Goal: Task Accomplishment & Management: Manage account settings

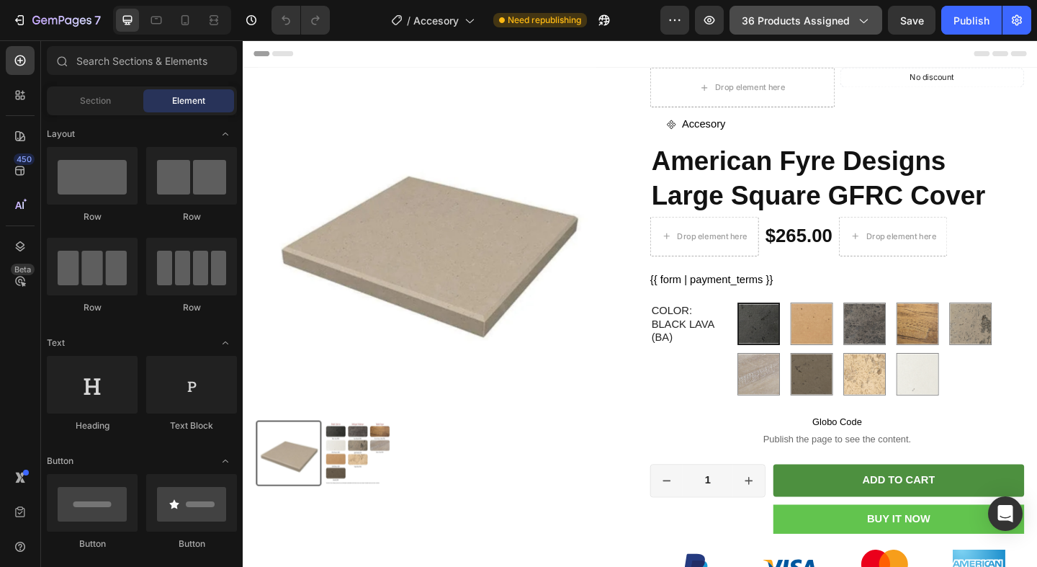
click at [772, 27] on button "36 products assigned" at bounding box center [806, 20] width 153 height 29
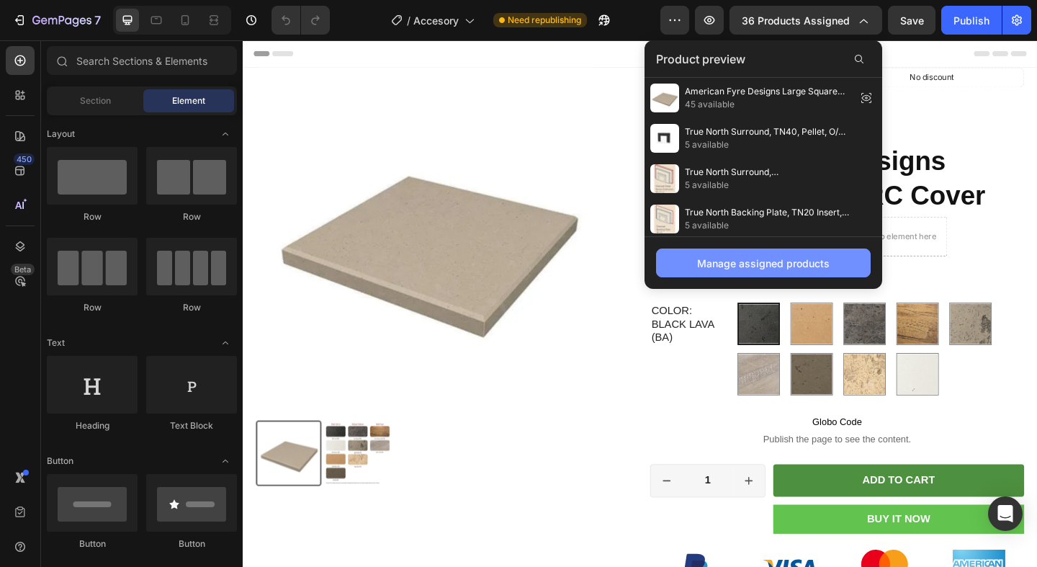
click at [710, 269] on div "Manage assigned products" at bounding box center [763, 263] width 133 height 15
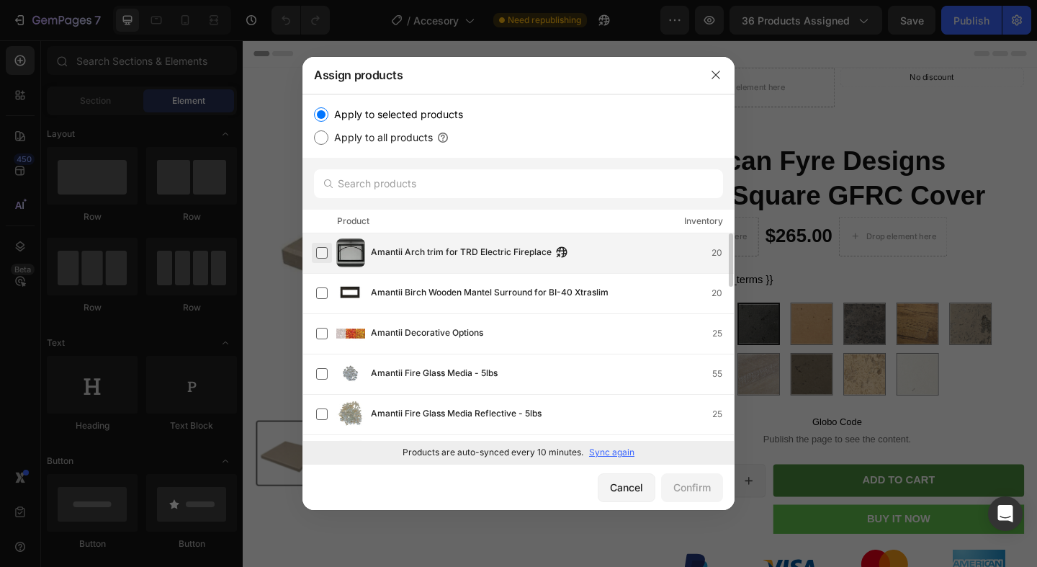
click at [321, 256] on label at bounding box center [322, 253] width 12 height 12
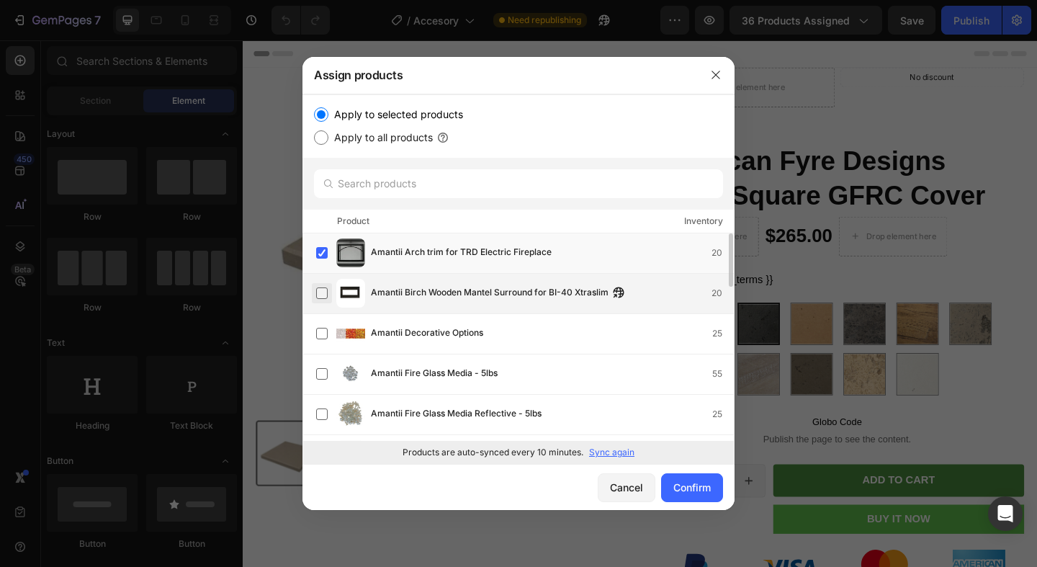
click at [321, 295] on label at bounding box center [322, 293] width 12 height 12
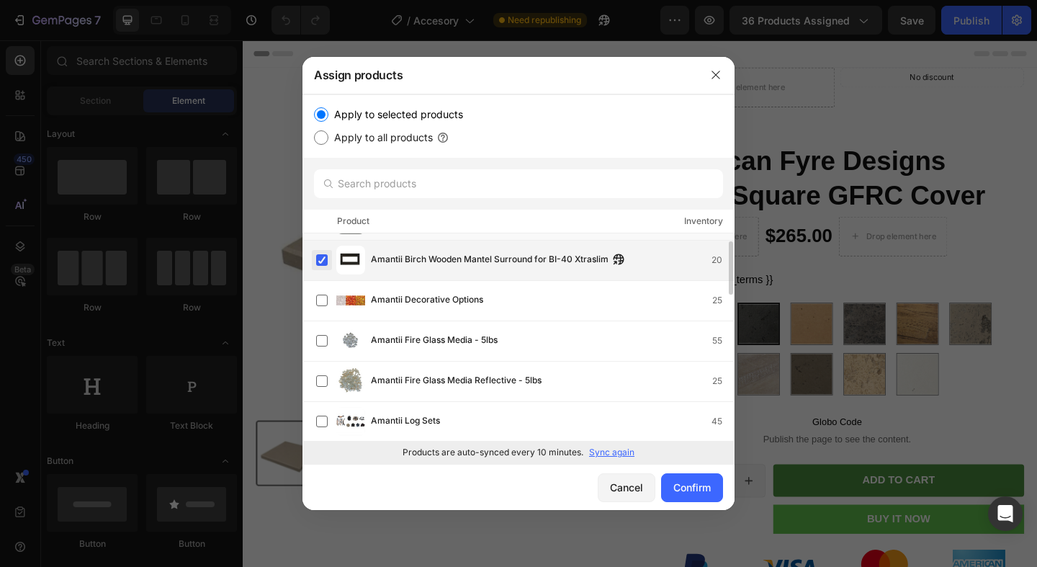
click at [321, 295] on label at bounding box center [322, 301] width 12 height 12
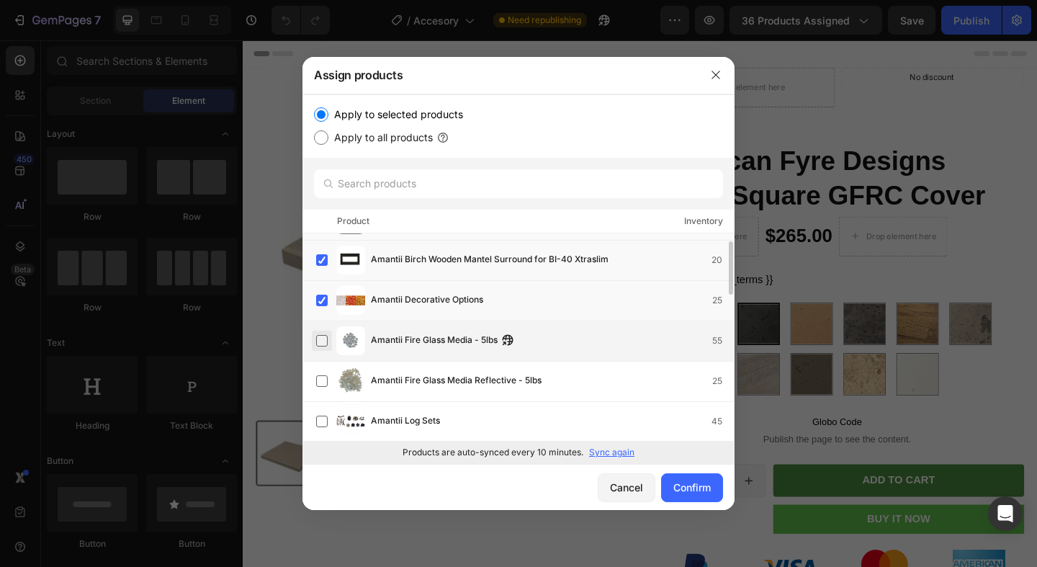
click at [321, 335] on label at bounding box center [322, 341] width 12 height 12
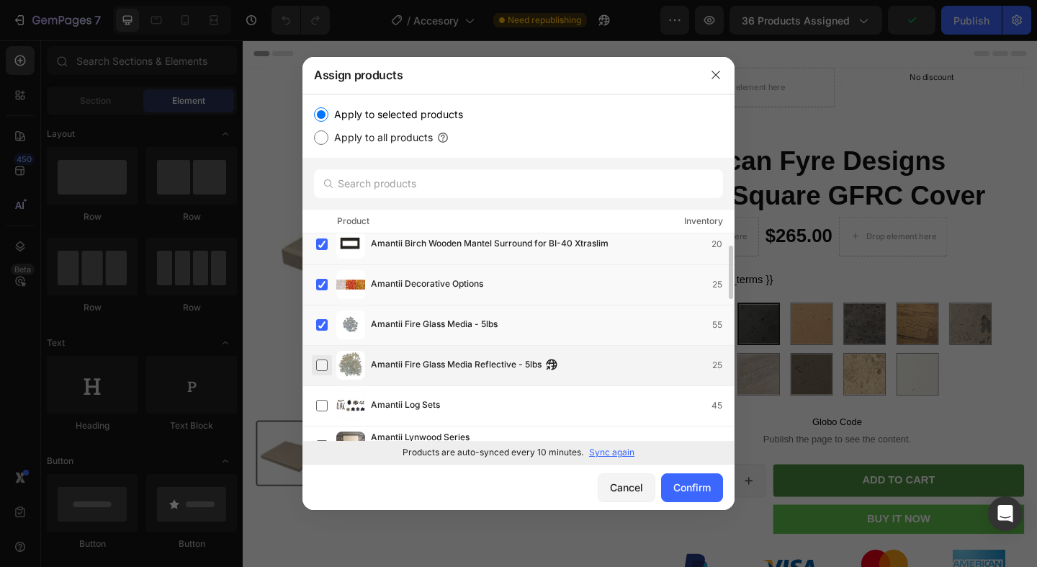
click at [320, 363] on label at bounding box center [322, 365] width 12 height 12
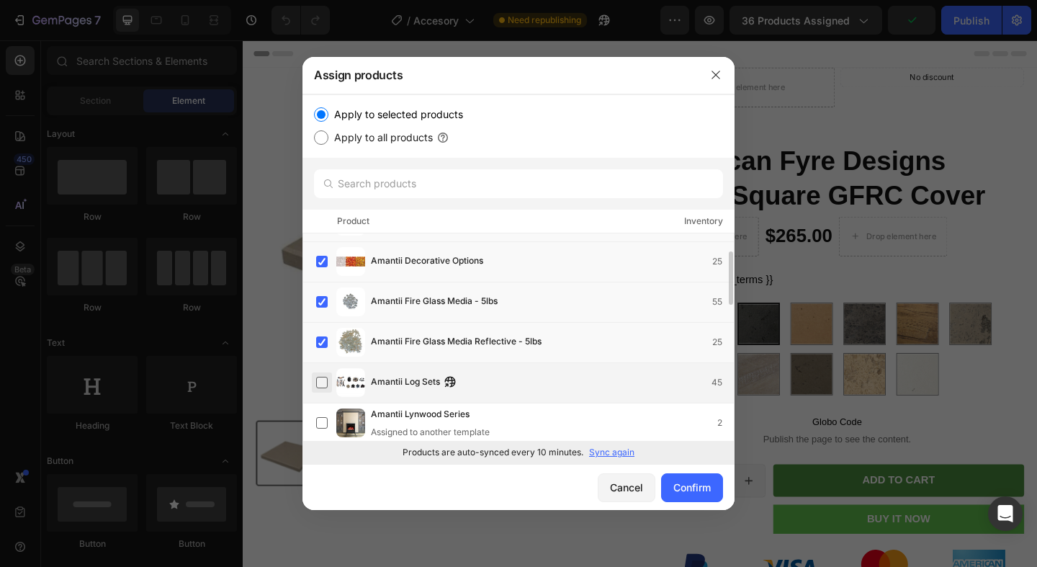
click at [318, 377] on label at bounding box center [322, 383] width 12 height 12
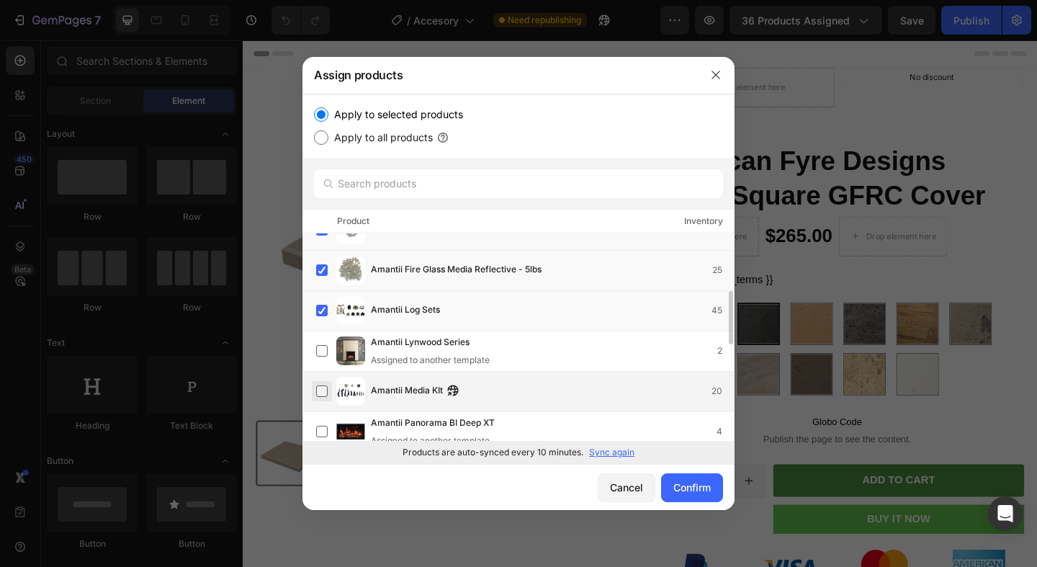
scroll to position [167, 0]
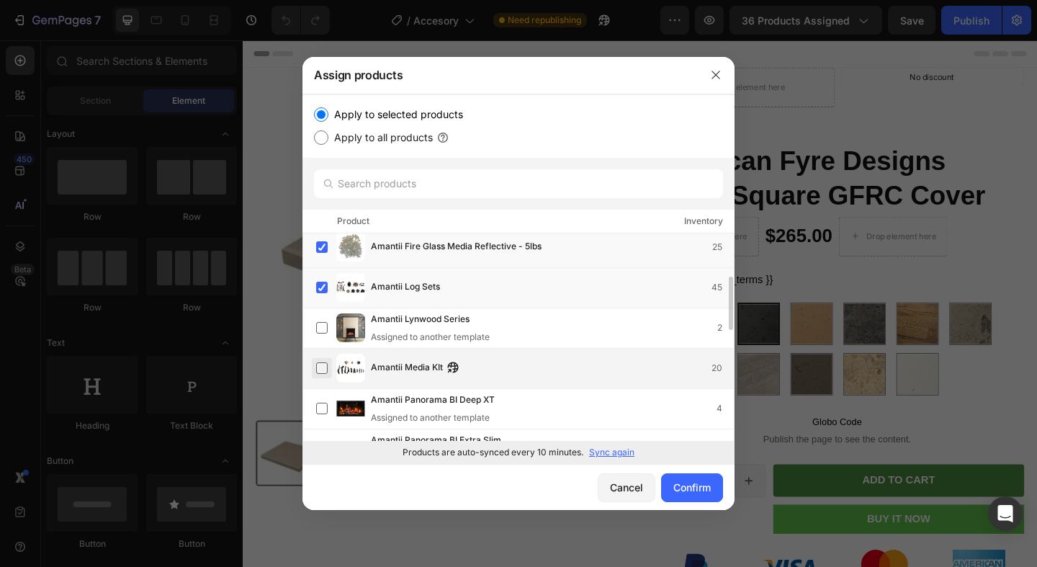
click at [326, 372] on label at bounding box center [322, 368] width 12 height 12
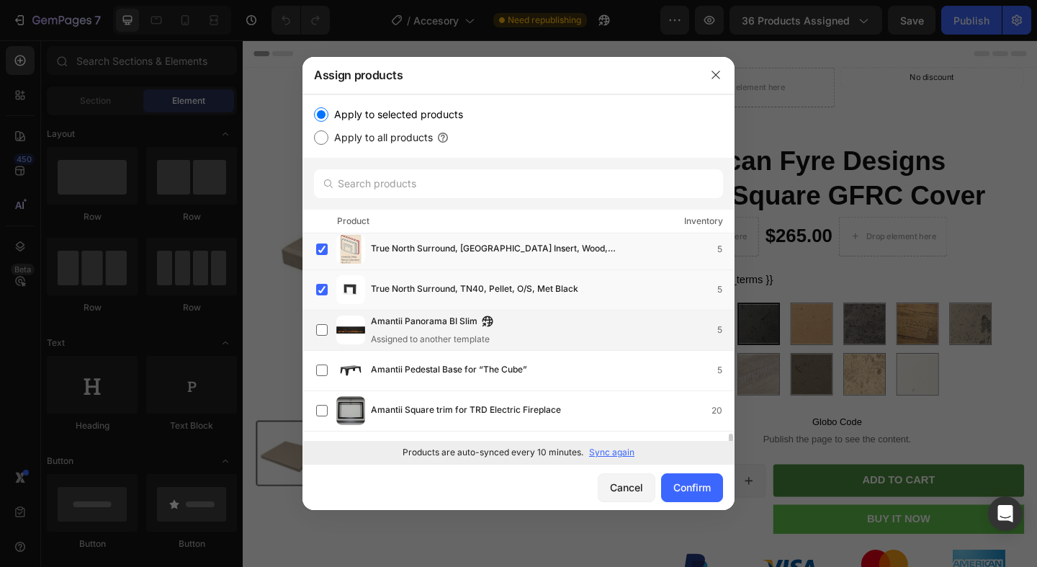
scroll to position [1767, 0]
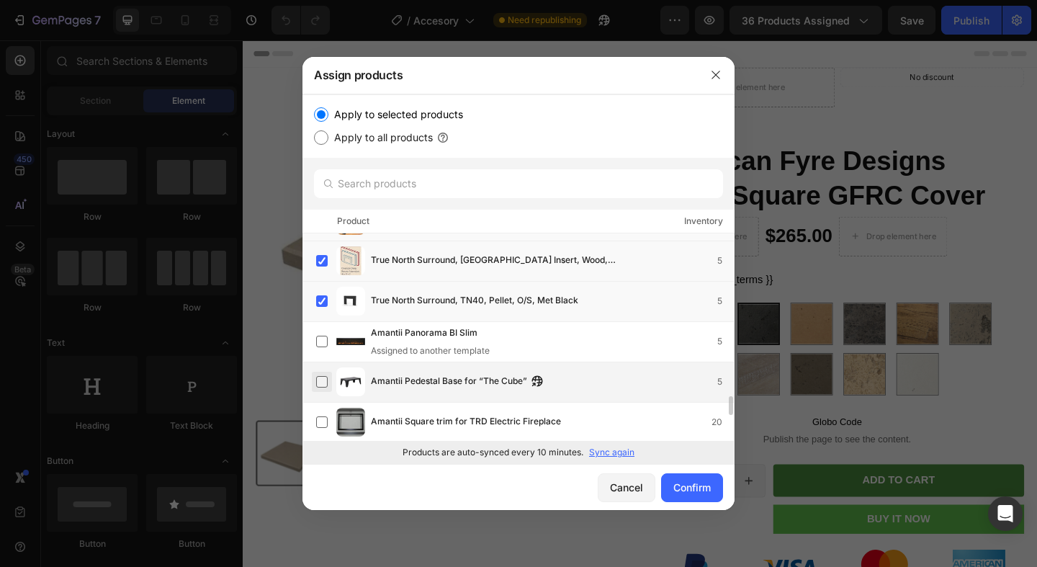
click at [323, 383] on label at bounding box center [322, 382] width 12 height 12
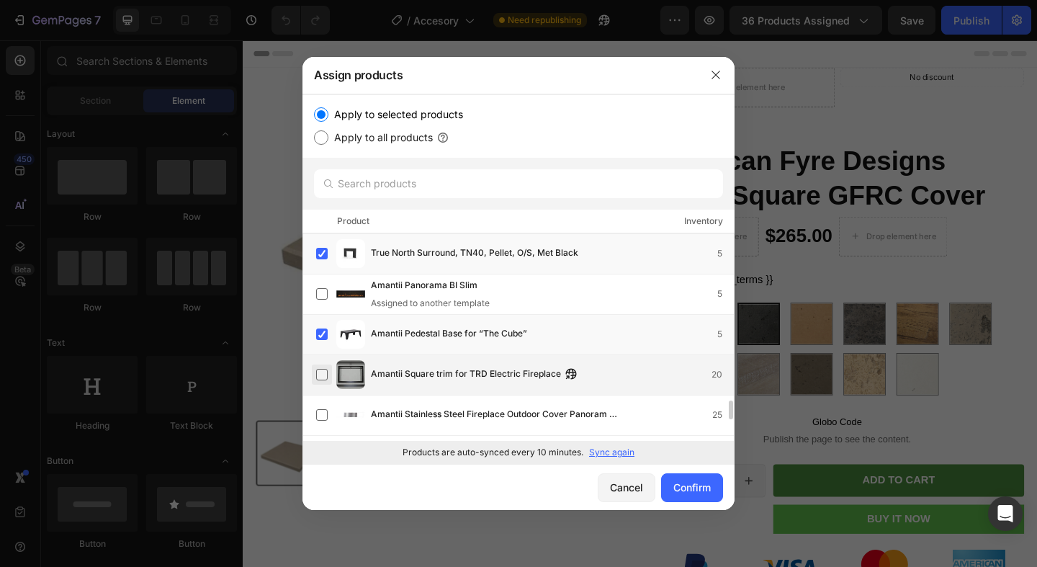
click at [320, 377] on label at bounding box center [322, 375] width 12 height 12
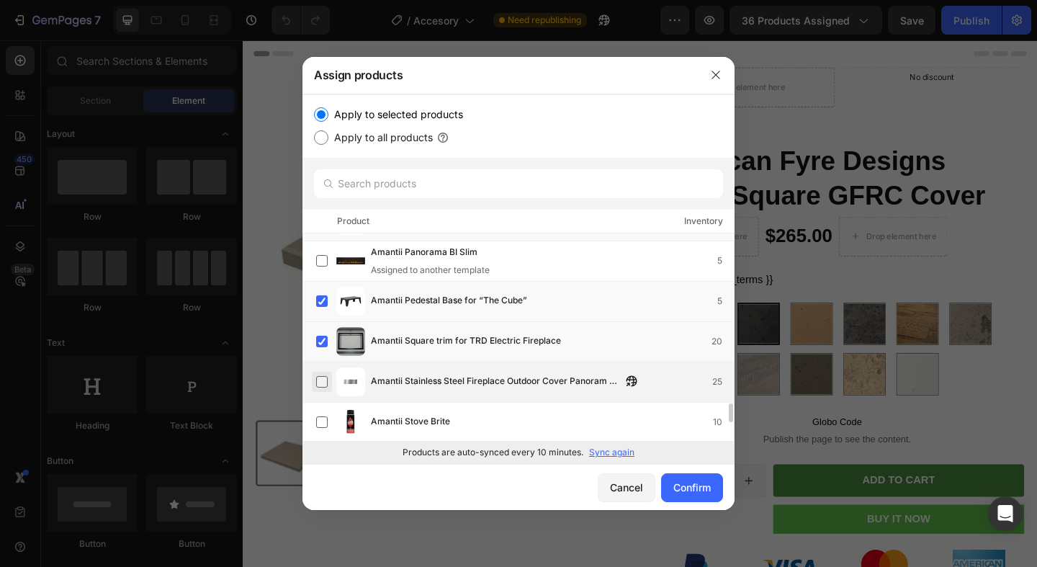
click at [320, 381] on label at bounding box center [322, 382] width 12 height 12
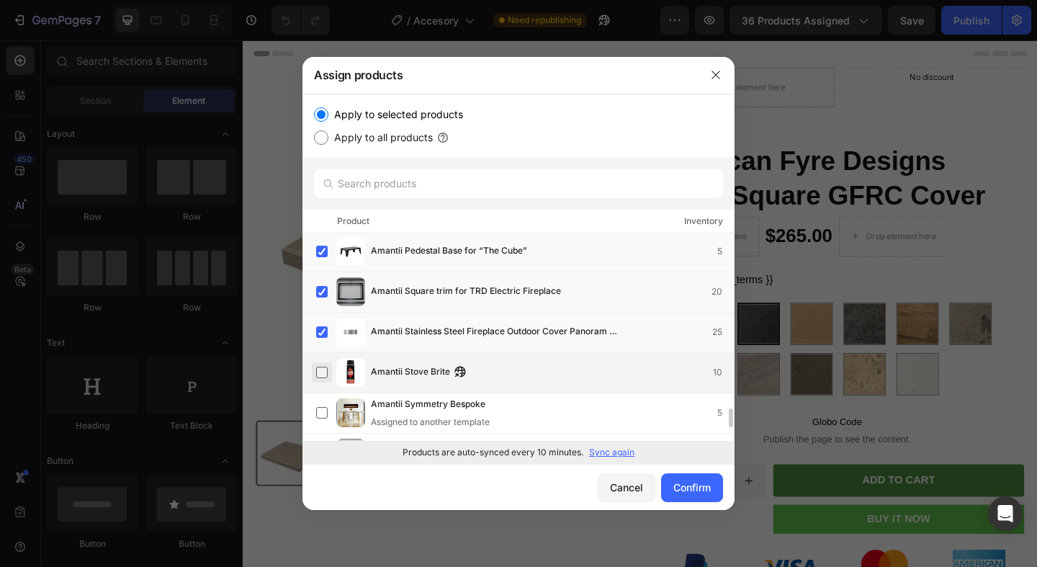
click at [322, 375] on label at bounding box center [322, 373] width 12 height 12
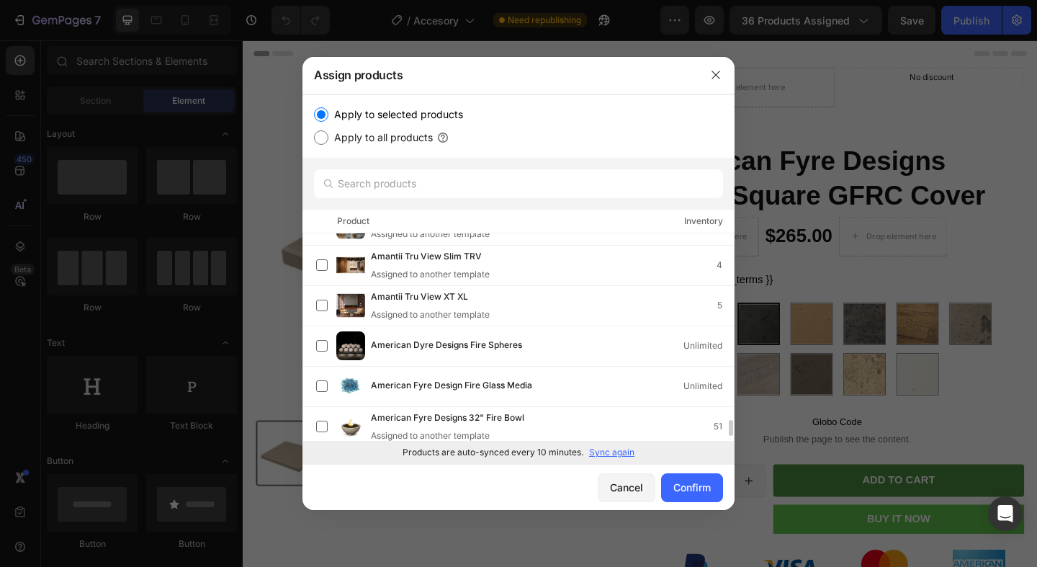
scroll to position [2337, 0]
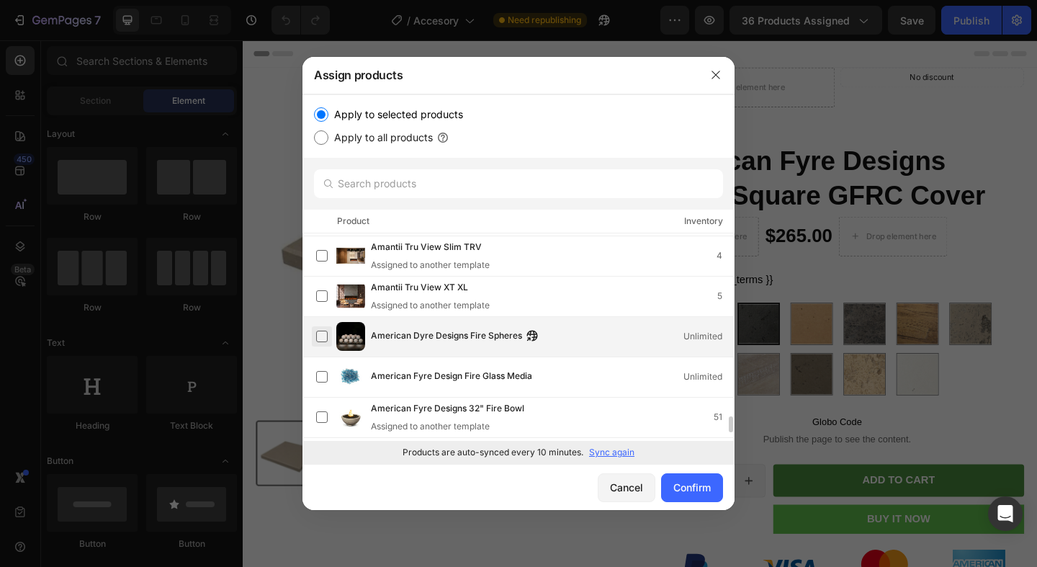
click at [321, 336] on label at bounding box center [322, 337] width 12 height 12
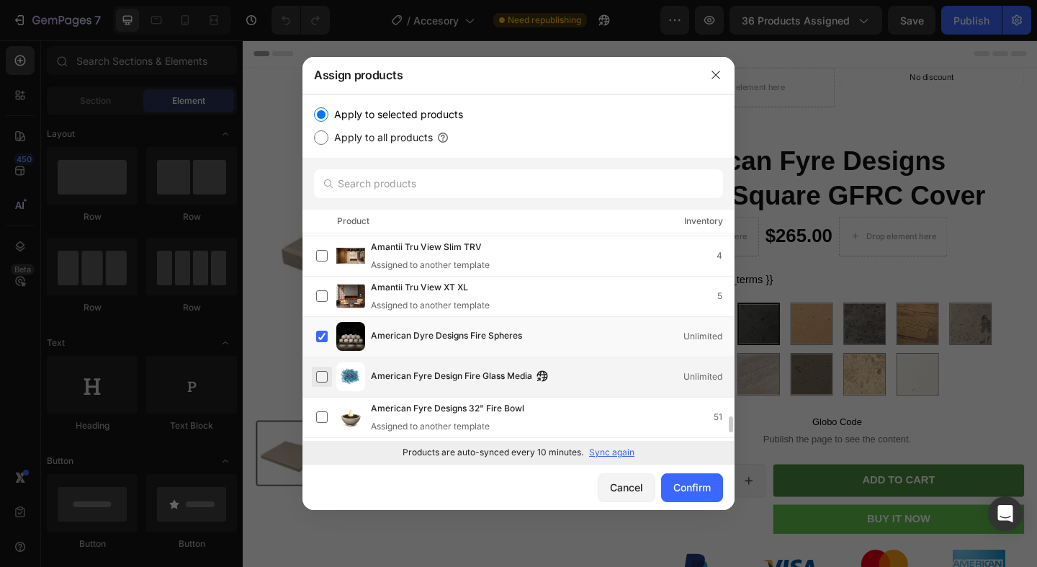
click at [322, 374] on label at bounding box center [322, 377] width 12 height 12
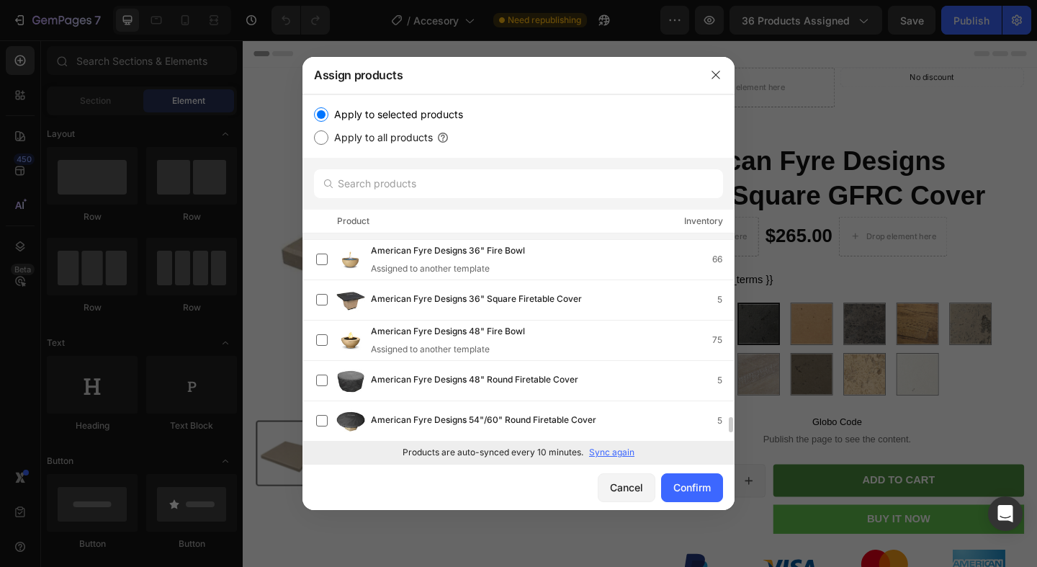
scroll to position [2545, 0]
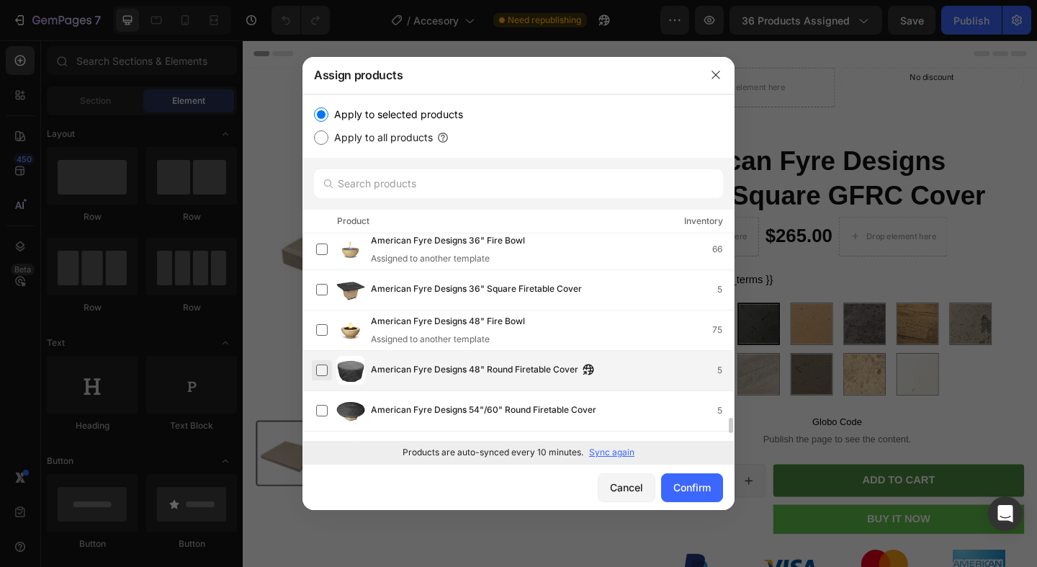
click at [322, 375] on label at bounding box center [322, 370] width 12 height 12
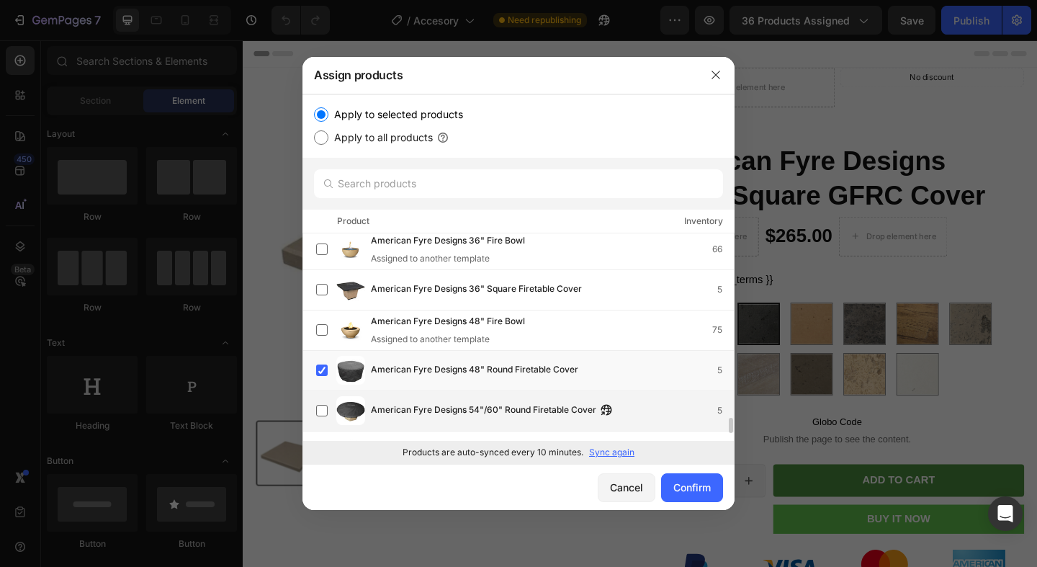
click at [323, 398] on div "American Fyre Designs 54"/60" Round Firetable Cover 5" at bounding box center [525, 410] width 418 height 29
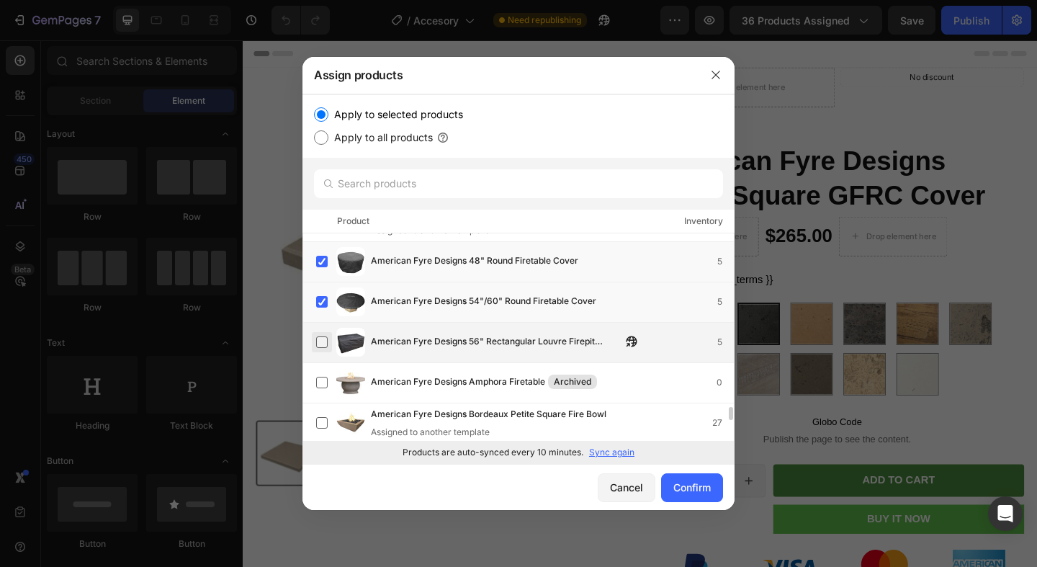
click at [321, 348] on label at bounding box center [322, 342] width 12 height 12
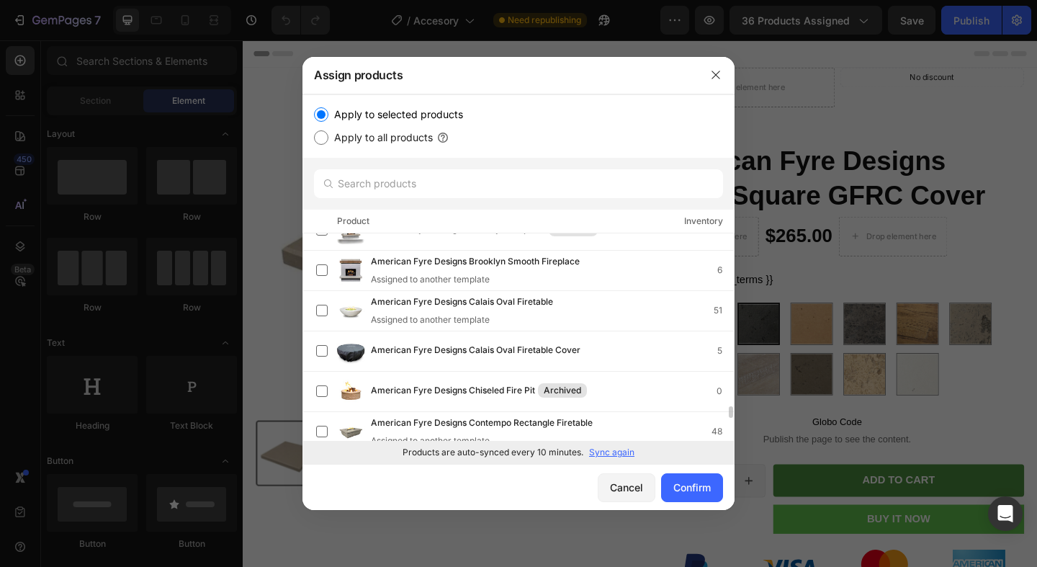
scroll to position [2968, 0]
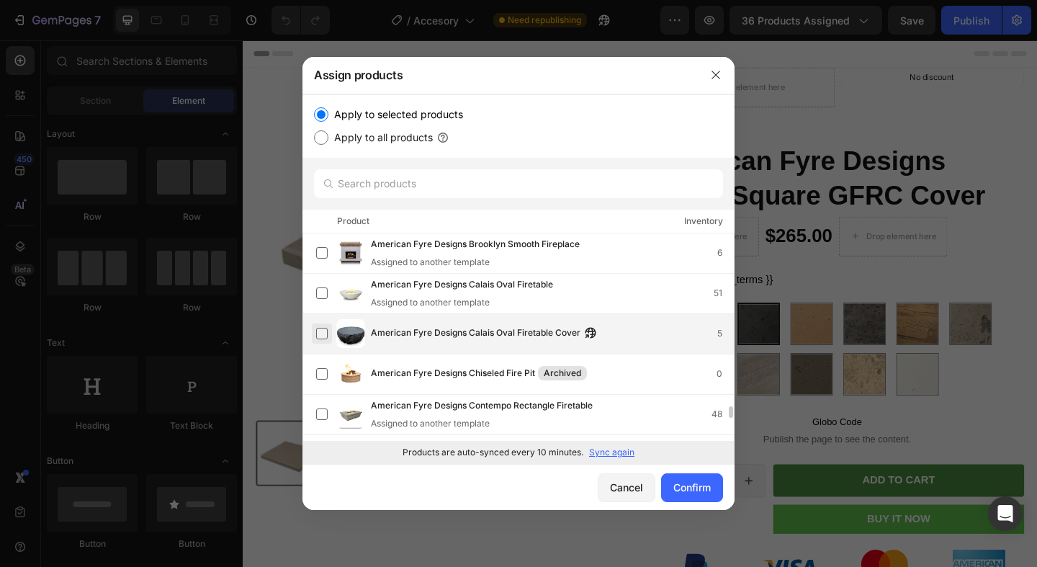
click at [323, 329] on label at bounding box center [322, 334] width 12 height 12
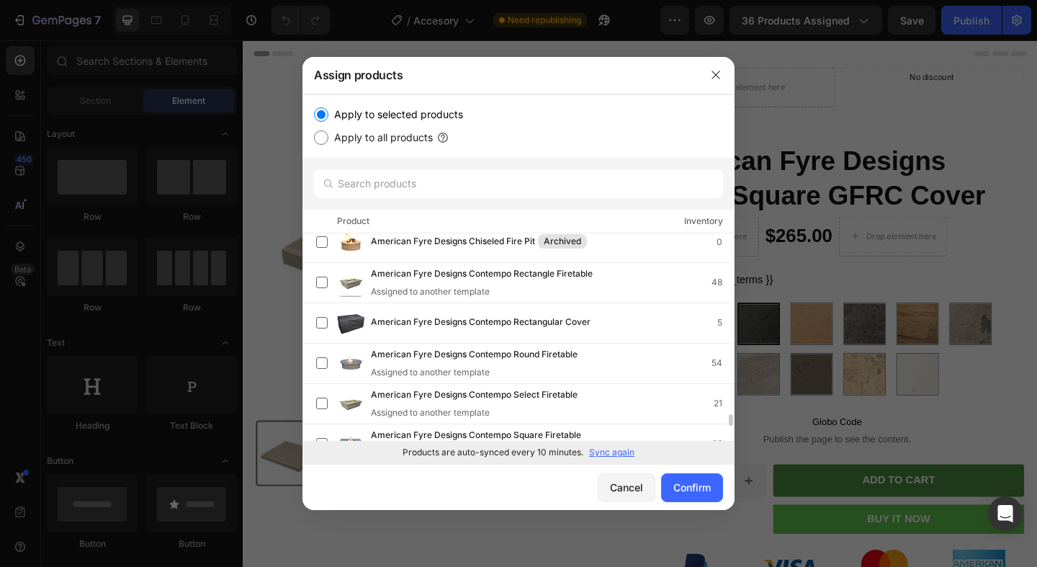
scroll to position [3144, 0]
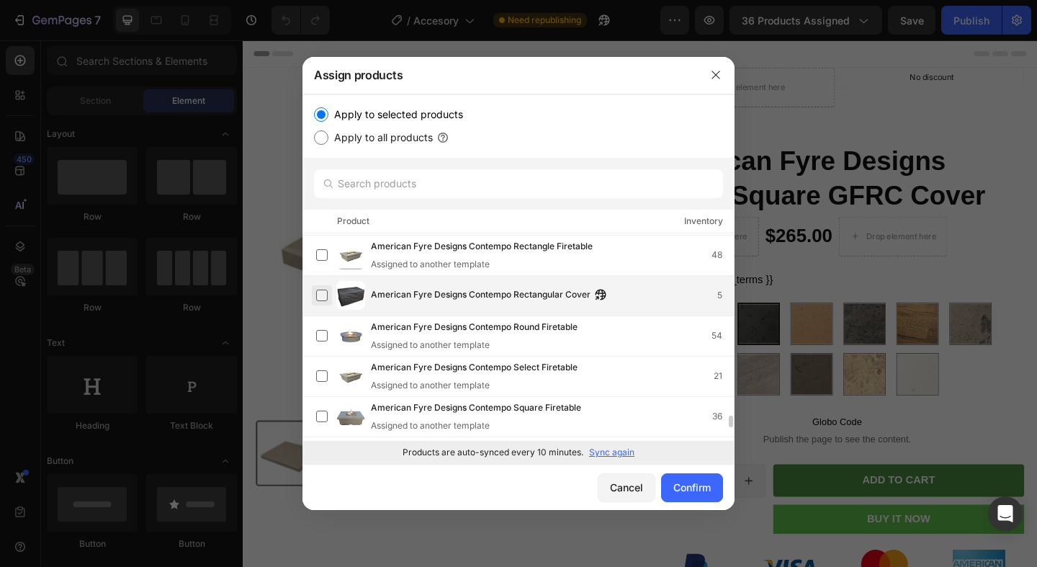
click at [319, 292] on label at bounding box center [322, 296] width 12 height 12
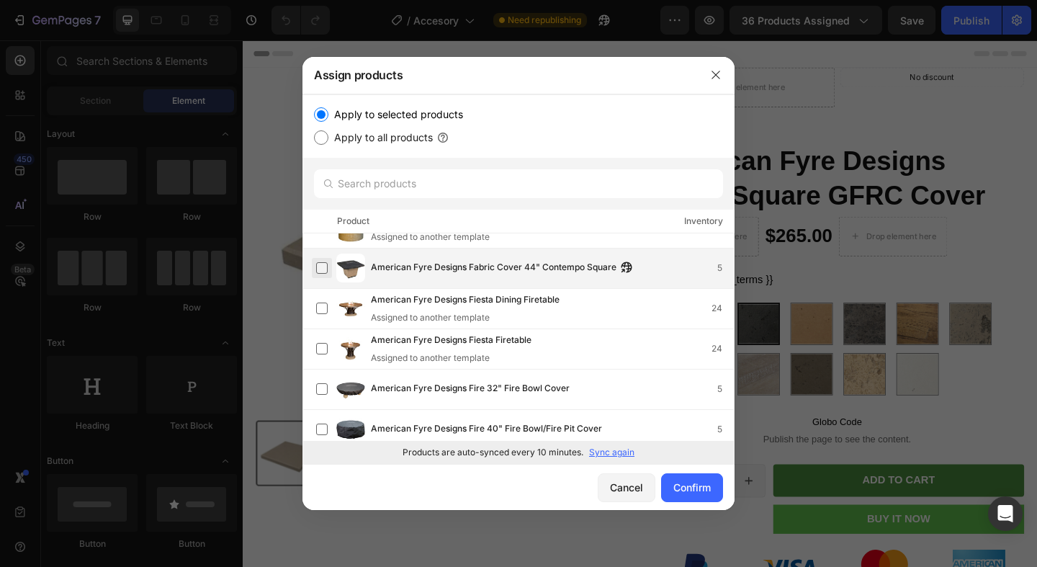
scroll to position [3755, 0]
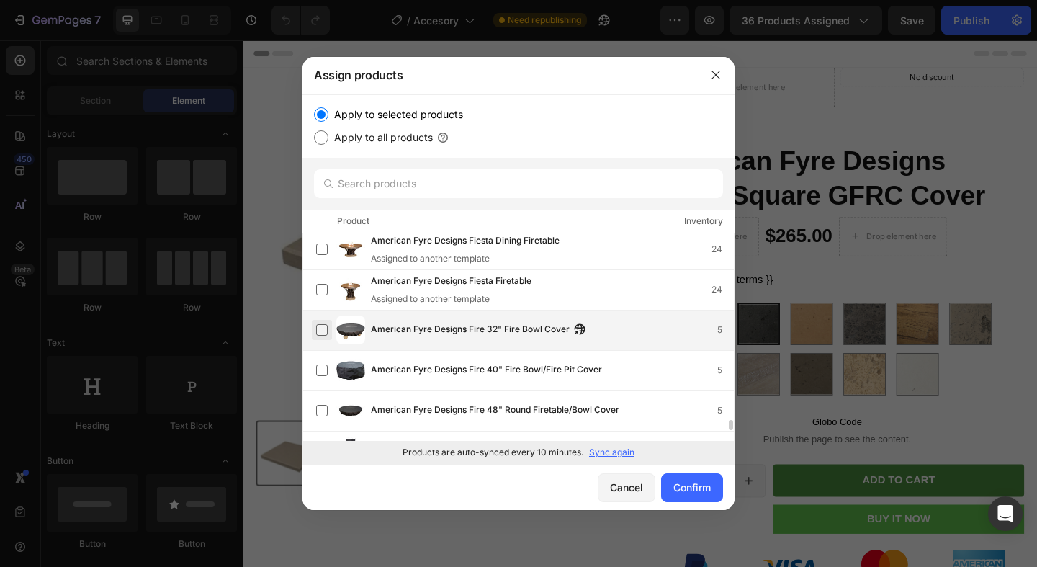
click at [316, 328] on label at bounding box center [322, 330] width 12 height 12
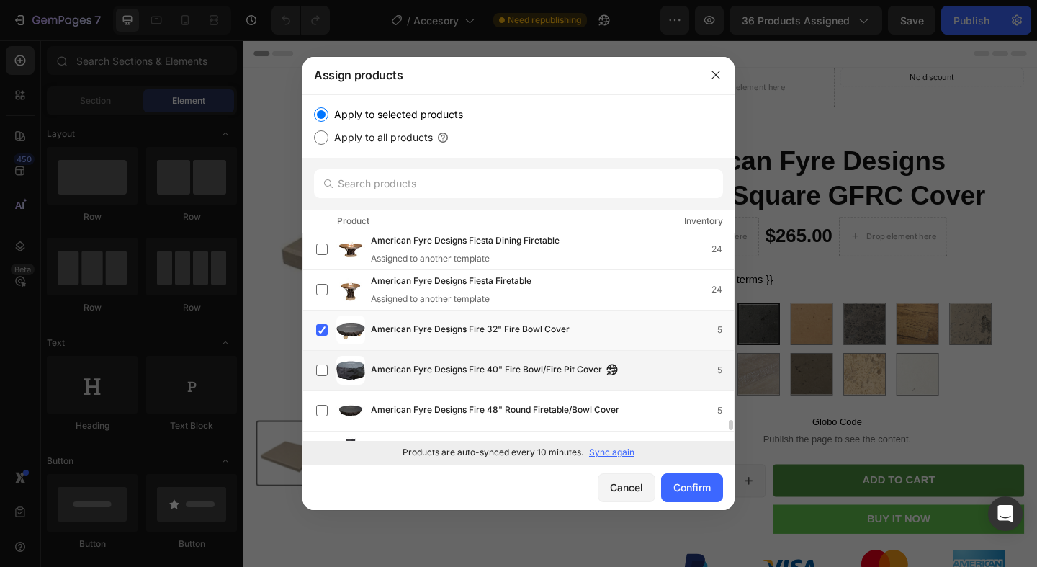
click at [323, 358] on div "American Fyre Designs Fire 40" Fire Bowl/Fire Pit Cover 5" at bounding box center [525, 370] width 418 height 29
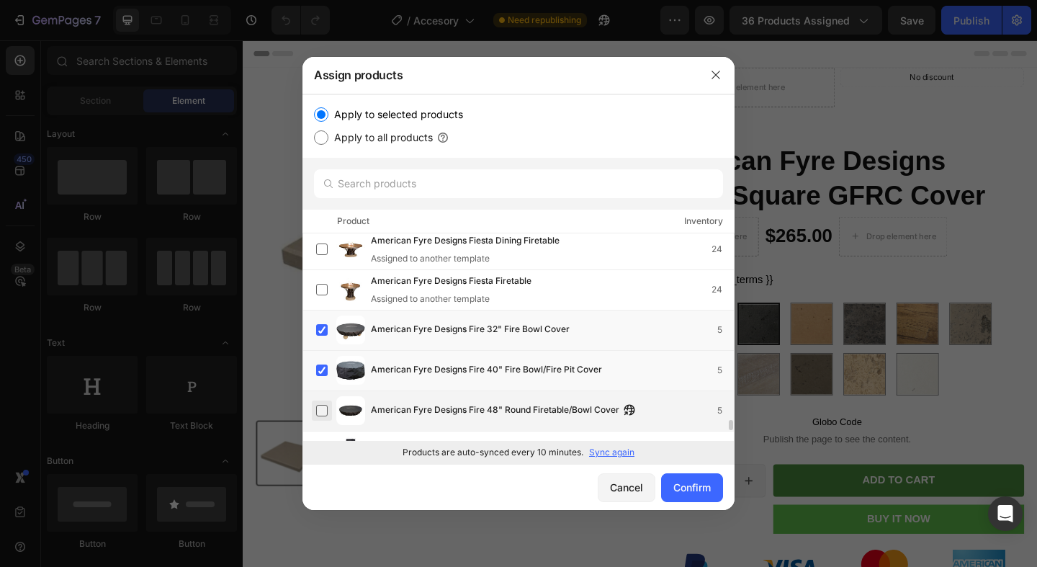
click at [321, 405] on label at bounding box center [322, 411] width 12 height 12
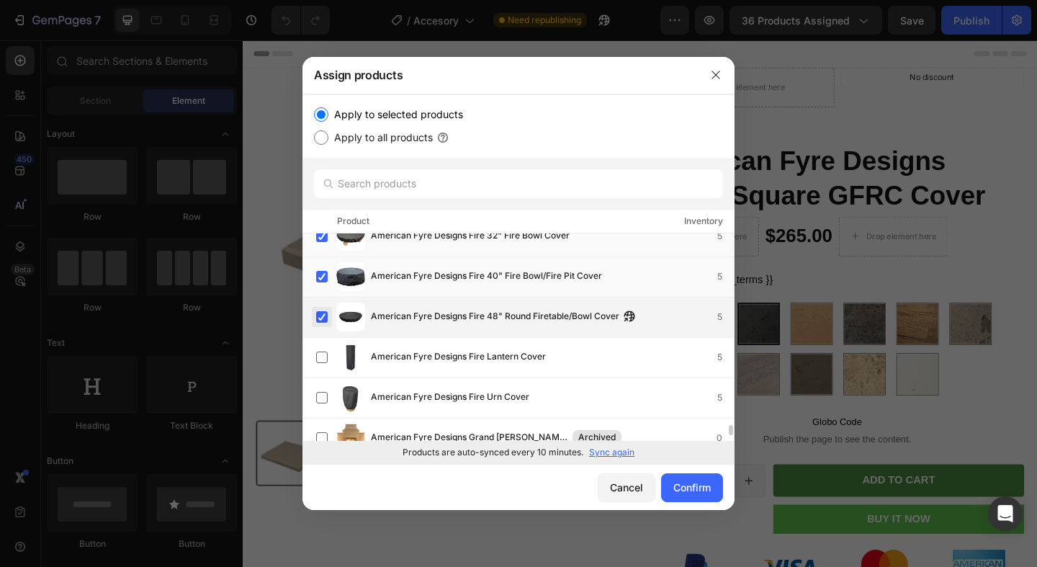
scroll to position [3865, 0]
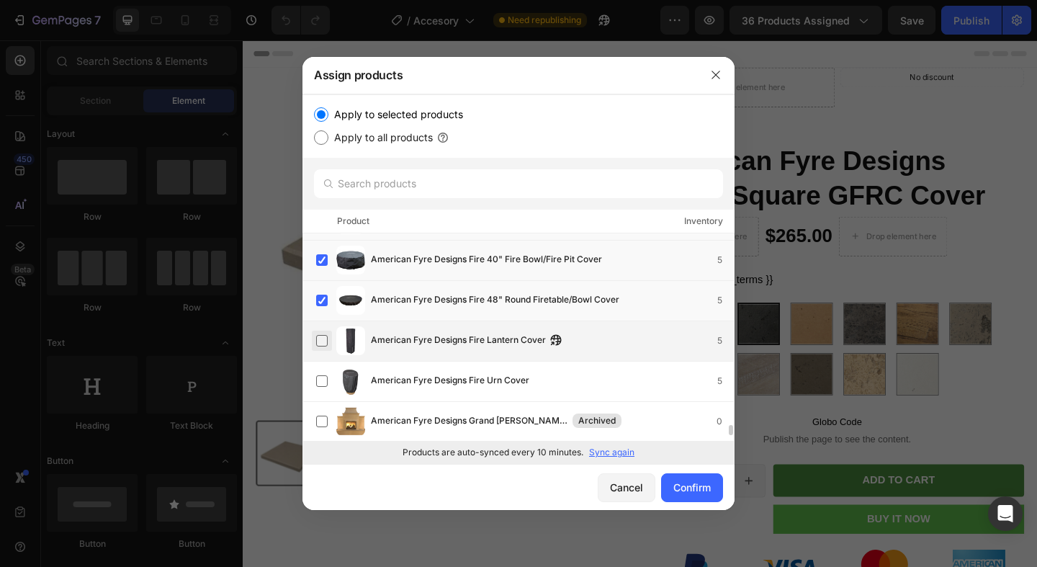
click at [321, 340] on label at bounding box center [322, 341] width 12 height 12
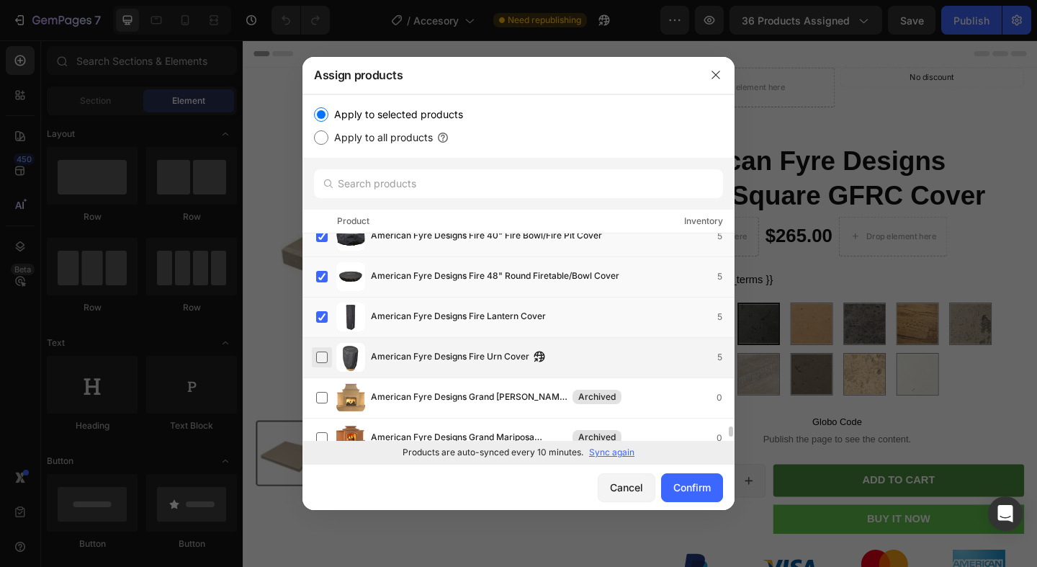
click at [321, 353] on label at bounding box center [322, 358] width 12 height 12
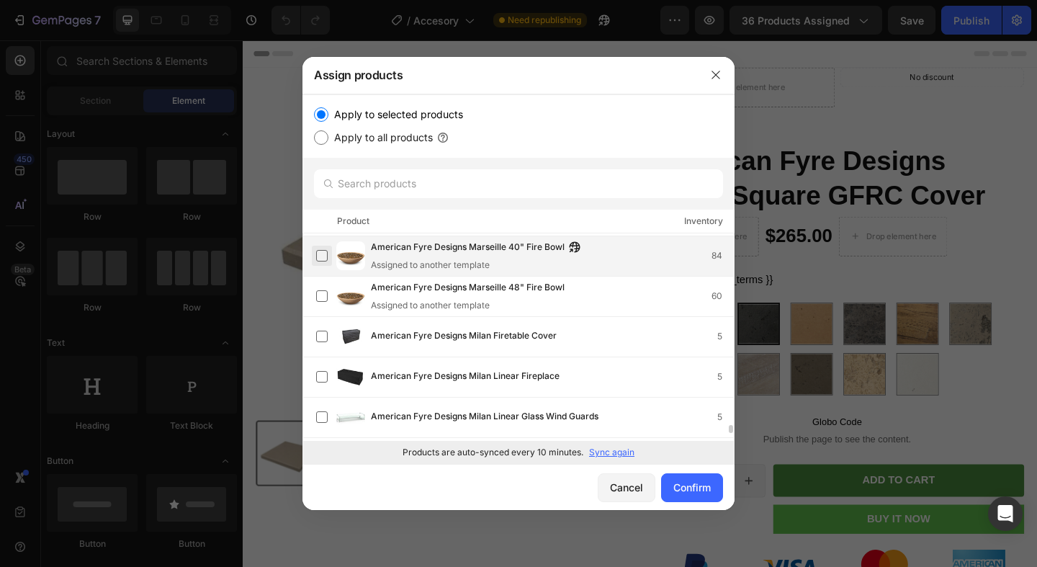
scroll to position [4802, 0]
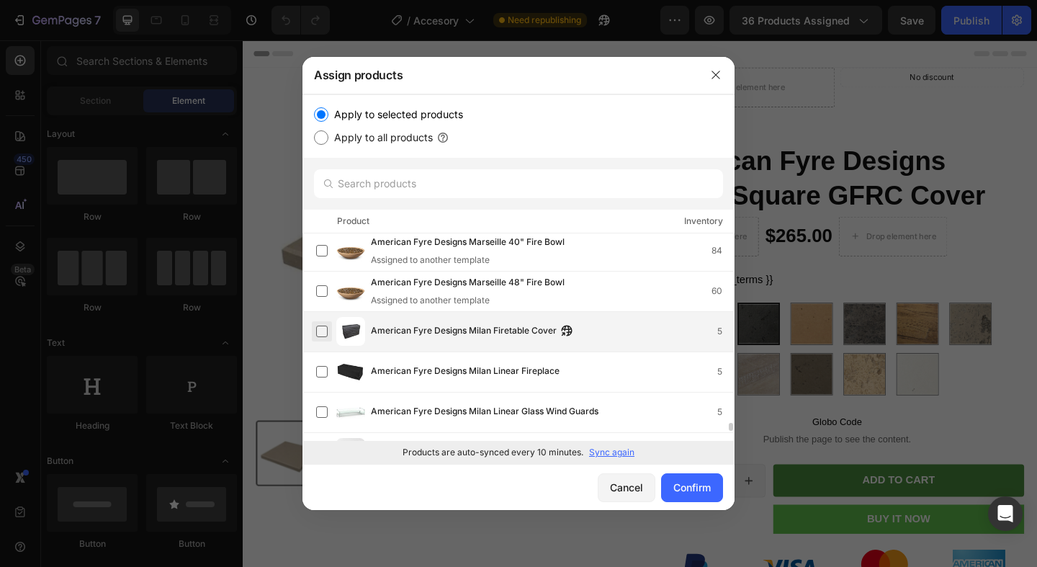
click at [322, 332] on label at bounding box center [322, 332] width 12 height 12
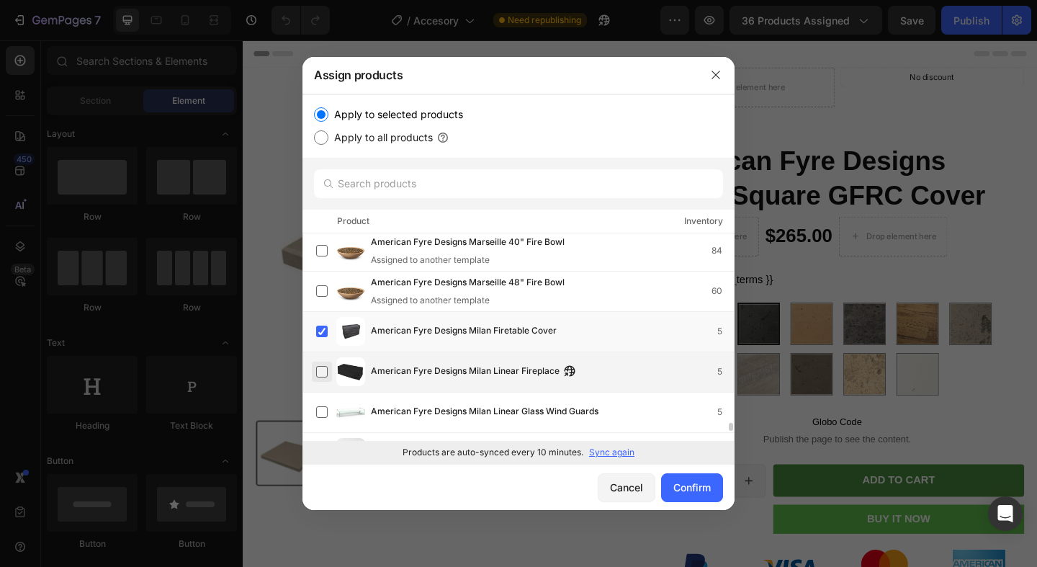
click at [321, 366] on label at bounding box center [322, 372] width 12 height 12
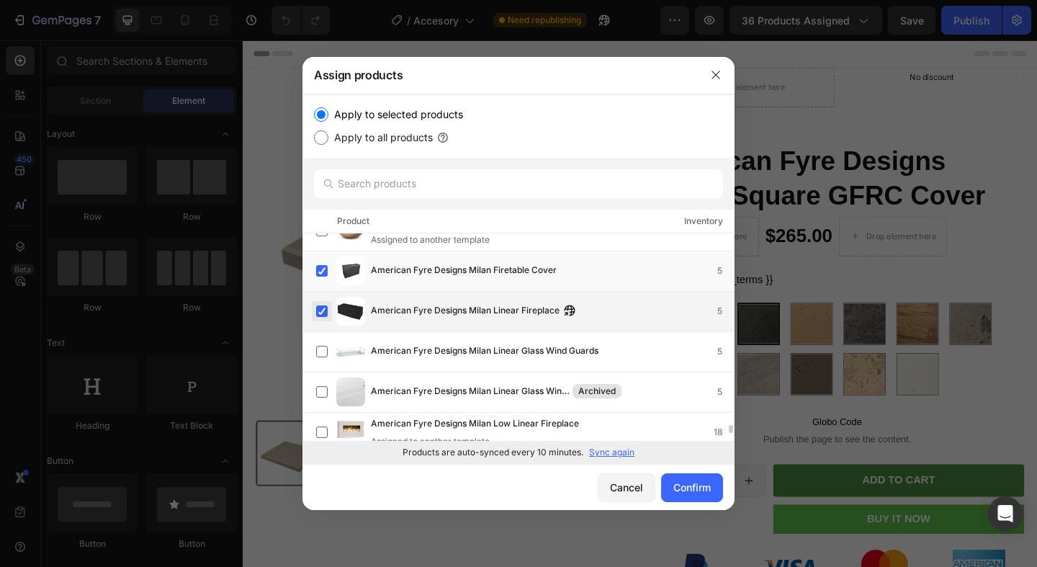
scroll to position [4867, 0]
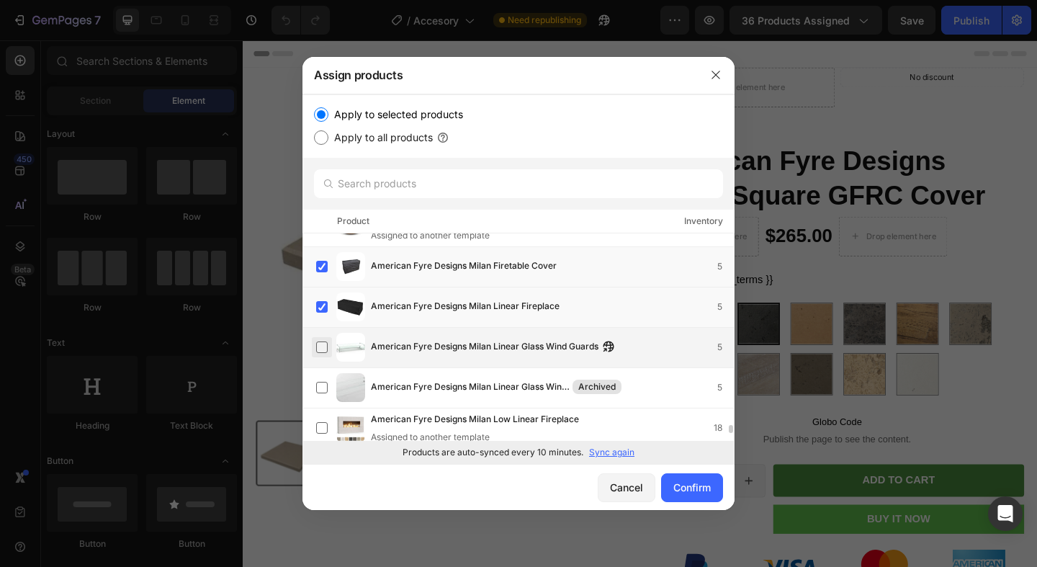
click at [321, 344] on label at bounding box center [322, 347] width 12 height 12
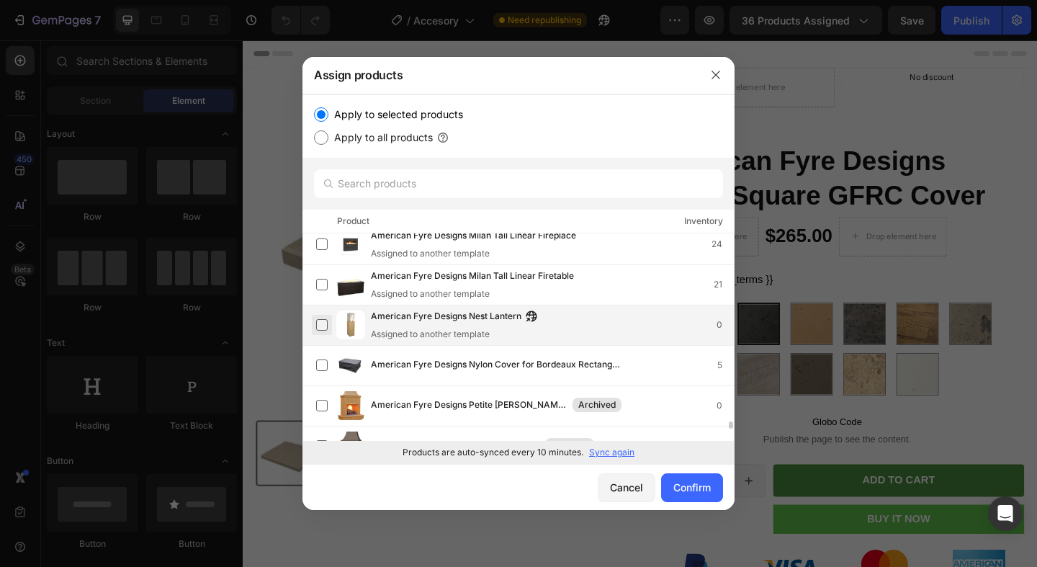
scroll to position [5133, 0]
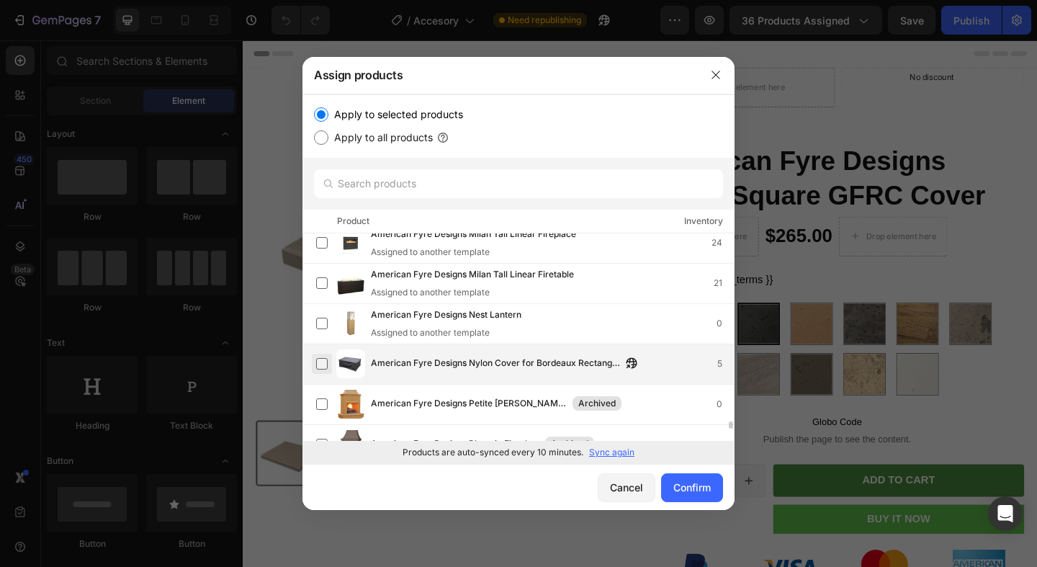
click at [322, 362] on label at bounding box center [322, 364] width 12 height 12
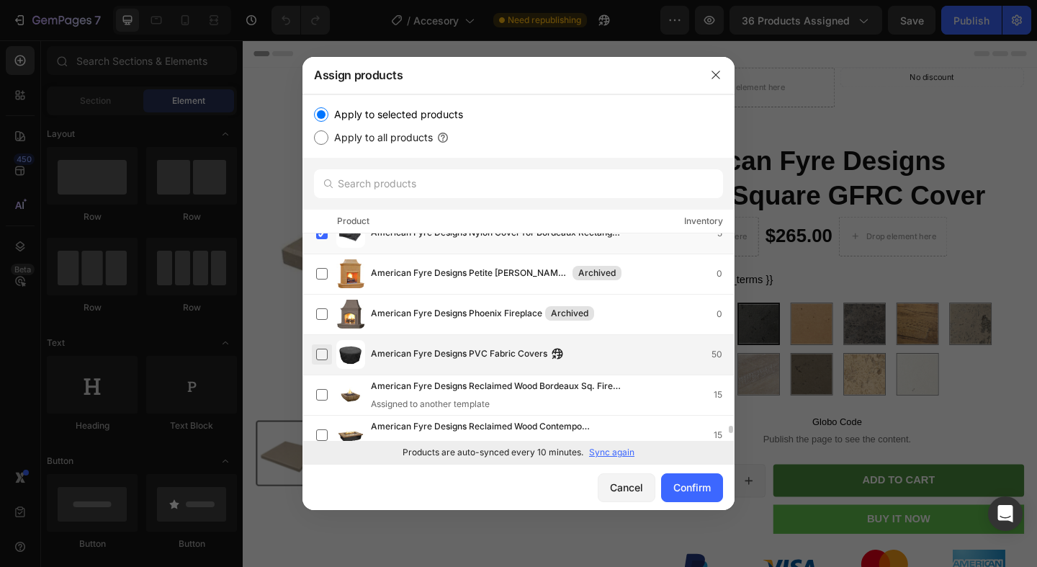
click at [321, 357] on label at bounding box center [322, 355] width 12 height 12
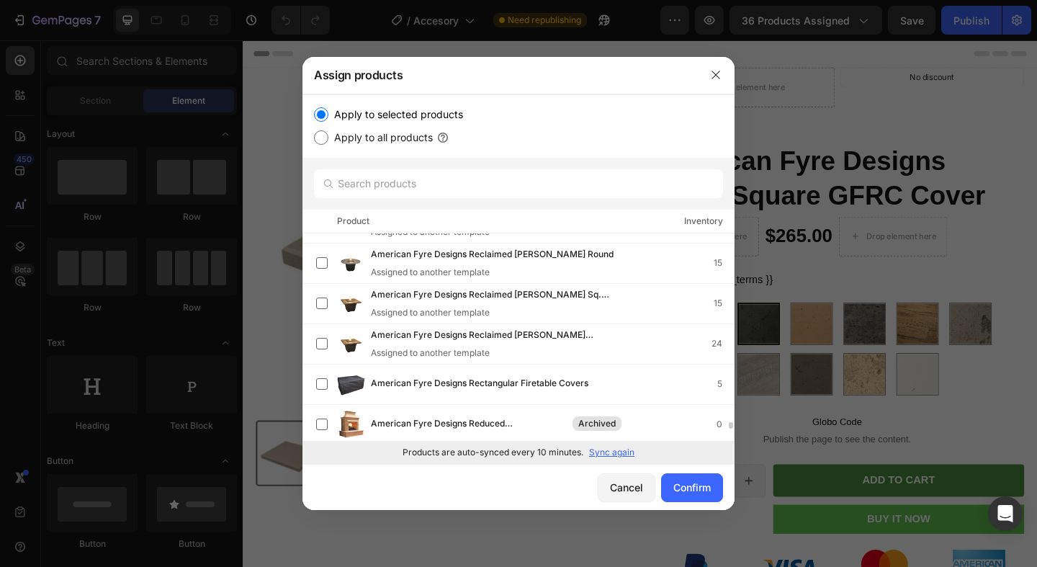
scroll to position [5647, 0]
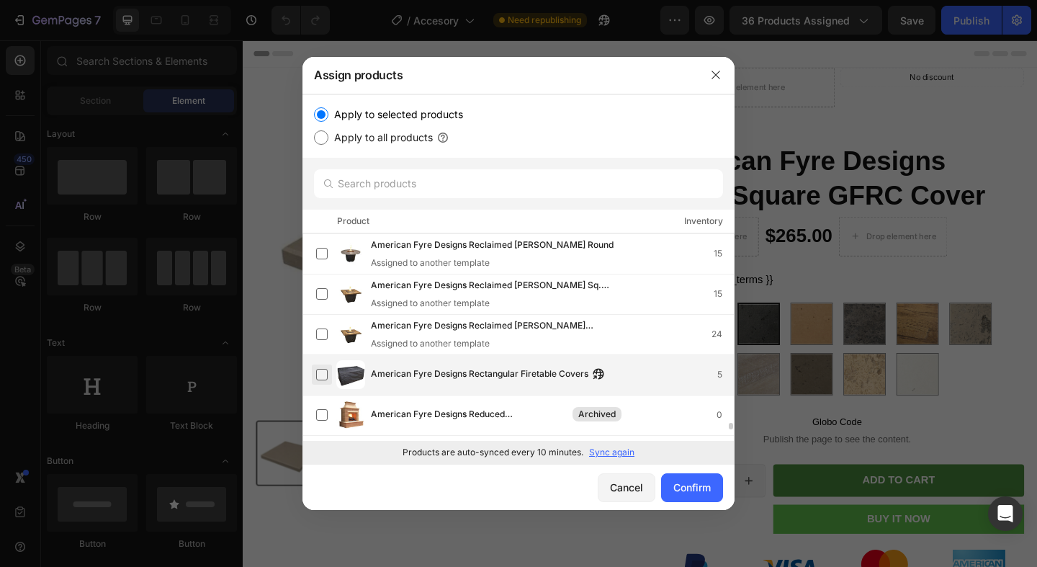
click at [323, 376] on label at bounding box center [322, 375] width 12 height 12
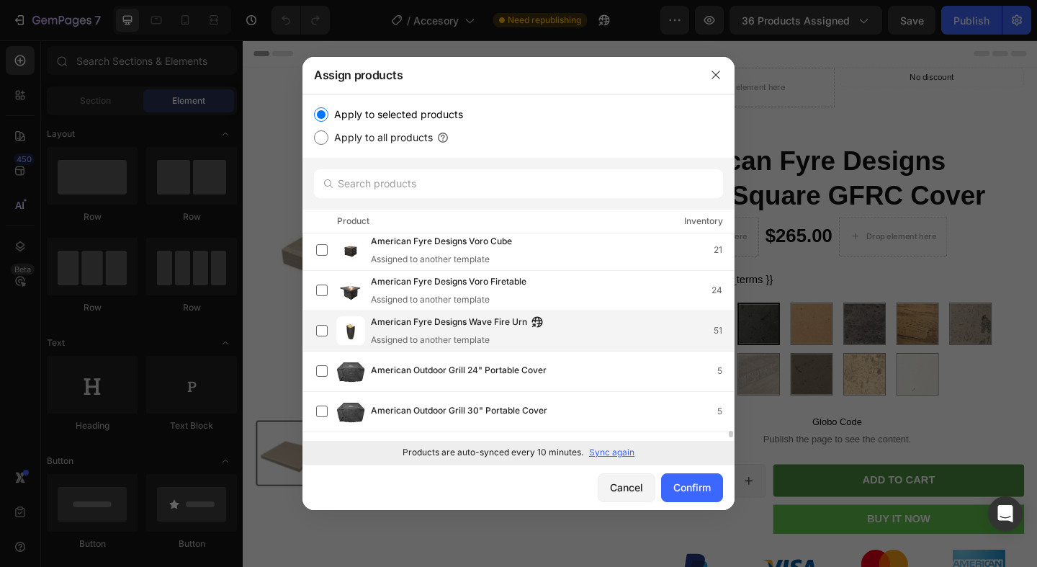
scroll to position [5893, 0]
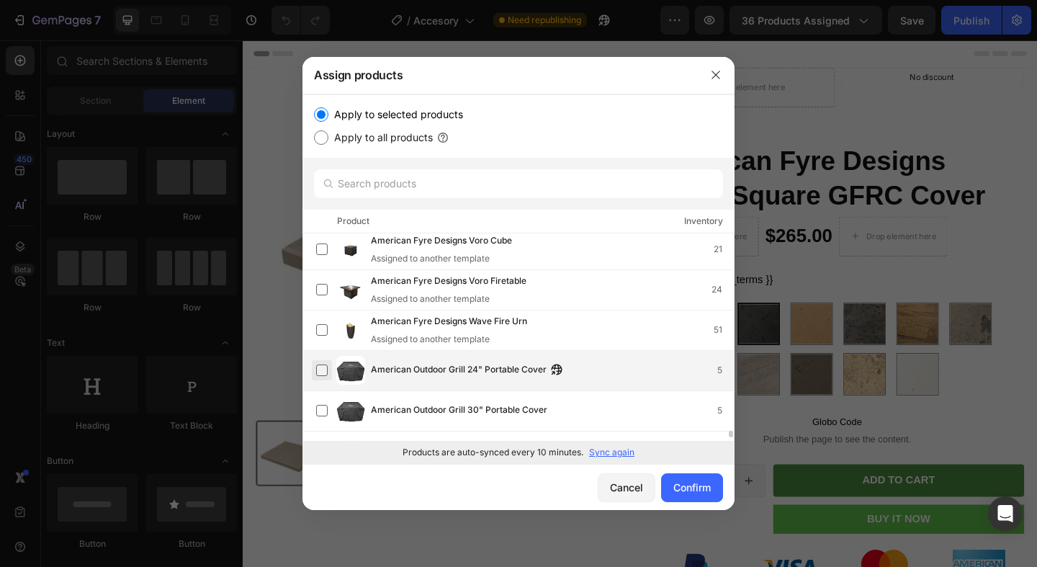
click at [323, 371] on label at bounding box center [322, 370] width 12 height 12
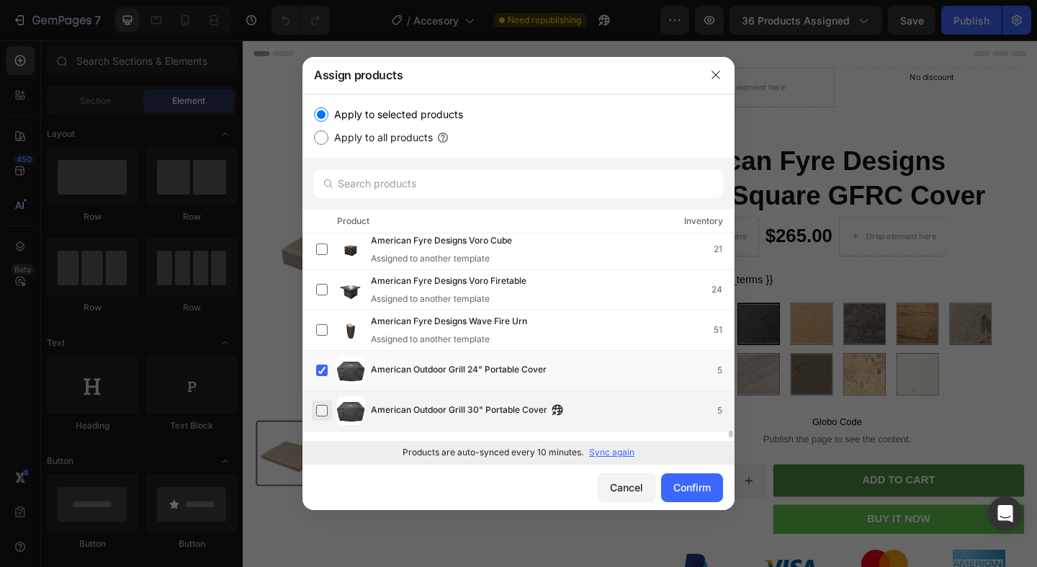
click at [326, 405] on label at bounding box center [322, 411] width 12 height 12
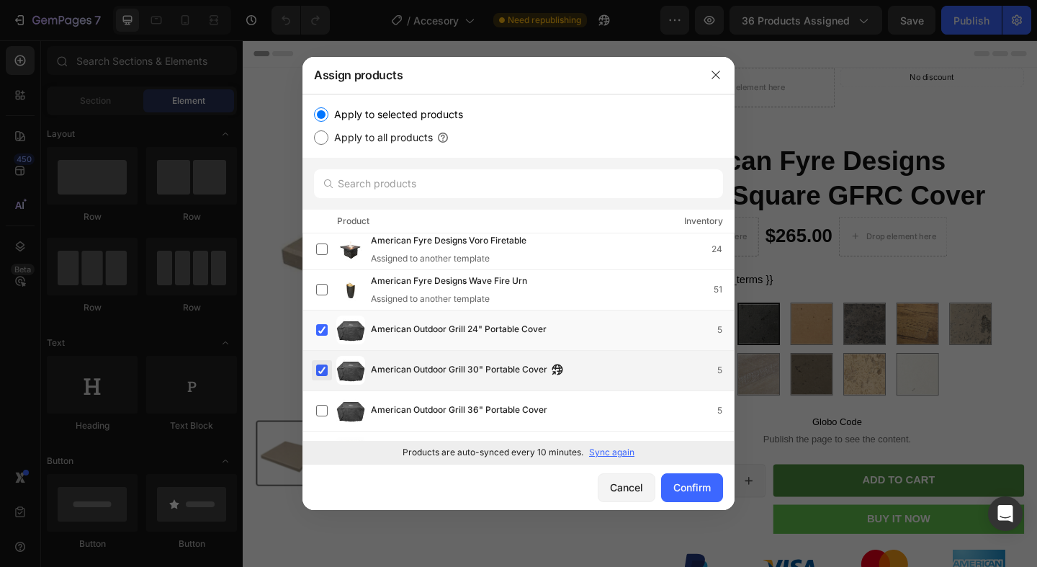
scroll to position [5960, 0]
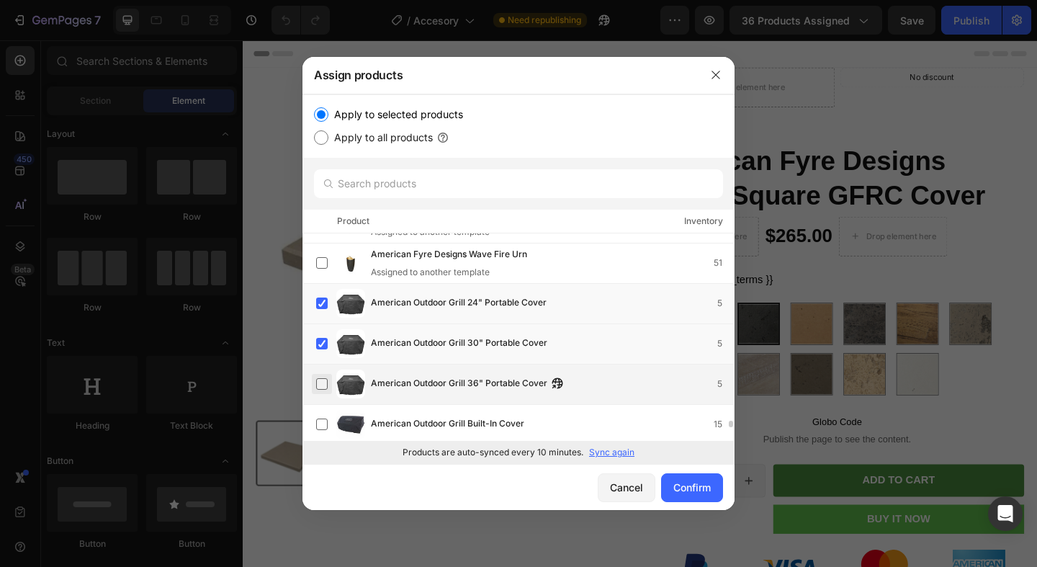
click at [323, 389] on label at bounding box center [322, 384] width 12 height 12
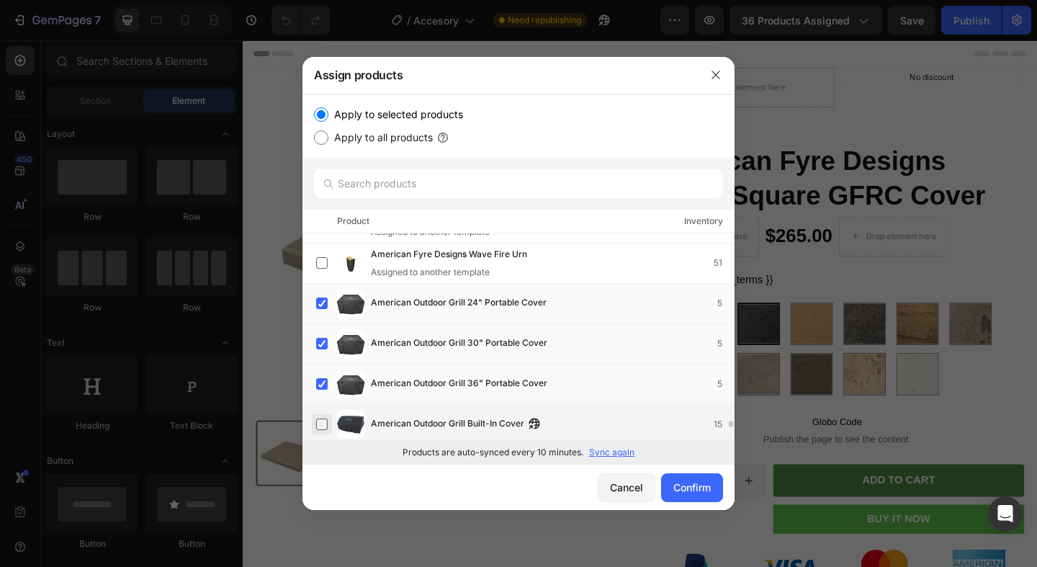
click at [321, 419] on label at bounding box center [322, 425] width 12 height 12
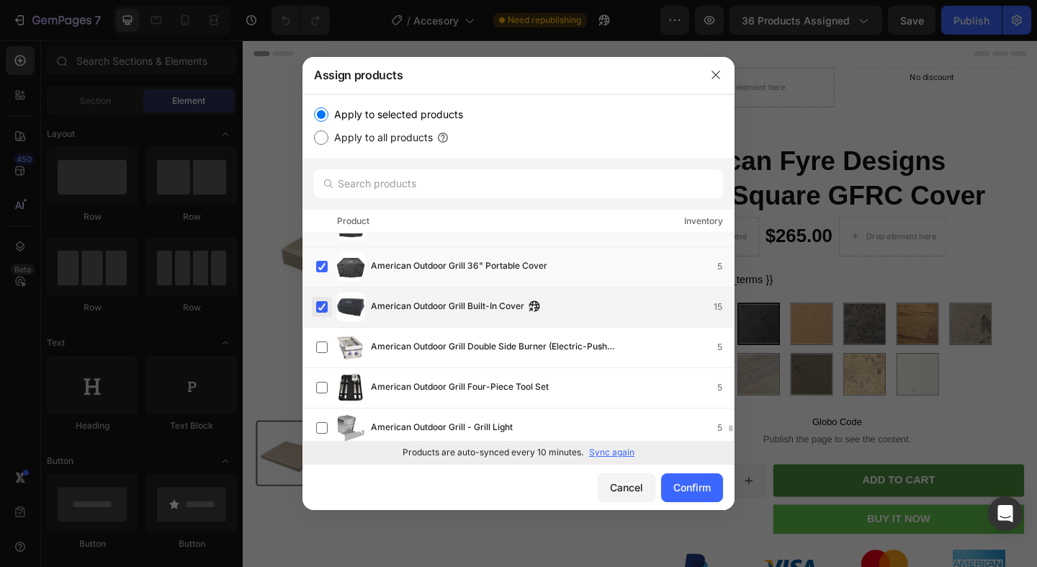
scroll to position [6091, 0]
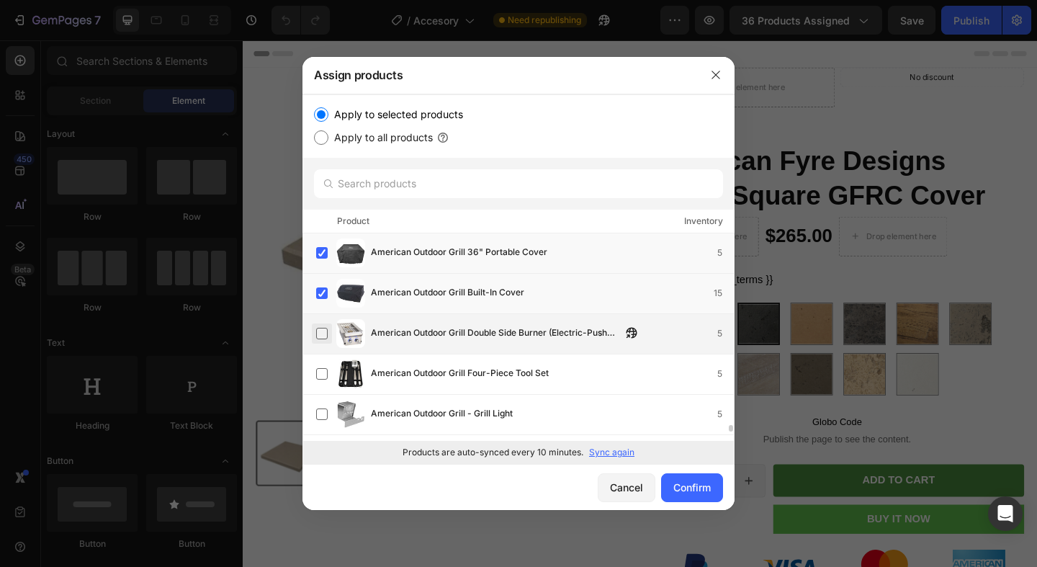
click at [321, 331] on label at bounding box center [322, 334] width 12 height 12
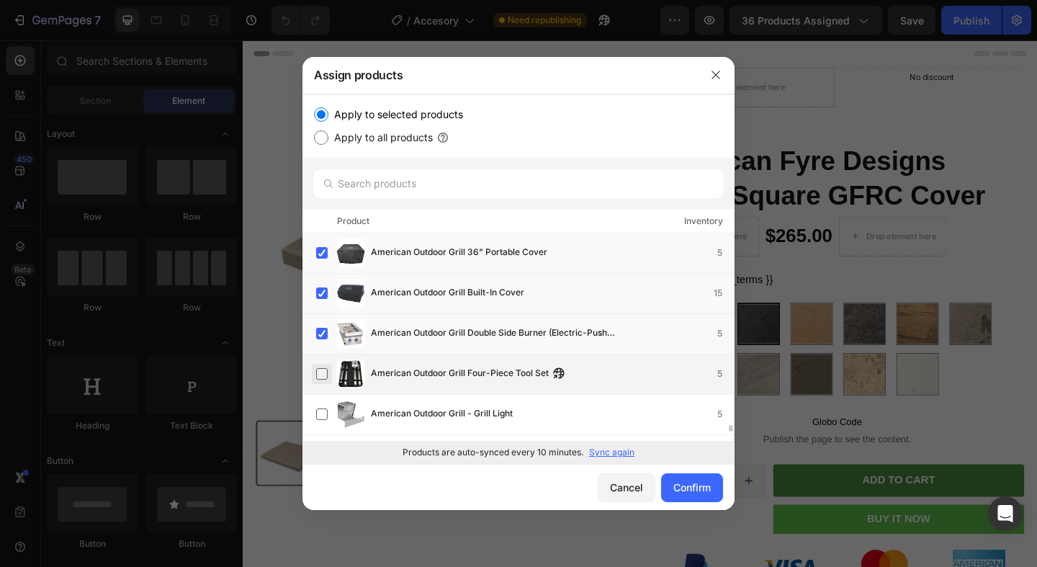
click at [321, 372] on label at bounding box center [322, 374] width 12 height 12
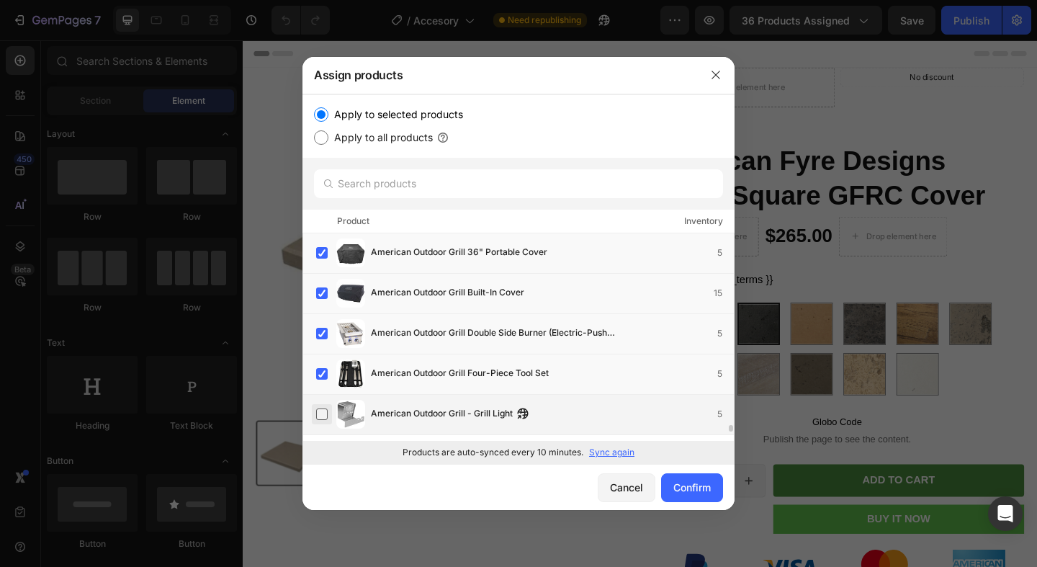
click at [322, 408] on label at bounding box center [322, 414] width 12 height 12
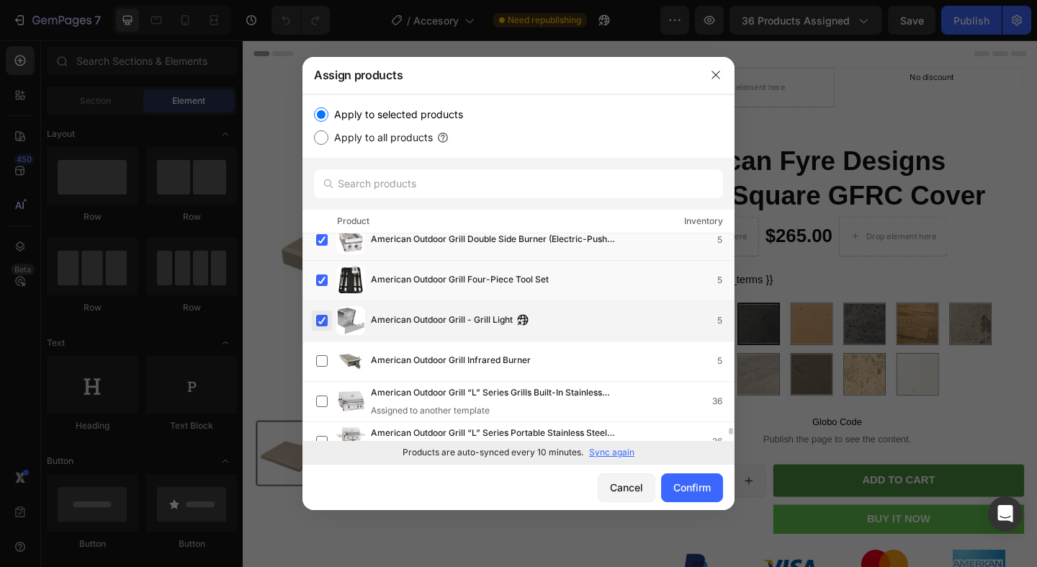
scroll to position [6187, 0]
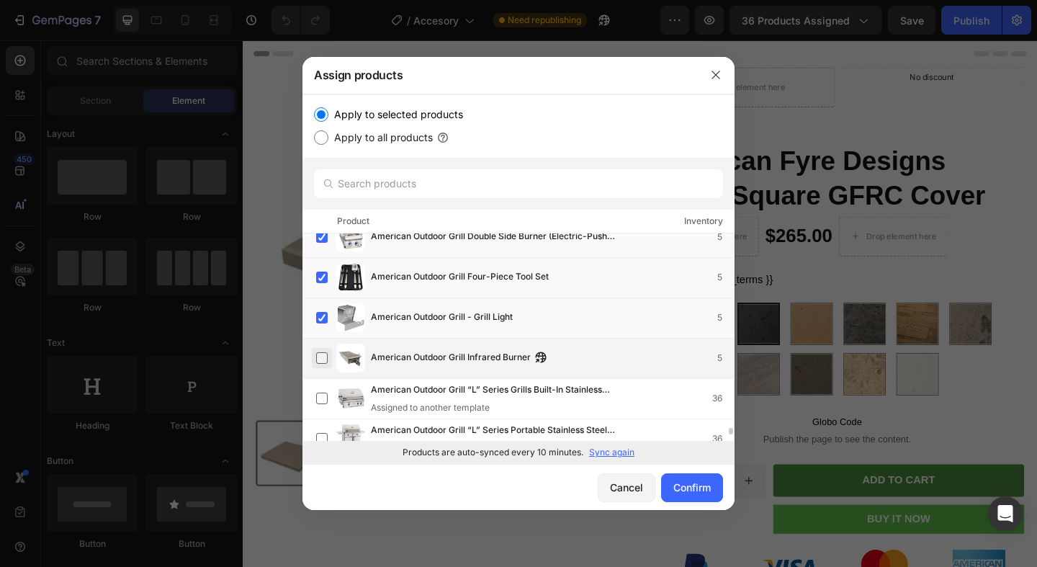
click at [323, 359] on label at bounding box center [322, 358] width 12 height 12
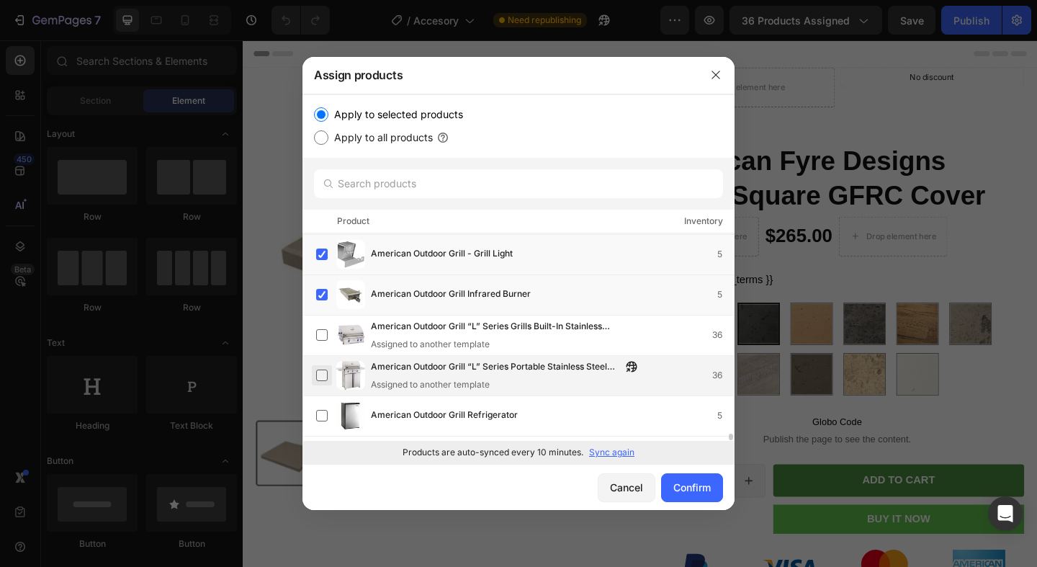
scroll to position [6273, 0]
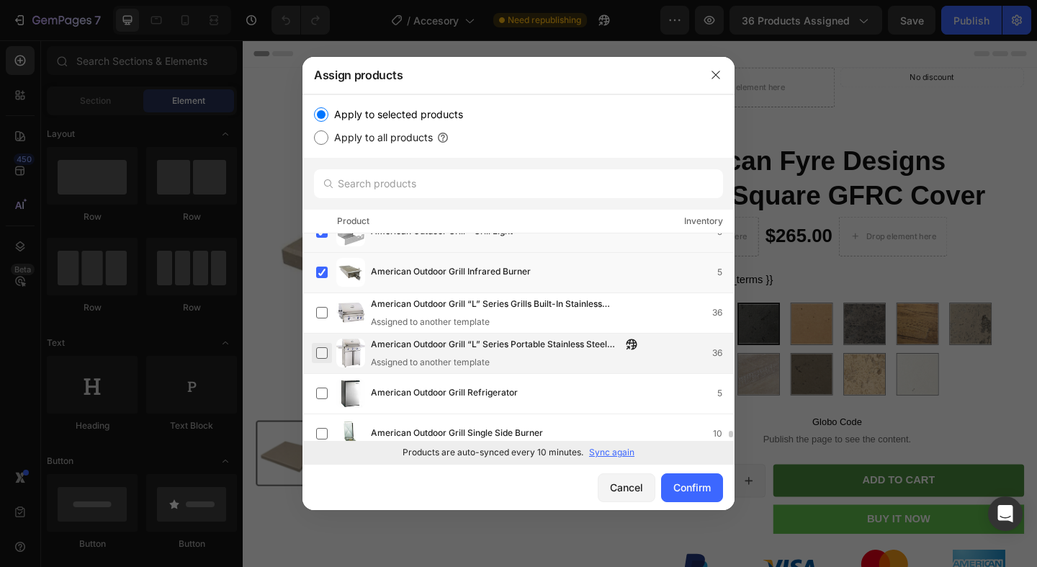
click at [326, 398] on label at bounding box center [322, 394] width 12 height 12
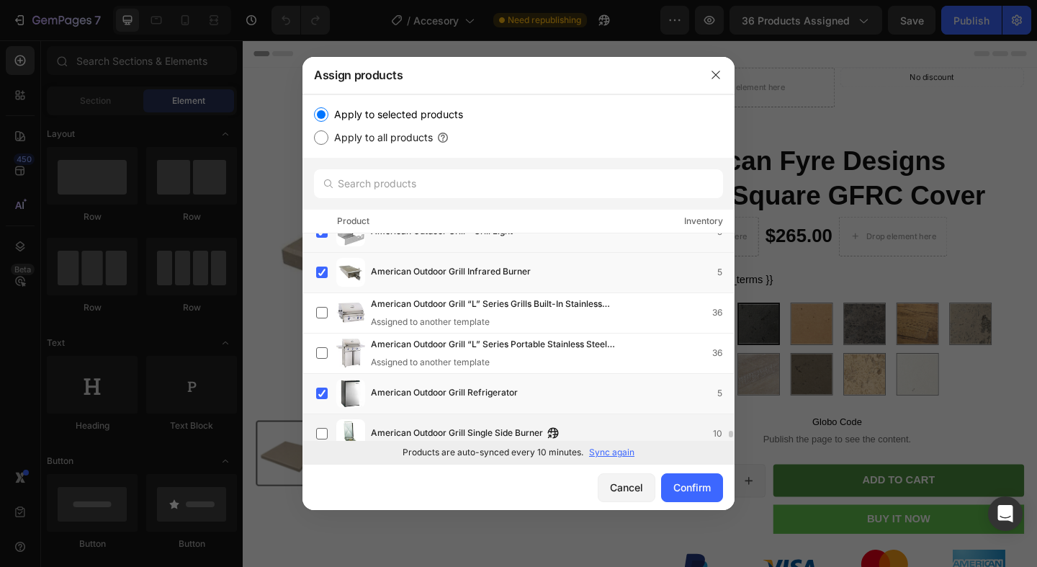
click at [325, 421] on div "American Outdoor Grill Single Side Burner 10" at bounding box center [525, 433] width 418 height 29
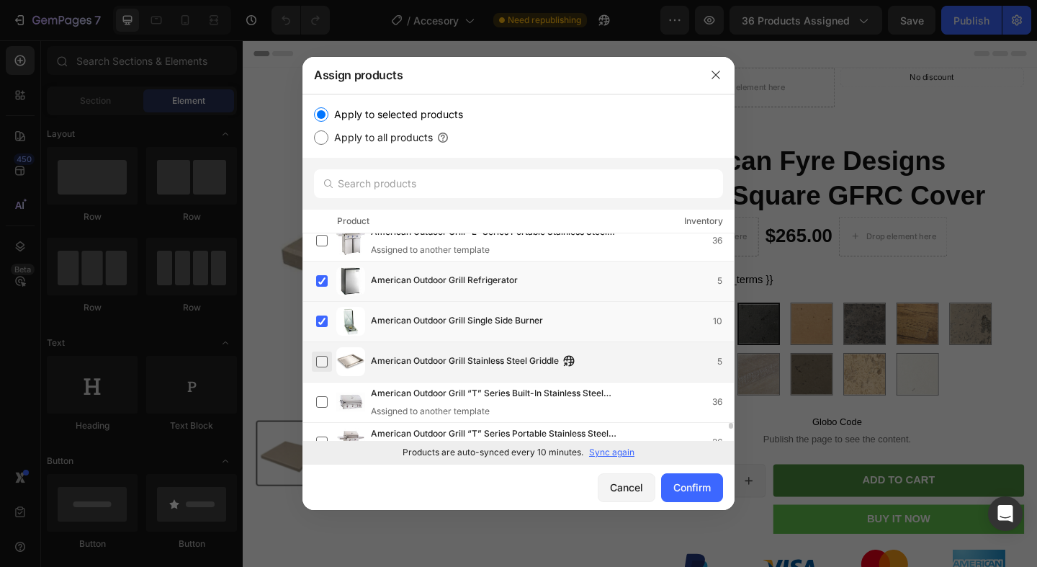
click at [320, 359] on label at bounding box center [322, 362] width 12 height 12
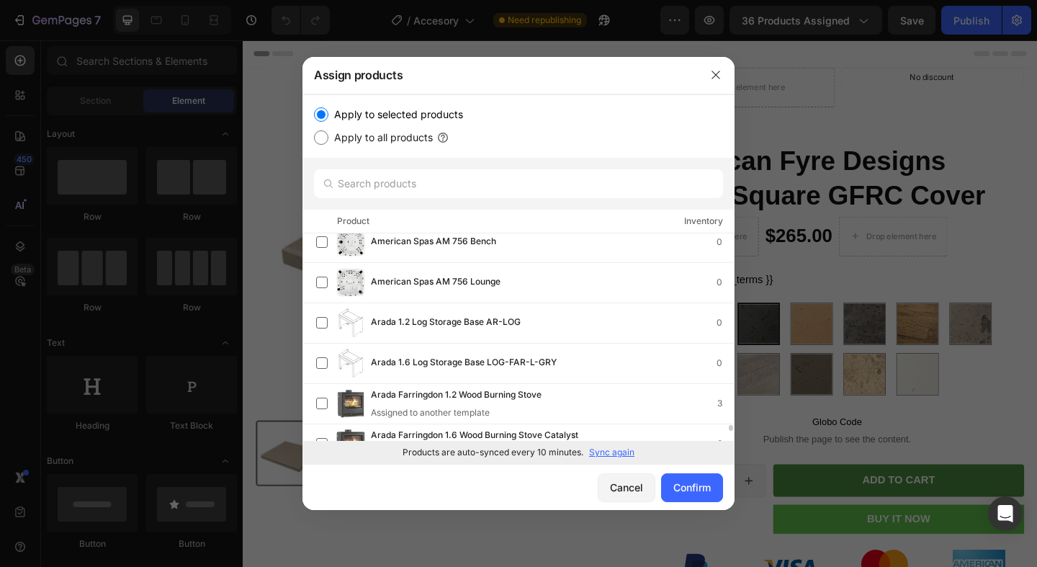
scroll to position [6867, 0]
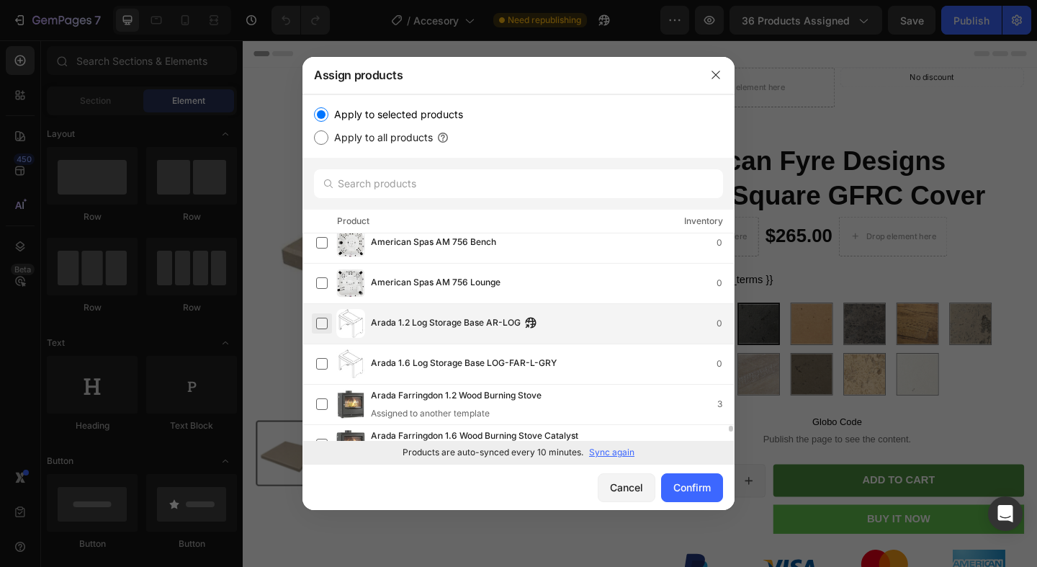
click at [328, 326] on label at bounding box center [322, 324] width 12 height 12
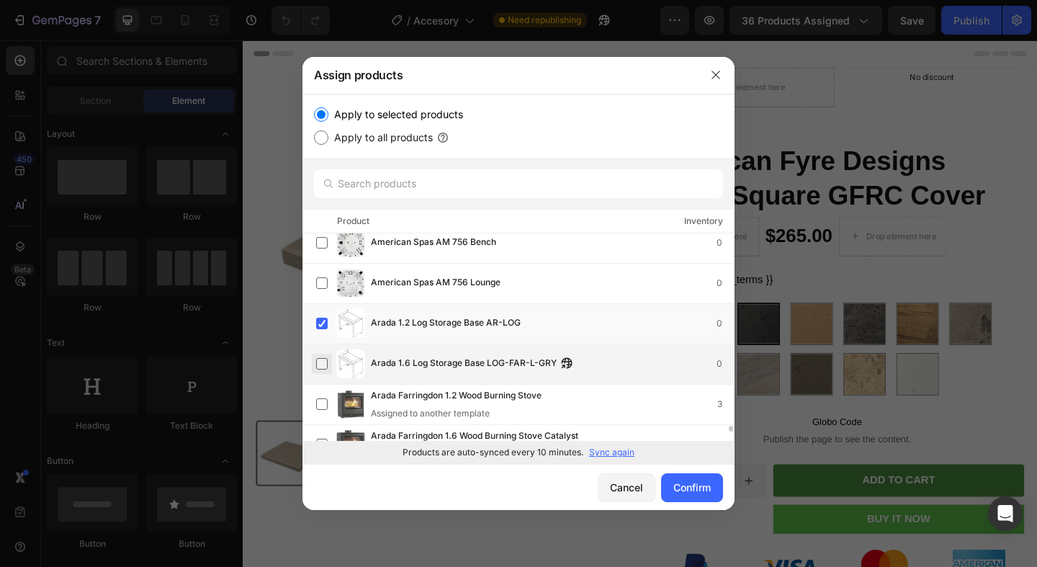
click at [322, 361] on label at bounding box center [322, 364] width 12 height 12
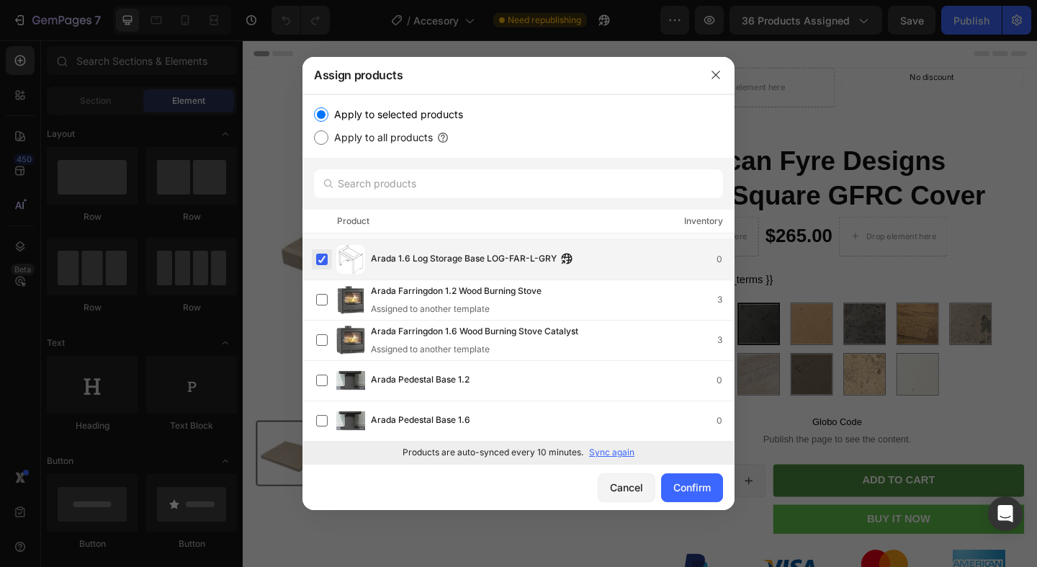
scroll to position [7017, 0]
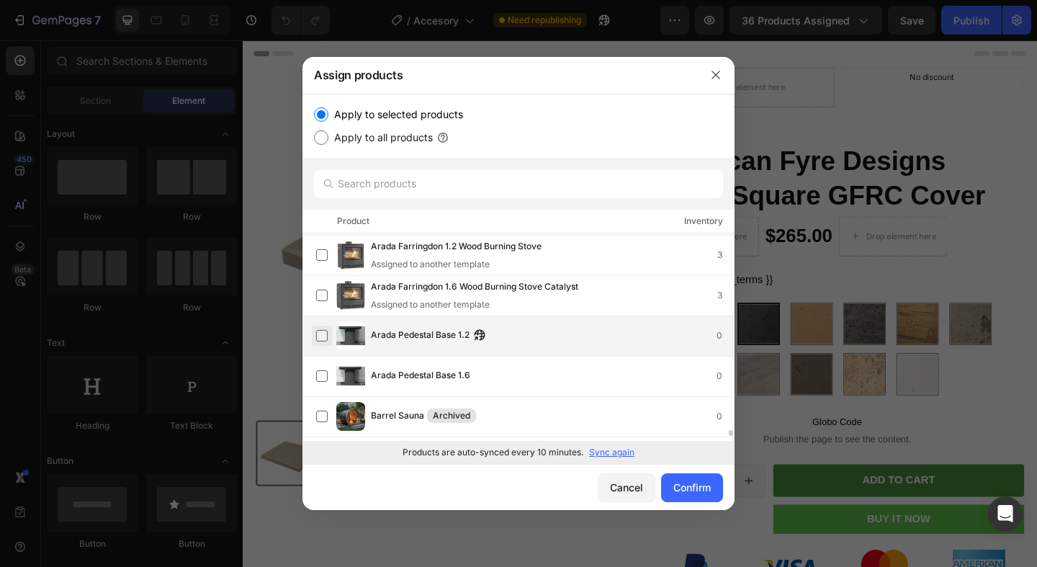
click at [318, 334] on label at bounding box center [322, 336] width 12 height 12
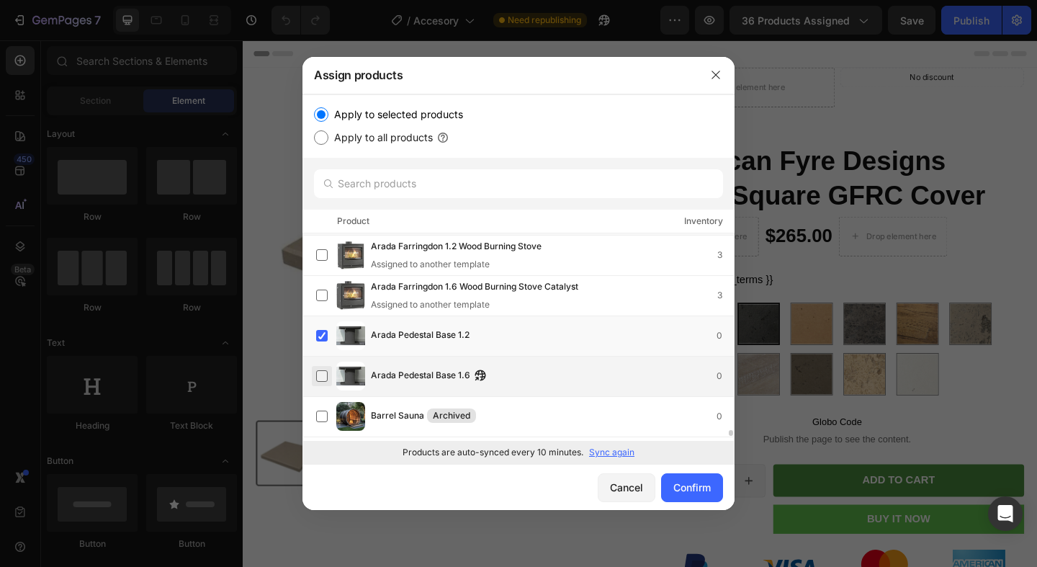
click at [318, 370] on label at bounding box center [322, 376] width 12 height 12
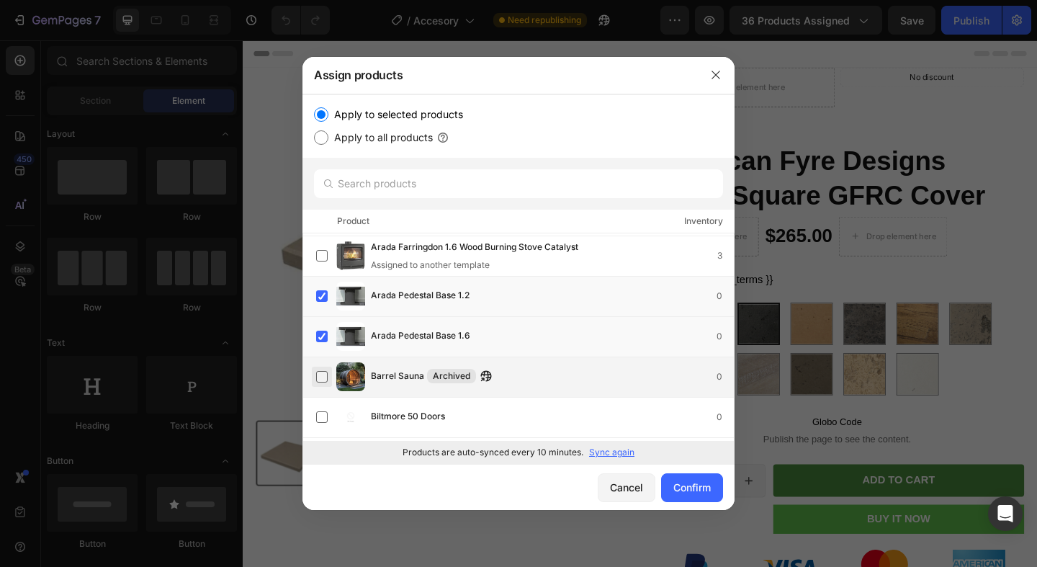
scroll to position [7111, 0]
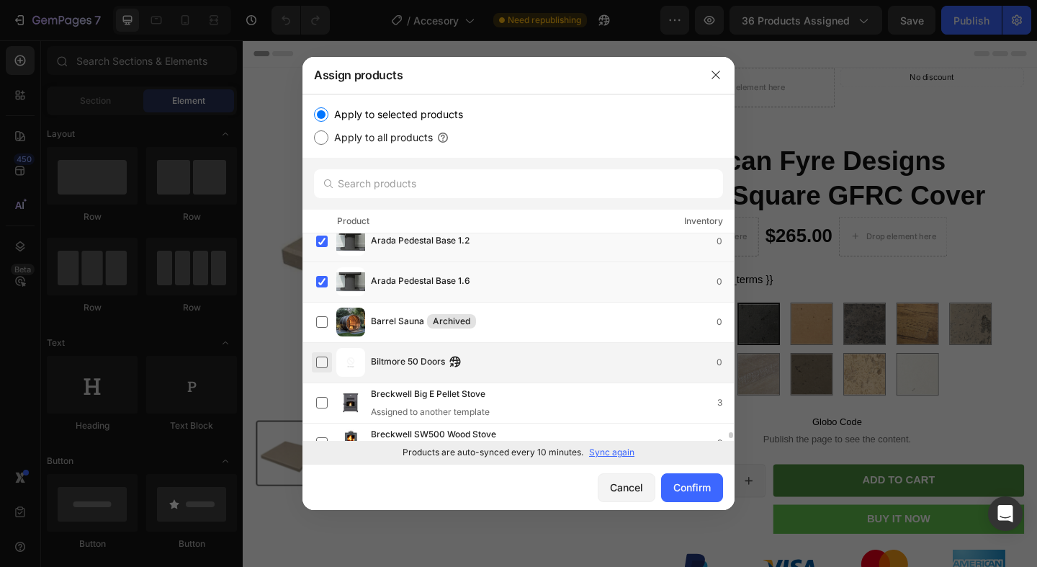
click at [321, 366] on label at bounding box center [322, 363] width 12 height 12
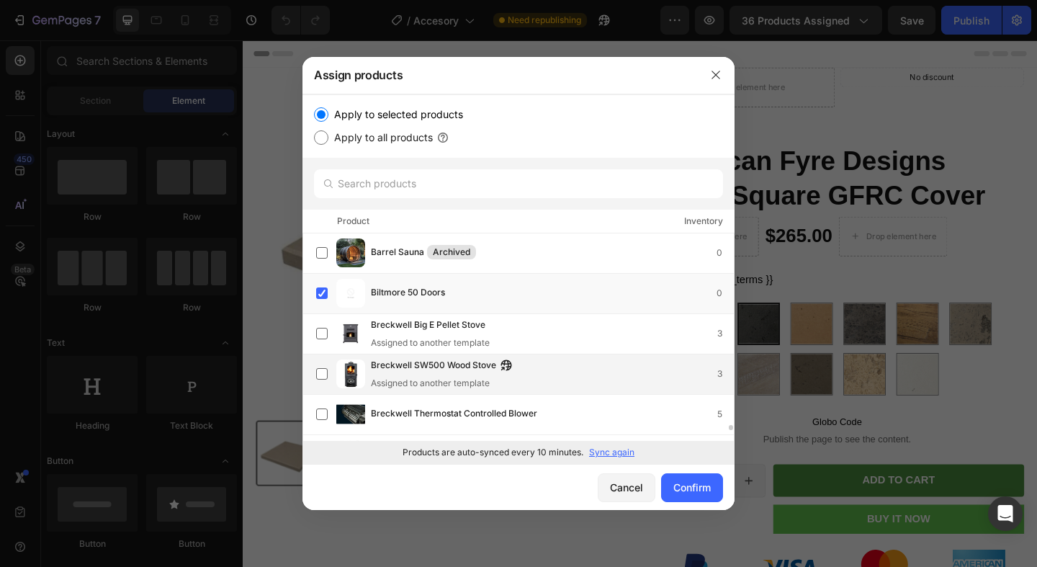
scroll to position [7225, 0]
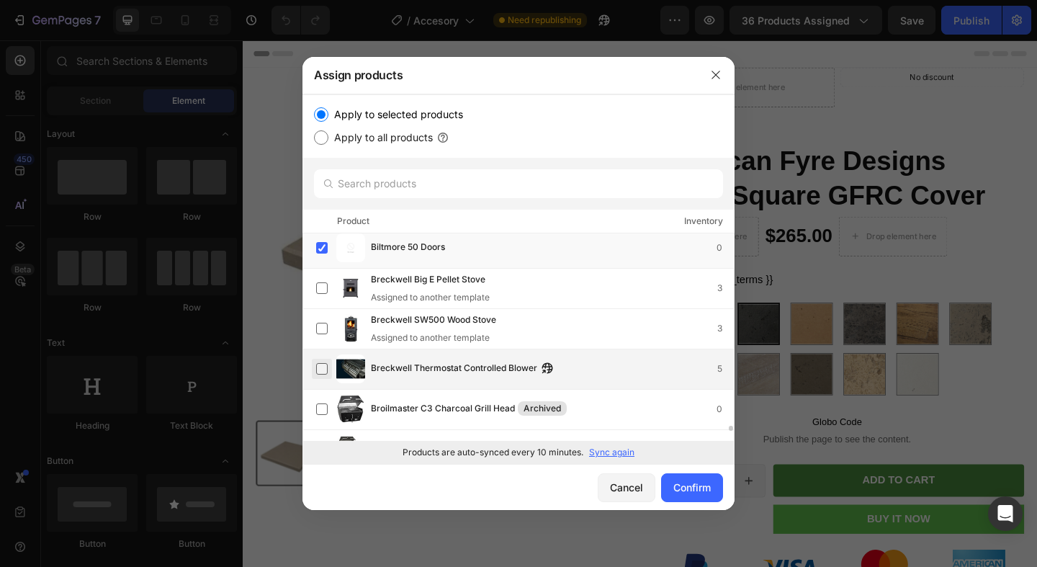
click at [327, 366] on label at bounding box center [322, 369] width 12 height 12
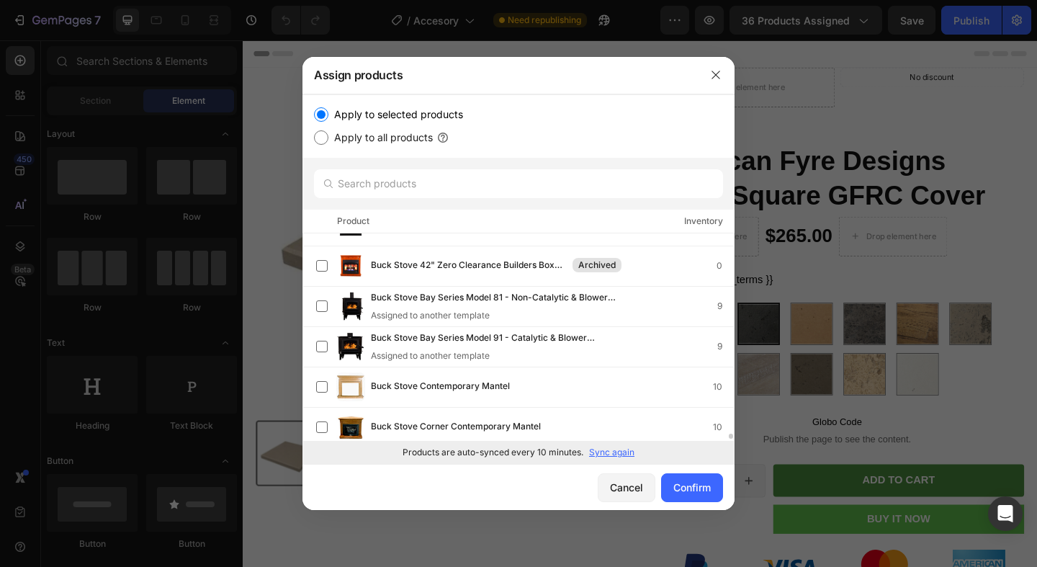
scroll to position [7943, 0]
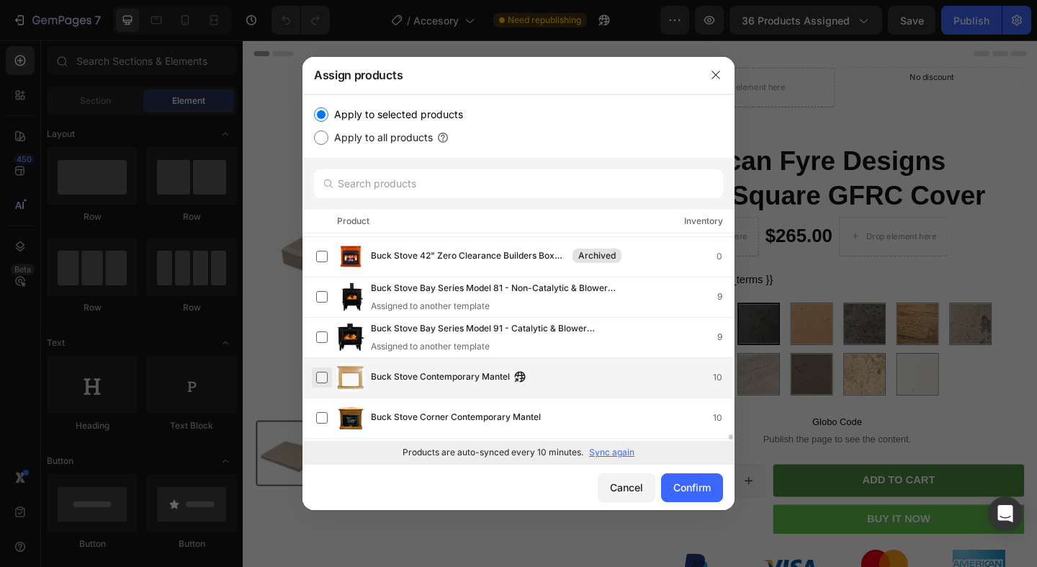
click at [322, 377] on label at bounding box center [322, 378] width 12 height 12
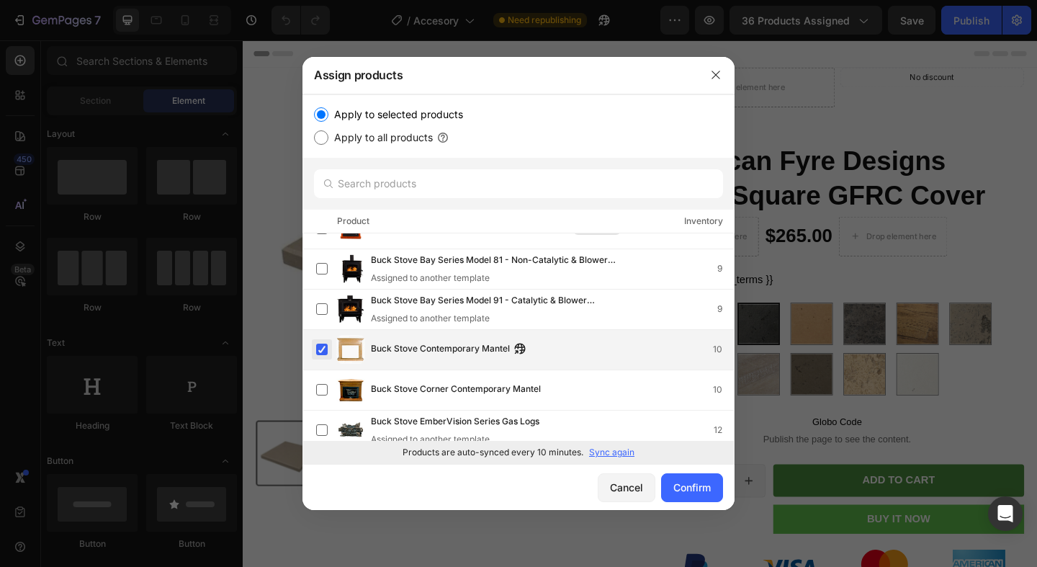
scroll to position [7985, 0]
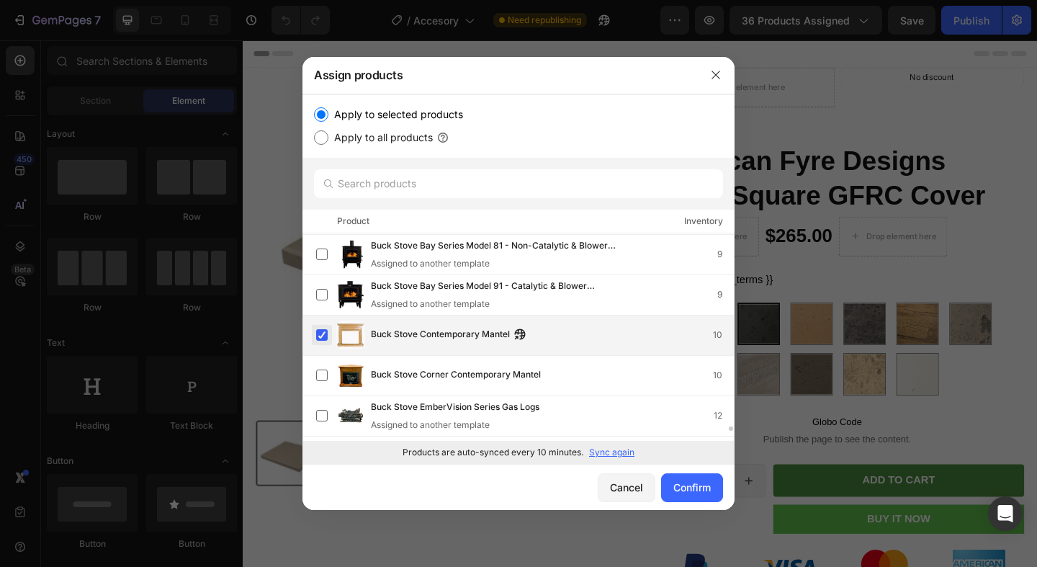
click at [322, 377] on label at bounding box center [322, 376] width 12 height 12
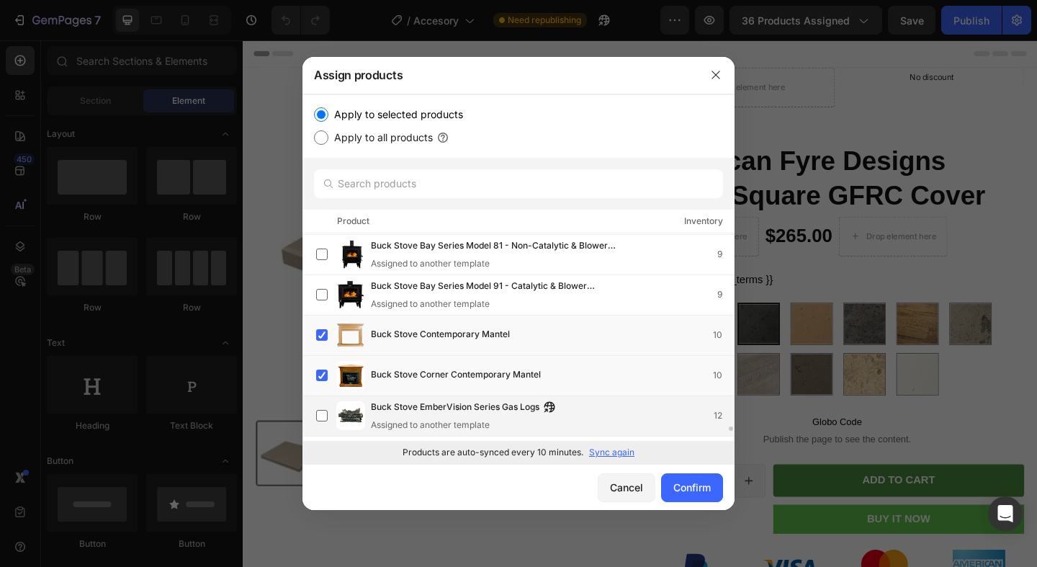
click at [322, 401] on div "Buck Stove EmberVision Series Gas Logs Assigned to another template 12" at bounding box center [525, 416] width 418 height 32
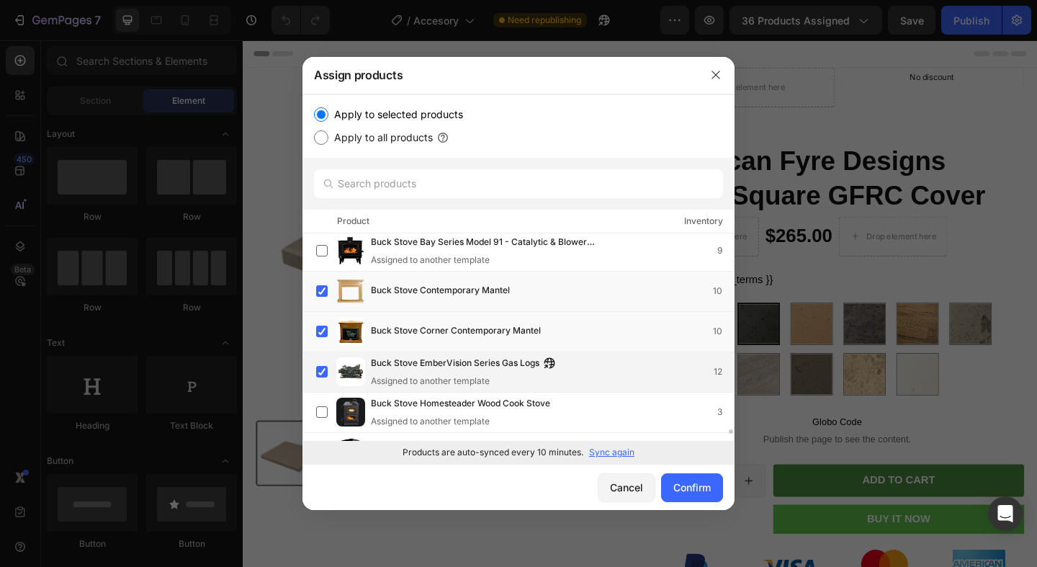
scroll to position [8034, 0]
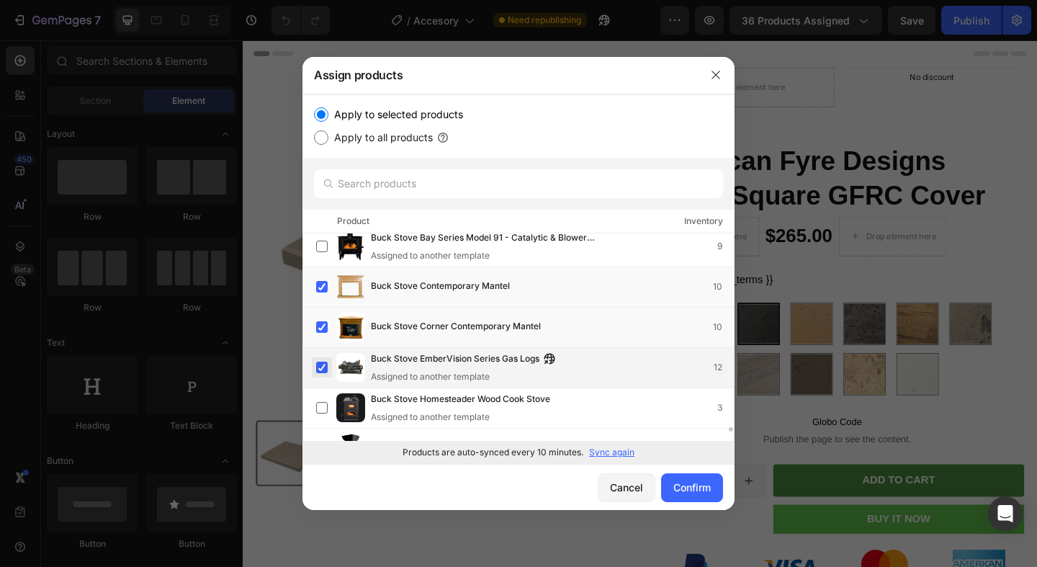
click at [323, 366] on label at bounding box center [322, 368] width 12 height 12
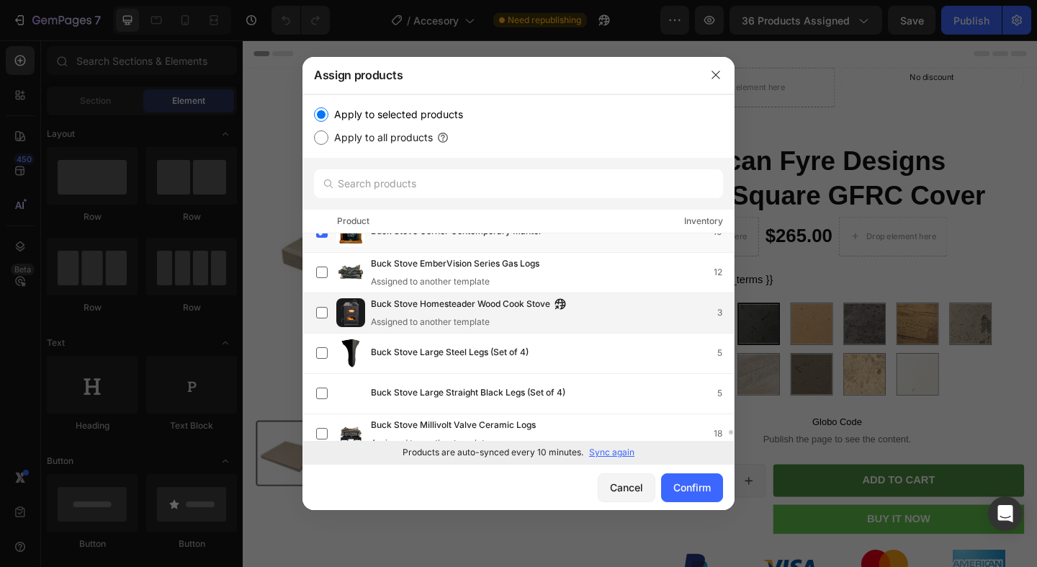
scroll to position [8128, 0]
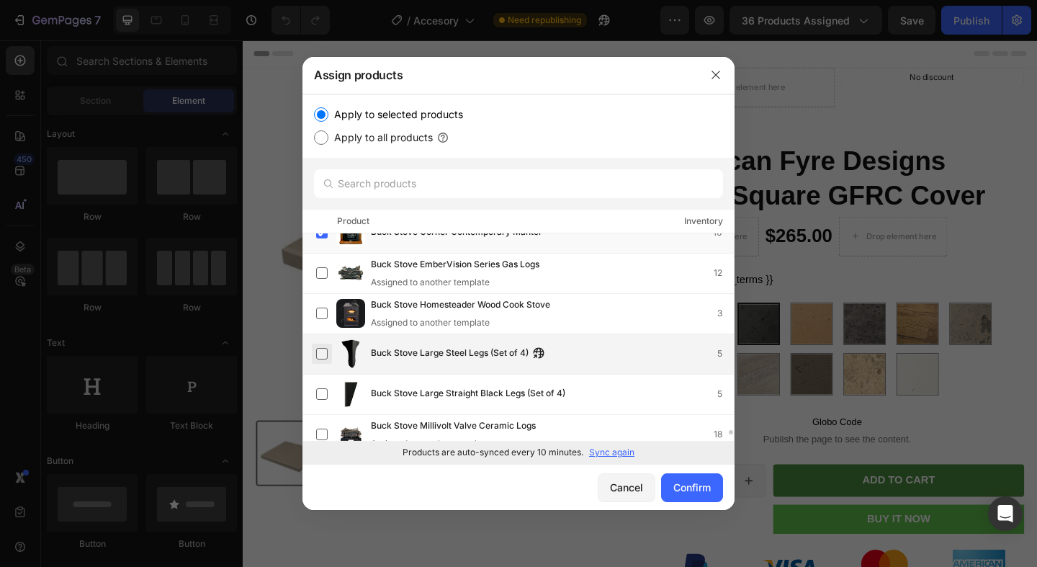
click at [323, 359] on label at bounding box center [322, 354] width 12 height 12
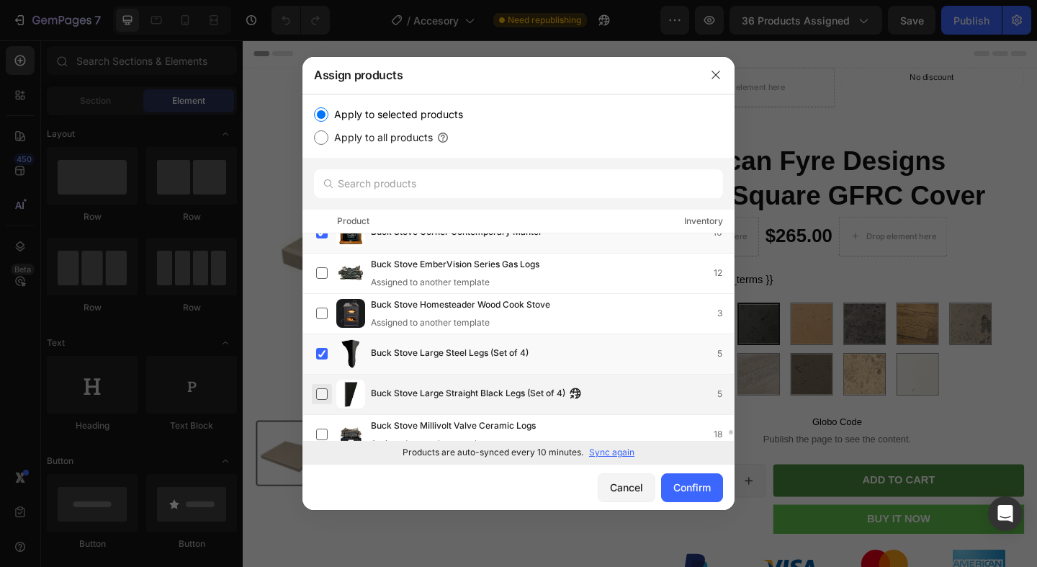
click at [322, 388] on label at bounding box center [322, 394] width 12 height 12
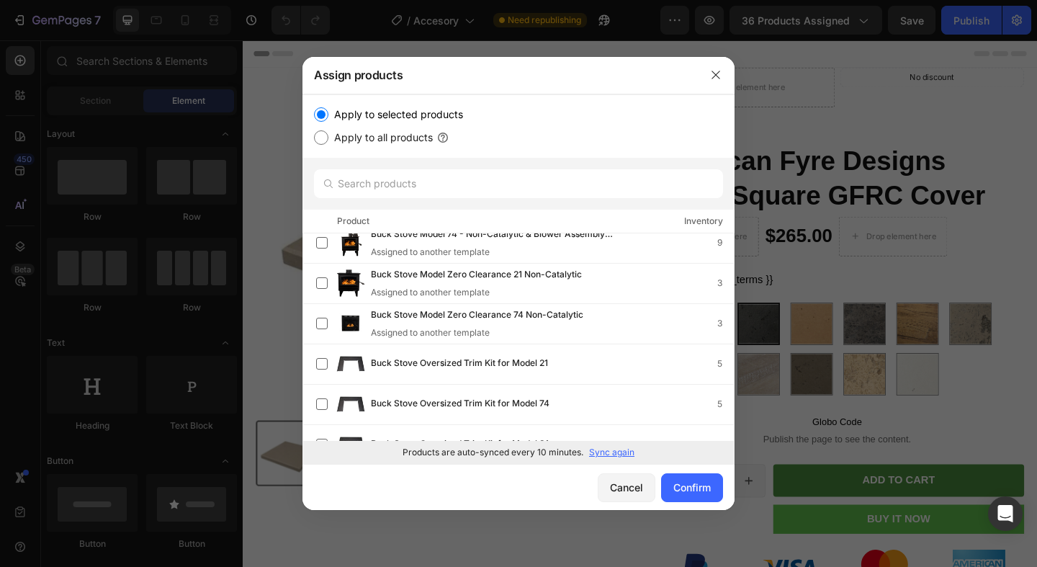
scroll to position [8576, 0]
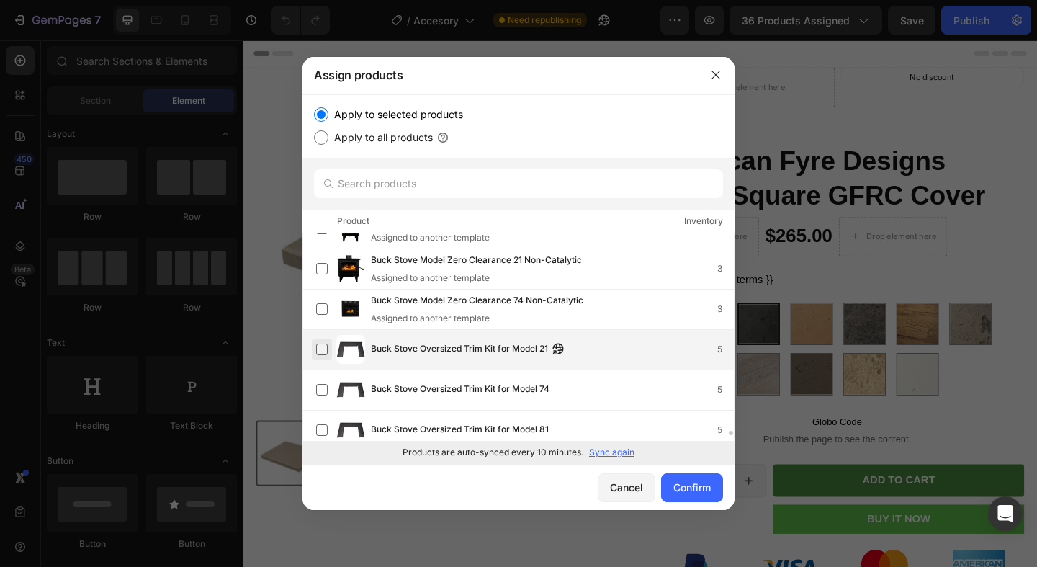
click at [322, 345] on label at bounding box center [322, 350] width 12 height 12
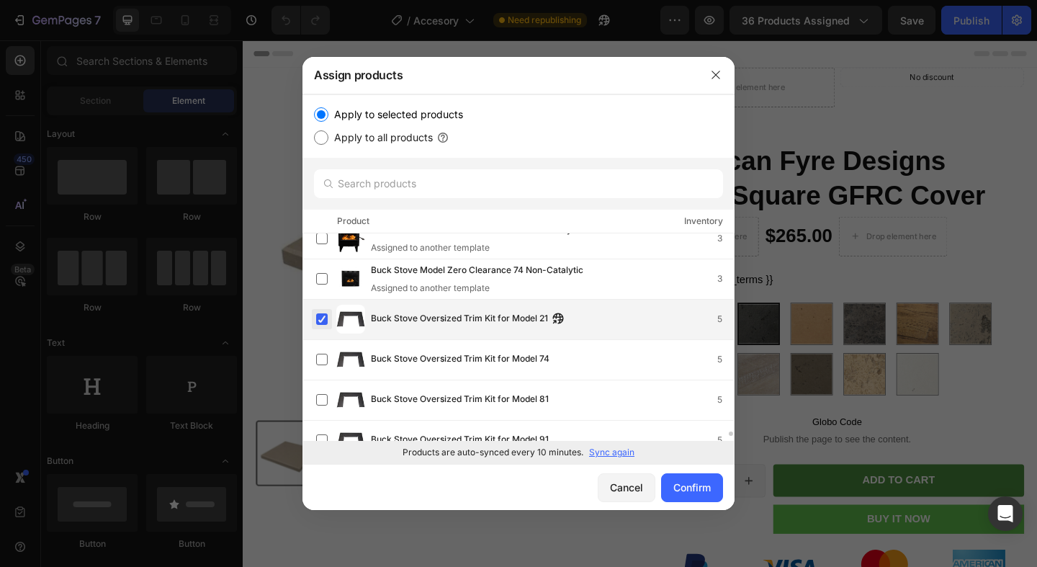
scroll to position [8606, 0]
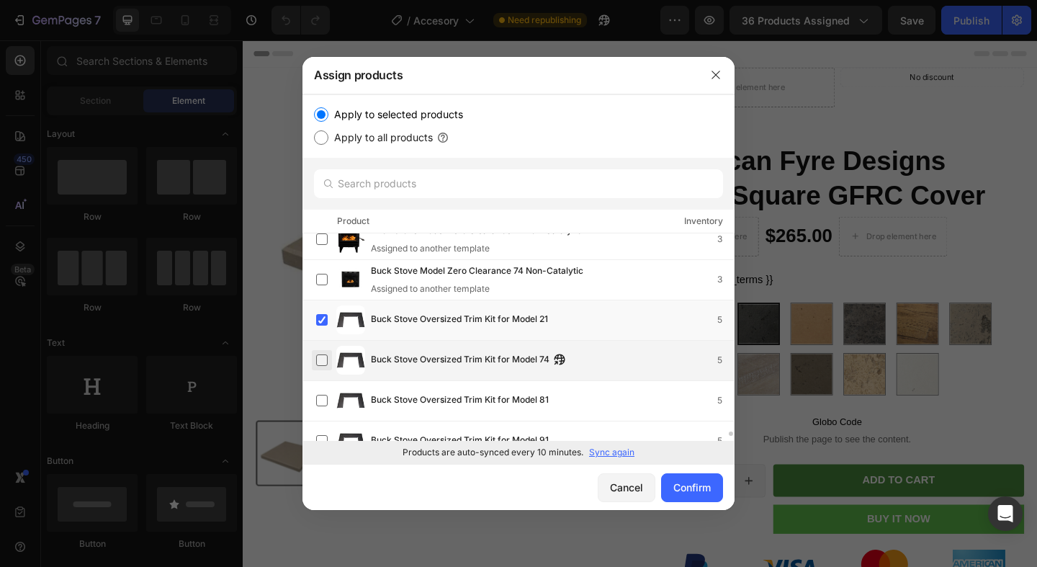
click at [320, 356] on label at bounding box center [322, 360] width 12 height 12
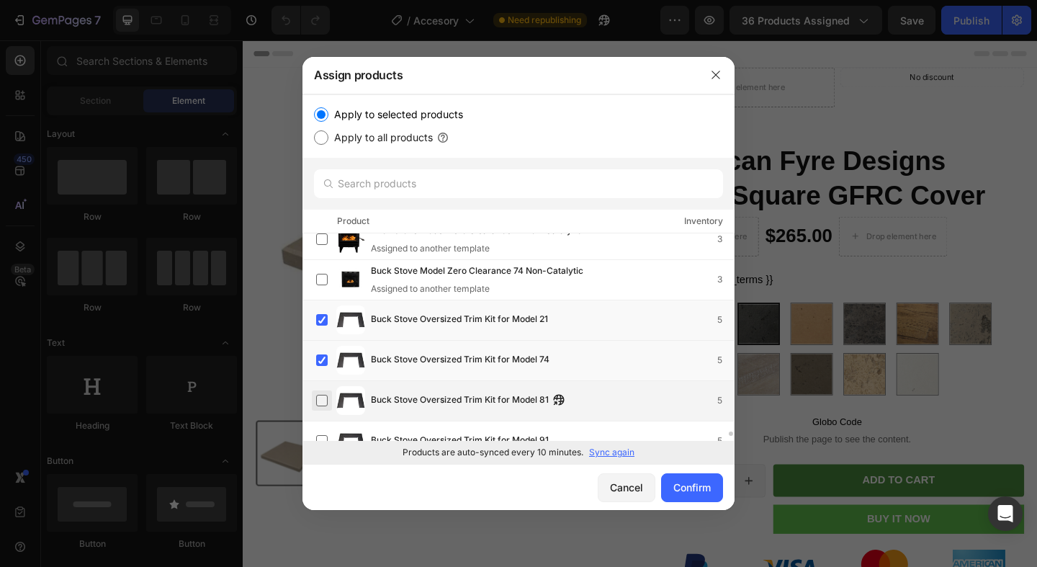
click at [322, 399] on label at bounding box center [322, 401] width 12 height 12
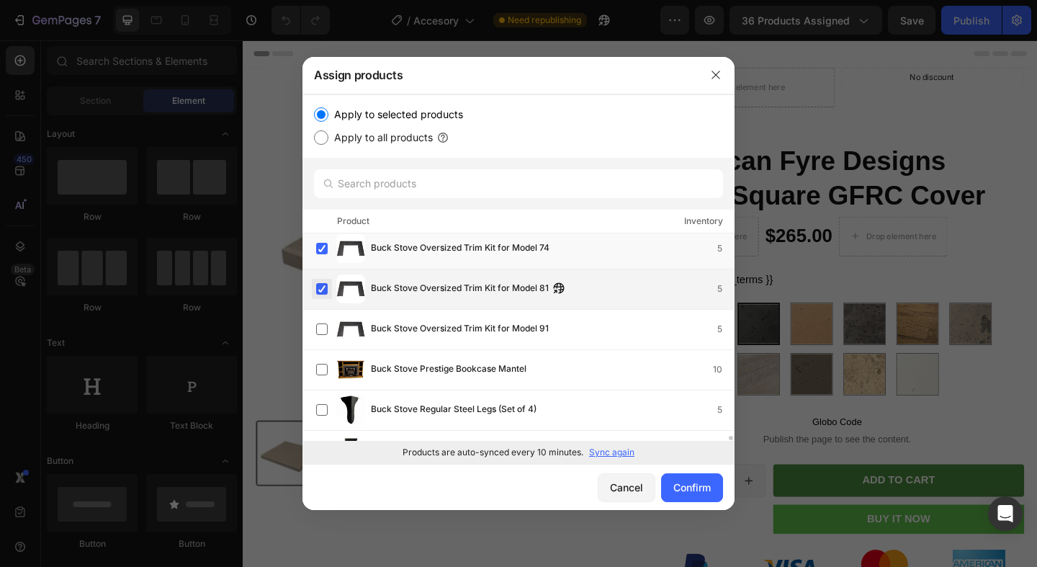
scroll to position [8734, 0]
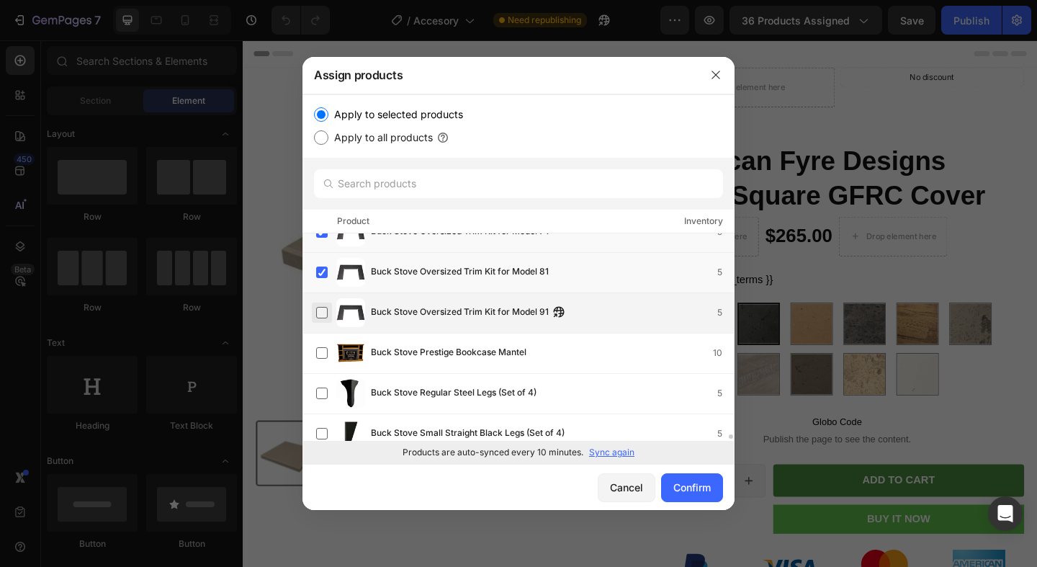
click at [322, 313] on label at bounding box center [322, 313] width 12 height 12
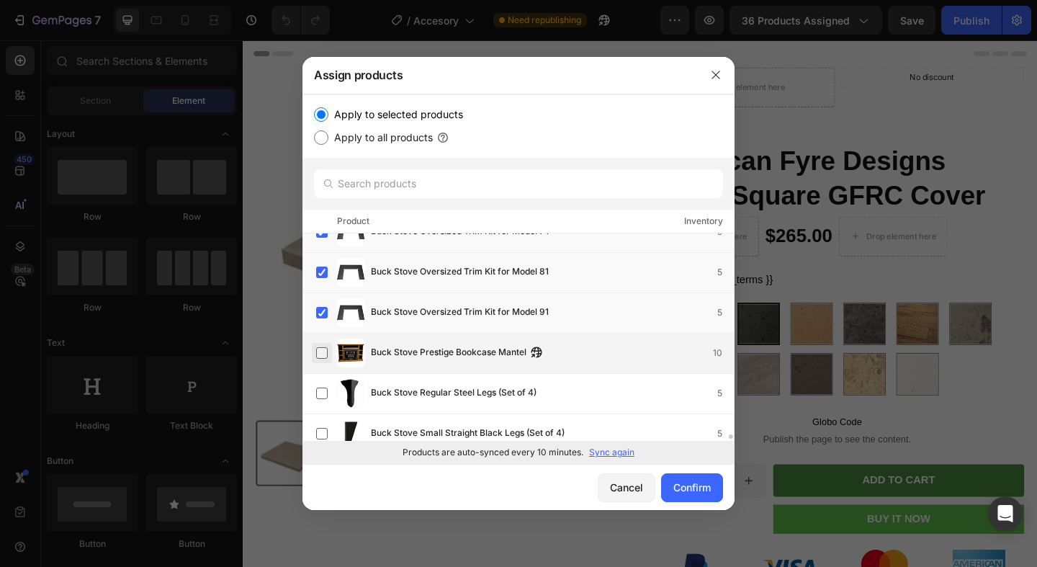
click at [322, 347] on label at bounding box center [322, 353] width 12 height 12
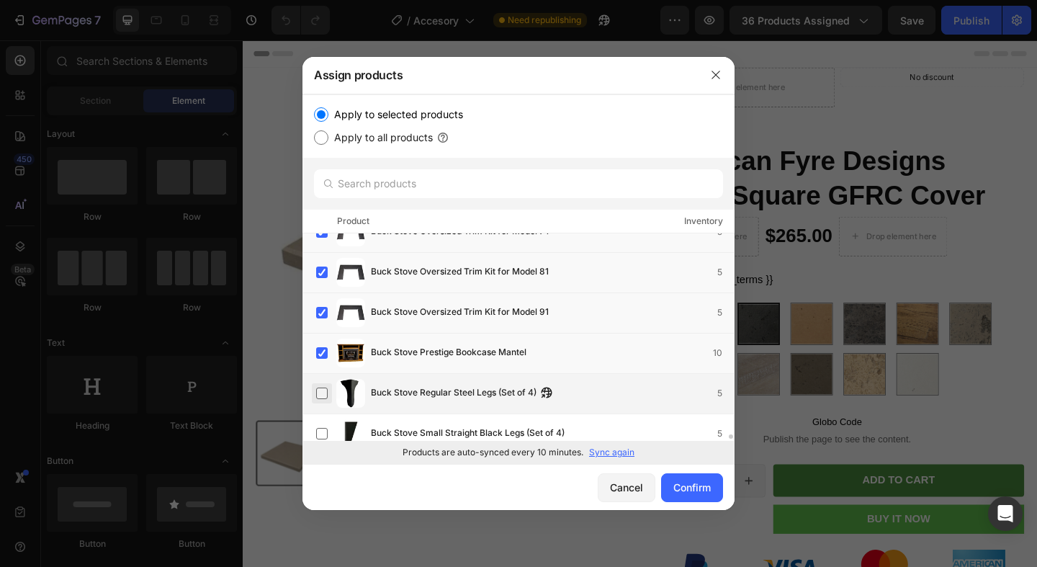
click at [322, 395] on label at bounding box center [322, 394] width 12 height 12
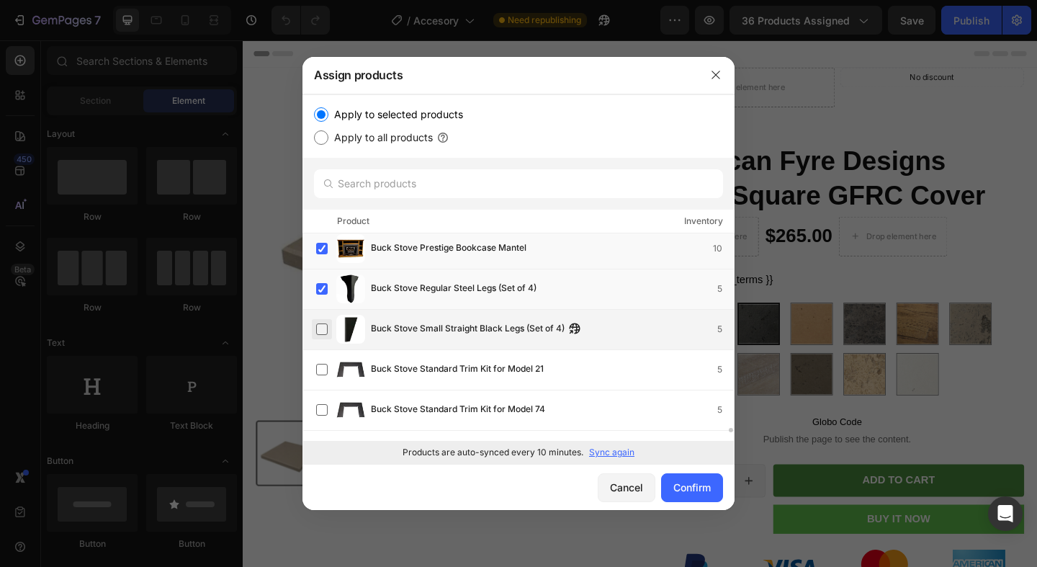
click at [326, 335] on label at bounding box center [322, 329] width 12 height 12
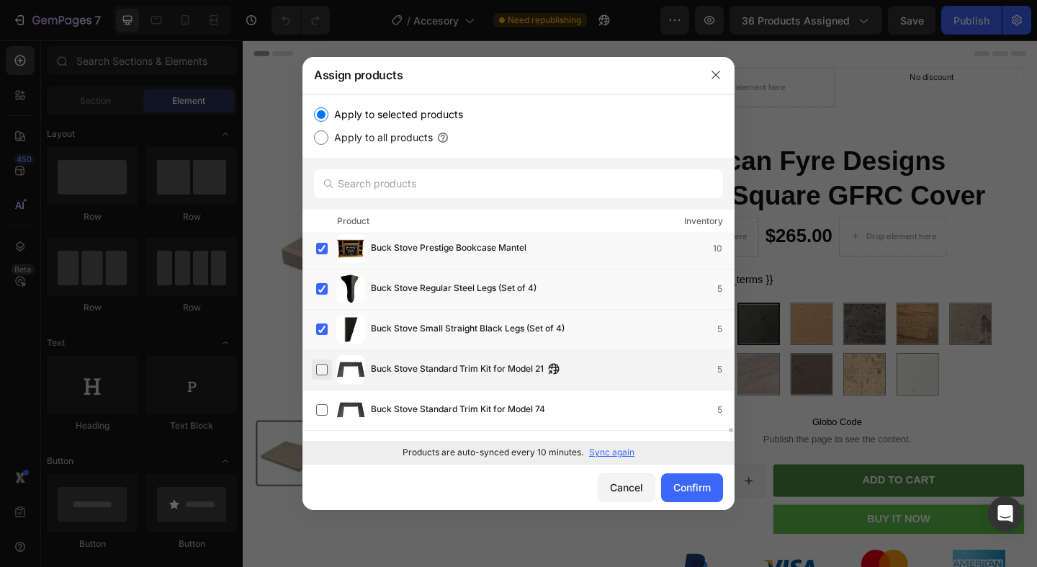
click at [326, 364] on label at bounding box center [322, 370] width 12 height 12
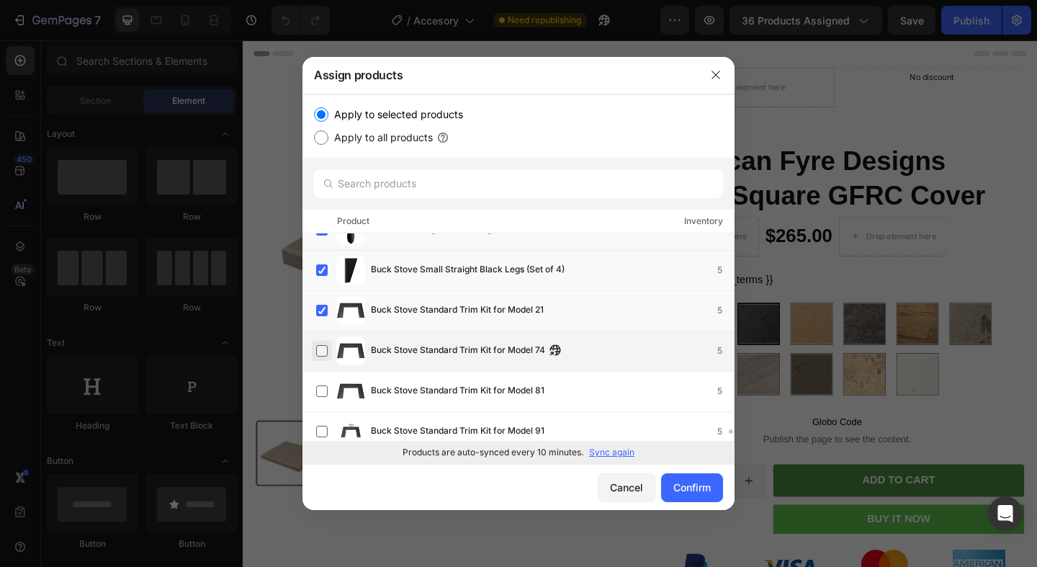
click at [323, 355] on label at bounding box center [322, 351] width 12 height 12
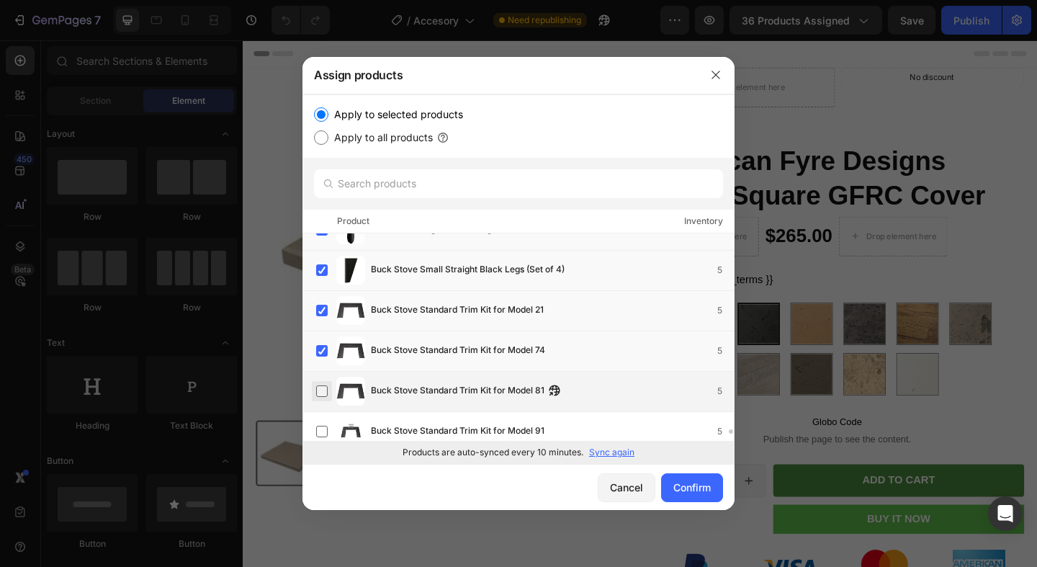
click at [323, 380] on div "Buck Stove Standard Trim Kit for Model 81 5" at bounding box center [525, 391] width 418 height 29
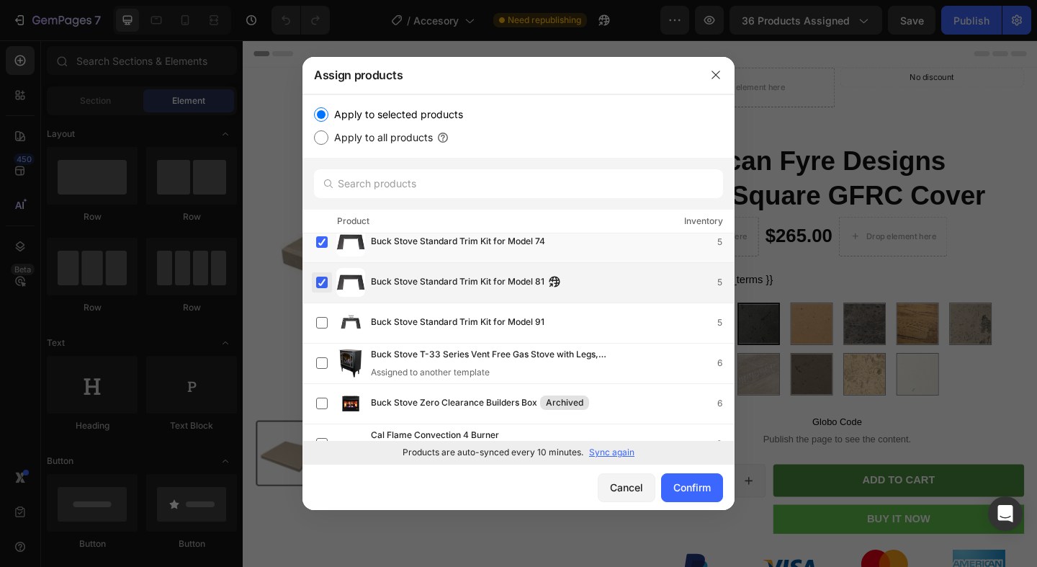
scroll to position [9034, 0]
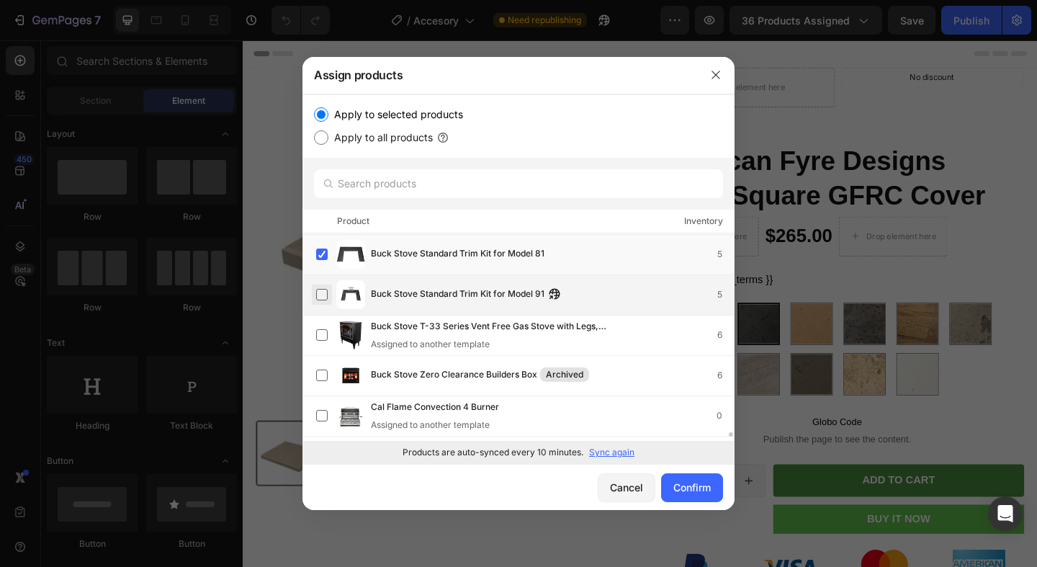
click at [323, 292] on label at bounding box center [322, 295] width 12 height 12
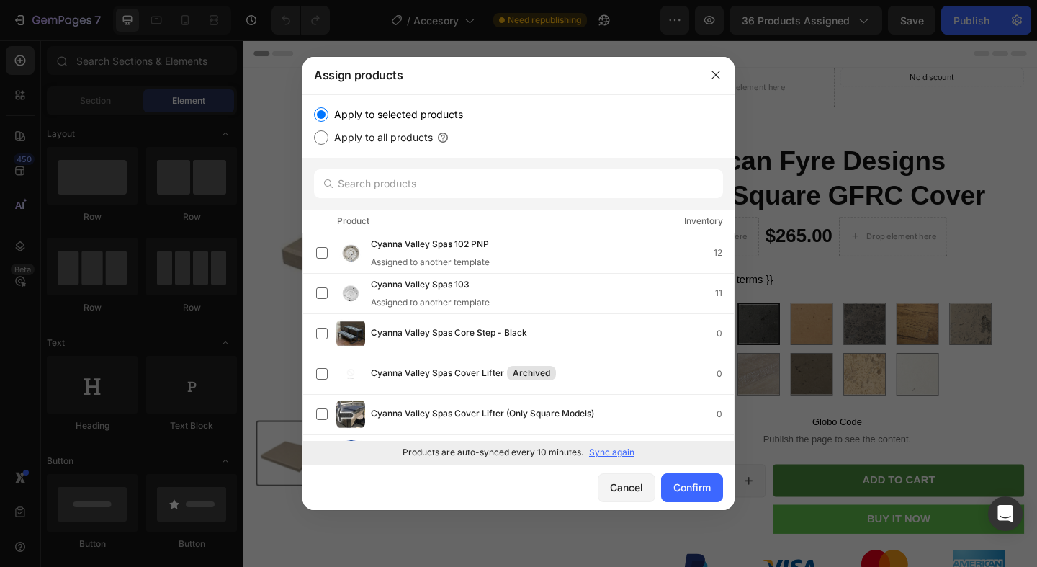
scroll to position [9944, 0]
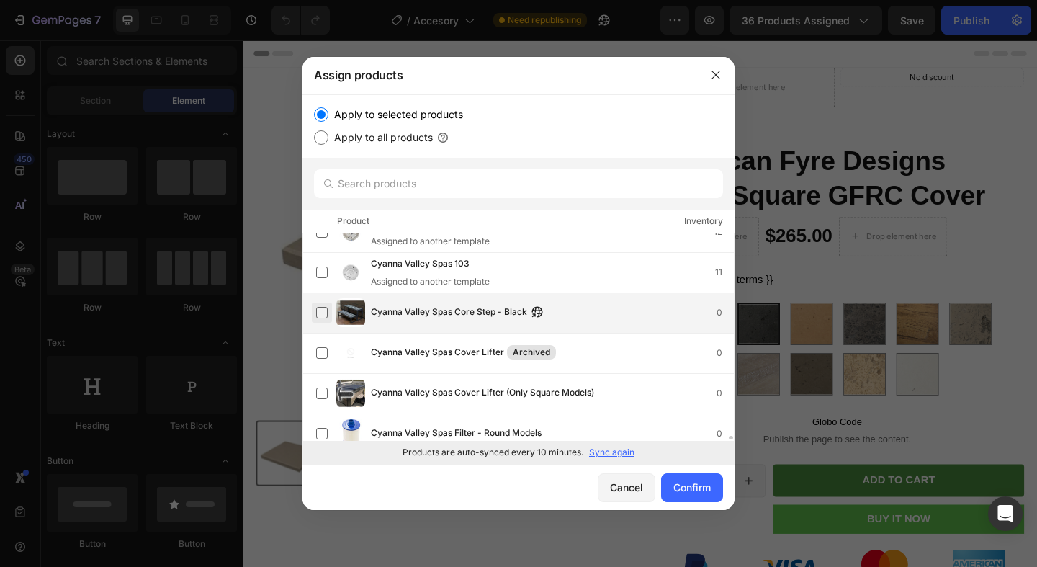
click at [323, 311] on label at bounding box center [322, 313] width 12 height 12
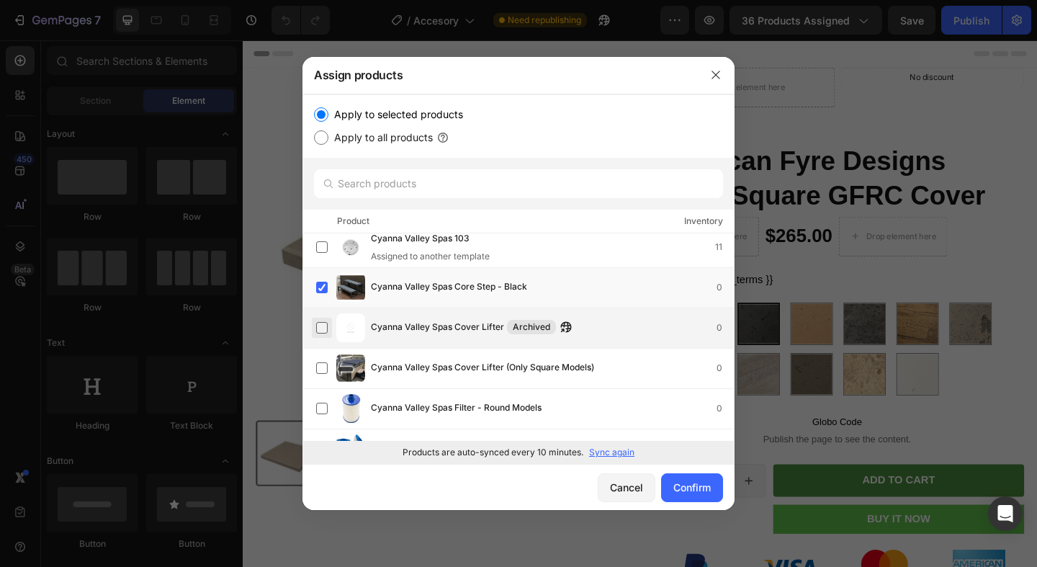
scroll to position [9997, 0]
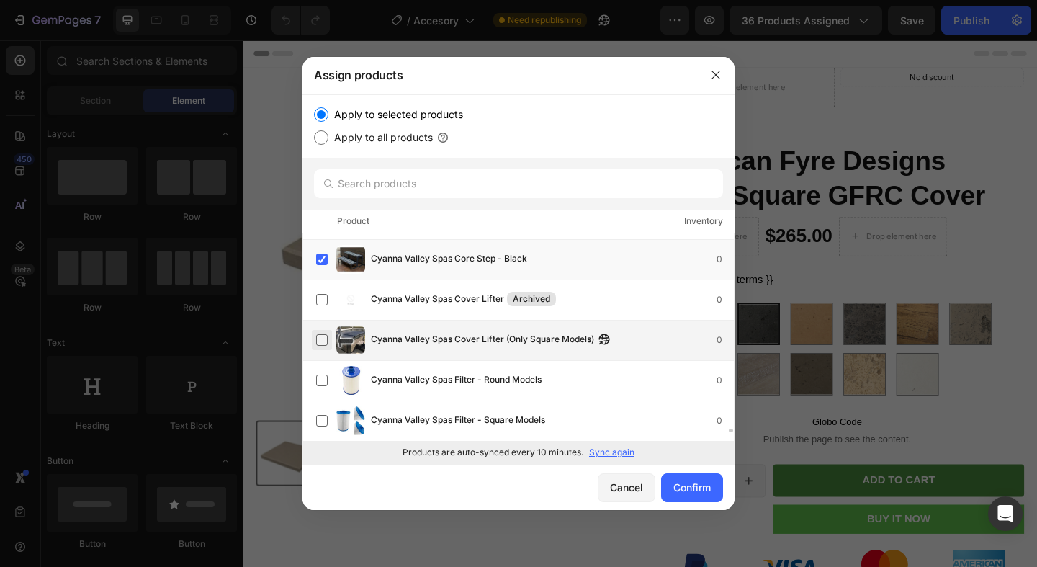
click at [322, 336] on label at bounding box center [322, 340] width 12 height 12
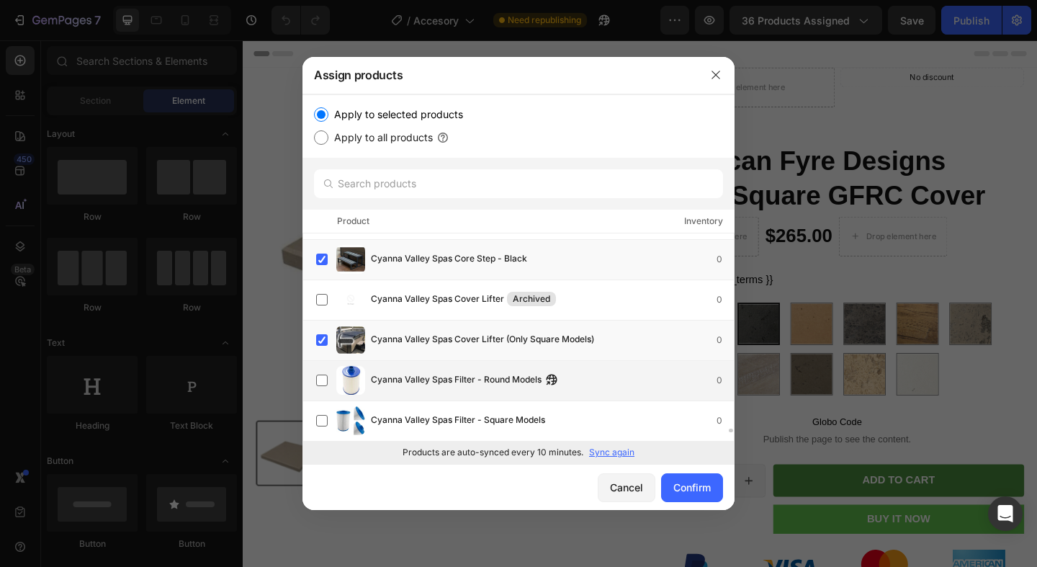
click at [323, 367] on div "Cyanna Valley Spas Filter - Round Models 0" at bounding box center [525, 380] width 418 height 29
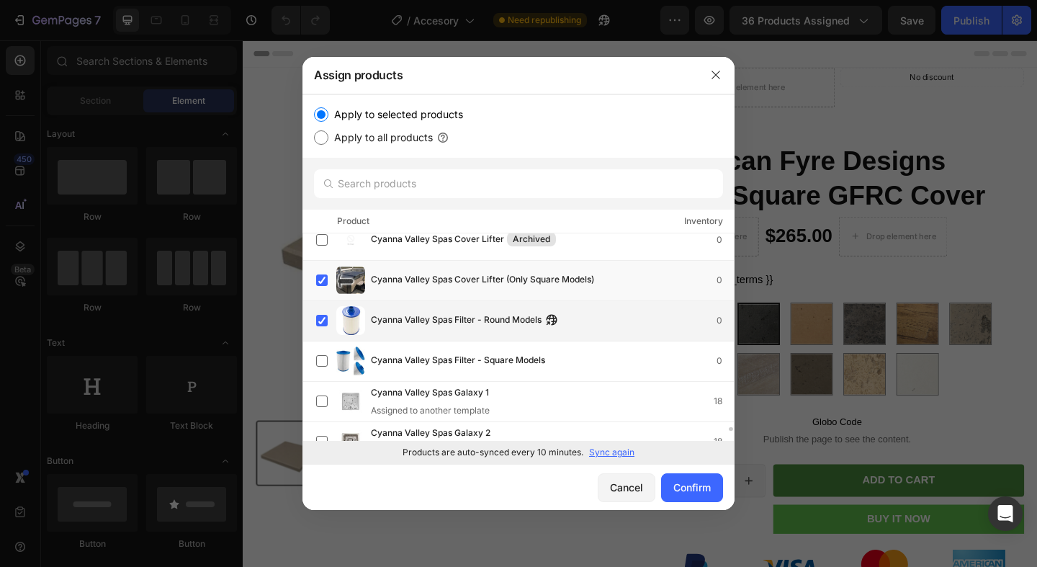
scroll to position [10056, 0]
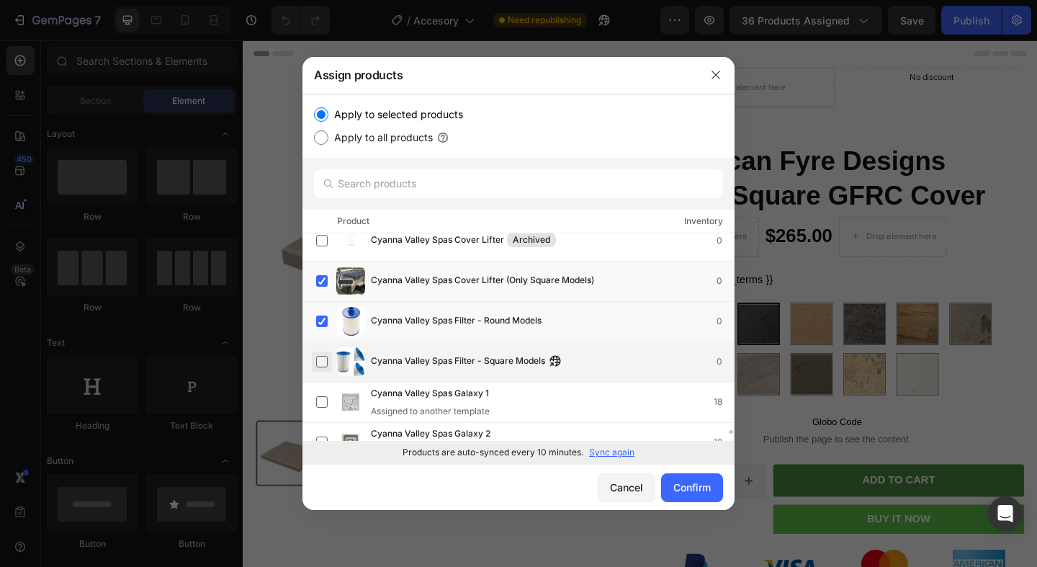
click at [321, 363] on label at bounding box center [322, 362] width 12 height 12
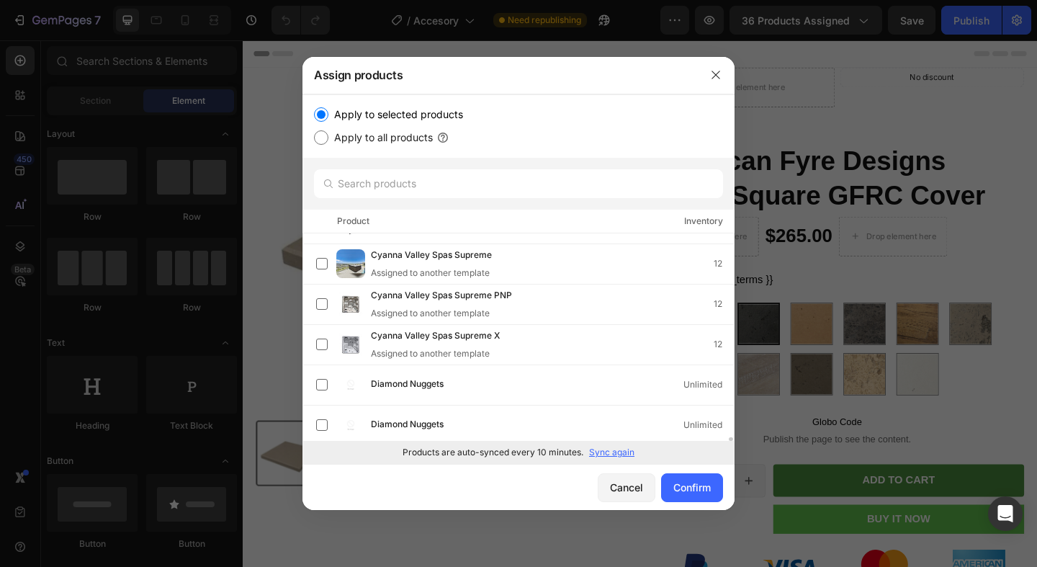
scroll to position [10344, 0]
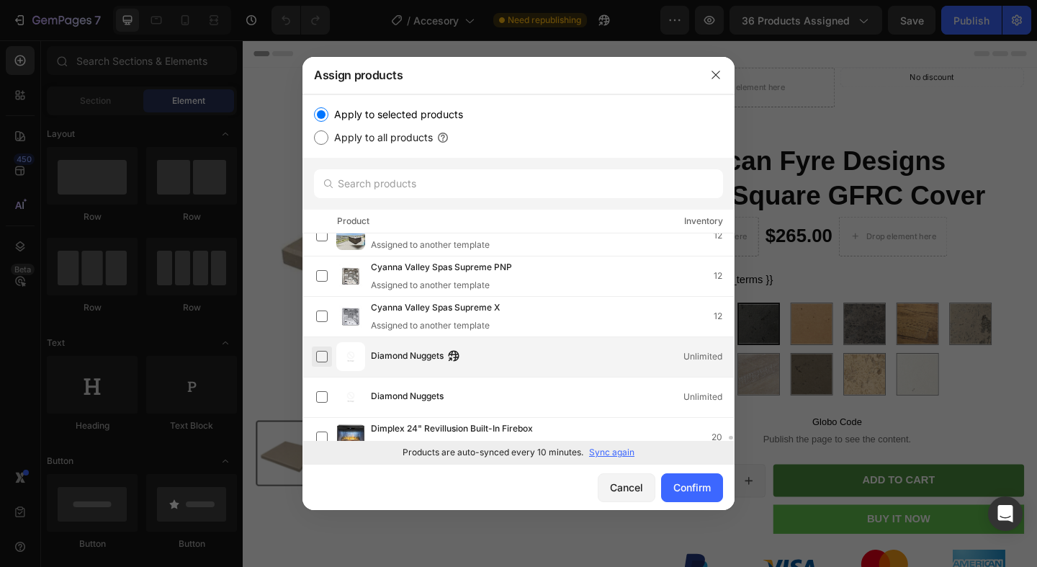
click at [321, 361] on label at bounding box center [322, 357] width 12 height 12
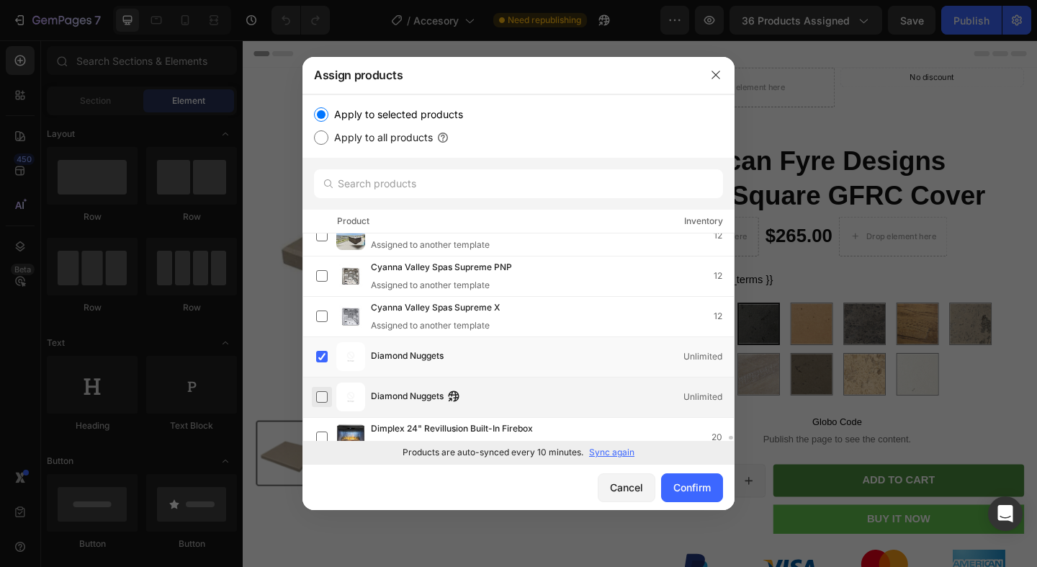
click at [321, 391] on label at bounding box center [322, 397] width 12 height 12
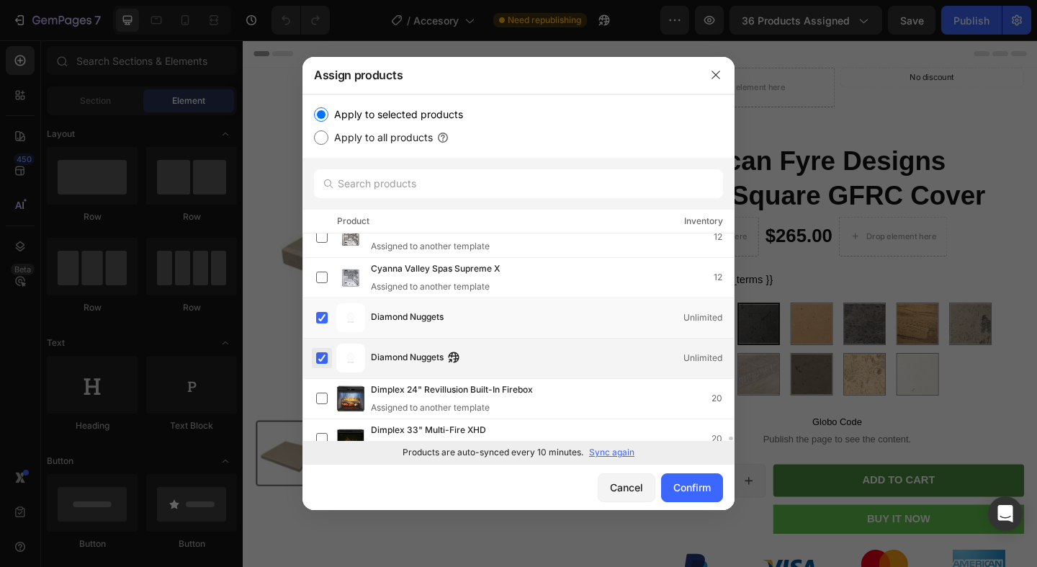
scroll to position [10383, 0]
click at [320, 320] on label at bounding box center [322, 317] width 12 height 12
click at [320, 341] on div "Diamond Nuggets Unlimited" at bounding box center [519, 358] width 432 height 40
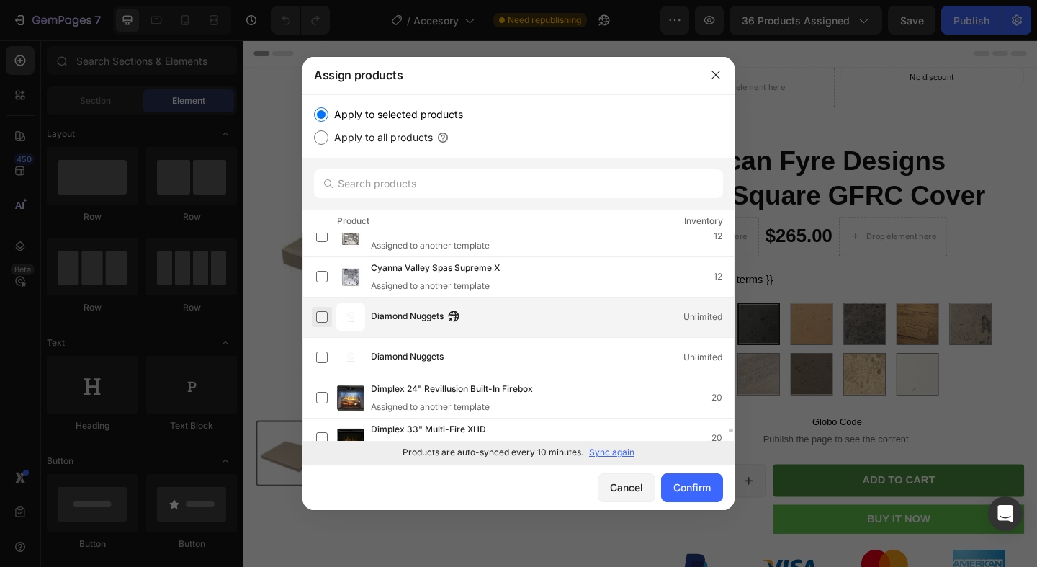
click at [318, 321] on label at bounding box center [322, 317] width 12 height 12
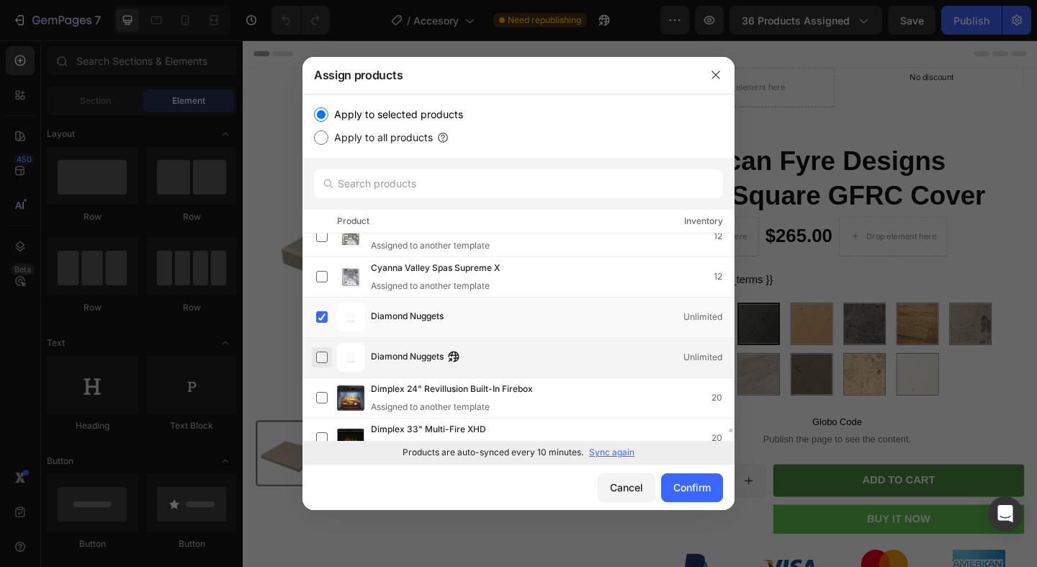
click at [318, 354] on label at bounding box center [322, 358] width 12 height 12
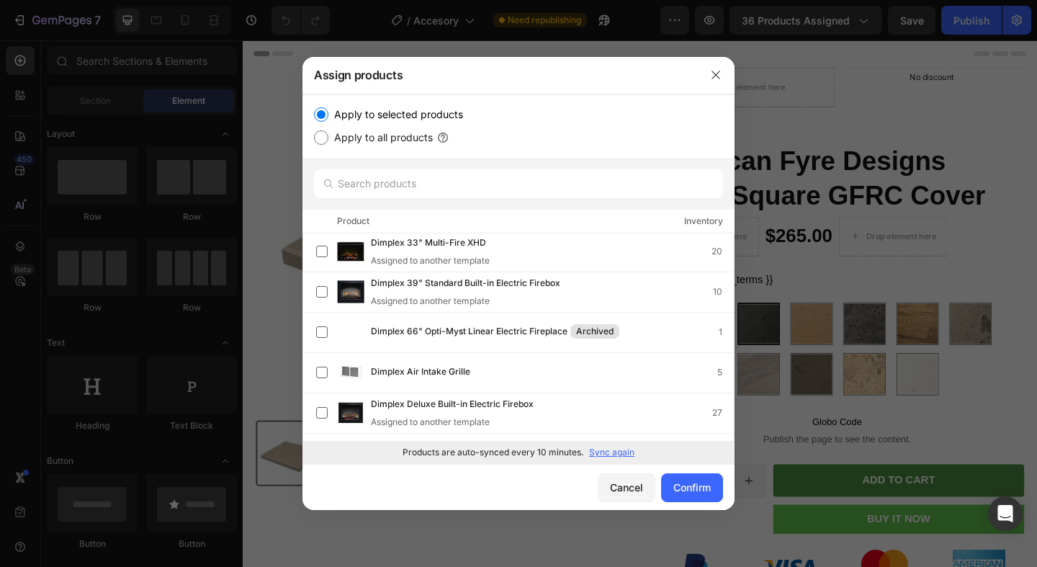
scroll to position [10593, 0]
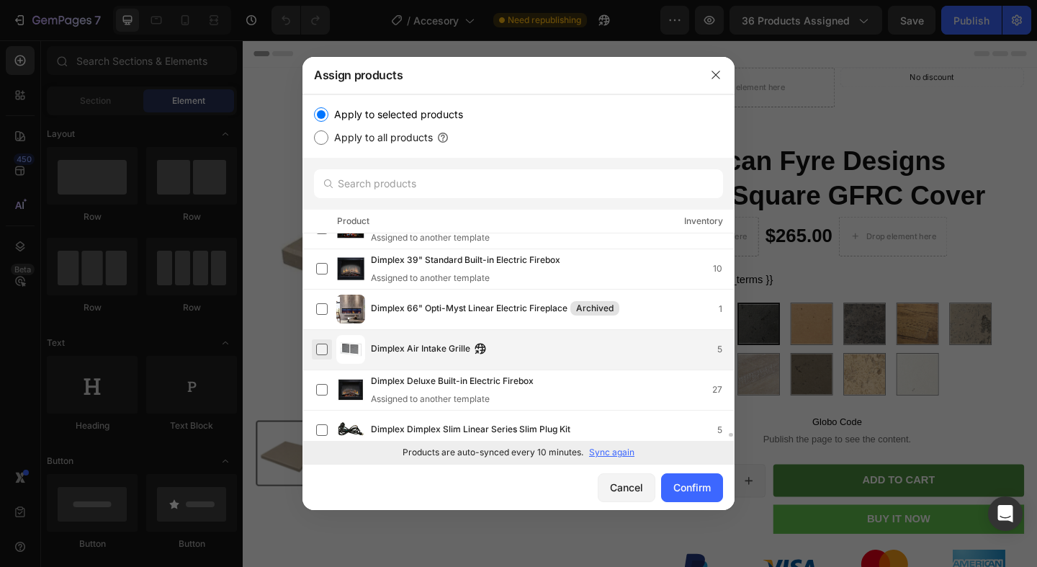
click at [317, 347] on label at bounding box center [322, 350] width 12 height 12
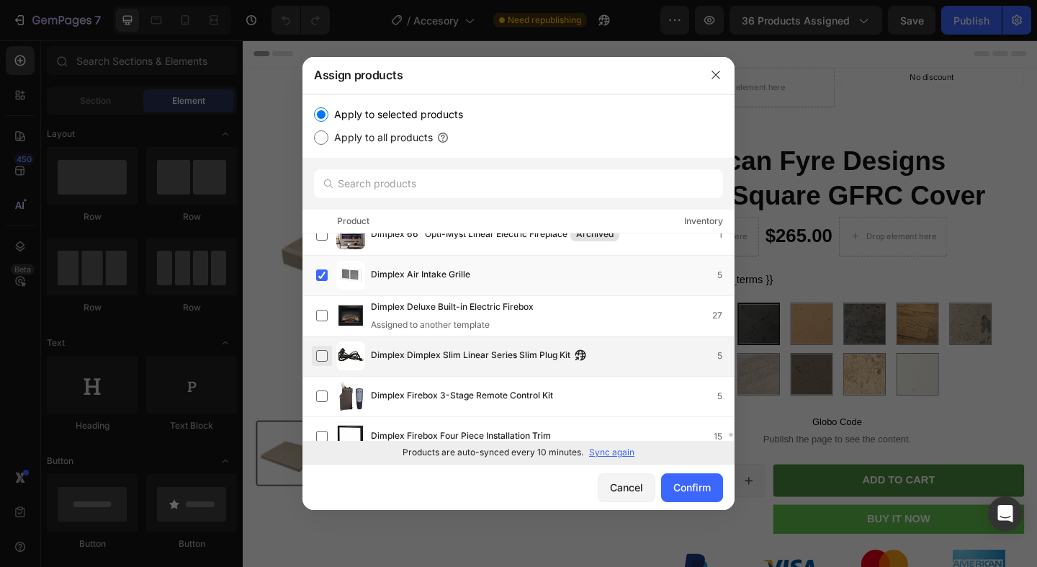
scroll to position [10671, 0]
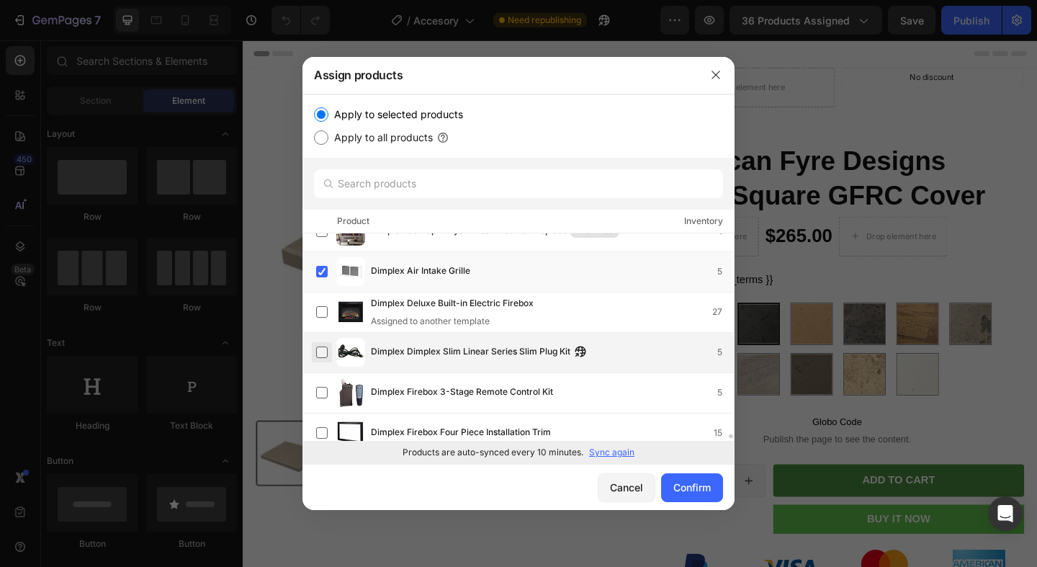
click at [320, 353] on label at bounding box center [322, 352] width 12 height 12
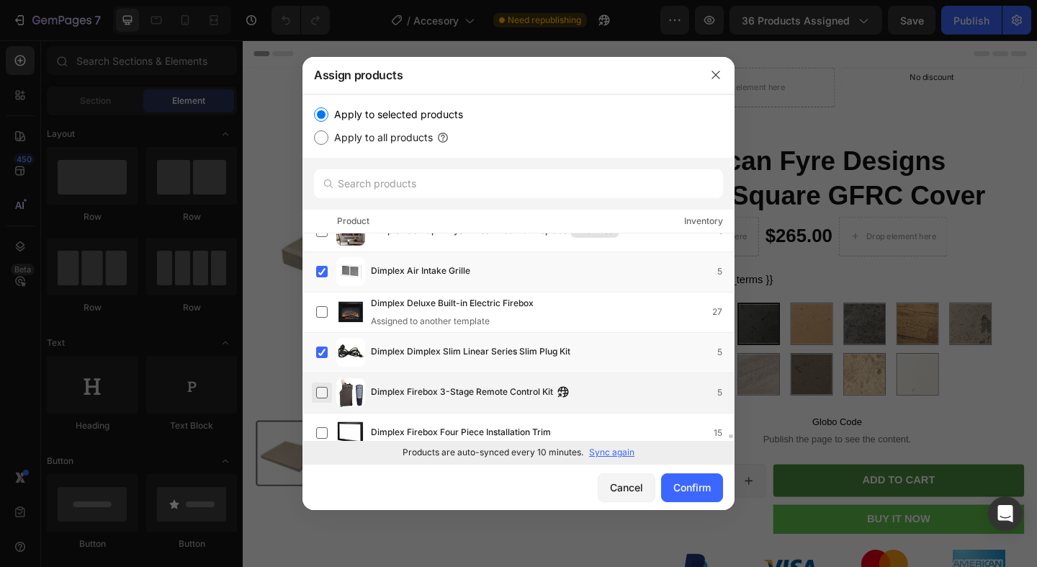
click at [322, 392] on label at bounding box center [322, 393] width 12 height 12
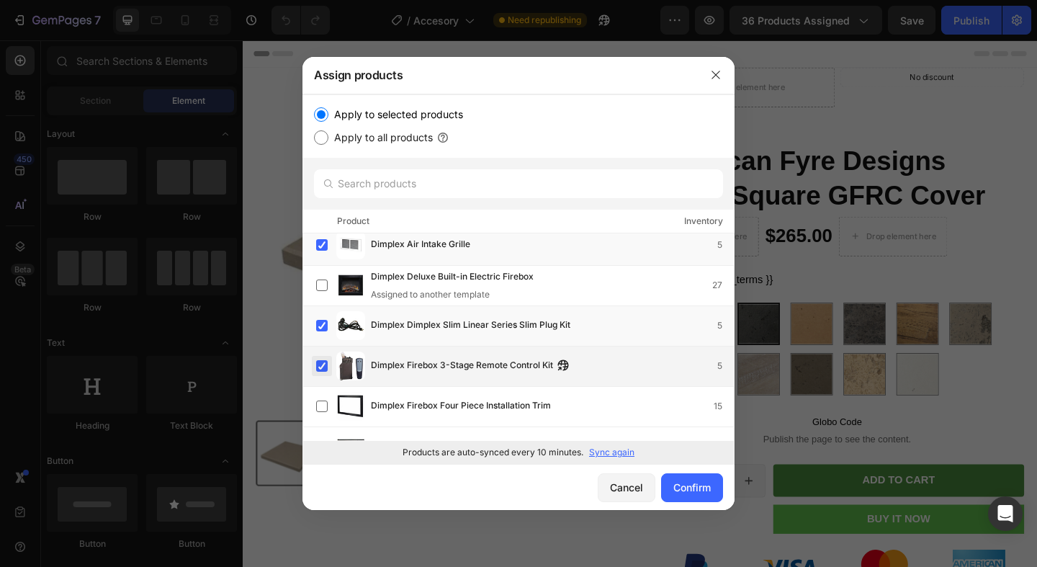
scroll to position [10705, 0]
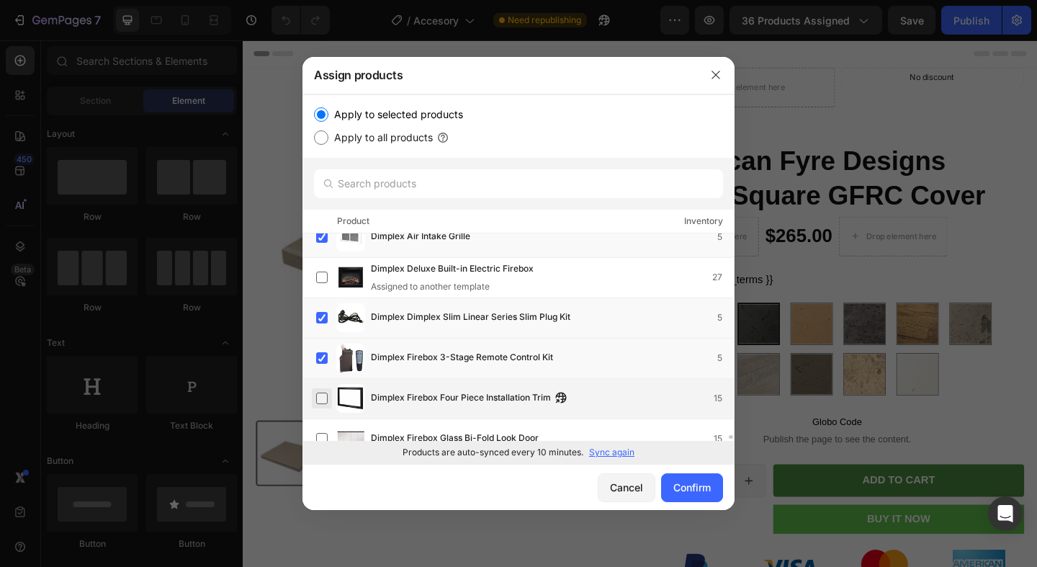
click at [319, 400] on label at bounding box center [322, 399] width 12 height 12
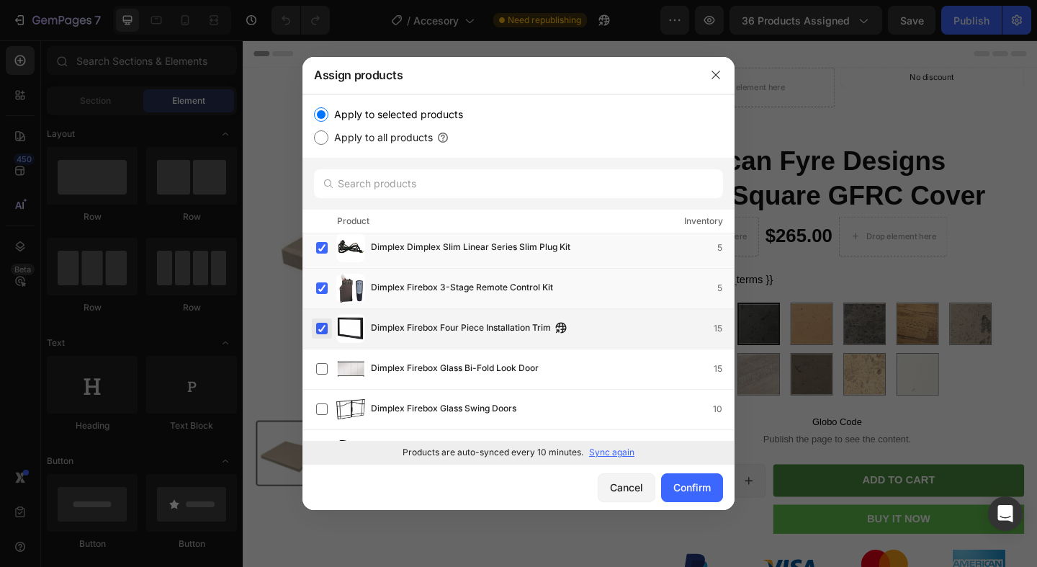
scroll to position [10803, 0]
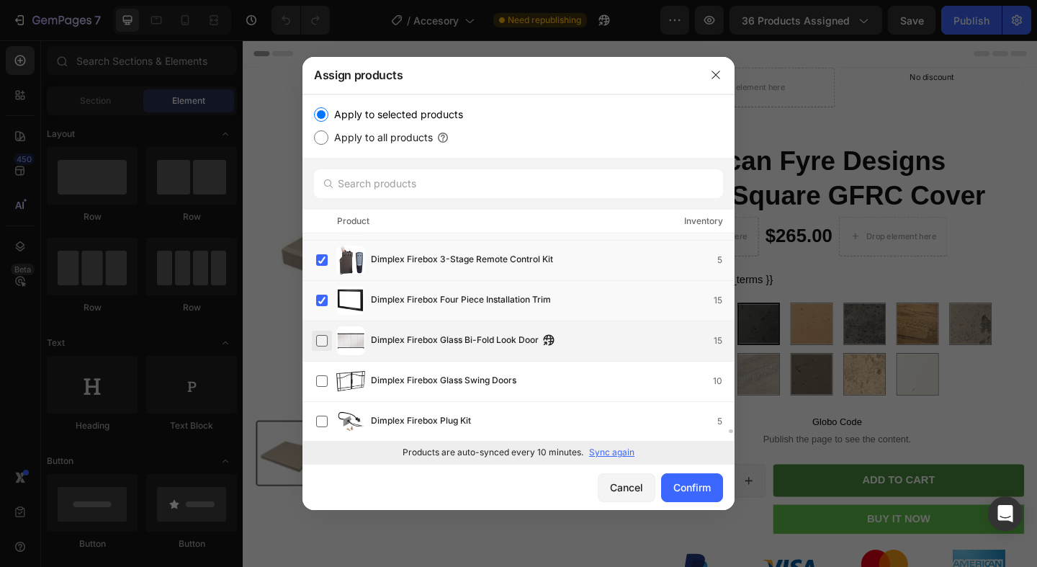
click at [318, 342] on label at bounding box center [322, 341] width 12 height 12
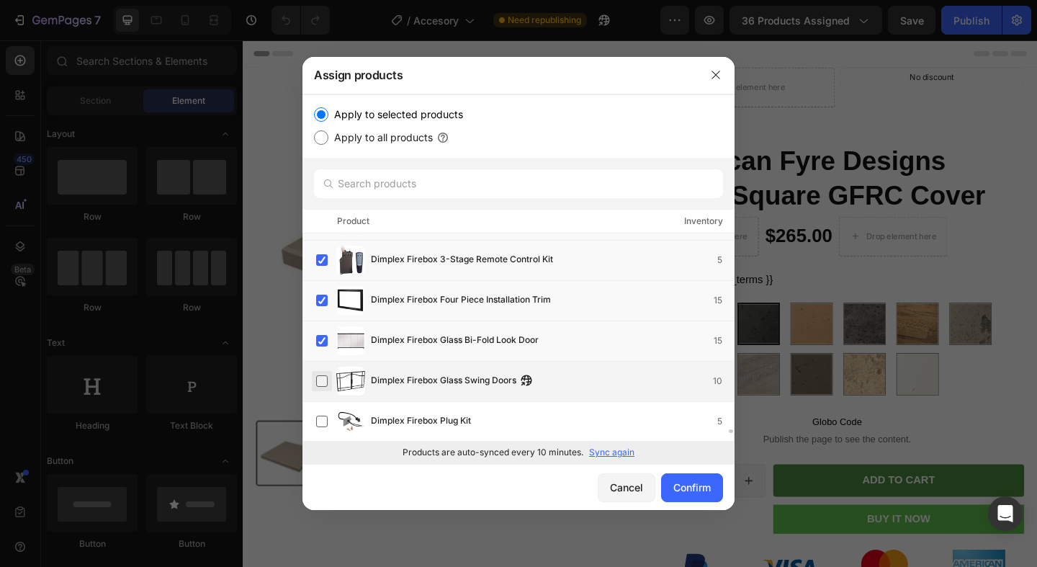
click at [318, 380] on label at bounding box center [322, 381] width 12 height 12
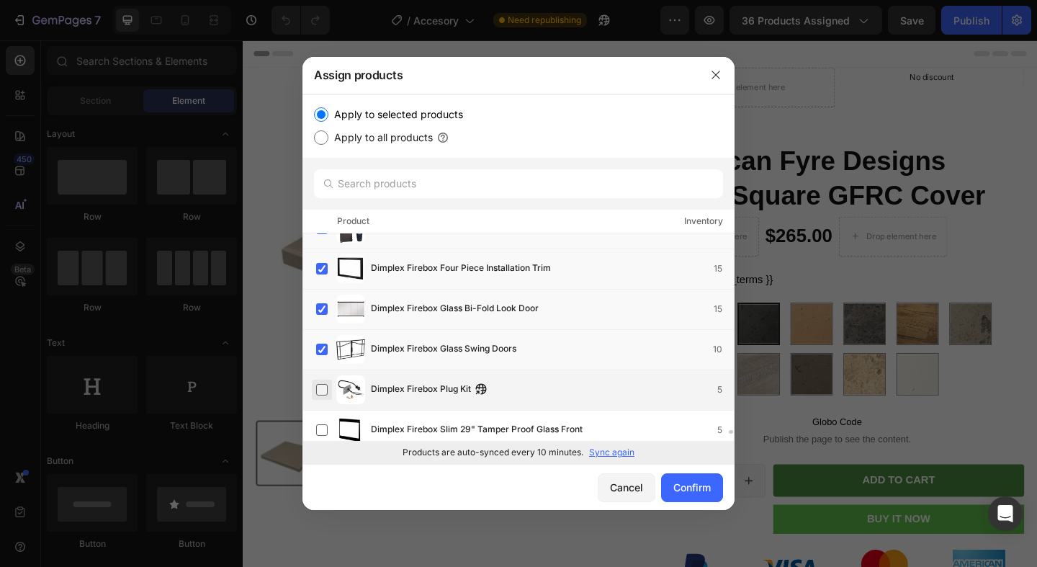
click at [318, 384] on label at bounding box center [322, 390] width 12 height 12
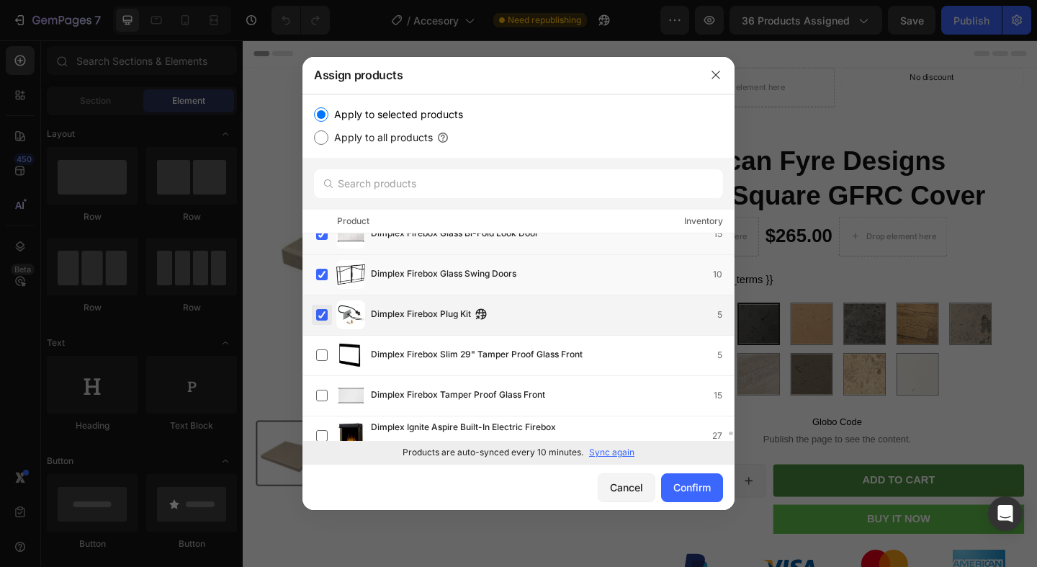
scroll to position [10911, 0]
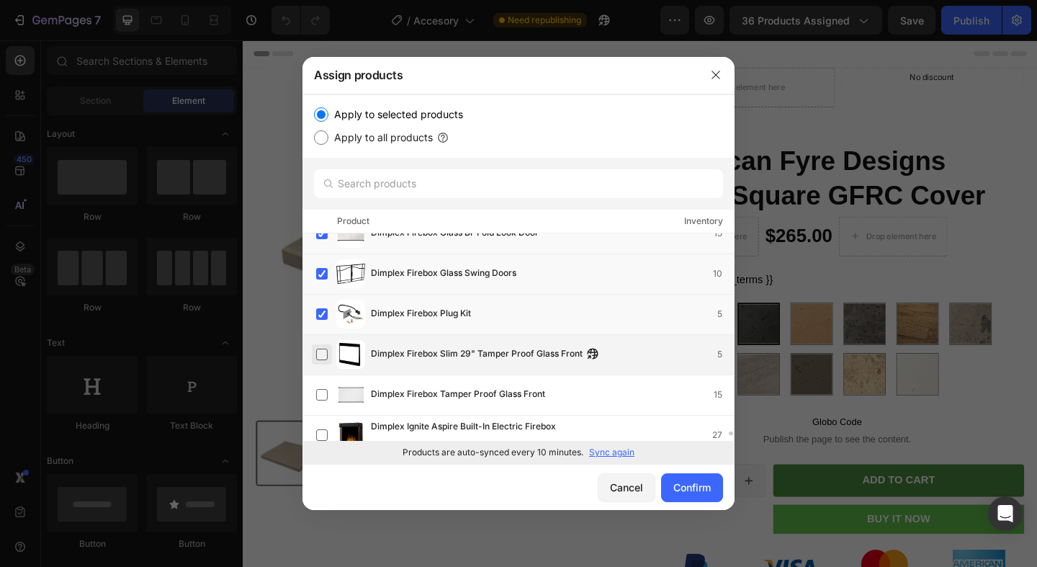
click at [326, 356] on label at bounding box center [322, 355] width 12 height 12
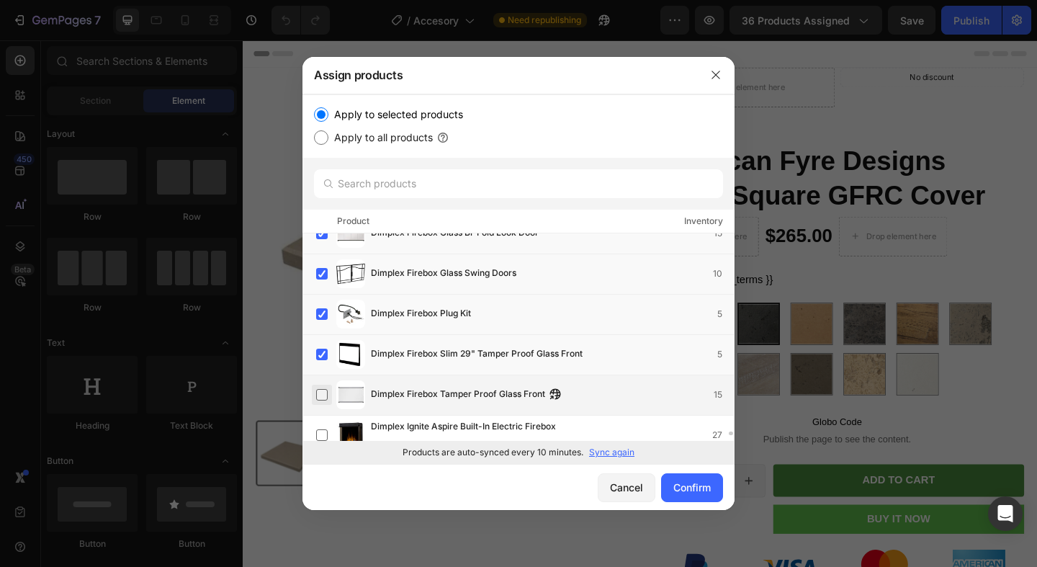
click at [323, 389] on label at bounding box center [322, 395] width 12 height 12
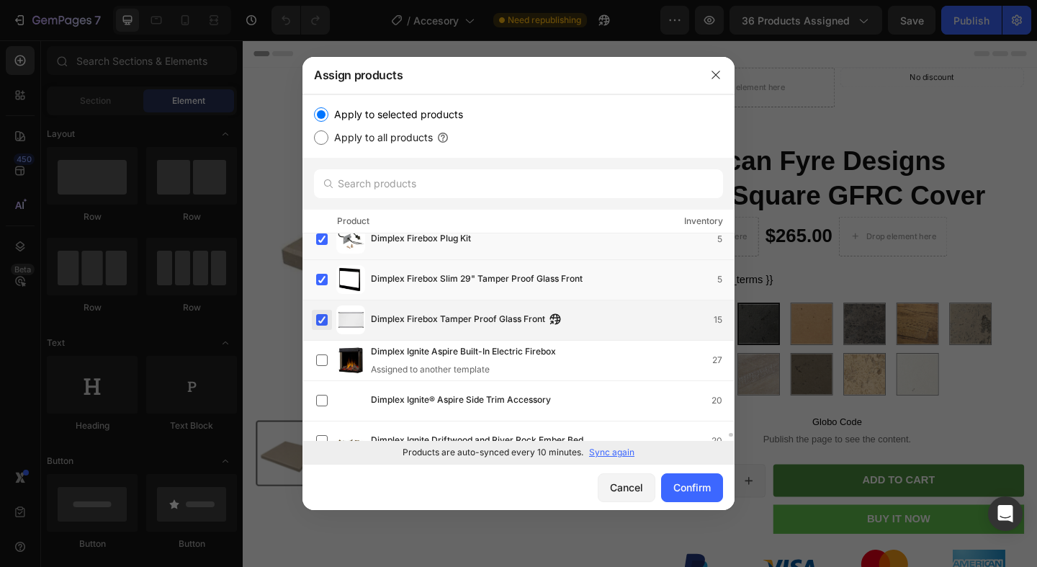
scroll to position [10999, 0]
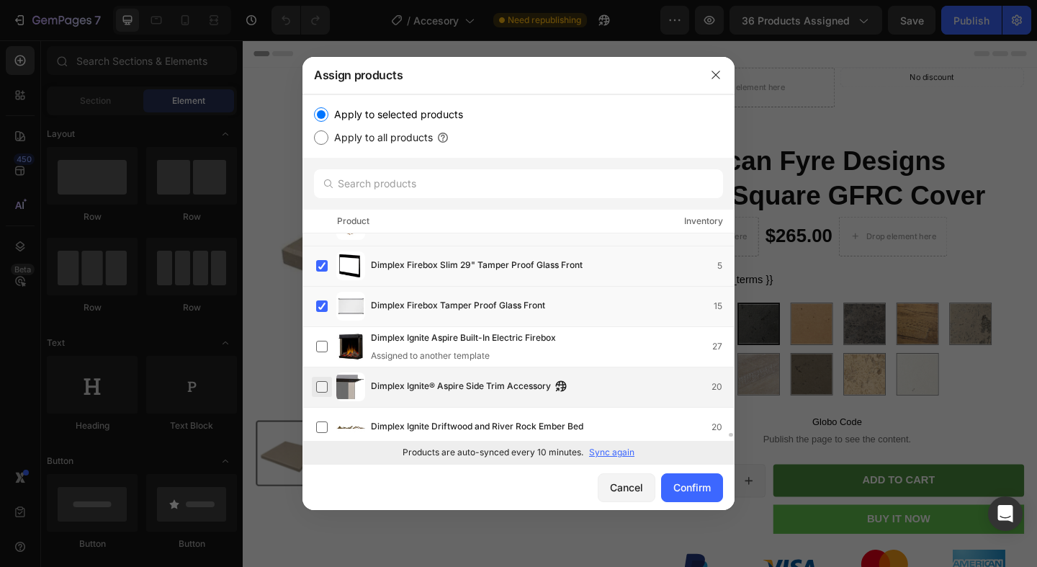
click at [323, 384] on label at bounding box center [322, 387] width 12 height 12
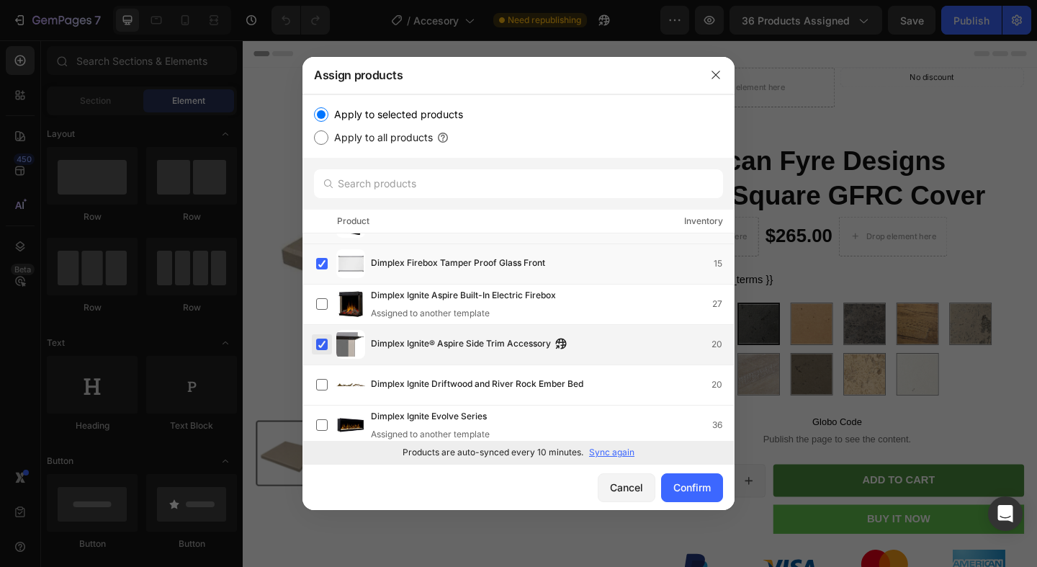
scroll to position [11071, 0]
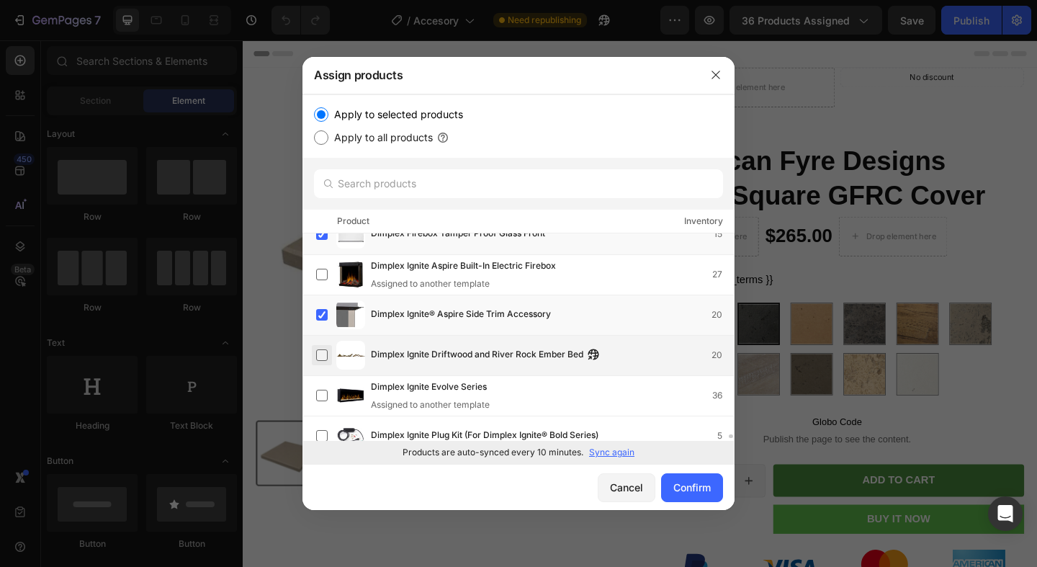
click at [321, 360] on label at bounding box center [322, 355] width 12 height 12
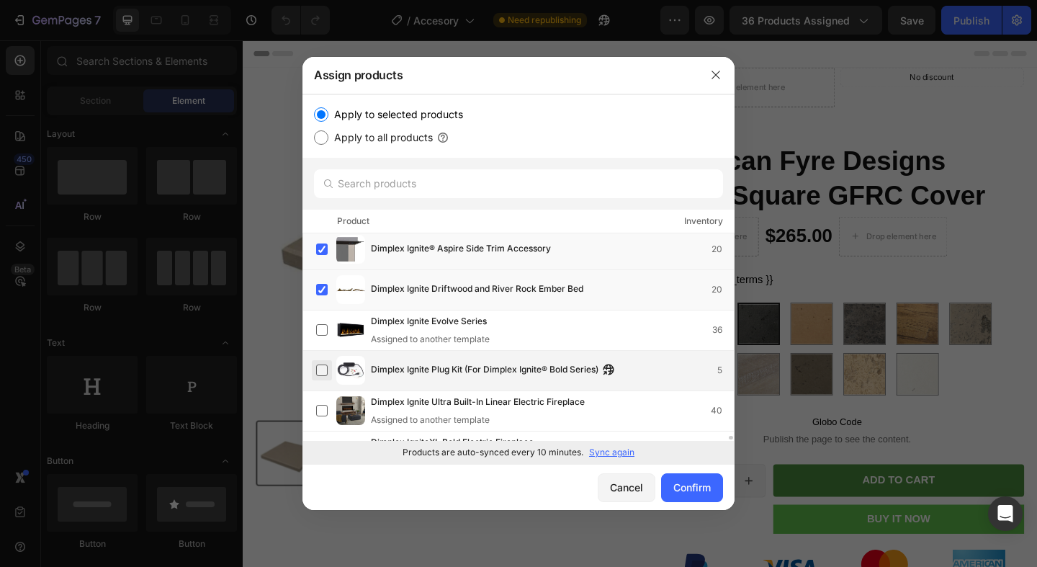
click at [321, 375] on label at bounding box center [322, 370] width 12 height 12
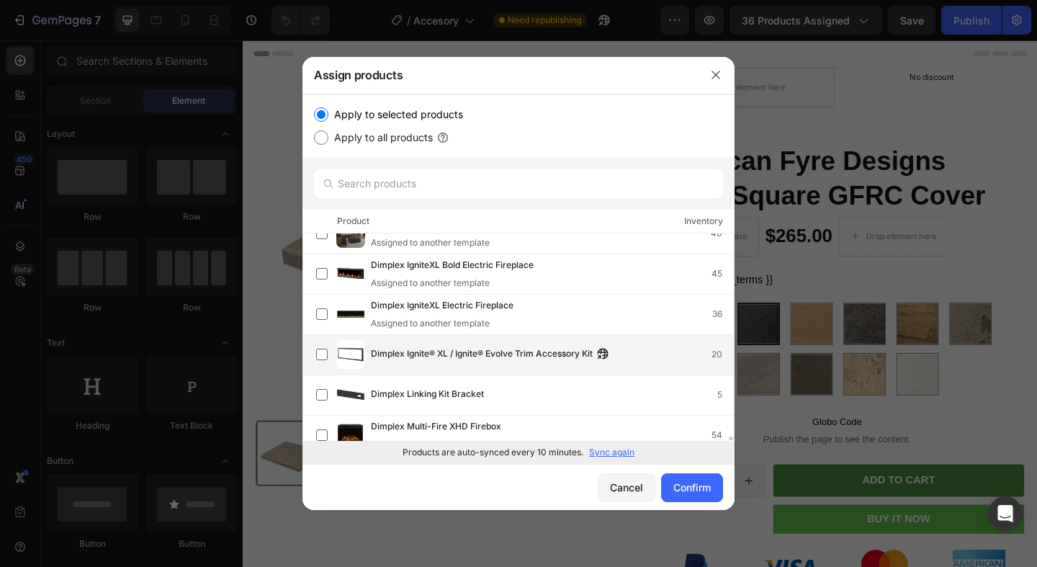
scroll to position [11319, 0]
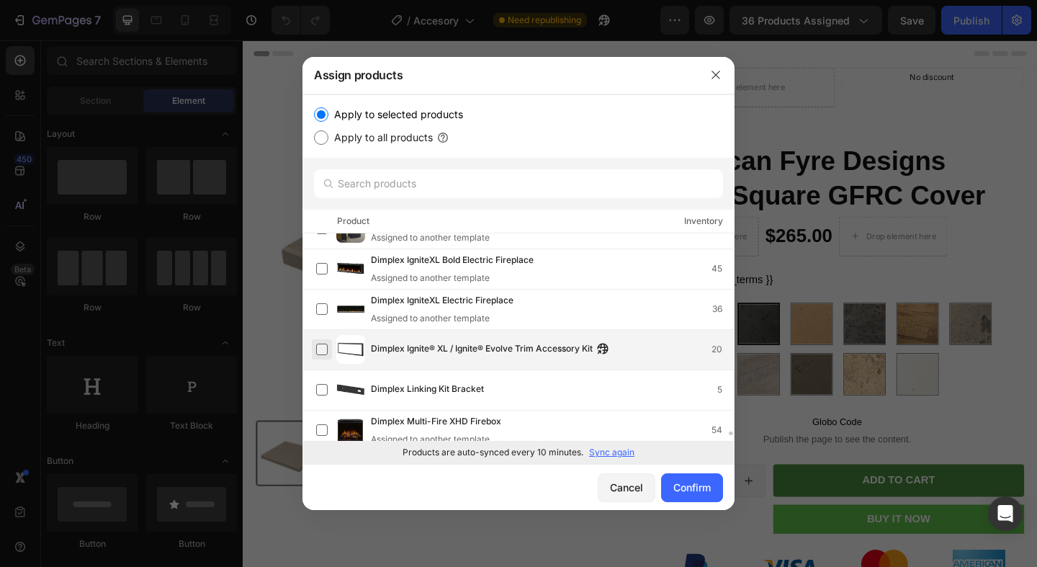
click at [321, 344] on label at bounding box center [322, 350] width 12 height 12
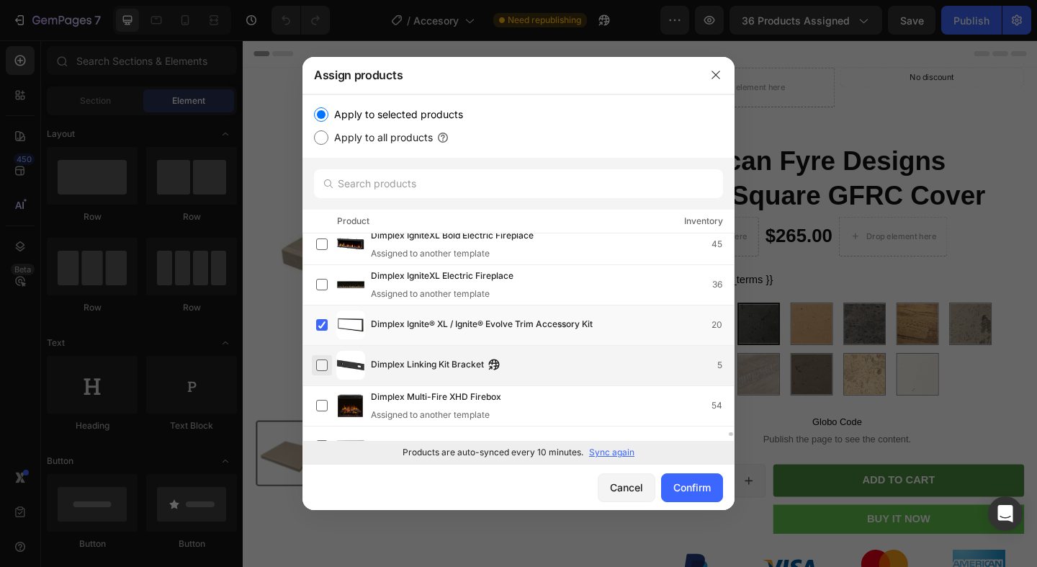
click at [320, 365] on label at bounding box center [322, 365] width 12 height 12
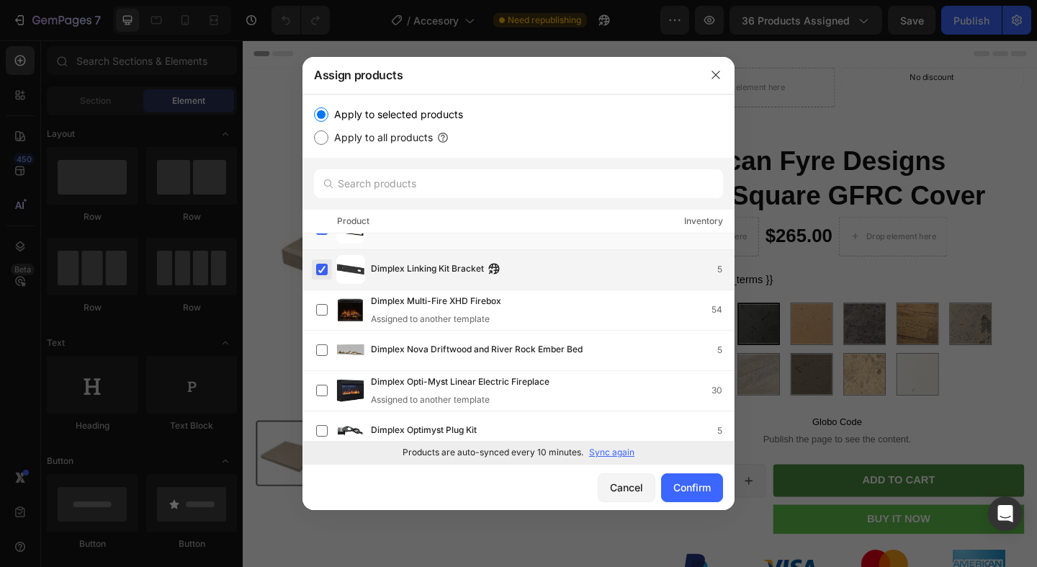
scroll to position [11457, 0]
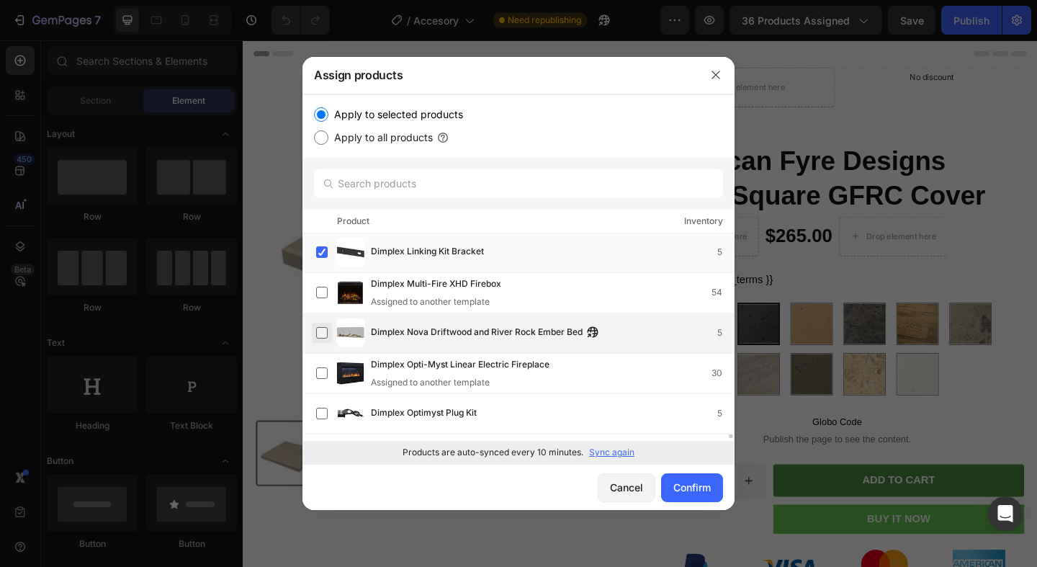
click at [316, 333] on label at bounding box center [322, 333] width 12 height 12
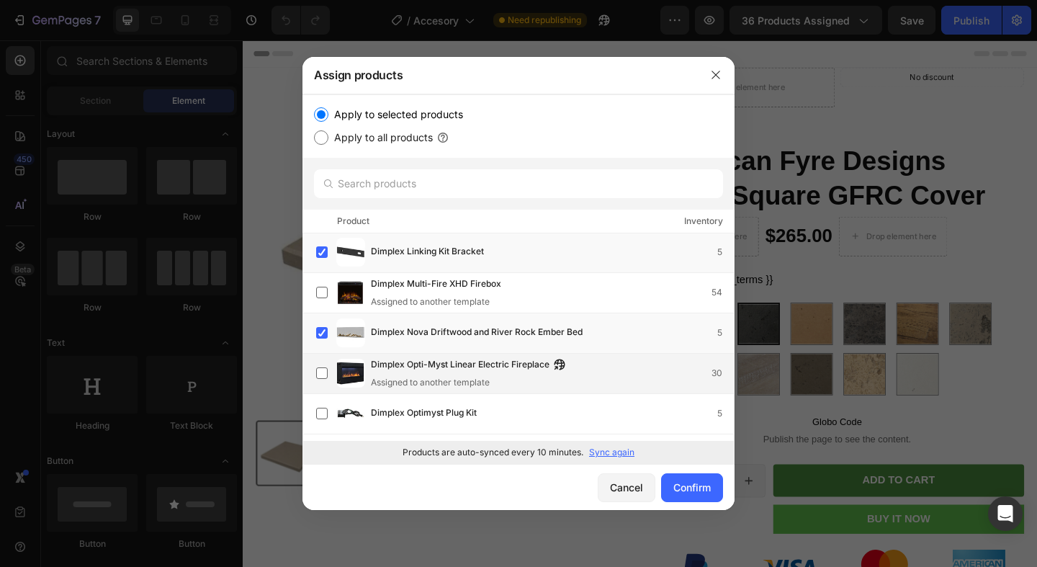
scroll to position [11477, 0]
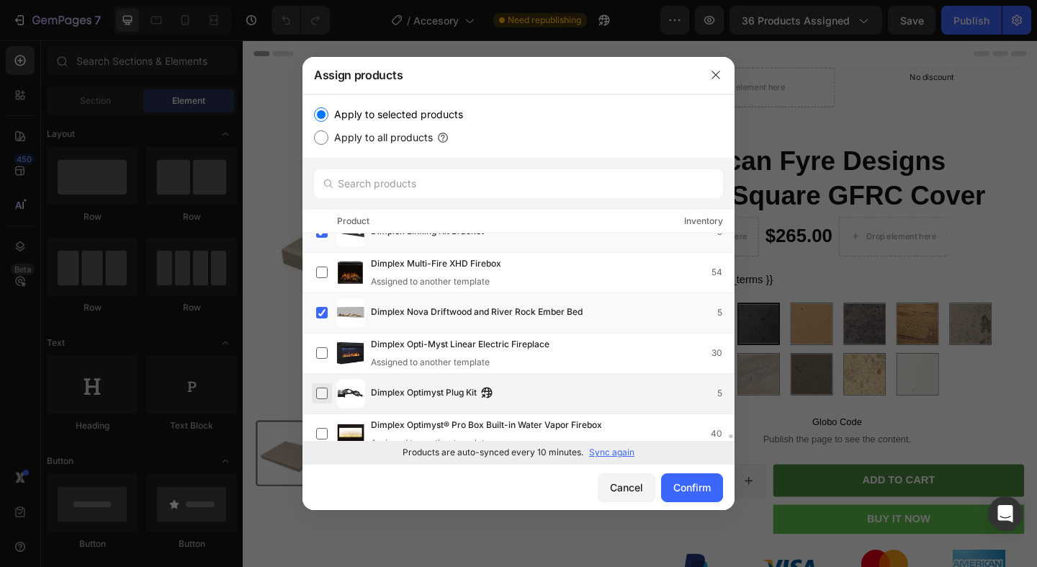
click at [319, 388] on label at bounding box center [322, 394] width 12 height 12
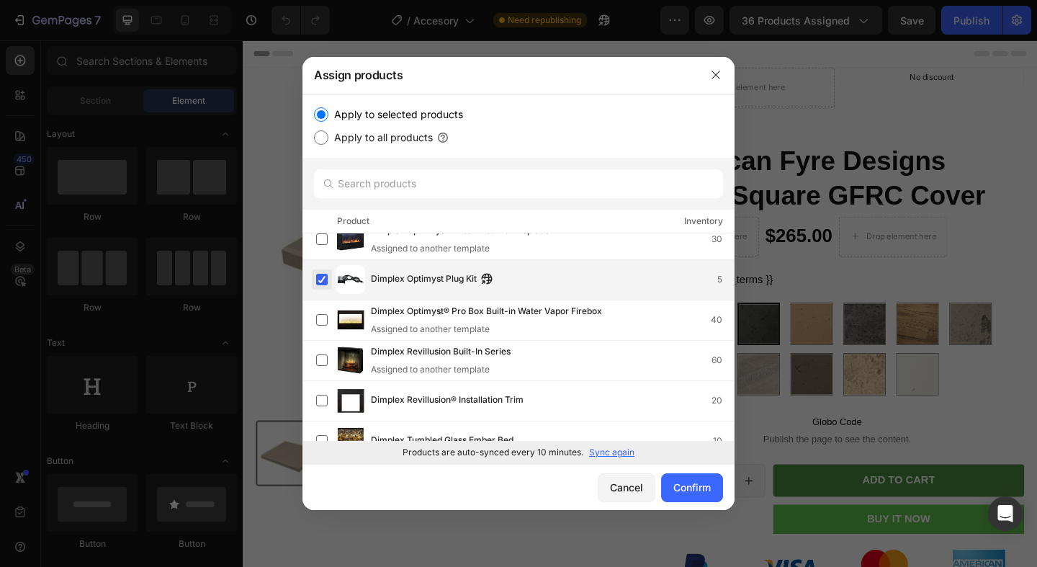
scroll to position [11628, 0]
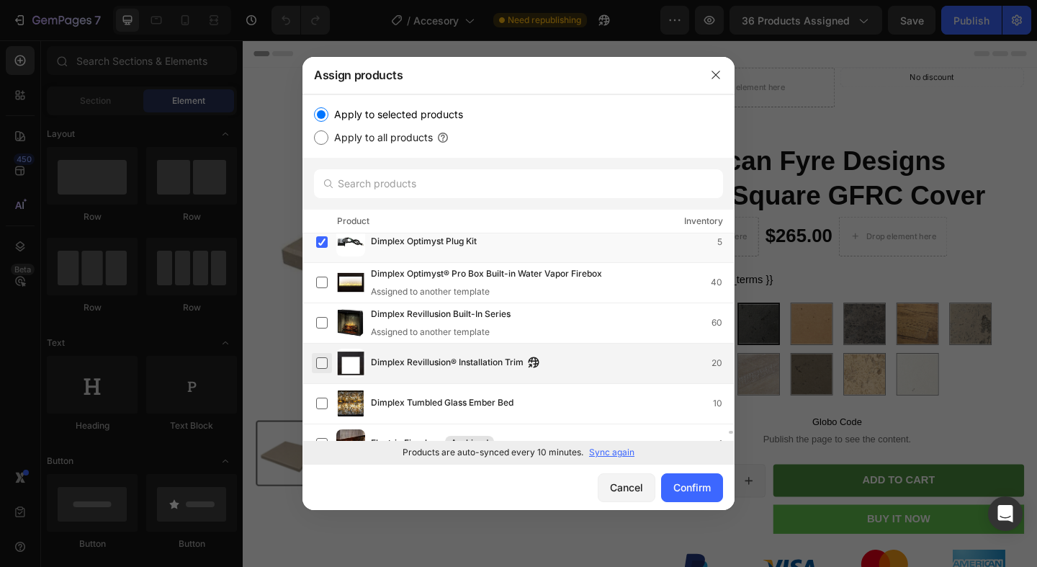
click at [321, 364] on label at bounding box center [322, 363] width 12 height 12
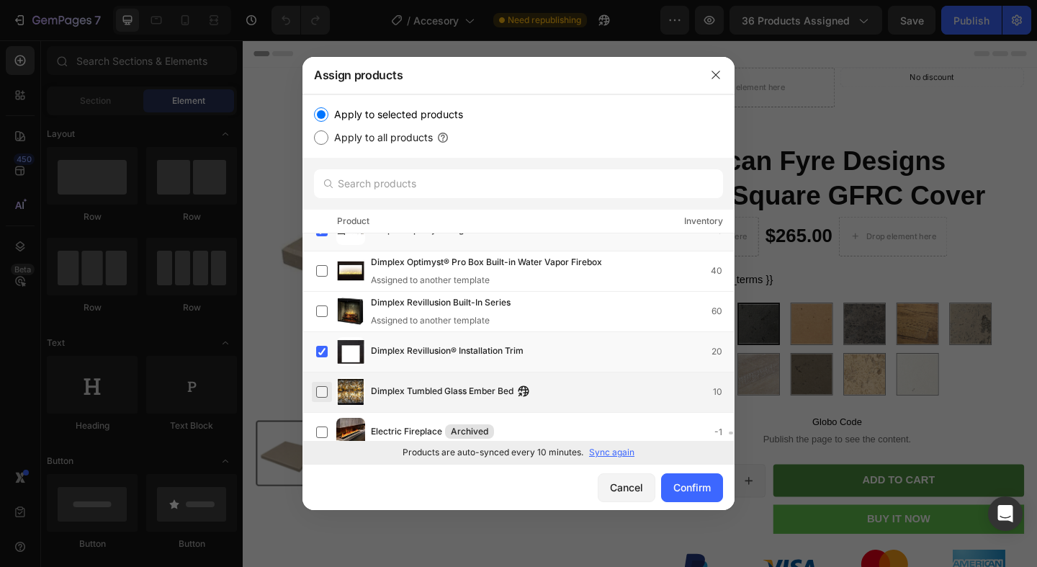
click at [323, 387] on label at bounding box center [322, 392] width 12 height 12
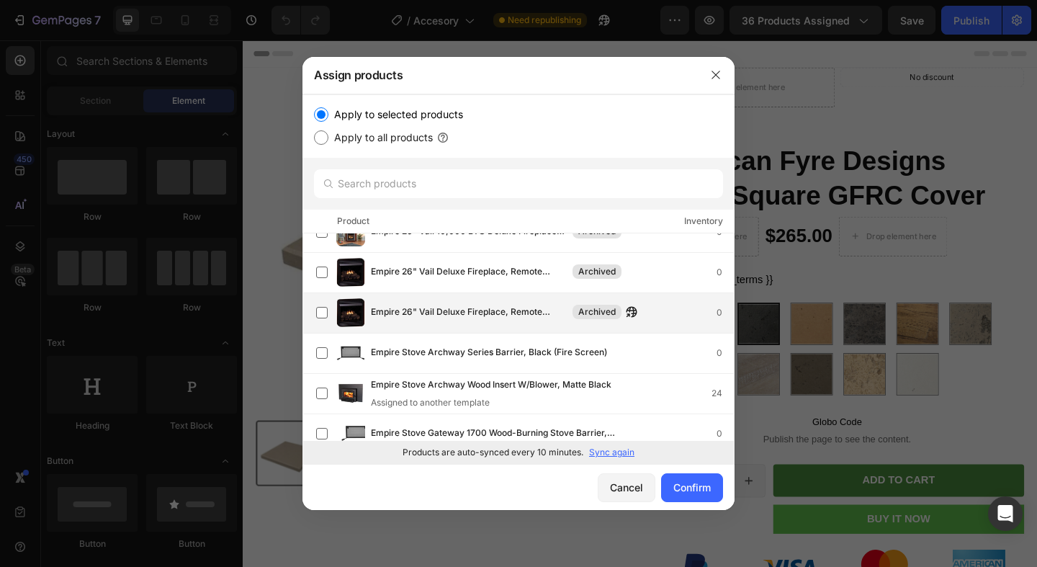
scroll to position [11900, 0]
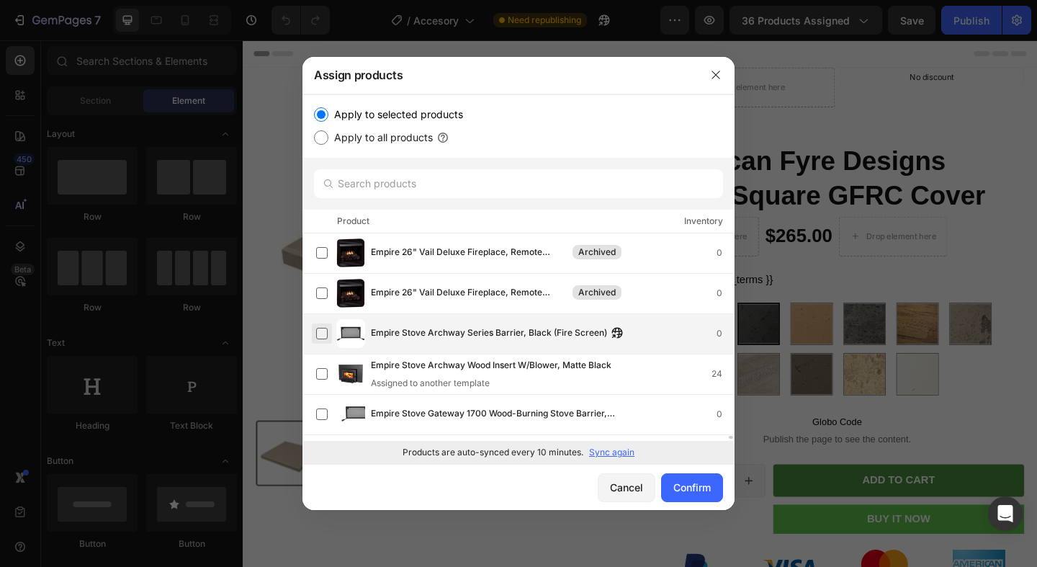
click at [323, 332] on label at bounding box center [322, 334] width 12 height 12
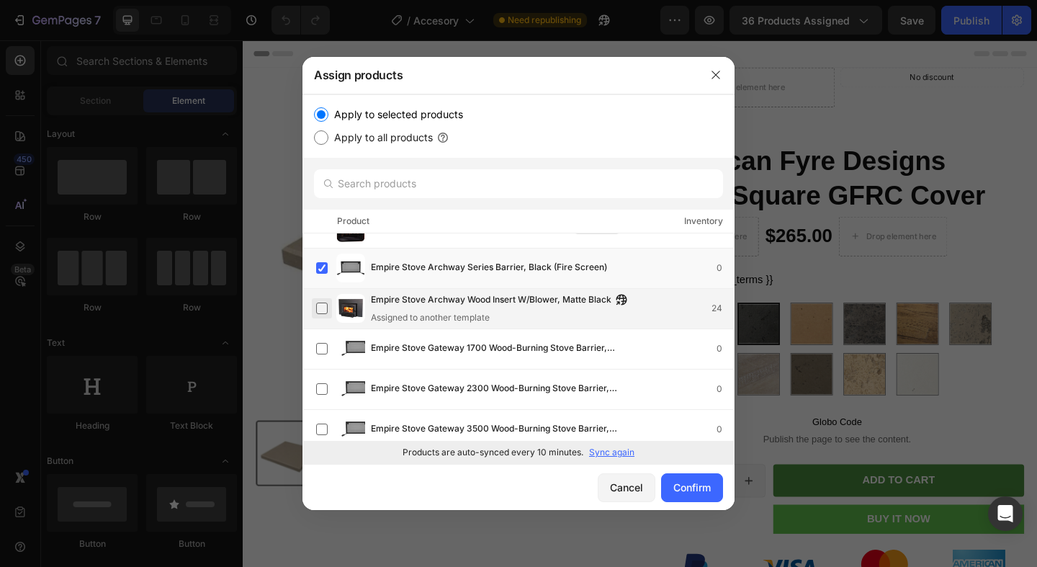
scroll to position [11974, 0]
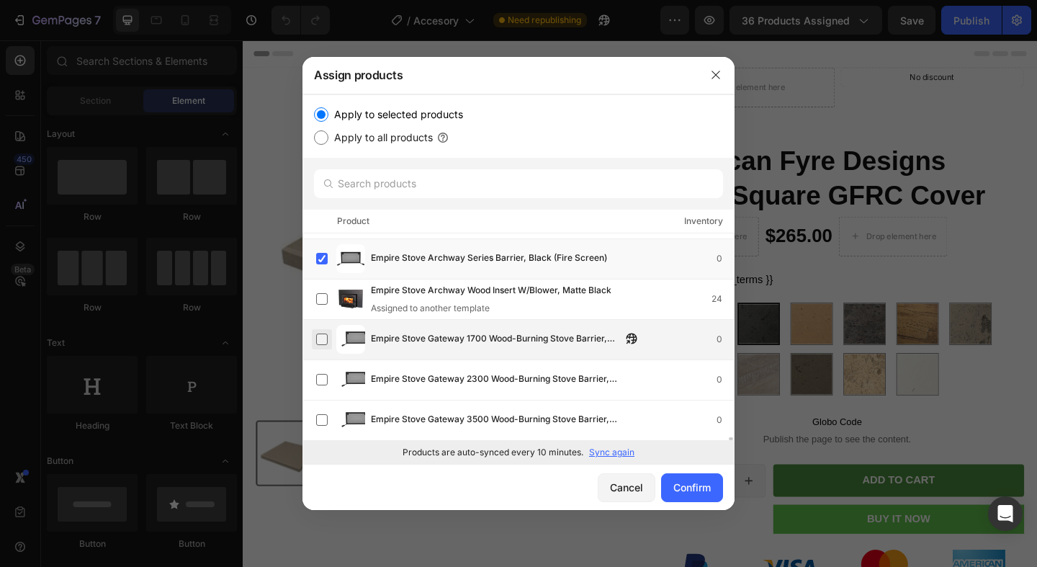
click at [321, 339] on label at bounding box center [322, 340] width 12 height 12
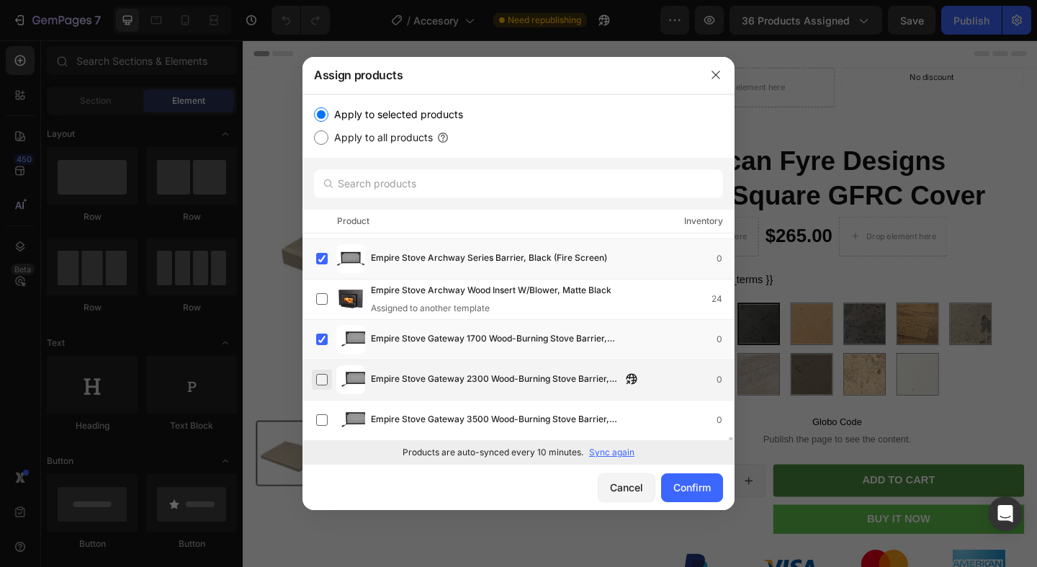
click at [322, 376] on label at bounding box center [322, 380] width 12 height 12
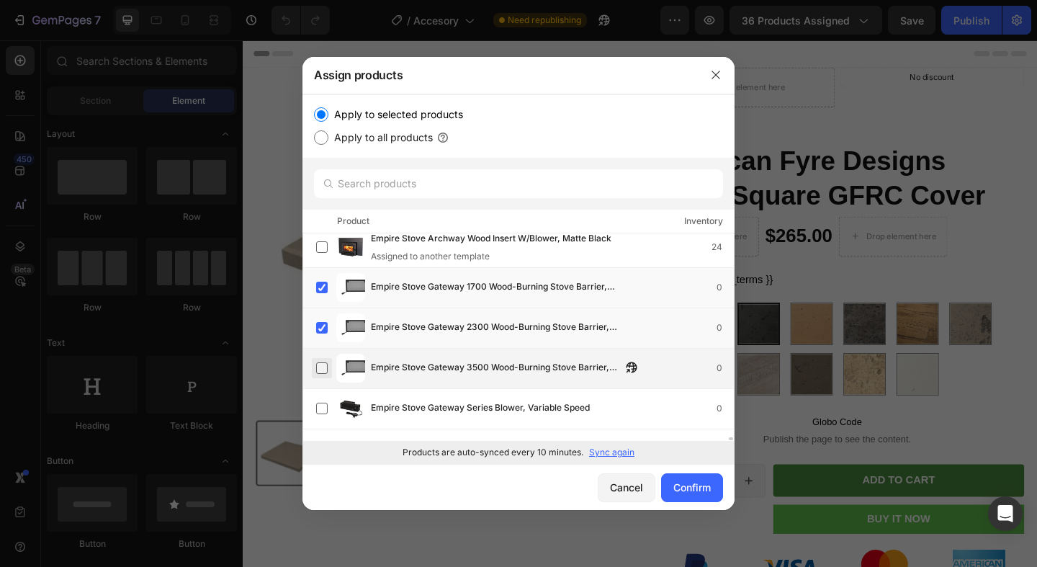
click at [322, 370] on label at bounding box center [322, 368] width 12 height 12
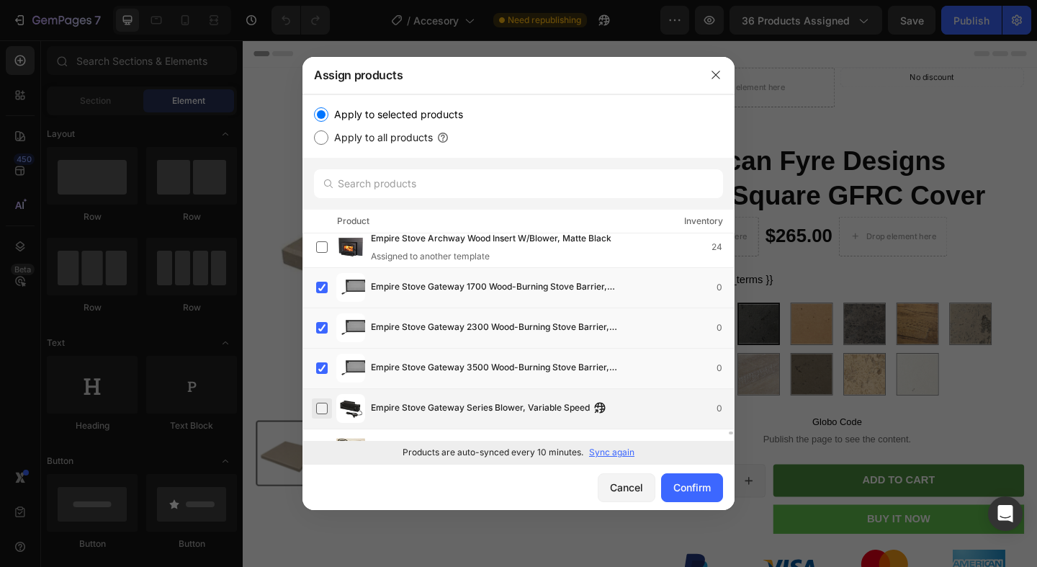
click at [322, 403] on label at bounding box center [322, 409] width 12 height 12
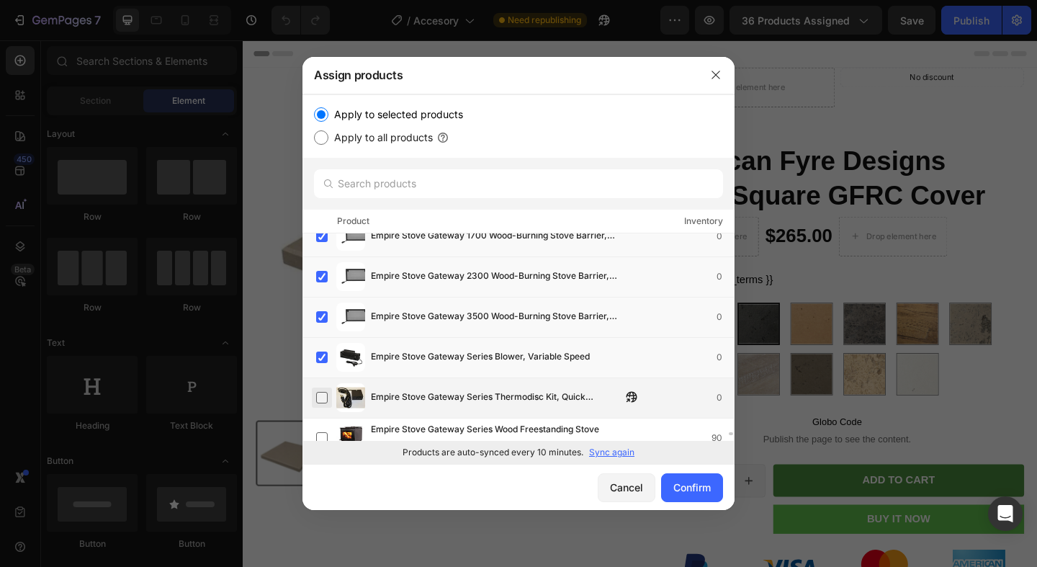
click at [322, 393] on label at bounding box center [322, 398] width 12 height 12
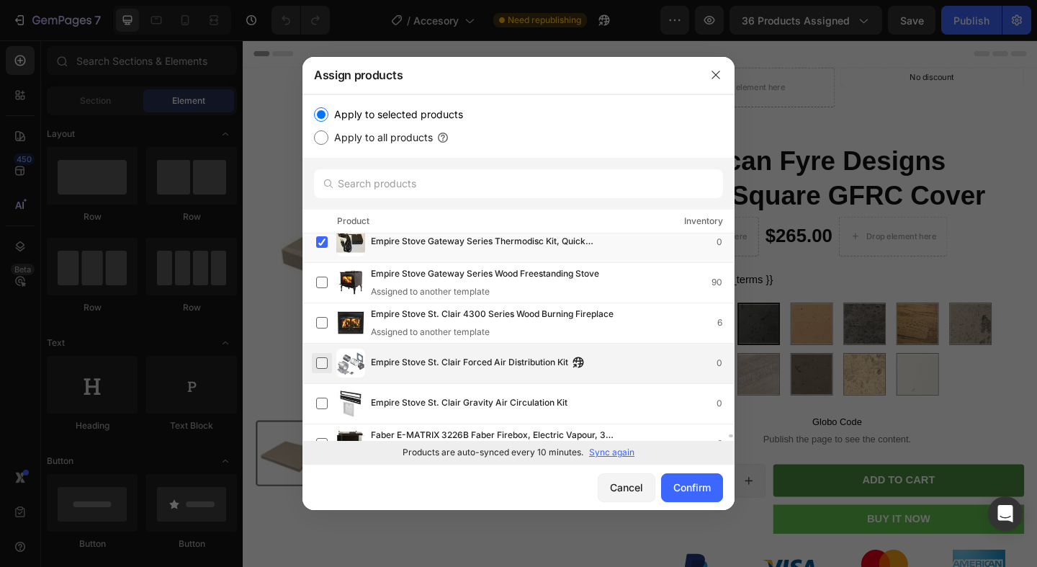
scroll to position [12229, 0]
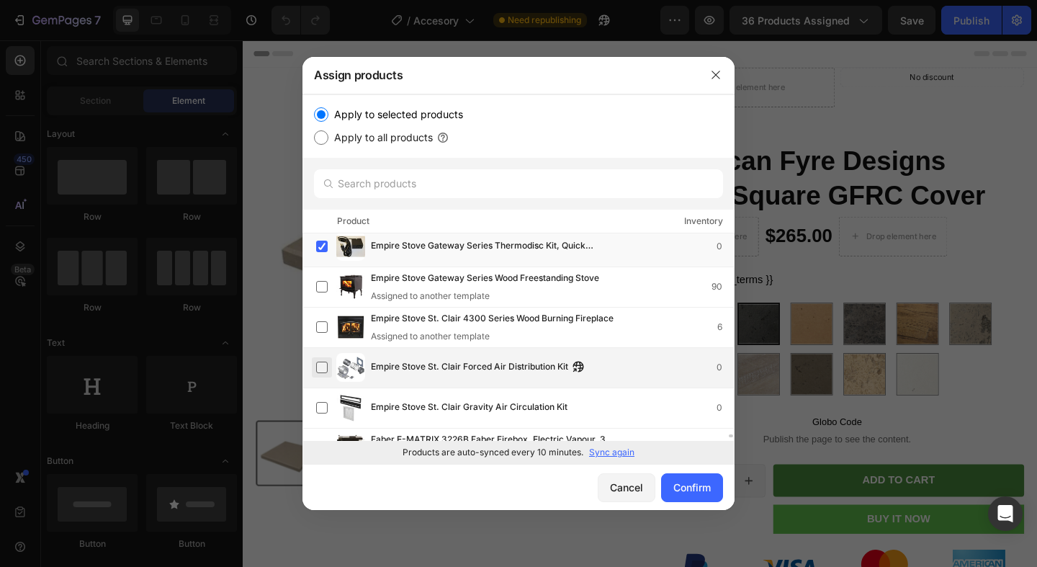
click at [321, 367] on label at bounding box center [322, 368] width 12 height 12
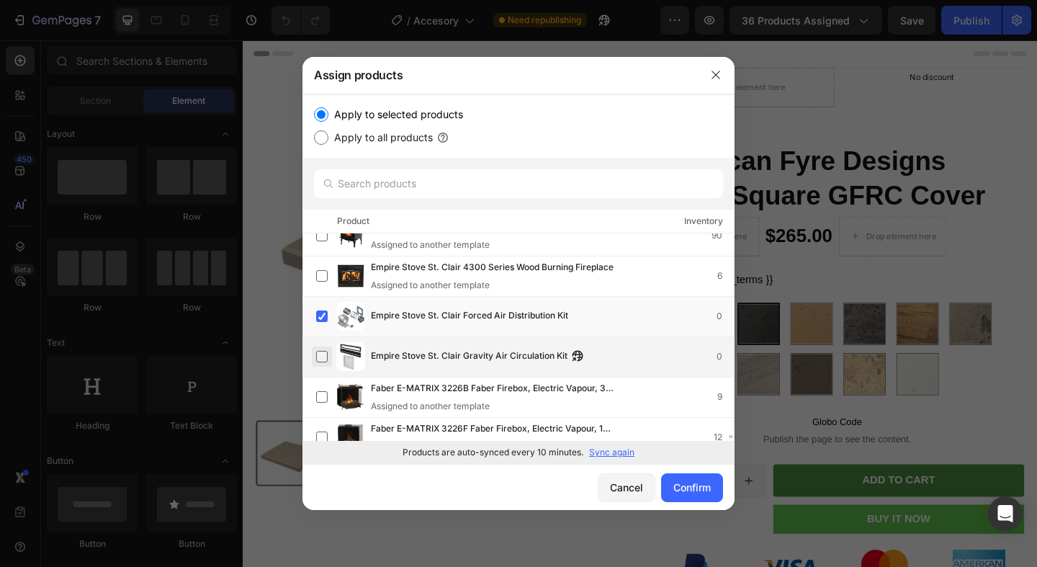
click at [321, 362] on label at bounding box center [322, 357] width 12 height 12
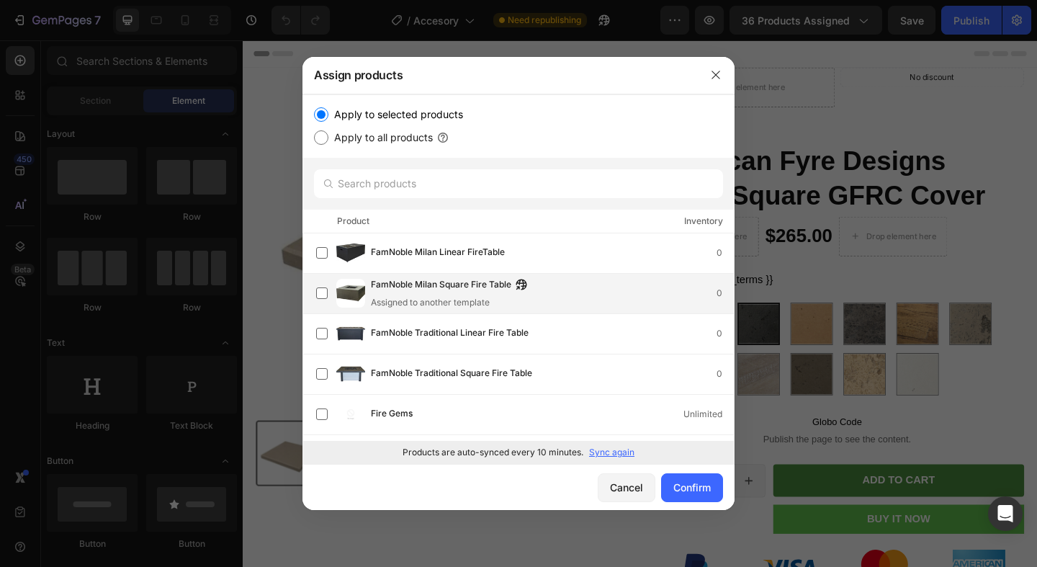
scroll to position [12649, 0]
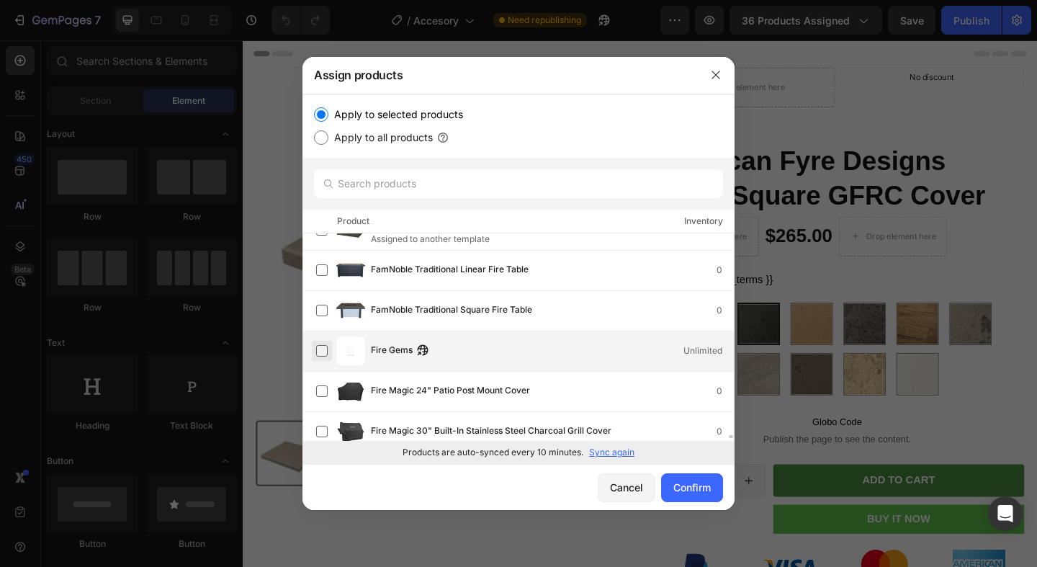
click at [321, 350] on label at bounding box center [322, 351] width 12 height 12
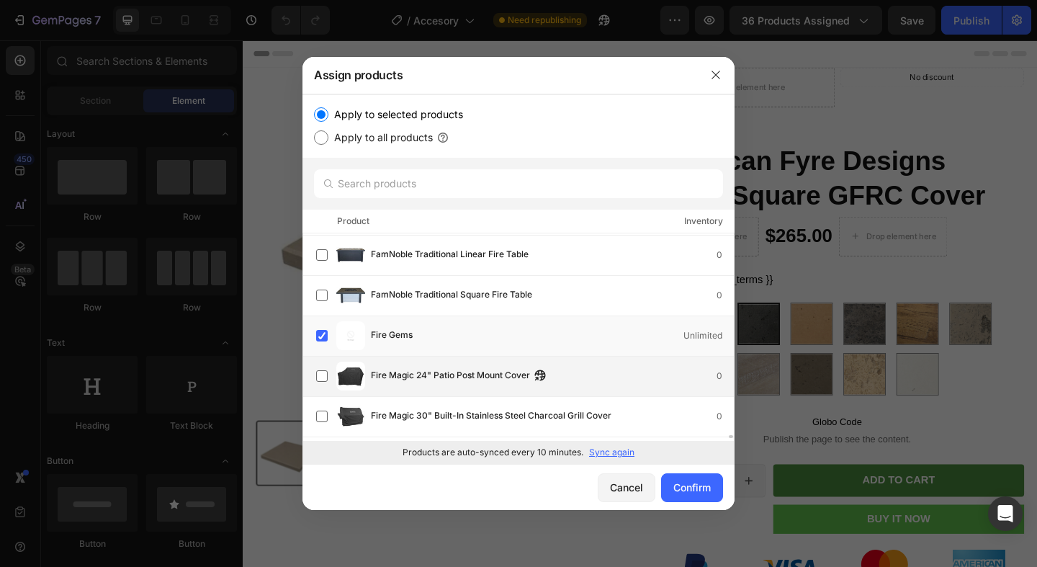
click at [321, 364] on div "Fire Magic 24" Patio Post Mount Cover 0" at bounding box center [525, 376] width 418 height 29
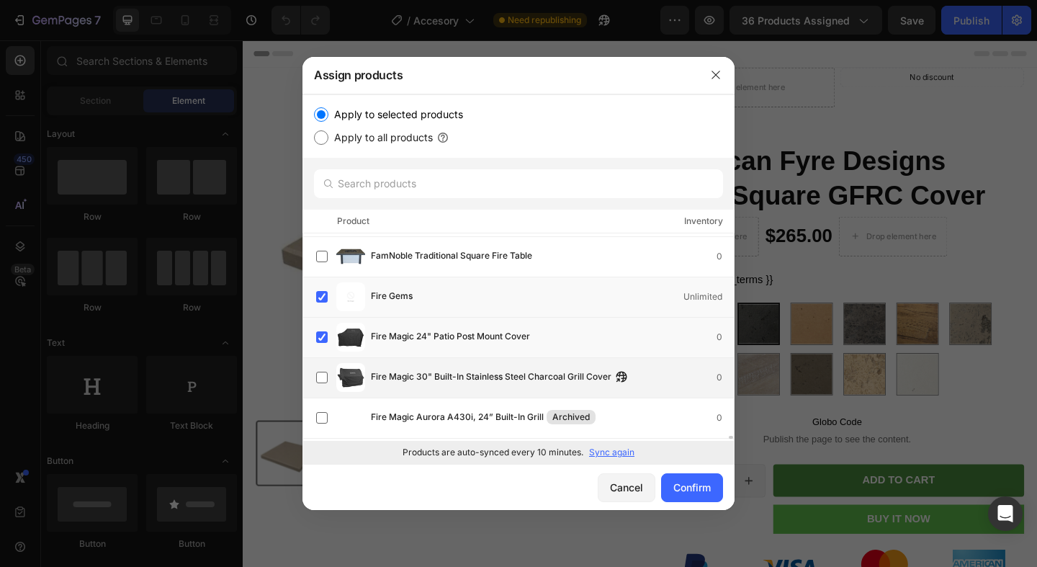
click at [321, 366] on div "Fire Magic 30" Built-In Stainless Steel Charcoal Grill Cover 0" at bounding box center [525, 377] width 418 height 29
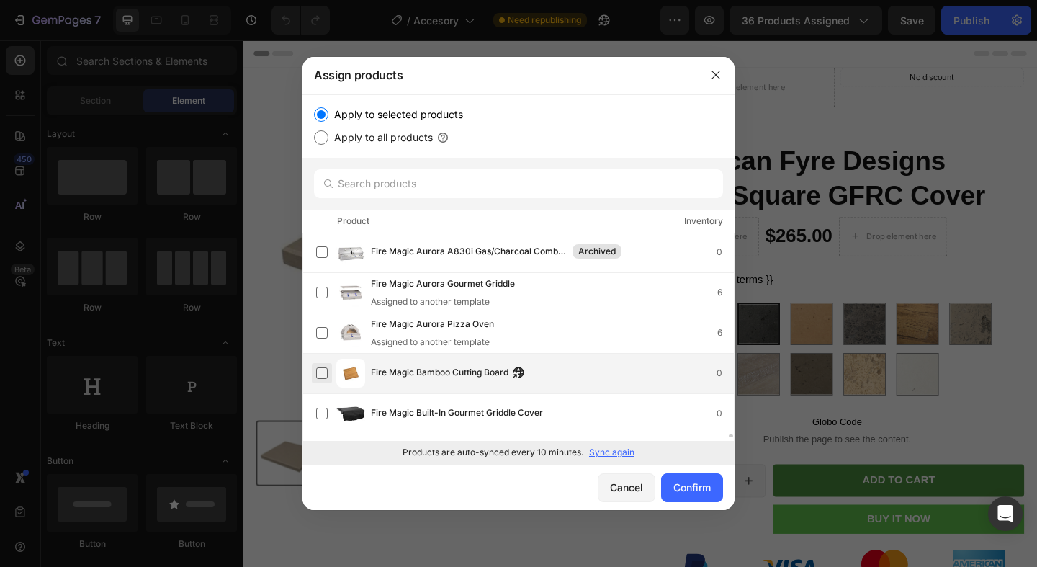
click at [320, 370] on label at bounding box center [322, 373] width 12 height 12
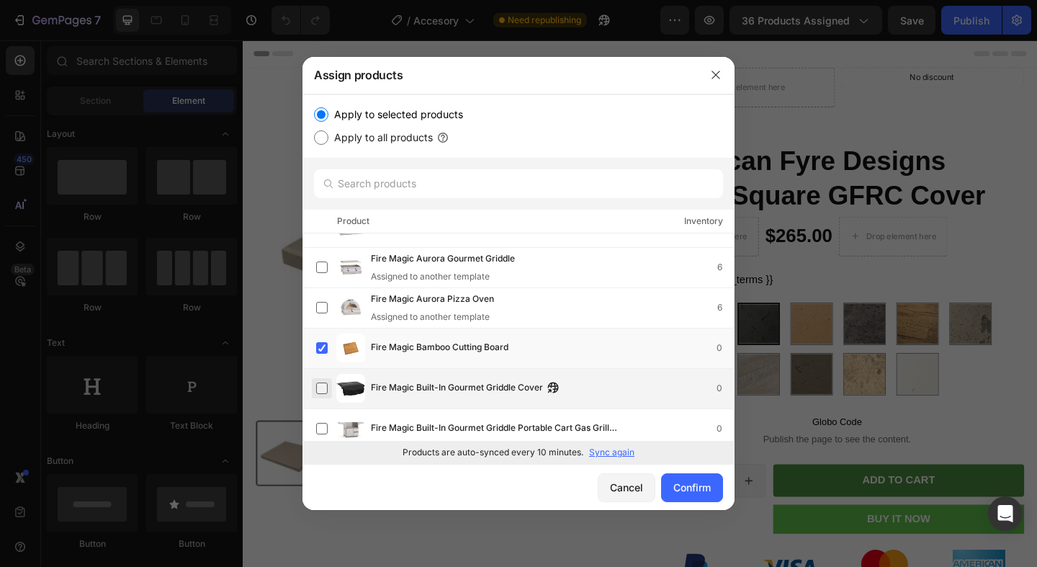
scroll to position [13073, 0]
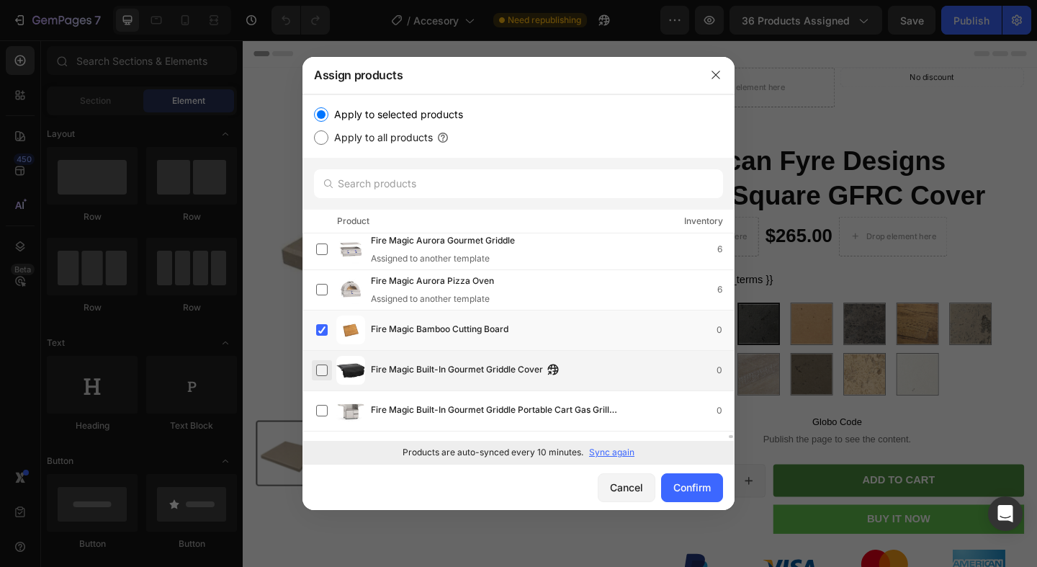
click at [322, 370] on label at bounding box center [322, 370] width 12 height 12
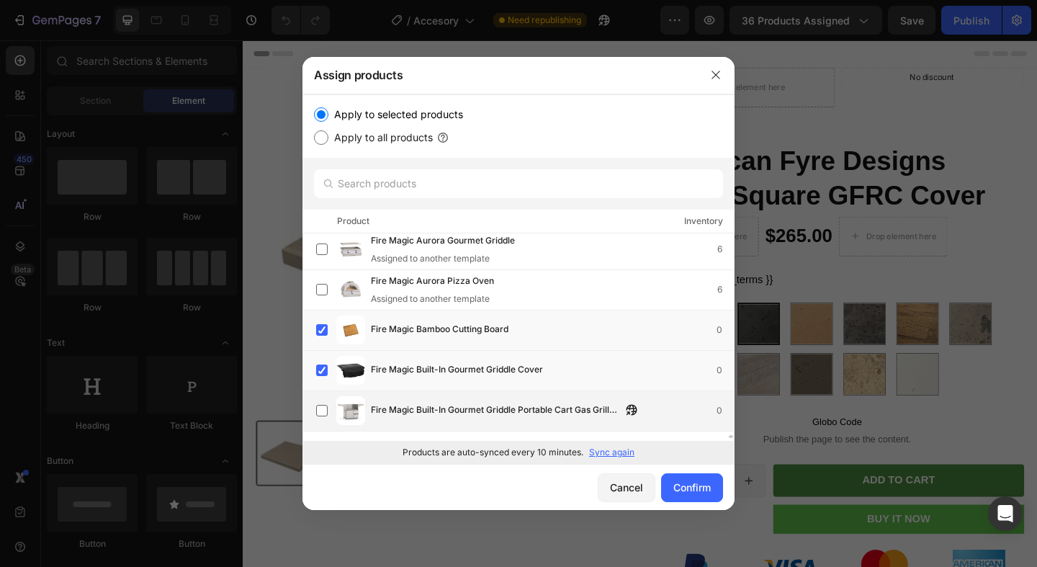
click at [325, 398] on div "Fire Magic Built-In Gourmet Griddle Portable Cart Gas Grill Base 0" at bounding box center [525, 410] width 418 height 29
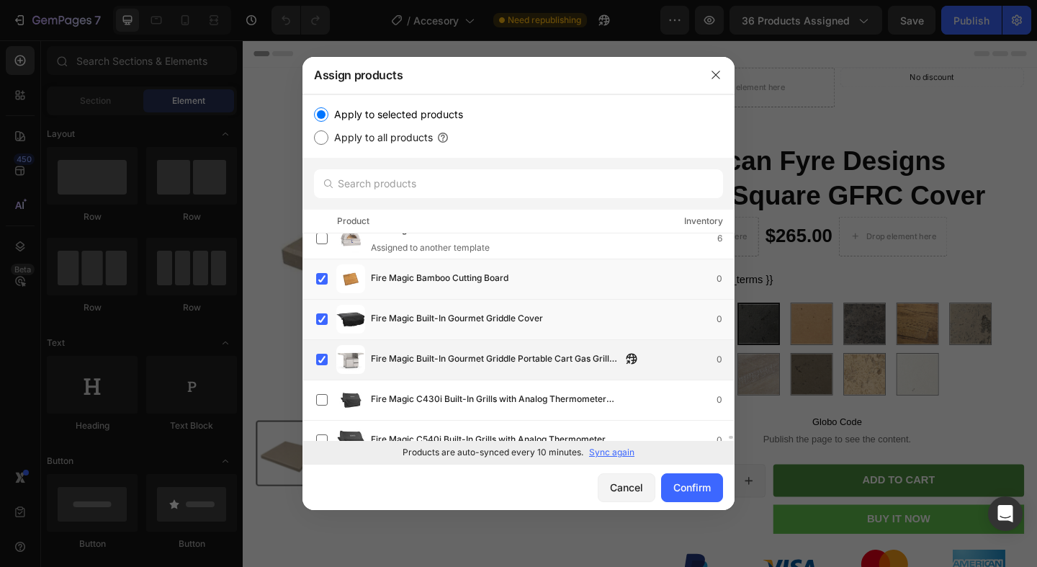
scroll to position [13145, 0]
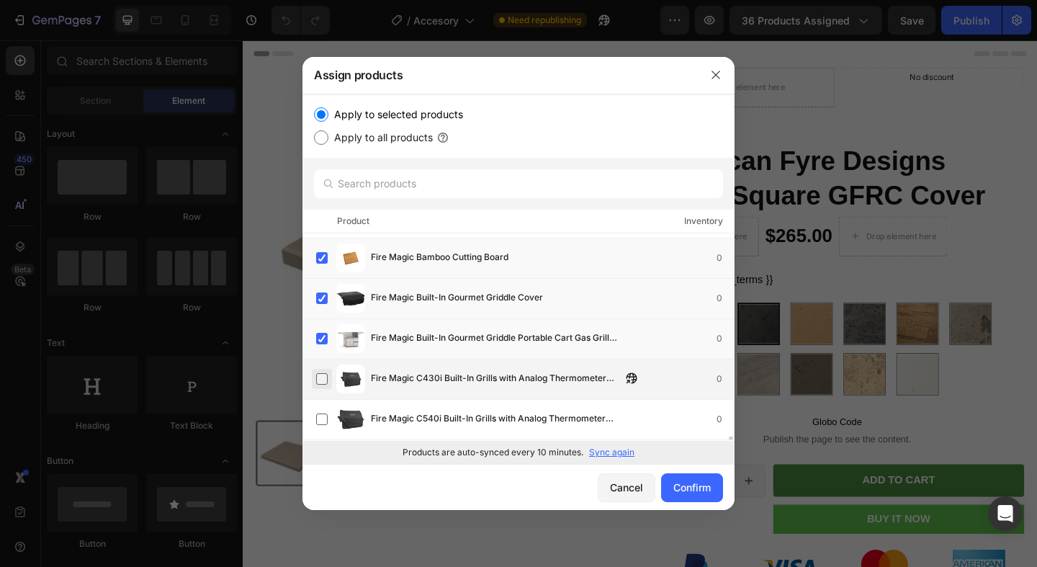
click at [322, 382] on label at bounding box center [322, 379] width 12 height 12
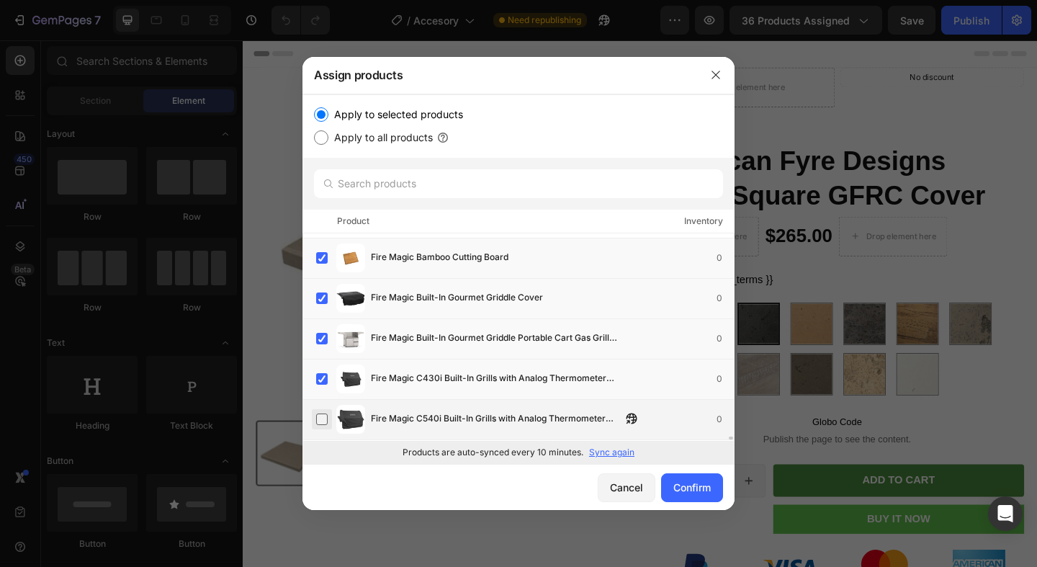
click at [323, 421] on label at bounding box center [322, 419] width 12 height 12
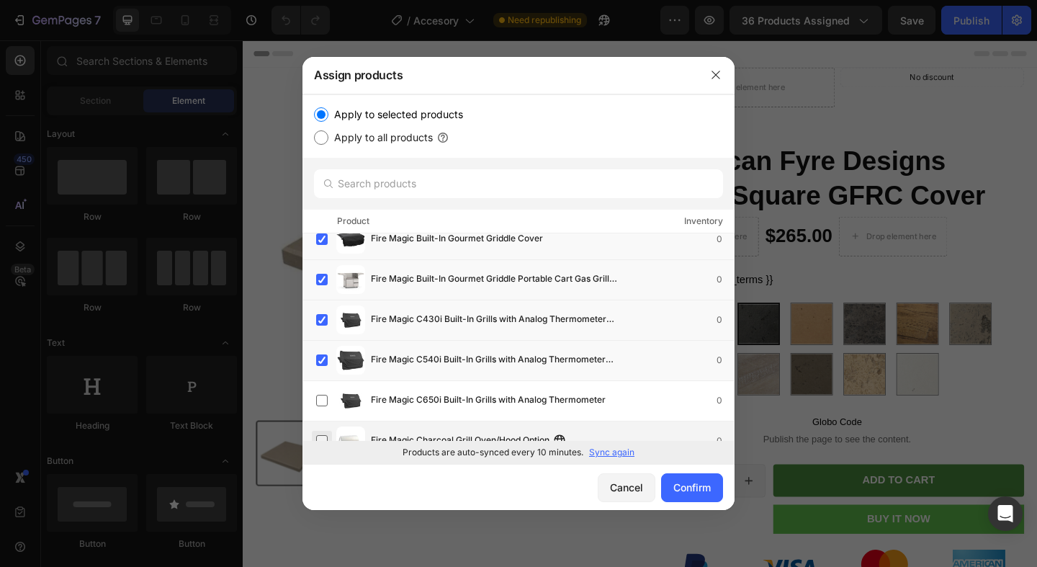
scroll to position [13226, 0]
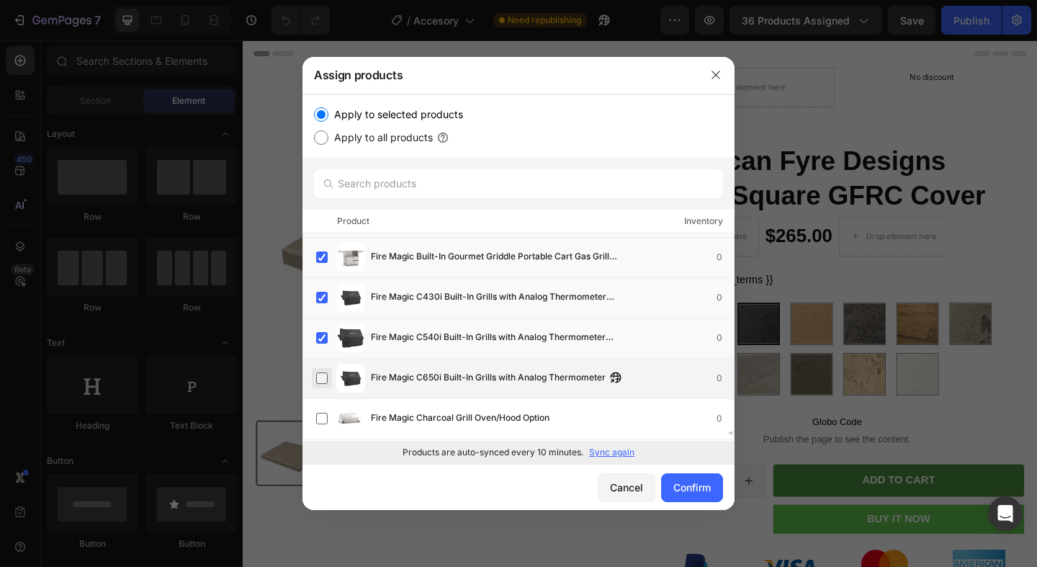
click at [324, 375] on label at bounding box center [322, 378] width 12 height 12
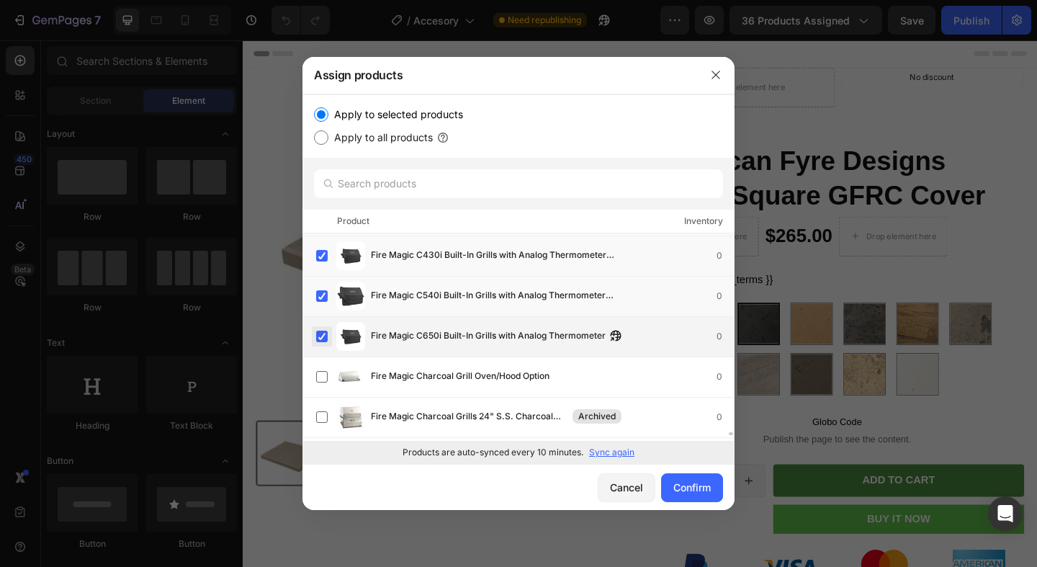
scroll to position [13271, 0]
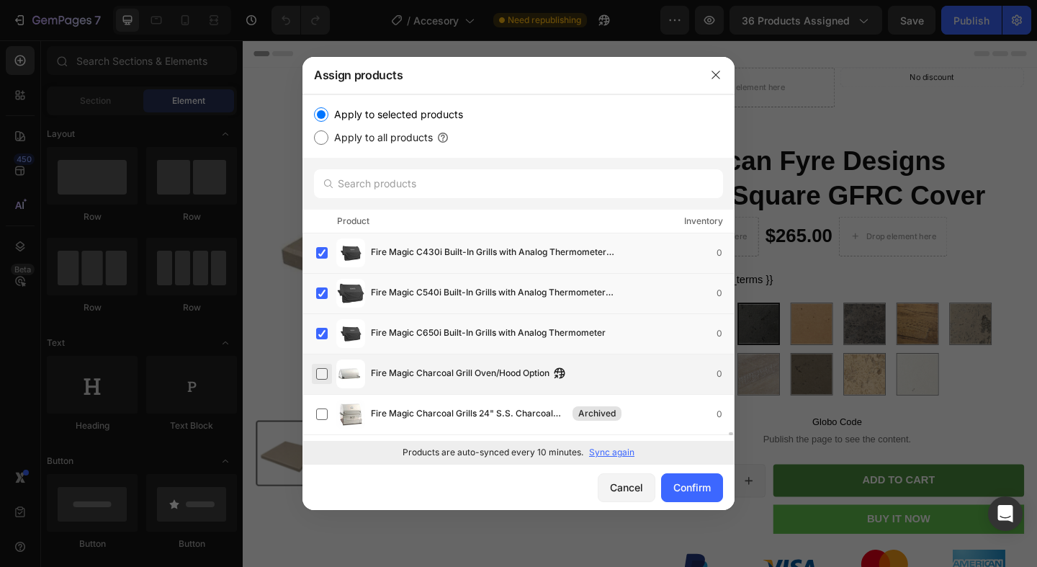
click at [324, 375] on label at bounding box center [322, 374] width 12 height 12
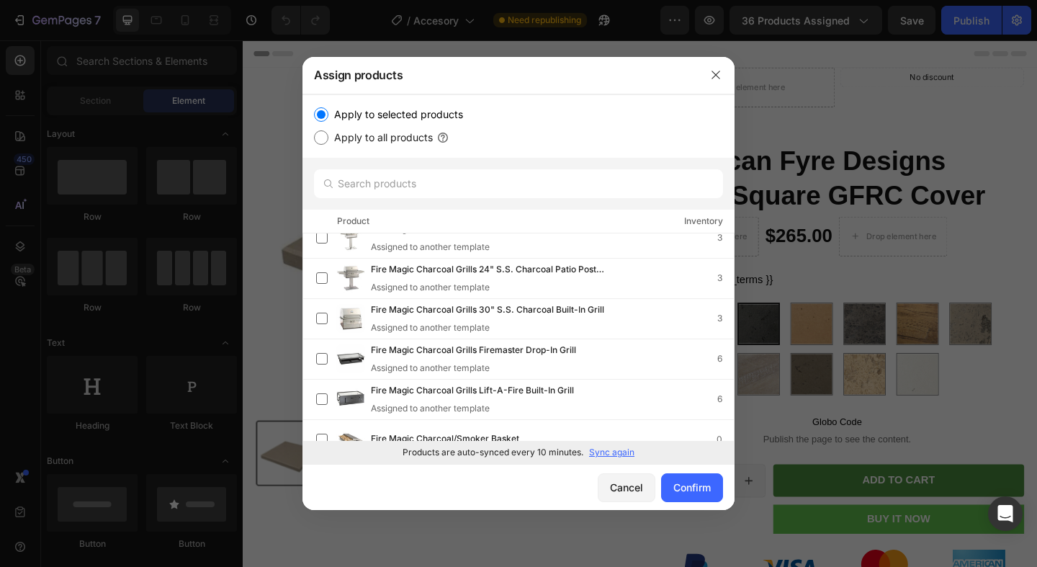
scroll to position [13504, 0]
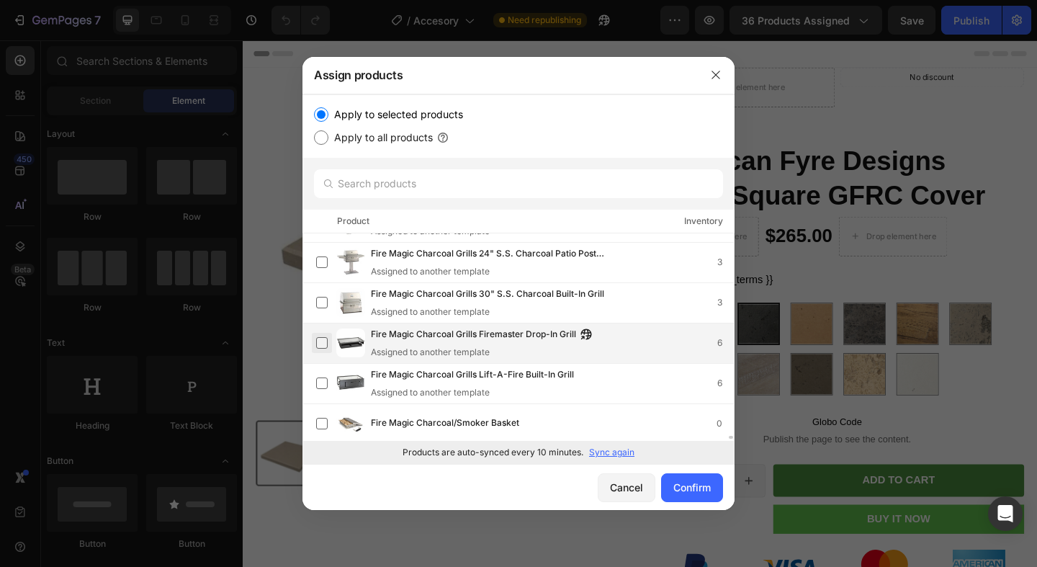
click at [320, 346] on label at bounding box center [322, 343] width 12 height 12
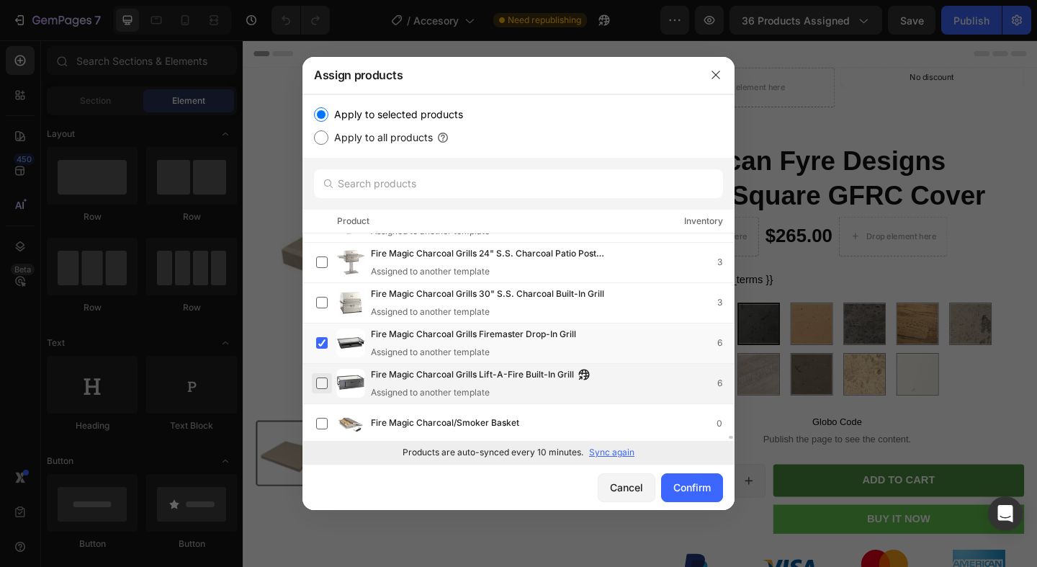
click at [319, 377] on label at bounding box center [322, 383] width 12 height 12
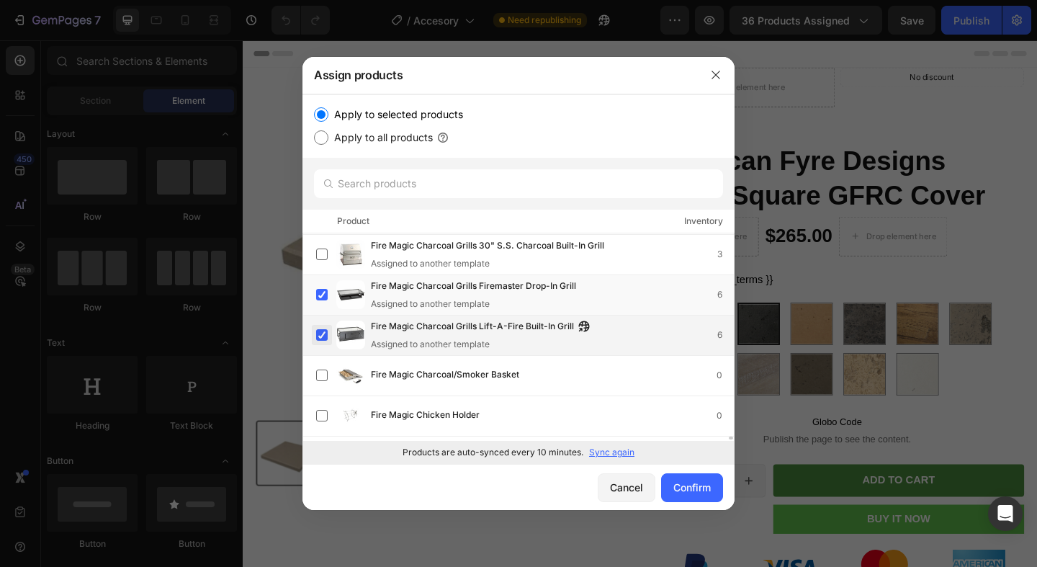
click at [319, 377] on label at bounding box center [322, 376] width 12 height 12
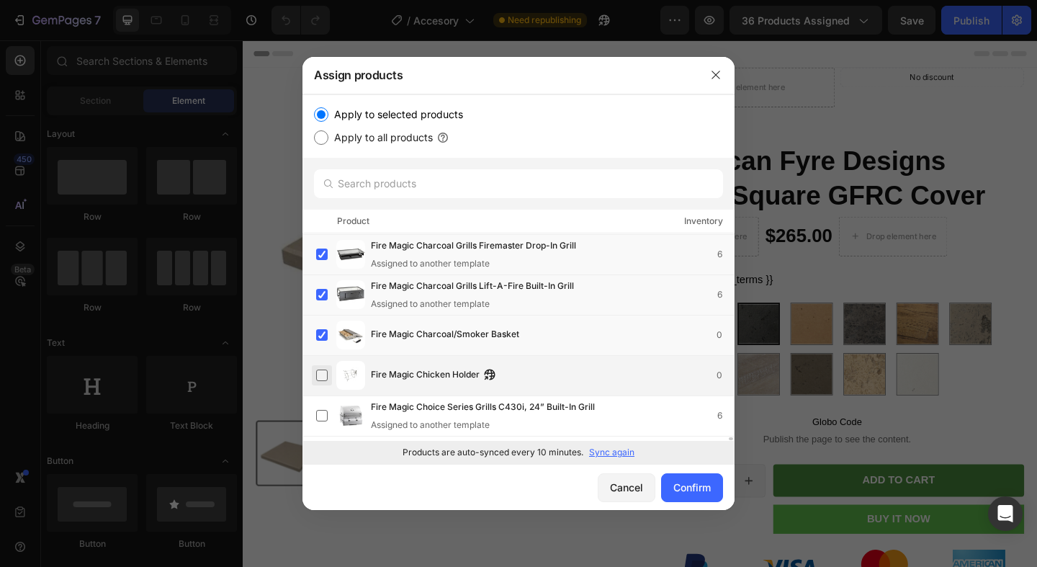
click at [319, 372] on label at bounding box center [322, 376] width 12 height 12
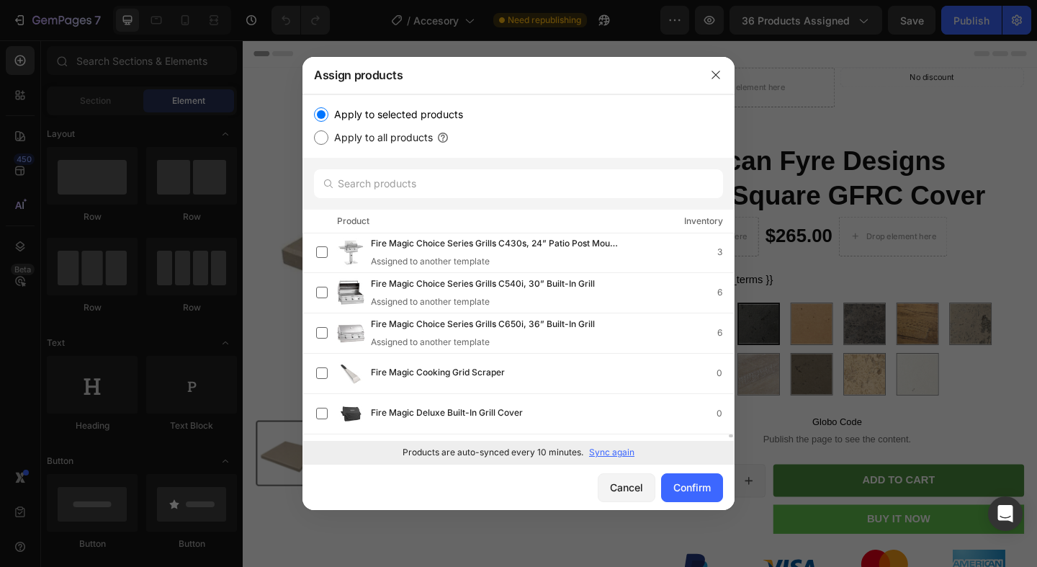
scroll to position [13836, 0]
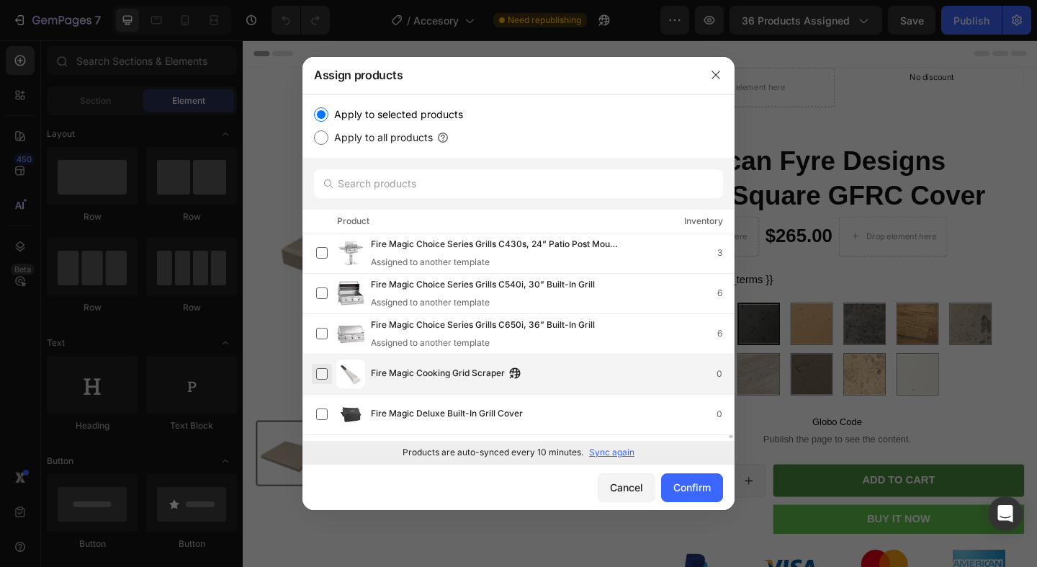
click at [323, 375] on label at bounding box center [322, 374] width 12 height 12
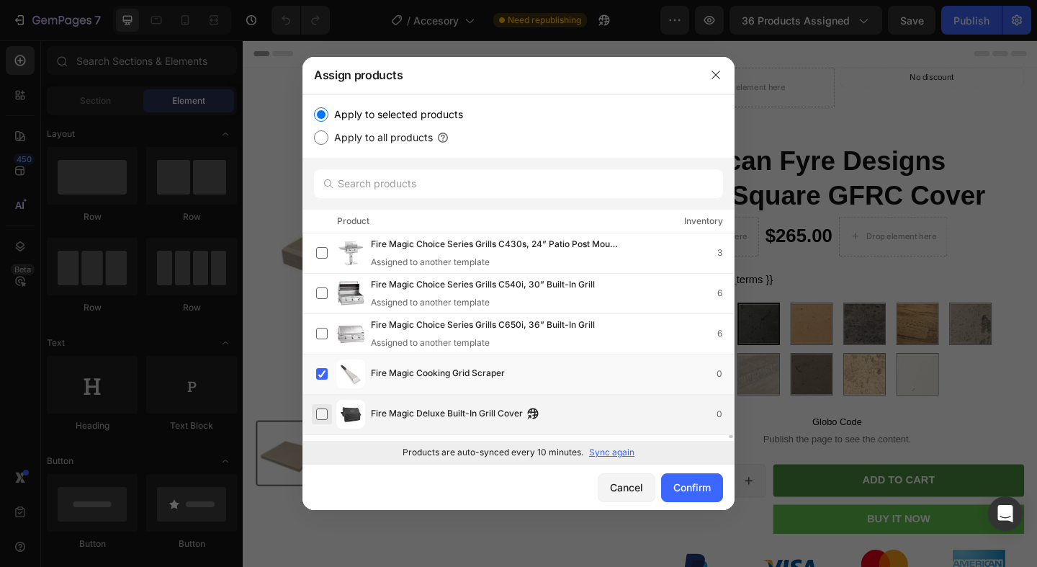
click at [323, 412] on label at bounding box center [322, 414] width 12 height 12
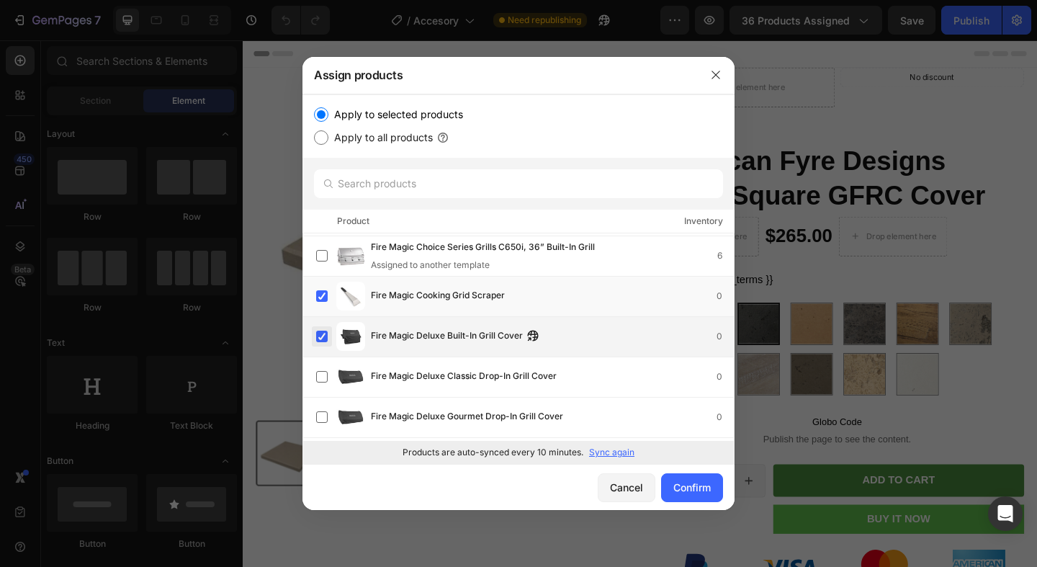
scroll to position [13929, 0]
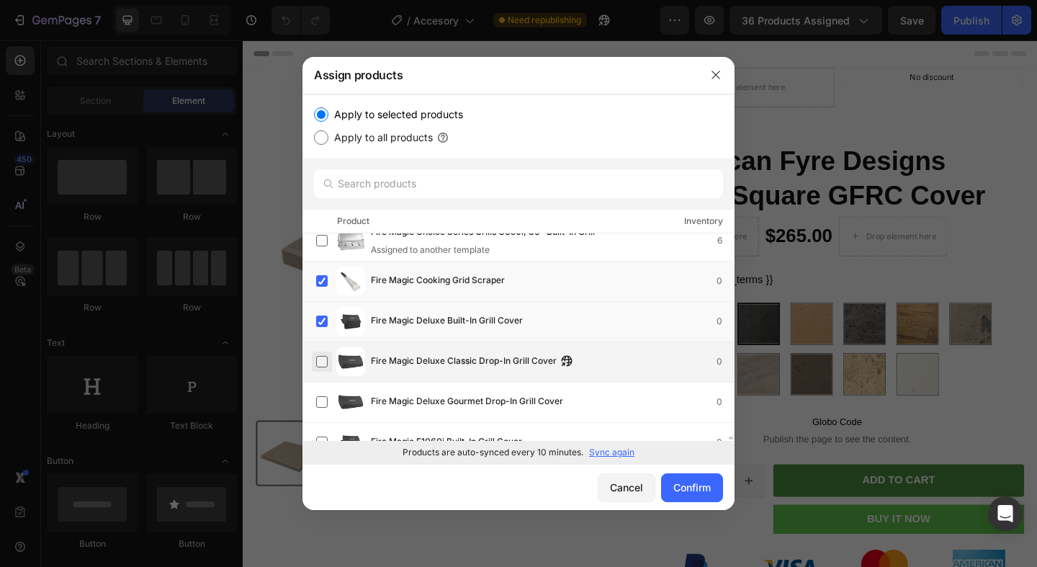
click at [321, 366] on label at bounding box center [322, 362] width 12 height 12
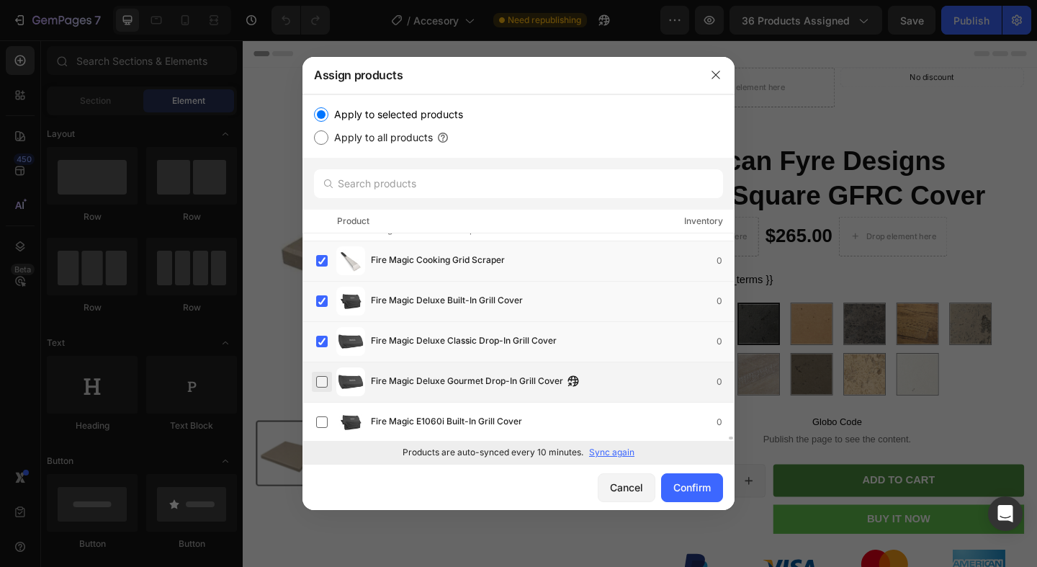
click at [320, 385] on label at bounding box center [322, 382] width 12 height 12
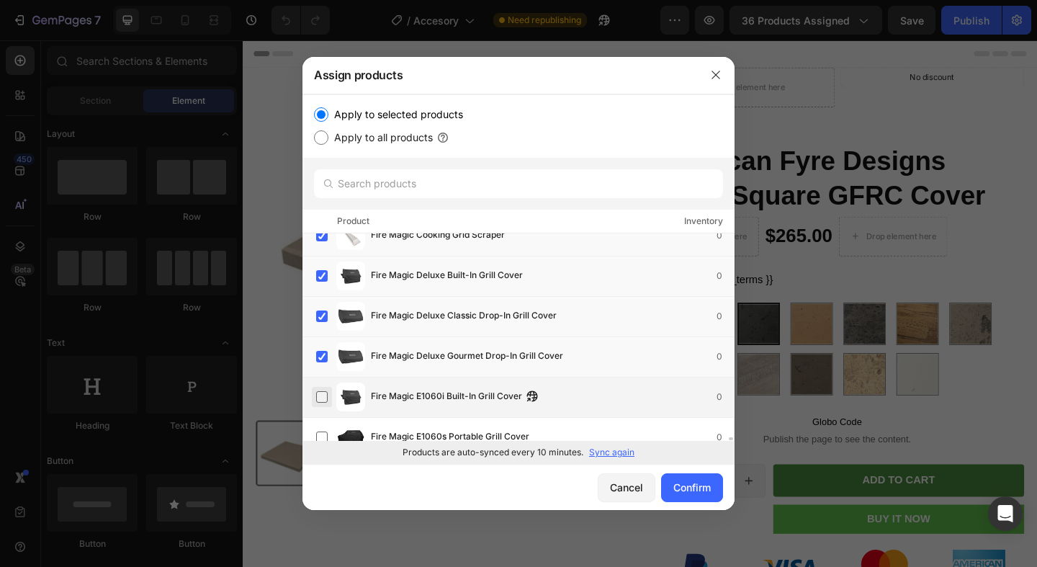
click at [321, 391] on label at bounding box center [322, 397] width 12 height 12
click at [320, 393] on label at bounding box center [322, 399] width 12 height 12
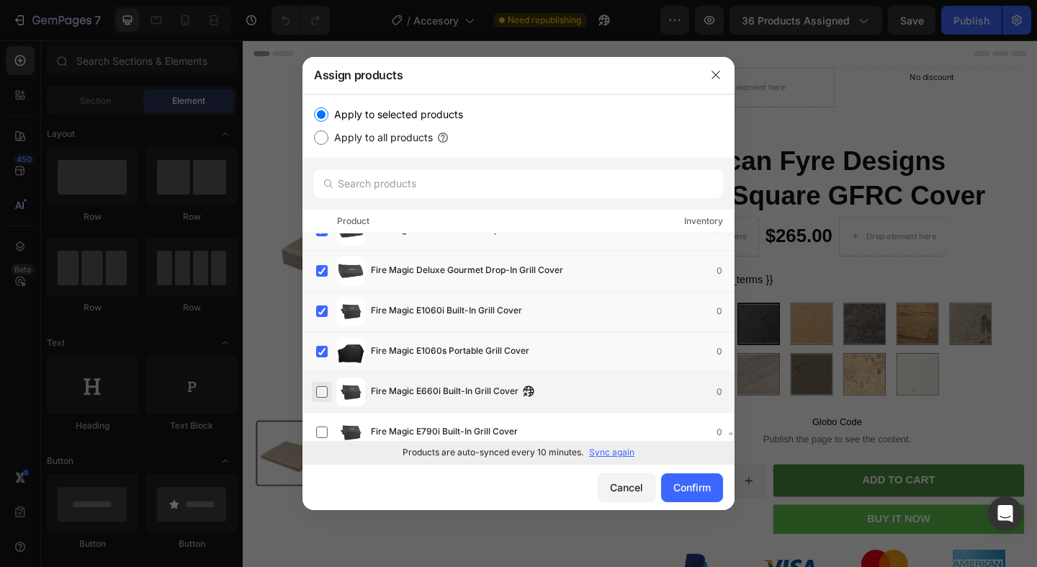
click at [320, 392] on label at bounding box center [322, 392] width 12 height 12
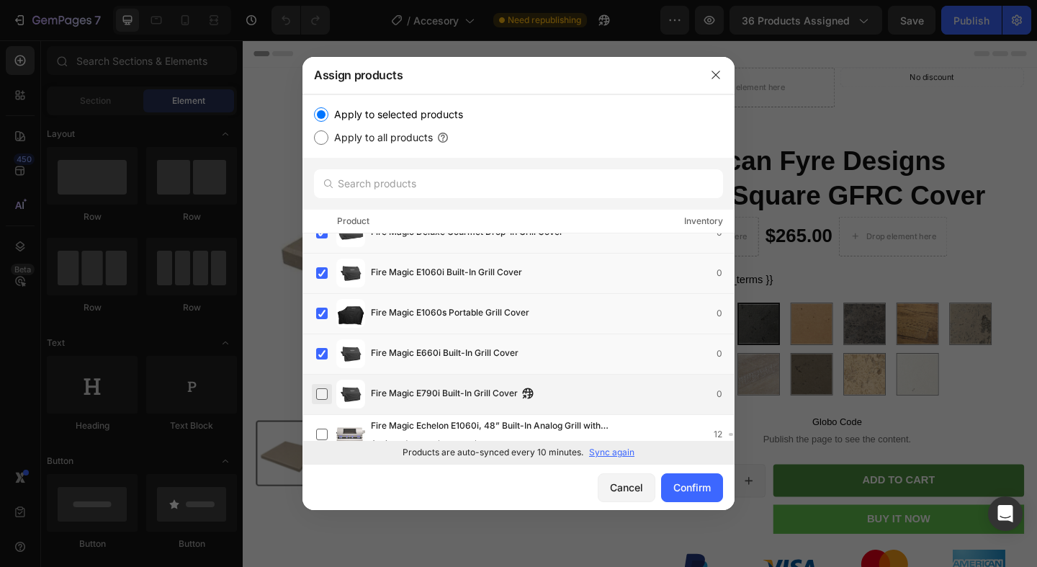
click at [320, 390] on label at bounding box center [322, 394] width 12 height 12
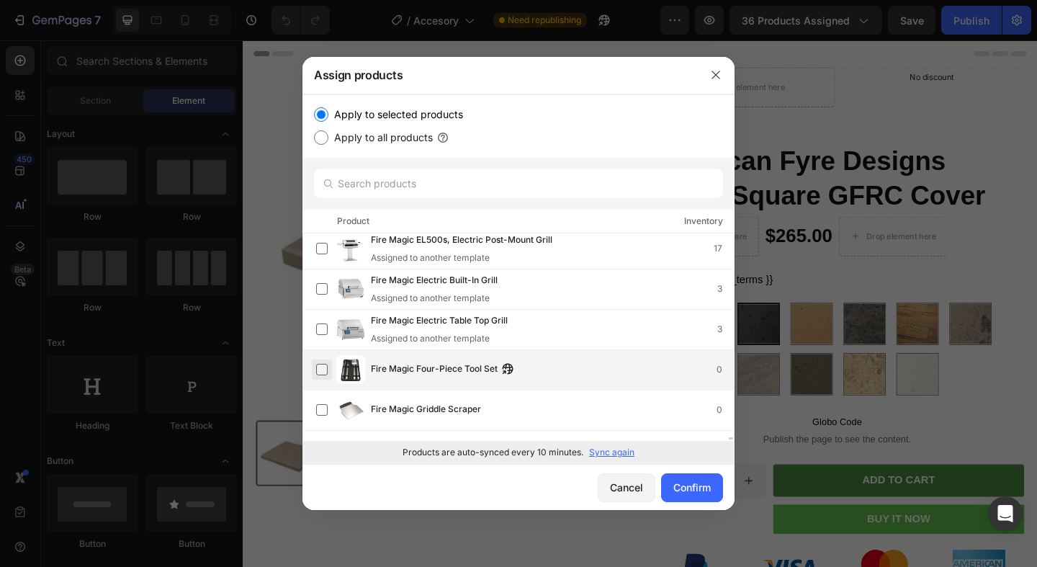
click at [322, 370] on label at bounding box center [322, 370] width 12 height 12
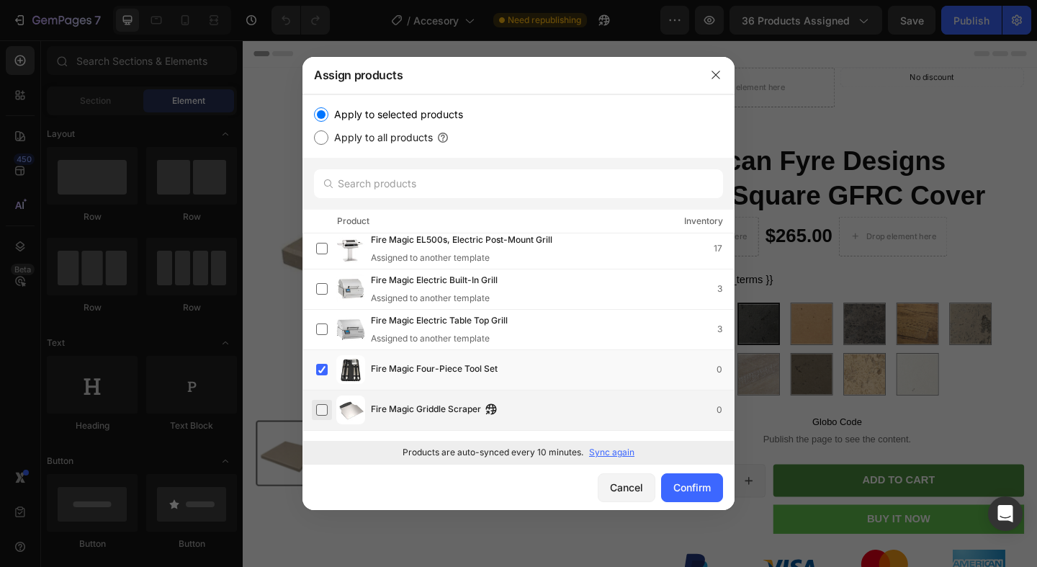
scroll to position [14802, 0]
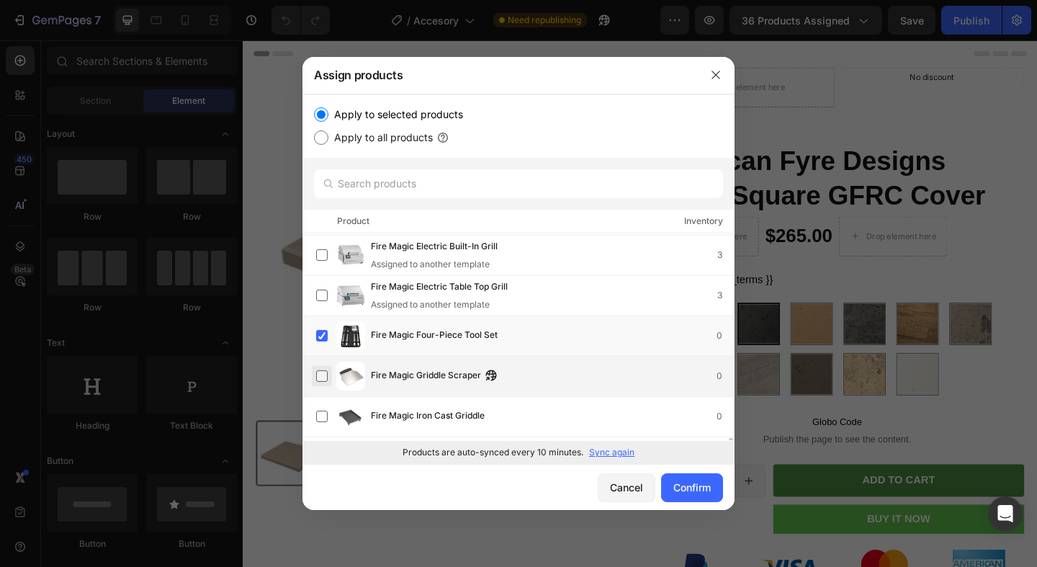
click at [322, 377] on label at bounding box center [322, 376] width 12 height 12
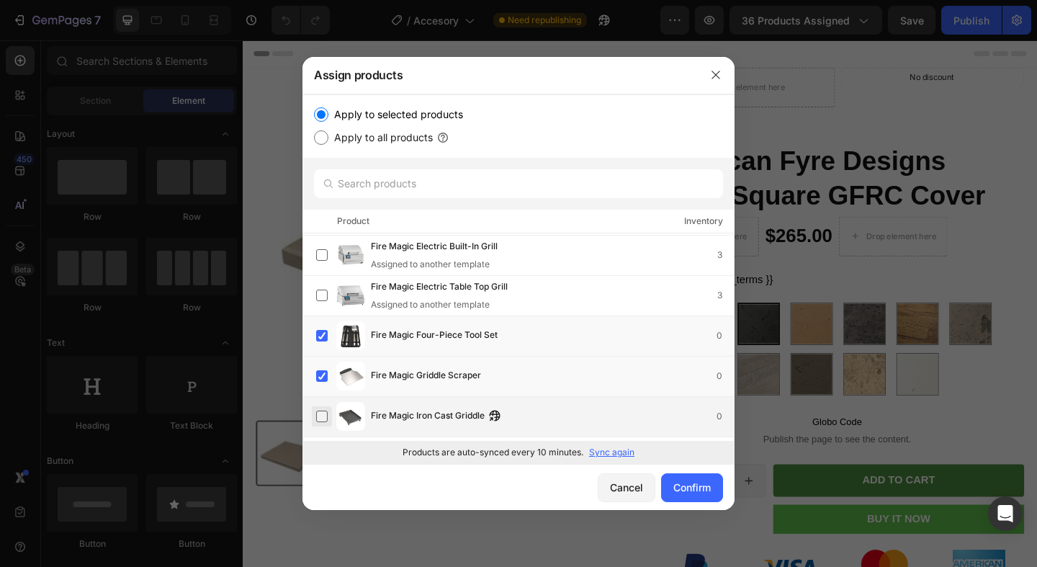
click at [322, 411] on label at bounding box center [322, 417] width 12 height 12
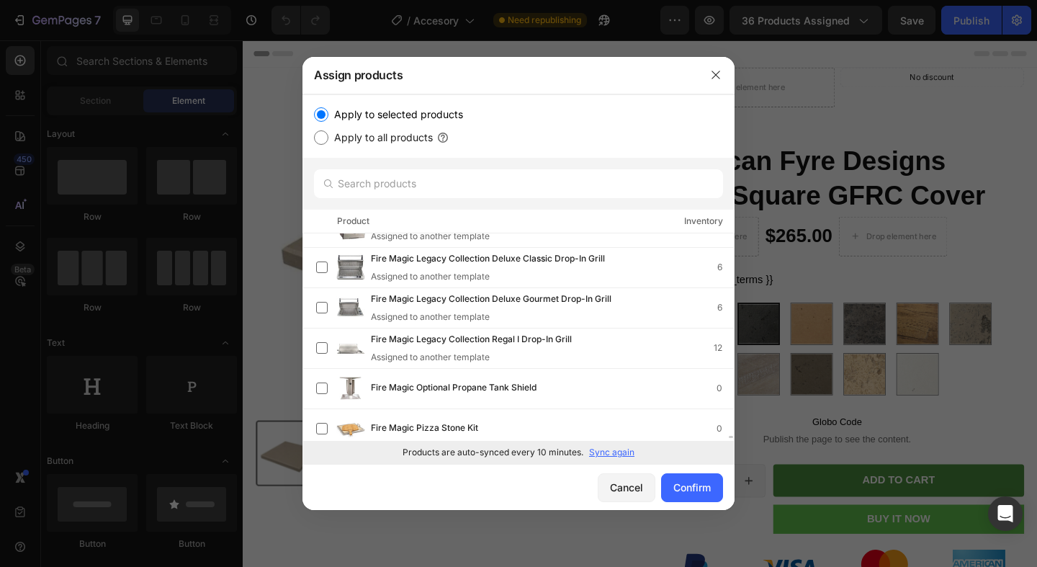
scroll to position [15046, 0]
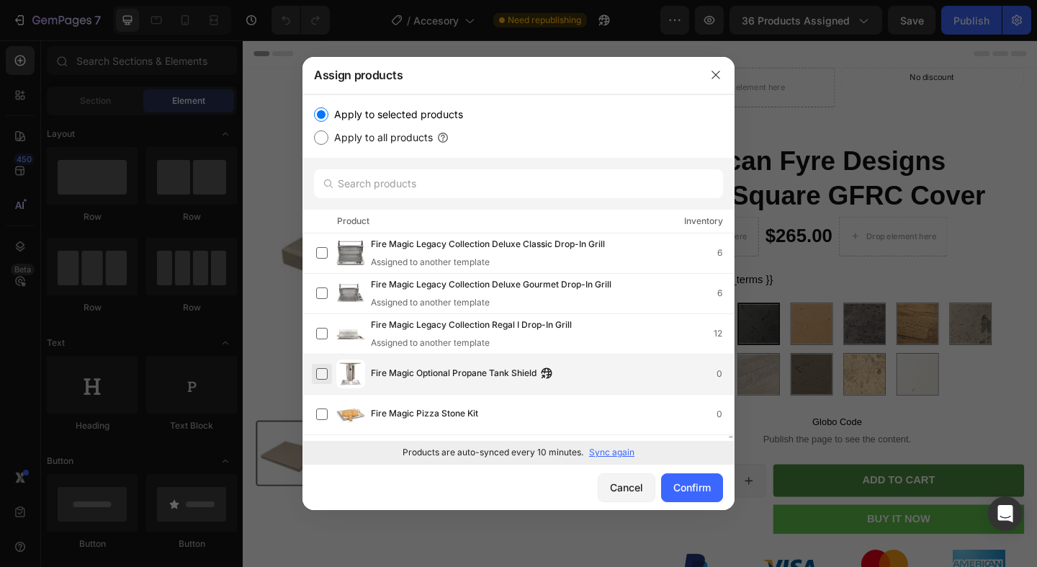
click at [323, 373] on label at bounding box center [322, 374] width 12 height 12
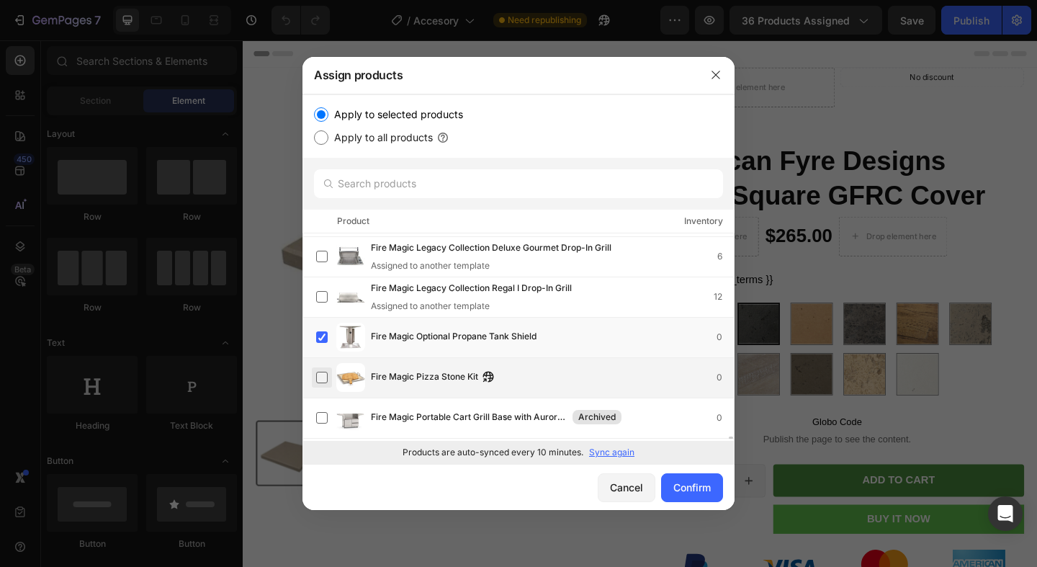
click at [323, 380] on label at bounding box center [322, 378] width 12 height 12
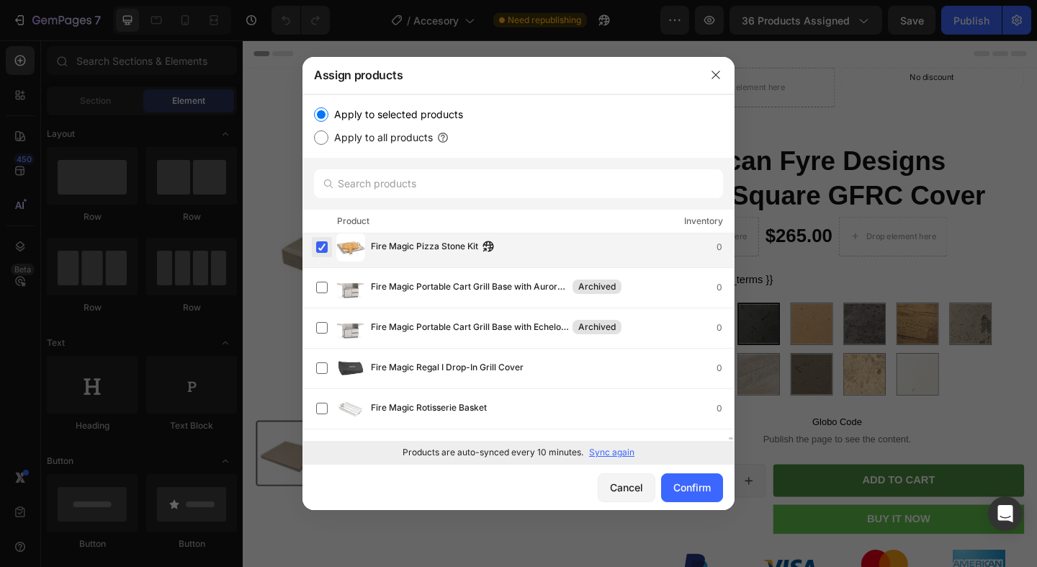
click at [323, 380] on div "Fire Magic Regal I Drop-In Grill Cover 0" at bounding box center [525, 368] width 418 height 29
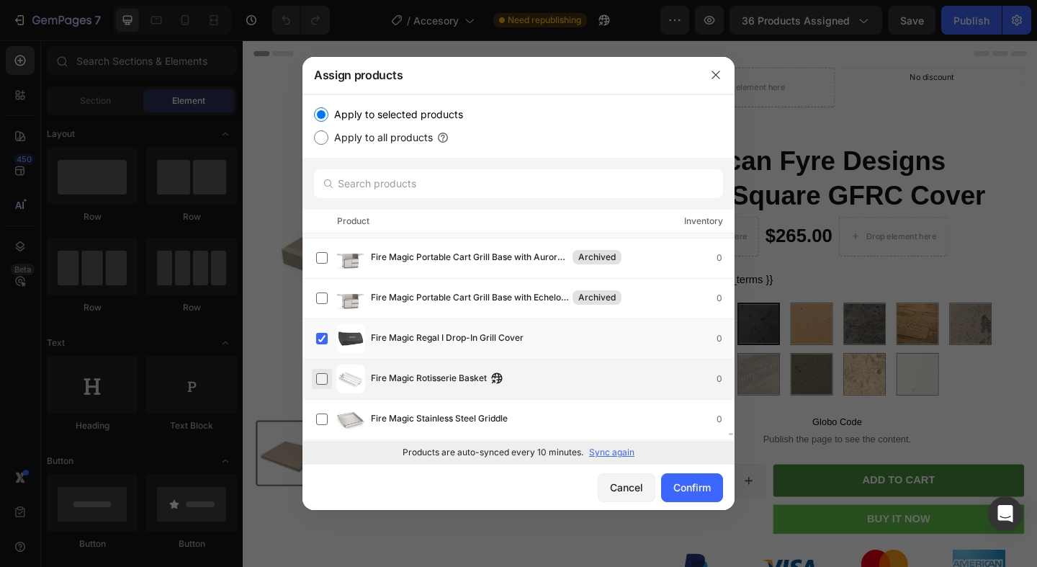
click at [321, 374] on label at bounding box center [322, 379] width 12 height 12
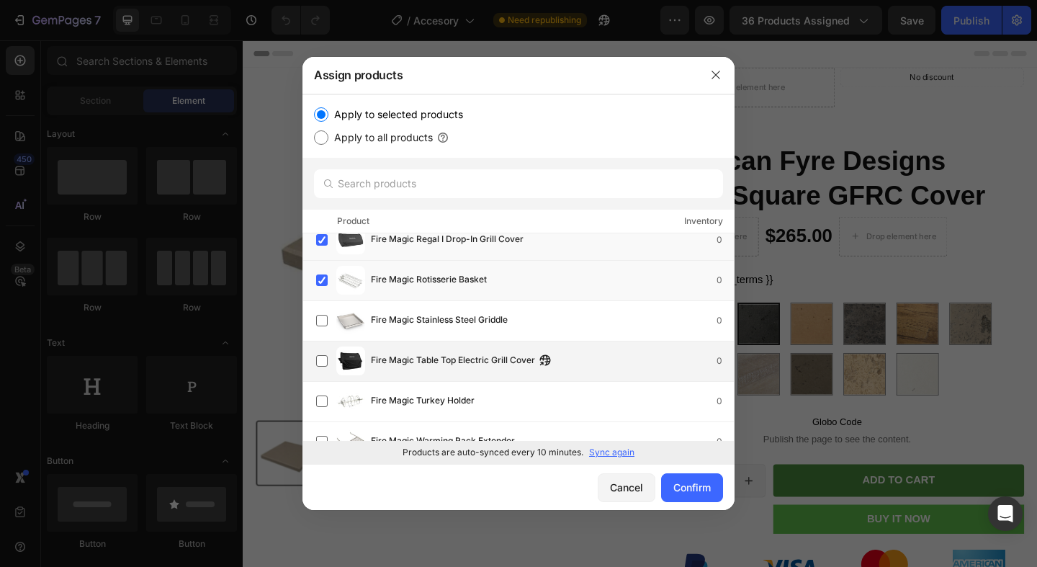
scroll to position [15364, 0]
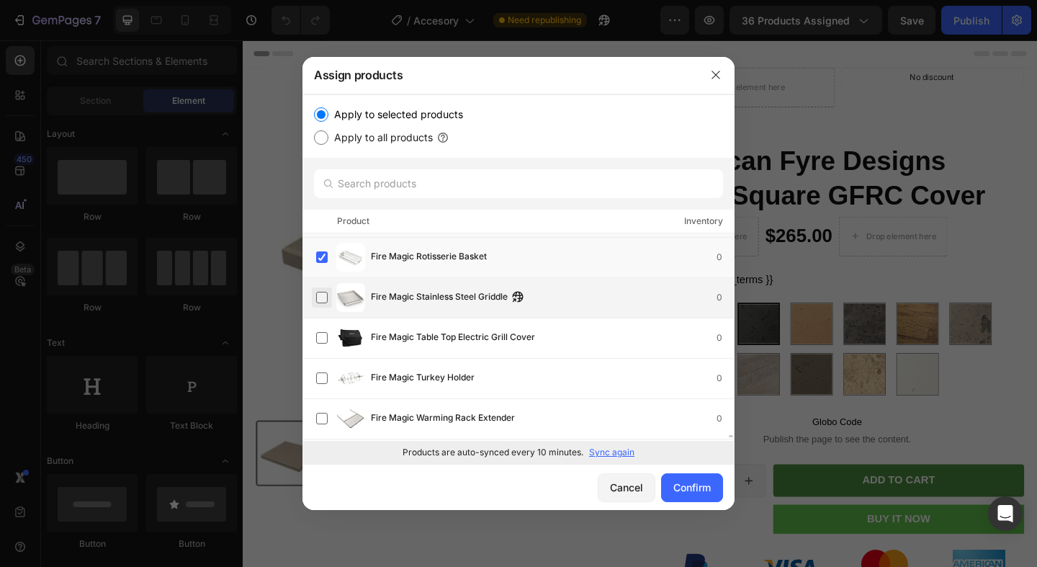
click at [321, 299] on label at bounding box center [322, 298] width 12 height 12
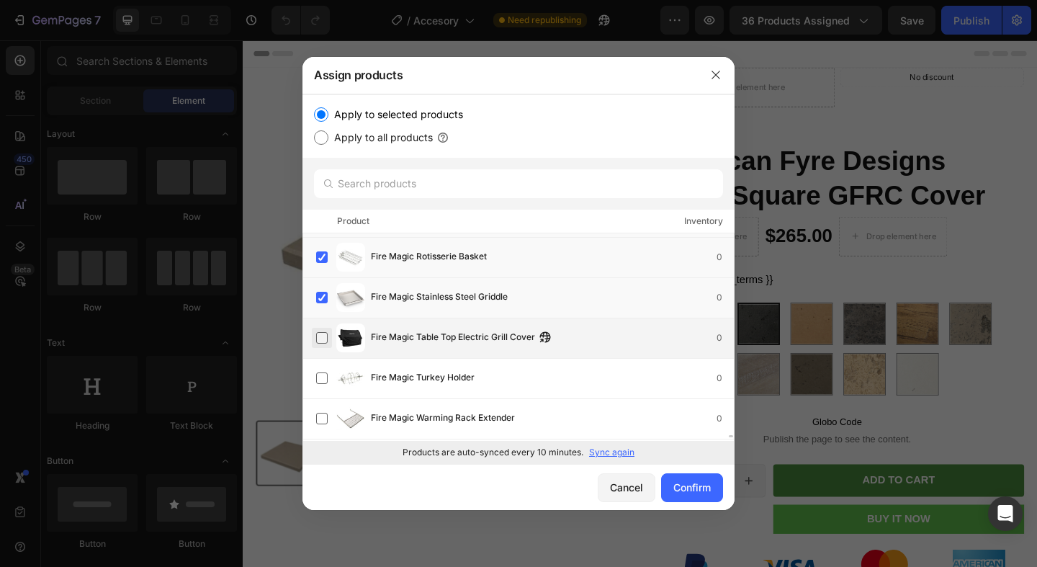
click at [323, 334] on label at bounding box center [322, 338] width 12 height 12
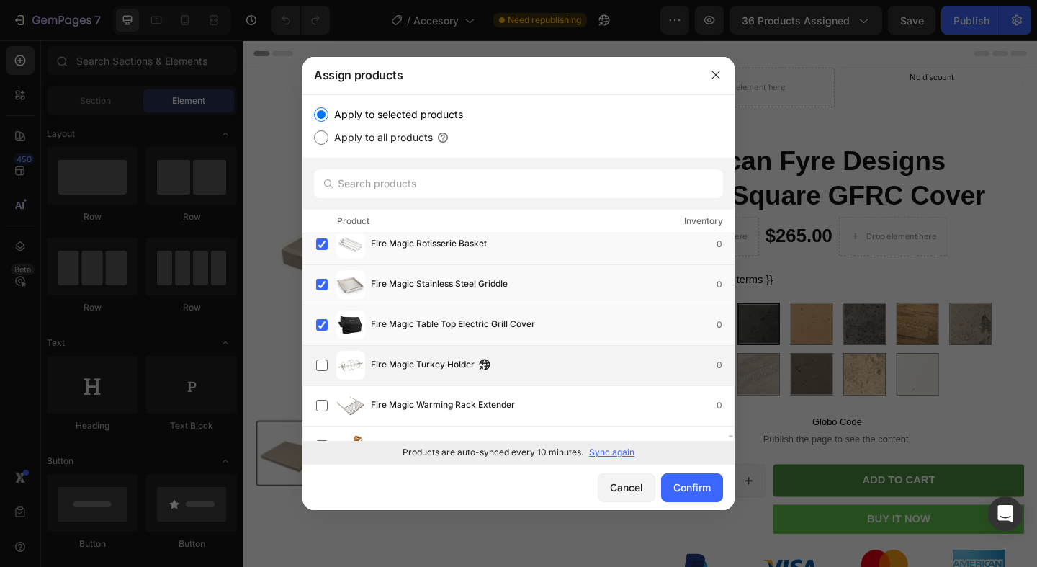
click at [322, 352] on div "Fire Magic Turkey Holder 0" at bounding box center [525, 365] width 418 height 29
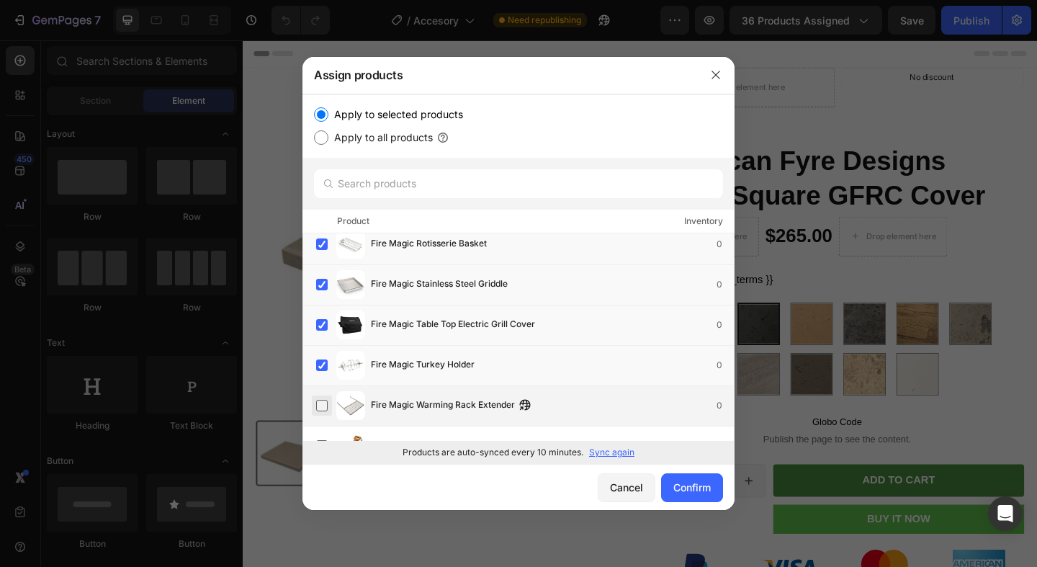
scroll to position [15418, 0]
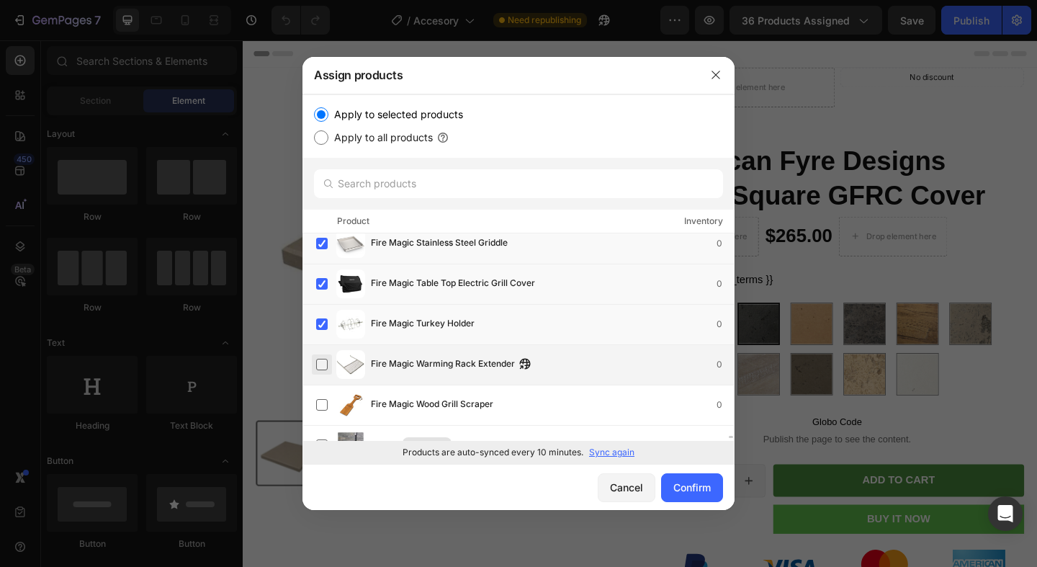
click at [321, 370] on label at bounding box center [322, 365] width 12 height 12
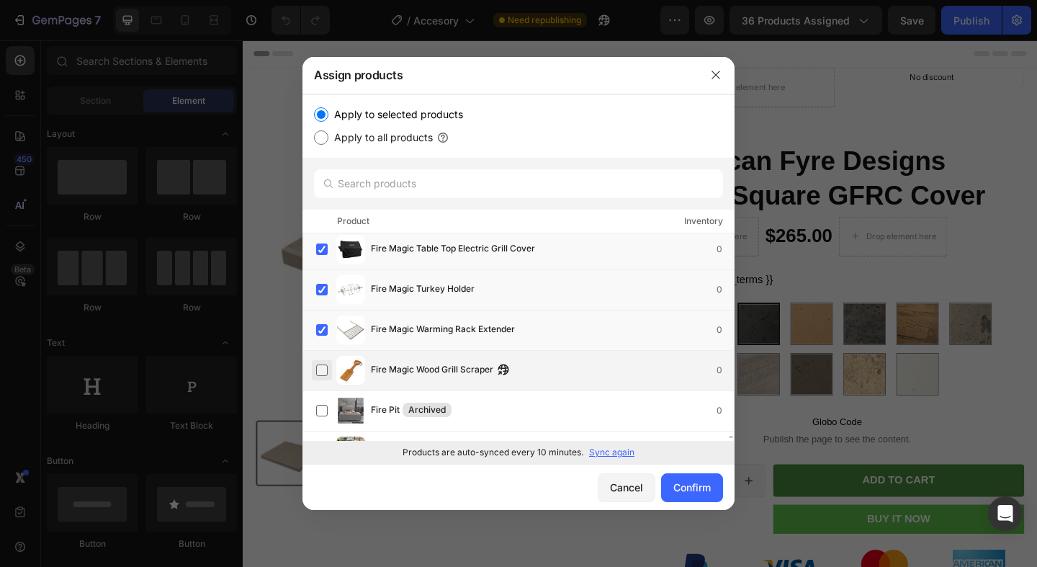
click at [320, 367] on label at bounding box center [322, 370] width 12 height 12
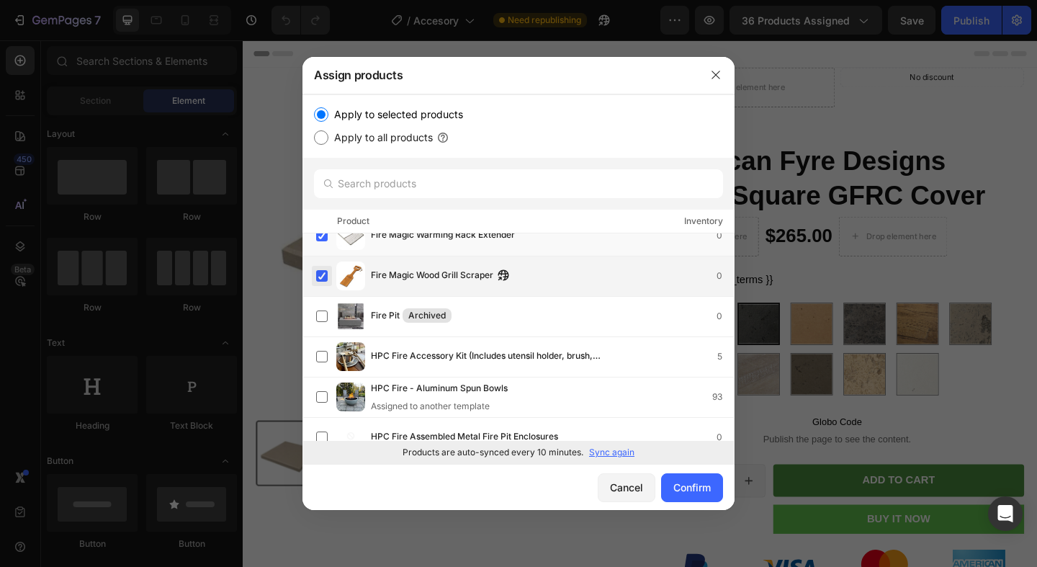
scroll to position [15578, 0]
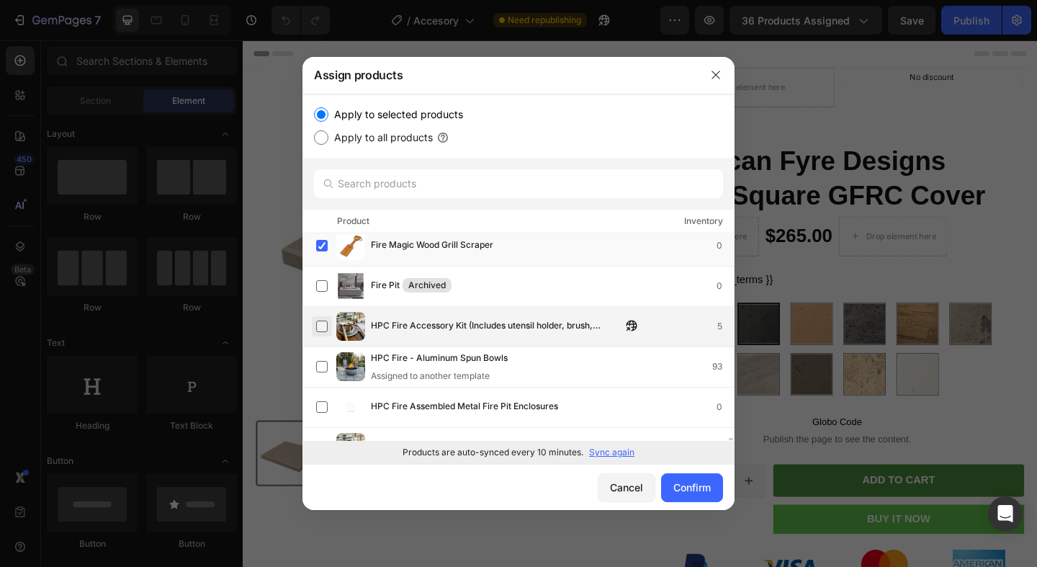
click at [318, 330] on label at bounding box center [322, 327] width 12 height 12
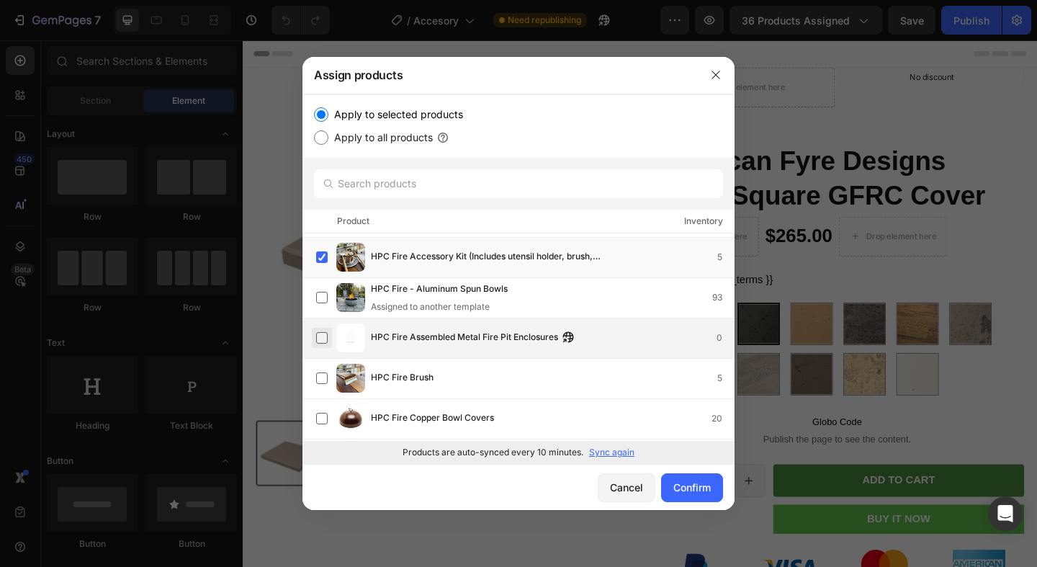
scroll to position [15706, 0]
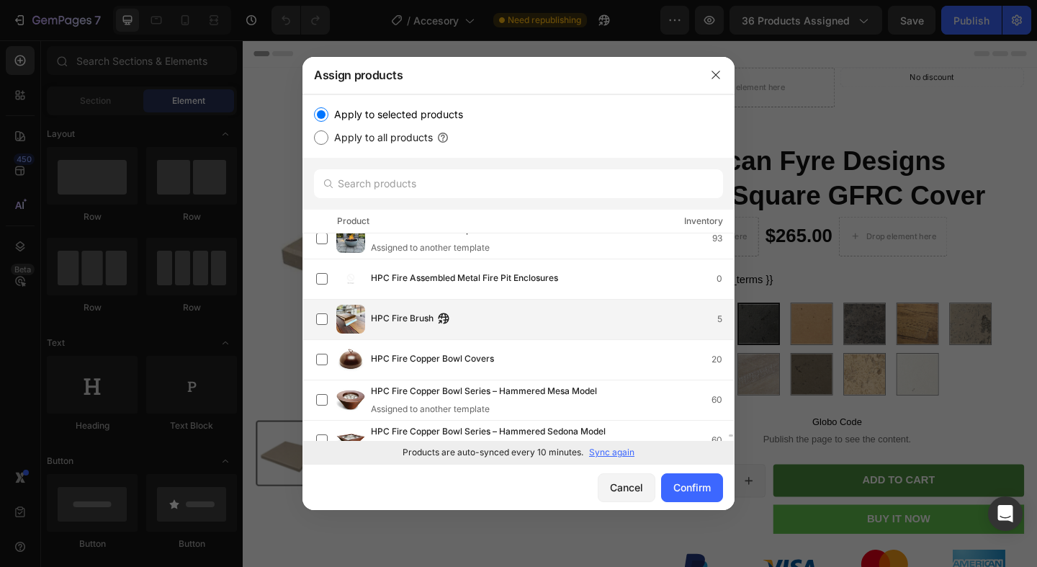
click at [323, 331] on div "HPC Fire Brush 5" at bounding box center [525, 319] width 418 height 29
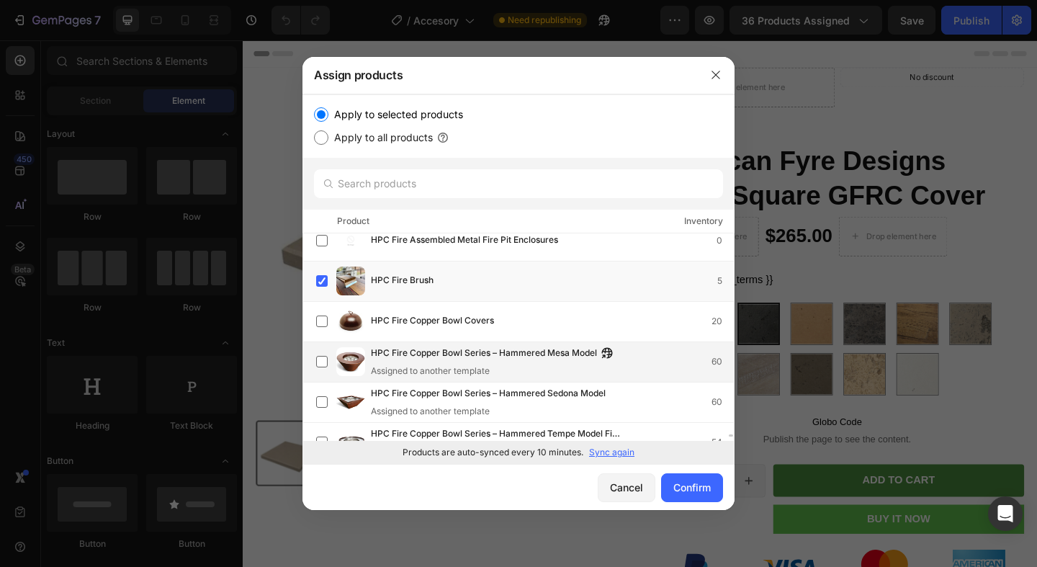
scroll to position [15769, 0]
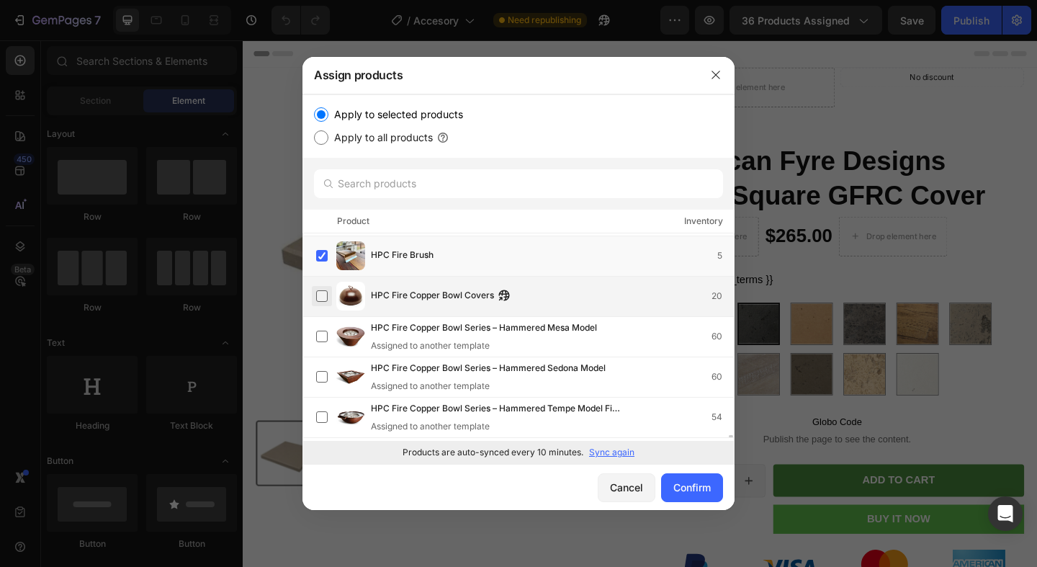
click at [328, 302] on label at bounding box center [322, 296] width 12 height 12
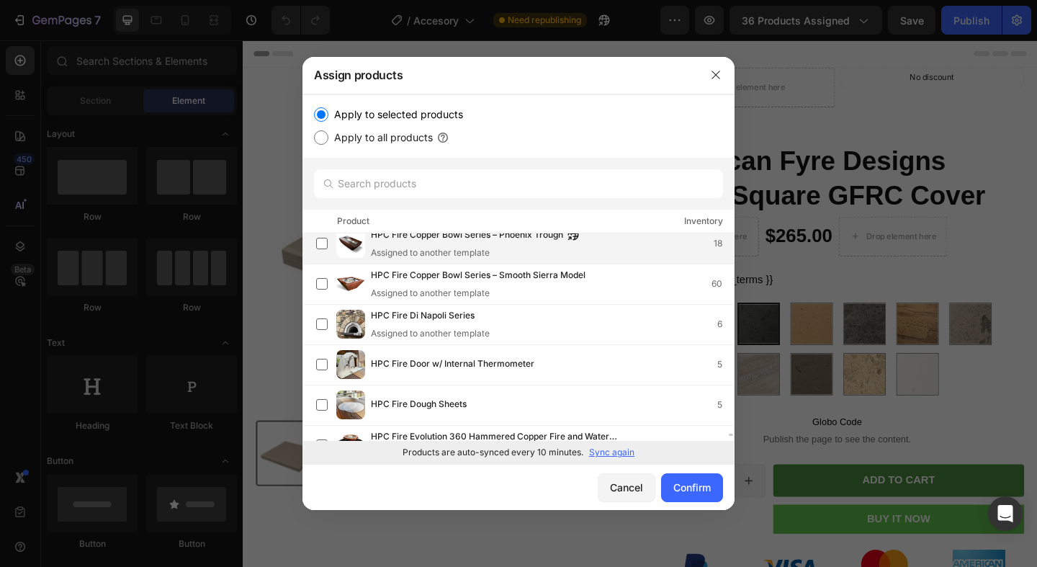
scroll to position [16090, 0]
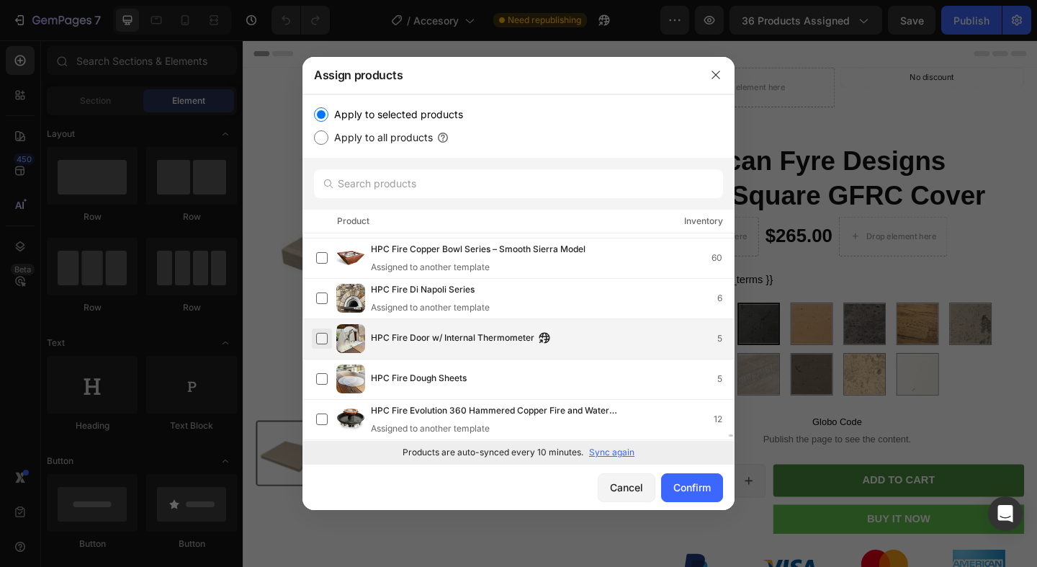
click at [325, 339] on label at bounding box center [322, 339] width 12 height 12
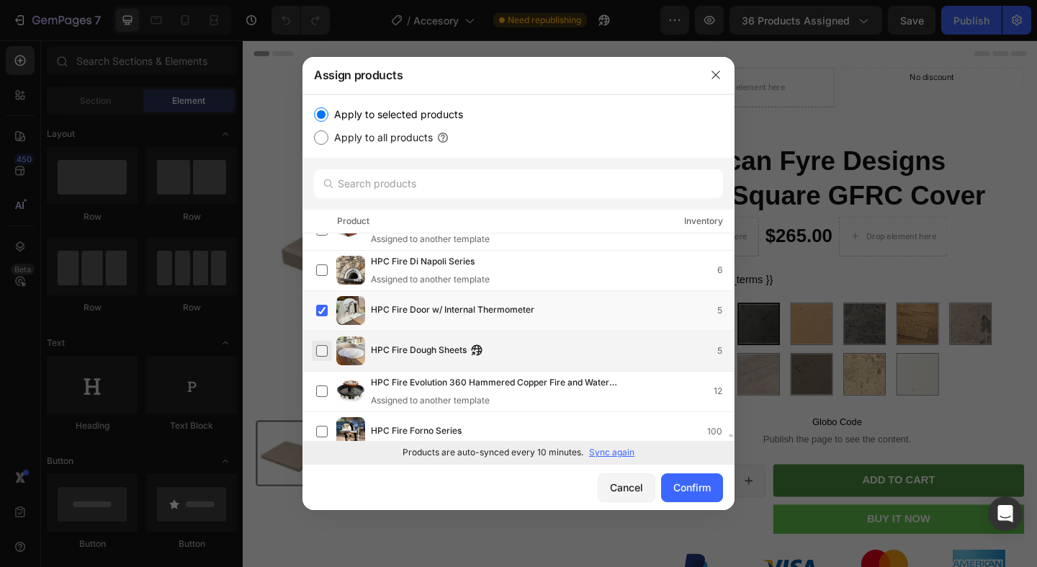
click at [324, 345] on label at bounding box center [322, 351] width 12 height 12
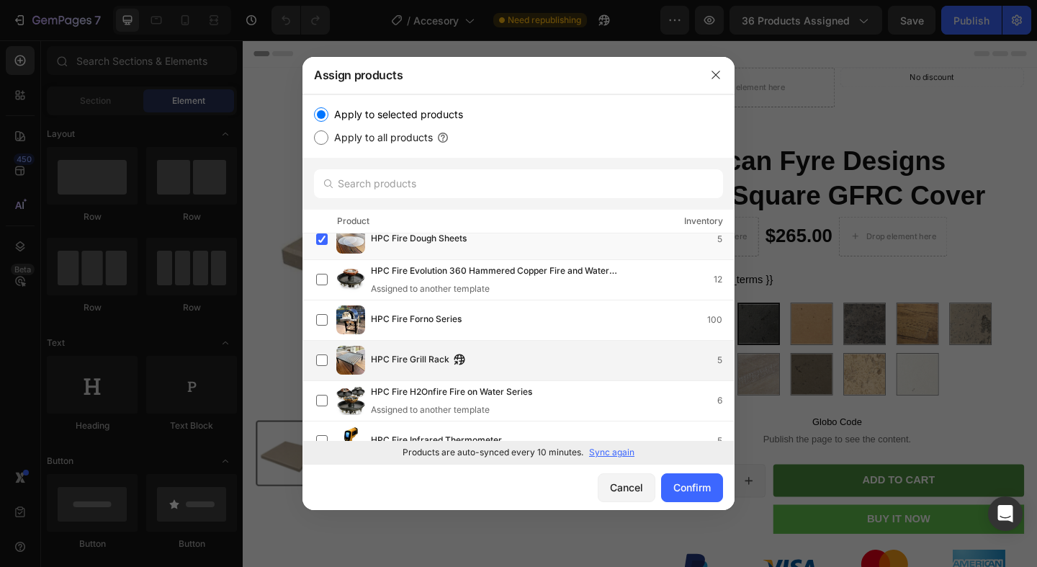
scroll to position [16249, 0]
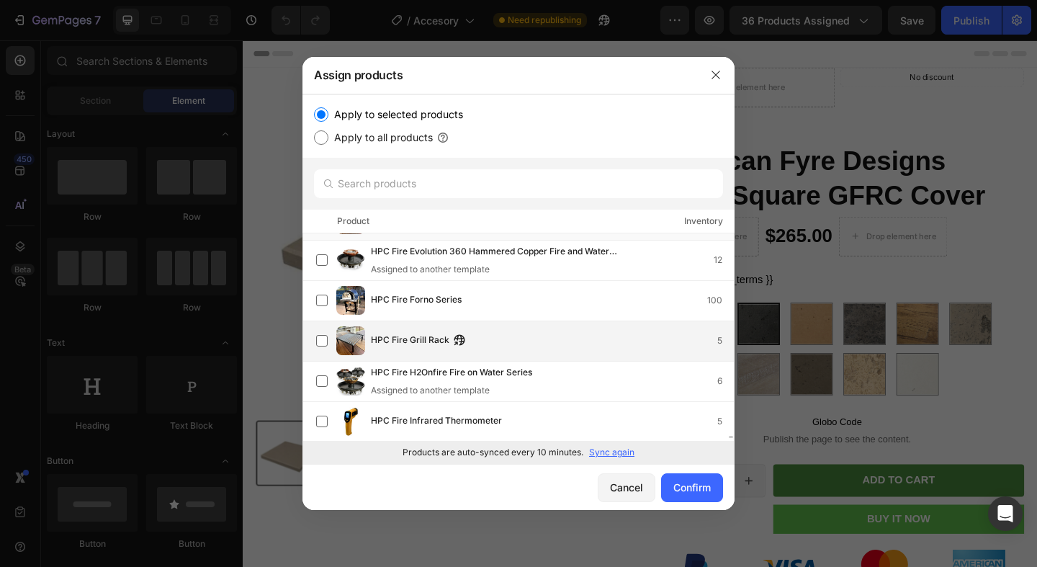
click at [320, 352] on div "HPC Fire Grill Rack 5" at bounding box center [525, 340] width 418 height 29
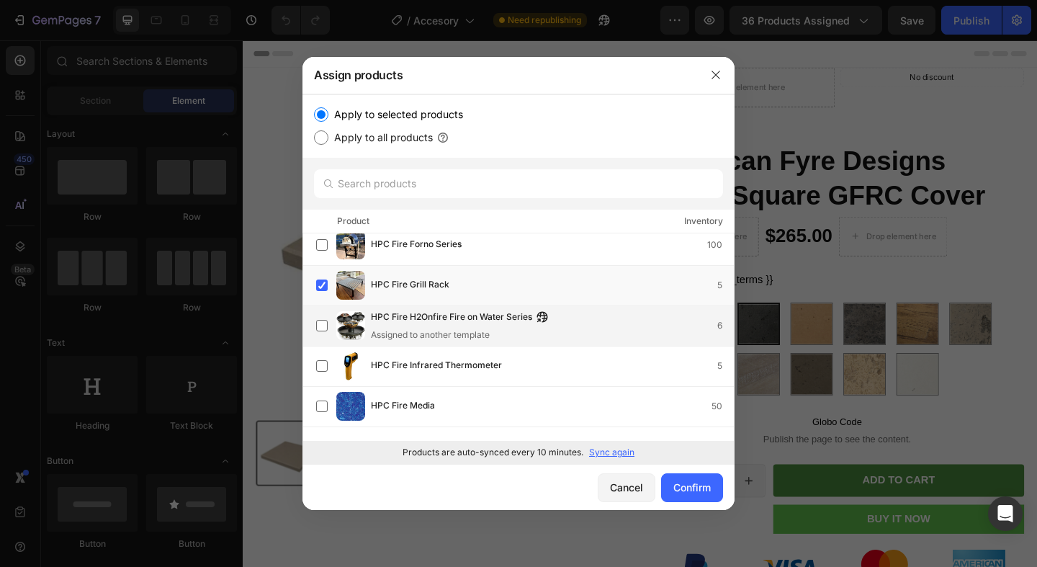
scroll to position [16347, 0]
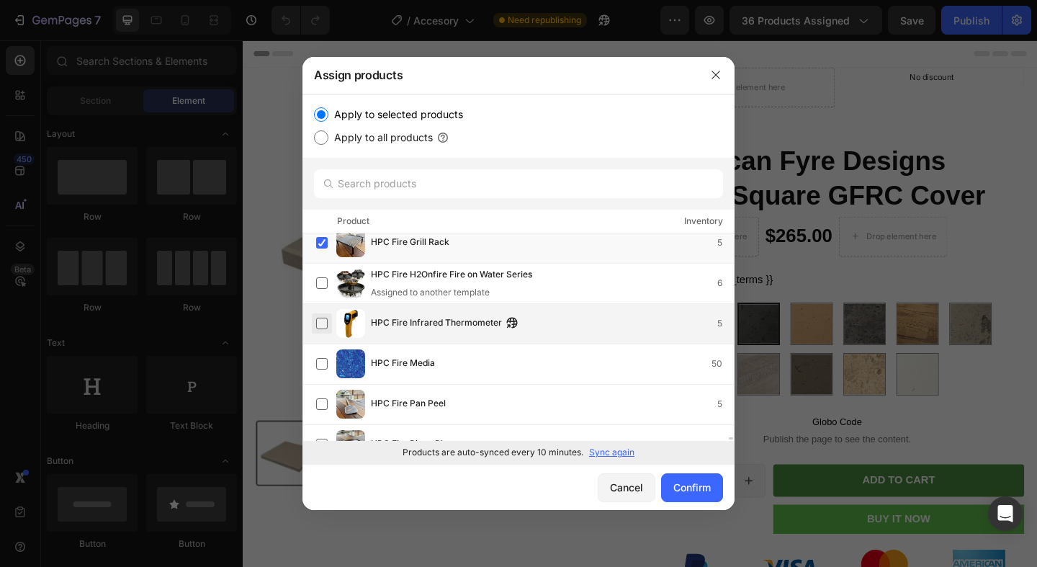
click at [324, 322] on label at bounding box center [322, 324] width 12 height 12
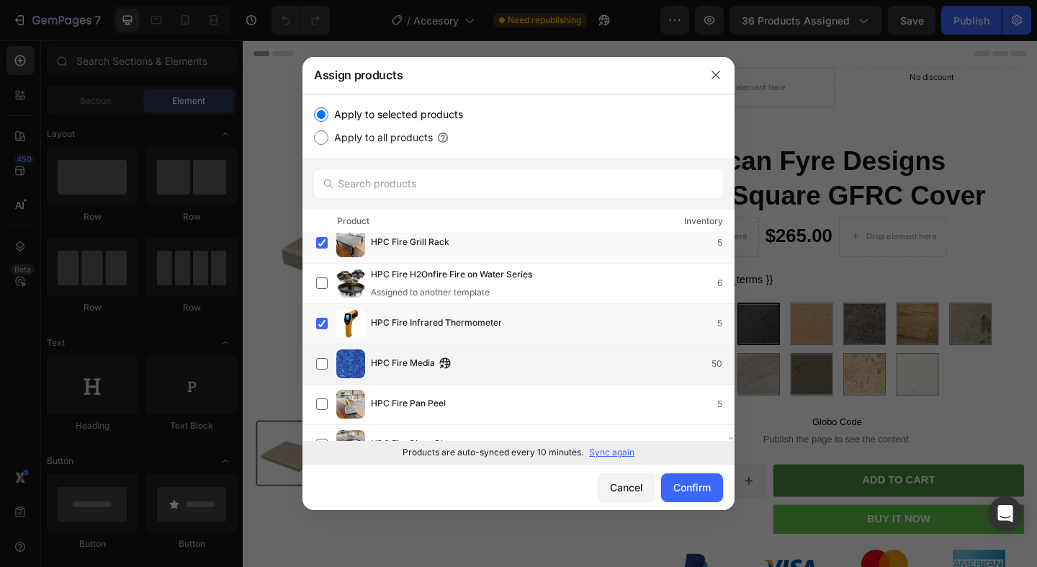
click at [324, 351] on div "HPC Fire Media 50" at bounding box center [525, 363] width 418 height 29
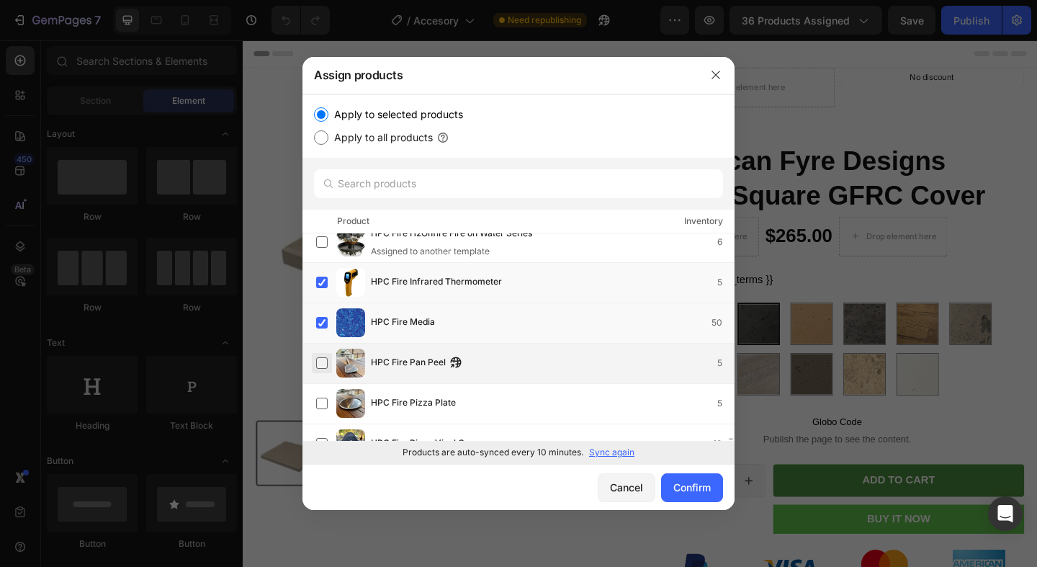
click at [321, 362] on label at bounding box center [322, 363] width 12 height 12
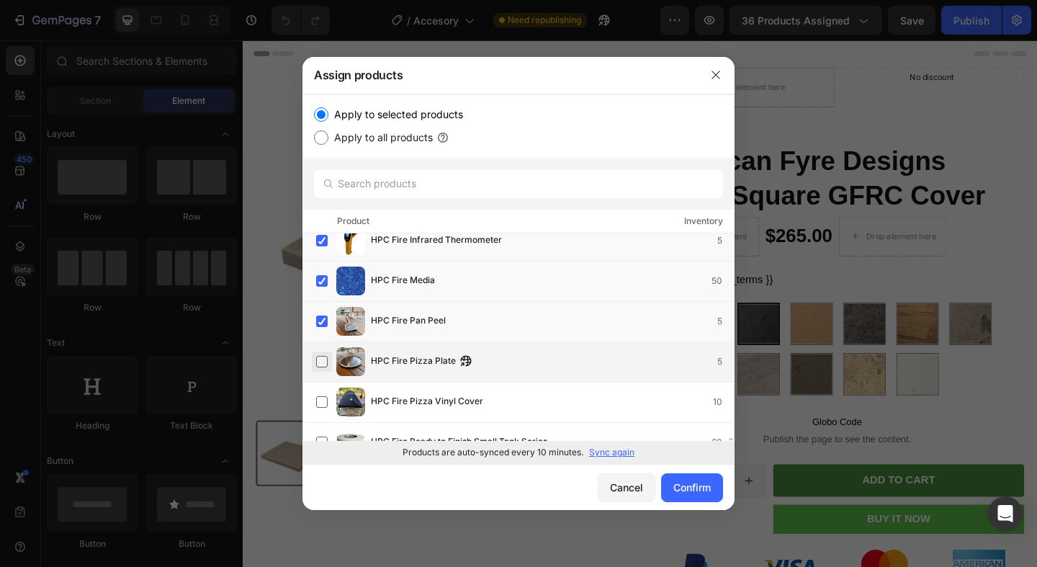
click at [321, 367] on label at bounding box center [322, 362] width 12 height 12
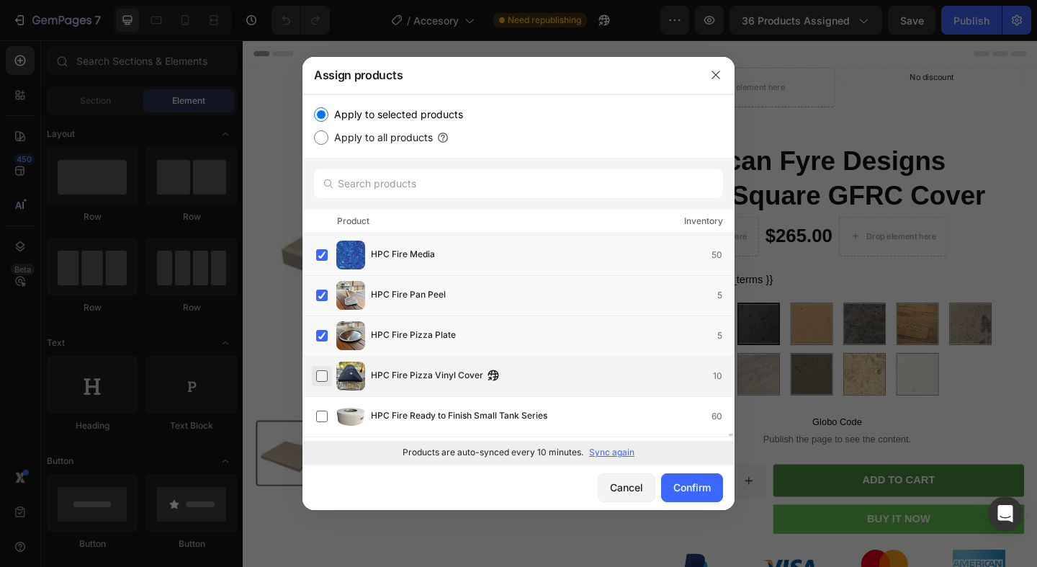
click at [321, 372] on label at bounding box center [322, 376] width 12 height 12
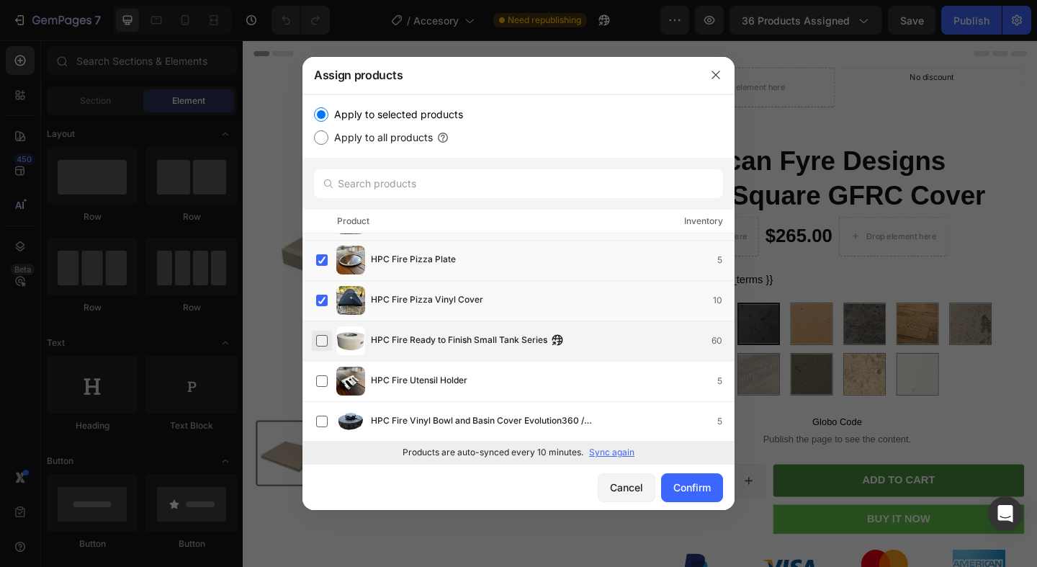
scroll to position [16557, 0]
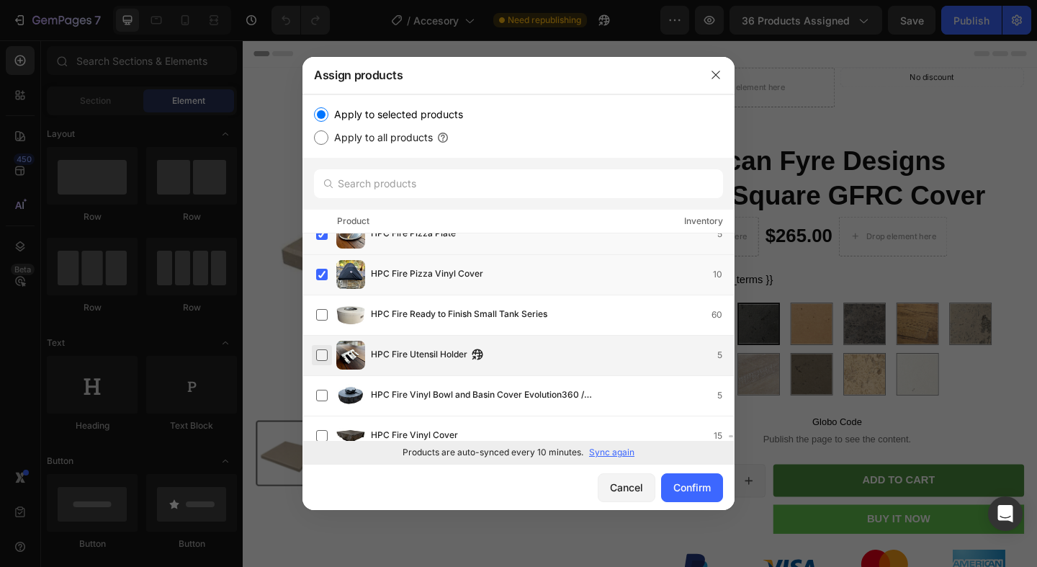
click at [324, 359] on label at bounding box center [322, 355] width 12 height 12
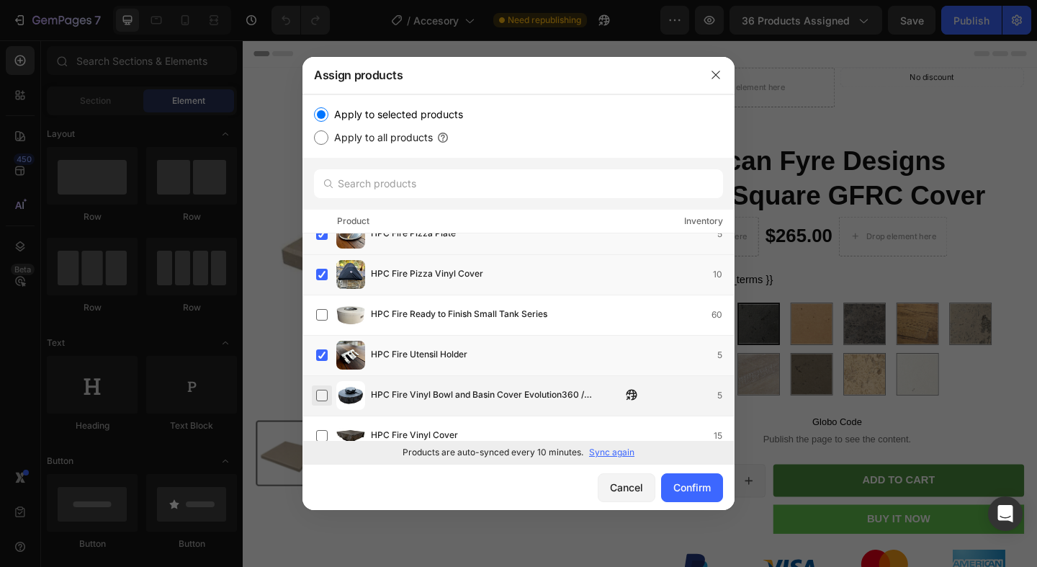
scroll to position [16589, 0]
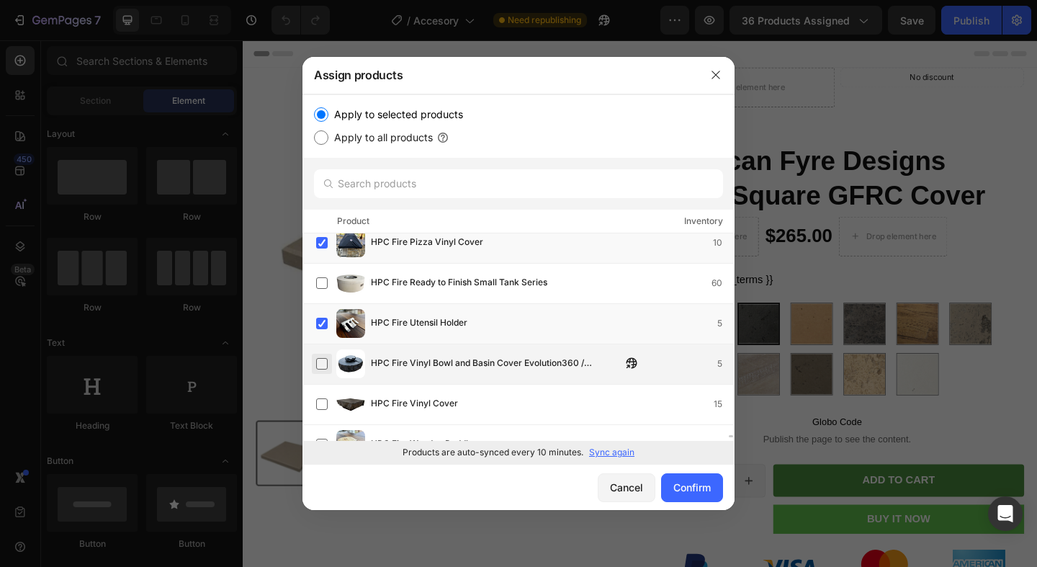
click at [317, 364] on label at bounding box center [322, 364] width 12 height 12
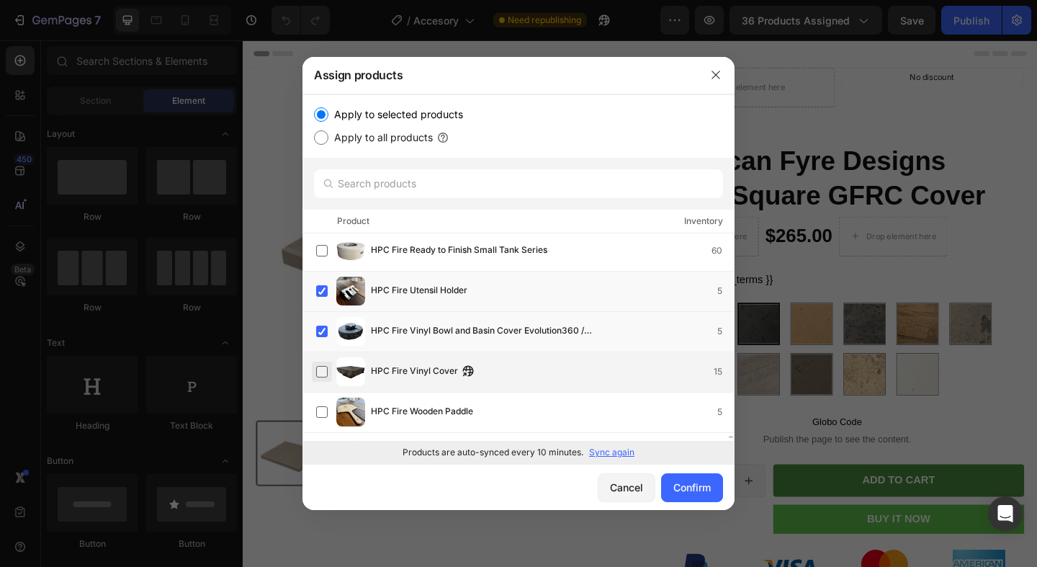
click at [321, 375] on label at bounding box center [322, 372] width 12 height 12
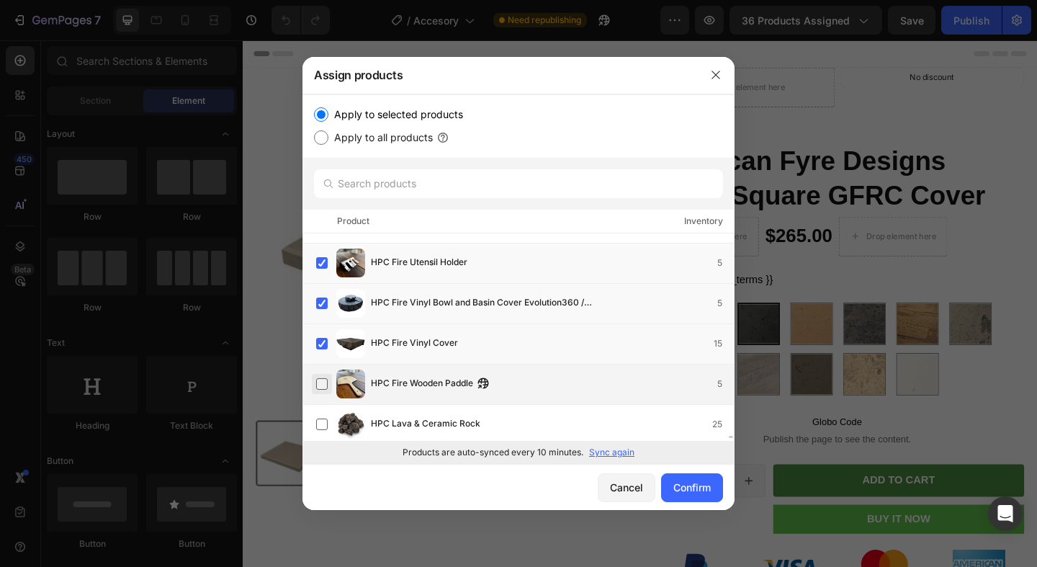
click at [319, 387] on label at bounding box center [322, 384] width 12 height 12
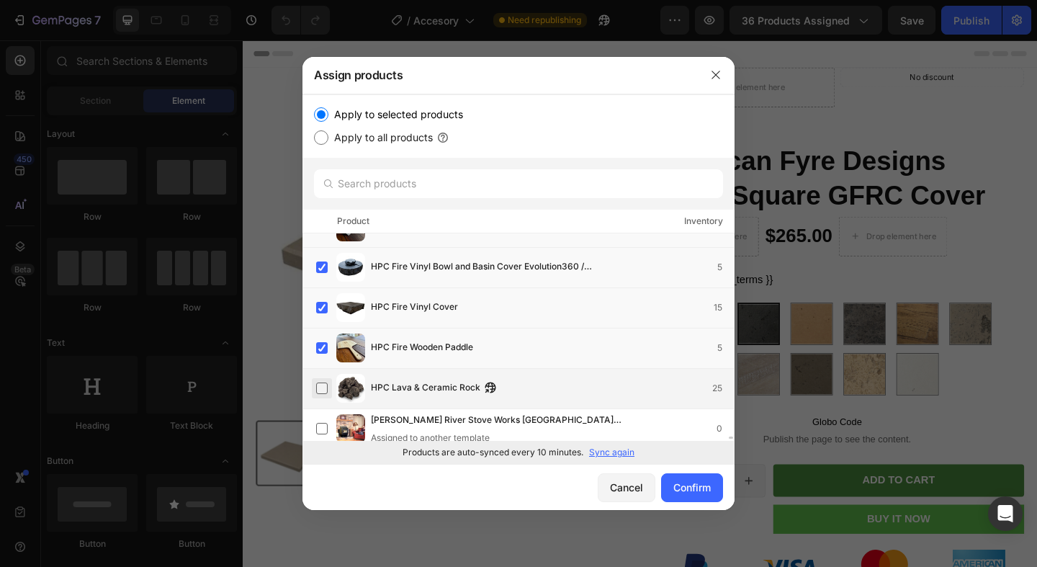
click at [318, 390] on label at bounding box center [322, 388] width 12 height 12
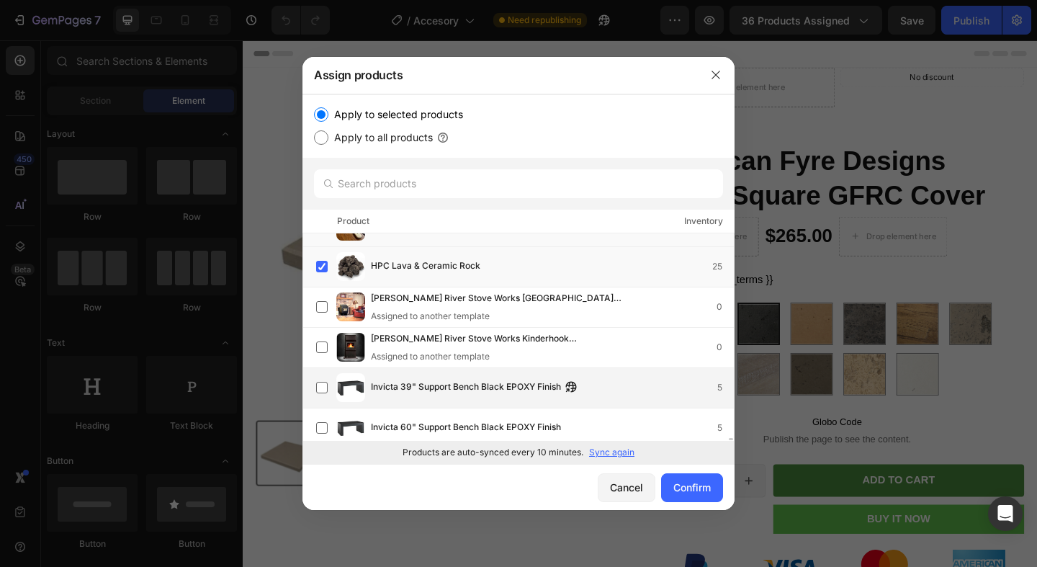
scroll to position [16831, 0]
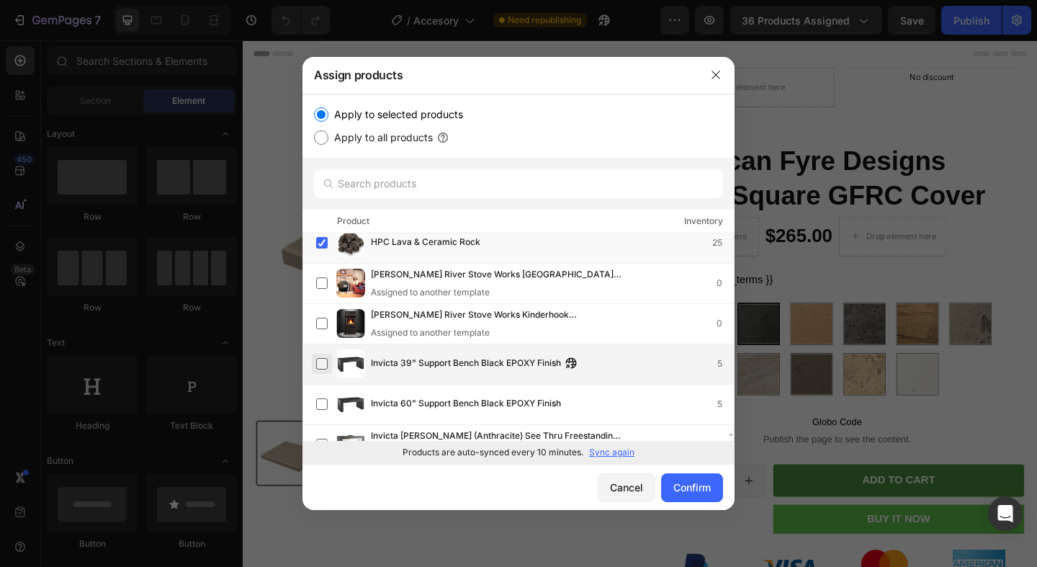
click at [319, 362] on label at bounding box center [322, 364] width 12 height 12
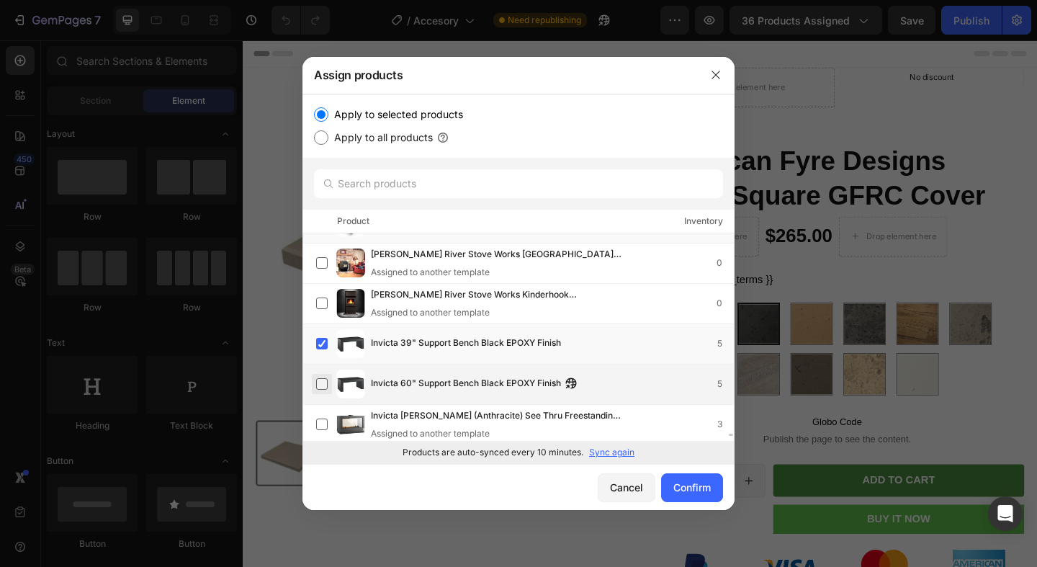
click at [323, 390] on label at bounding box center [322, 384] width 12 height 12
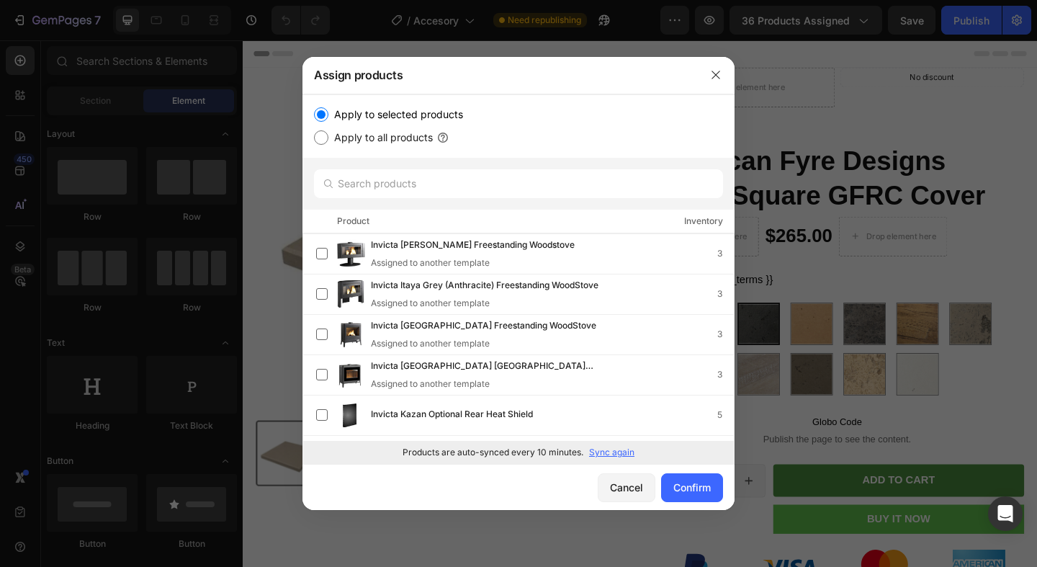
scroll to position [17147, 0]
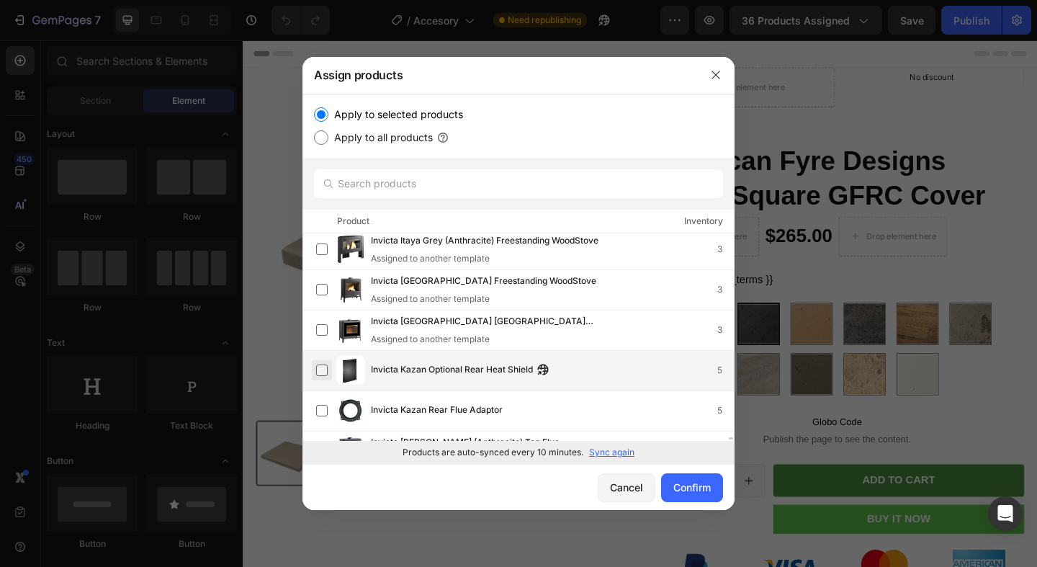
click at [323, 373] on label at bounding box center [322, 370] width 12 height 12
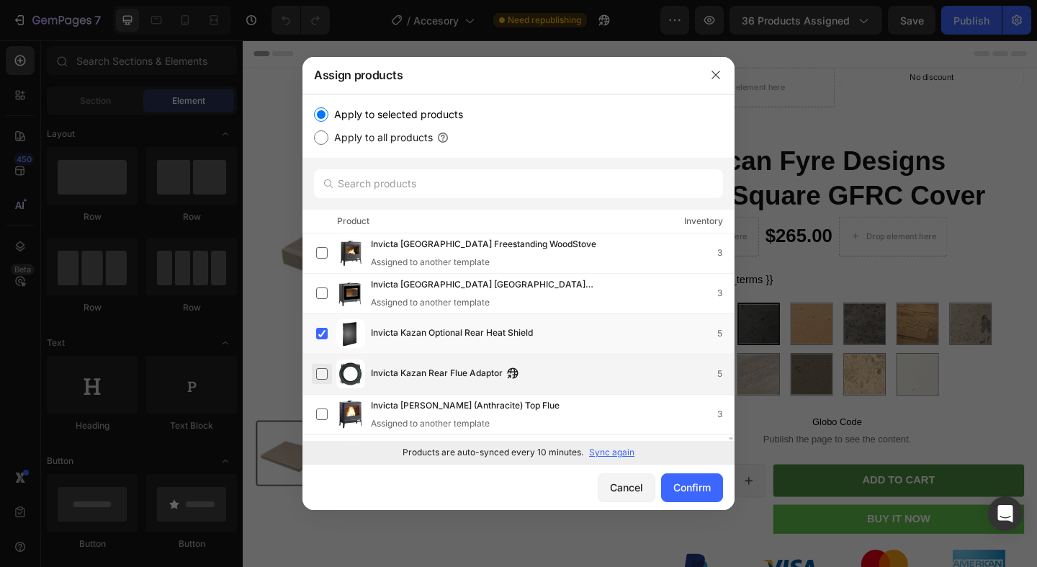
scroll to position [17183, 0]
click at [322, 380] on label at bounding box center [322, 375] width 12 height 12
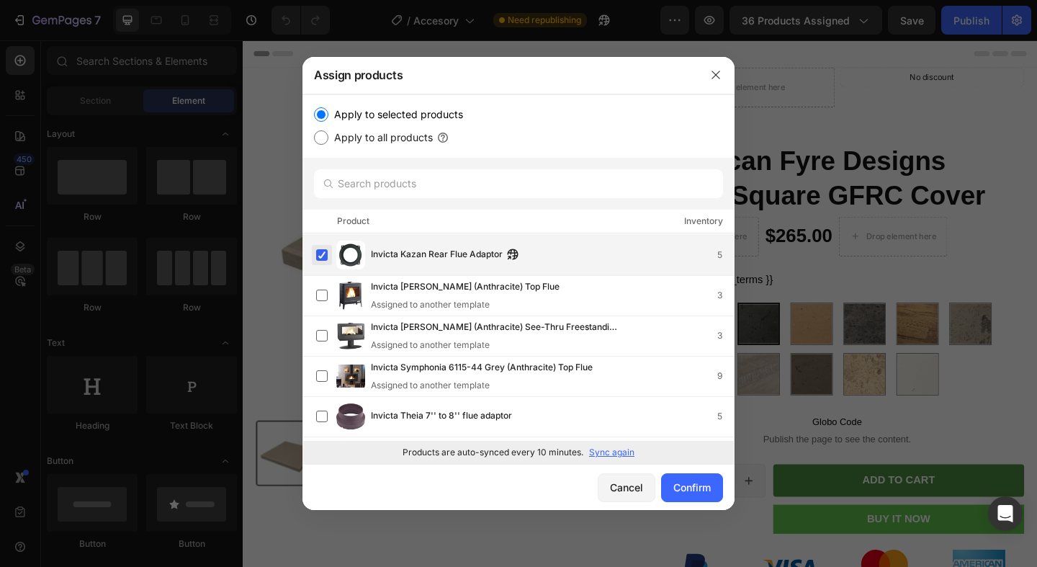
scroll to position [17330, 0]
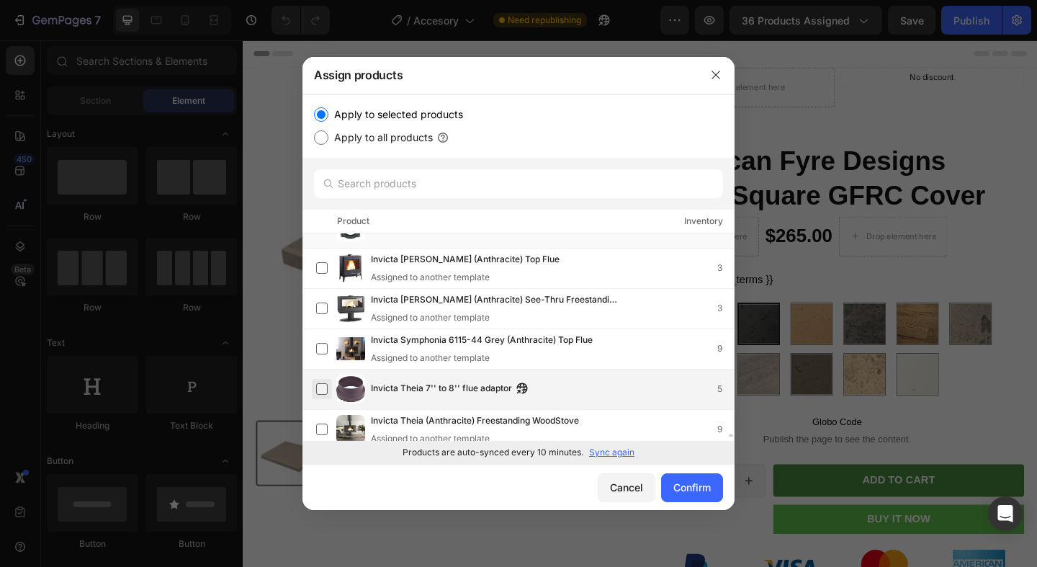
click at [323, 383] on label at bounding box center [322, 389] width 12 height 12
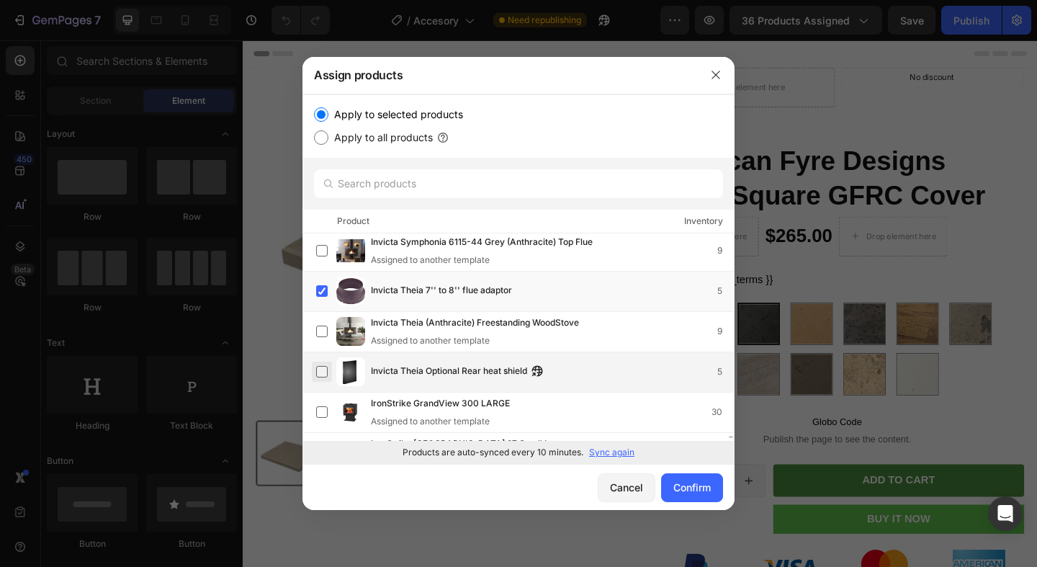
click at [323, 377] on label at bounding box center [322, 372] width 12 height 12
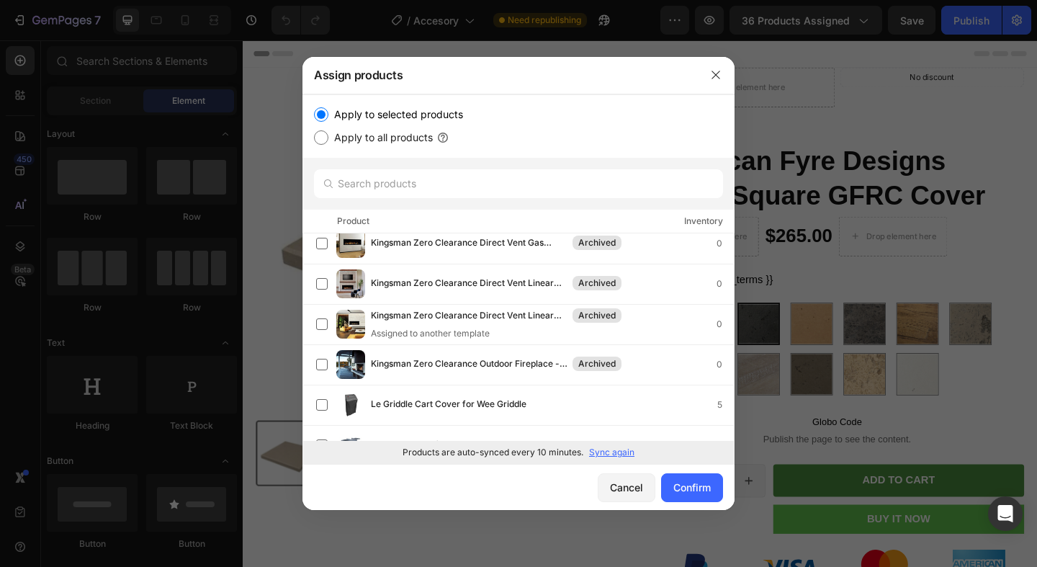
scroll to position [19190, 0]
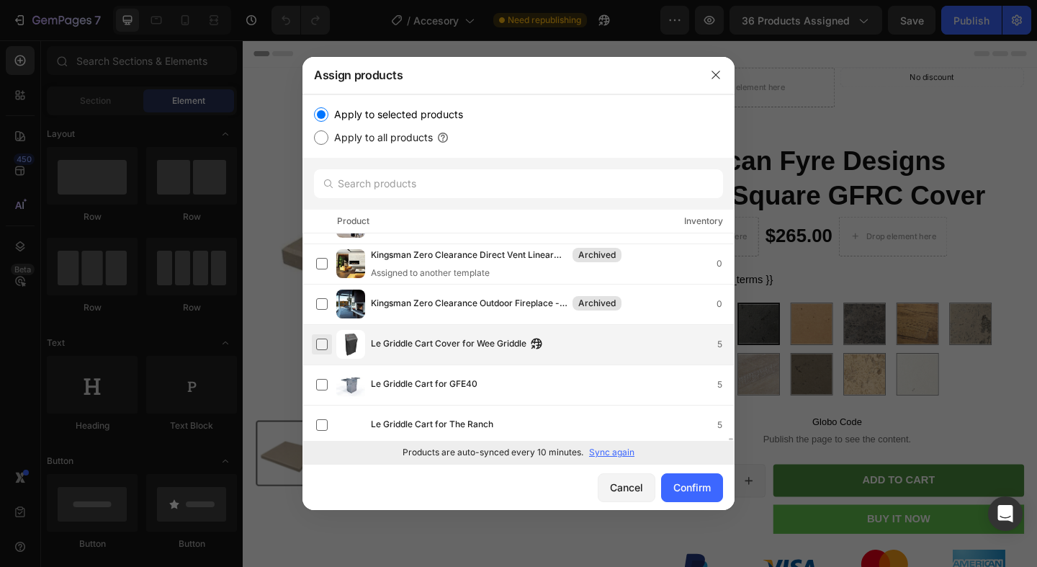
click at [323, 345] on label at bounding box center [322, 345] width 12 height 12
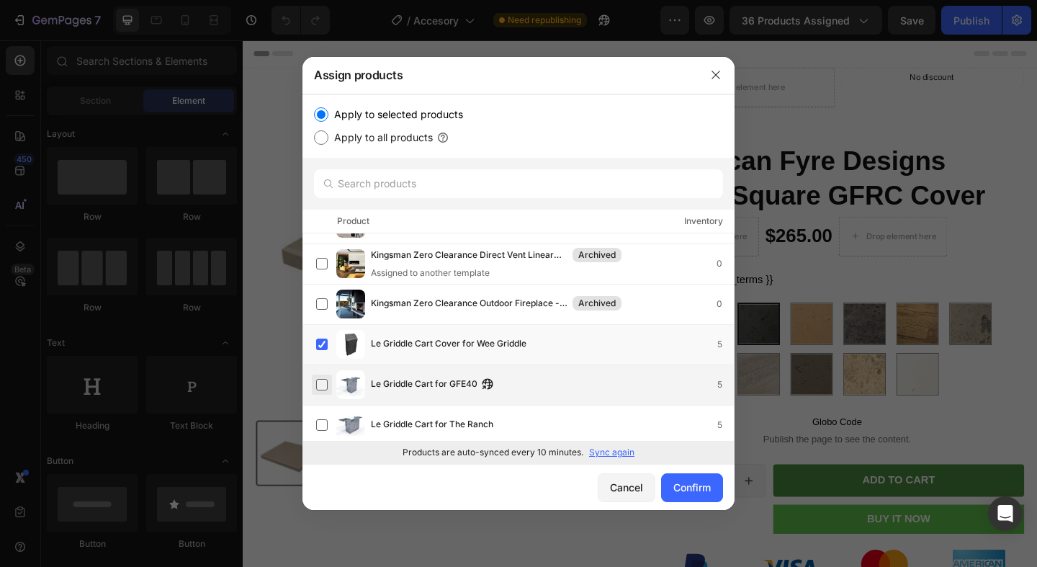
scroll to position [19220, 0]
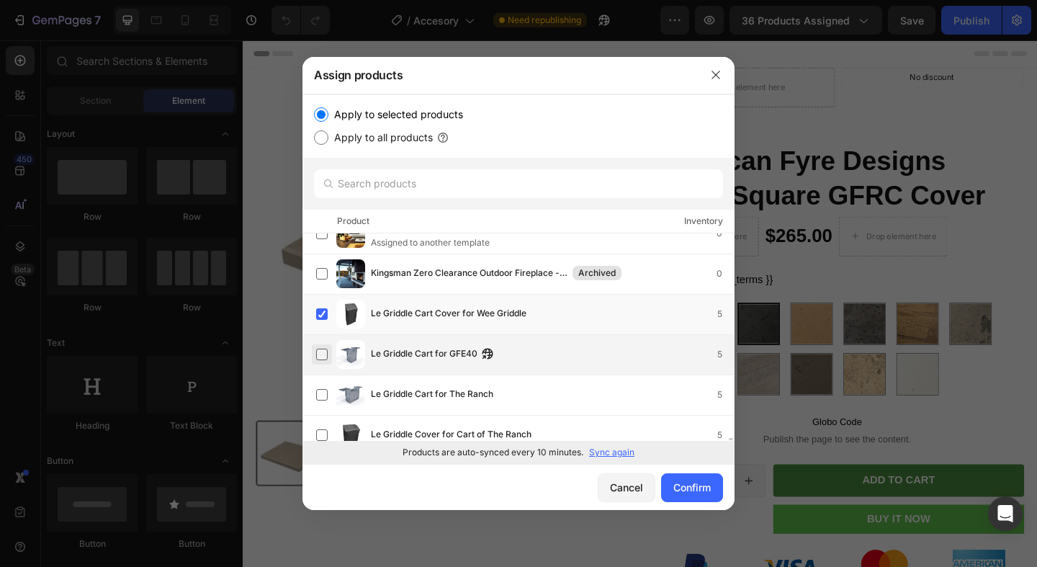
click at [322, 355] on label at bounding box center [322, 355] width 12 height 12
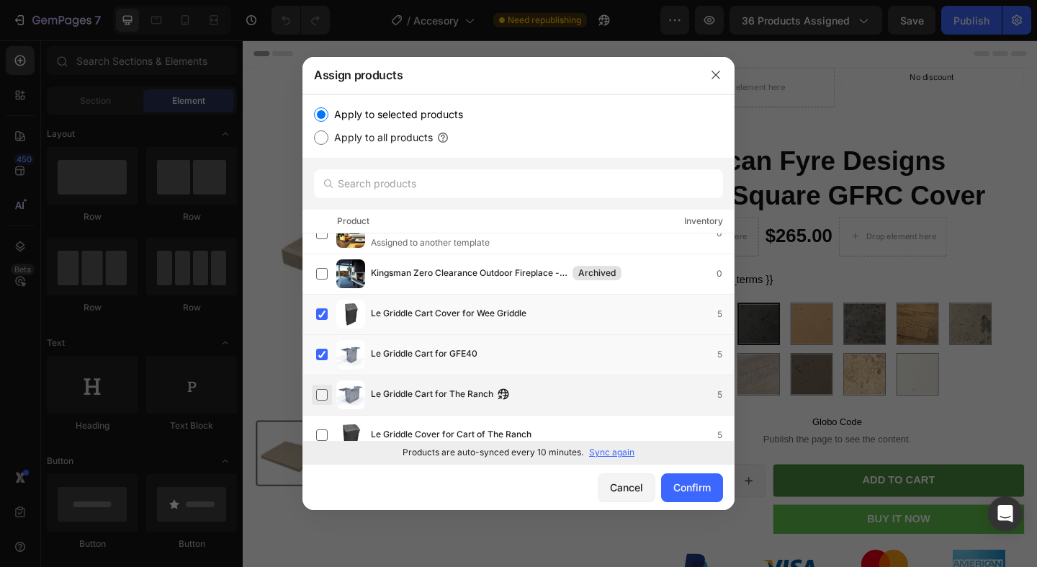
click at [323, 389] on label at bounding box center [322, 395] width 12 height 12
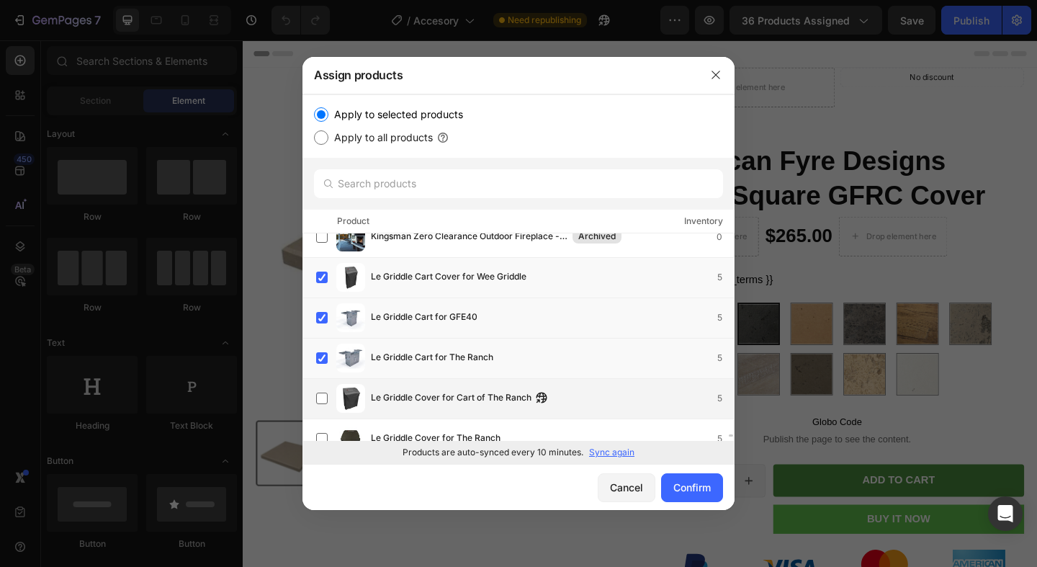
click at [321, 385] on div "Le Griddle Cover for Cart of The Ranch 5" at bounding box center [525, 398] width 418 height 29
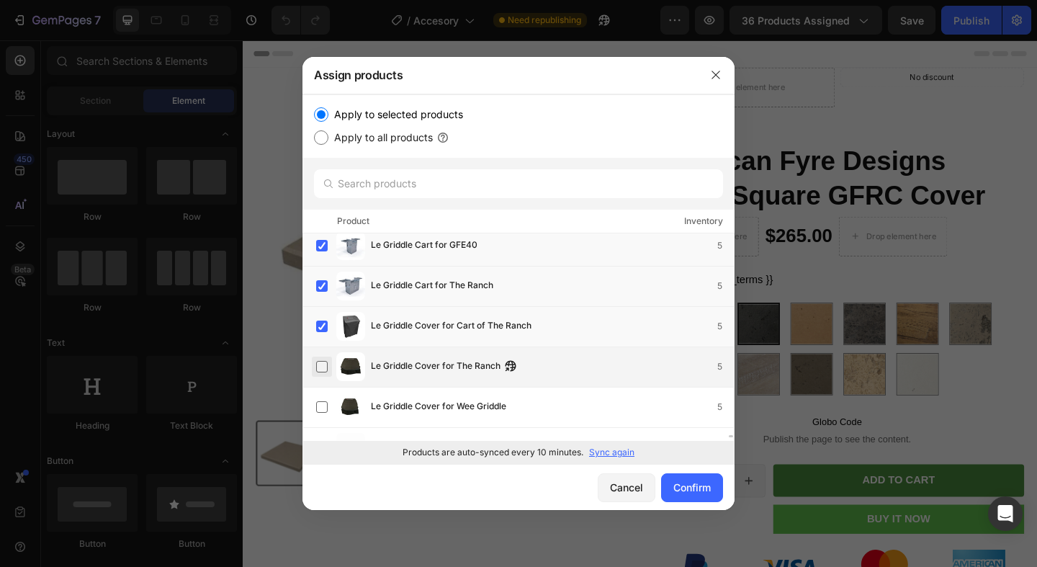
click at [323, 367] on label at bounding box center [322, 367] width 12 height 12
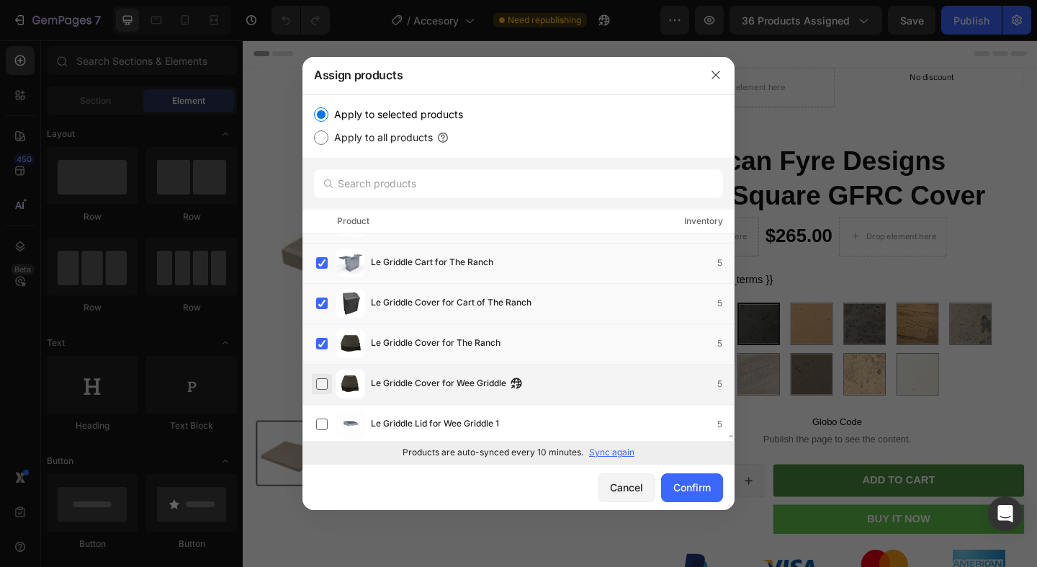
click at [324, 380] on label at bounding box center [322, 384] width 12 height 12
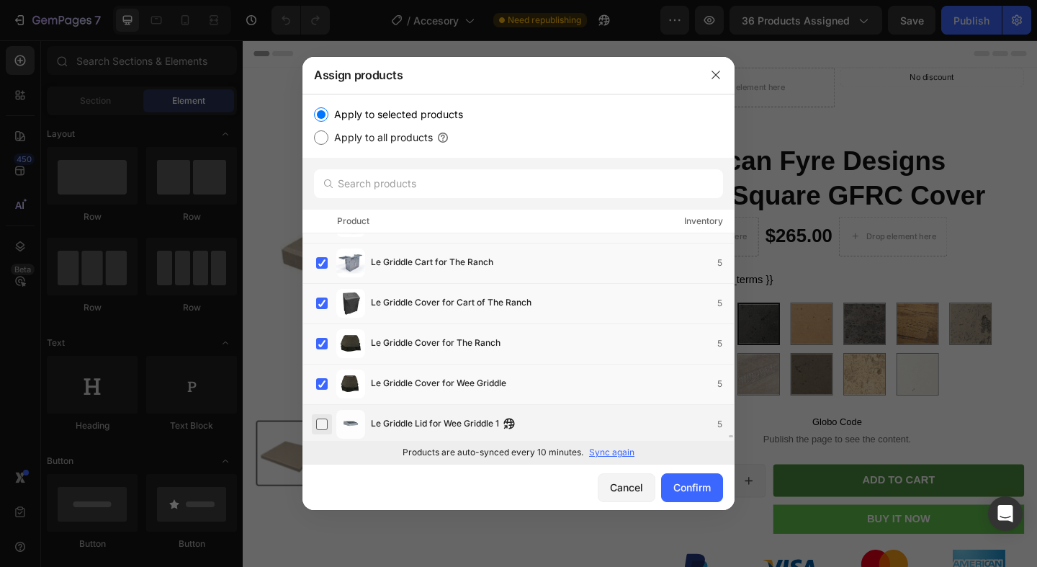
click at [321, 419] on label at bounding box center [322, 425] width 12 height 12
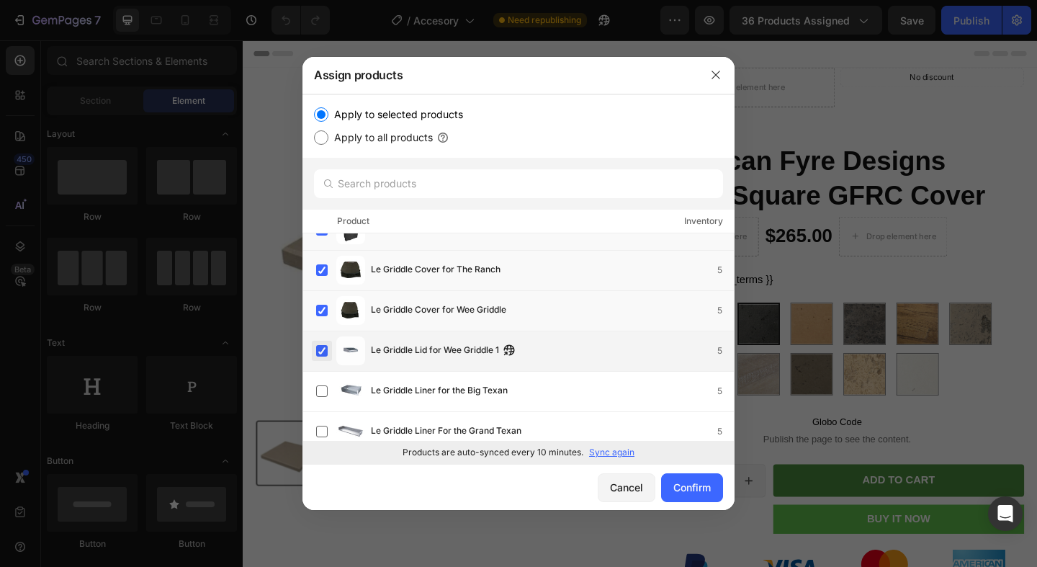
scroll to position [19453, 0]
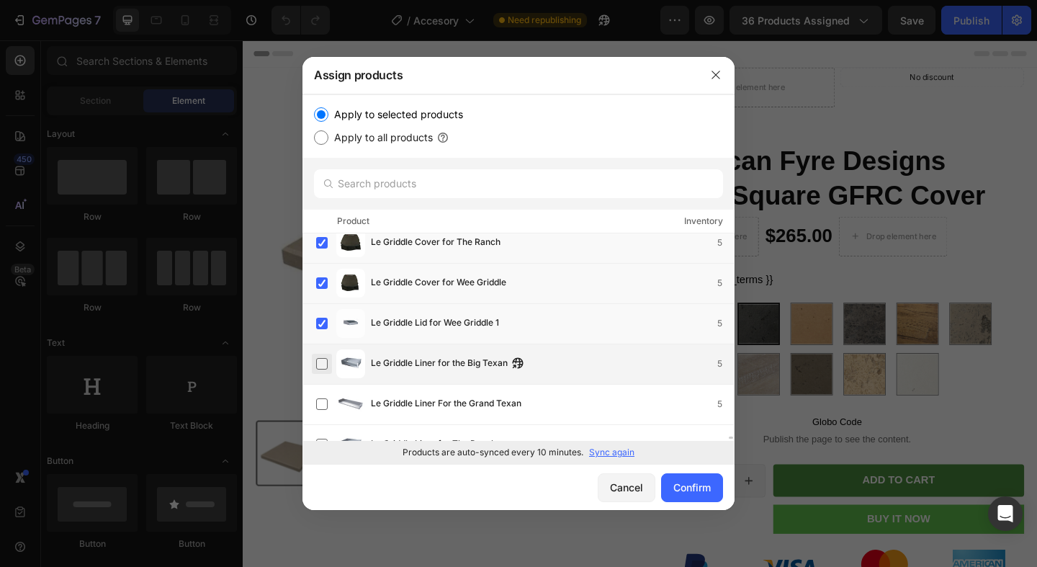
click at [320, 370] on label at bounding box center [322, 364] width 12 height 12
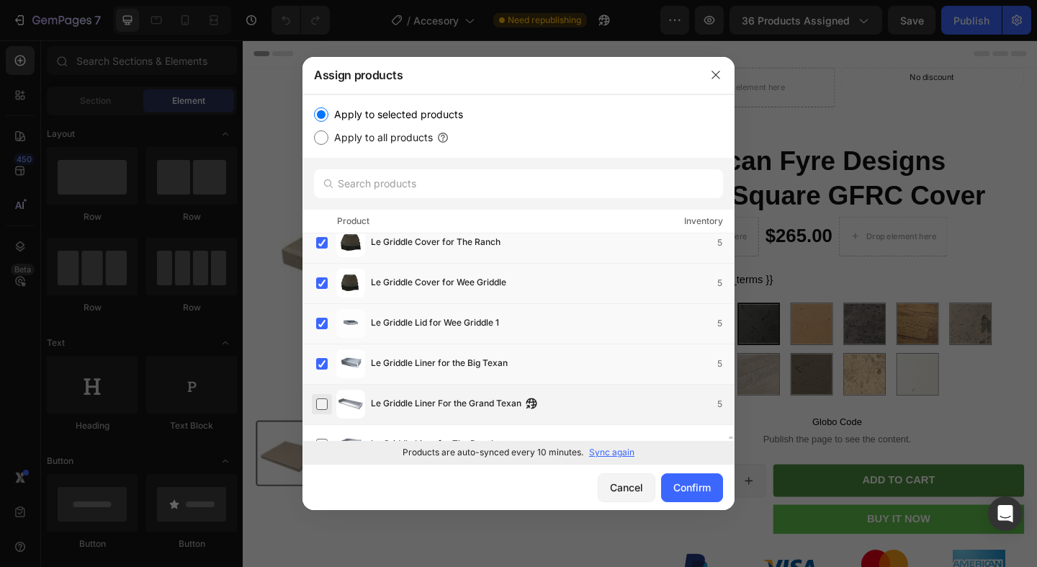
click at [320, 398] on label at bounding box center [322, 404] width 12 height 12
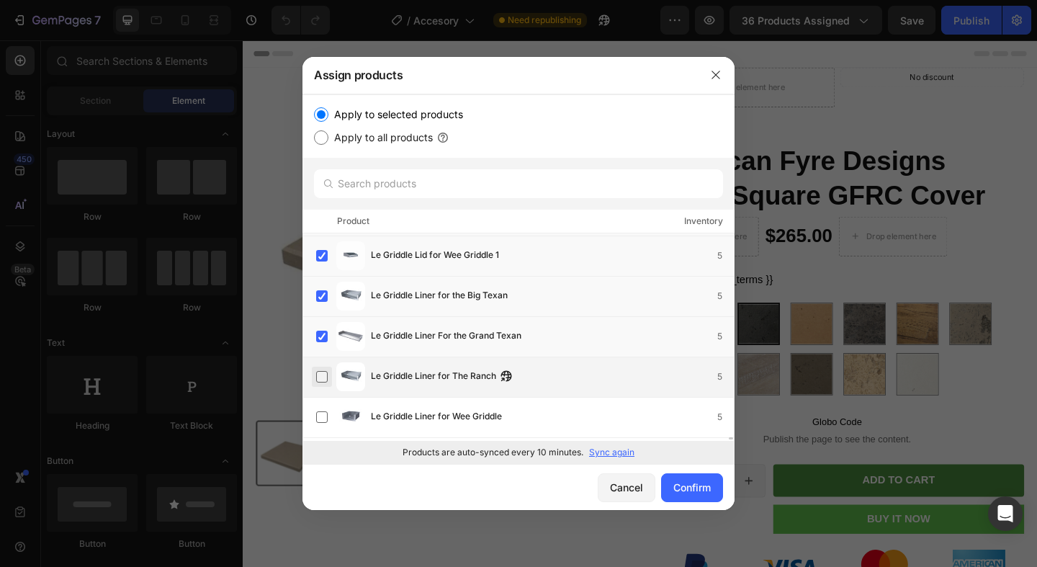
click at [322, 371] on label at bounding box center [322, 377] width 12 height 12
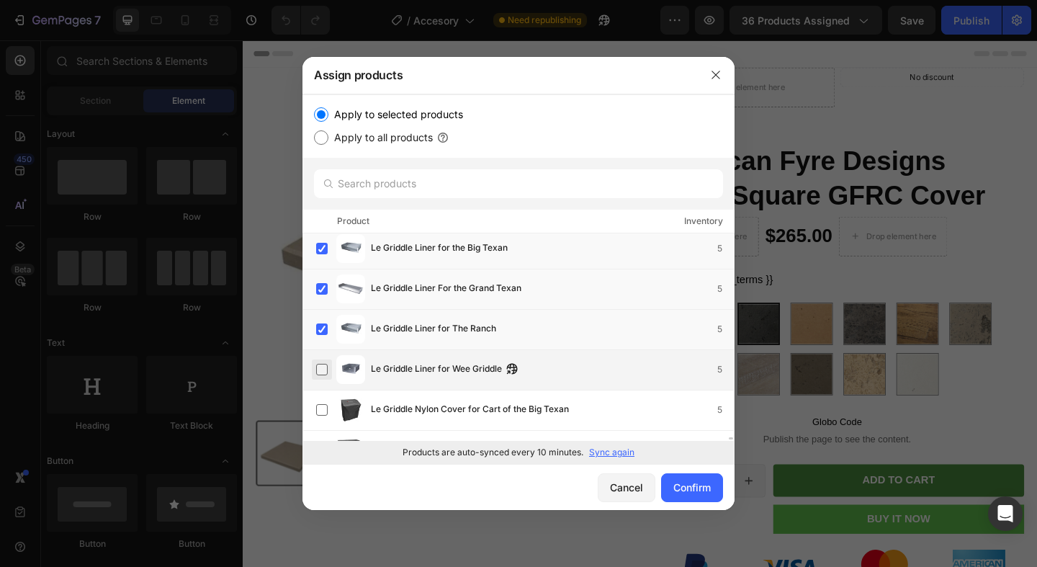
click at [322, 368] on label at bounding box center [322, 370] width 12 height 12
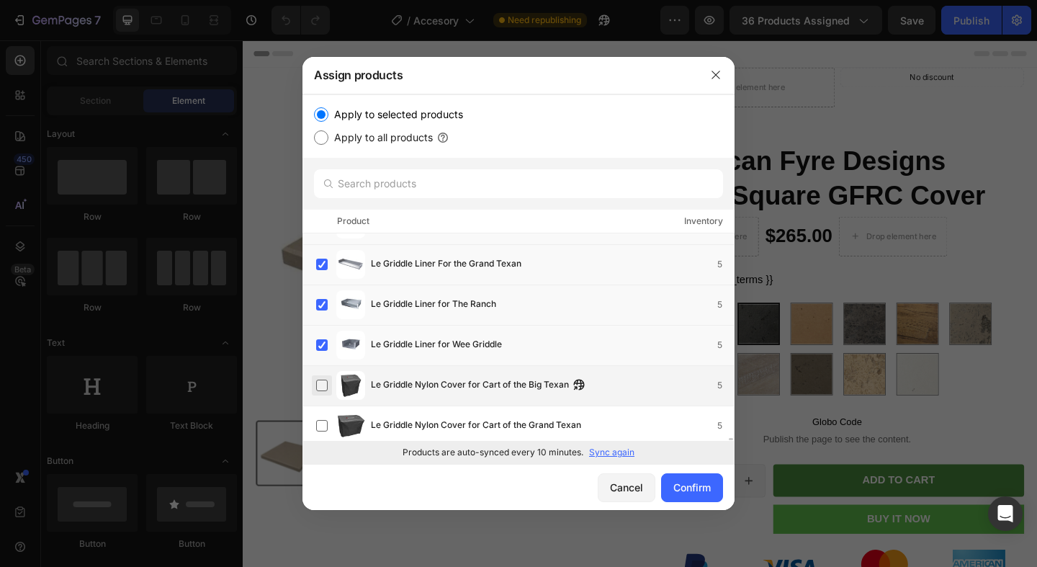
click at [323, 388] on label at bounding box center [322, 386] width 12 height 12
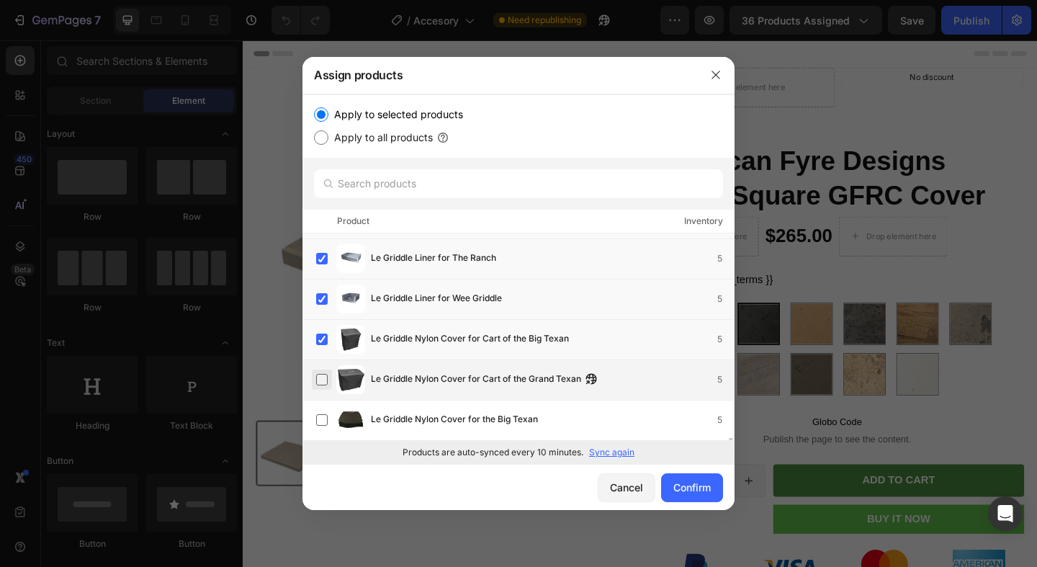
click at [323, 385] on label at bounding box center [322, 380] width 12 height 12
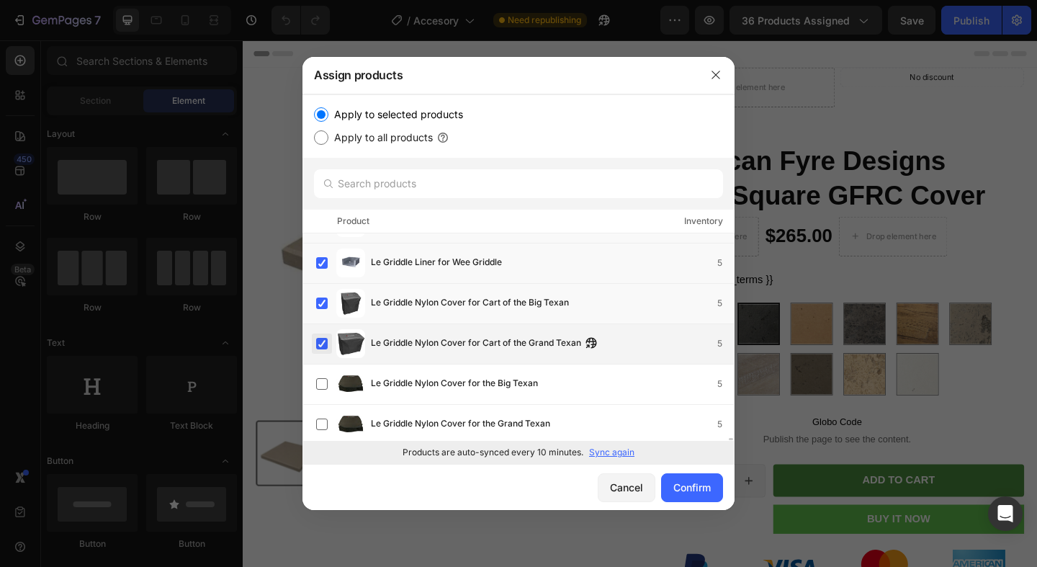
click at [323, 388] on label at bounding box center [322, 384] width 12 height 12
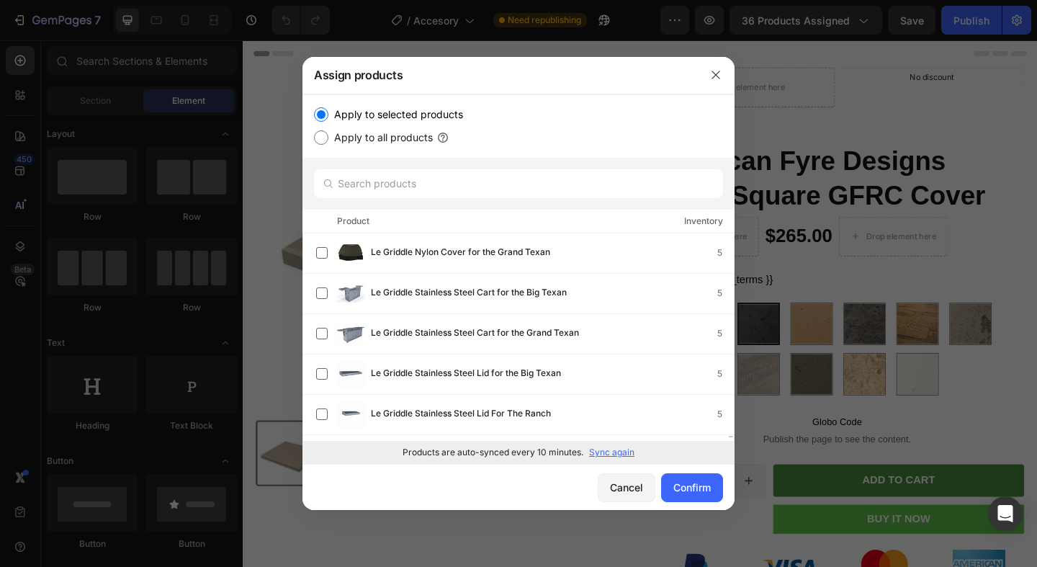
scroll to position [19845, 0]
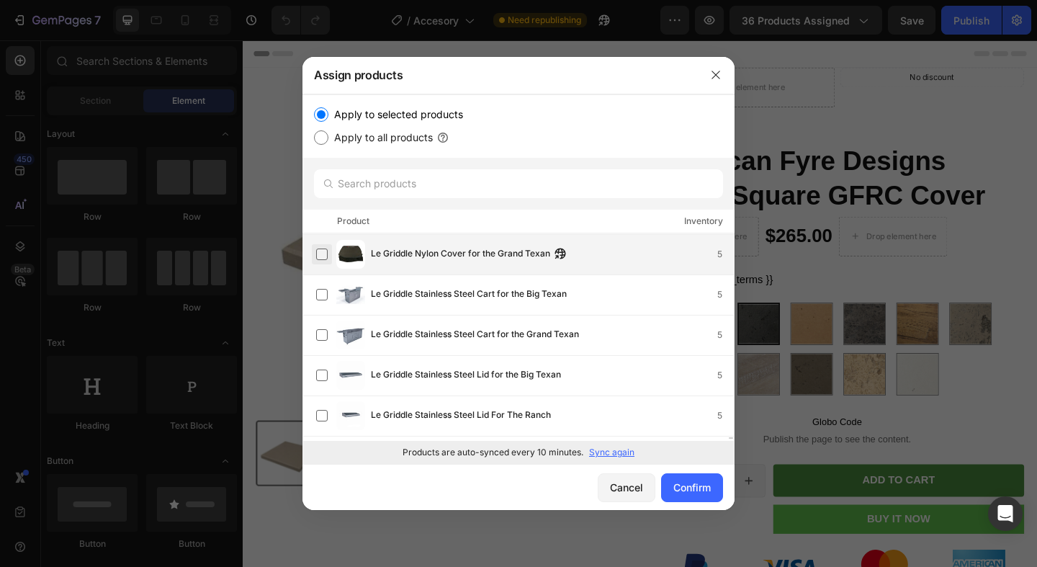
click at [316, 256] on label at bounding box center [322, 255] width 12 height 12
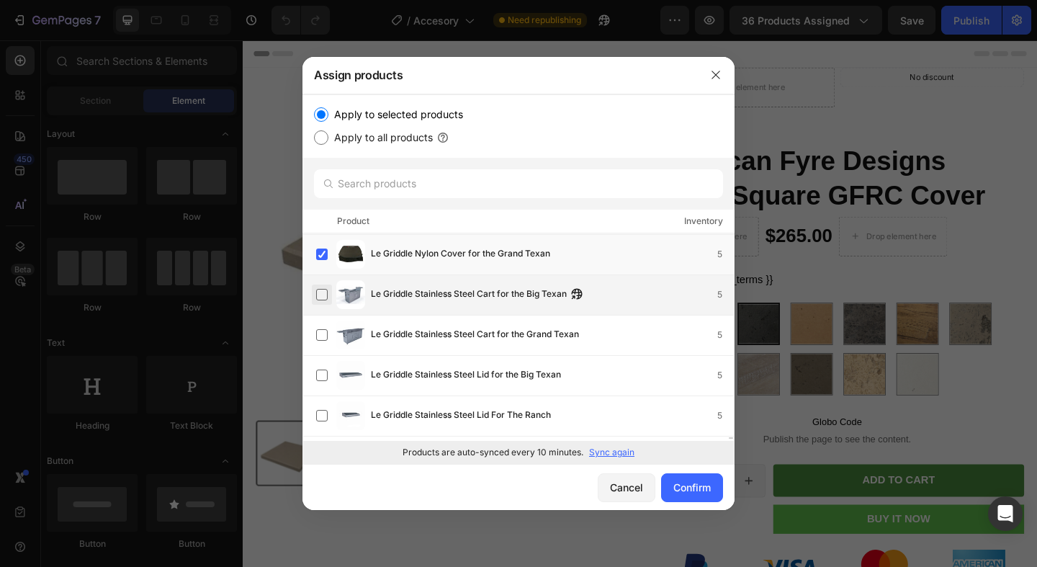
click at [317, 289] on label at bounding box center [322, 295] width 12 height 12
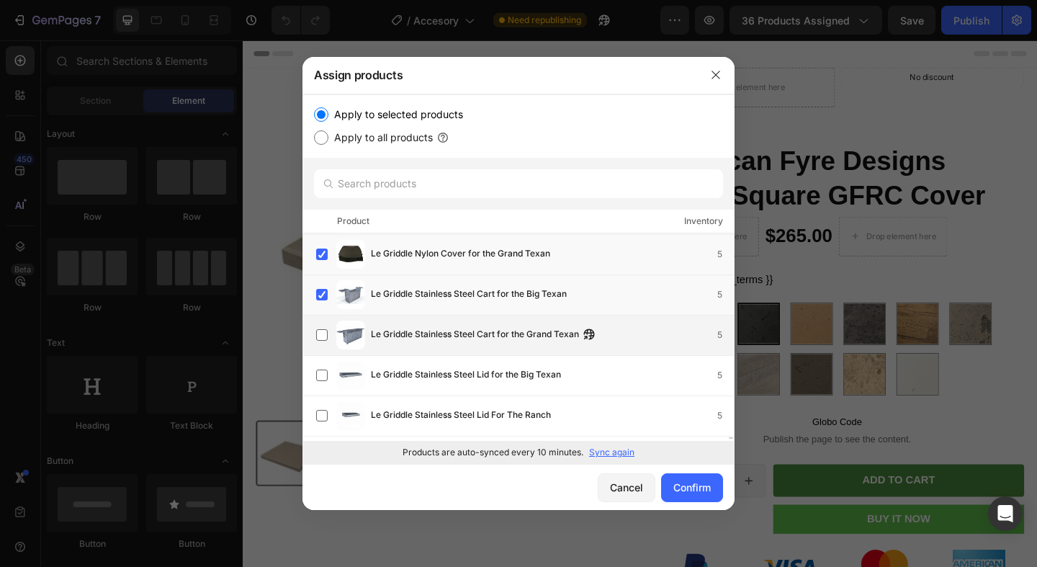
click at [320, 319] on div "Le Griddle Stainless Steel Cart for the Grand Texan 5" at bounding box center [519, 335] width 432 height 40
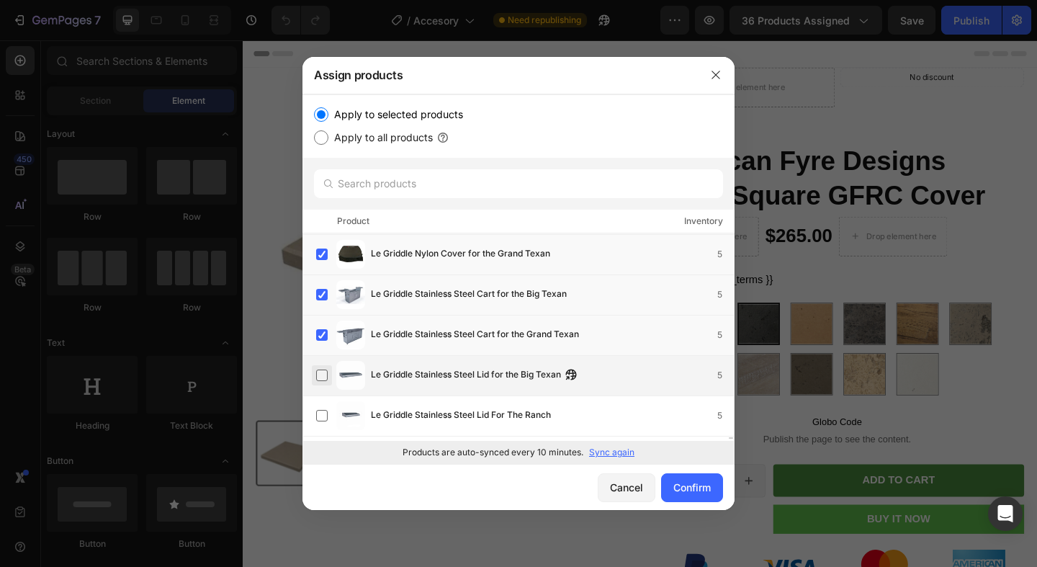
click at [323, 370] on label at bounding box center [322, 376] width 12 height 12
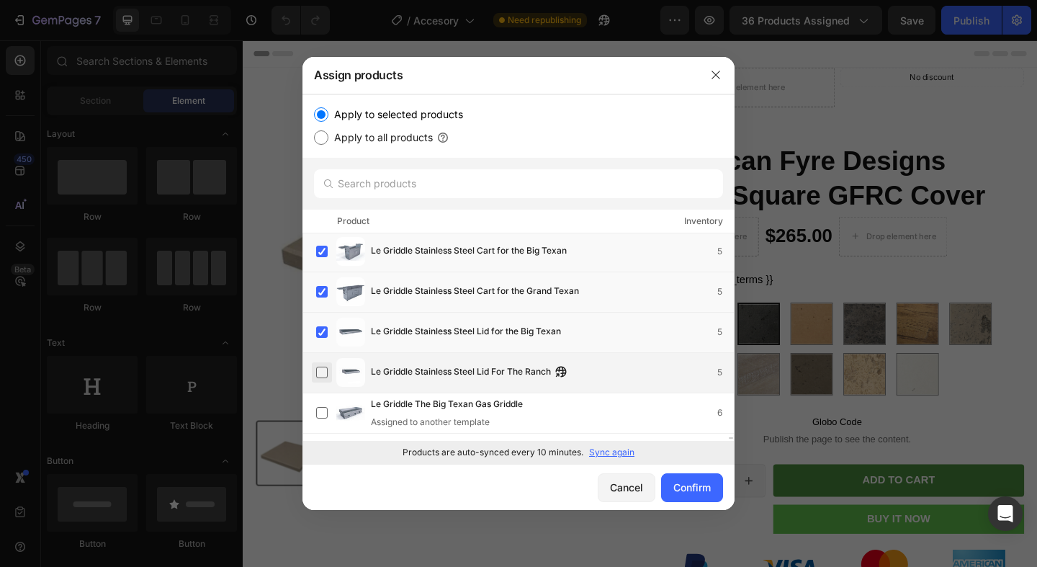
click at [323, 367] on label at bounding box center [322, 373] width 12 height 12
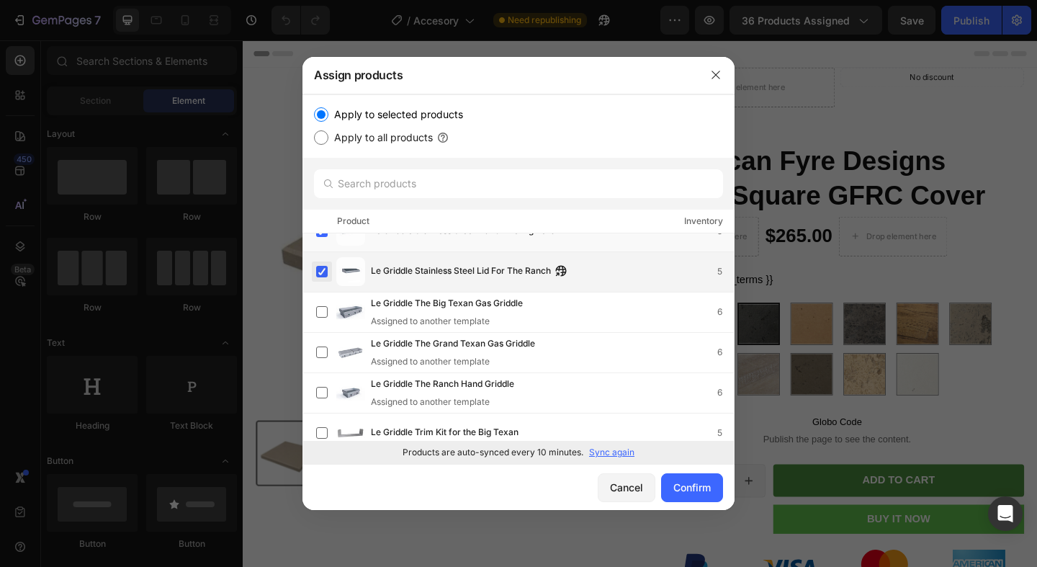
scroll to position [20055, 0]
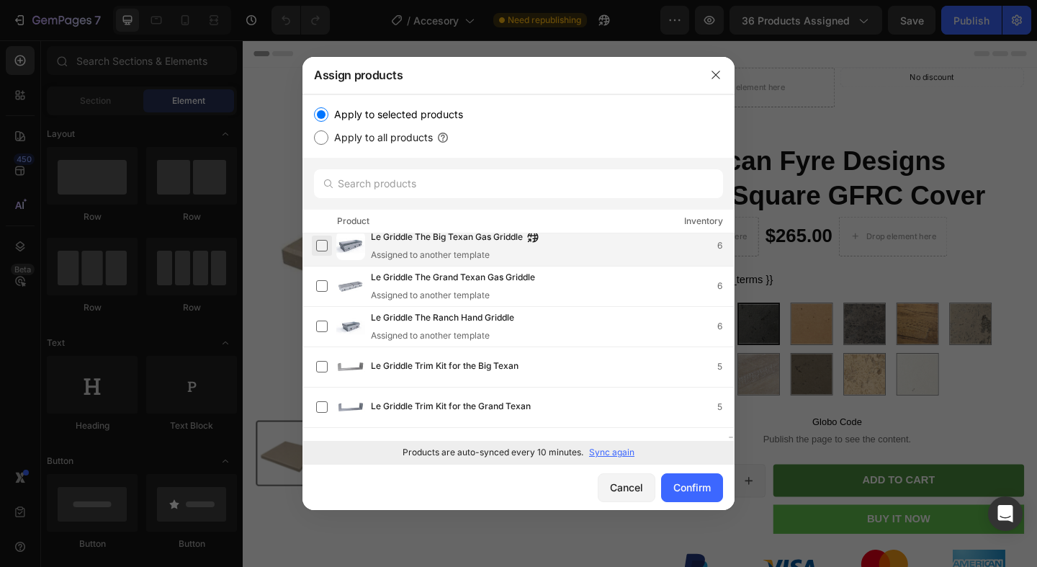
click at [326, 248] on label at bounding box center [322, 246] width 12 height 12
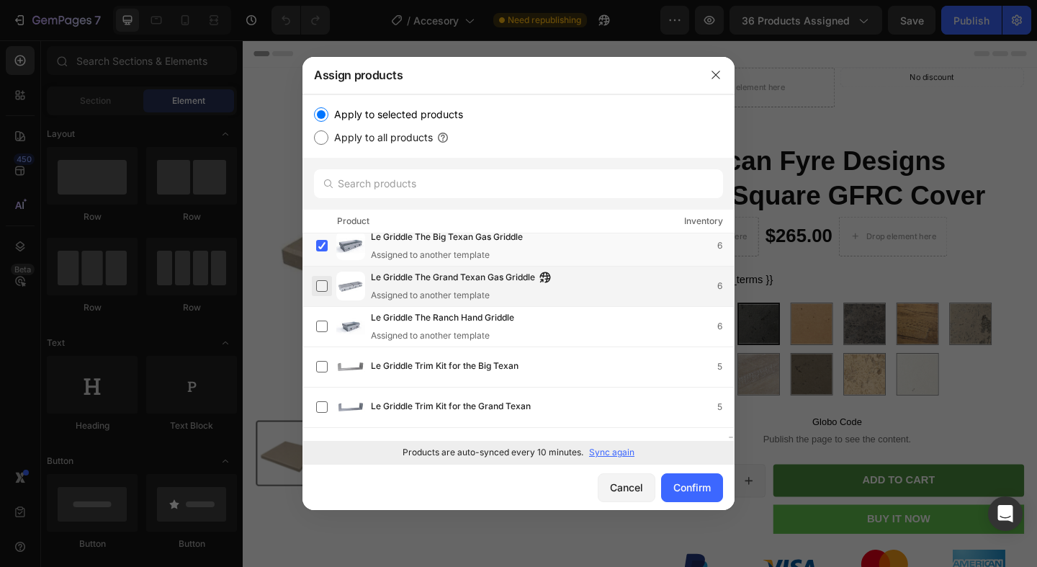
click at [328, 286] on label at bounding box center [322, 286] width 12 height 12
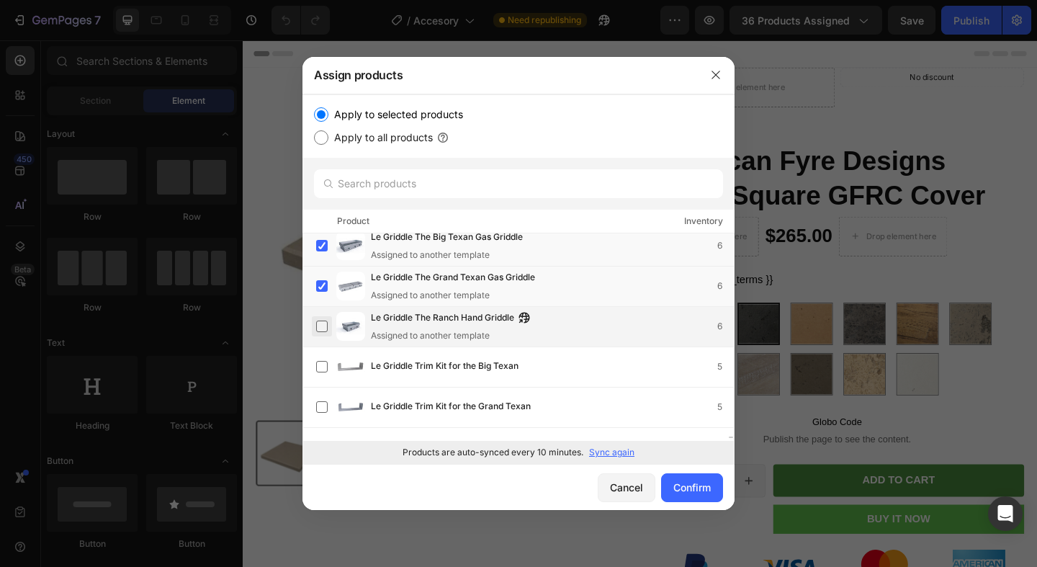
click at [325, 321] on label at bounding box center [322, 327] width 12 height 12
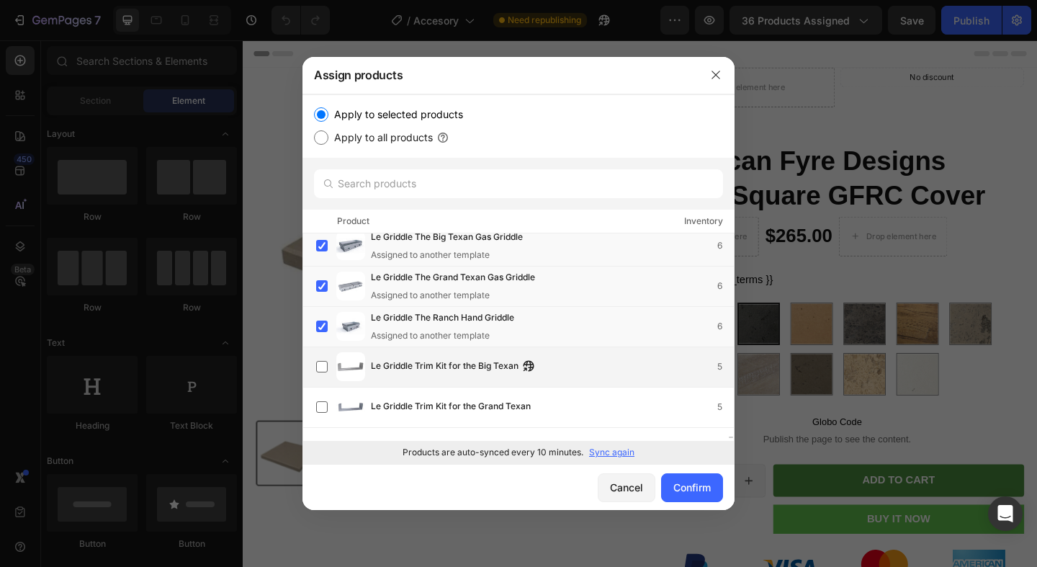
click at [325, 377] on div "Le Griddle Trim Kit for the Big Texan 5" at bounding box center [525, 366] width 418 height 29
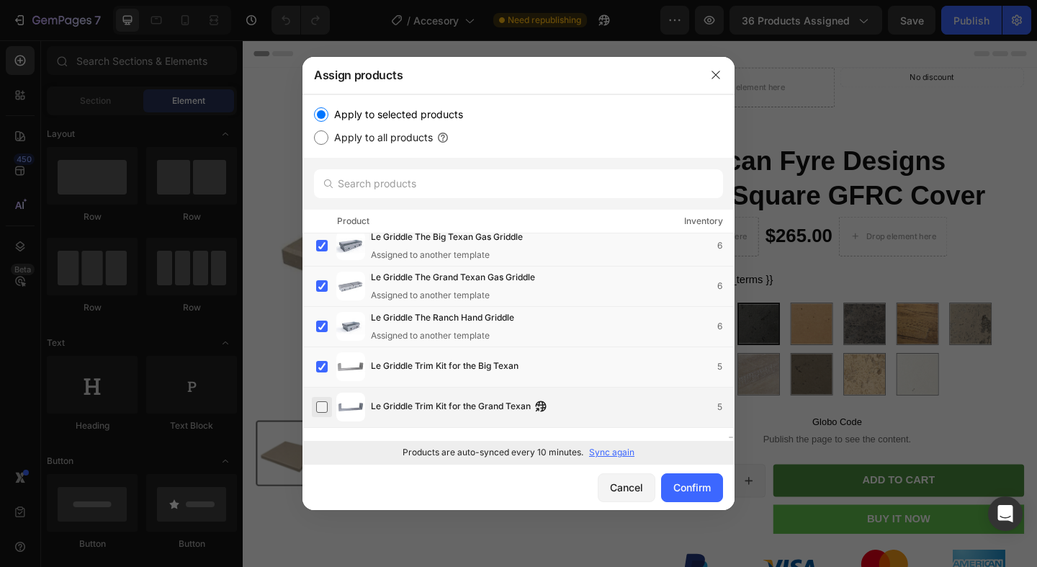
click at [324, 401] on label at bounding box center [322, 407] width 12 height 12
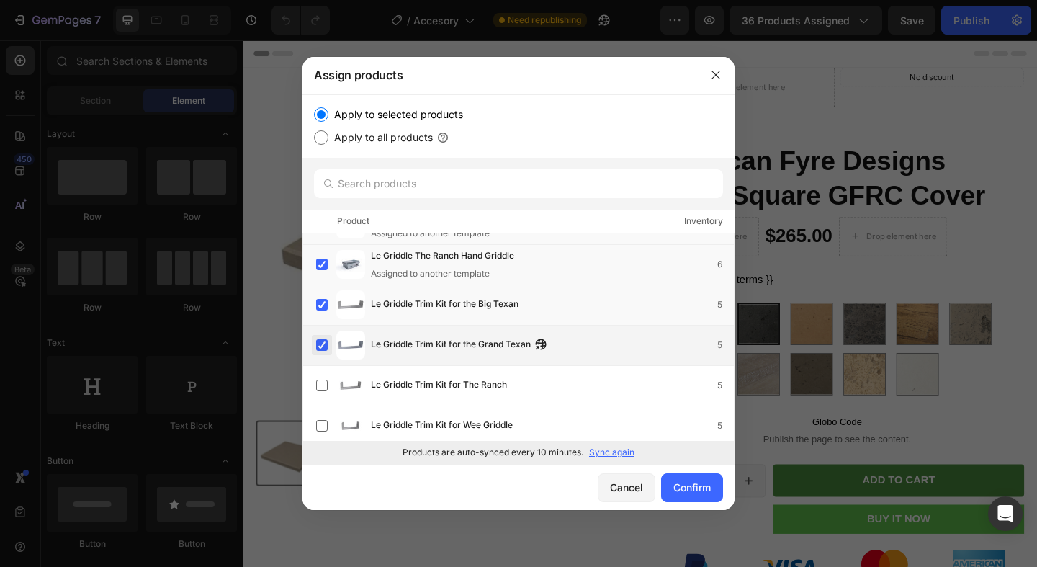
scroll to position [20179, 0]
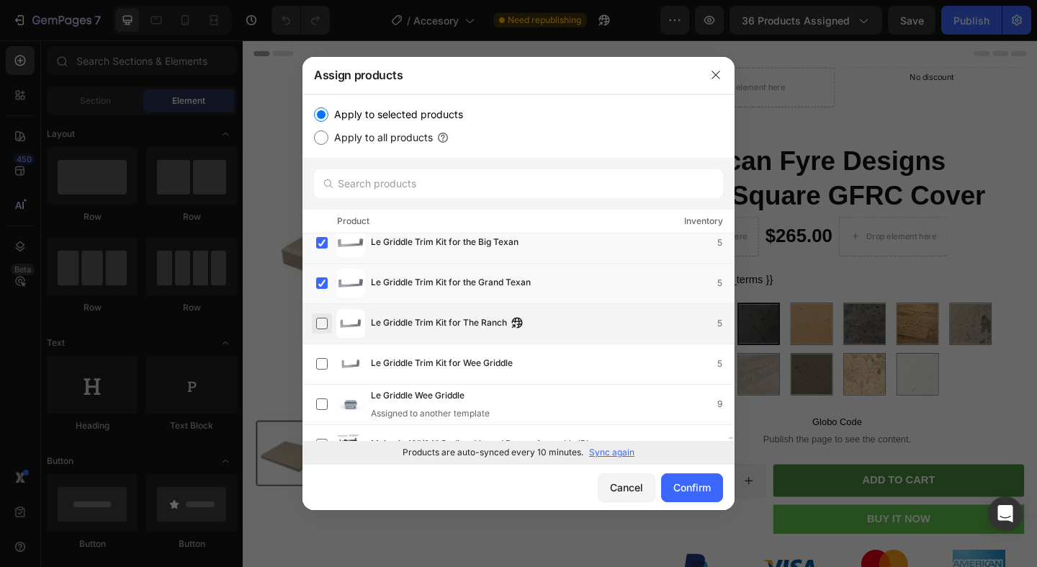
click at [324, 324] on label at bounding box center [322, 324] width 12 height 12
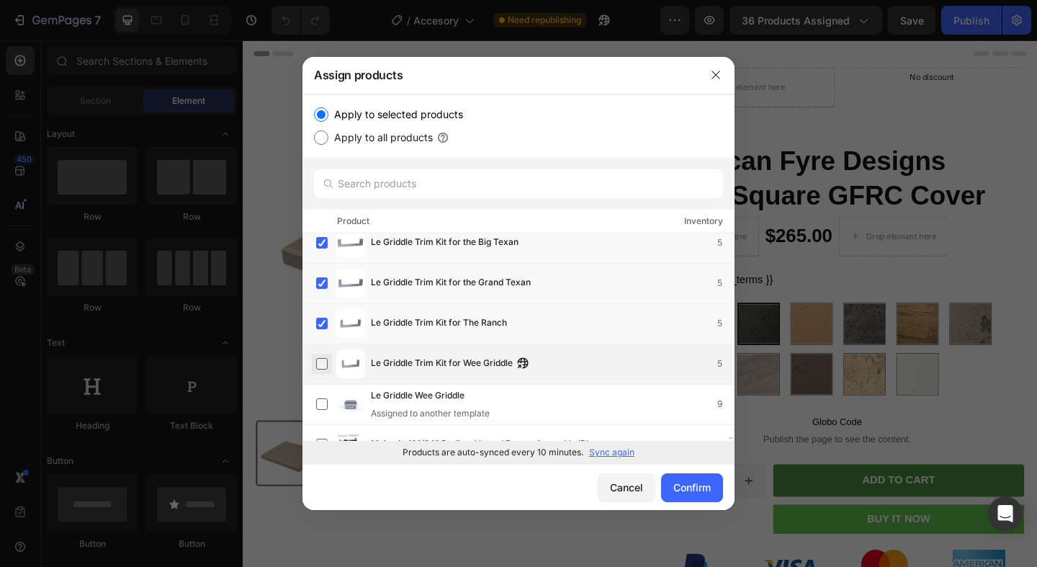
click at [324, 370] on label at bounding box center [322, 364] width 12 height 12
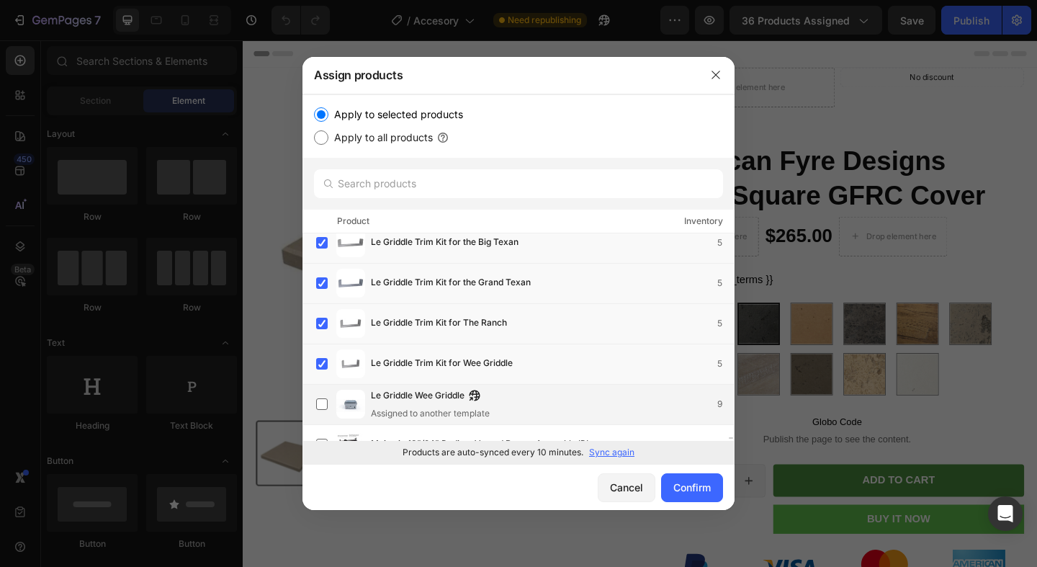
click at [323, 393] on div "Le Griddle Wee Griddle Assigned to another template 9" at bounding box center [525, 404] width 418 height 32
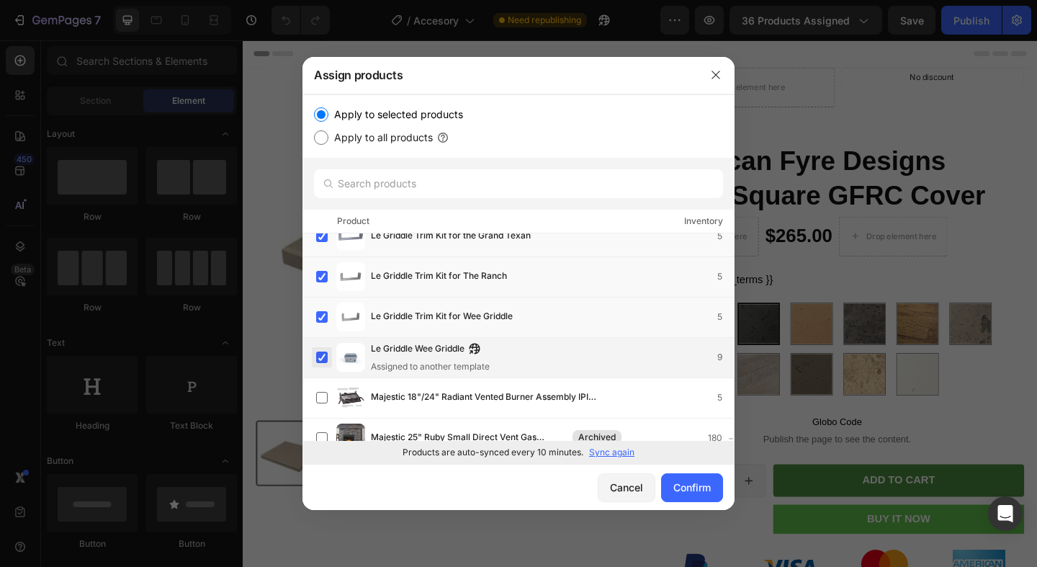
click at [320, 361] on label at bounding box center [322, 358] width 12 height 12
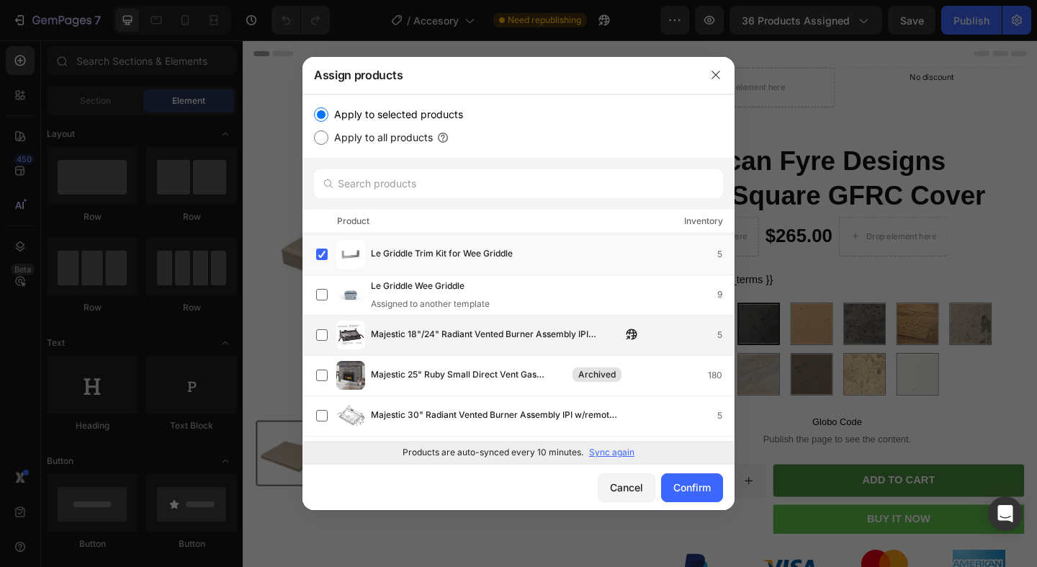
scroll to position [20303, 0]
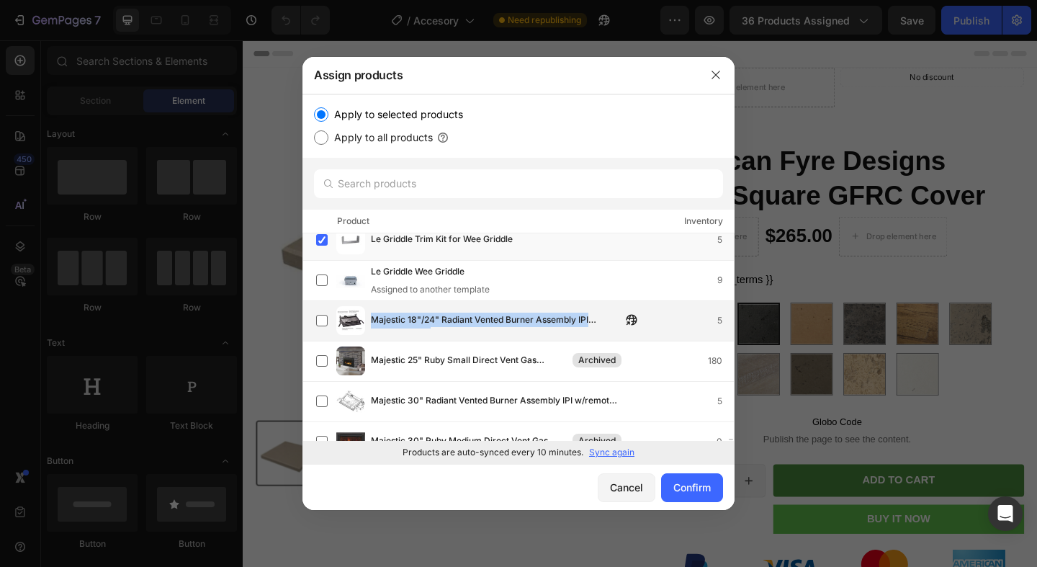
drag, startPoint x: 370, startPoint y: 318, endPoint x: 536, endPoint y: 326, distance: 165.8
click at [536, 326] on div "Majestic 18"/24" Radiant Vented Burner Assembly IPI w/remote N.G. 5" at bounding box center [525, 320] width 418 height 29
copy span "Majestic 18"/24" Radiant Vented Burner"
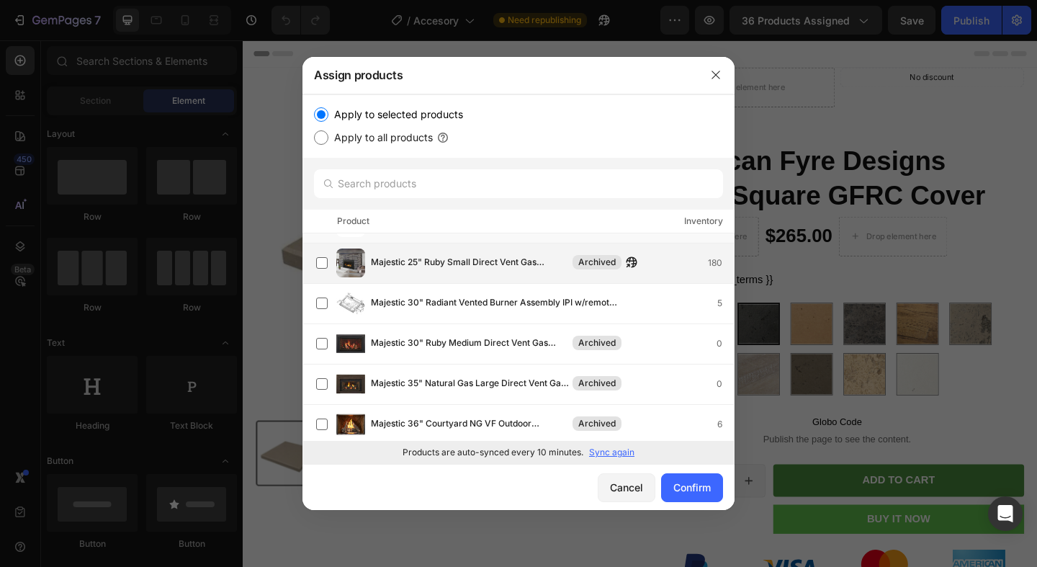
scroll to position [20429, 0]
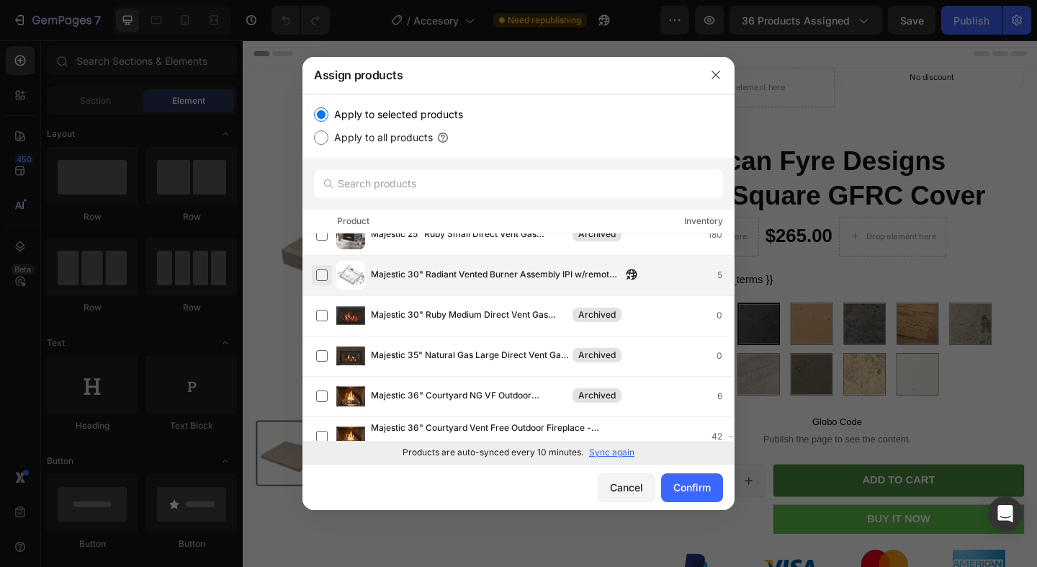
click at [323, 272] on label at bounding box center [322, 275] width 12 height 12
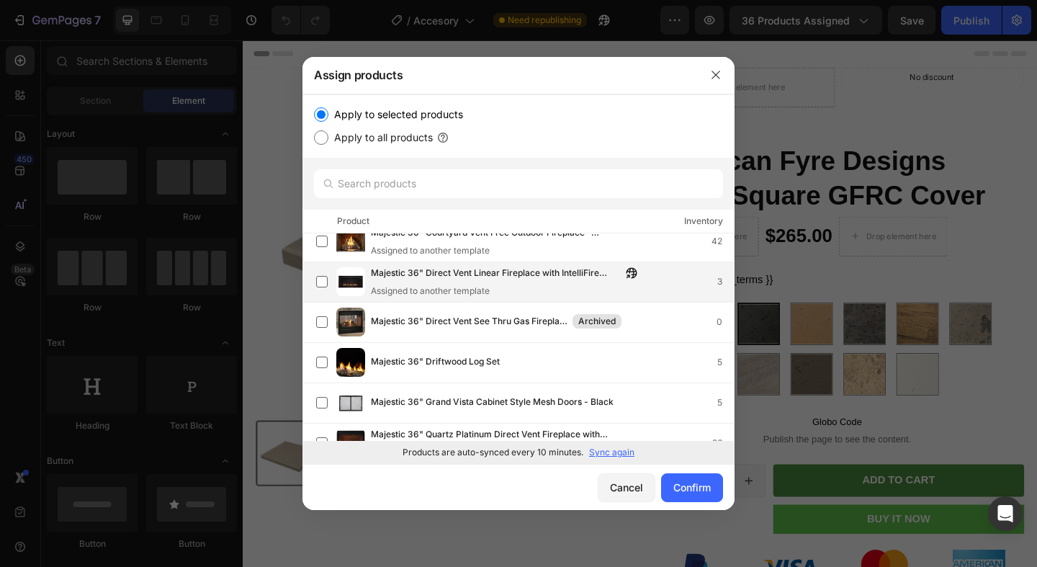
scroll to position [20651, 0]
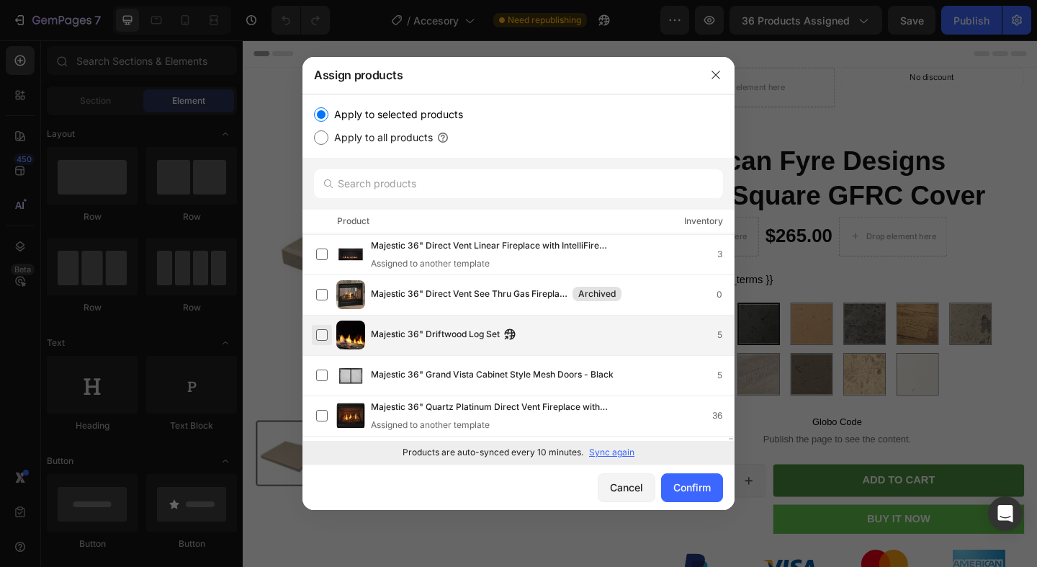
click at [323, 333] on label at bounding box center [322, 335] width 12 height 12
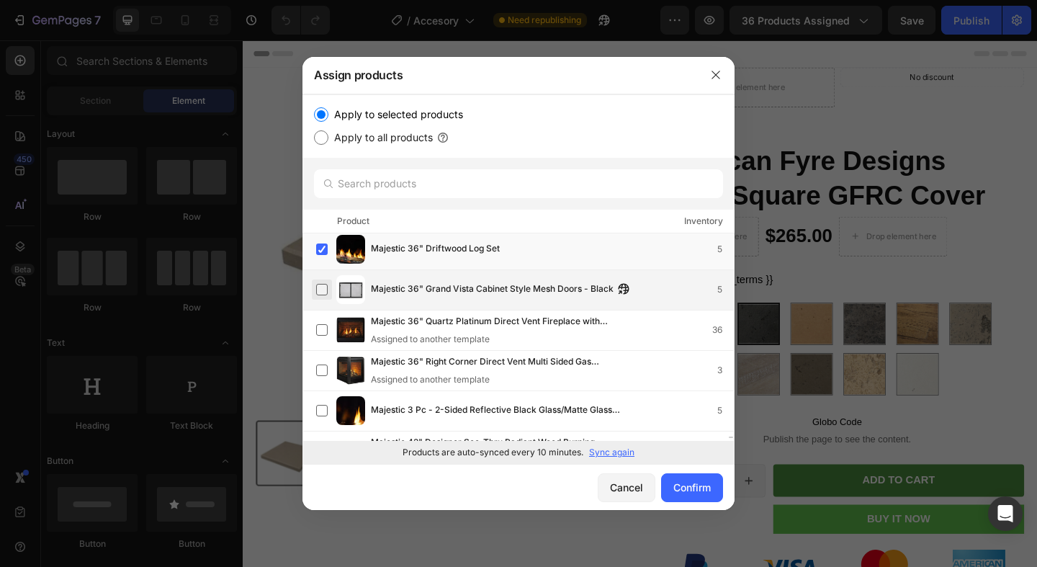
scroll to position [20739, 0]
click at [316, 282] on label at bounding box center [322, 288] width 12 height 12
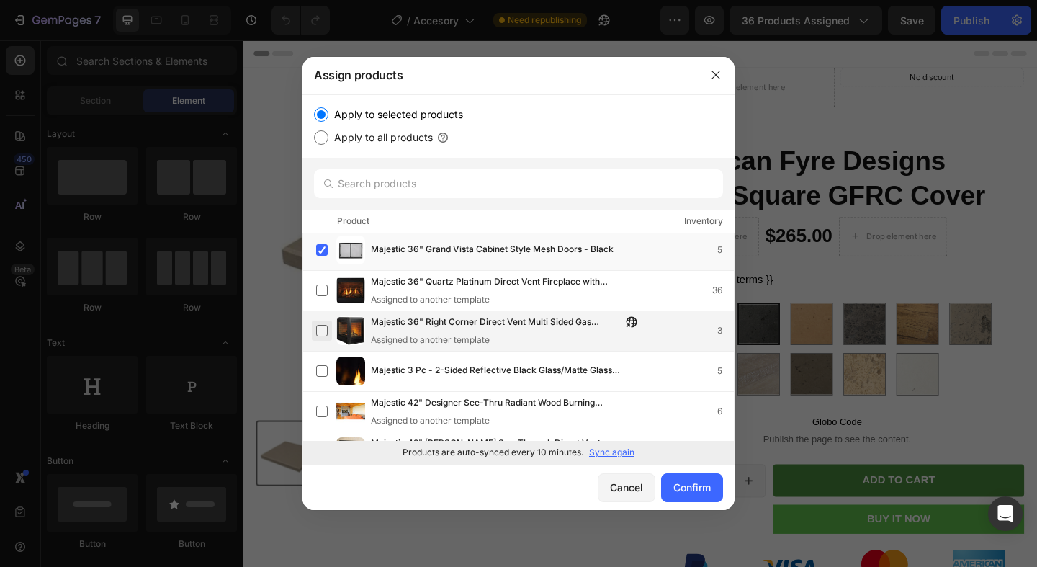
scroll to position [20788, 0]
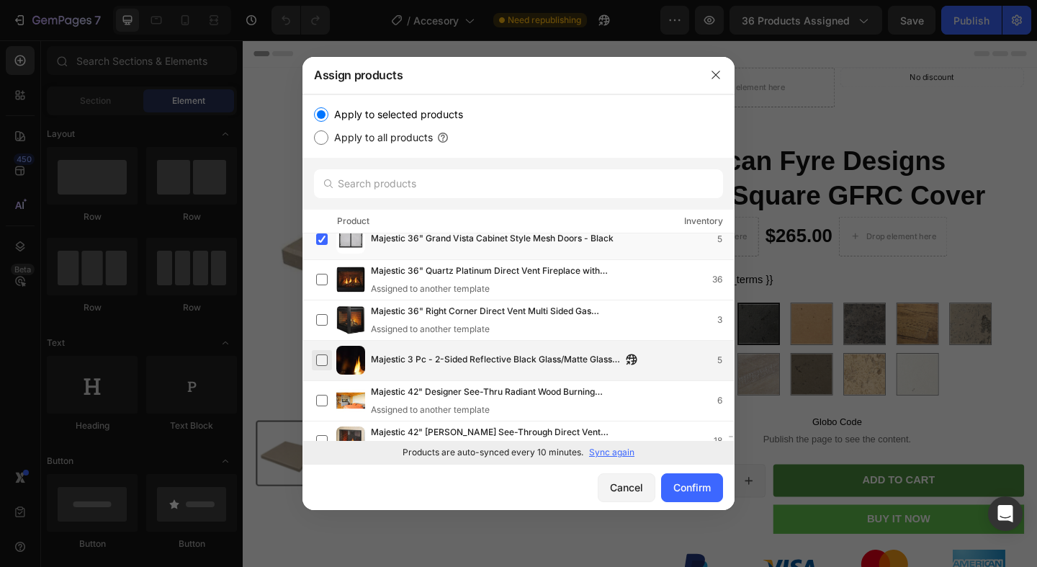
click at [320, 355] on label at bounding box center [322, 360] width 12 height 12
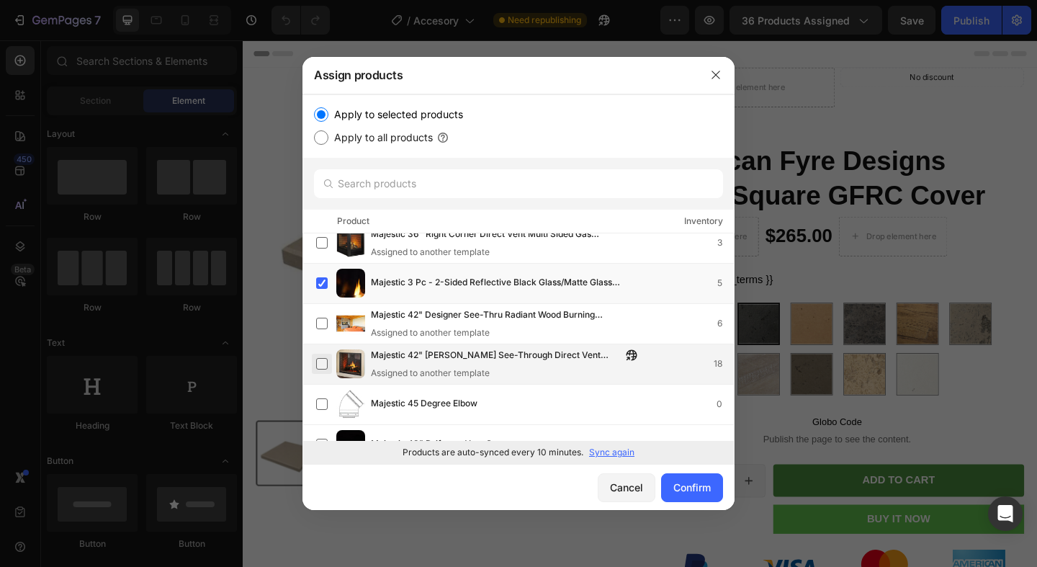
scroll to position [20961, 0]
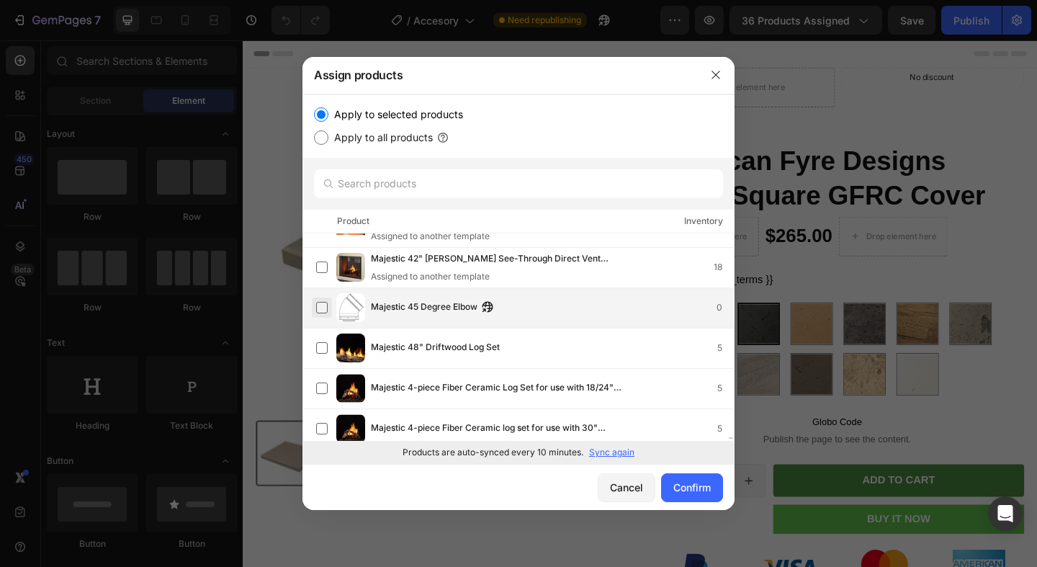
click at [321, 313] on label at bounding box center [322, 308] width 12 height 12
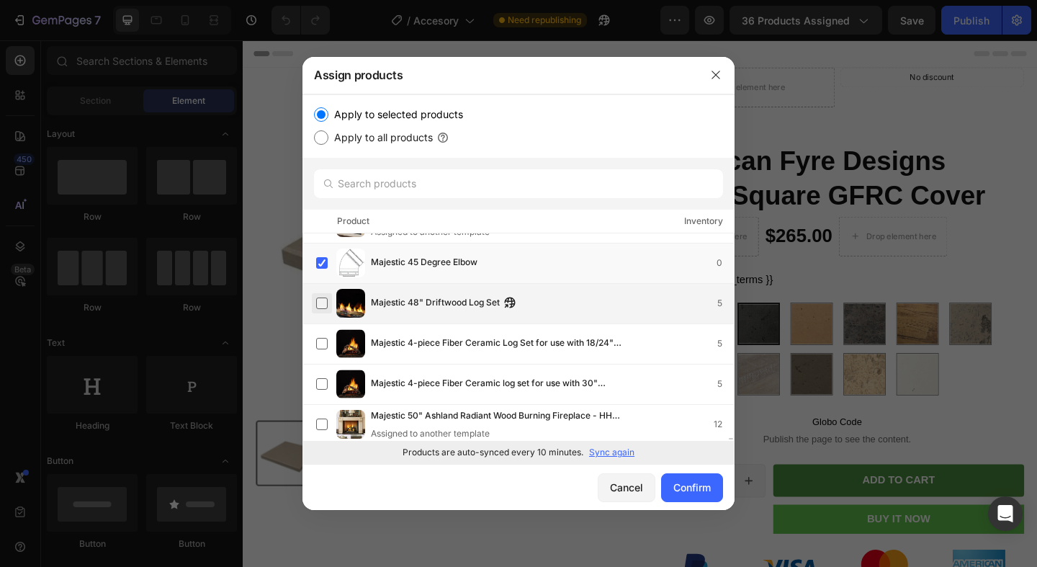
click at [321, 303] on label at bounding box center [322, 303] width 12 height 12
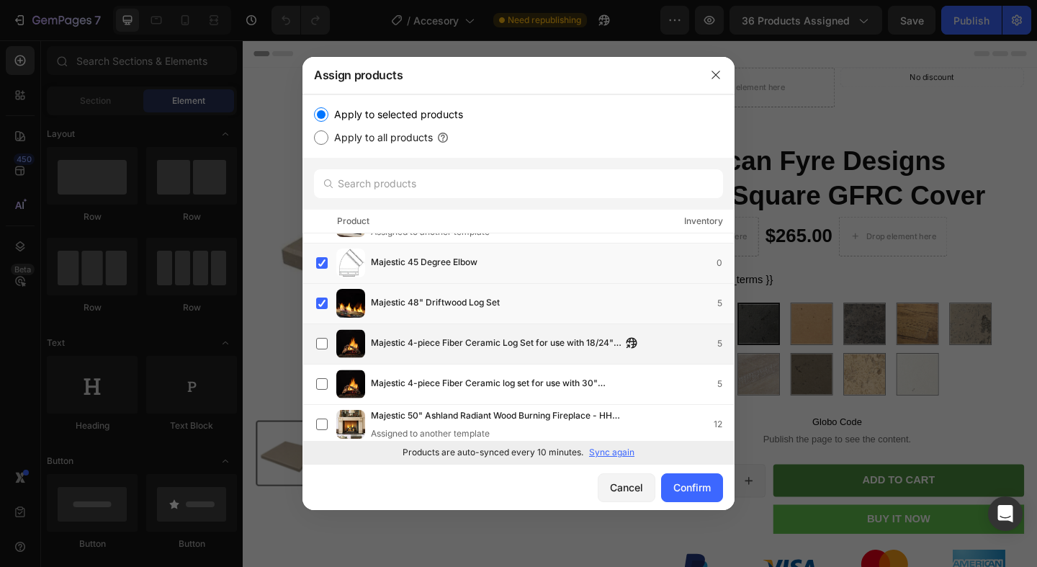
scroll to position [21027, 0]
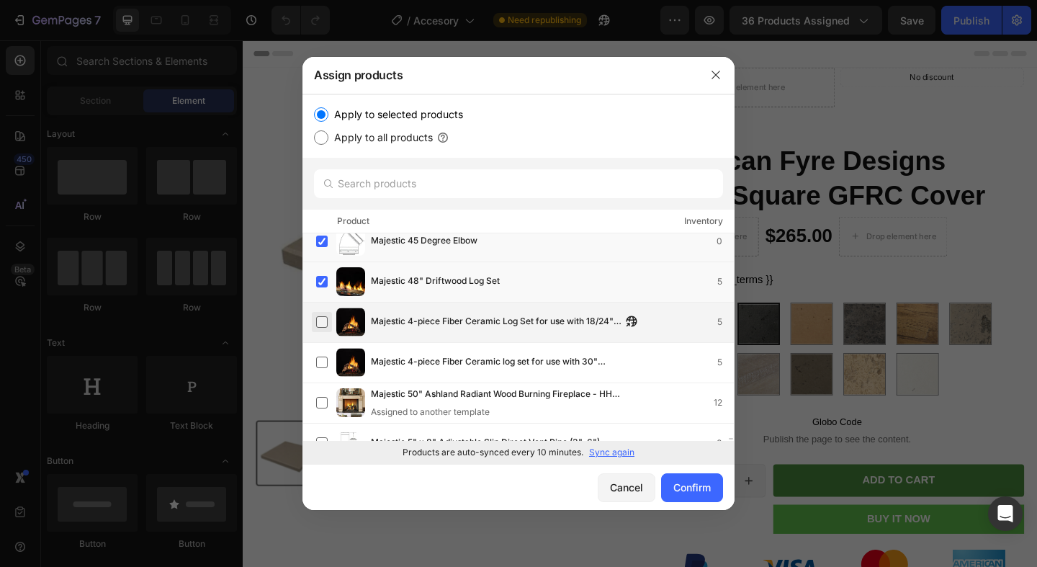
click at [325, 318] on label at bounding box center [322, 322] width 12 height 12
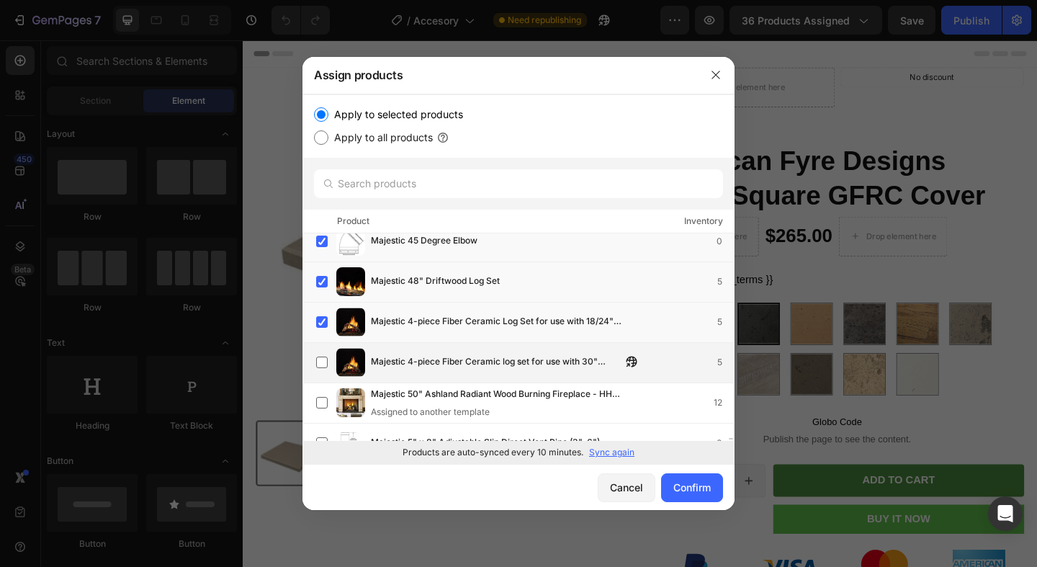
click at [321, 351] on div "Majestic 4-piece Fiber Ceramic log set for use with 30" Radiant Burner 5" at bounding box center [525, 362] width 418 height 29
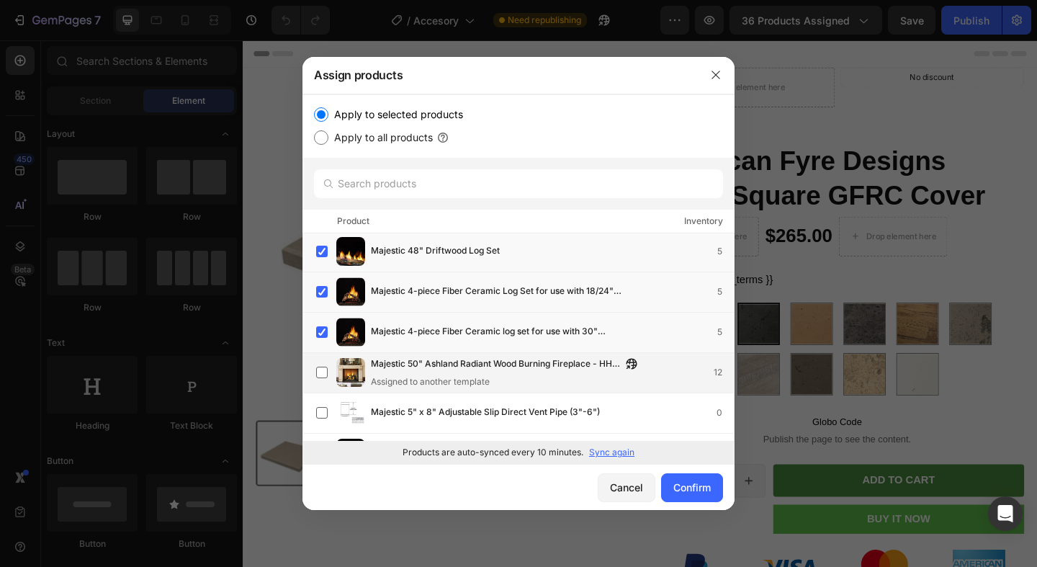
scroll to position [21124, 0]
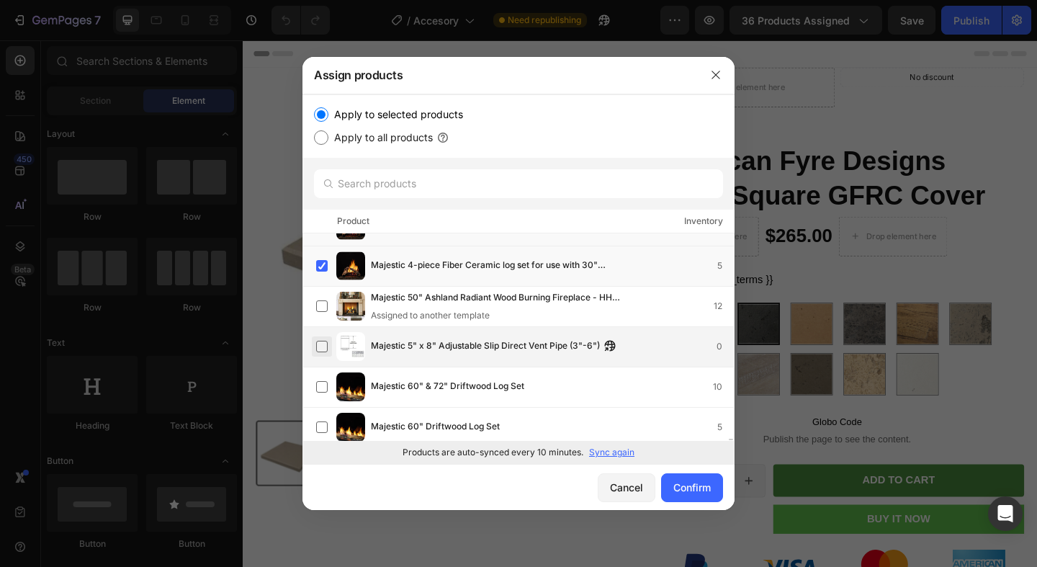
click at [325, 347] on label at bounding box center [322, 347] width 12 height 12
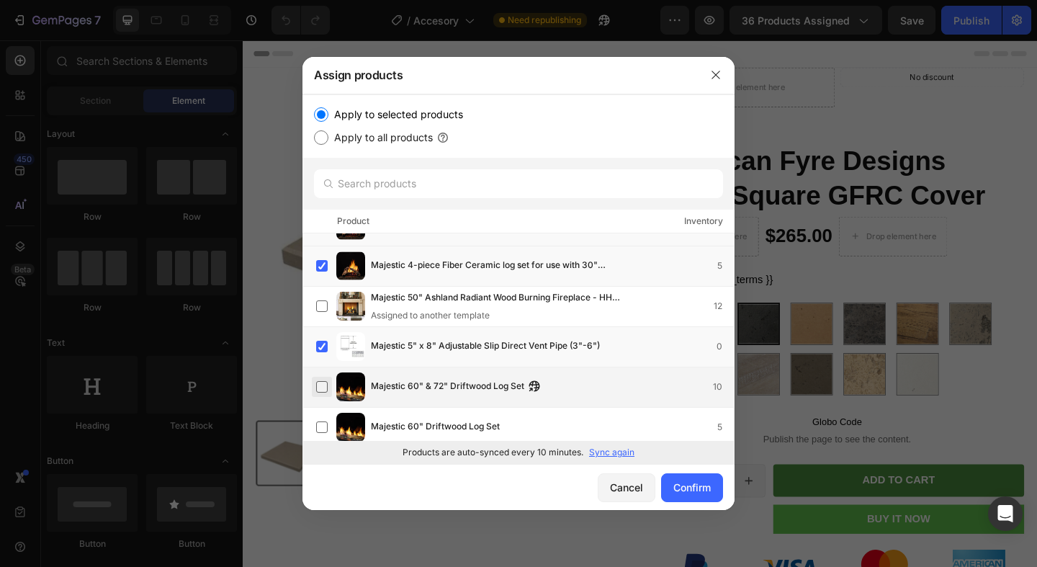
scroll to position [21163, 0]
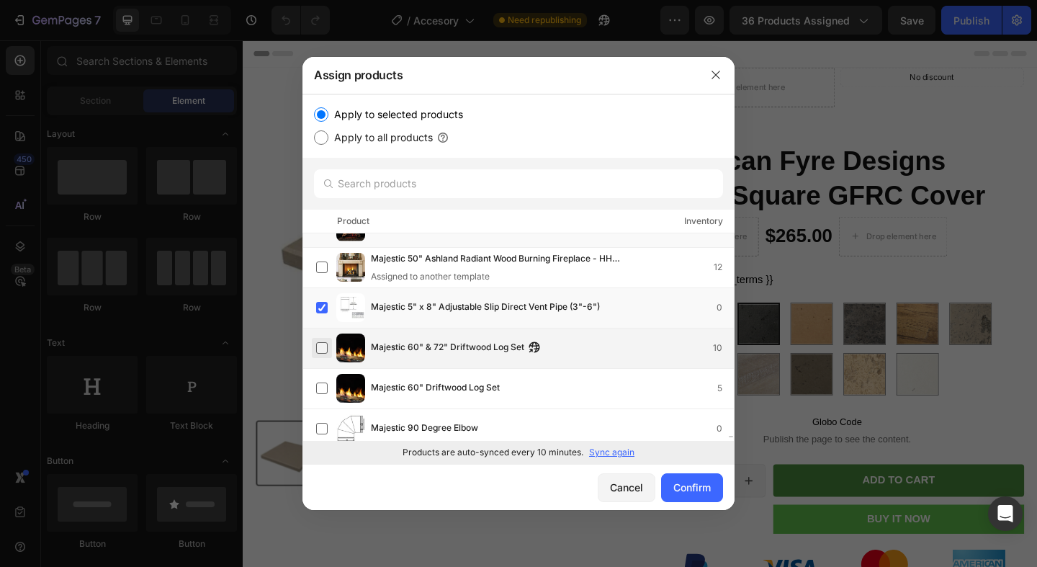
click at [324, 347] on label at bounding box center [322, 348] width 12 height 12
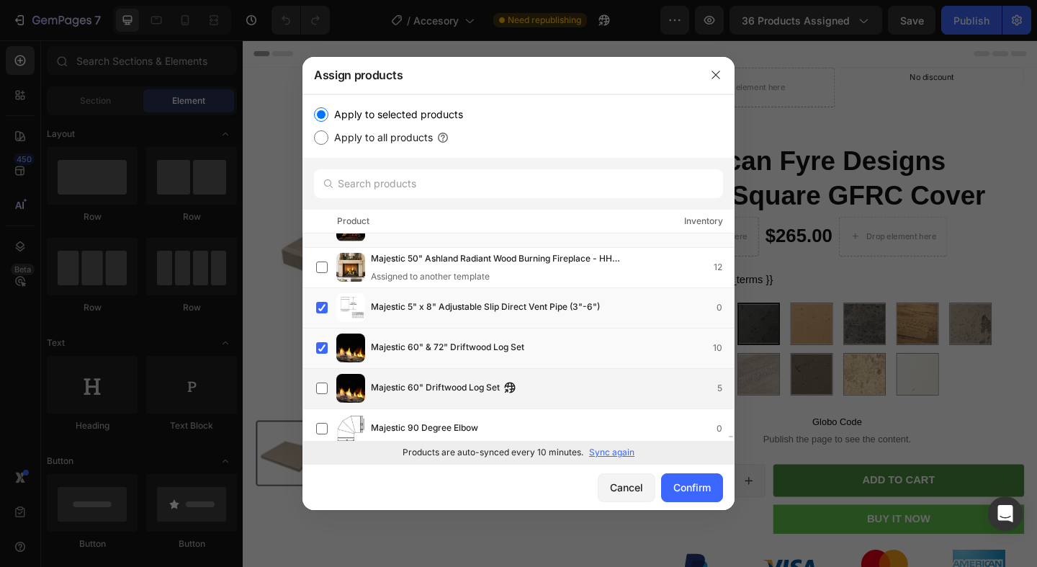
click at [324, 374] on div "Majestic 60" Driftwood Log Set 5" at bounding box center [525, 388] width 418 height 29
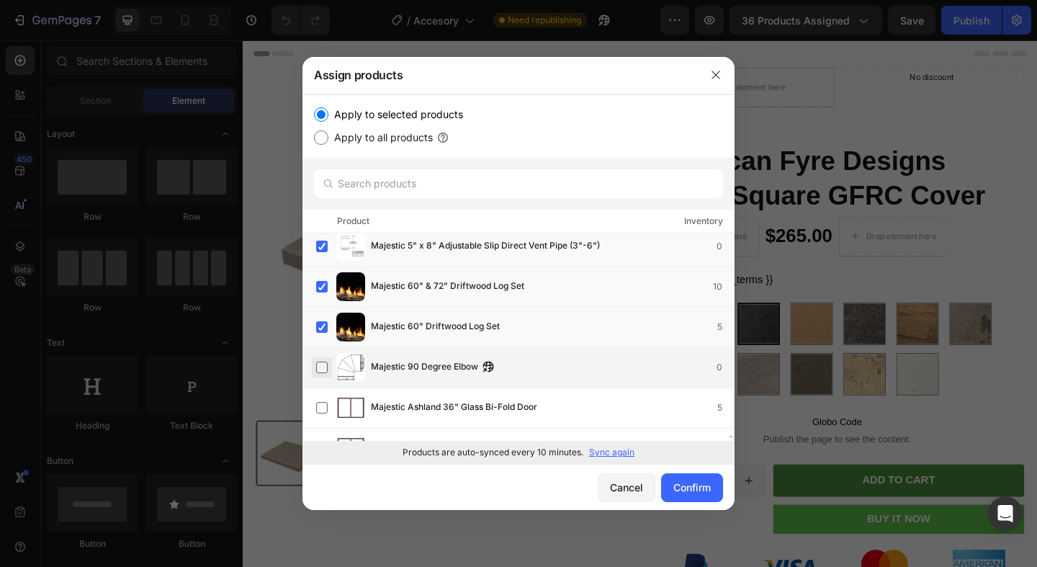
click at [323, 363] on label at bounding box center [322, 368] width 12 height 12
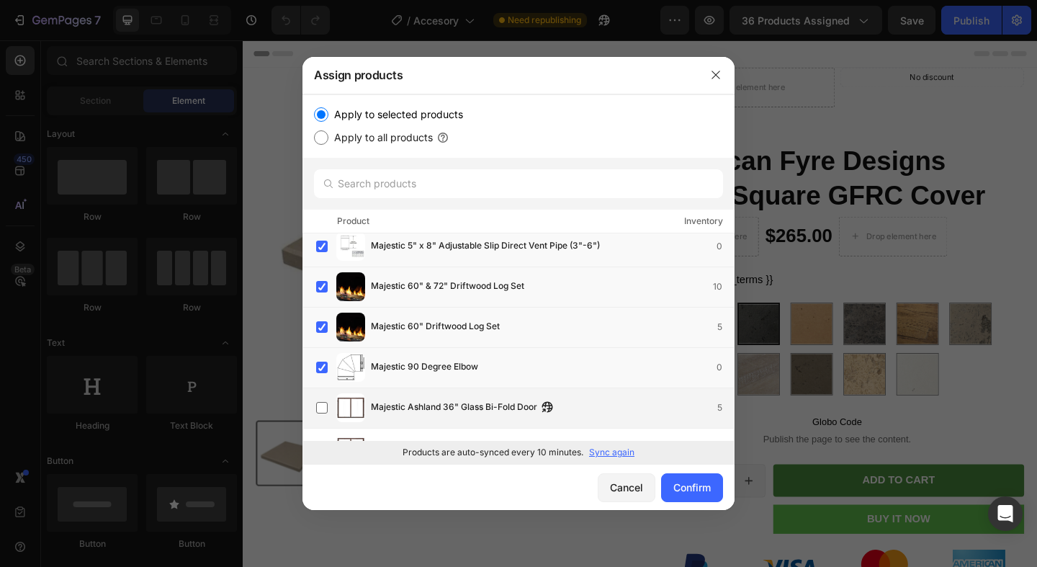
scroll to position [21274, 0]
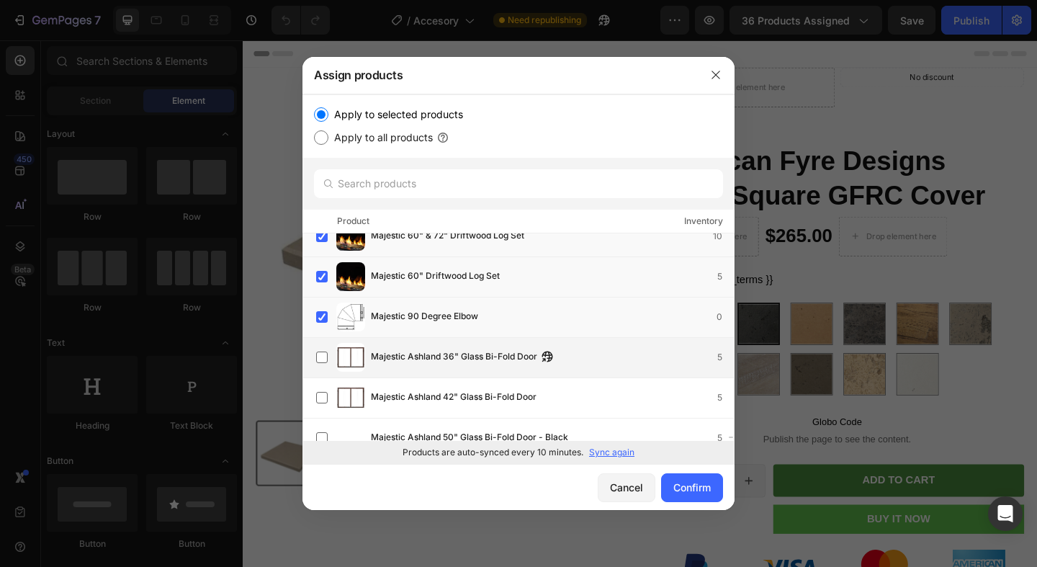
click at [321, 372] on div "Majestic Ashland 36" Glass Bi-Fold Door 5" at bounding box center [519, 358] width 432 height 40
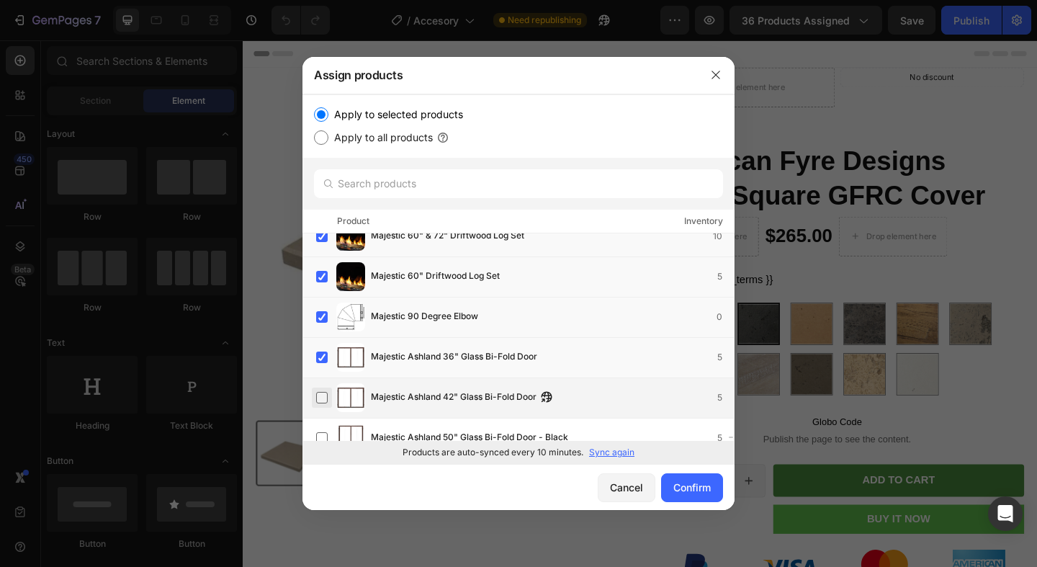
click at [323, 392] on label at bounding box center [322, 398] width 12 height 12
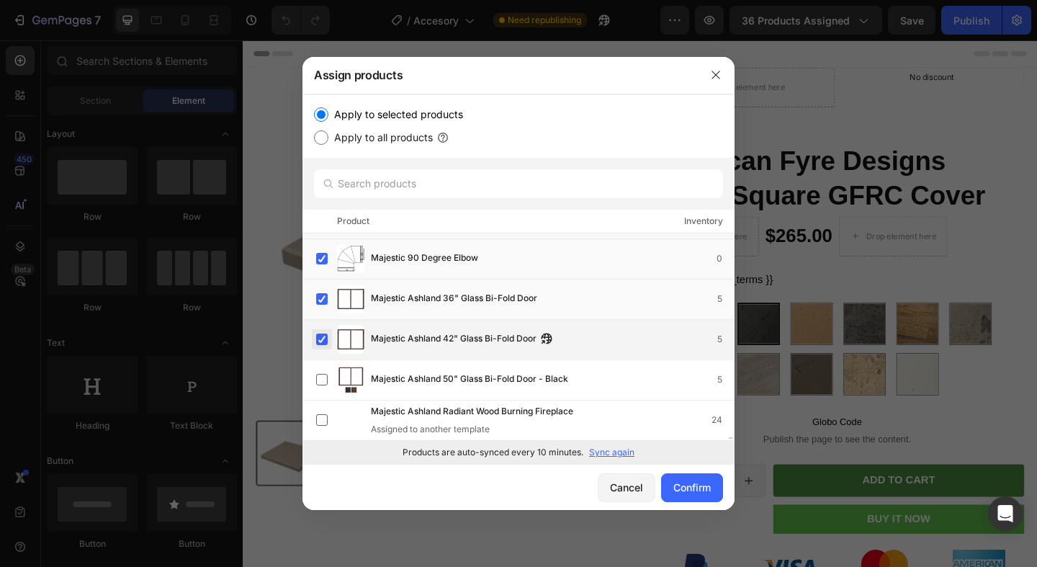
click at [323, 390] on div "Majestic Ashland 50" Glass Bi-Fold Door - Black 5" at bounding box center [525, 379] width 418 height 29
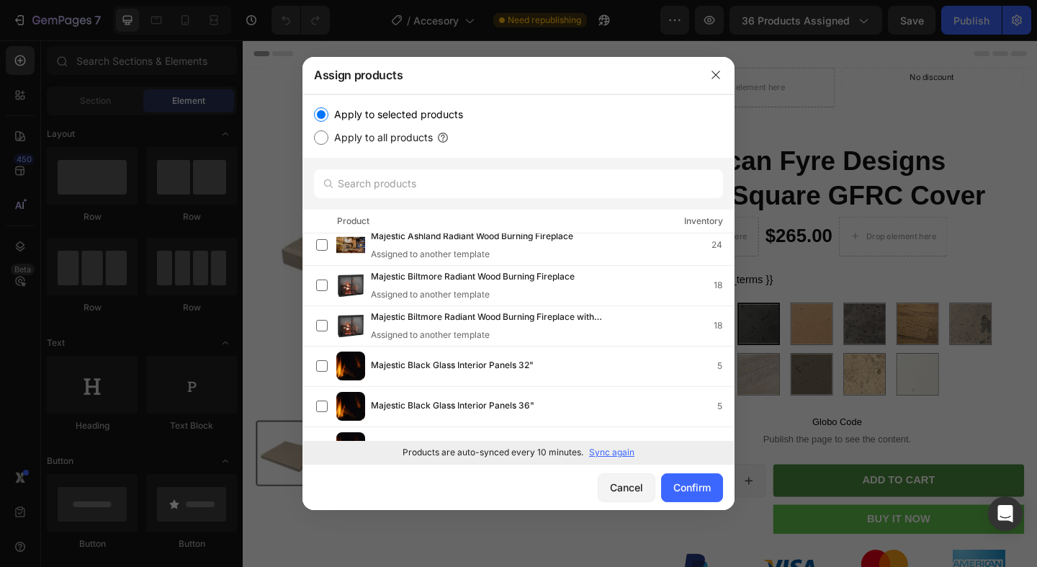
scroll to position [21524, 0]
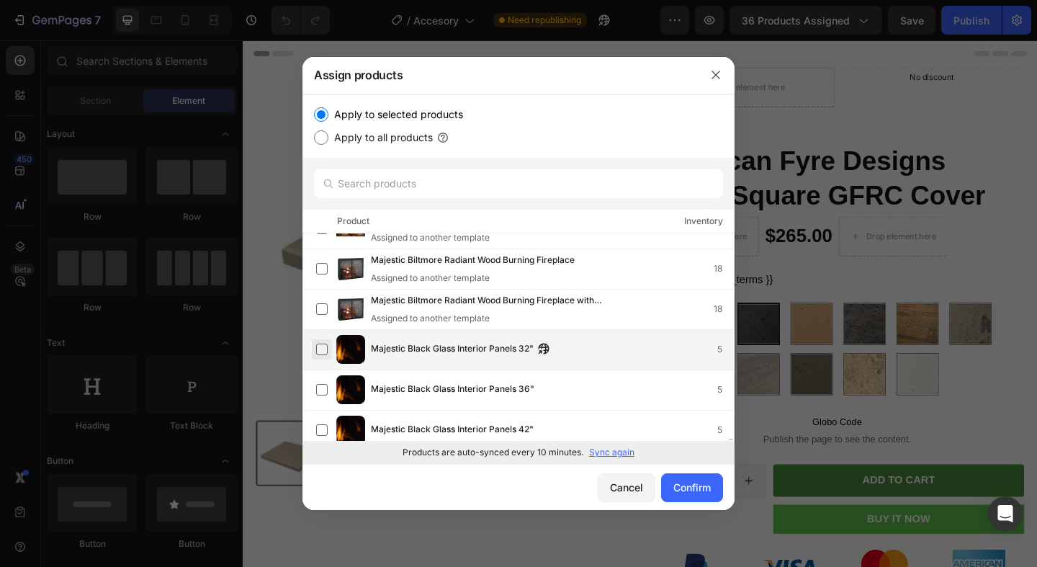
click at [320, 344] on label at bounding box center [322, 350] width 12 height 12
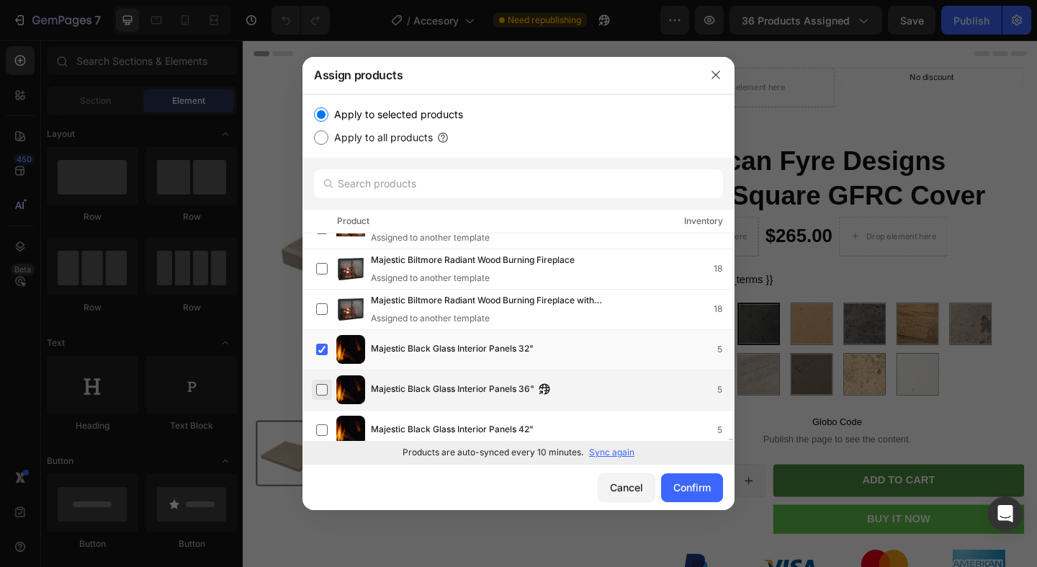
click at [323, 392] on label at bounding box center [322, 390] width 12 height 12
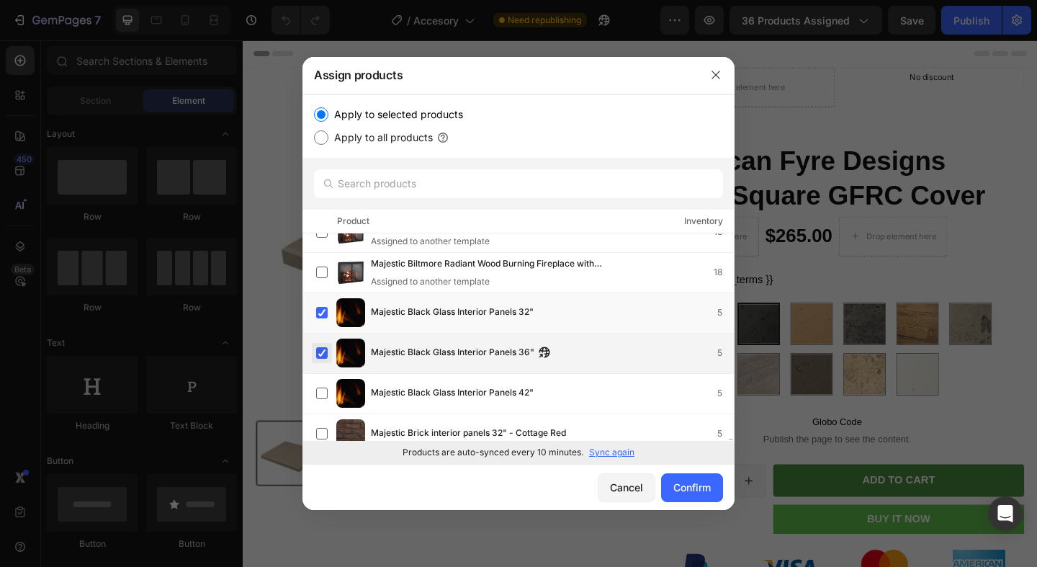
click at [323, 392] on label at bounding box center [322, 394] width 12 height 12
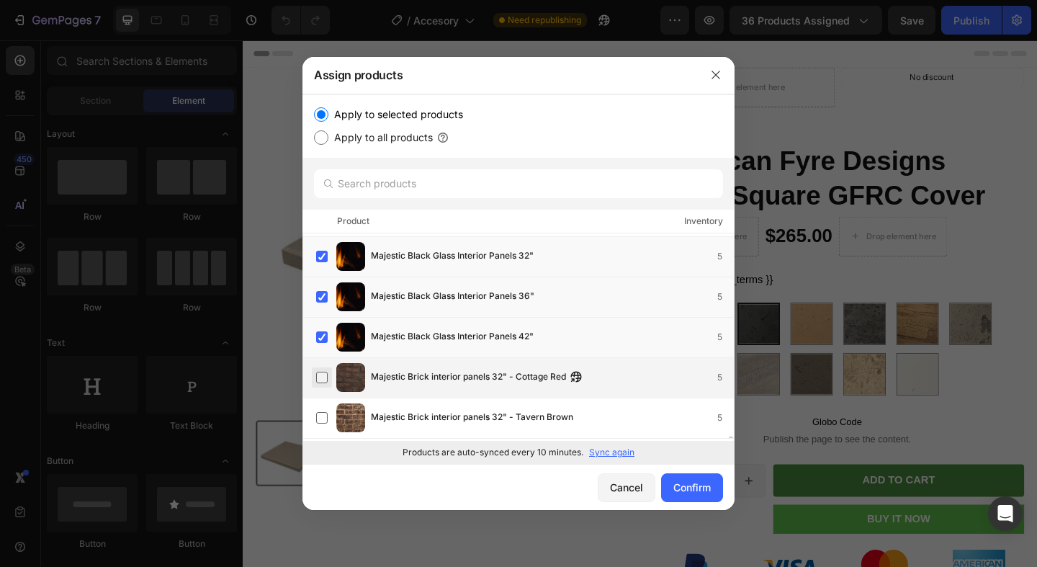
click at [326, 375] on label at bounding box center [322, 378] width 12 height 12
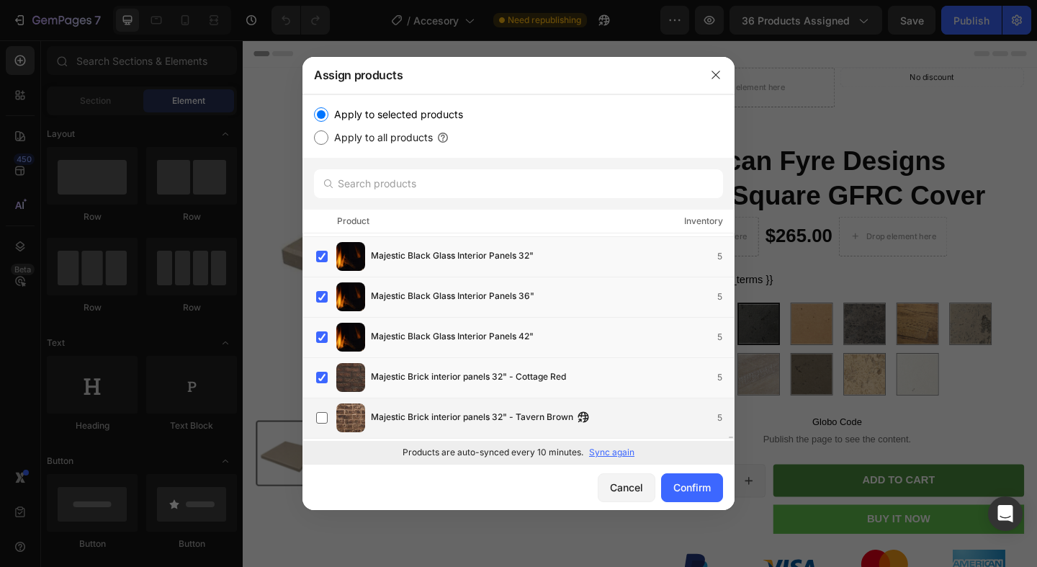
click at [323, 403] on div "Majestic Brick interior panels 32" - Tavern Brown 5" at bounding box center [525, 417] width 418 height 29
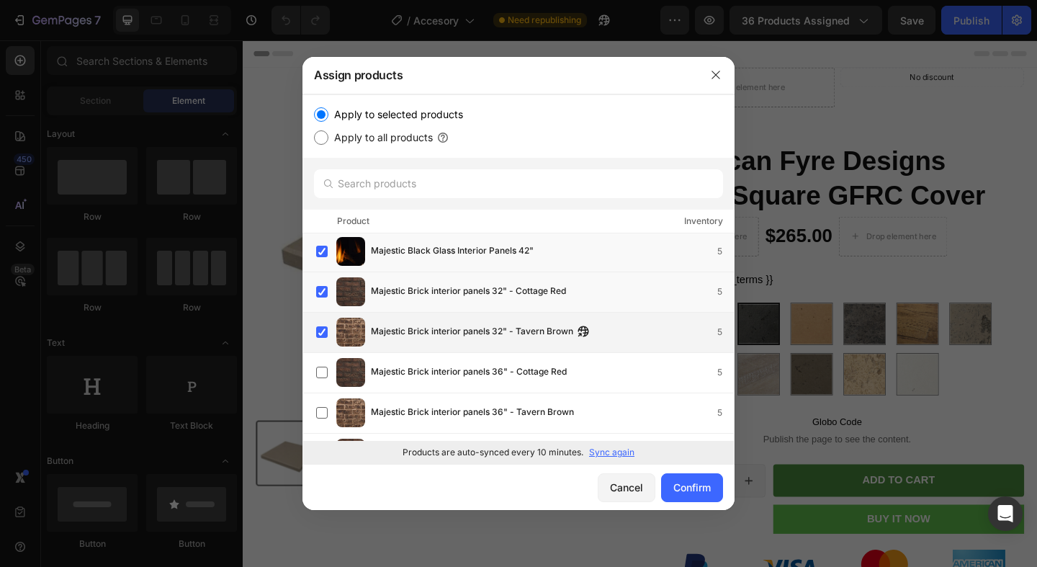
scroll to position [21779, 0]
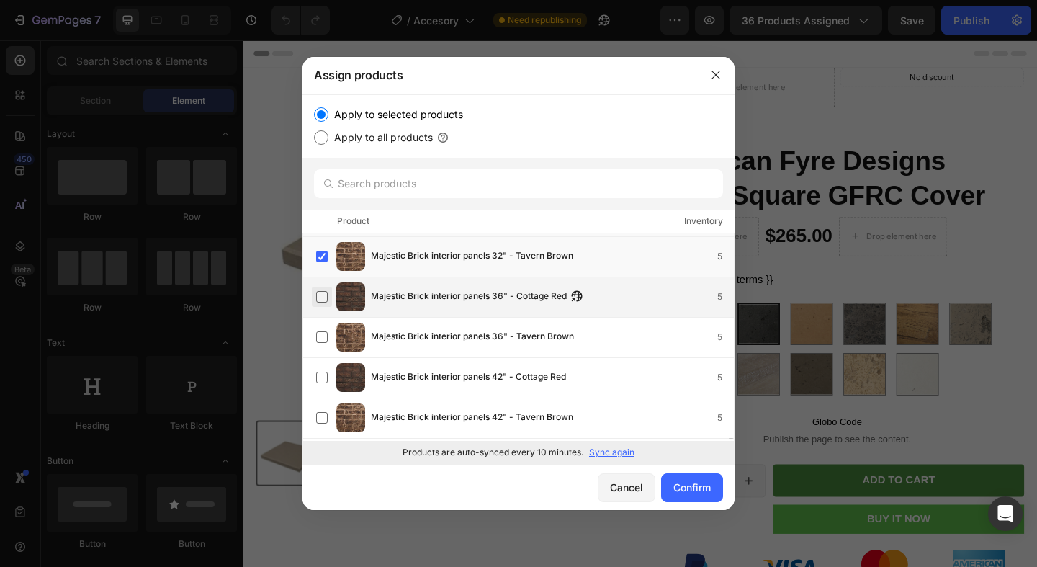
click at [316, 297] on label at bounding box center [322, 297] width 12 height 12
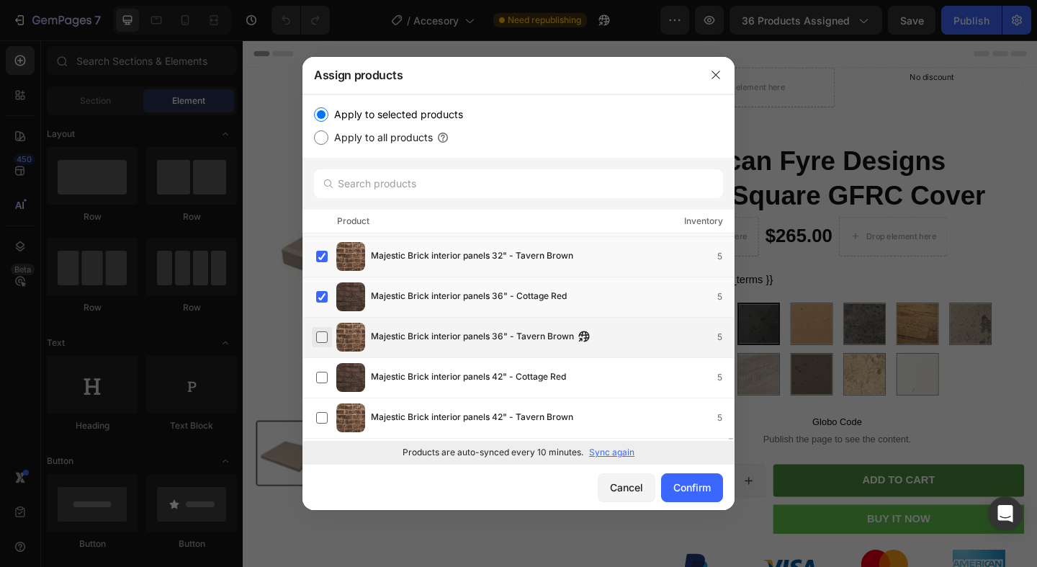
click at [316, 334] on label at bounding box center [322, 337] width 12 height 12
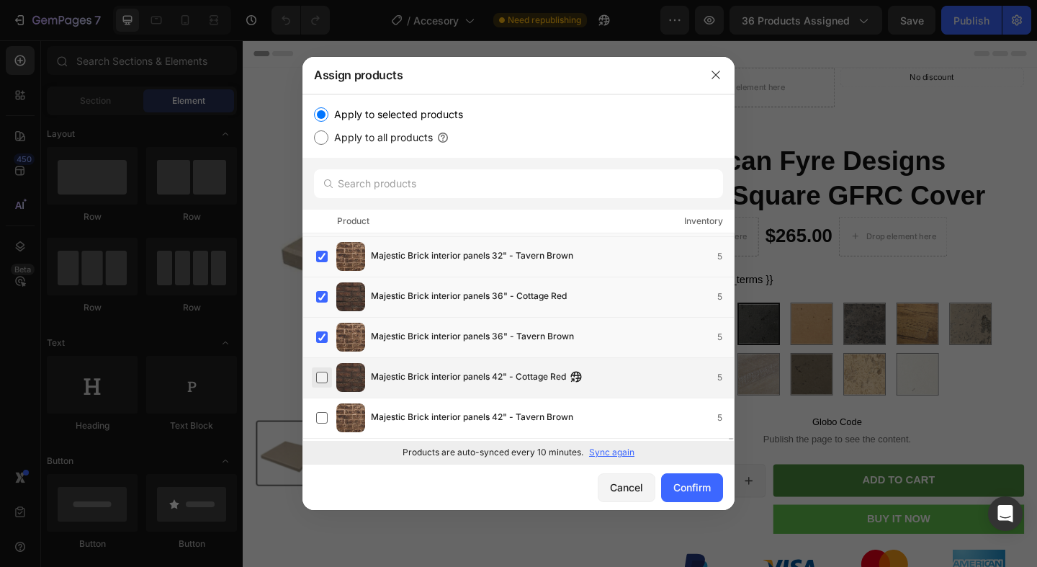
click at [317, 372] on label at bounding box center [322, 378] width 12 height 12
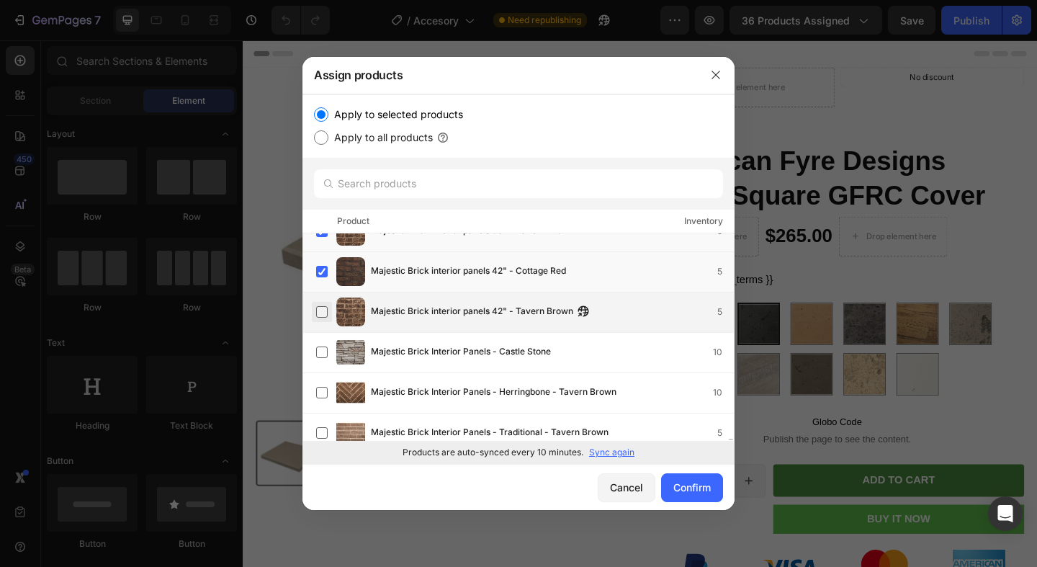
click at [324, 310] on label at bounding box center [322, 312] width 12 height 12
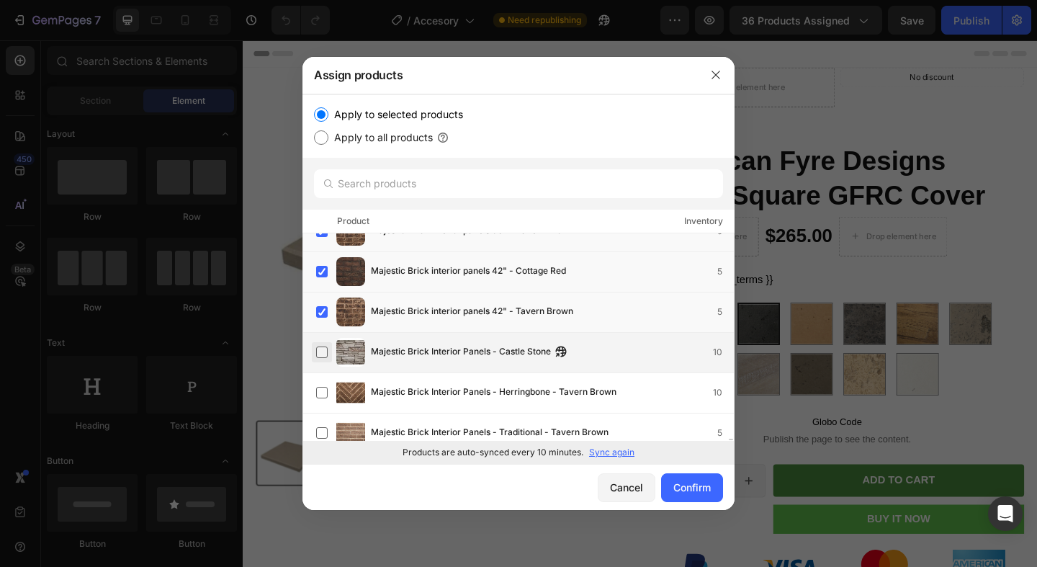
click at [323, 346] on label at bounding box center [322, 352] width 12 height 12
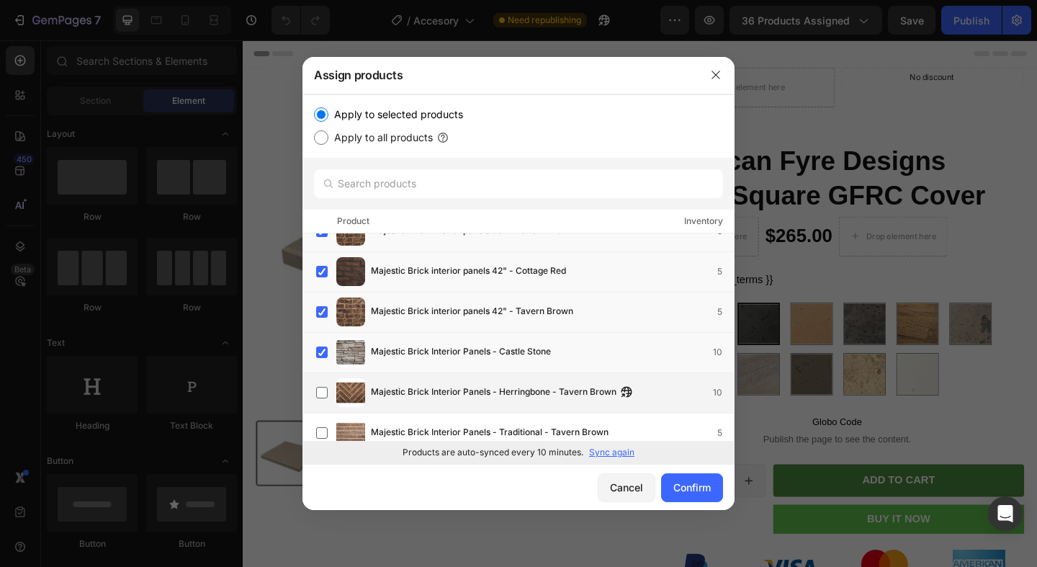
scroll to position [21946, 0]
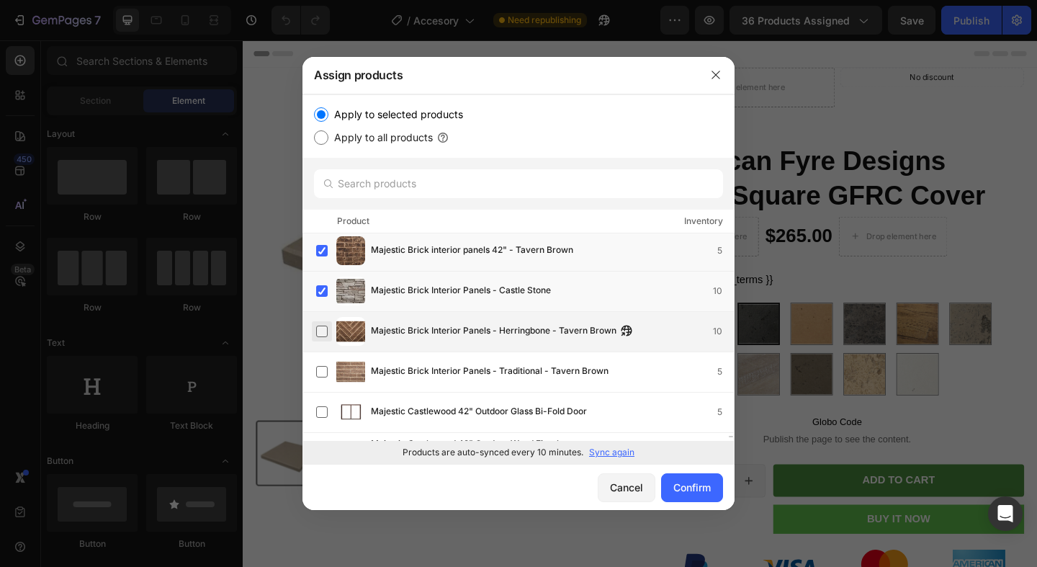
click at [321, 337] on label at bounding box center [322, 332] width 12 height 12
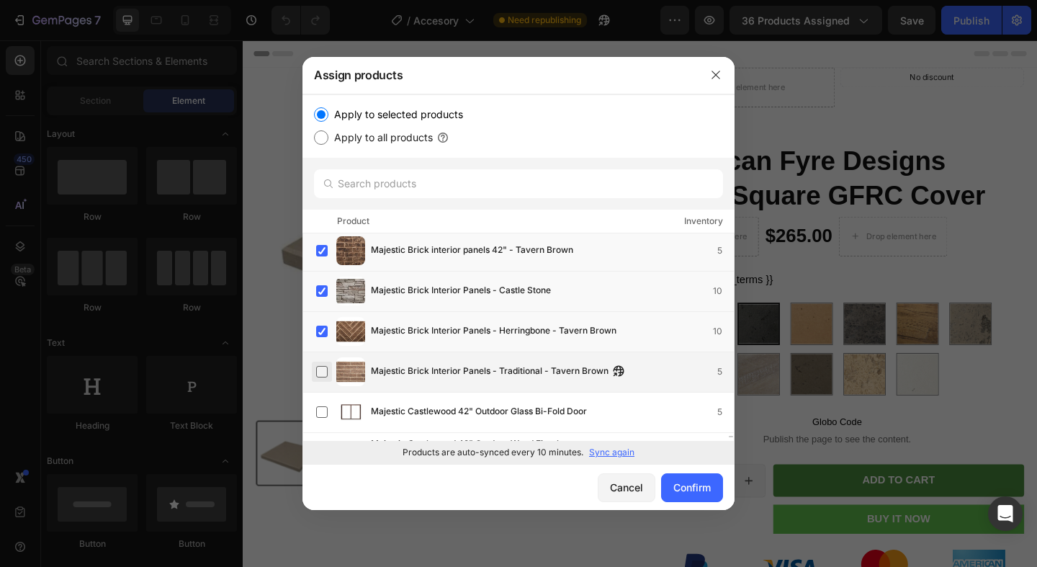
click at [321, 375] on label at bounding box center [322, 372] width 12 height 12
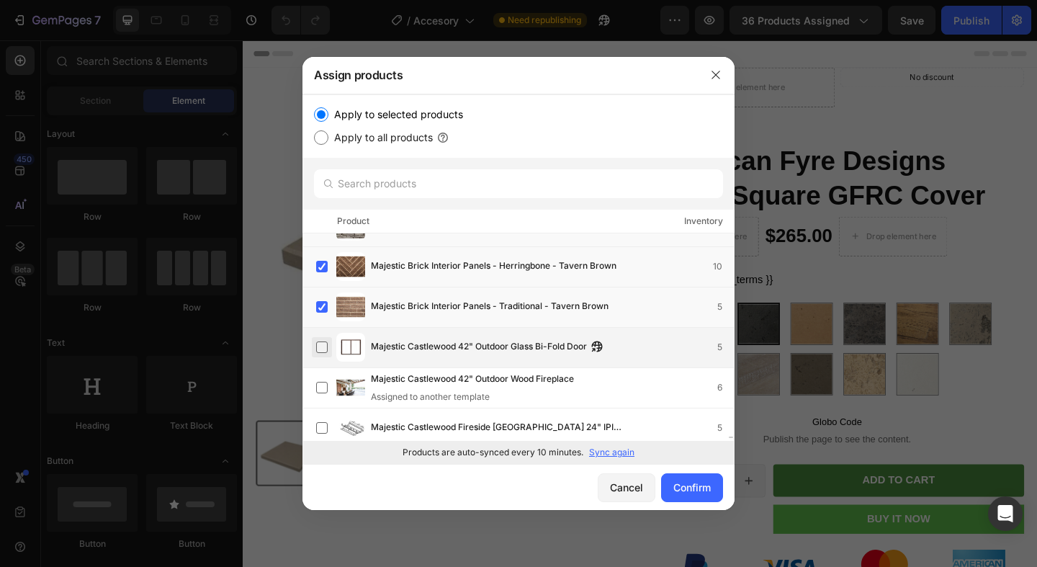
click at [325, 345] on label at bounding box center [322, 347] width 12 height 12
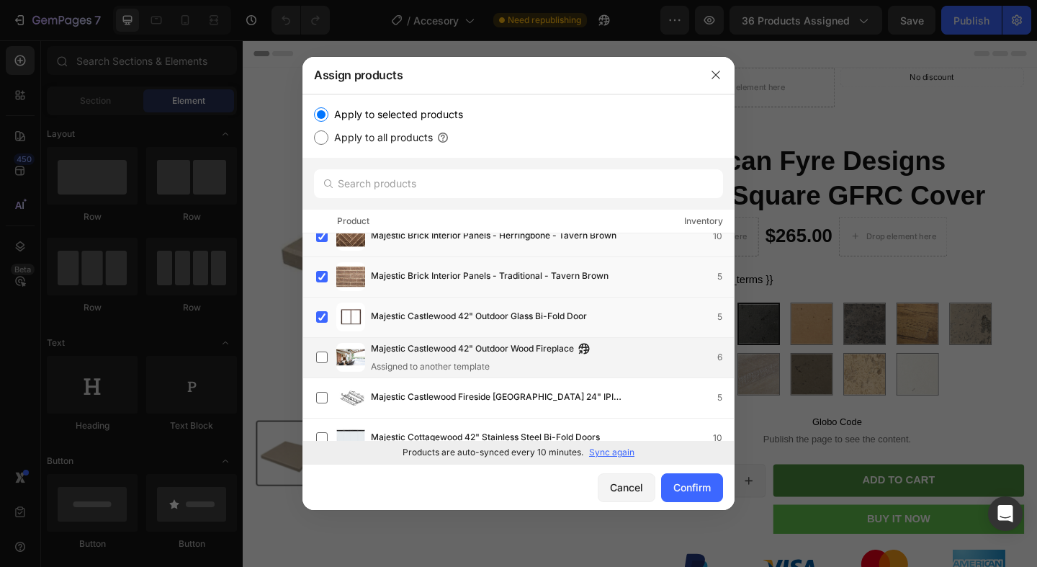
scroll to position [22075, 0]
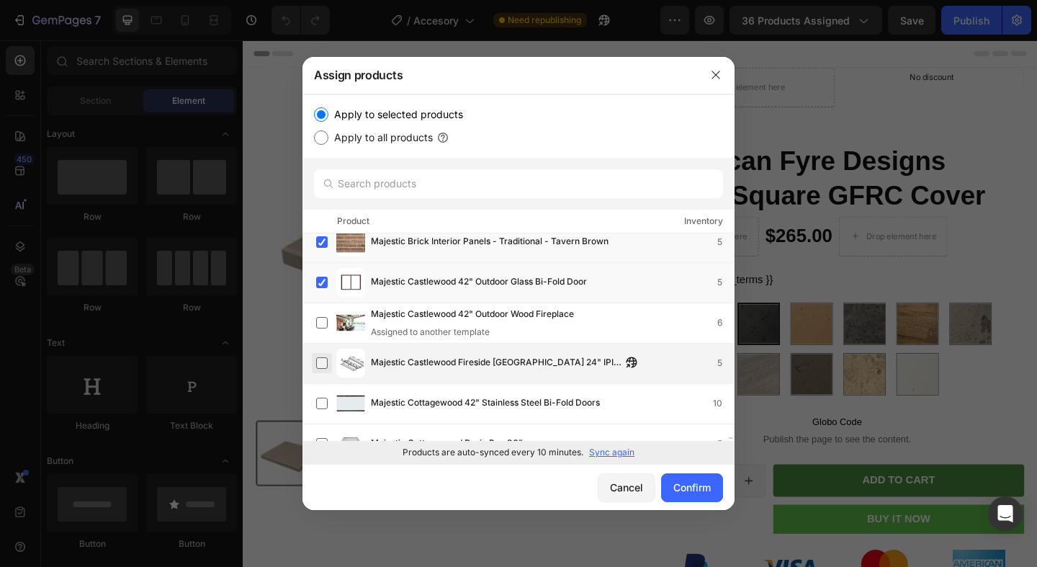
click at [328, 367] on label at bounding box center [322, 363] width 12 height 12
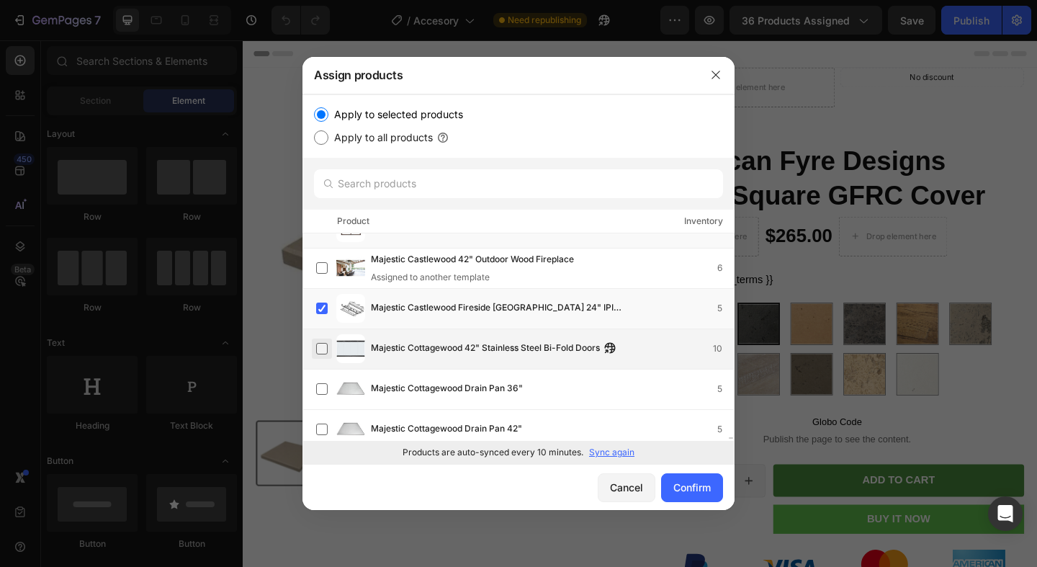
click at [325, 346] on label at bounding box center [322, 349] width 12 height 12
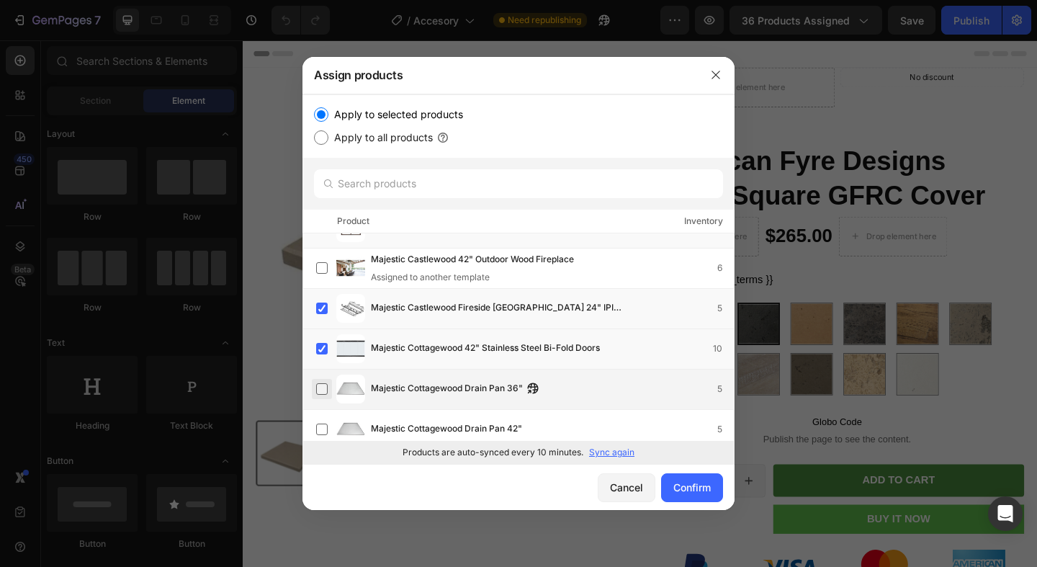
scroll to position [22163, 0]
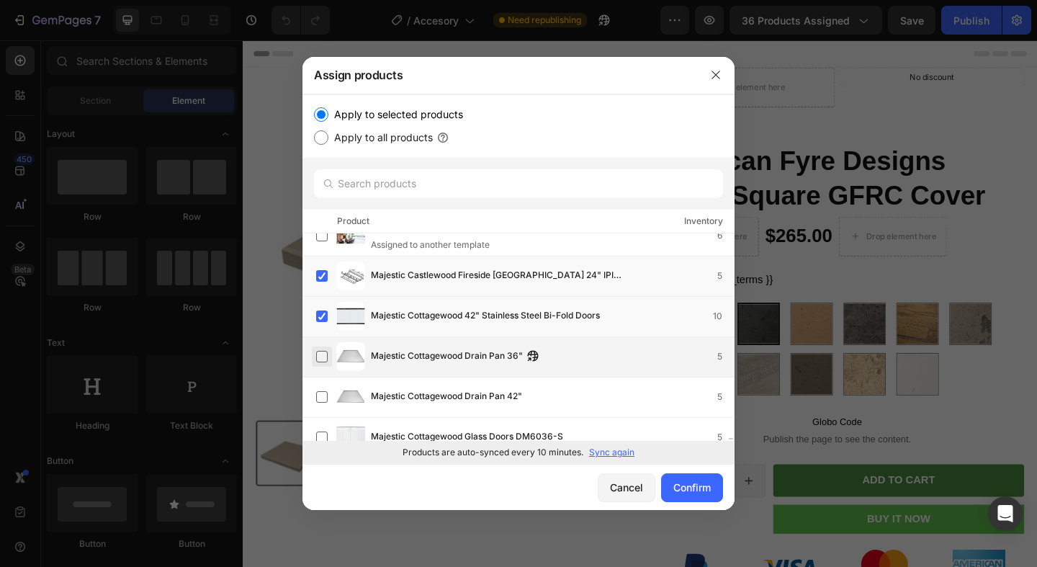
click at [324, 351] on label at bounding box center [322, 357] width 12 height 12
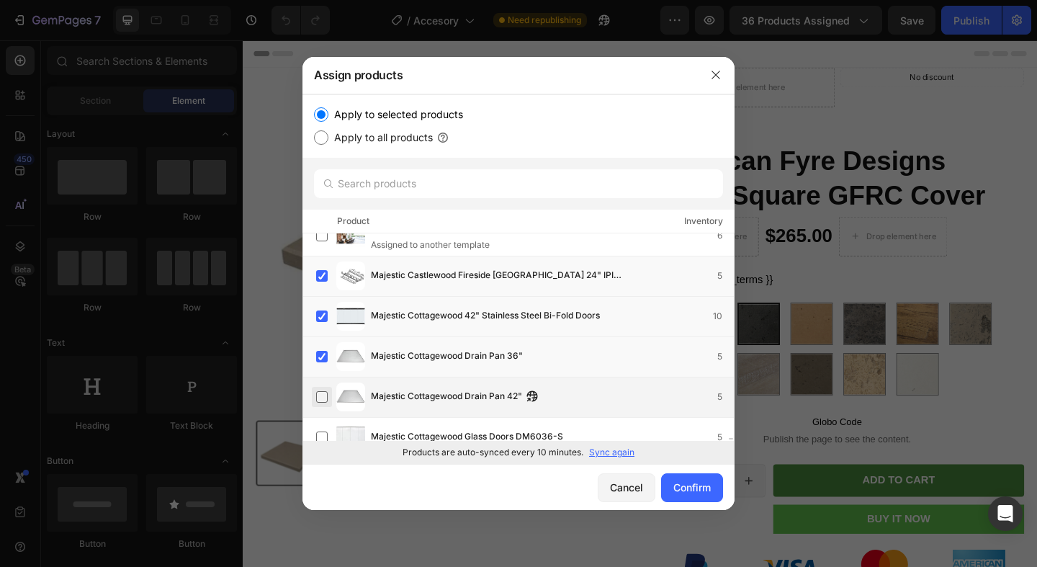
click at [324, 392] on label at bounding box center [322, 397] width 12 height 12
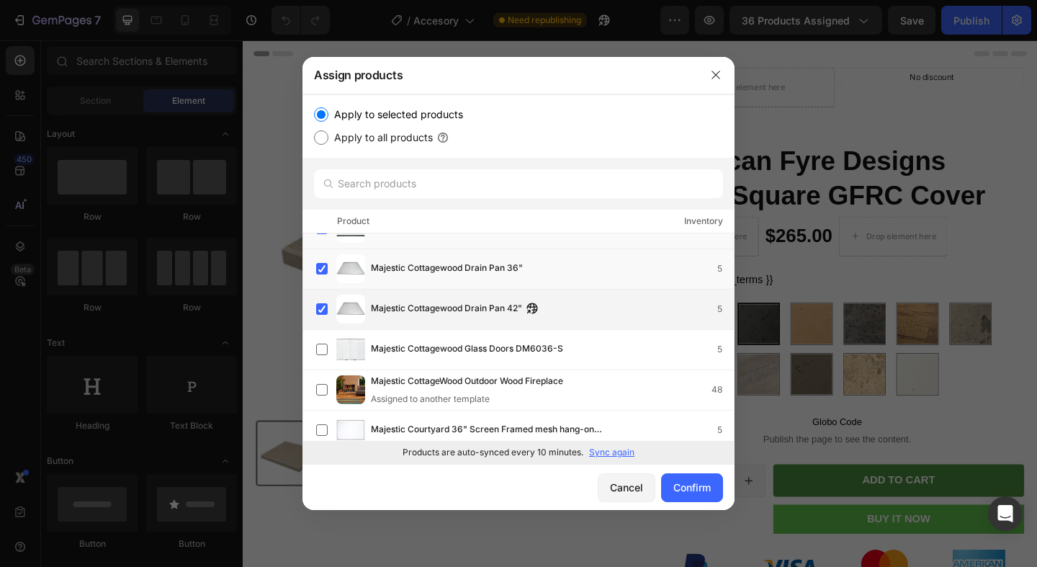
scroll to position [22296, 0]
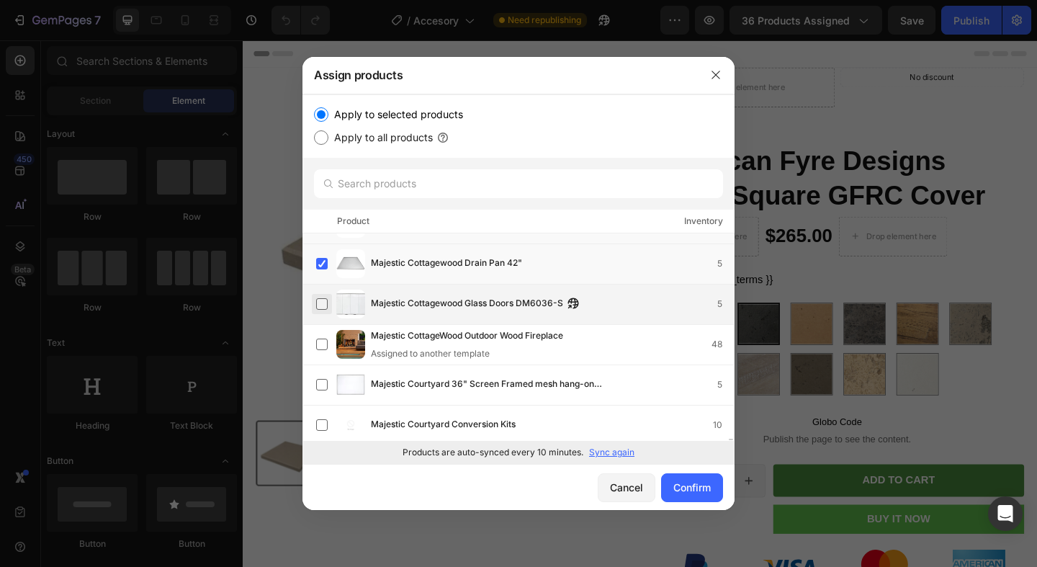
click at [320, 306] on label at bounding box center [322, 304] width 12 height 12
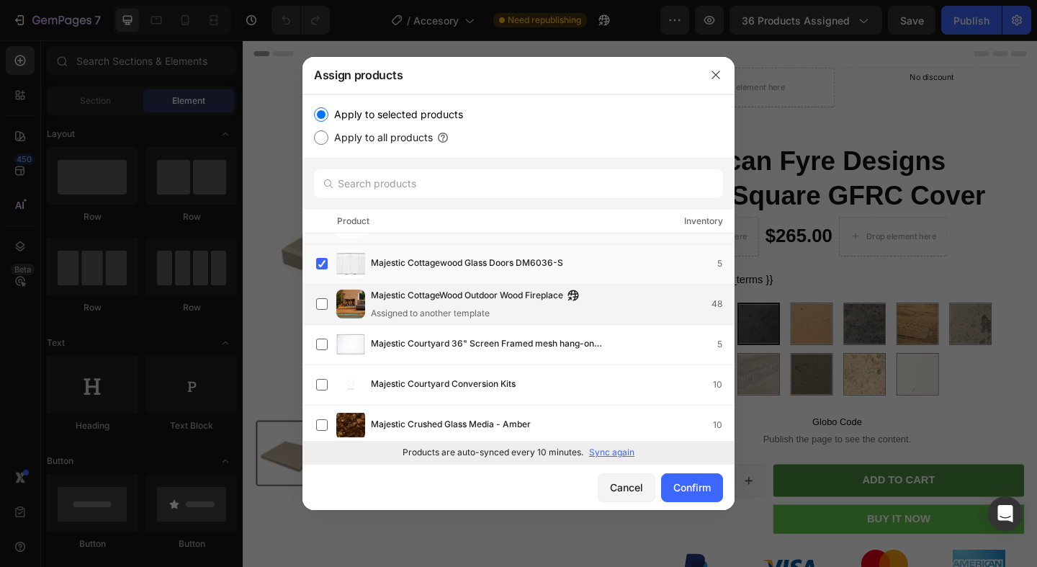
scroll to position [22343, 0]
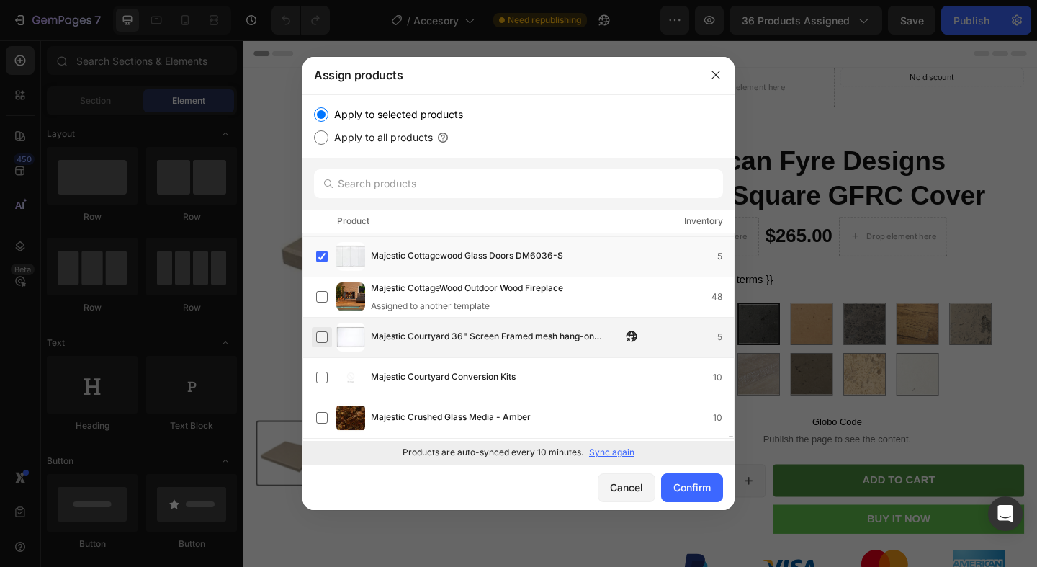
click at [319, 336] on label at bounding box center [322, 337] width 12 height 12
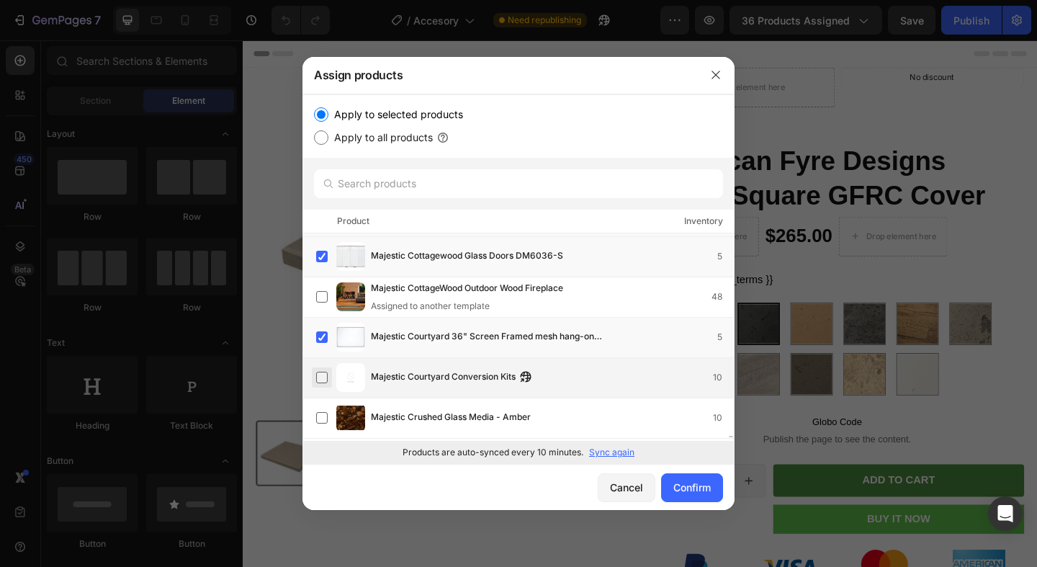
click at [326, 375] on label at bounding box center [322, 378] width 12 height 12
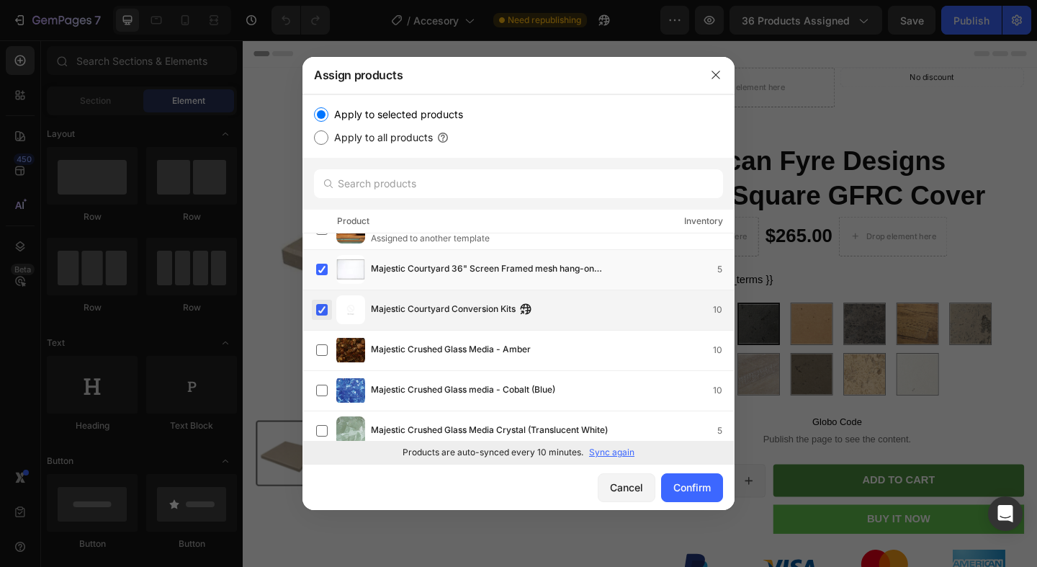
scroll to position [22425, 0]
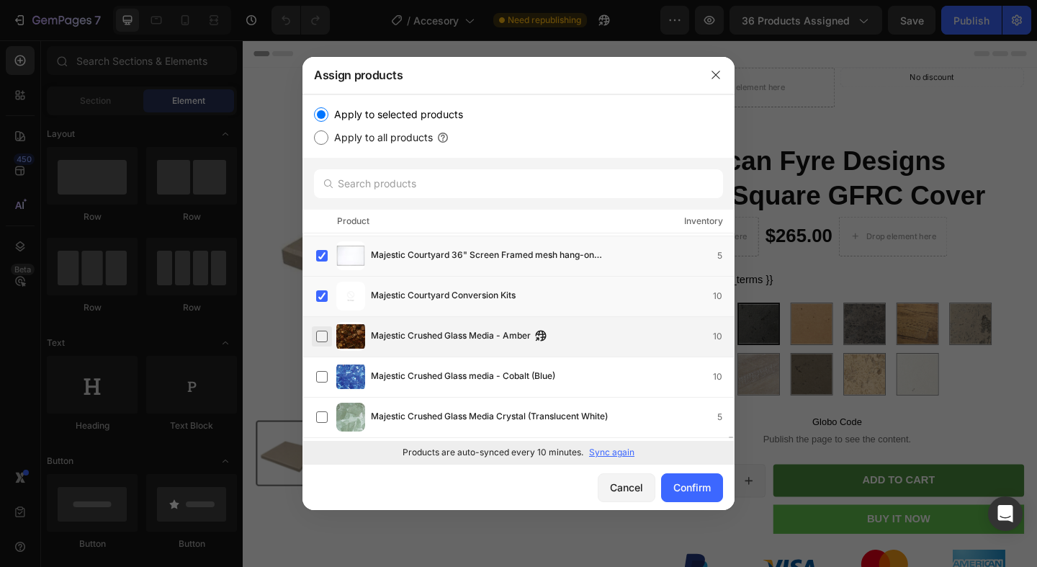
click at [321, 340] on label at bounding box center [322, 337] width 12 height 12
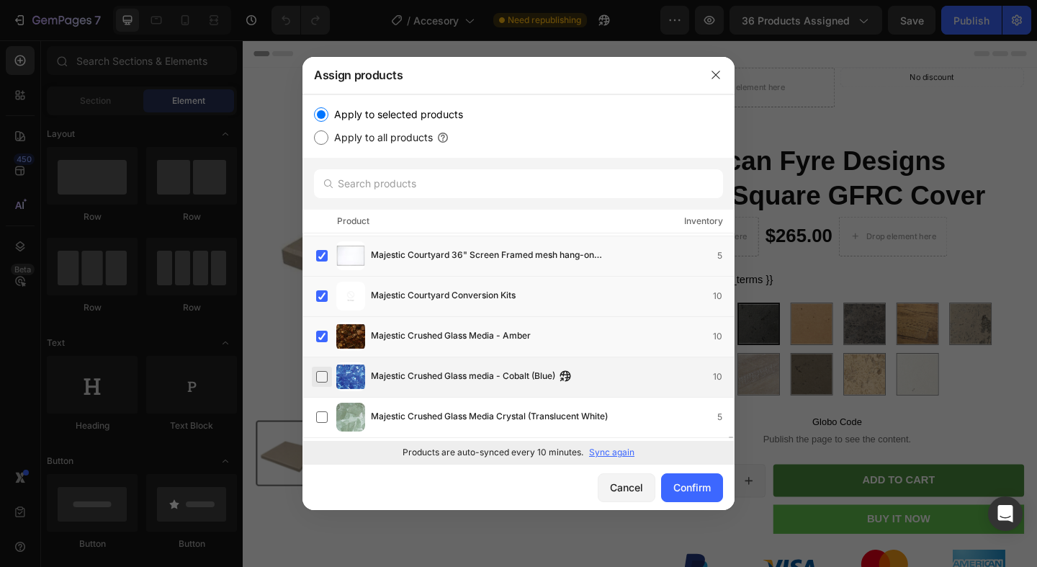
click at [321, 375] on label at bounding box center [322, 377] width 12 height 12
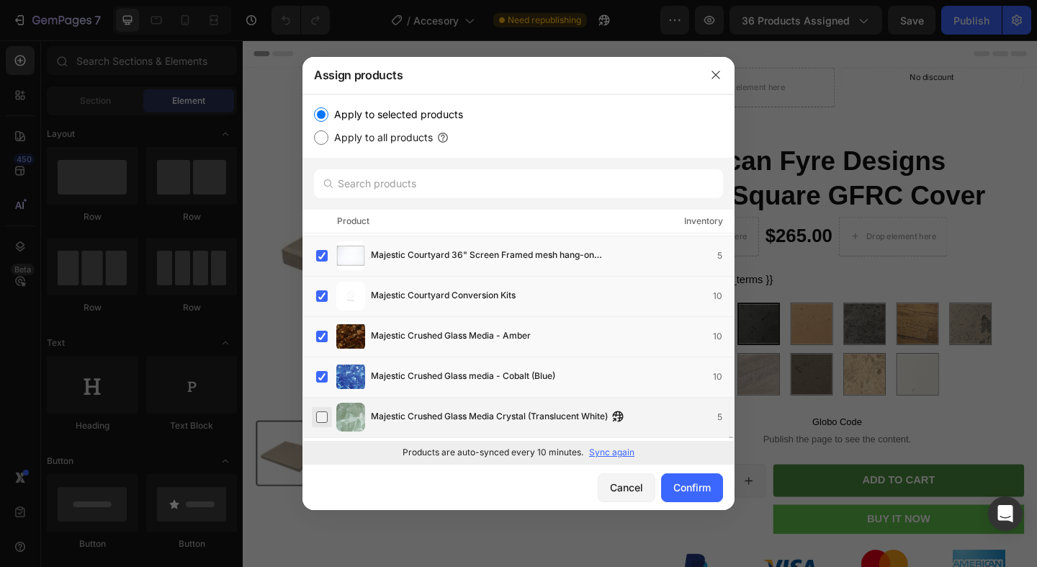
click at [321, 411] on label at bounding box center [322, 417] width 12 height 12
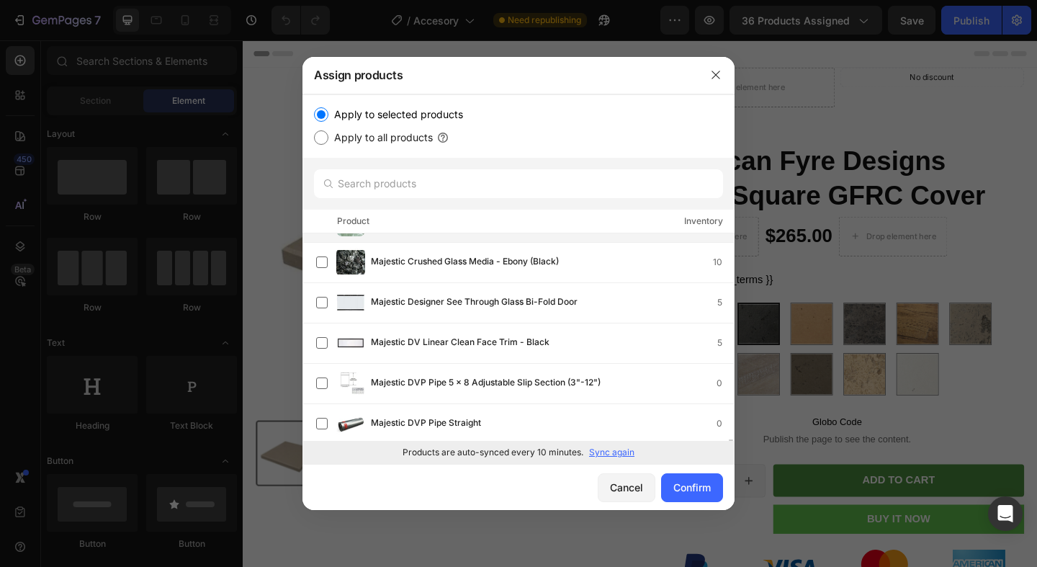
scroll to position [22620, 0]
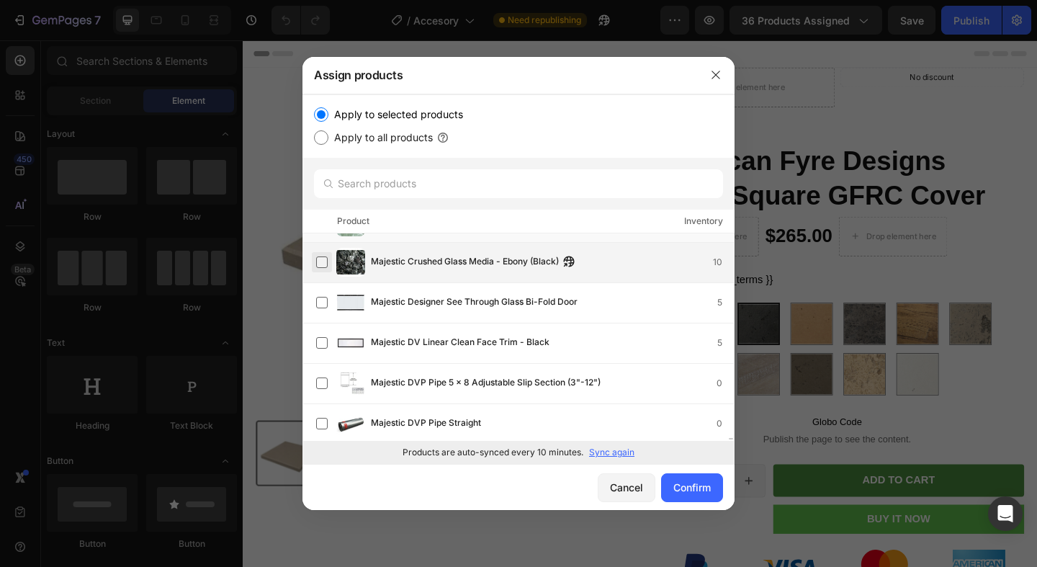
click at [323, 266] on label at bounding box center [322, 262] width 12 height 12
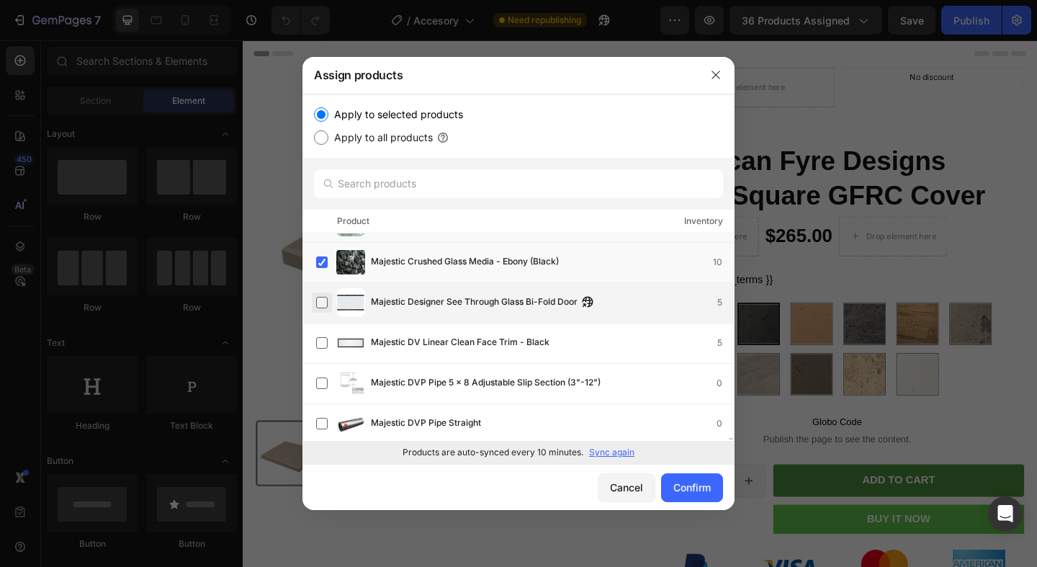
click at [323, 299] on label at bounding box center [322, 303] width 12 height 12
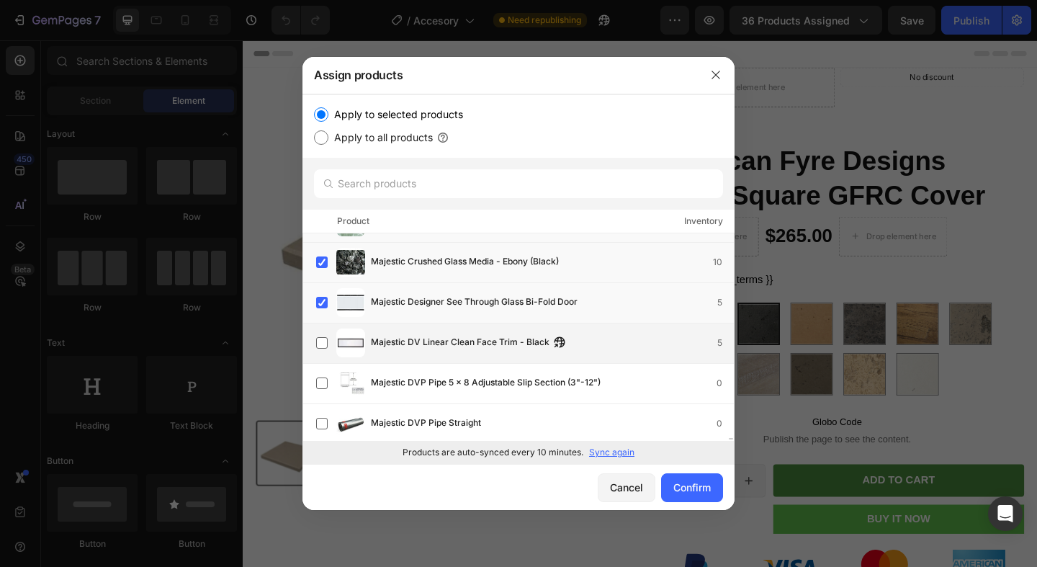
click at [323, 331] on div "Majestic DV Linear Clean Face Trim - Black 5" at bounding box center [525, 342] width 418 height 29
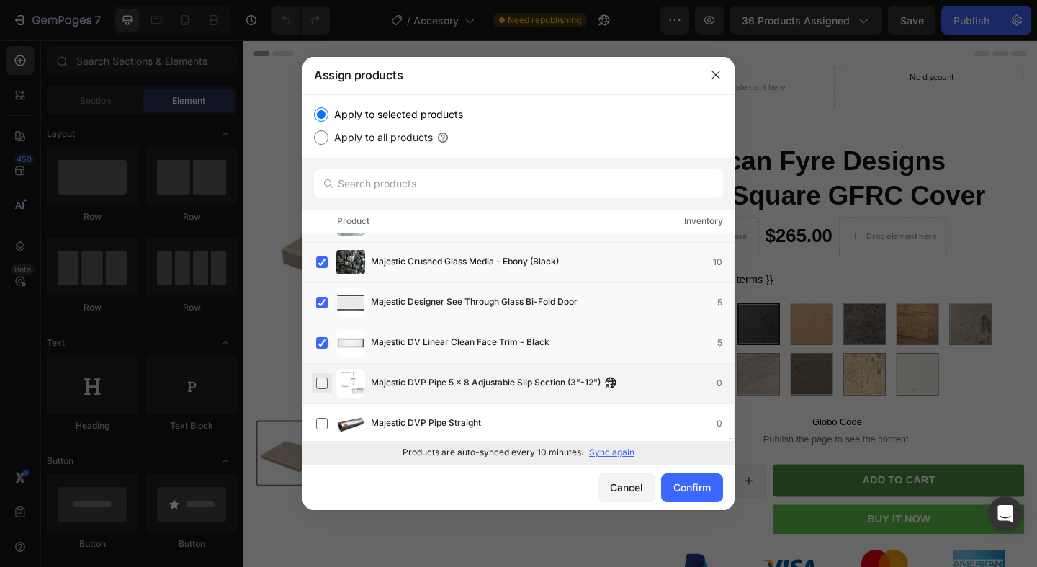
click at [325, 384] on label at bounding box center [322, 383] width 12 height 12
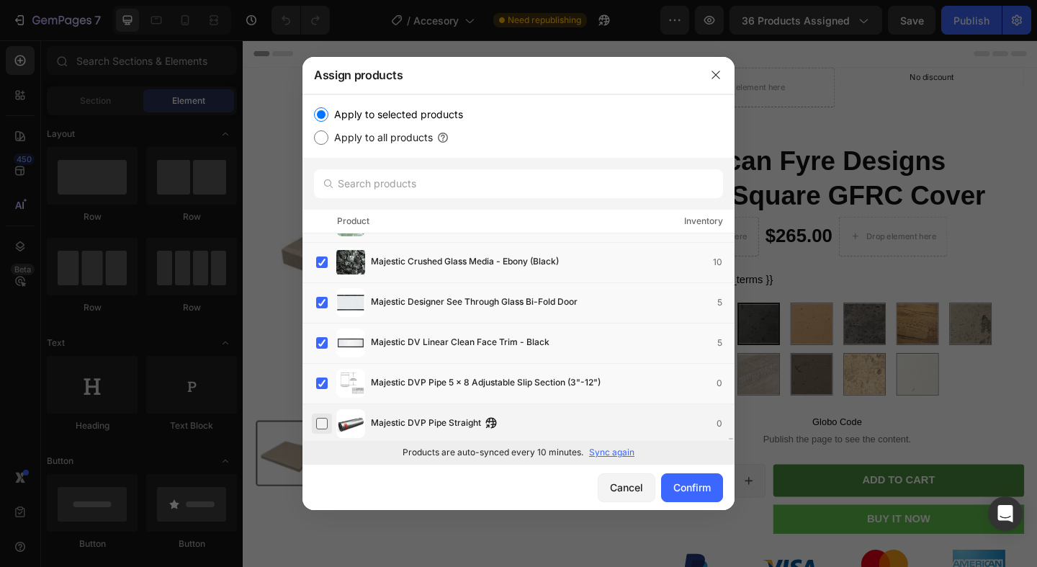
click at [324, 418] on label at bounding box center [322, 424] width 12 height 12
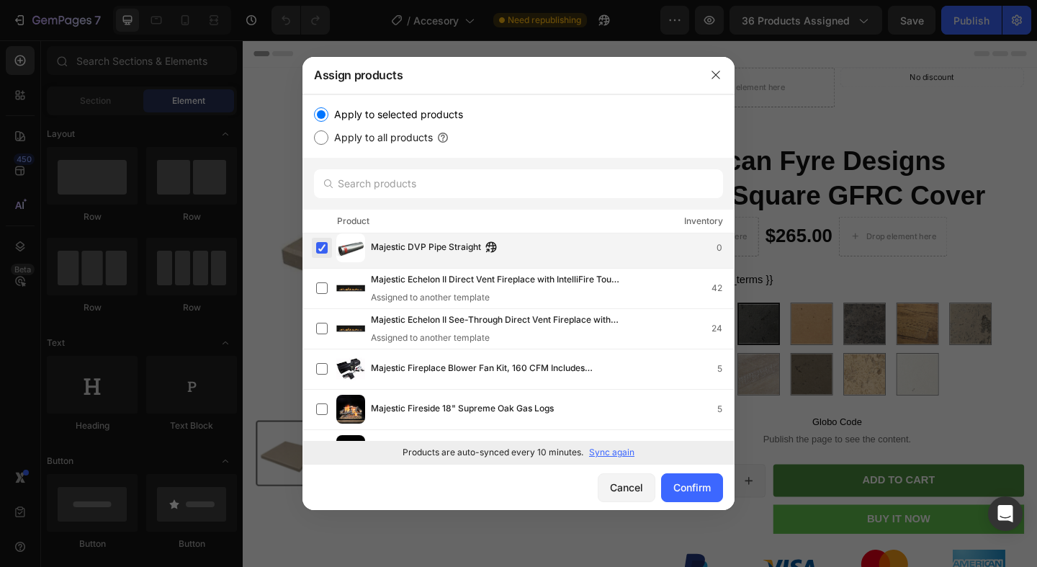
scroll to position [22818, 0]
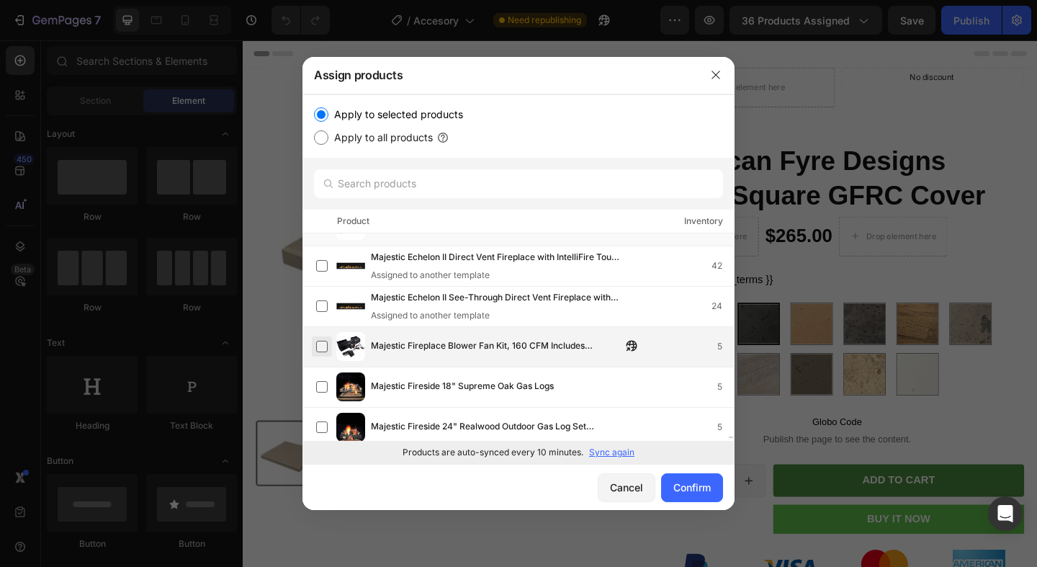
click at [317, 348] on label at bounding box center [322, 347] width 12 height 12
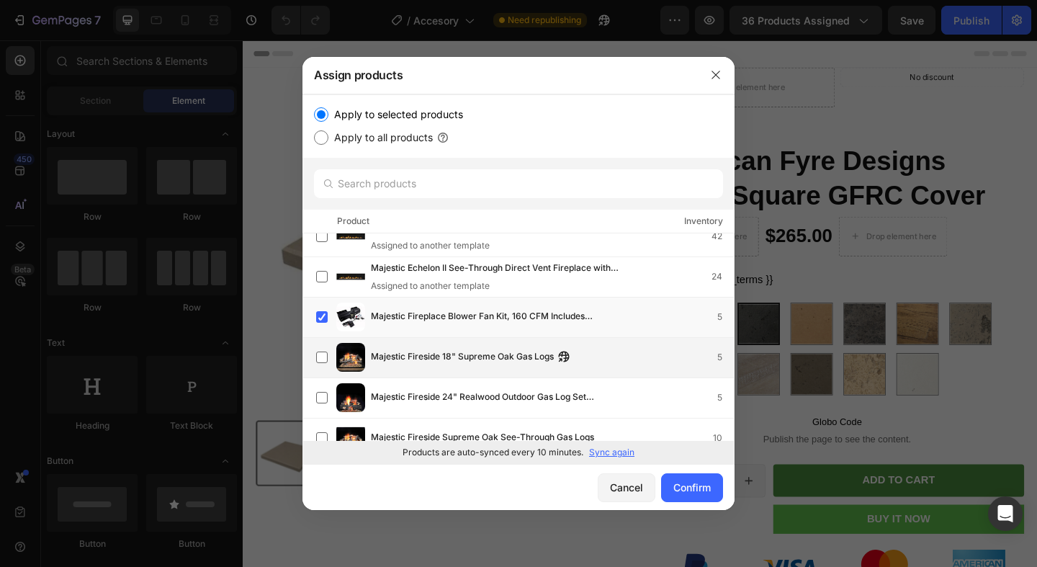
scroll to position [22863, 0]
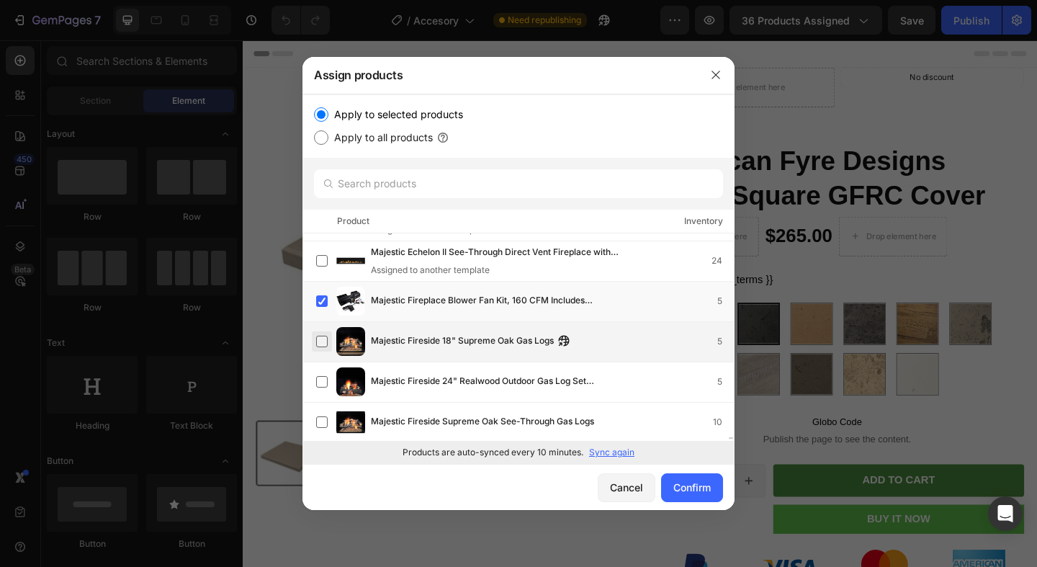
click at [327, 343] on label at bounding box center [322, 342] width 12 height 12
drag, startPoint x: 373, startPoint y: 339, endPoint x: 550, endPoint y: 336, distance: 176.5
click at [550, 336] on span "Majestic Fireside 18" Supreme Oak Gas Logs" at bounding box center [462, 342] width 183 height 16
copy span "Majestic Fireside 18" Supreme Oak Gas Log"
click at [321, 339] on label at bounding box center [322, 342] width 12 height 12
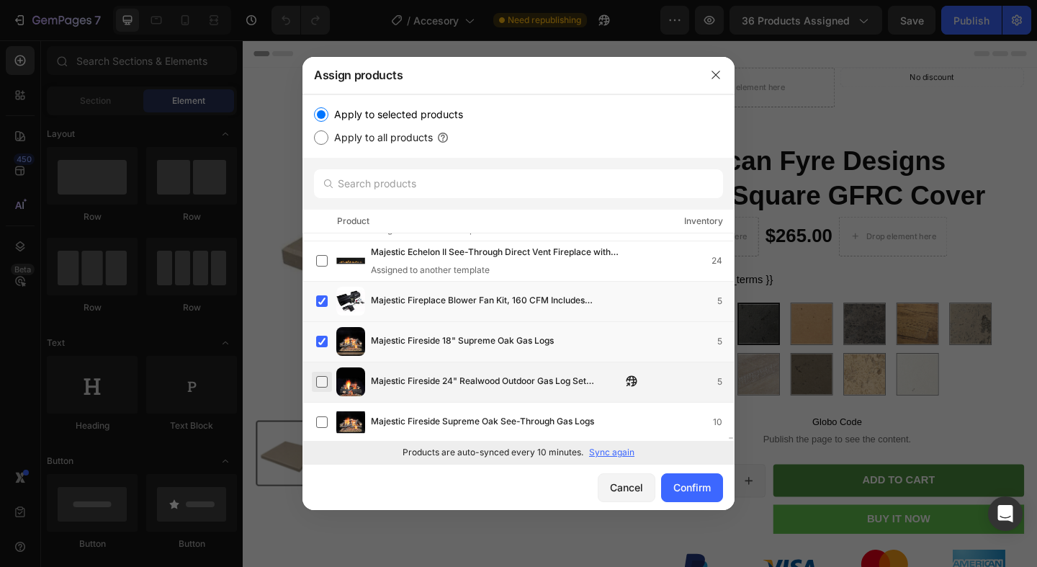
click at [320, 382] on label at bounding box center [322, 382] width 12 height 12
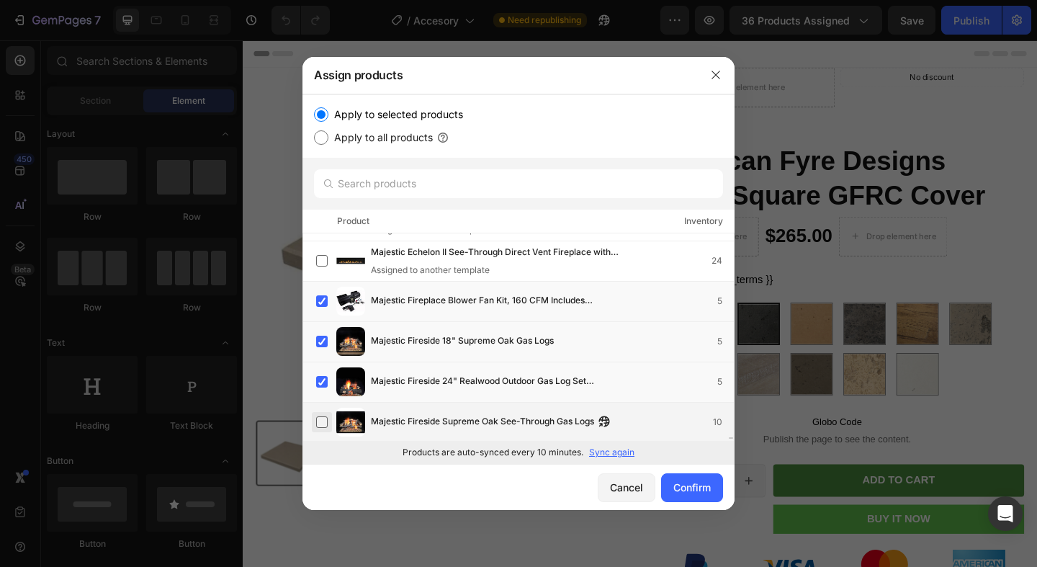
click at [319, 416] on label at bounding box center [322, 422] width 12 height 12
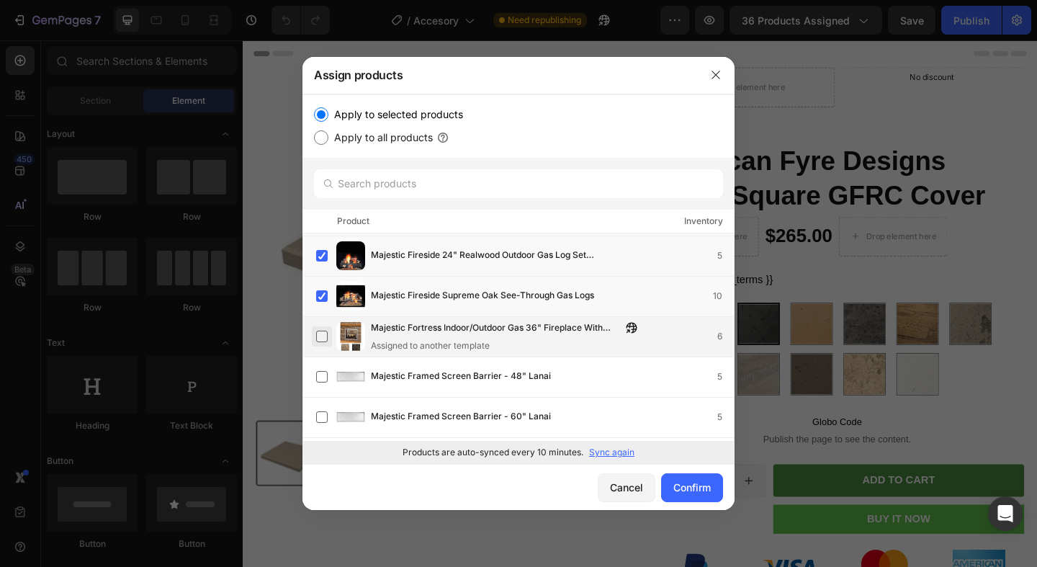
scroll to position [23021, 0]
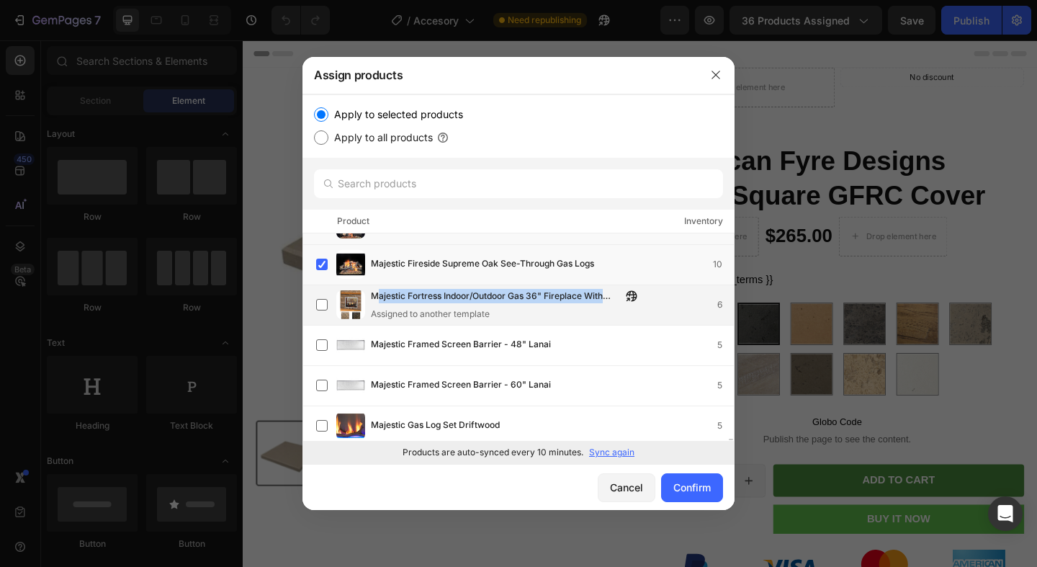
drag, startPoint x: 375, startPoint y: 292, endPoint x: 611, endPoint y: 294, distance: 236.3
click at [611, 294] on span "Majestic Fortress Indoor/Outdoor Gas 36" Fireplace With Intellifire Touch Ignit…" at bounding box center [496, 297] width 251 height 16
copy span "ajestic Fortress Indoor/Outdoor Gas 36" Fireplace With"
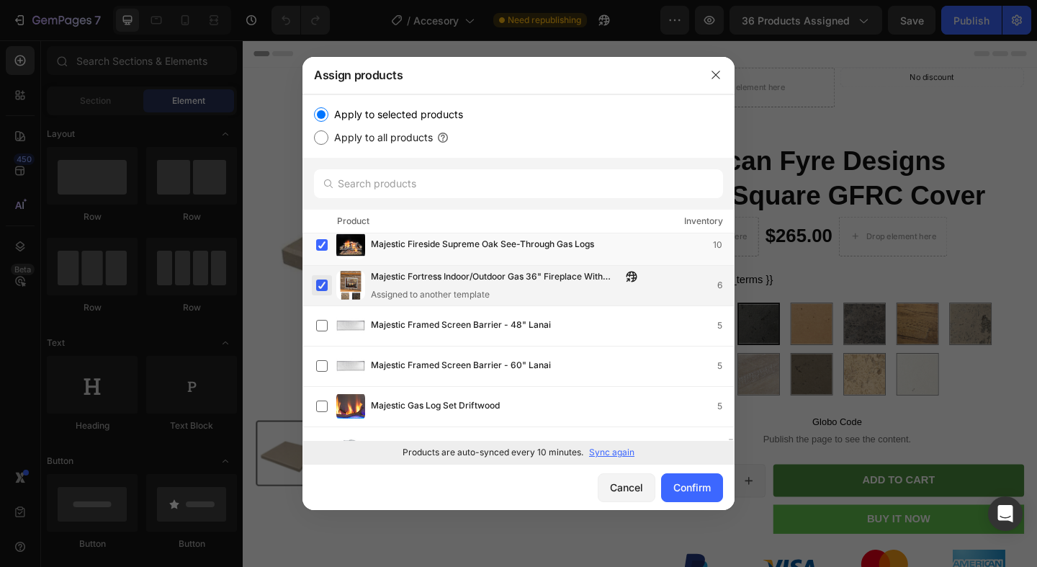
click at [326, 283] on label at bounding box center [322, 285] width 12 height 12
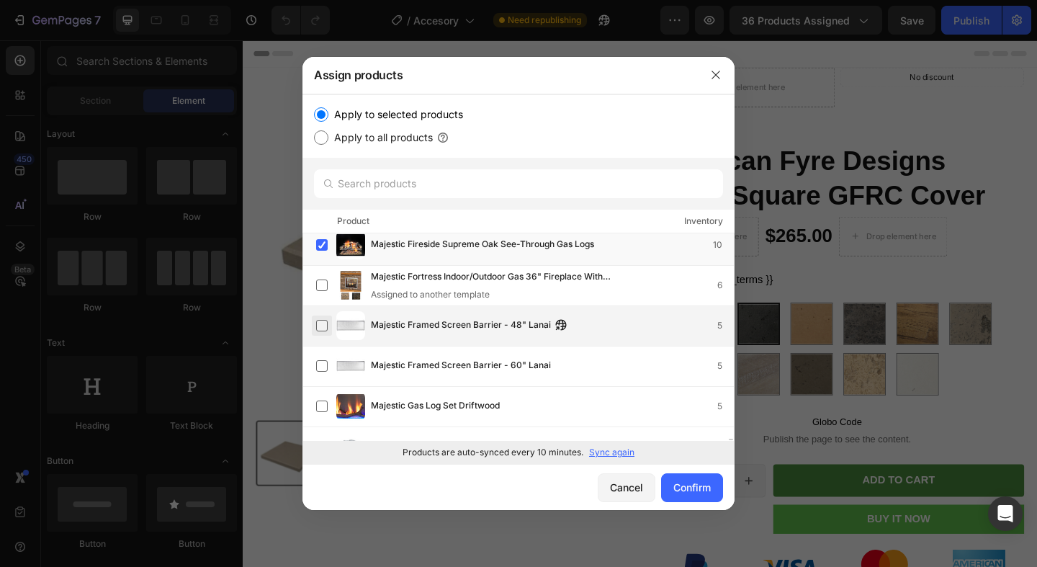
click at [325, 321] on label at bounding box center [322, 326] width 12 height 12
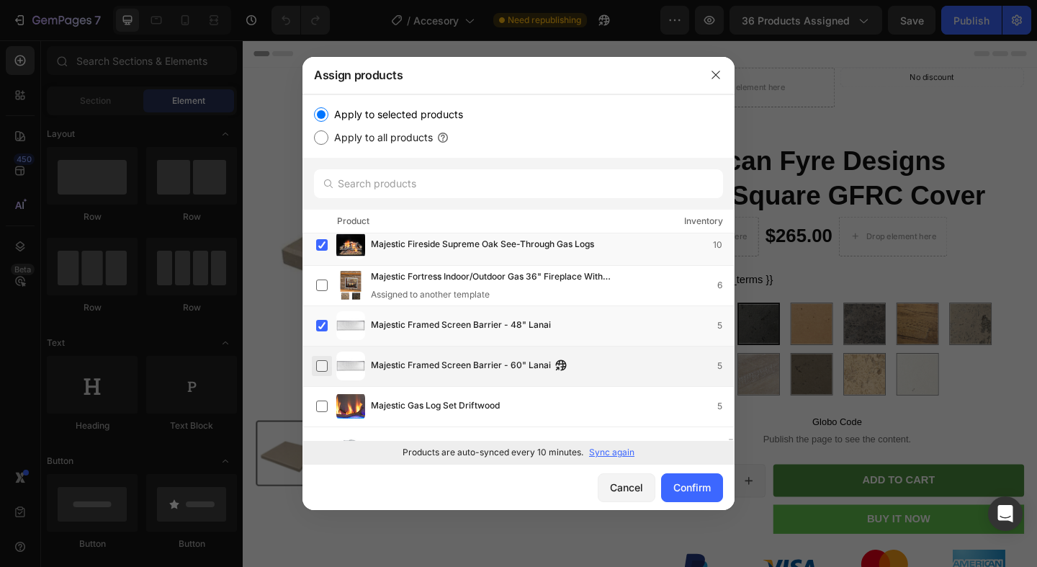
click at [318, 360] on label at bounding box center [322, 366] width 12 height 12
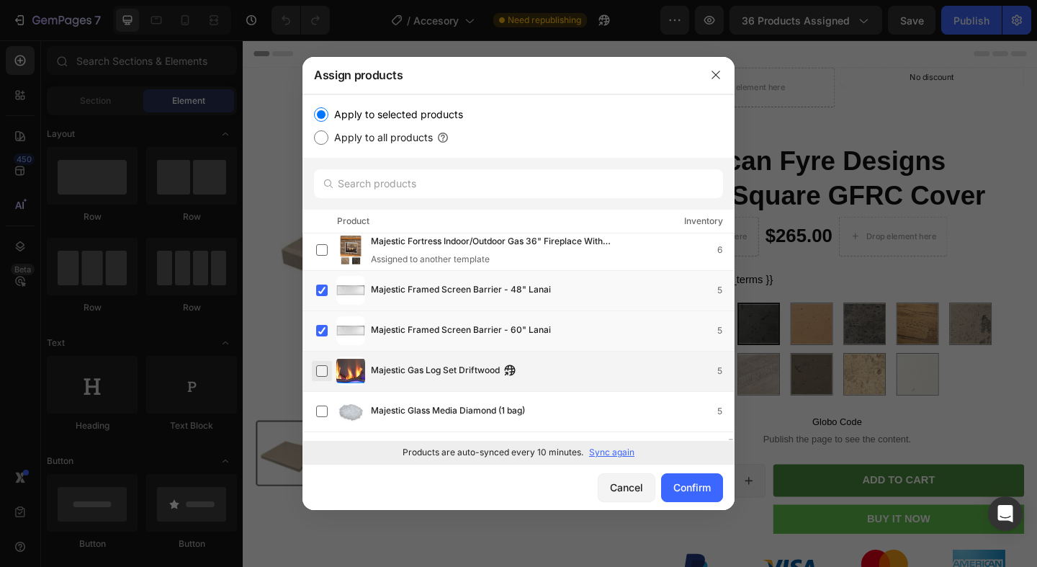
click at [318, 365] on label at bounding box center [322, 371] width 12 height 12
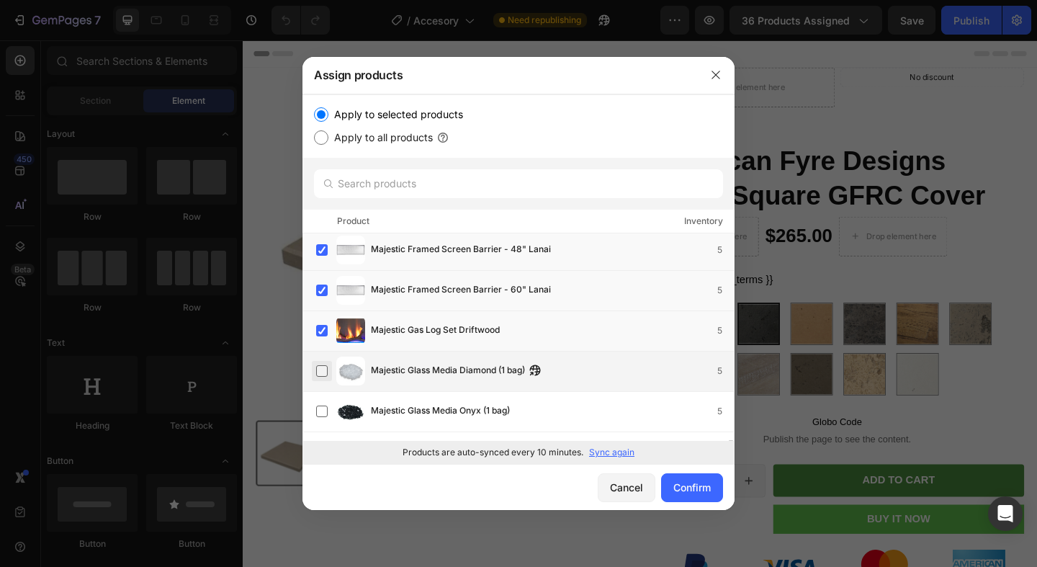
scroll to position [23117, 0]
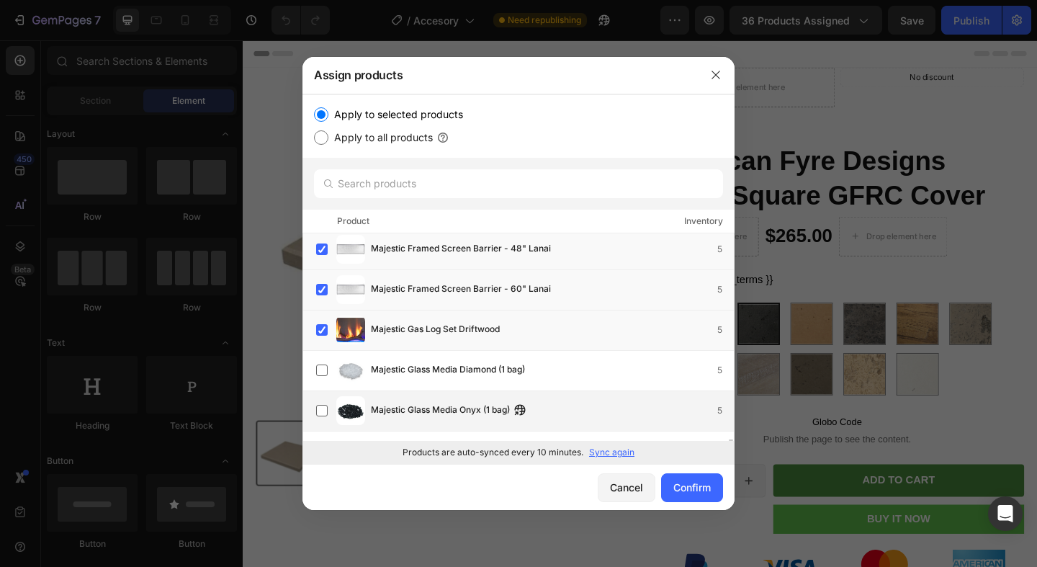
click at [318, 364] on label at bounding box center [322, 370] width 12 height 12
click at [318, 395] on div "Majestic Glass Media Onyx (1 bag) 5" at bounding box center [519, 411] width 432 height 40
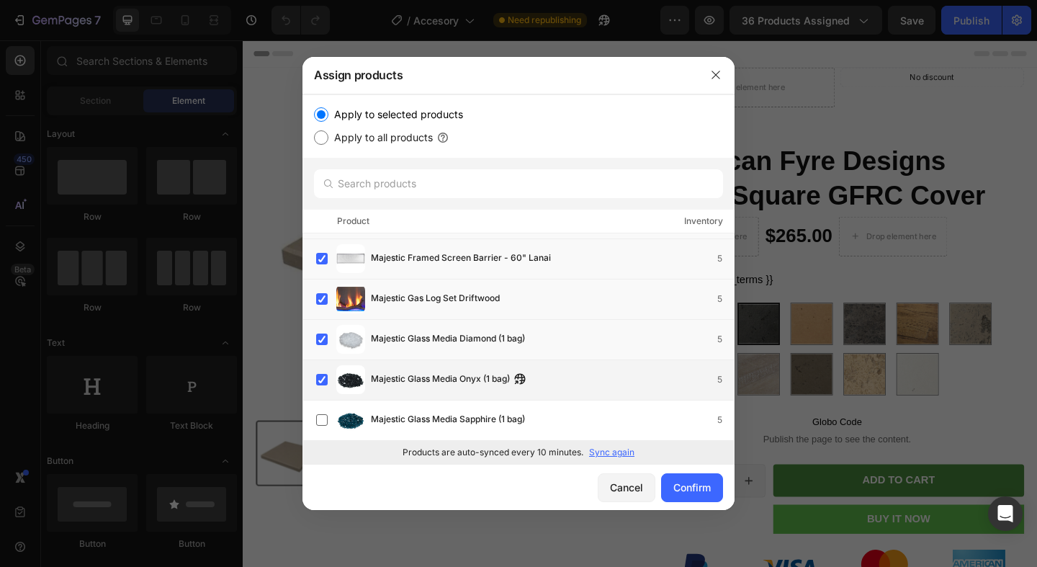
scroll to position [23202, 0]
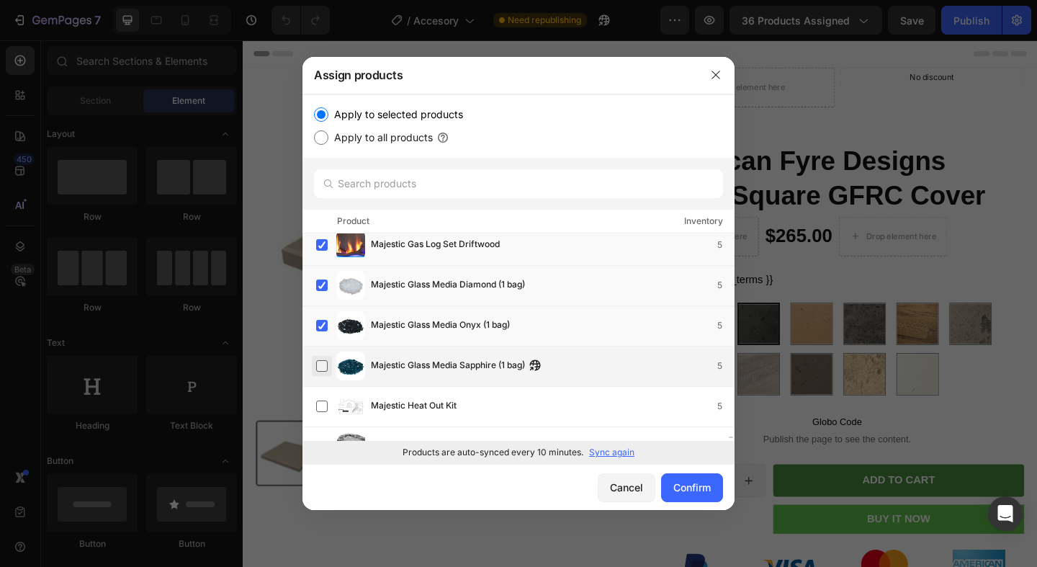
click at [323, 360] on label at bounding box center [322, 366] width 12 height 12
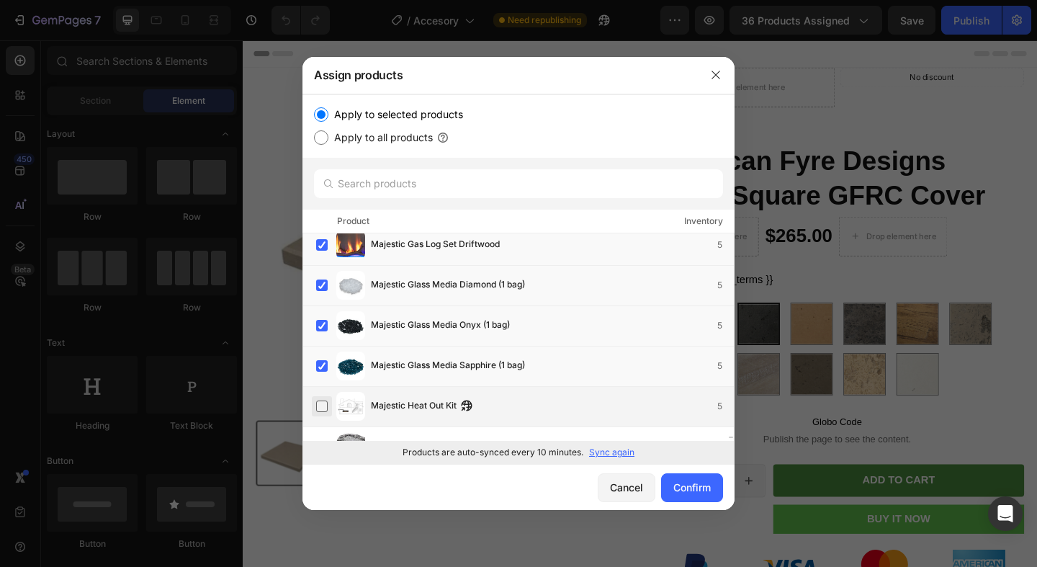
click at [320, 400] on label at bounding box center [322, 406] width 12 height 12
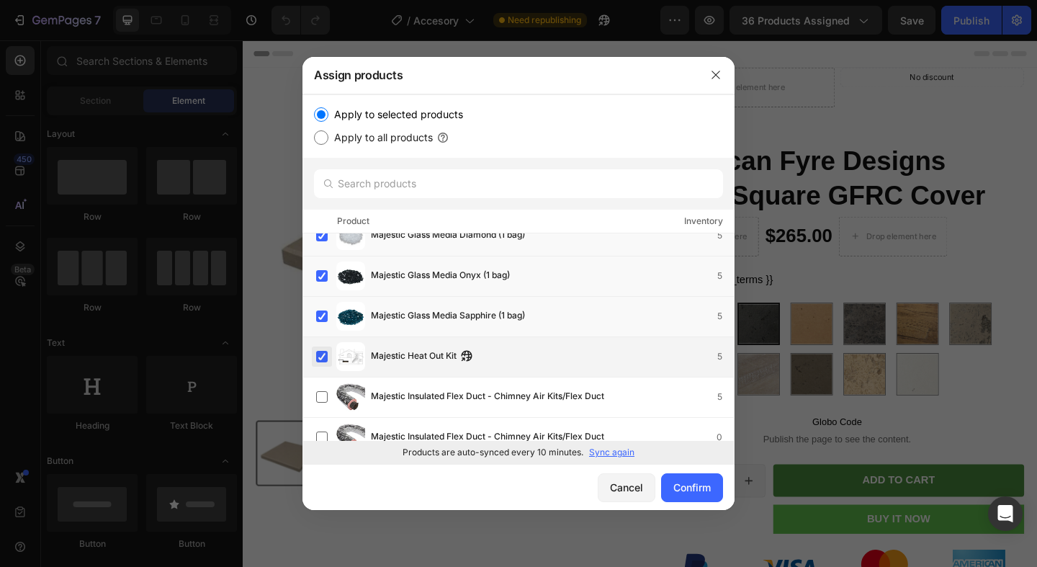
scroll to position [23278, 0]
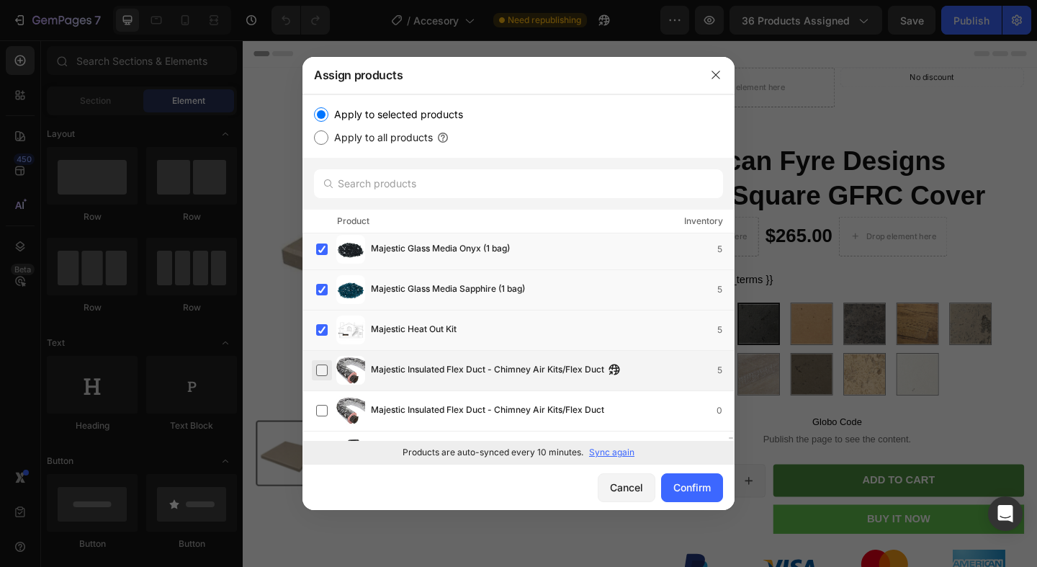
click at [318, 374] on label at bounding box center [322, 370] width 12 height 12
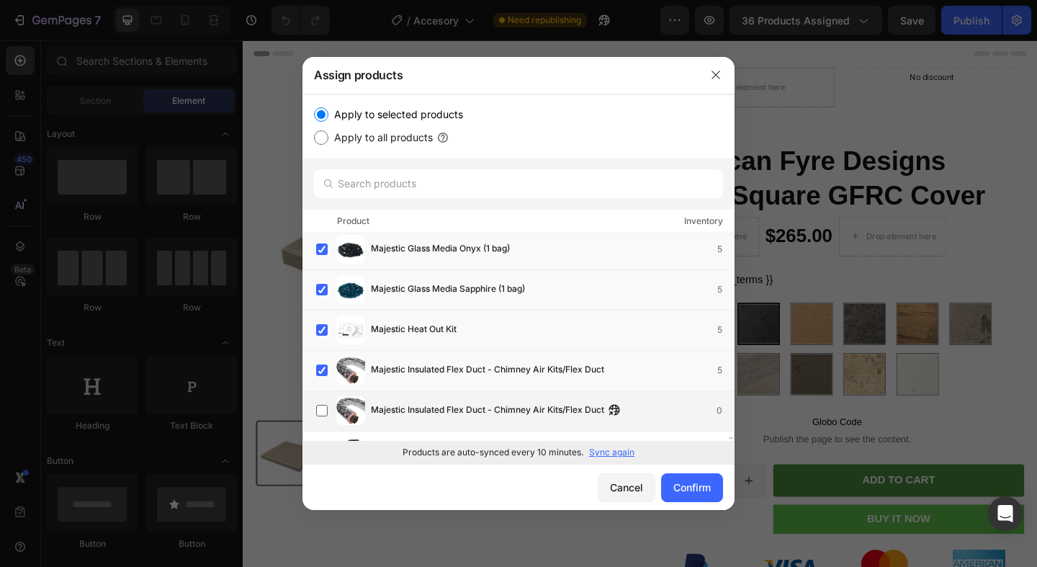
click at [318, 396] on div "Majestic Insulated Flex Duct - Chimney Air Kits/Flex Duct 0" at bounding box center [525, 410] width 418 height 29
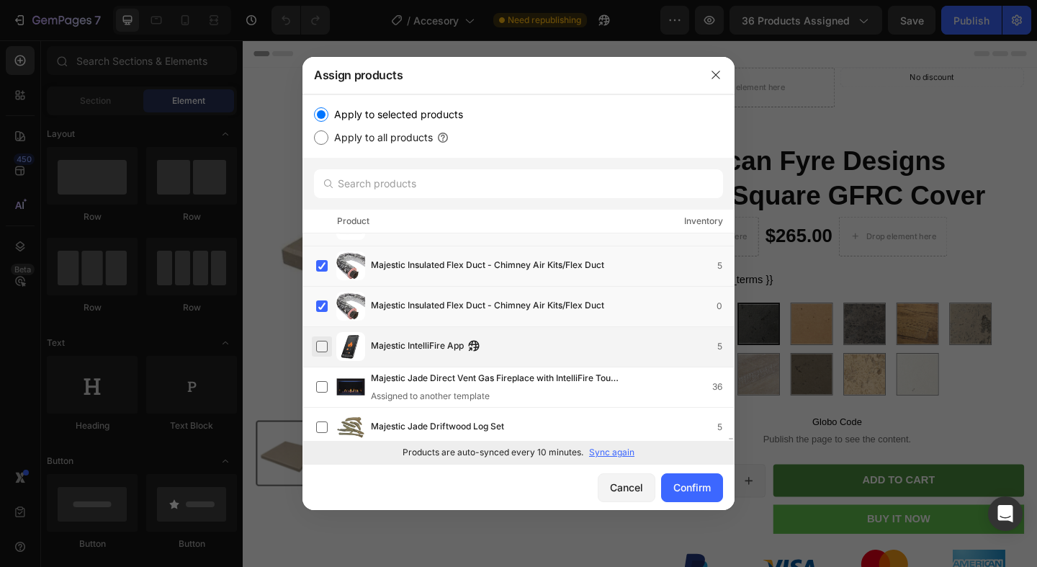
click at [322, 346] on label at bounding box center [322, 347] width 12 height 12
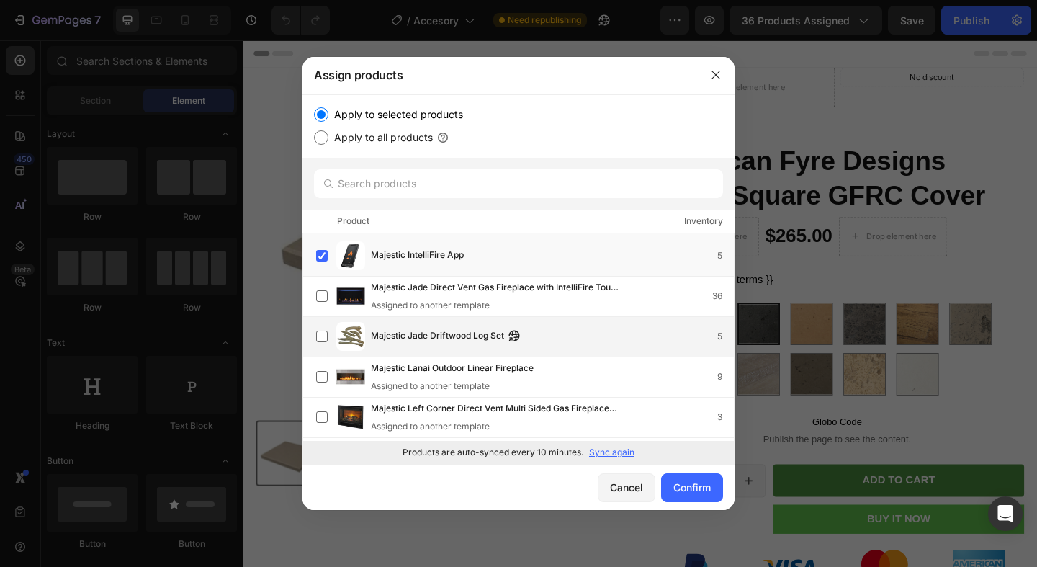
scroll to position [23489, 0]
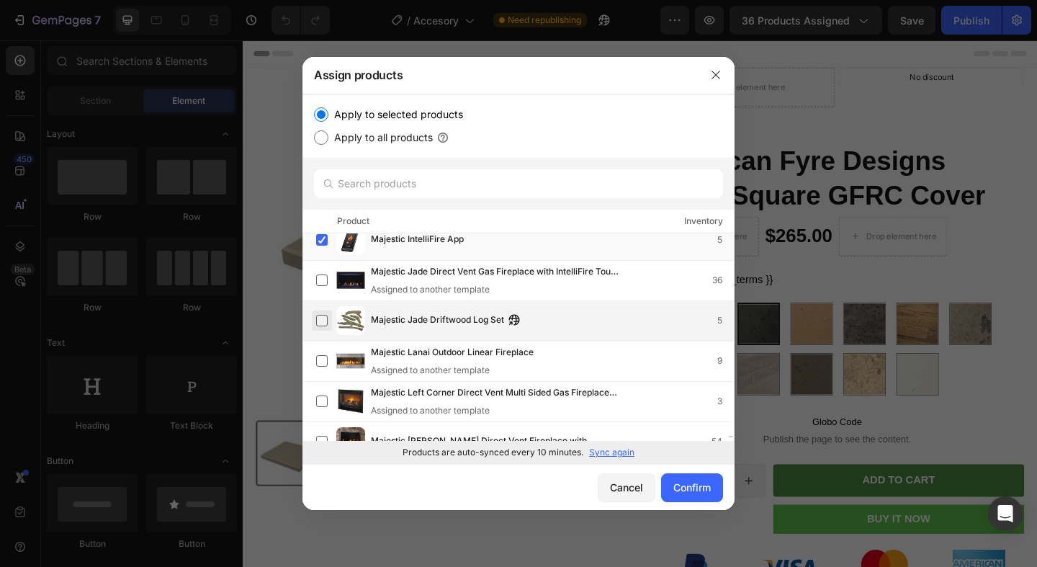
click at [328, 315] on label at bounding box center [322, 321] width 12 height 12
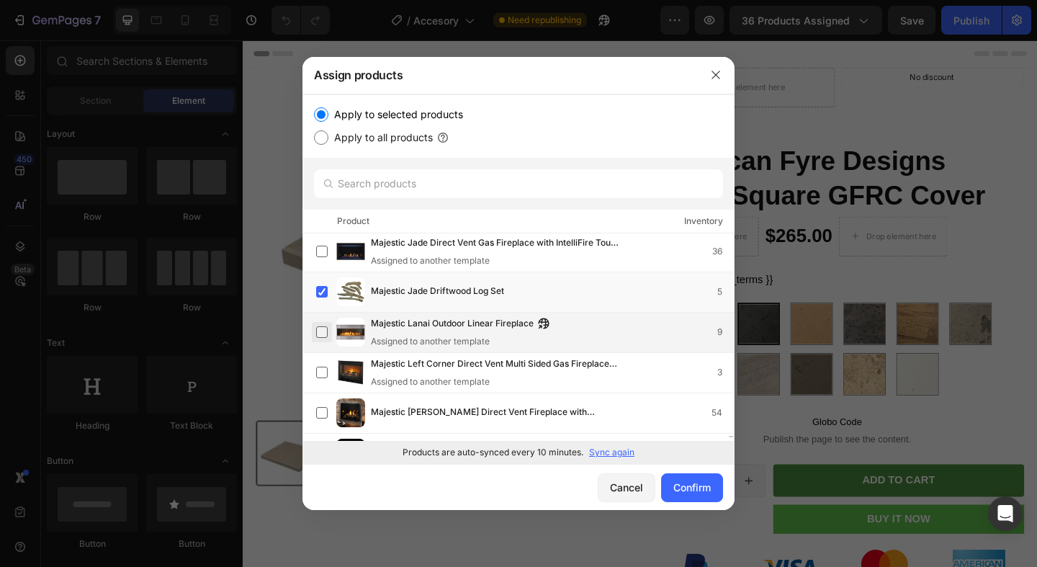
click at [317, 326] on label at bounding box center [322, 332] width 12 height 12
click at [318, 332] on label at bounding box center [322, 332] width 12 height 12
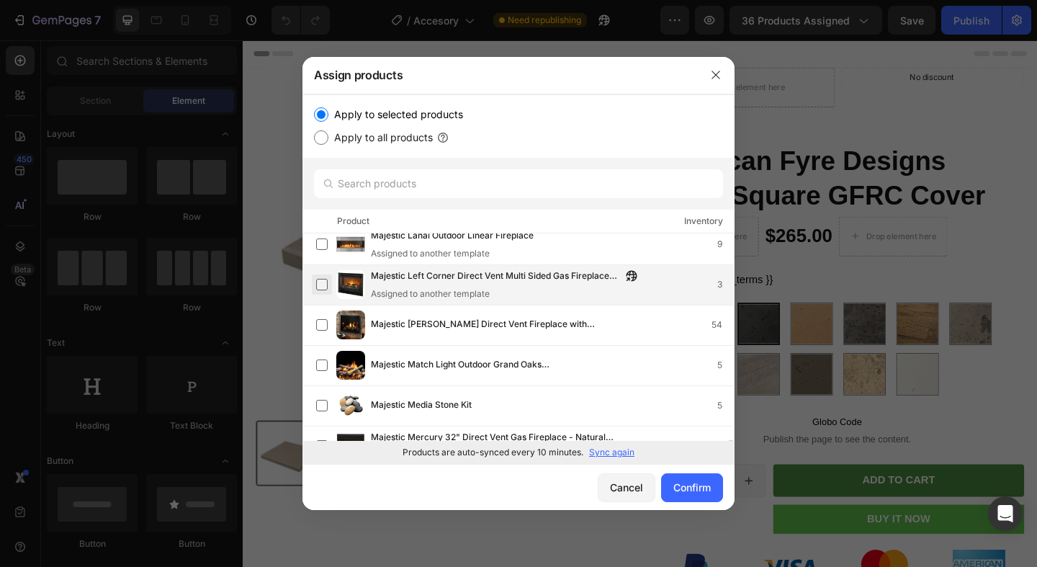
scroll to position [23627, 0]
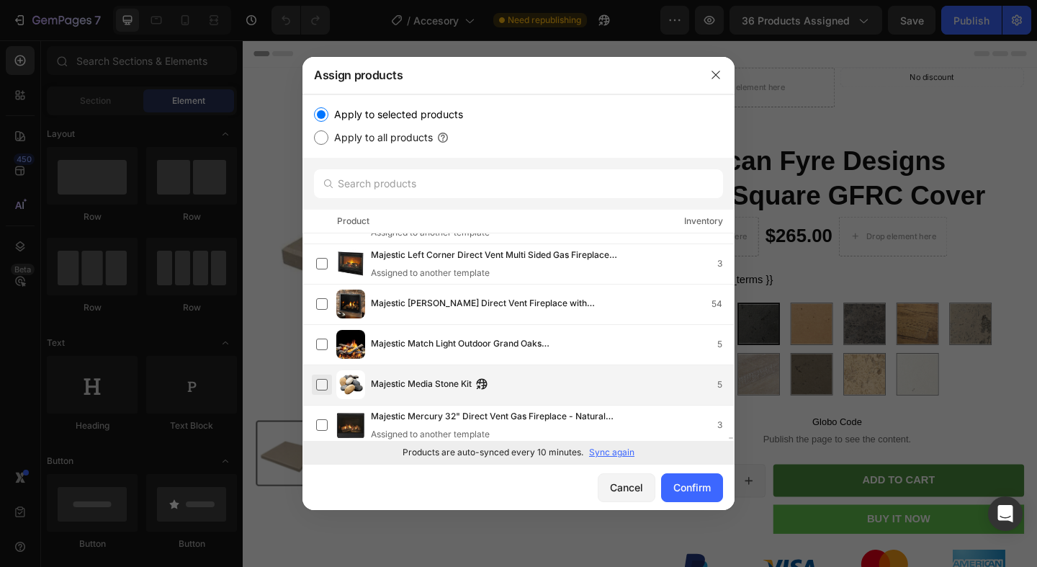
click at [323, 379] on label at bounding box center [322, 385] width 12 height 12
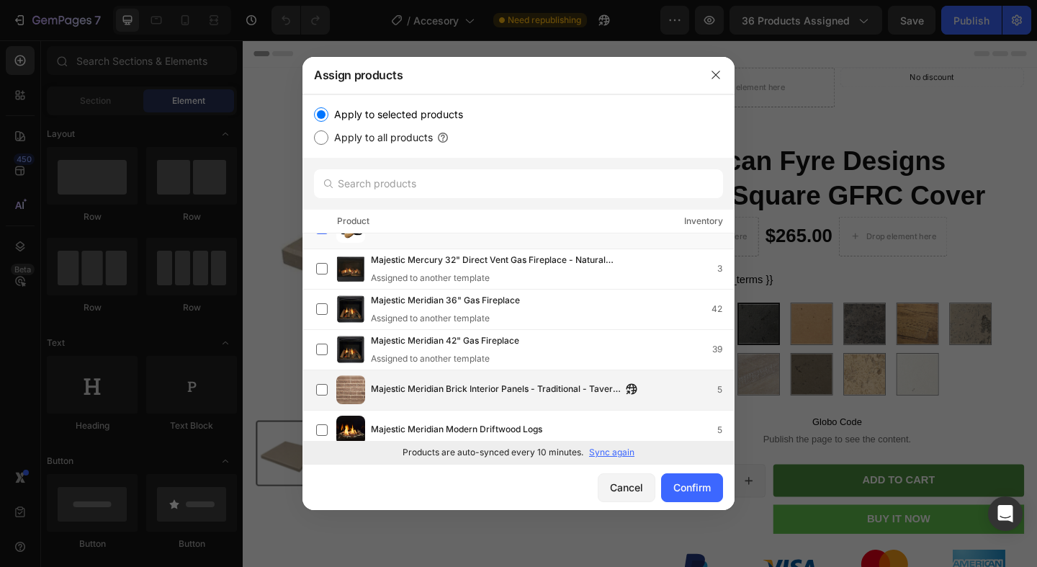
scroll to position [23803, 0]
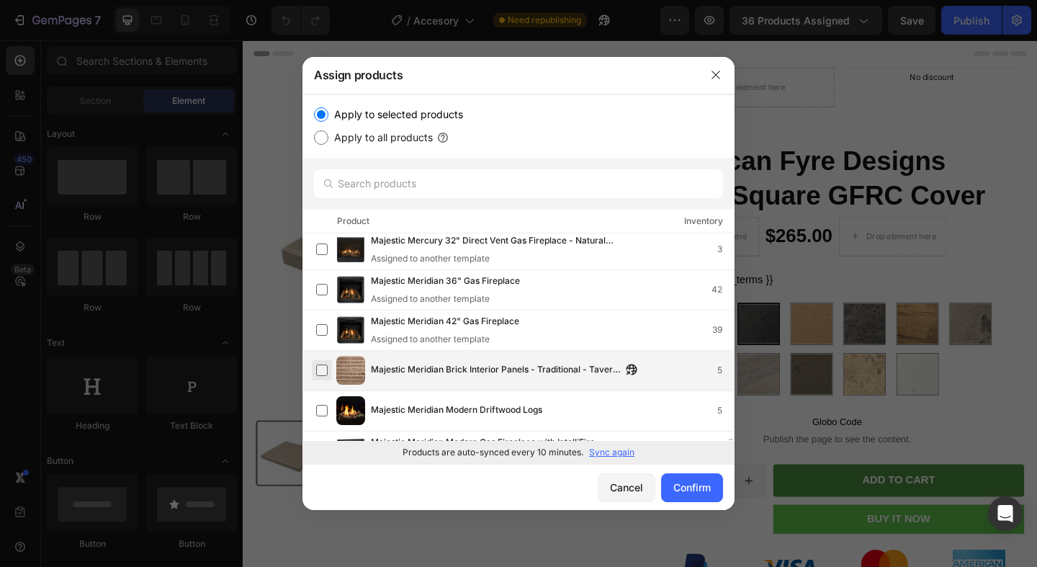
click at [328, 370] on label at bounding box center [322, 370] width 12 height 12
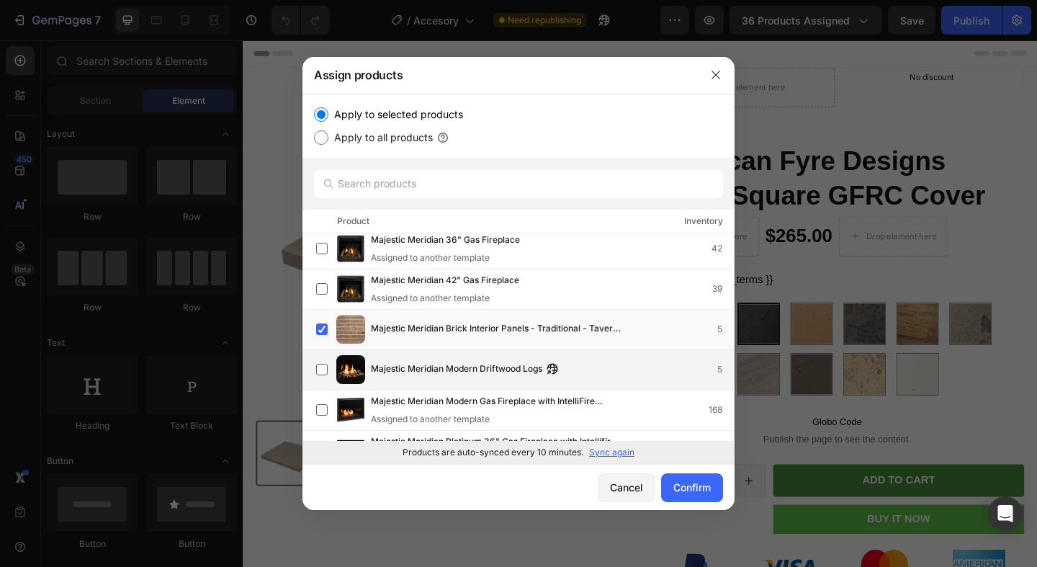
scroll to position [23870, 0]
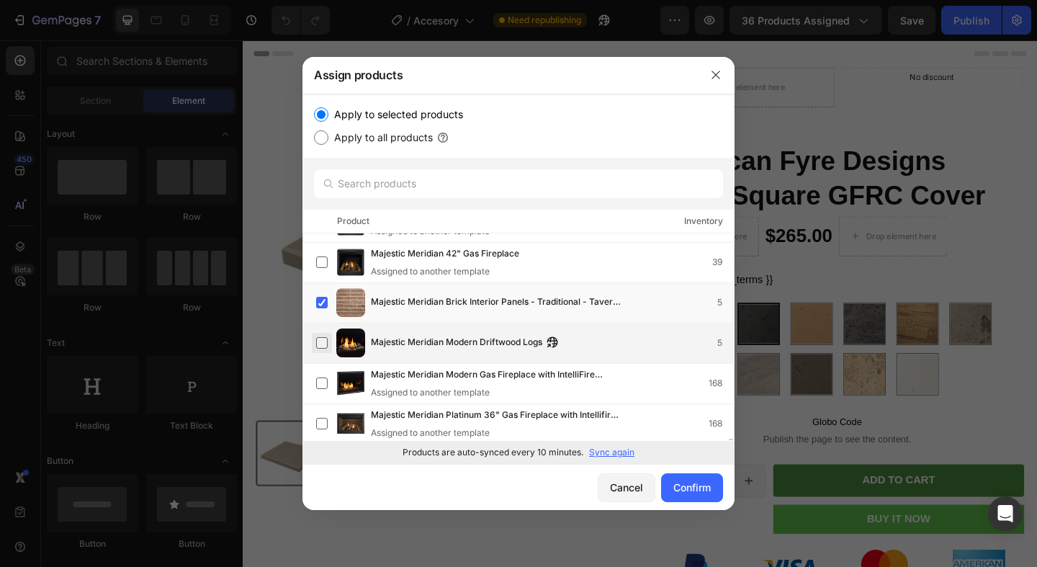
click at [323, 337] on label at bounding box center [322, 343] width 12 height 12
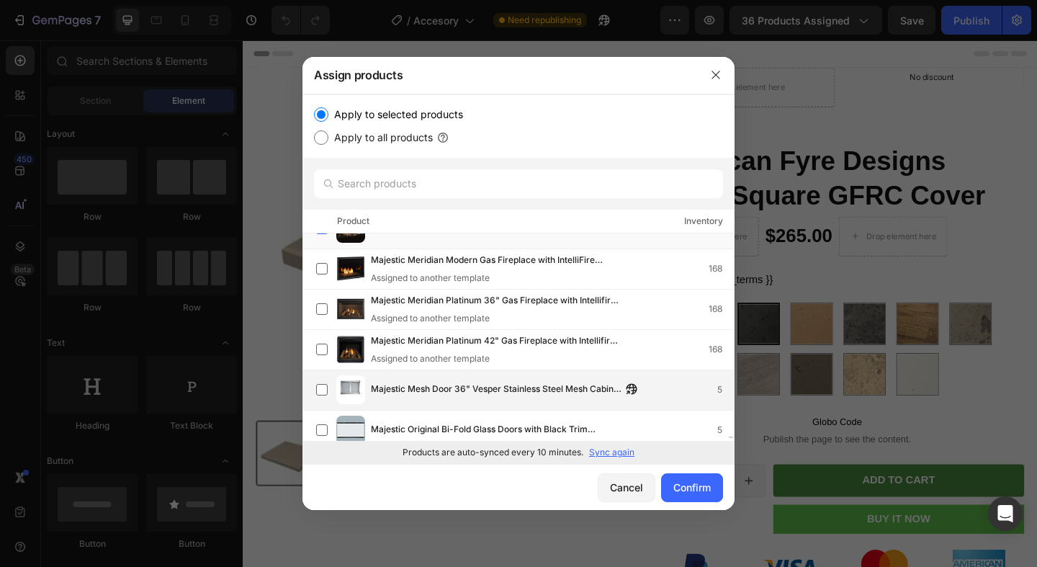
scroll to position [23997, 0]
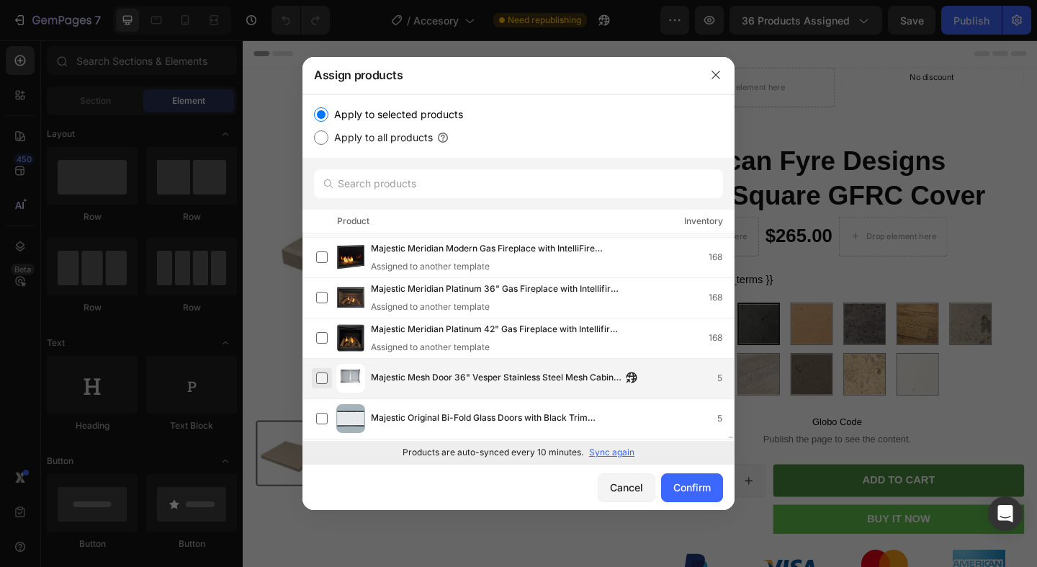
click at [319, 375] on label at bounding box center [322, 378] width 12 height 12
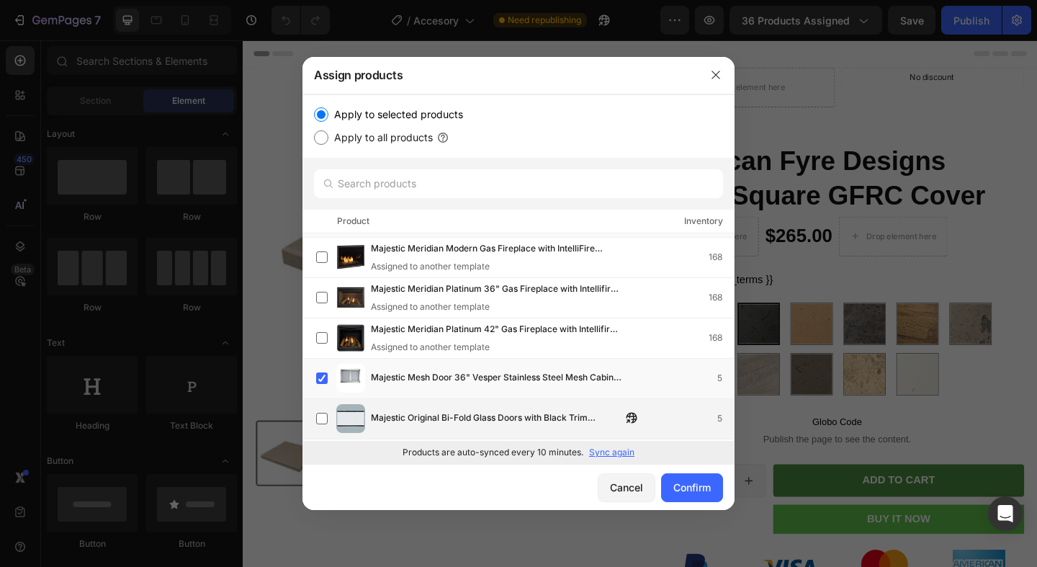
scroll to position [24039, 0]
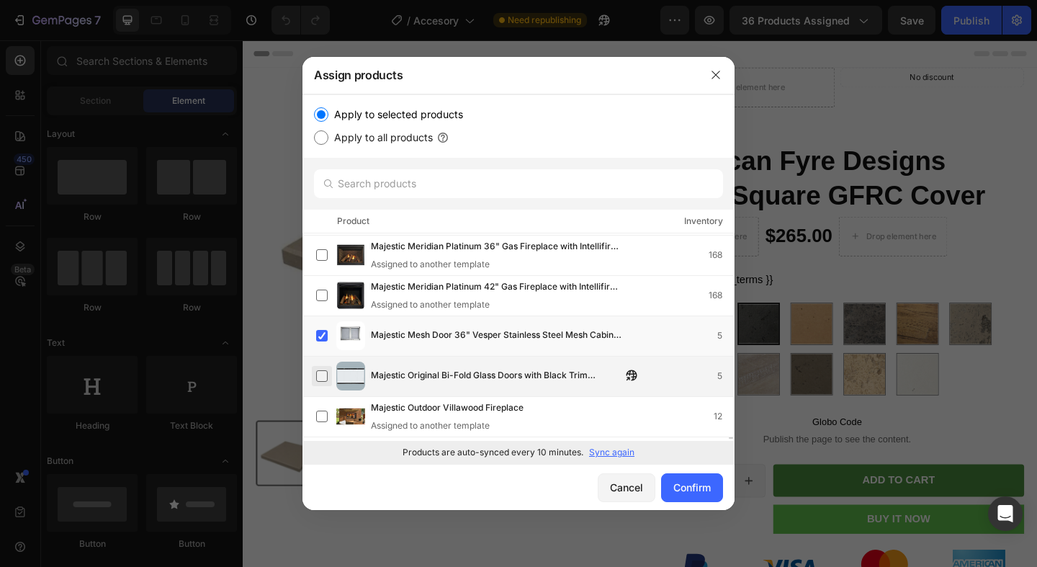
click at [328, 376] on label at bounding box center [322, 376] width 12 height 12
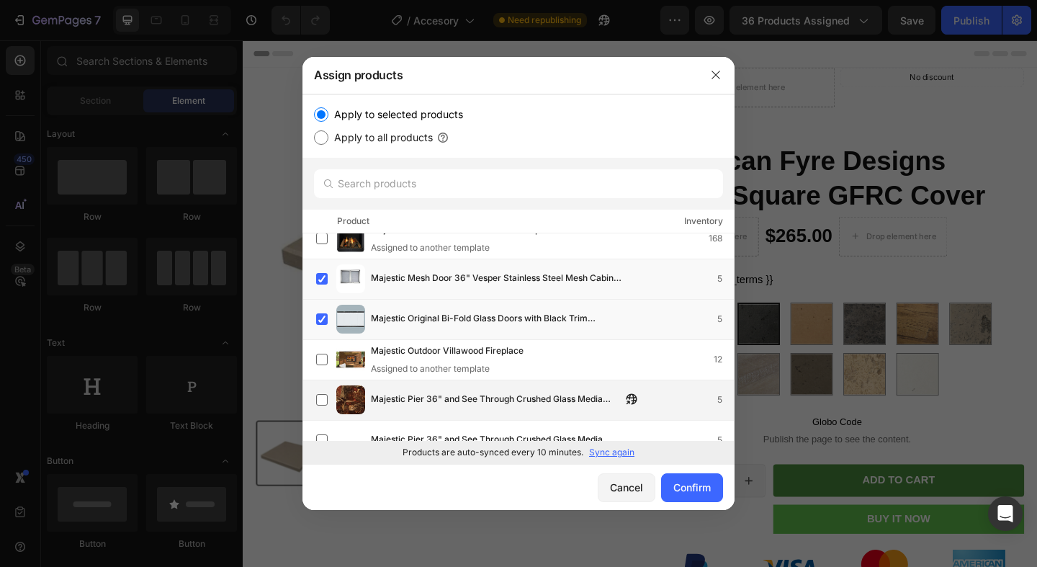
scroll to position [24118, 0]
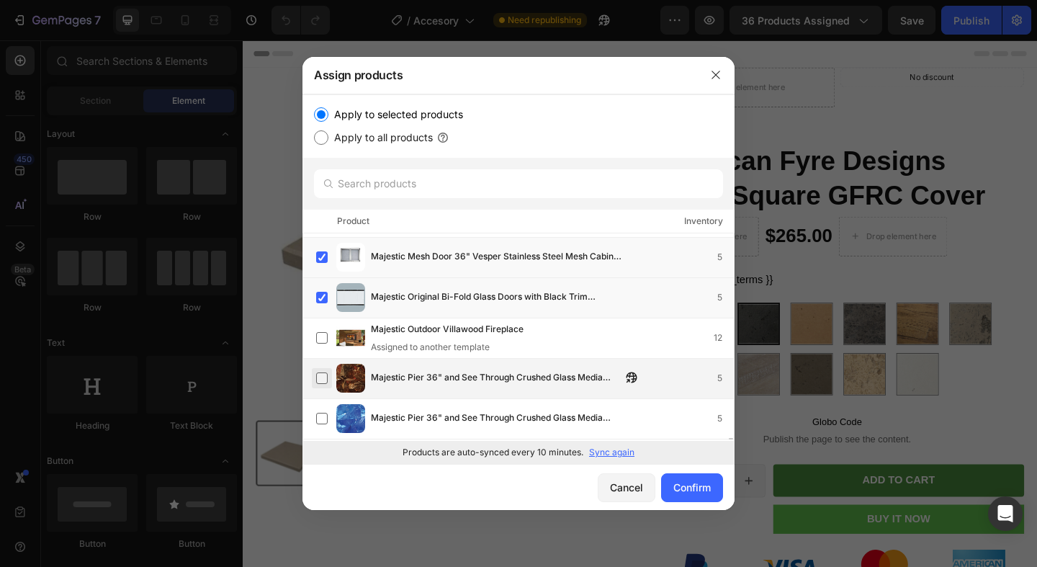
click at [316, 376] on label at bounding box center [322, 378] width 12 height 12
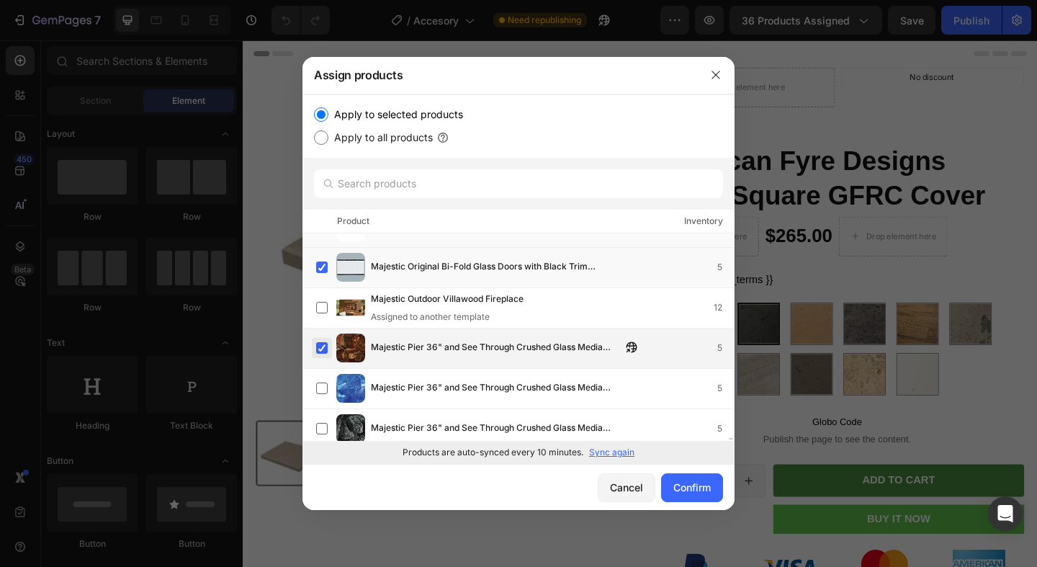
click at [315, 376] on div "Majestic Pier 36" and See Through Crushed Glass Media Cobalt (Blue) 5" at bounding box center [519, 389] width 432 height 40
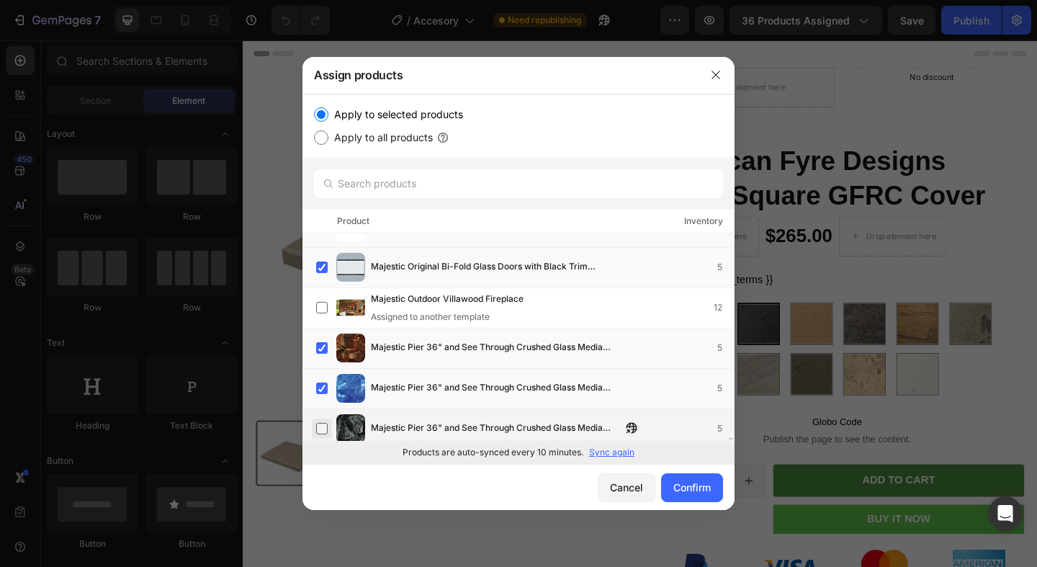
click at [327, 423] on label at bounding box center [322, 429] width 12 height 12
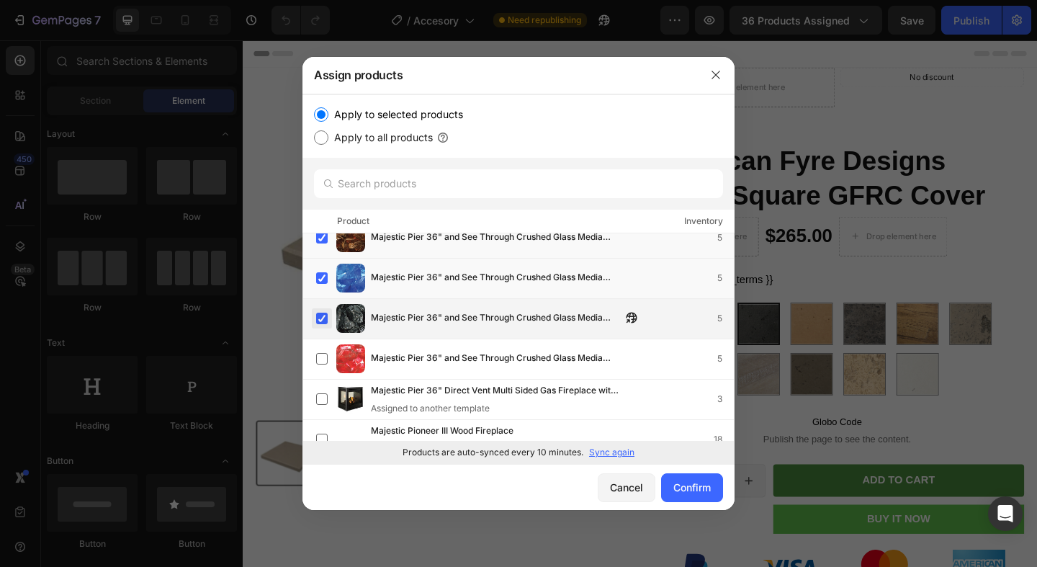
scroll to position [24285, 0]
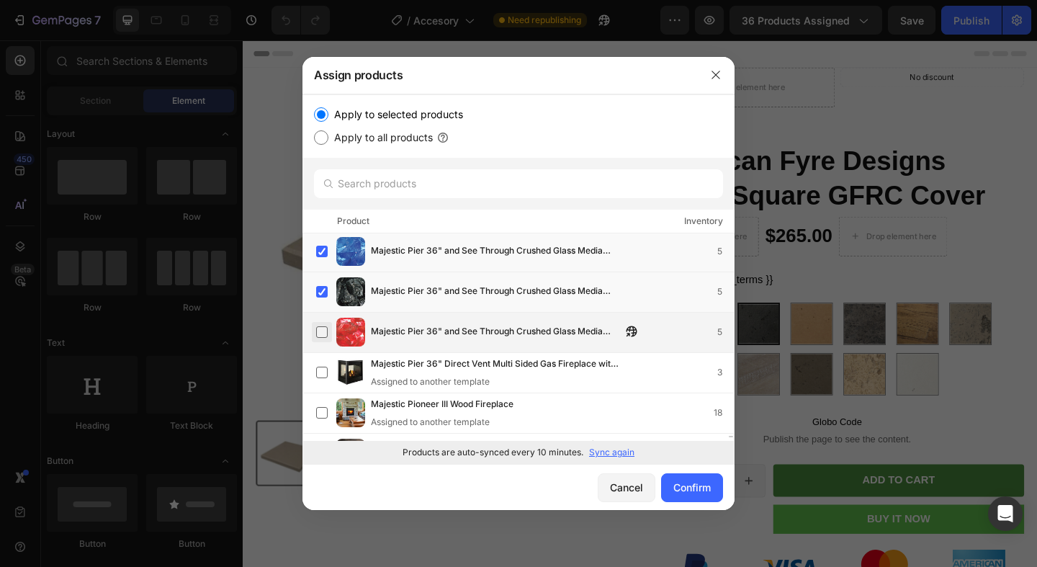
click at [316, 336] on label at bounding box center [322, 332] width 12 height 12
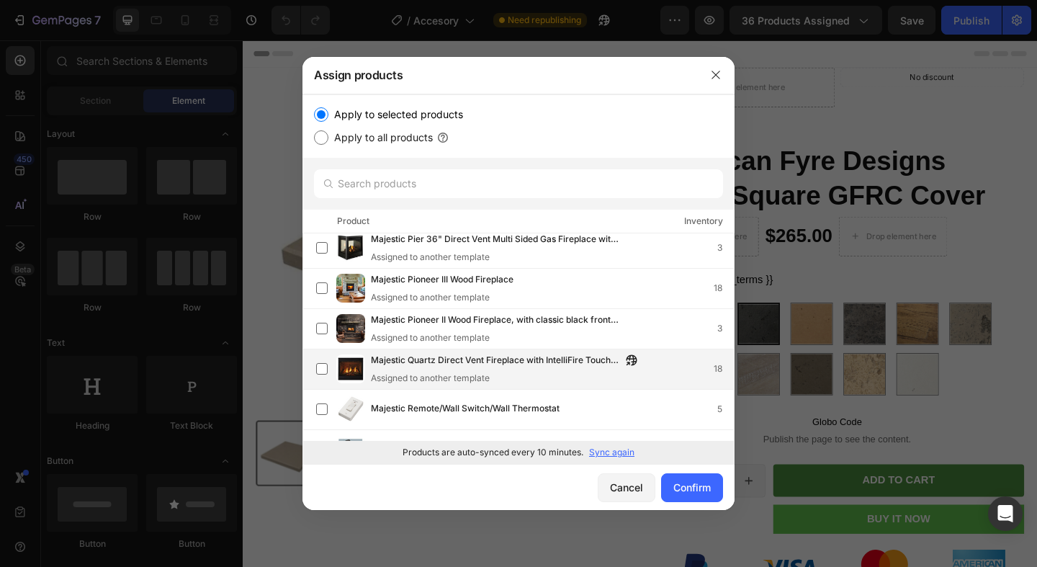
scroll to position [24439, 0]
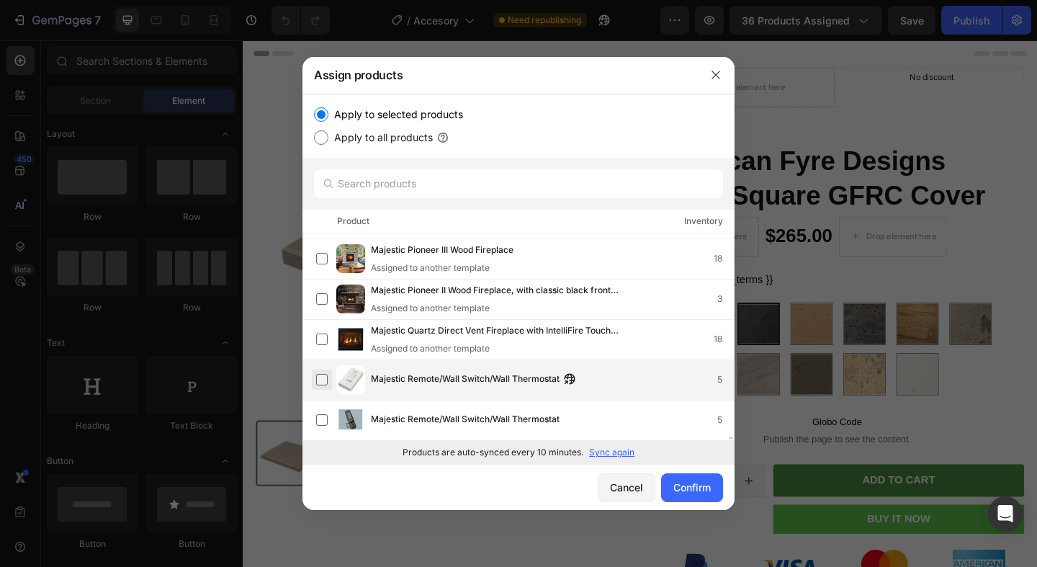
click at [324, 377] on label at bounding box center [322, 380] width 12 height 12
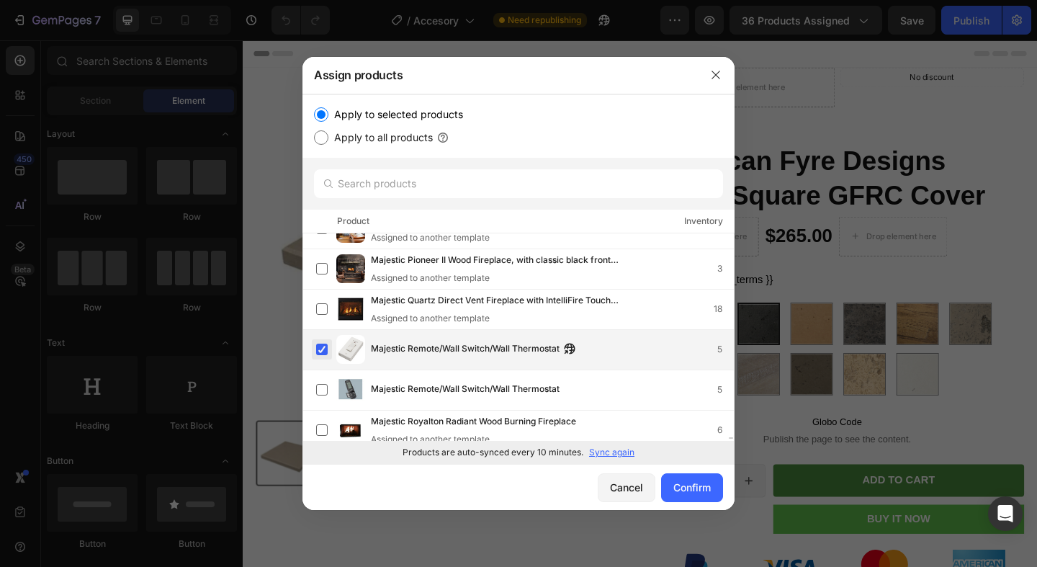
click at [324, 377] on div "Majestic Remote/Wall Switch/Wall Thermostat 5" at bounding box center [525, 389] width 418 height 29
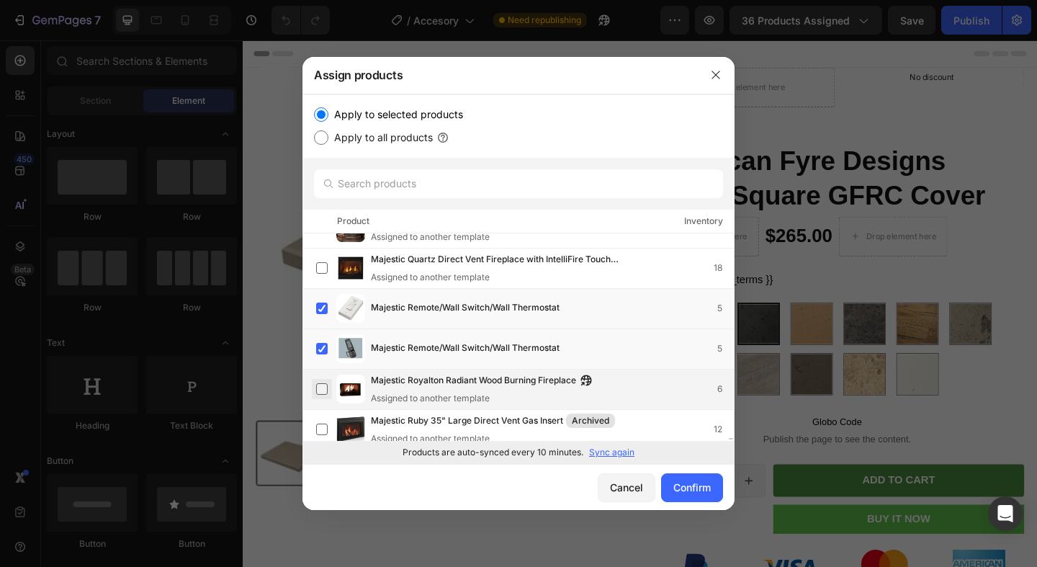
click at [323, 386] on label at bounding box center [322, 389] width 12 height 12
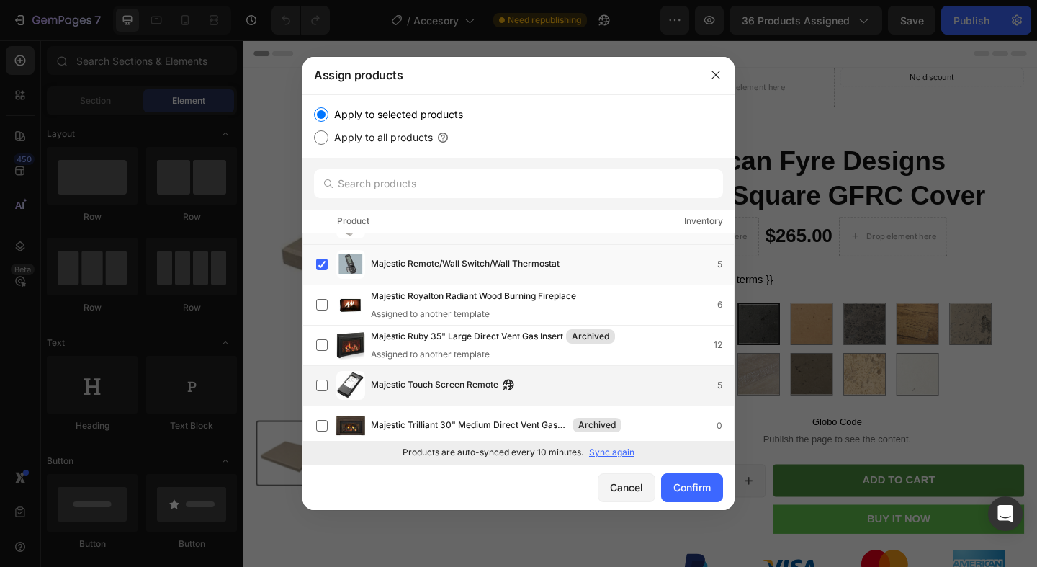
scroll to position [24636, 0]
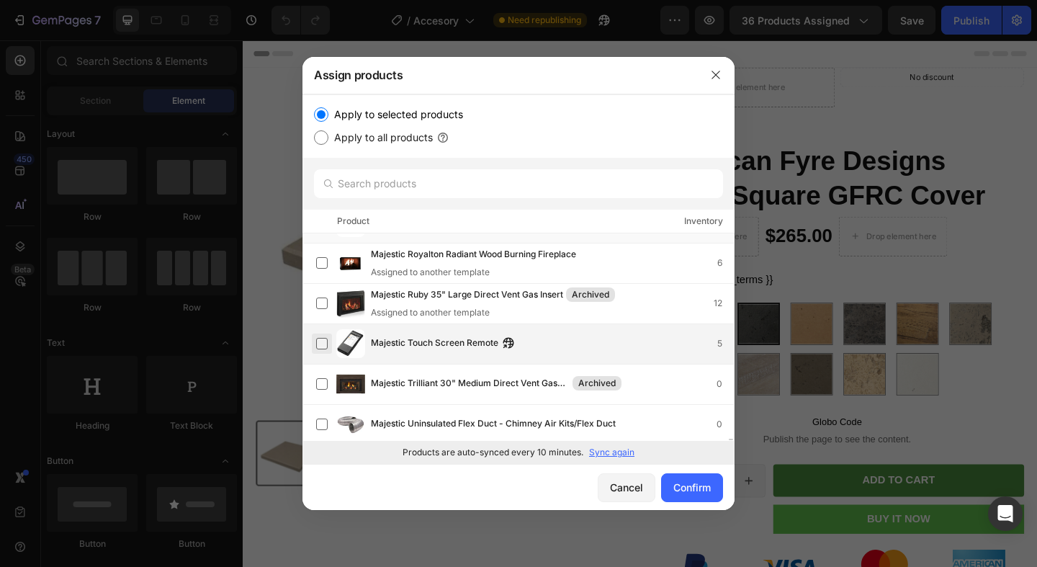
click at [328, 340] on label at bounding box center [322, 344] width 12 height 12
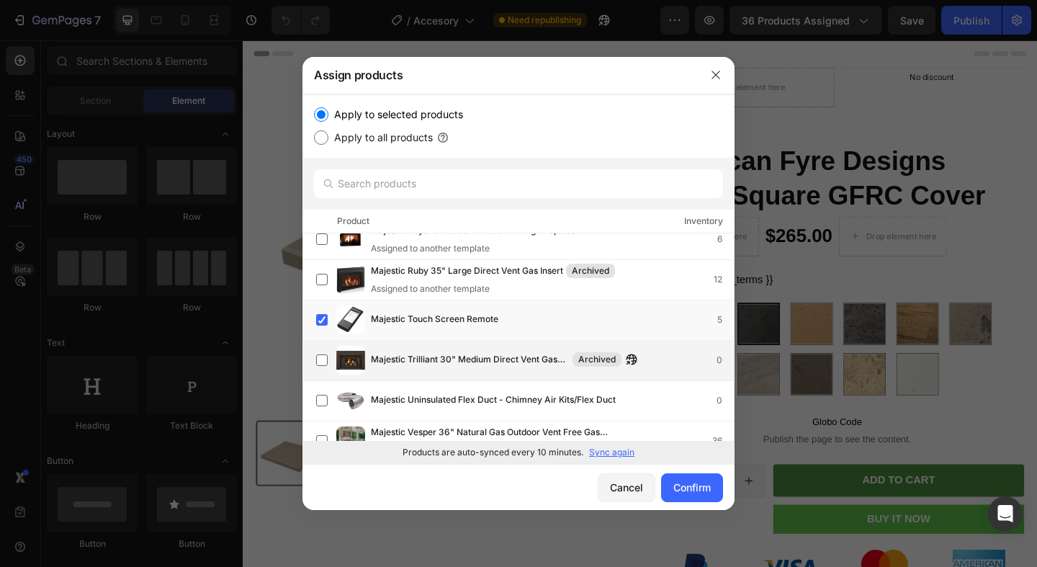
scroll to position [24694, 0]
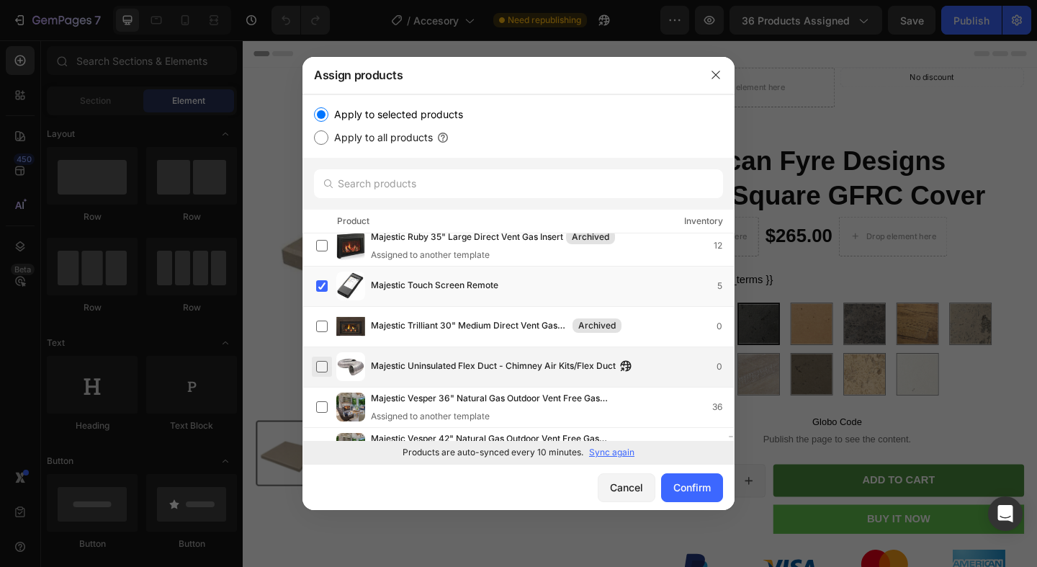
click at [321, 361] on label at bounding box center [322, 367] width 12 height 12
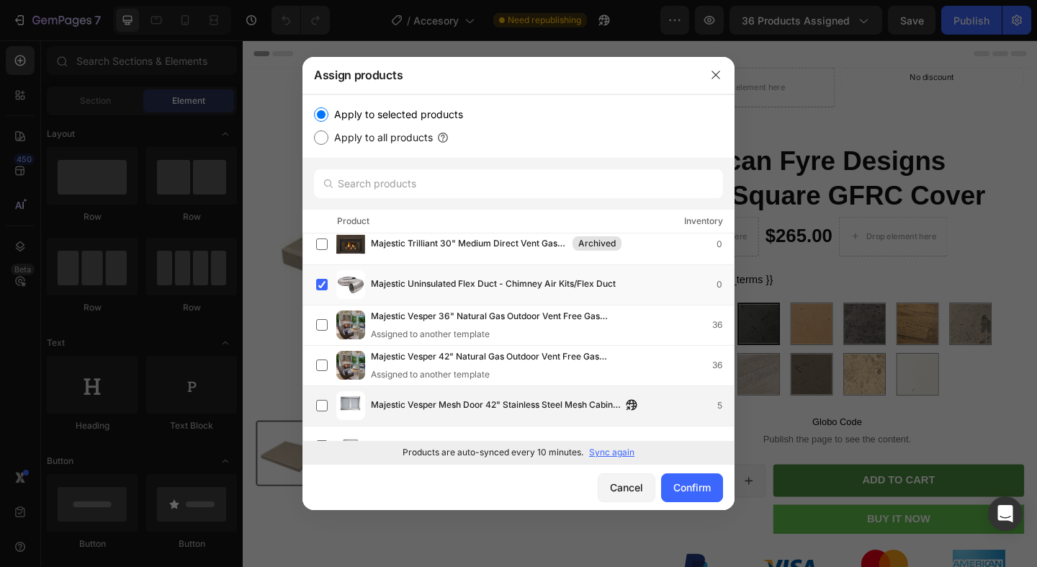
scroll to position [24805, 0]
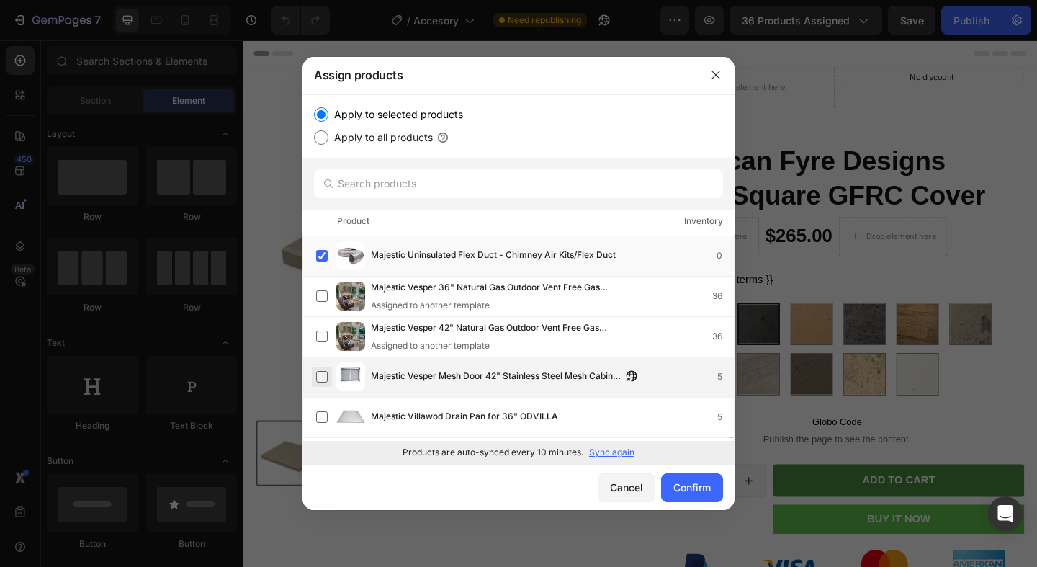
click at [319, 379] on label at bounding box center [322, 377] width 12 height 12
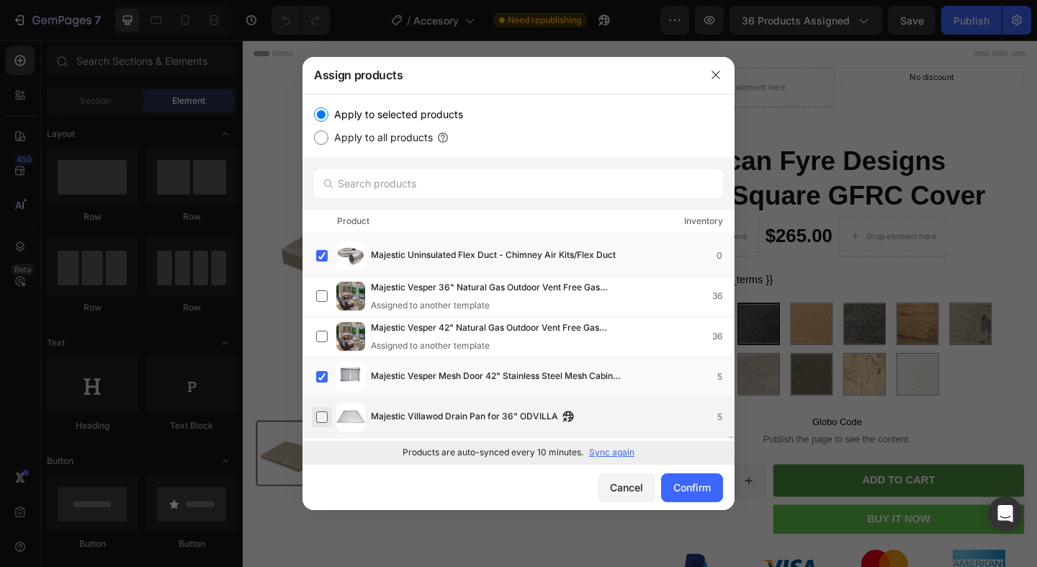
click at [319, 413] on label at bounding box center [322, 417] width 12 height 12
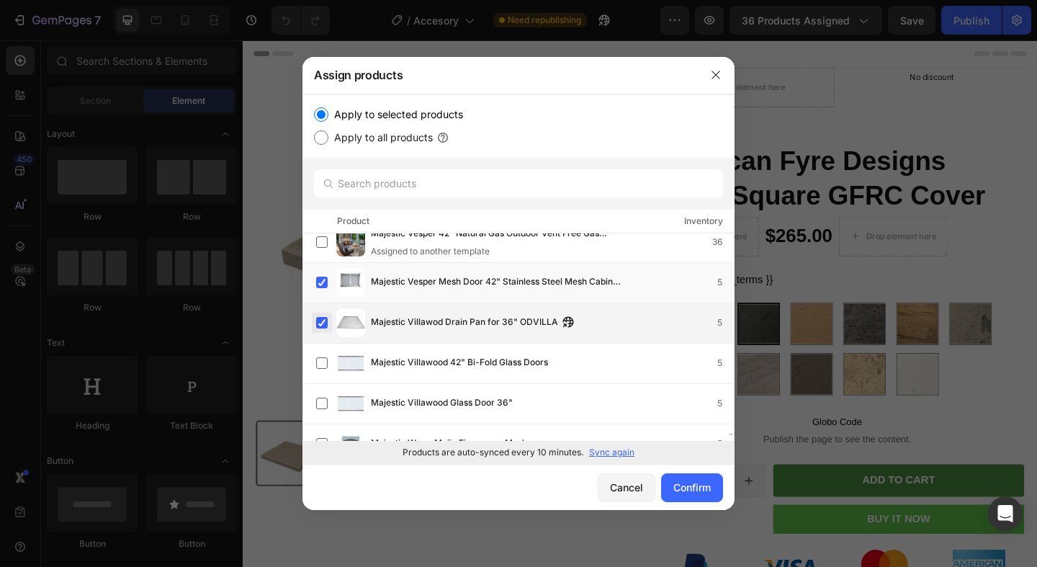
scroll to position [24903, 0]
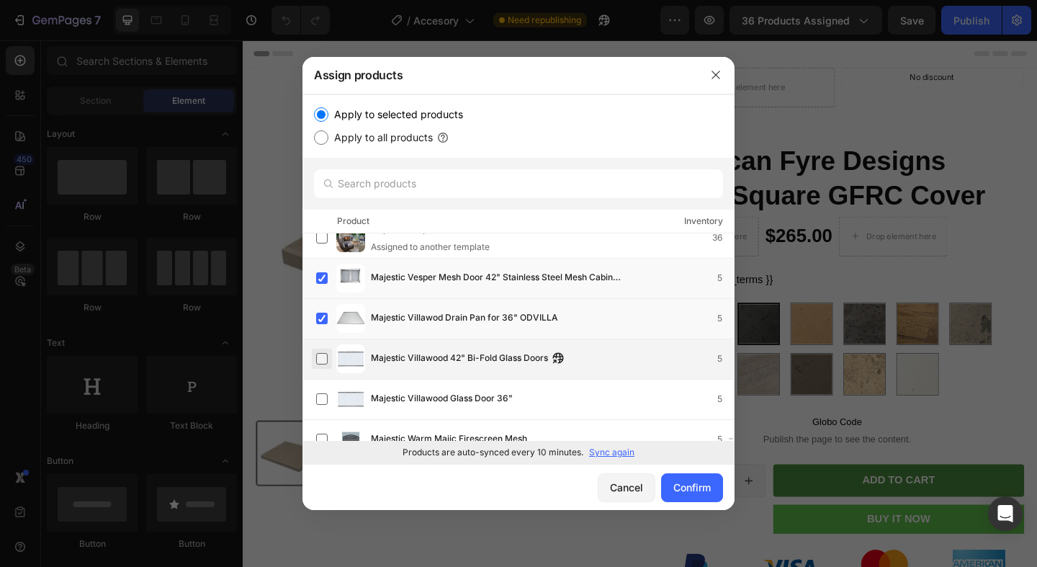
click at [323, 364] on label at bounding box center [322, 359] width 12 height 12
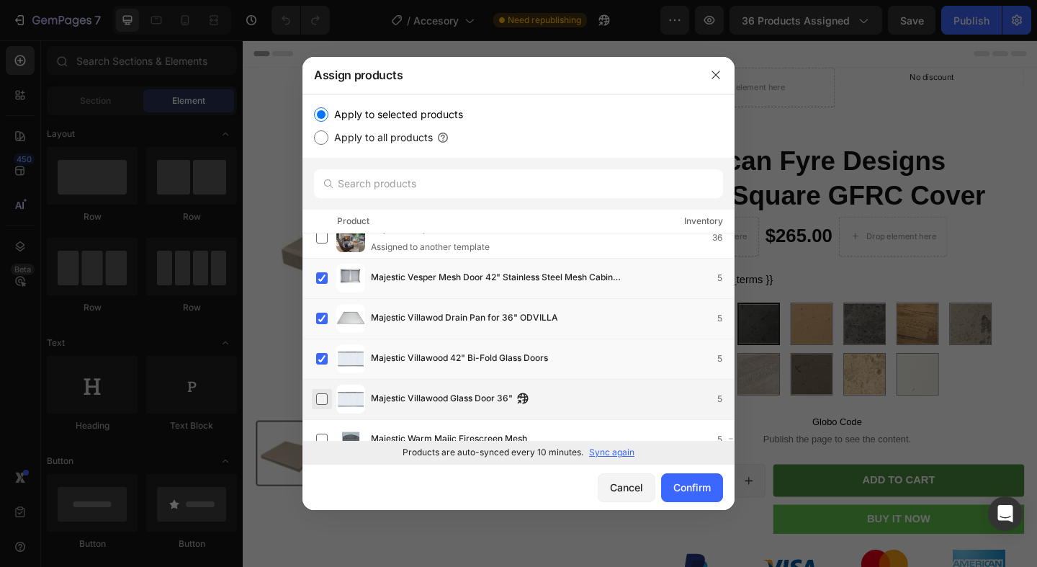
click at [321, 393] on label at bounding box center [322, 399] width 12 height 12
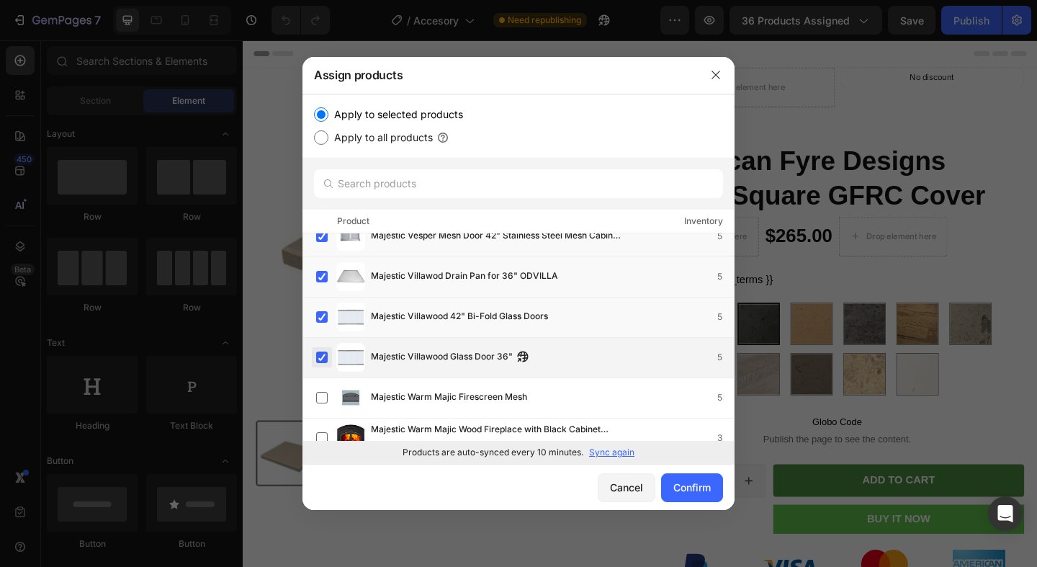
scroll to position [24981, 0]
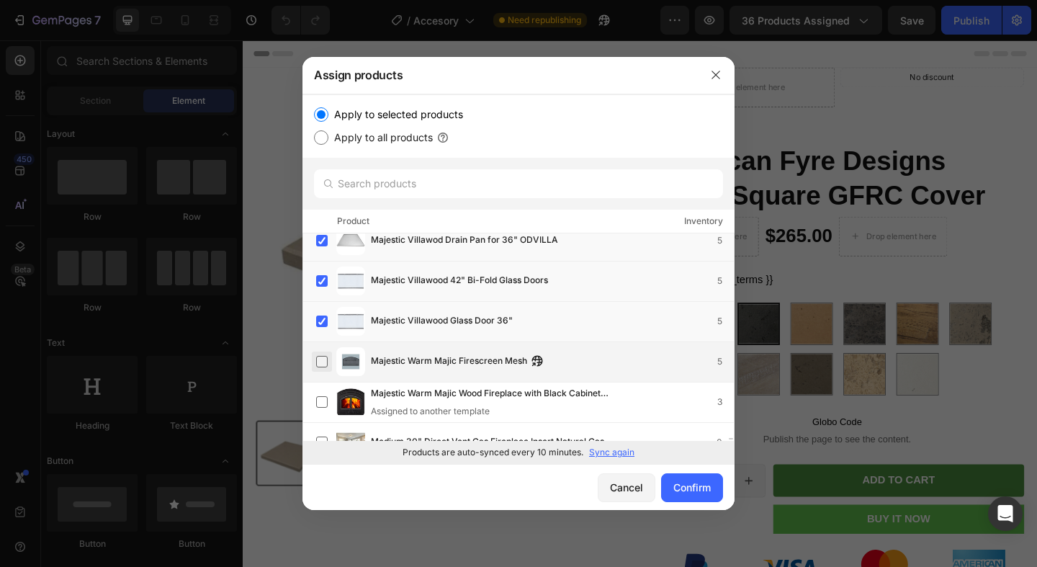
click at [322, 364] on label at bounding box center [322, 362] width 12 height 12
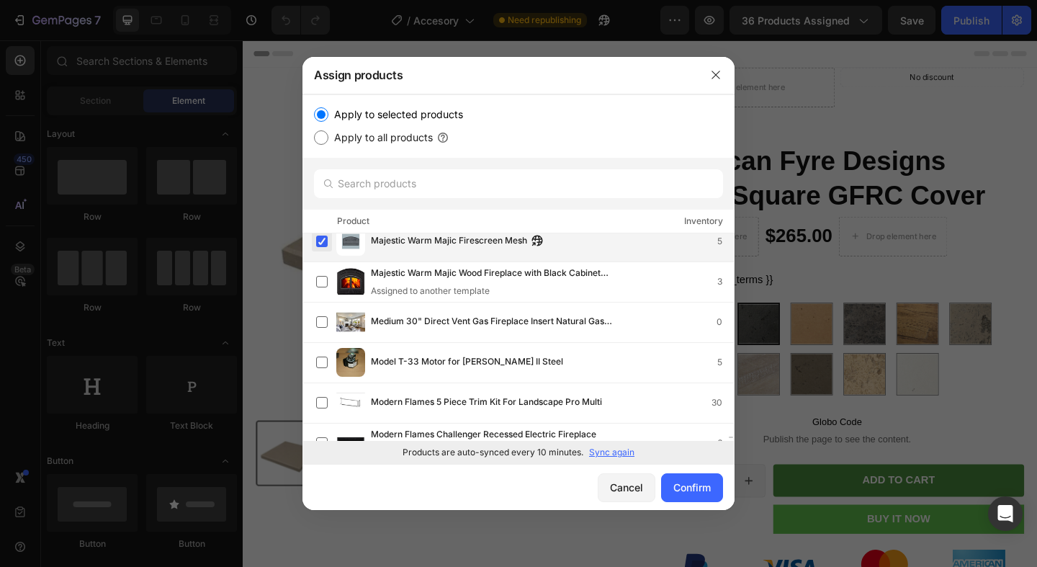
scroll to position [25125, 0]
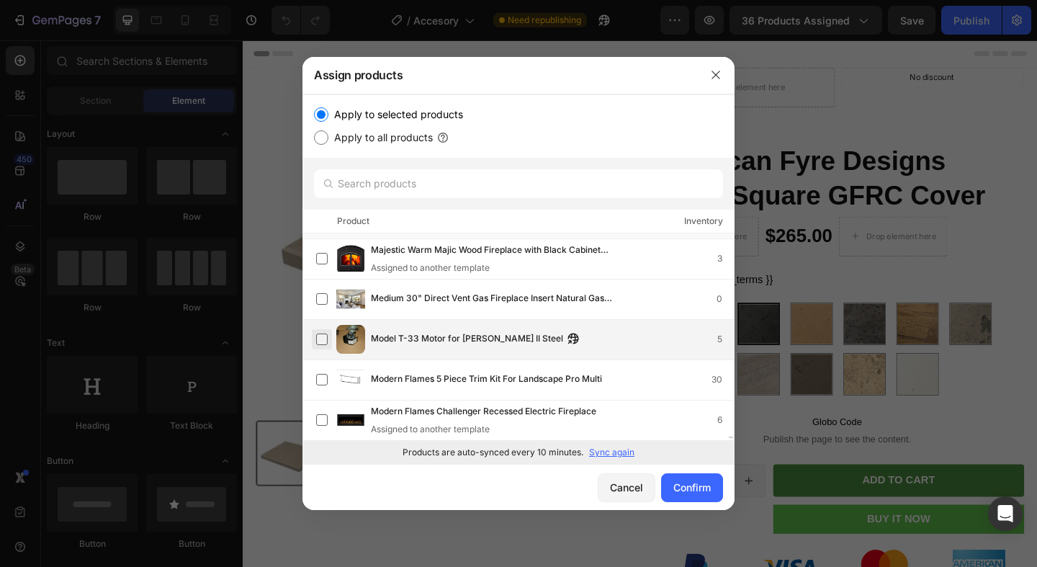
click at [324, 336] on label at bounding box center [322, 340] width 12 height 12
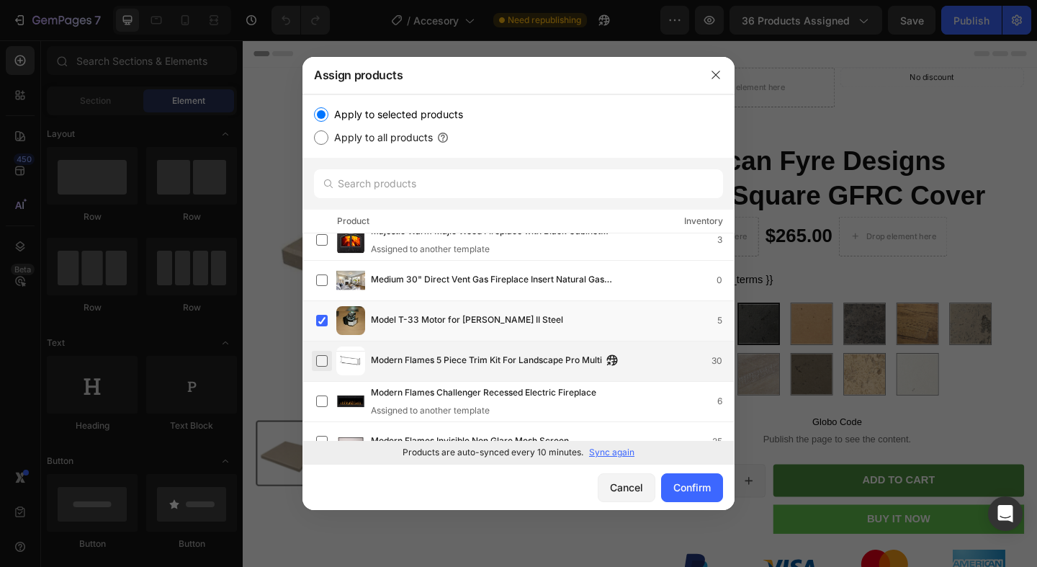
scroll to position [25179, 0]
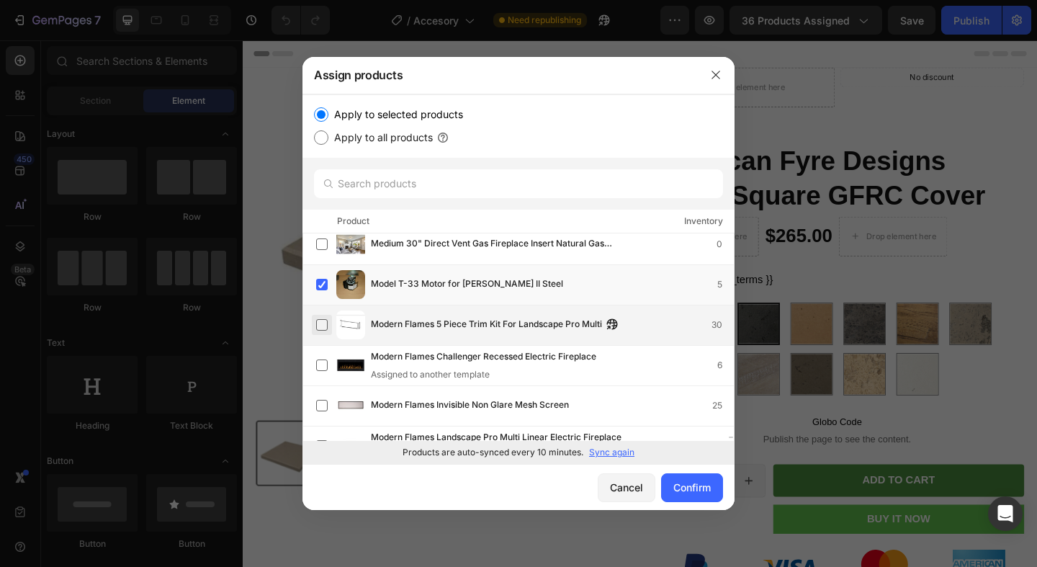
click at [318, 329] on label at bounding box center [322, 325] width 12 height 12
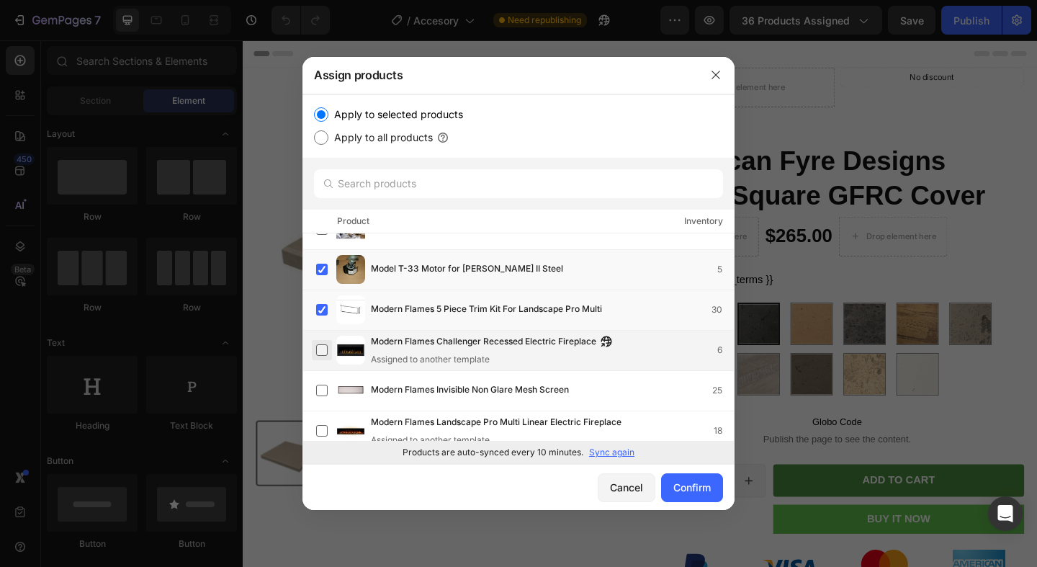
scroll to position [25213, 0]
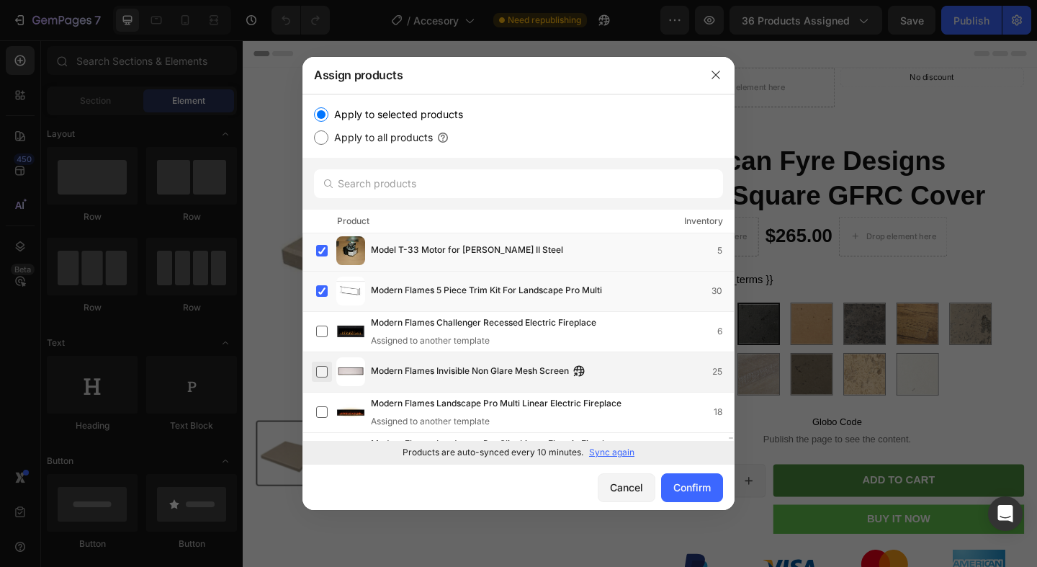
click at [323, 377] on label at bounding box center [322, 372] width 12 height 12
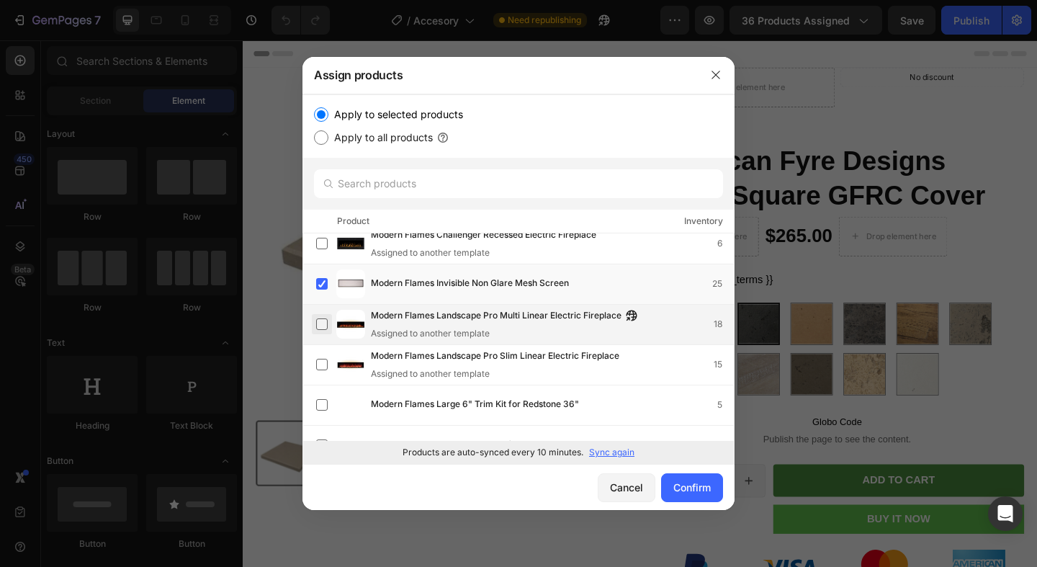
scroll to position [25316, 0]
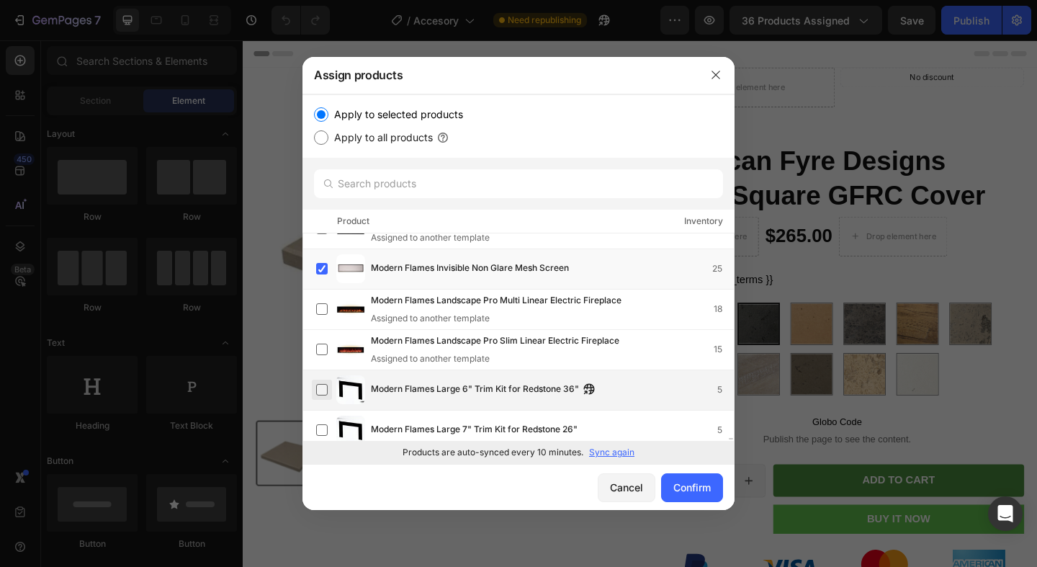
click at [322, 392] on label at bounding box center [322, 390] width 12 height 12
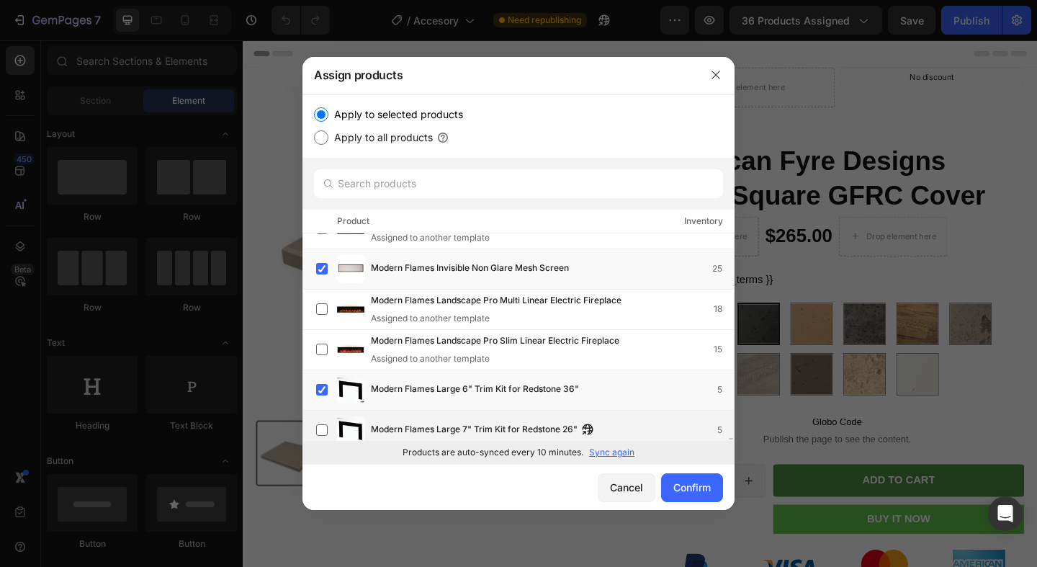
click at [320, 416] on div "Modern Flames Large 7" Trim Kit for Redstone 26" 5" at bounding box center [525, 430] width 418 height 29
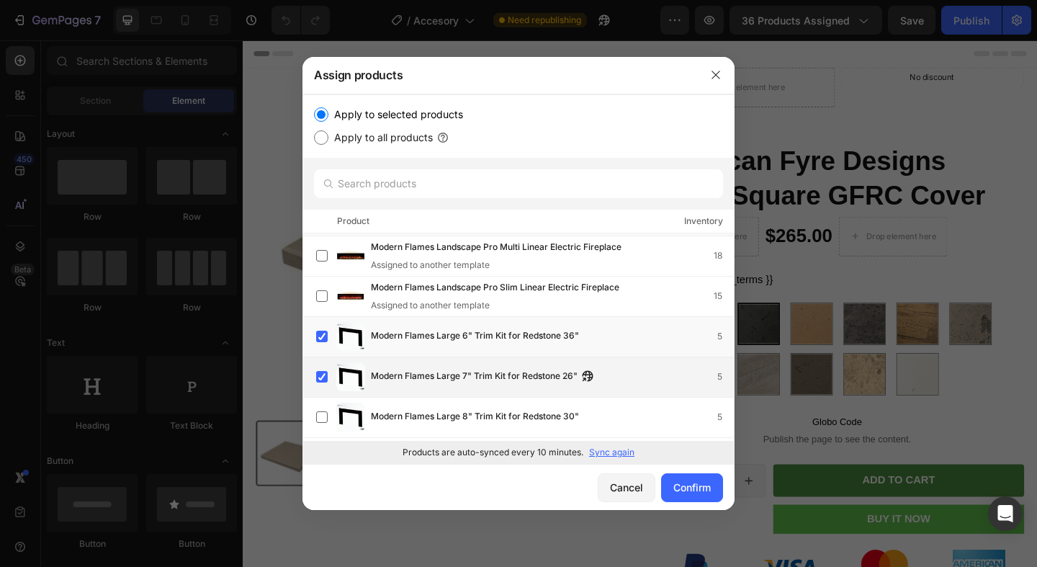
scroll to position [25404, 0]
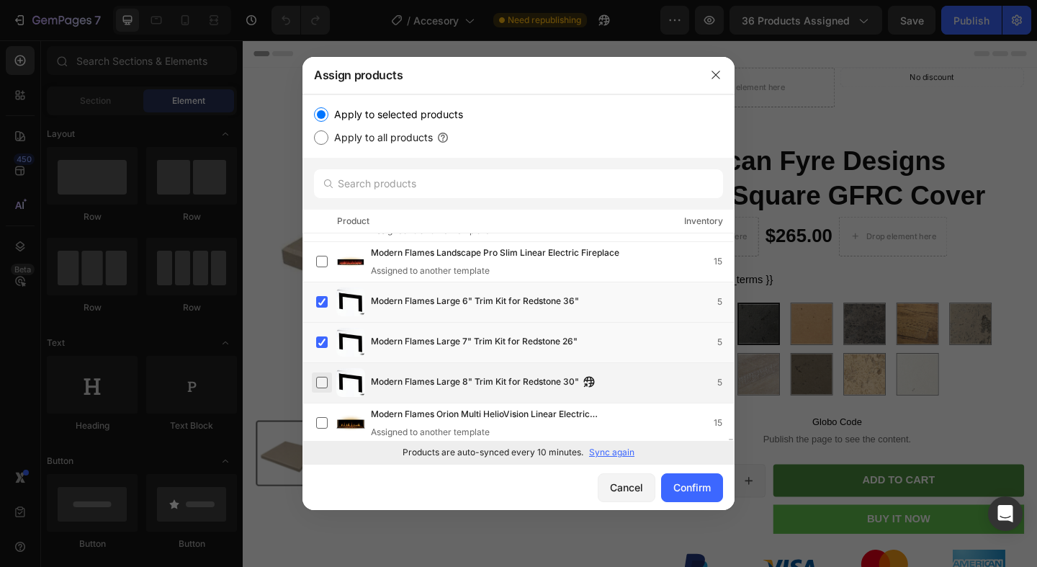
click at [321, 388] on label at bounding box center [322, 383] width 12 height 12
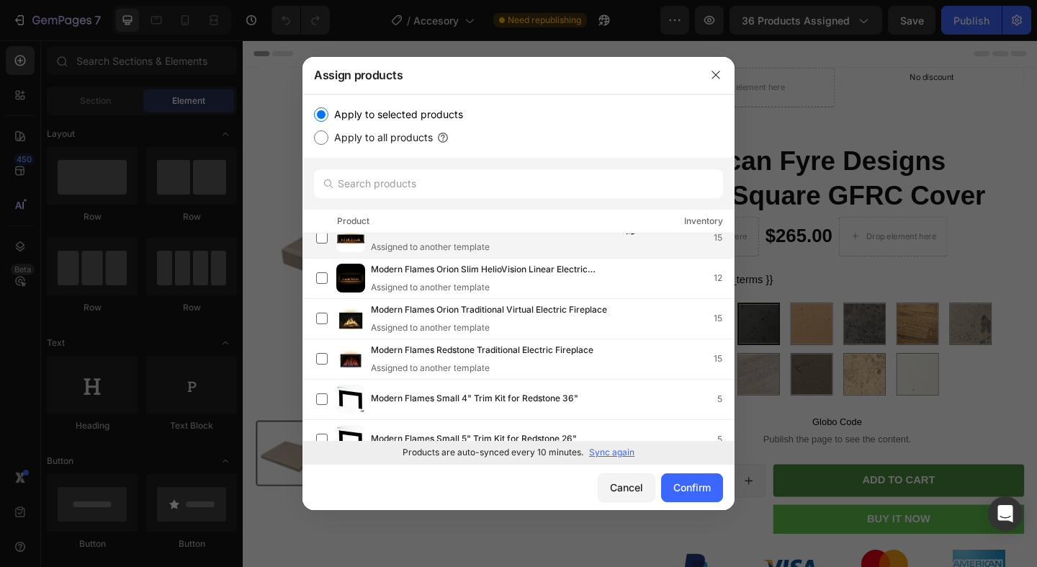
scroll to position [25610, 0]
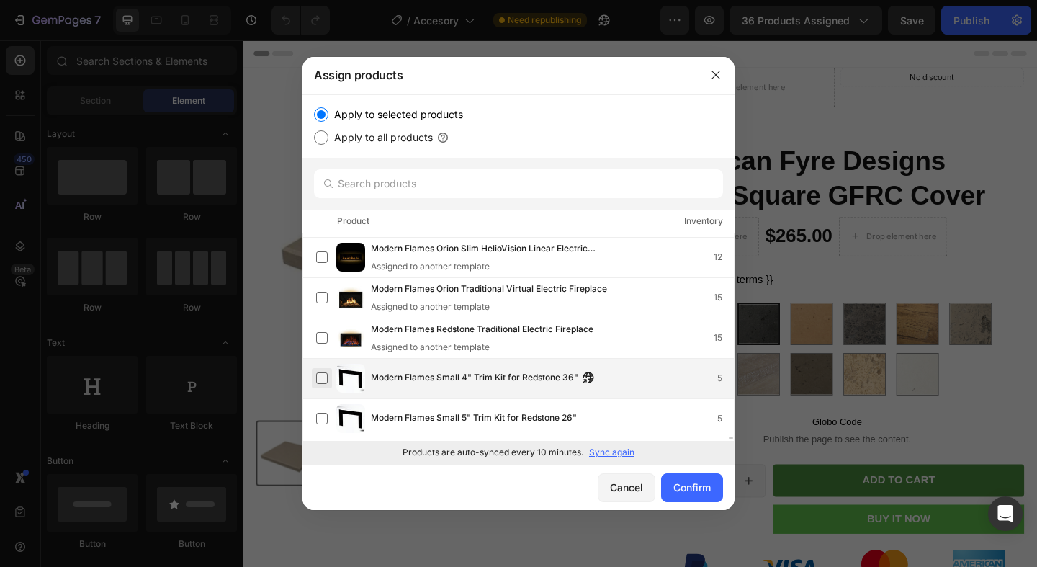
click at [326, 380] on label at bounding box center [322, 378] width 12 height 12
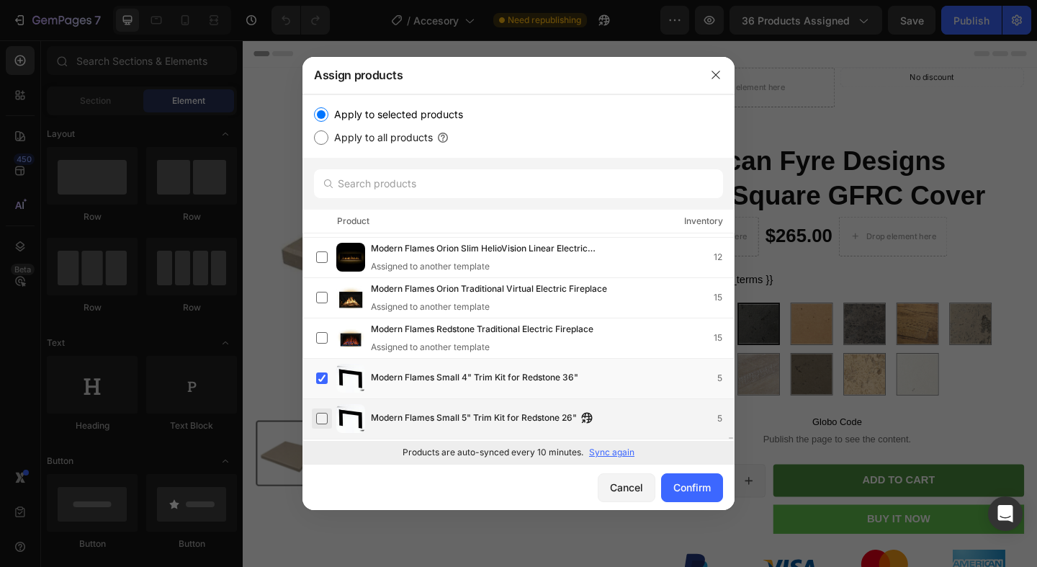
click at [324, 413] on label at bounding box center [322, 419] width 12 height 12
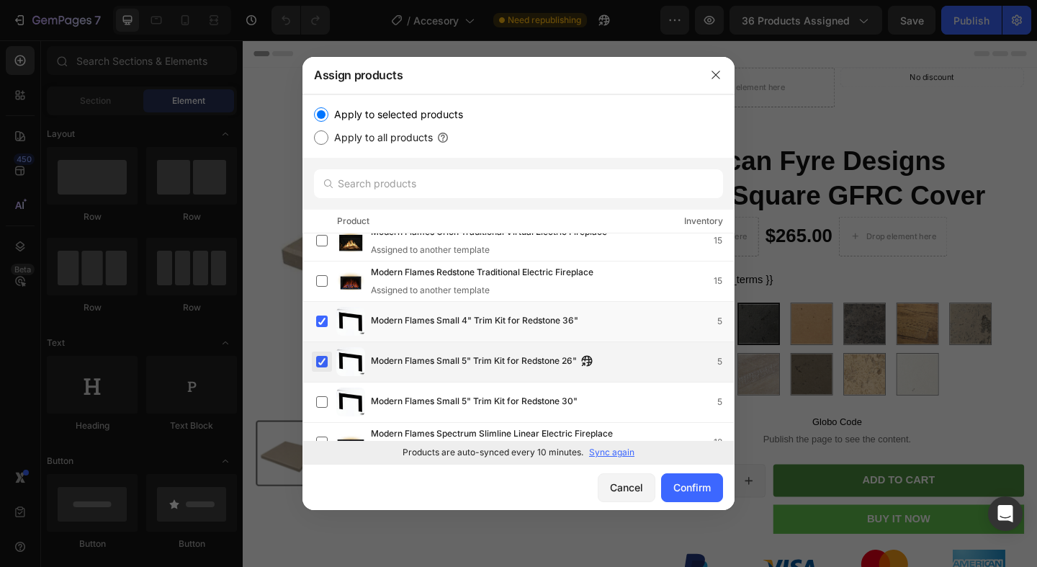
scroll to position [25687, 0]
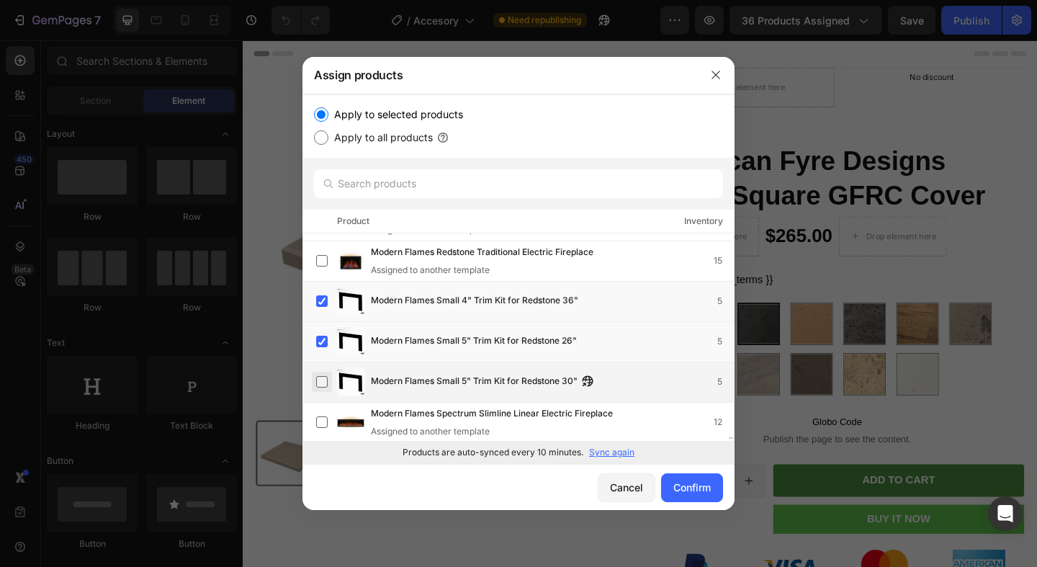
click at [324, 383] on label at bounding box center [322, 382] width 12 height 12
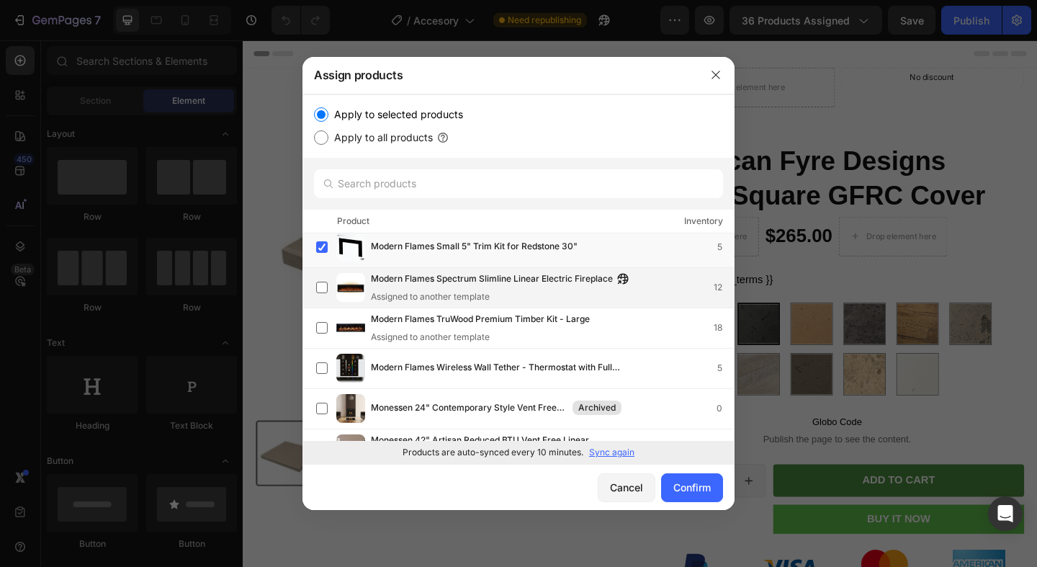
scroll to position [25852, 0]
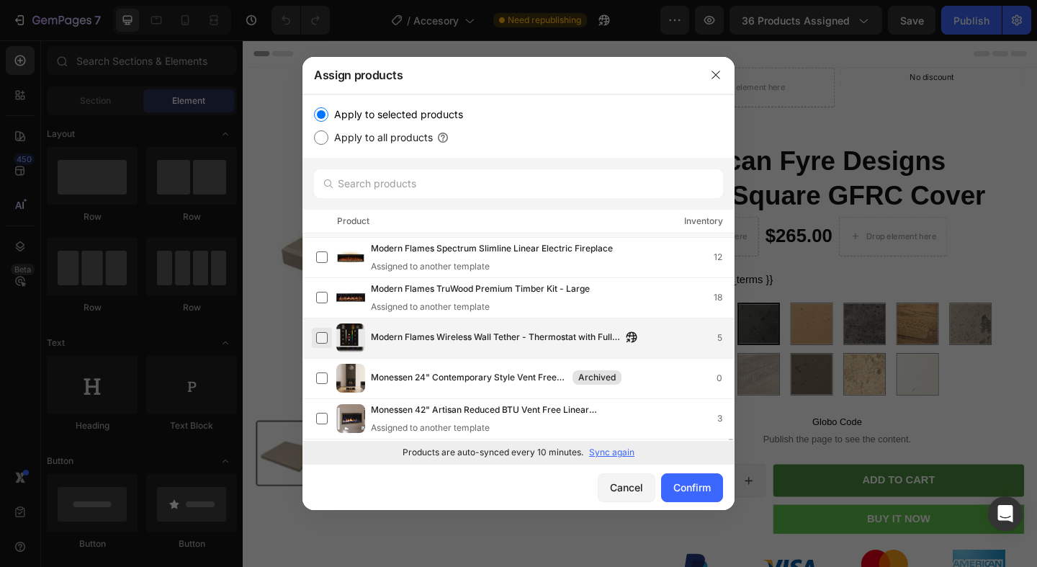
click at [317, 337] on label at bounding box center [322, 338] width 12 height 12
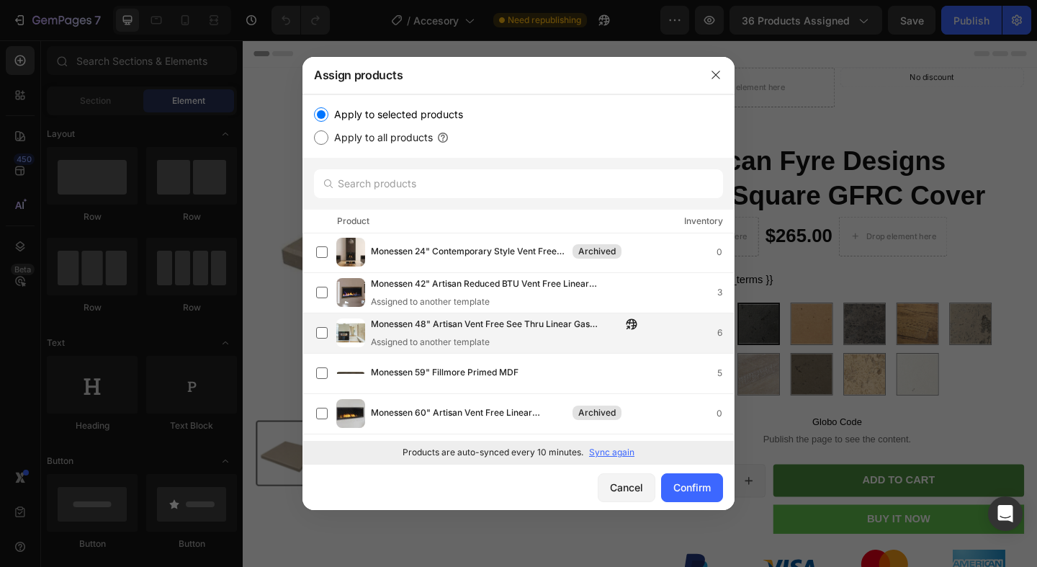
scroll to position [25986, 0]
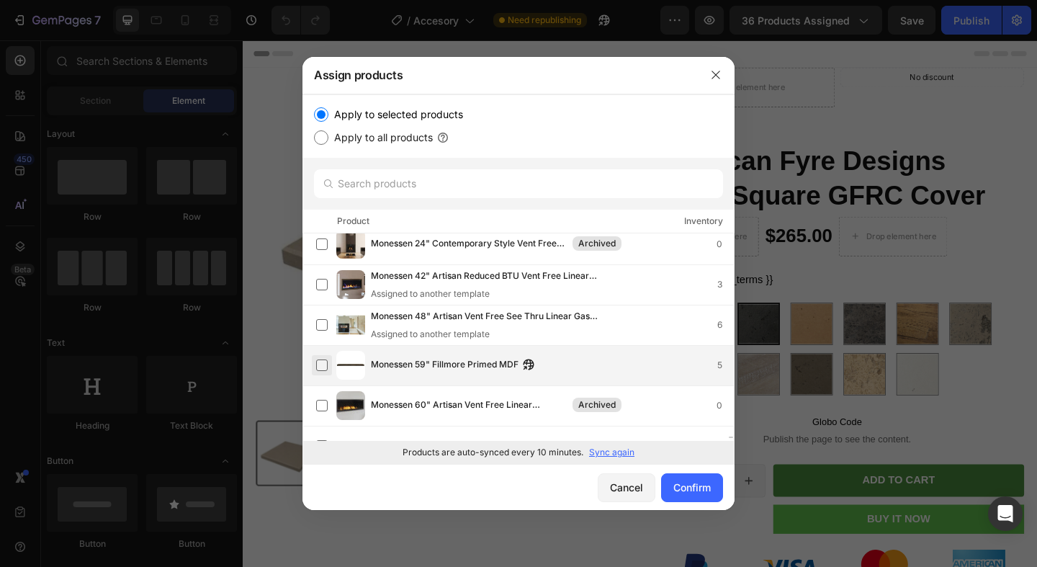
click at [316, 365] on label at bounding box center [322, 365] width 12 height 12
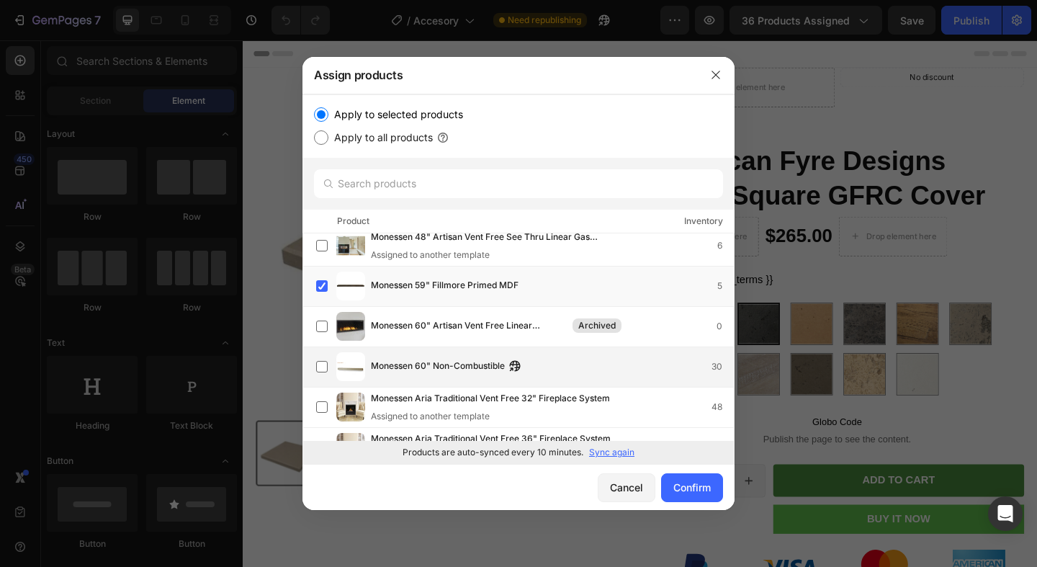
scroll to position [26085, 0]
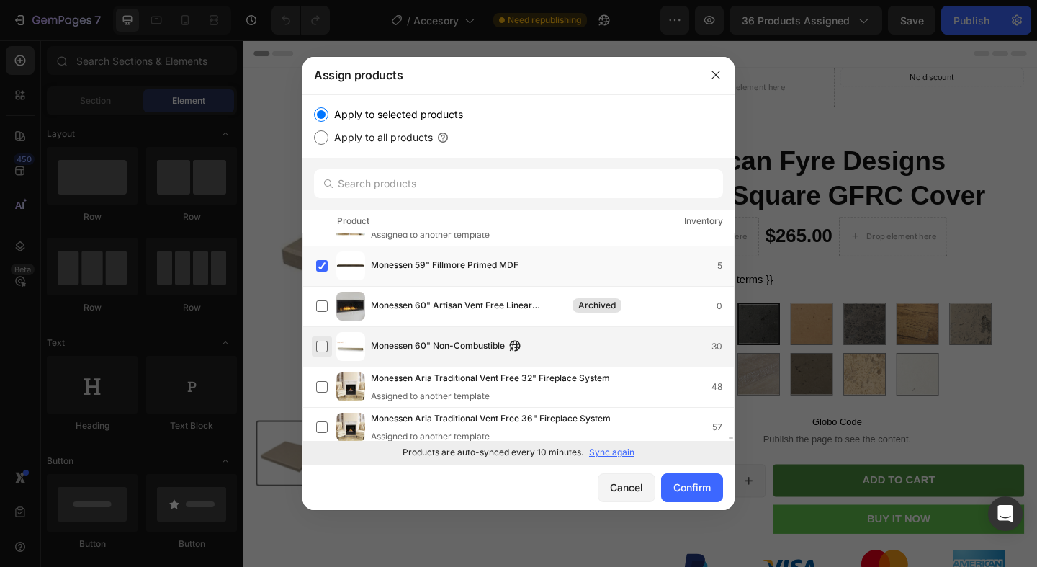
click at [322, 344] on label at bounding box center [322, 347] width 12 height 12
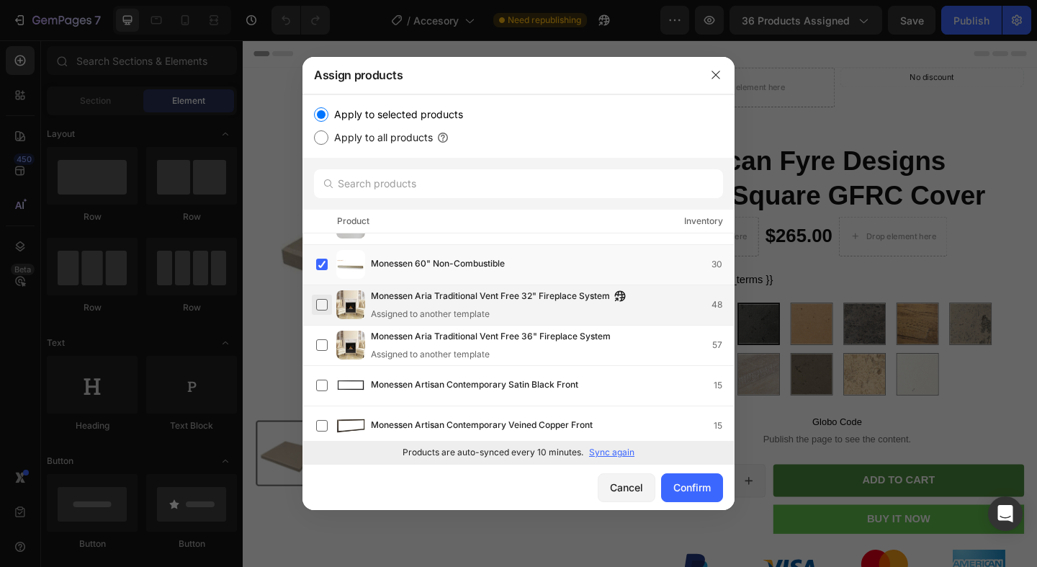
scroll to position [26174, 0]
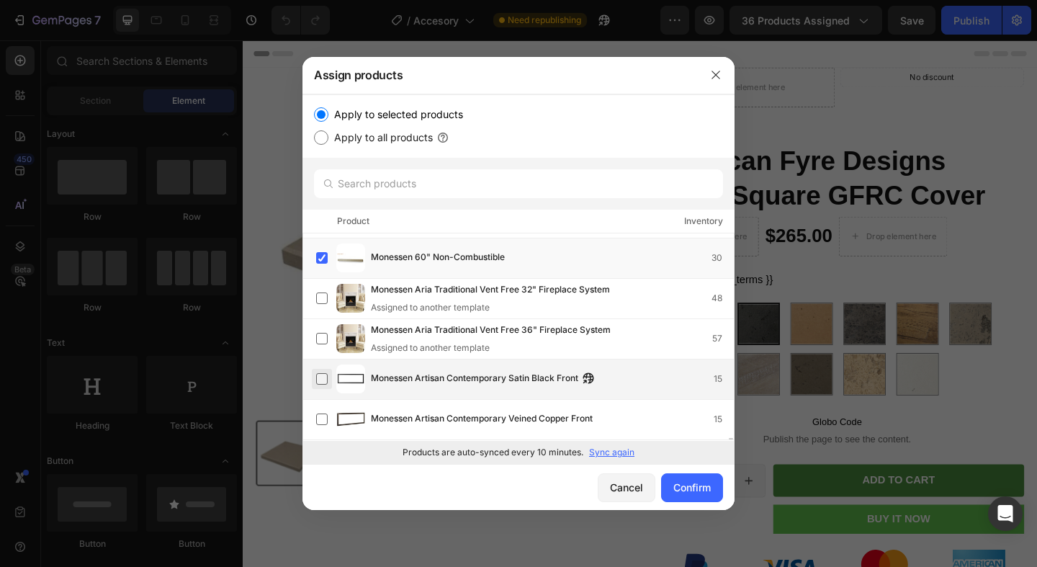
click at [319, 380] on label at bounding box center [322, 379] width 12 height 12
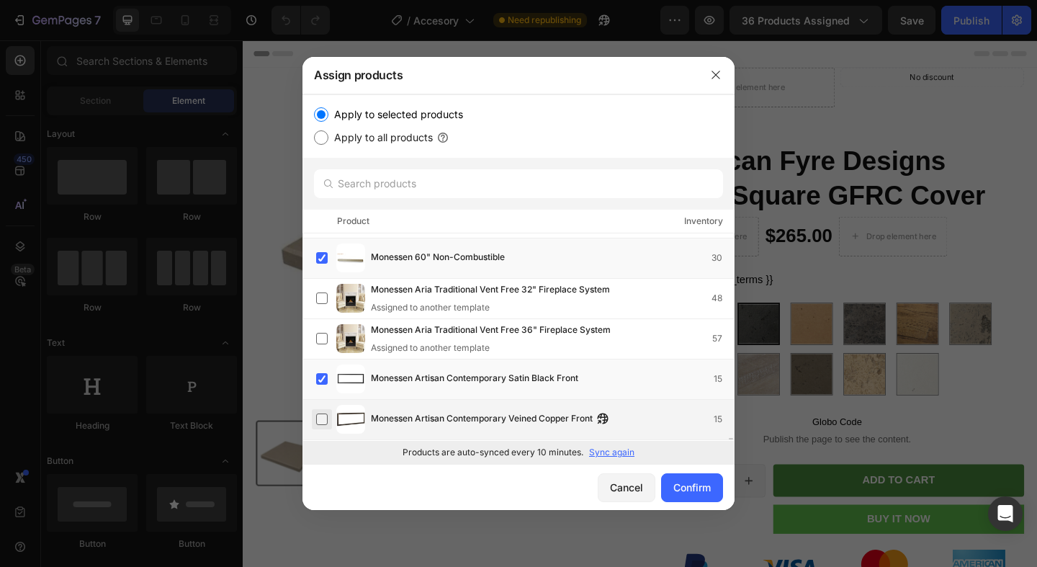
click at [321, 413] on label at bounding box center [322, 419] width 12 height 12
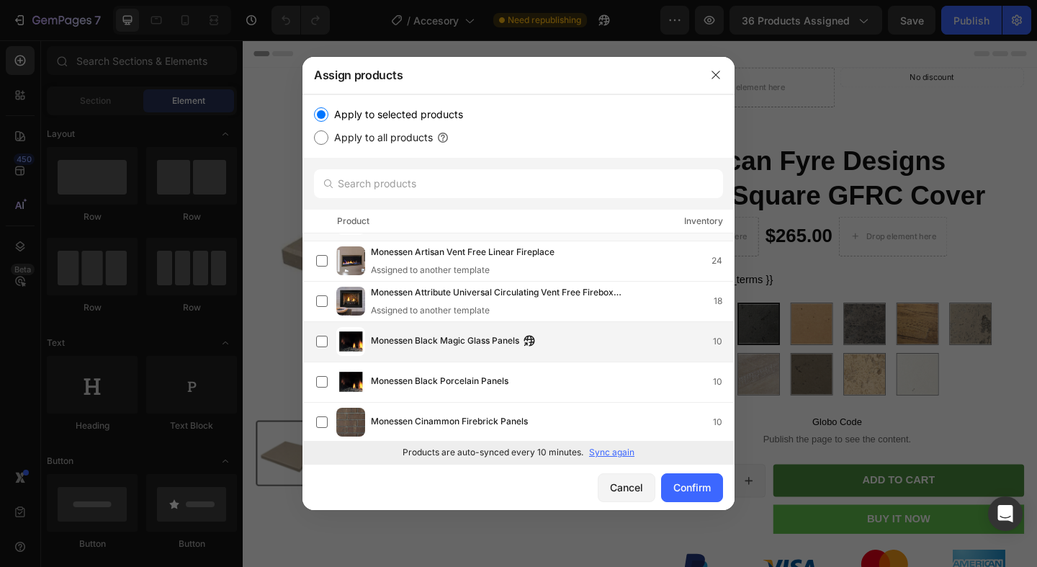
scroll to position [26416, 0]
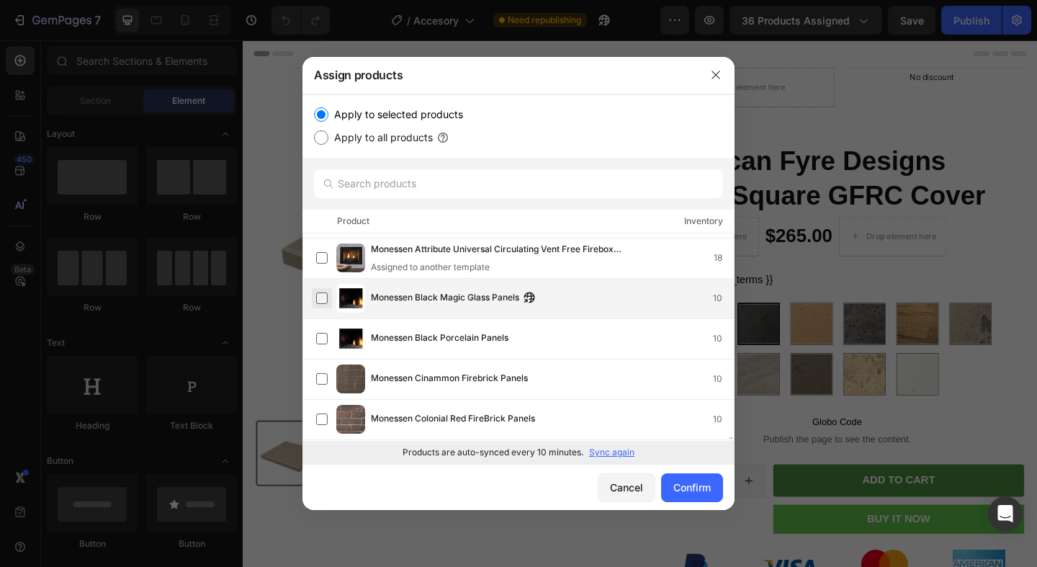
click at [316, 292] on label at bounding box center [322, 298] width 12 height 12
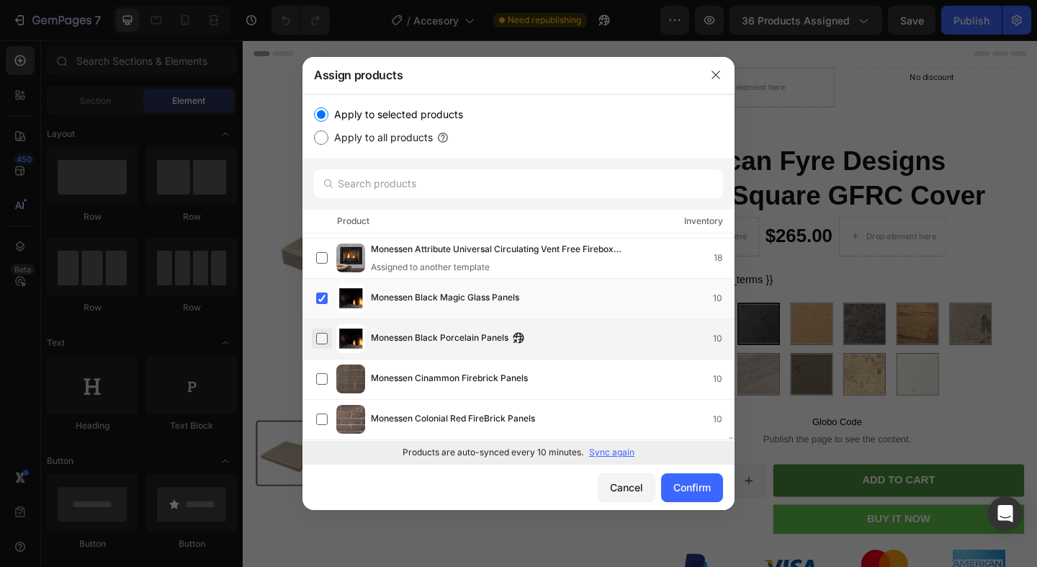
click at [321, 334] on label at bounding box center [322, 339] width 12 height 12
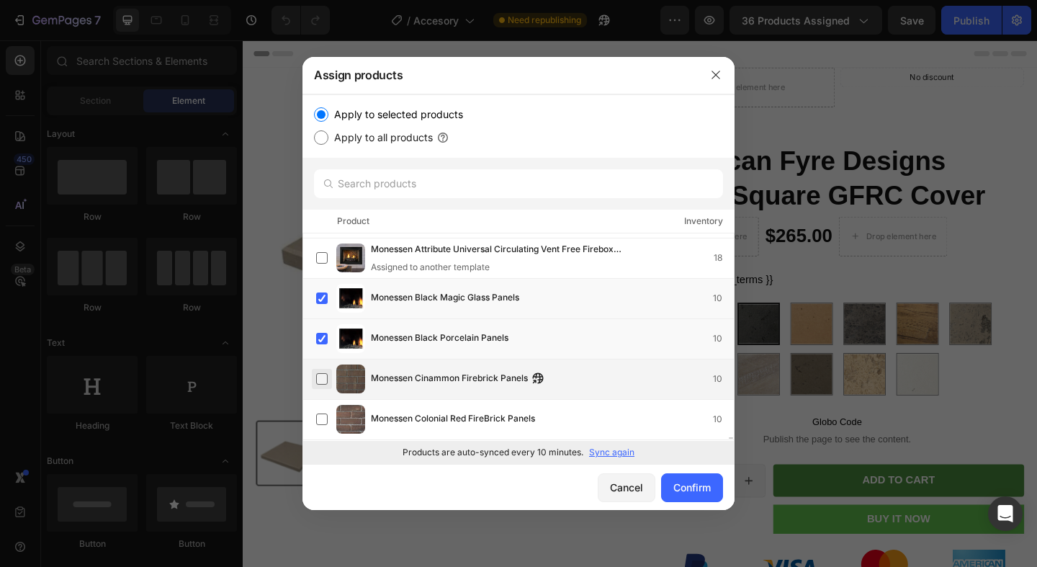
click at [318, 373] on label at bounding box center [322, 379] width 12 height 12
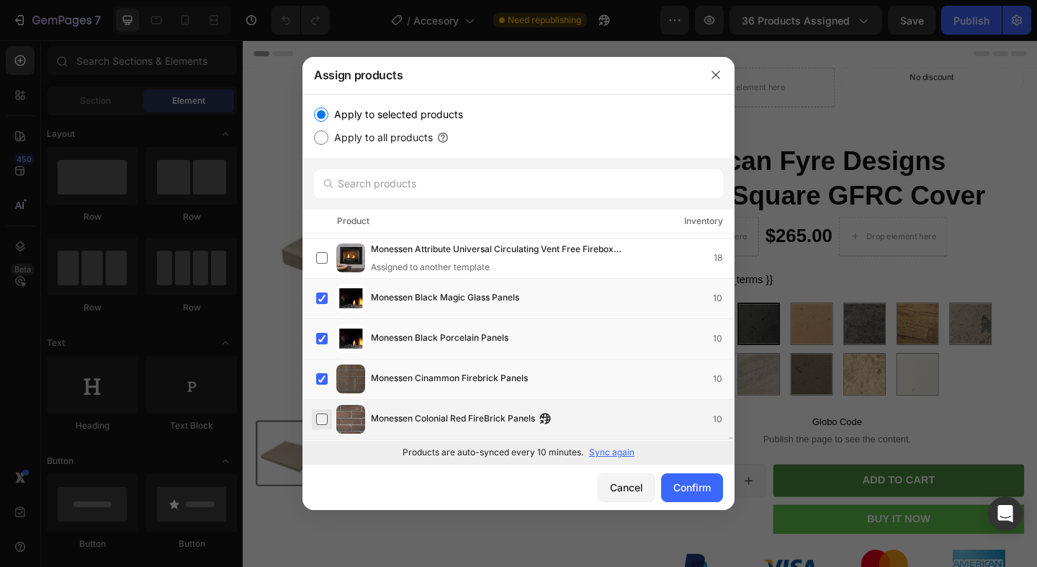
click at [324, 413] on label at bounding box center [322, 419] width 12 height 12
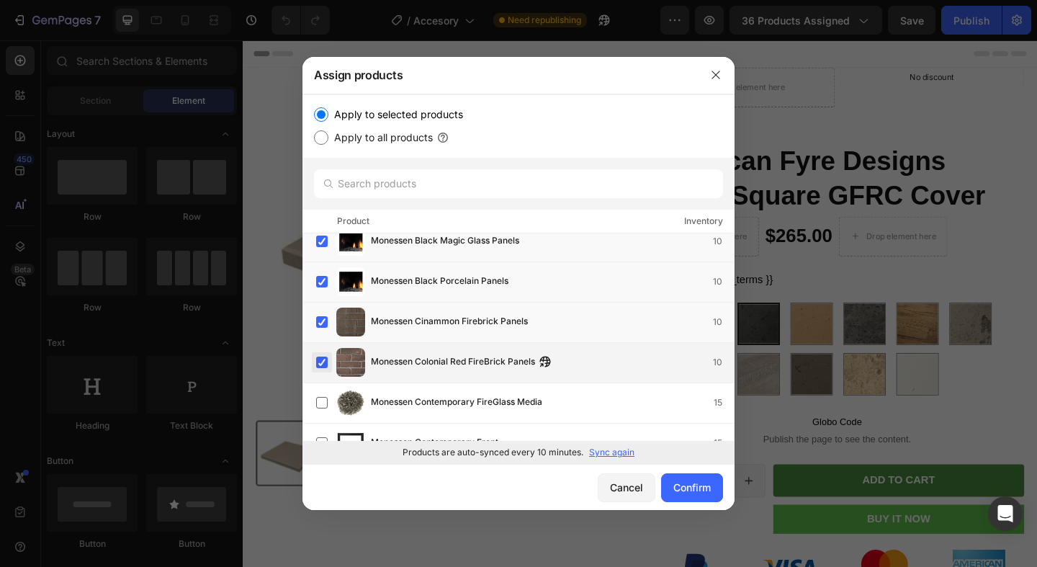
scroll to position [26521, 0]
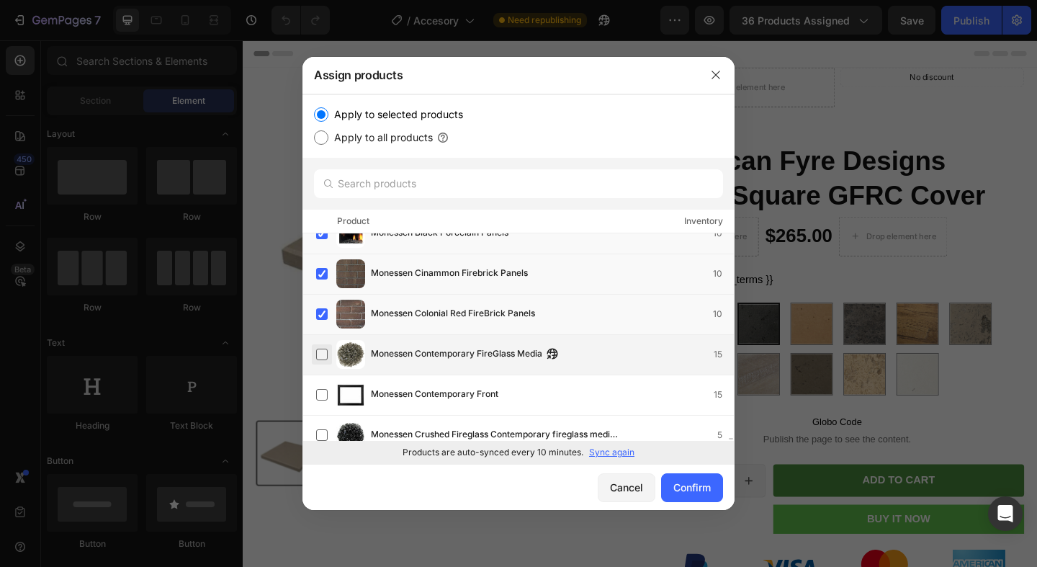
click at [325, 359] on label at bounding box center [322, 355] width 12 height 12
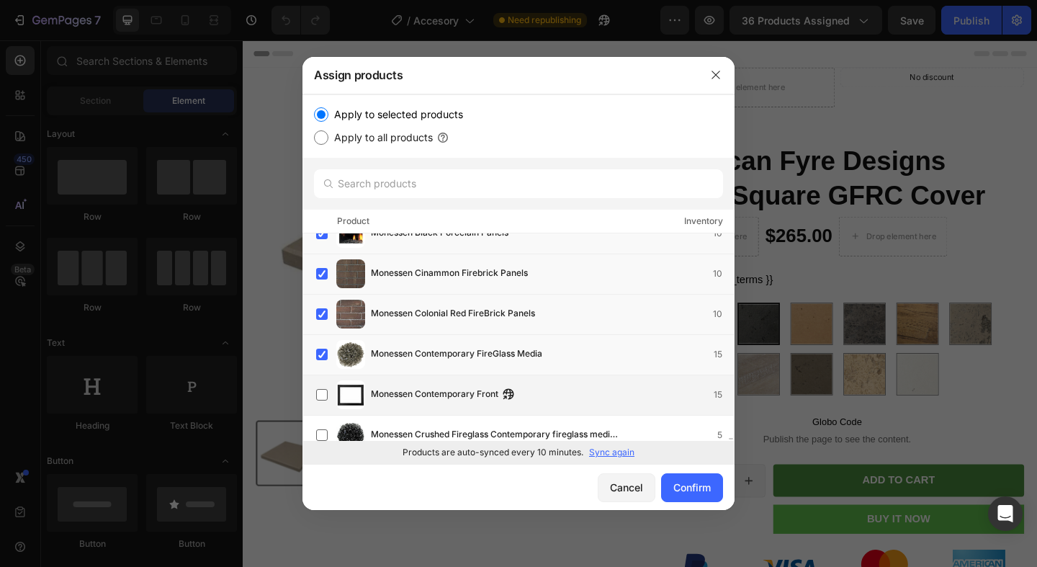
click at [322, 382] on div "Monessen Contemporary Front 15" at bounding box center [525, 394] width 418 height 29
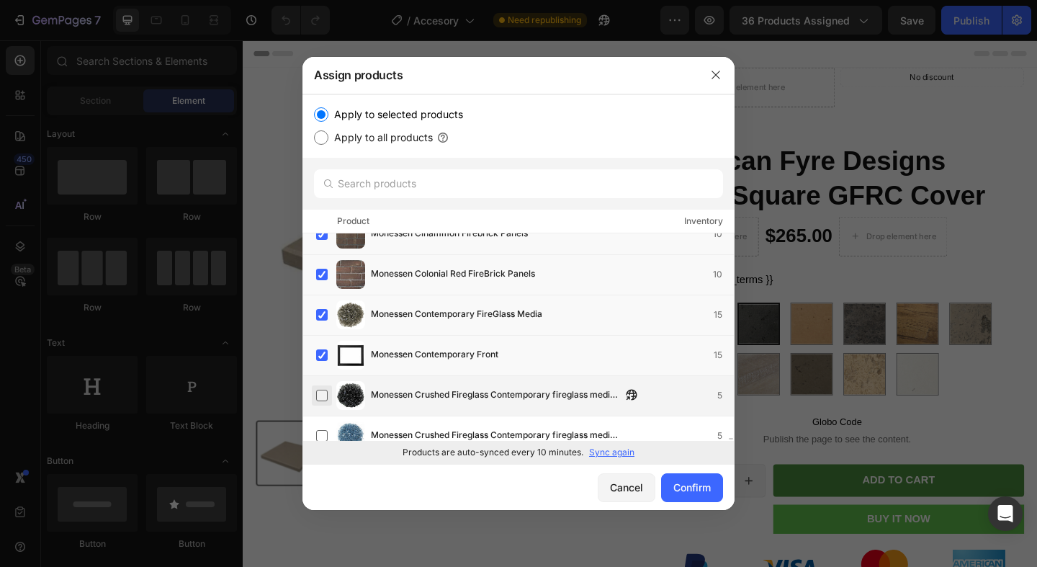
click at [317, 398] on label at bounding box center [322, 396] width 12 height 12
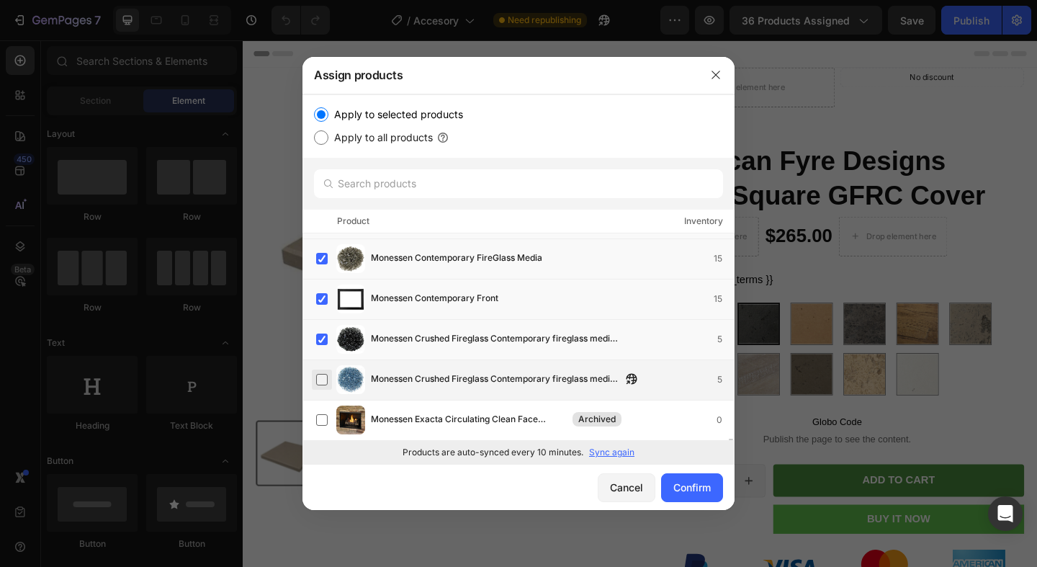
click at [326, 382] on label at bounding box center [322, 380] width 12 height 12
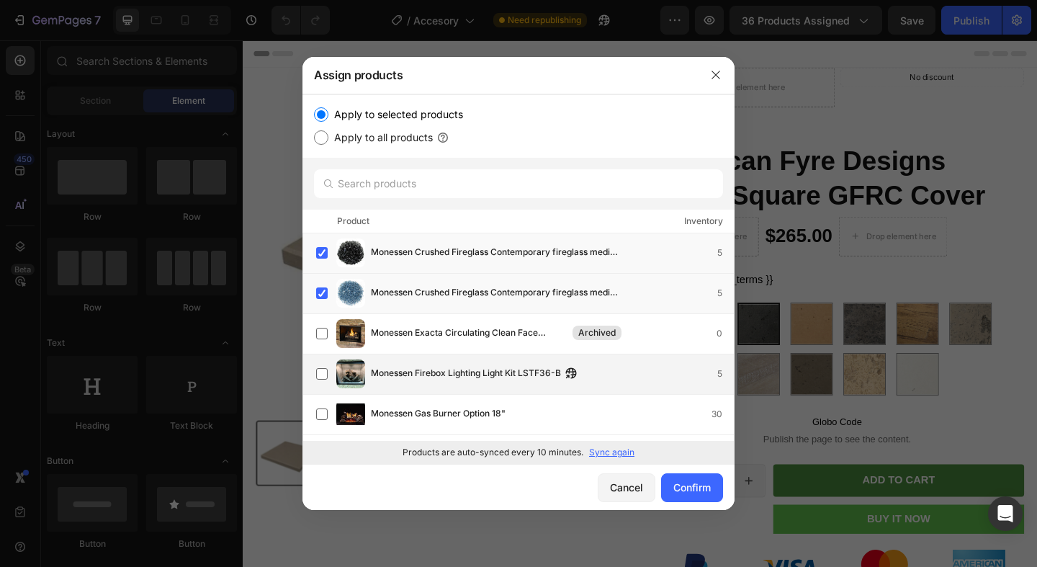
scroll to position [26722, 0]
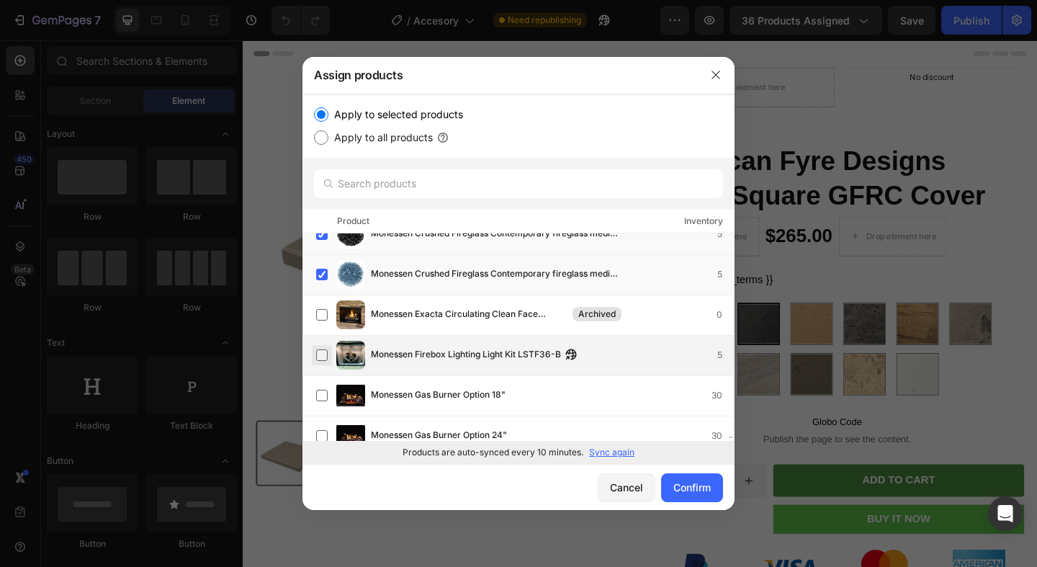
click at [321, 354] on label at bounding box center [322, 355] width 12 height 12
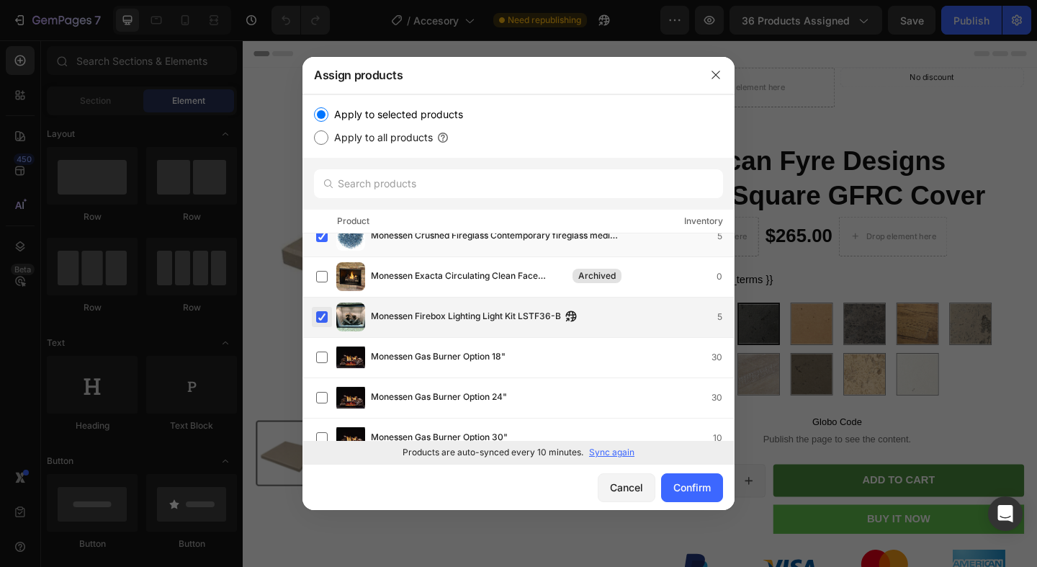
scroll to position [26775, 0]
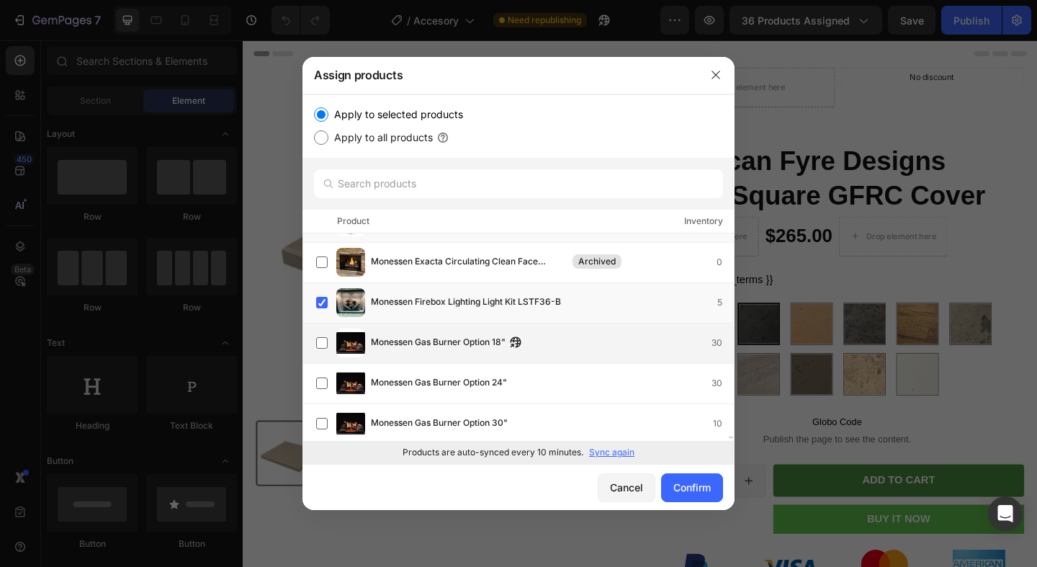
click at [321, 355] on div "Monessen Gas Burner Option 18" 30" at bounding box center [525, 342] width 418 height 29
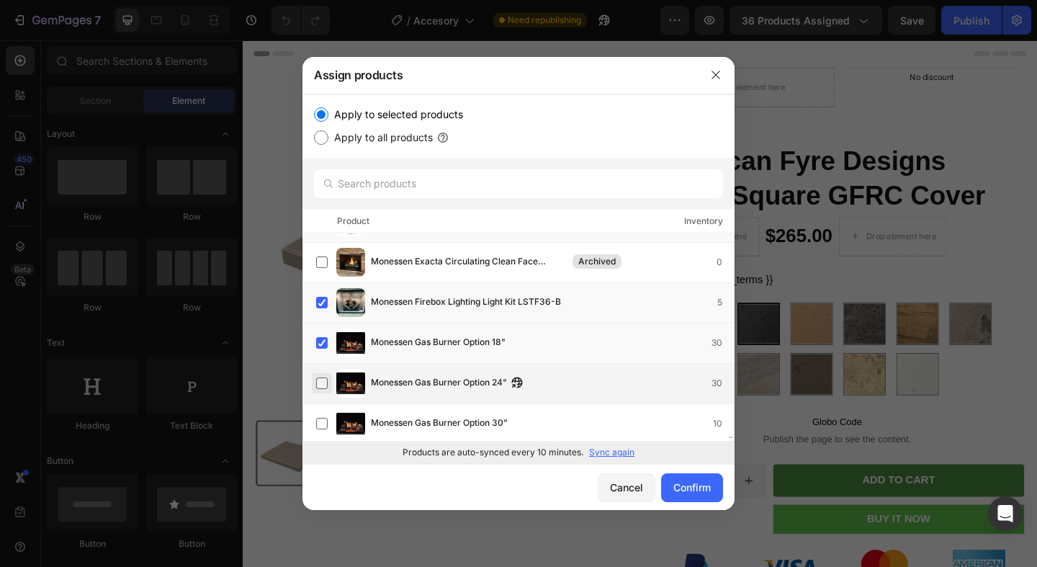
click at [325, 389] on label at bounding box center [322, 383] width 12 height 12
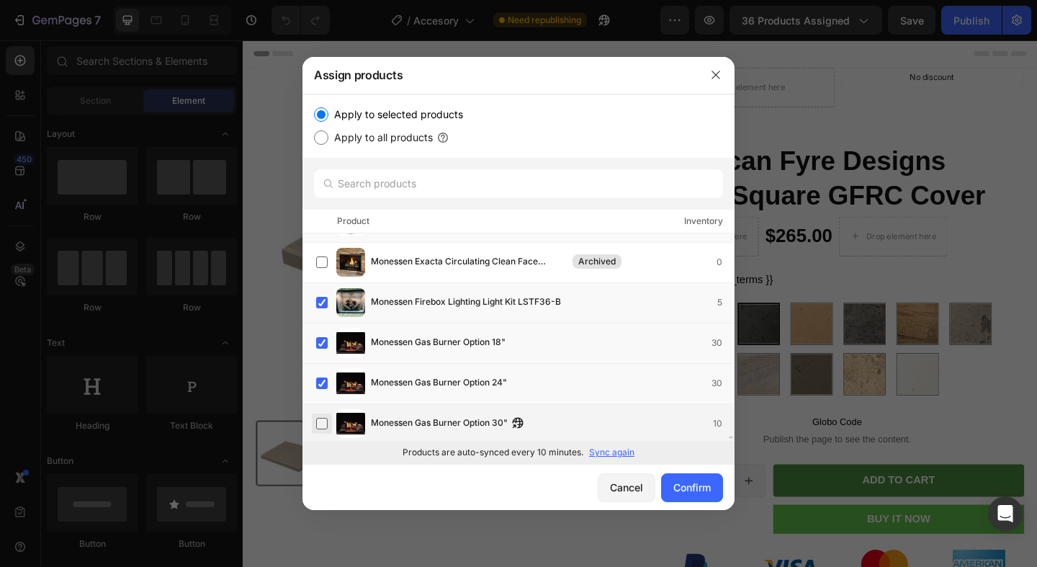
click at [321, 418] on label at bounding box center [322, 424] width 12 height 12
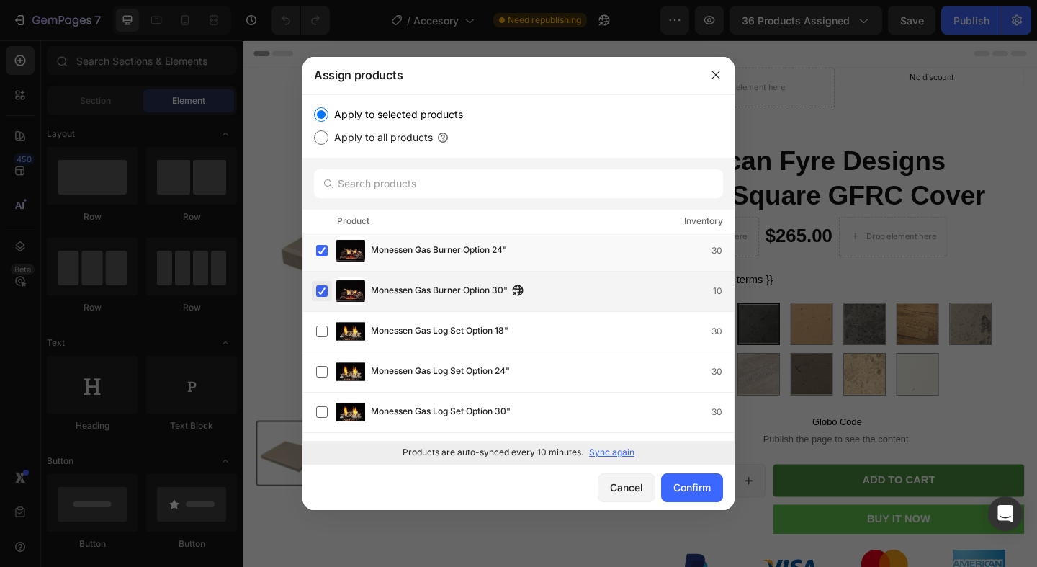
scroll to position [26960, 0]
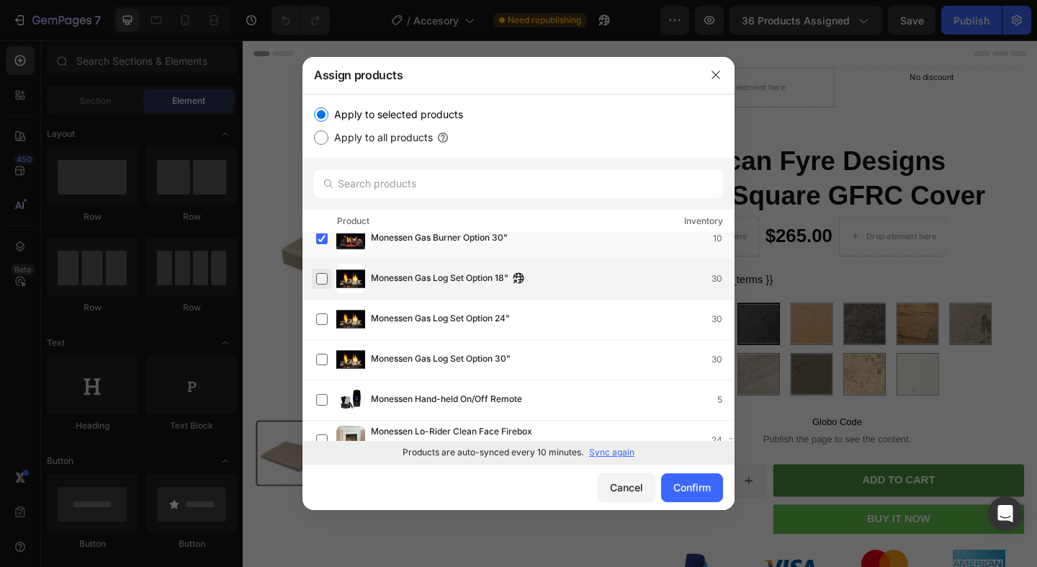
click at [321, 279] on label at bounding box center [322, 279] width 12 height 12
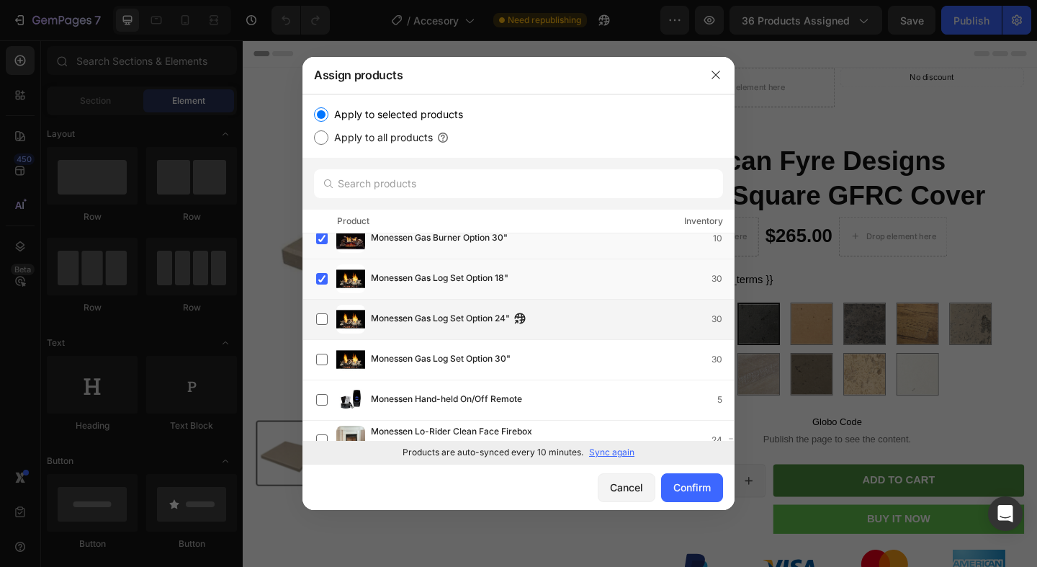
click at [321, 307] on div "Monessen Gas Log Set Option 24" 30" at bounding box center [525, 319] width 418 height 29
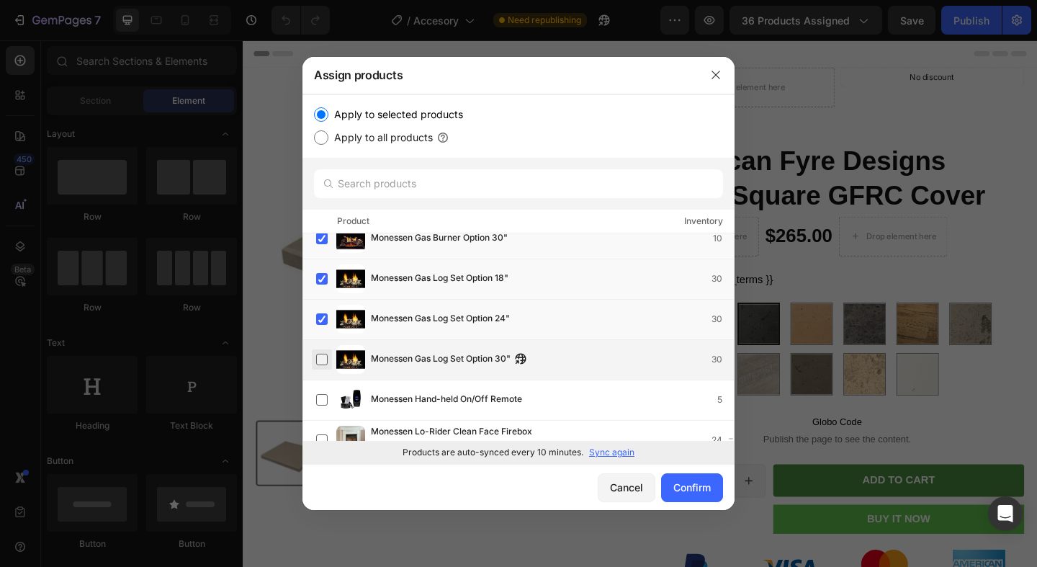
click at [320, 354] on label at bounding box center [322, 360] width 12 height 12
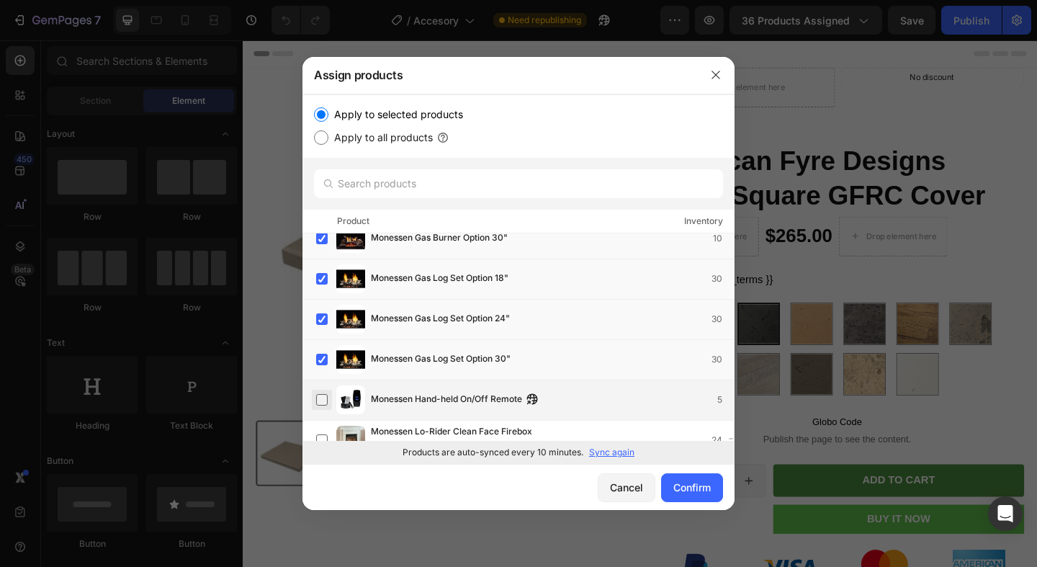
click at [321, 399] on label at bounding box center [322, 400] width 12 height 12
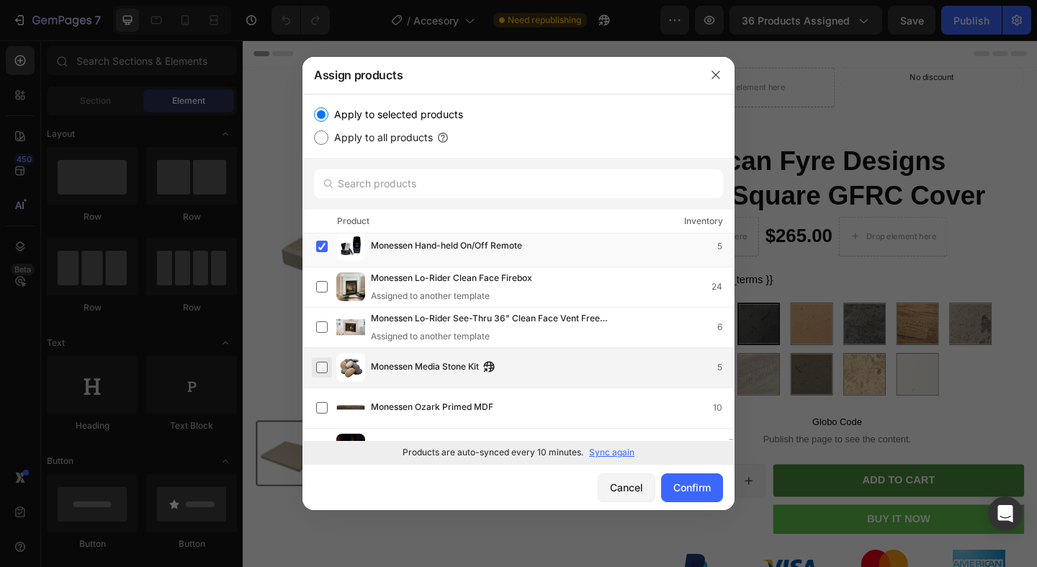
click at [321, 371] on label at bounding box center [322, 368] width 12 height 12
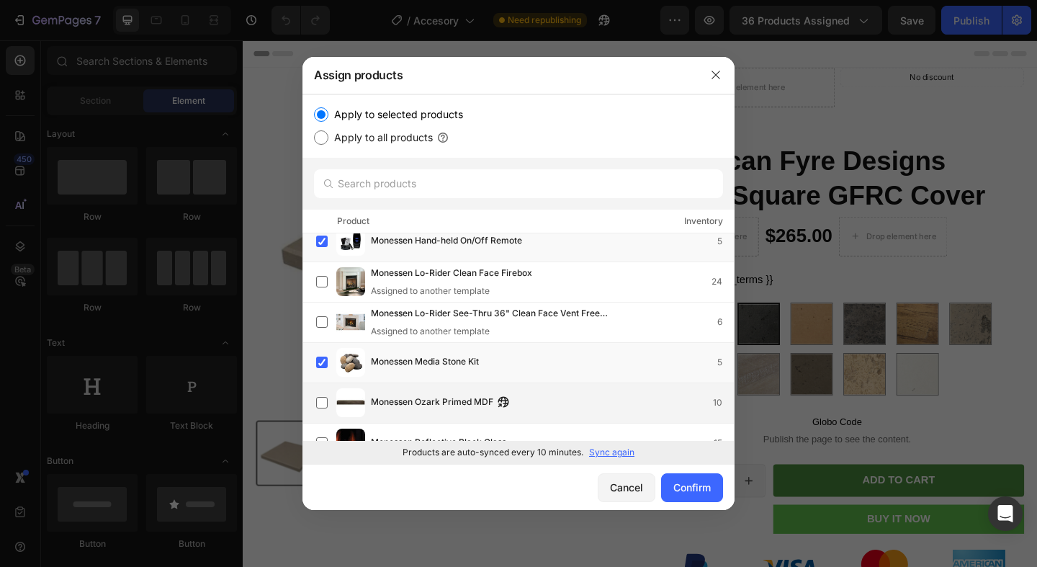
scroll to position [27135, 0]
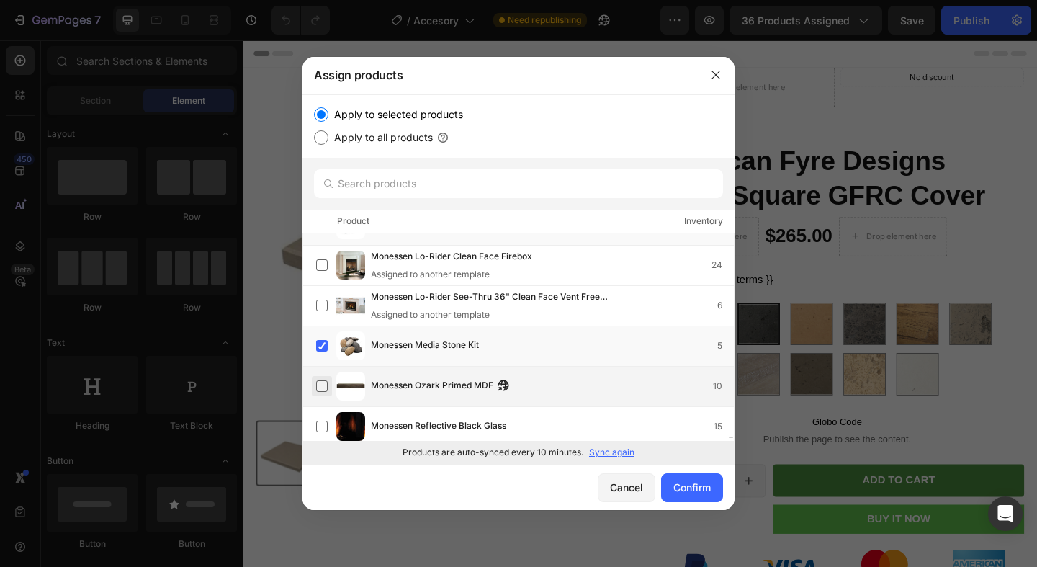
click at [321, 380] on label at bounding box center [322, 386] width 12 height 12
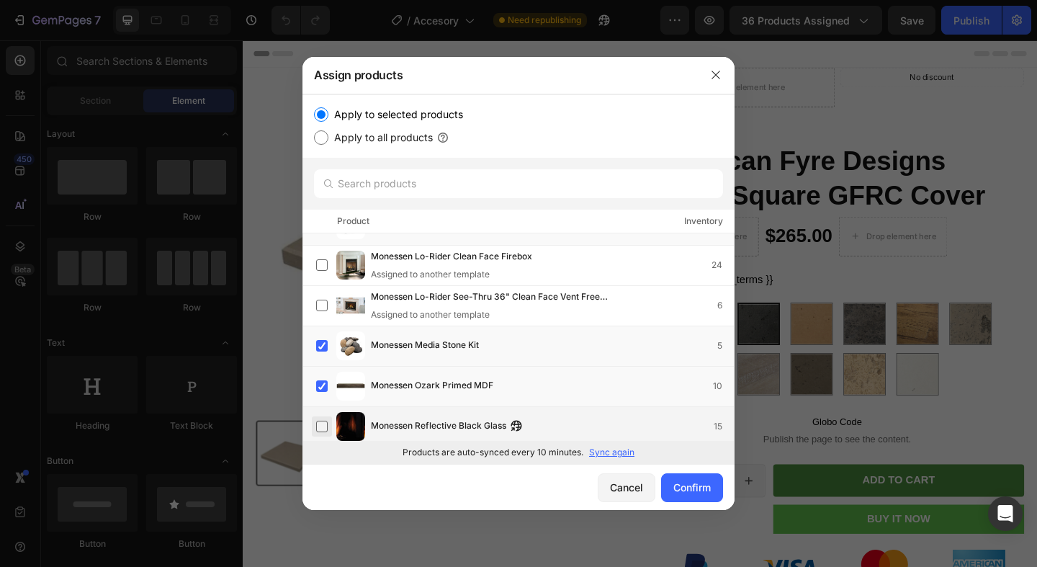
scroll to position [27194, 0]
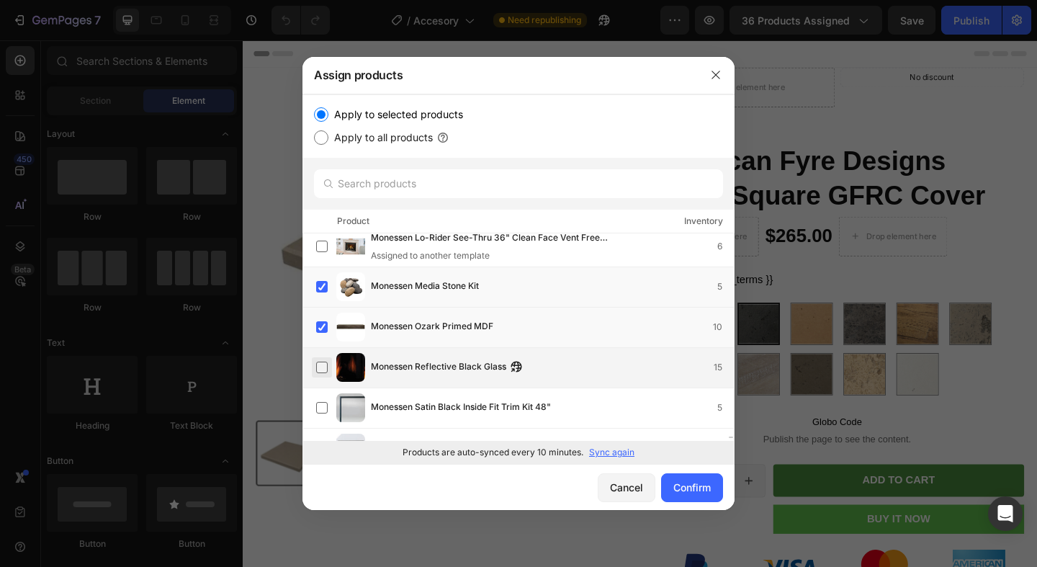
click at [323, 362] on label at bounding box center [322, 368] width 12 height 12
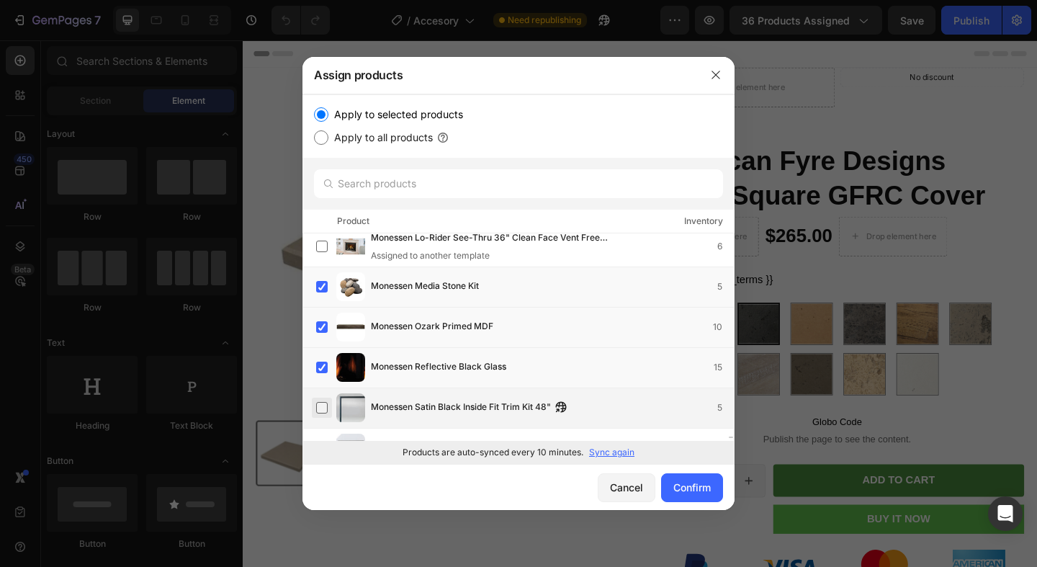
click at [326, 402] on label at bounding box center [322, 408] width 12 height 12
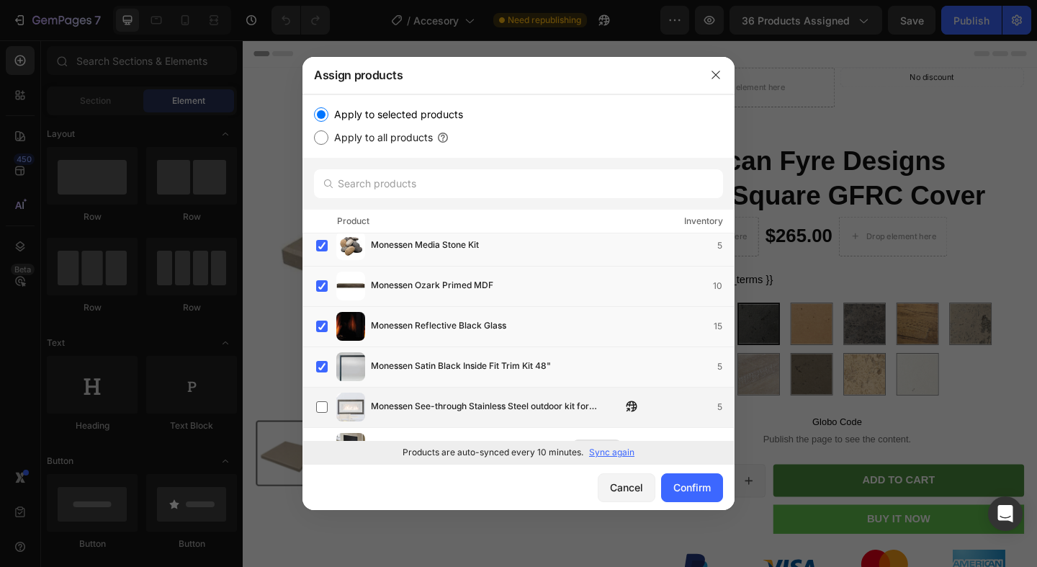
scroll to position [27270, 0]
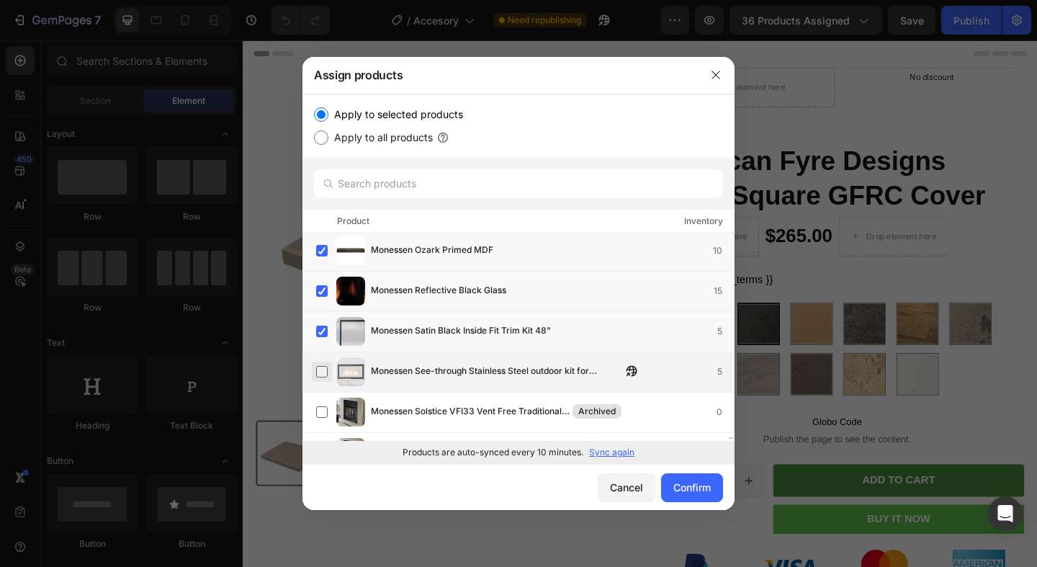
click at [323, 373] on label at bounding box center [322, 372] width 12 height 12
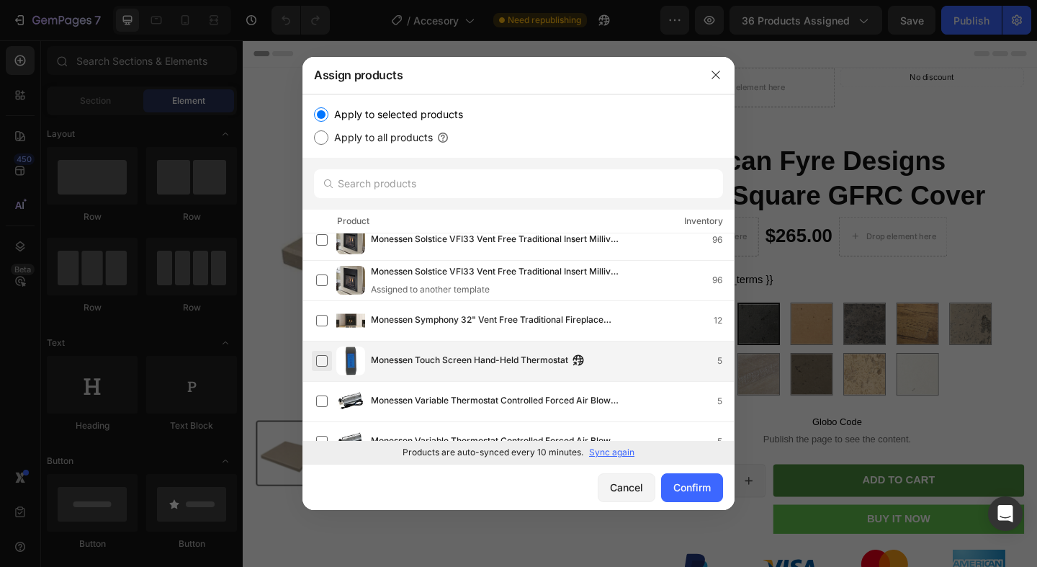
scroll to position [27494, 0]
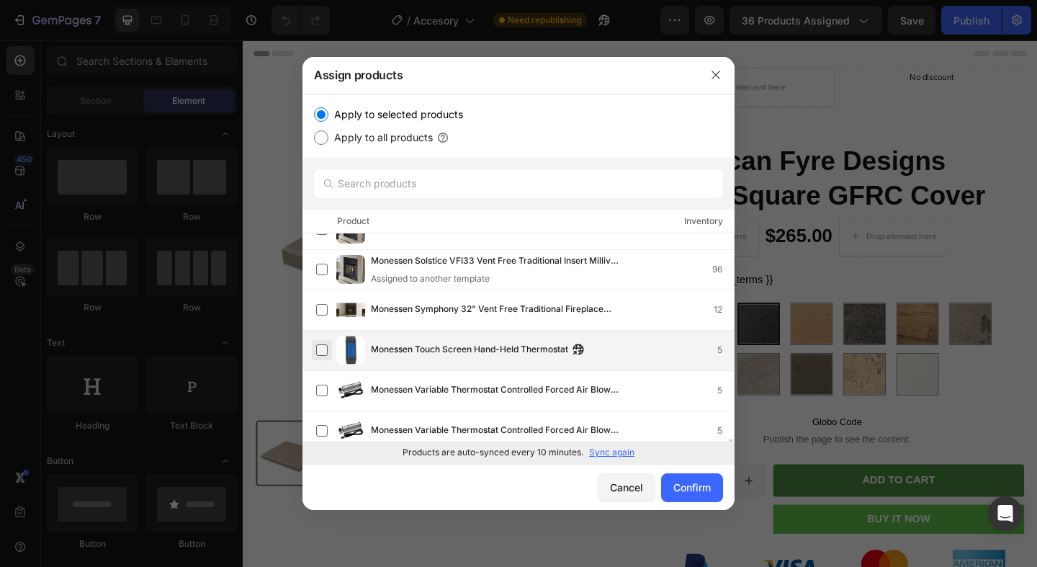
click at [323, 344] on label at bounding box center [322, 350] width 12 height 12
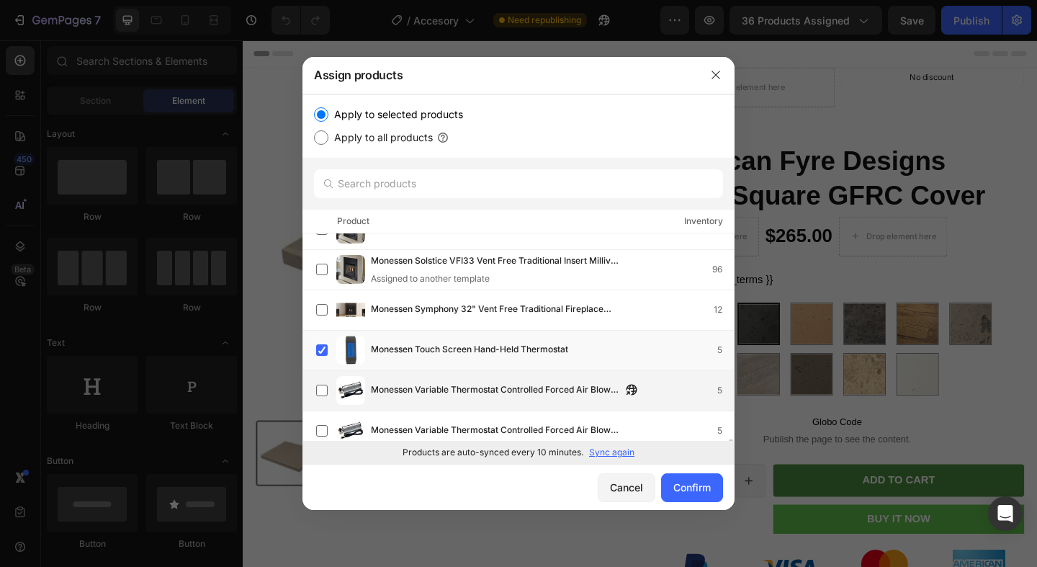
click at [323, 378] on div "Monessen Variable Thermostat Controlled Forced Air Blower, 135 cfm 5" at bounding box center [525, 390] width 418 height 29
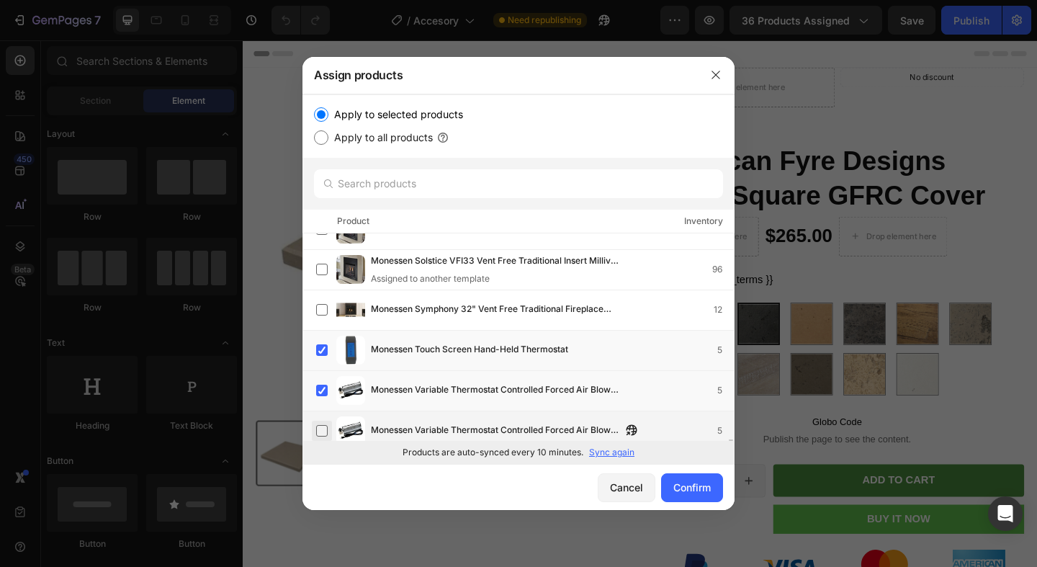
click at [323, 425] on label at bounding box center [322, 431] width 12 height 12
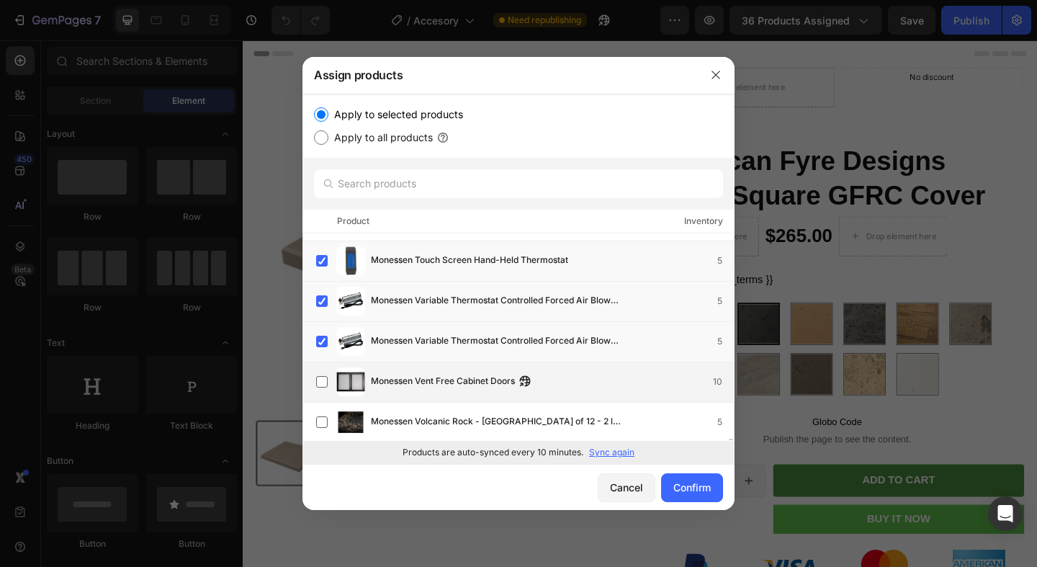
scroll to position [27602, 0]
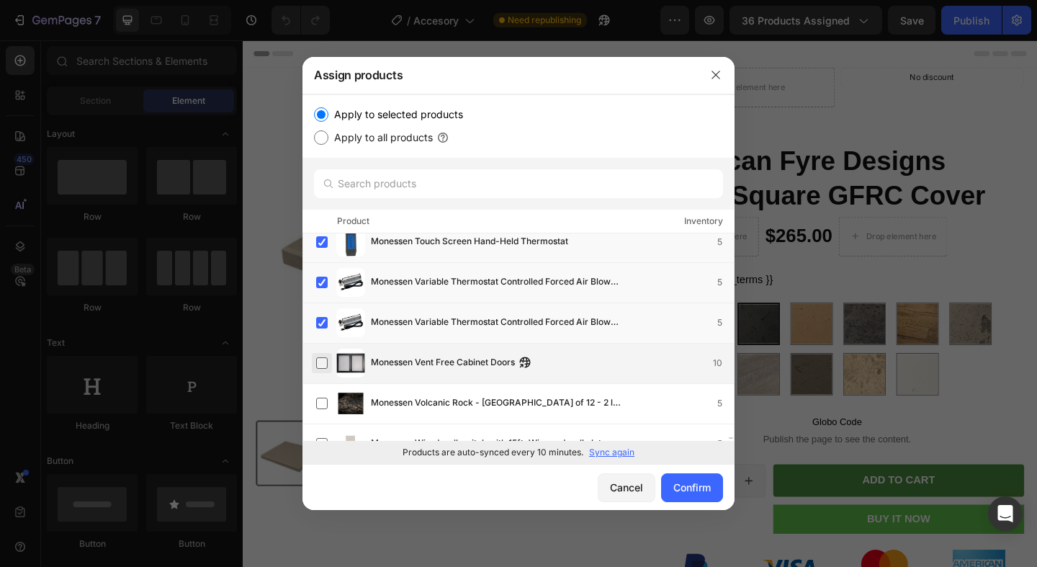
click at [328, 360] on label at bounding box center [322, 363] width 12 height 12
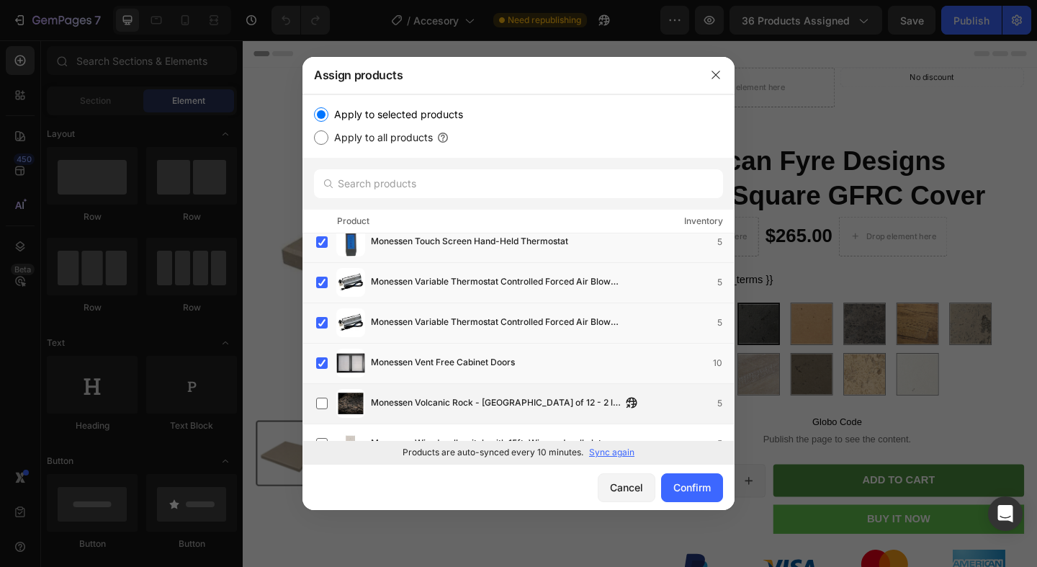
scroll to position [27624, 0]
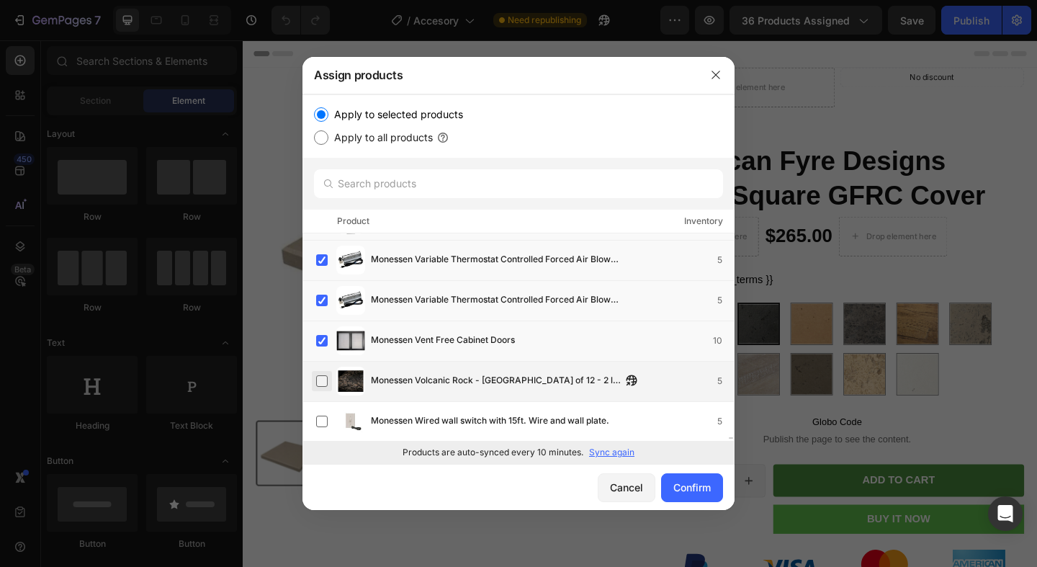
click at [328, 382] on label at bounding box center [322, 381] width 12 height 12
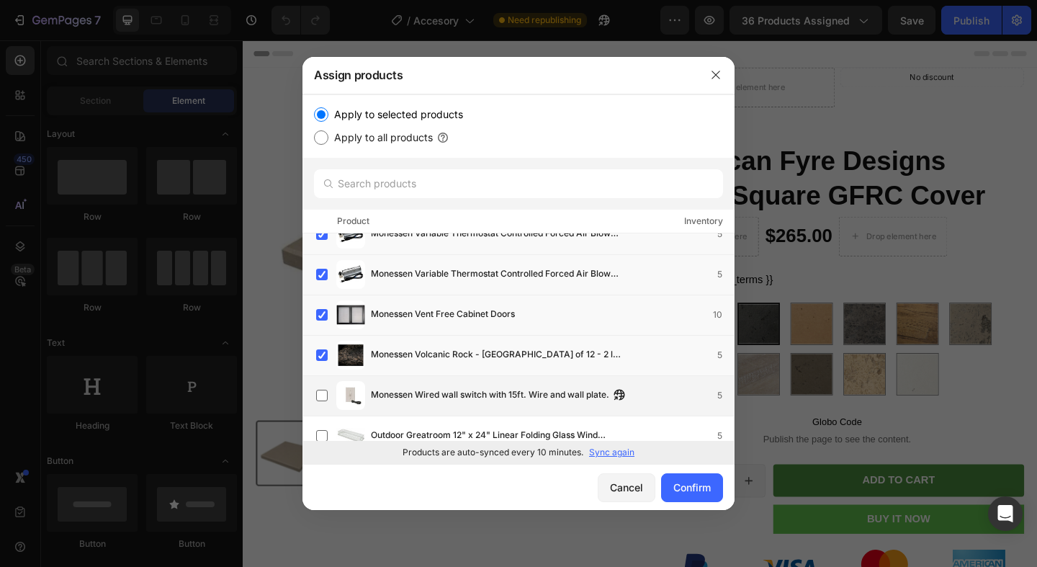
scroll to position [27677, 0]
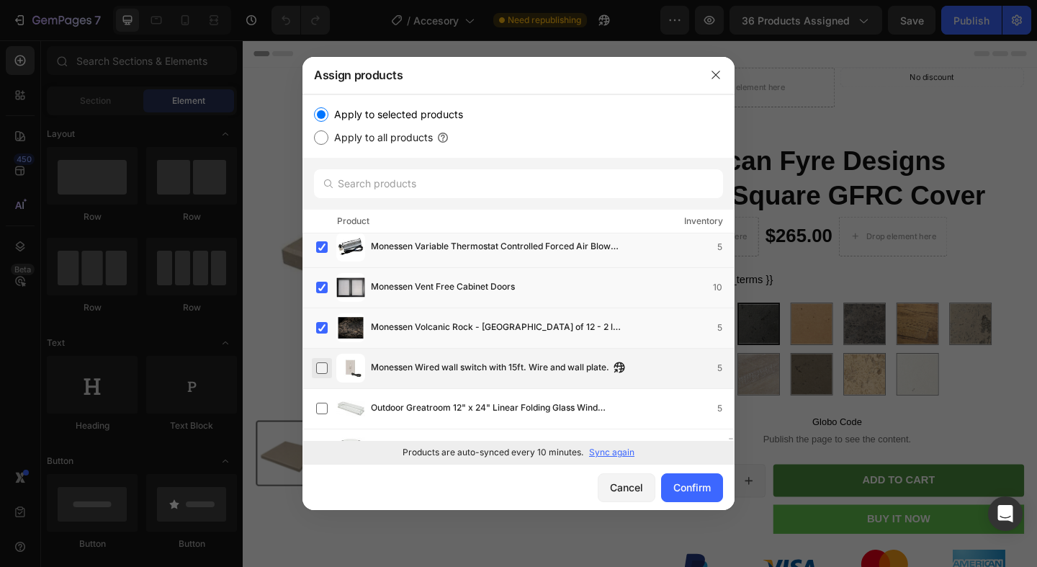
click at [328, 369] on label at bounding box center [322, 368] width 12 height 12
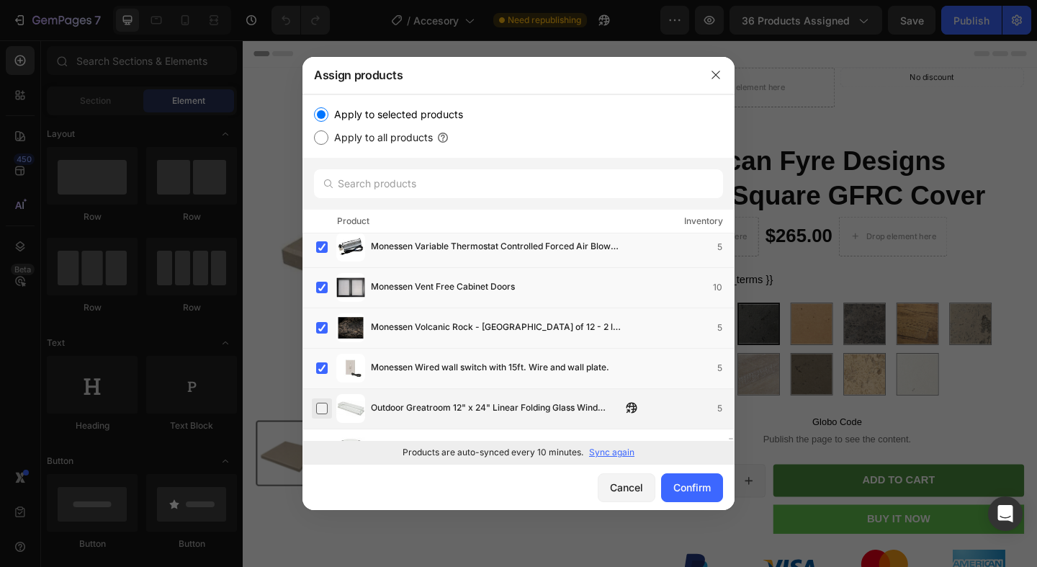
click at [328, 403] on label at bounding box center [322, 409] width 12 height 12
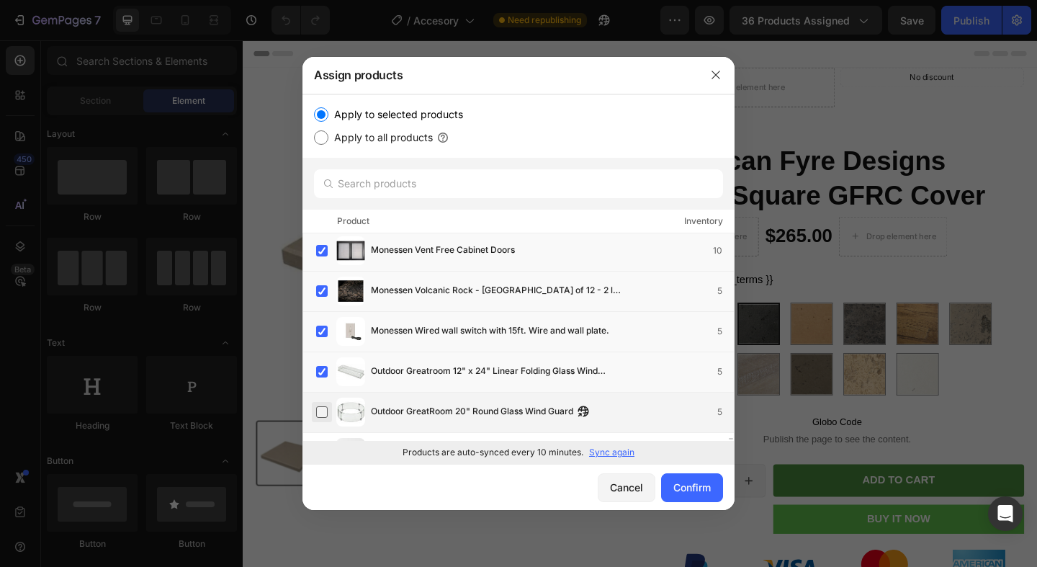
click at [324, 406] on label at bounding box center [322, 412] width 12 height 12
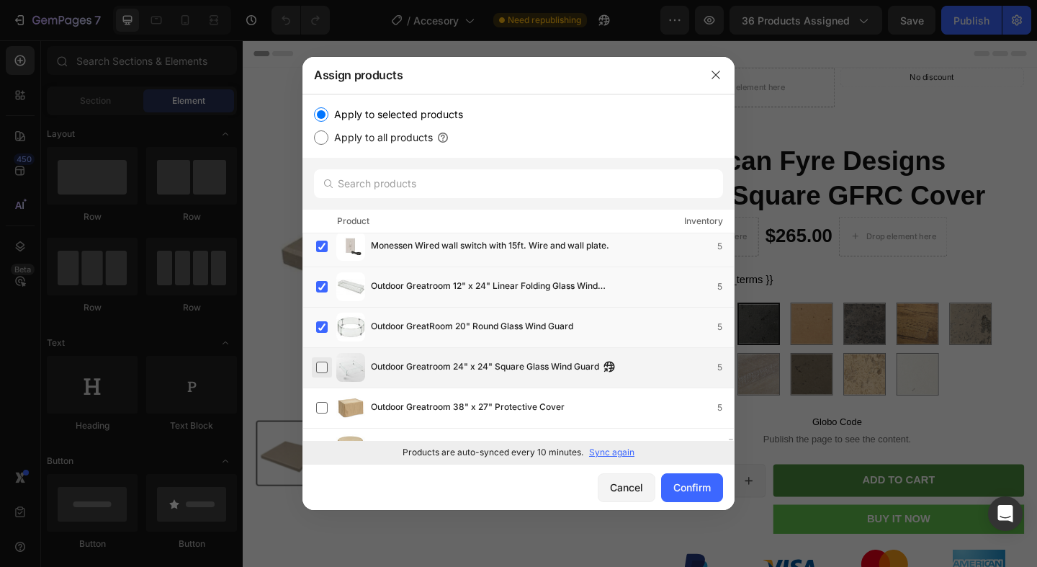
click at [323, 364] on label at bounding box center [322, 368] width 12 height 12
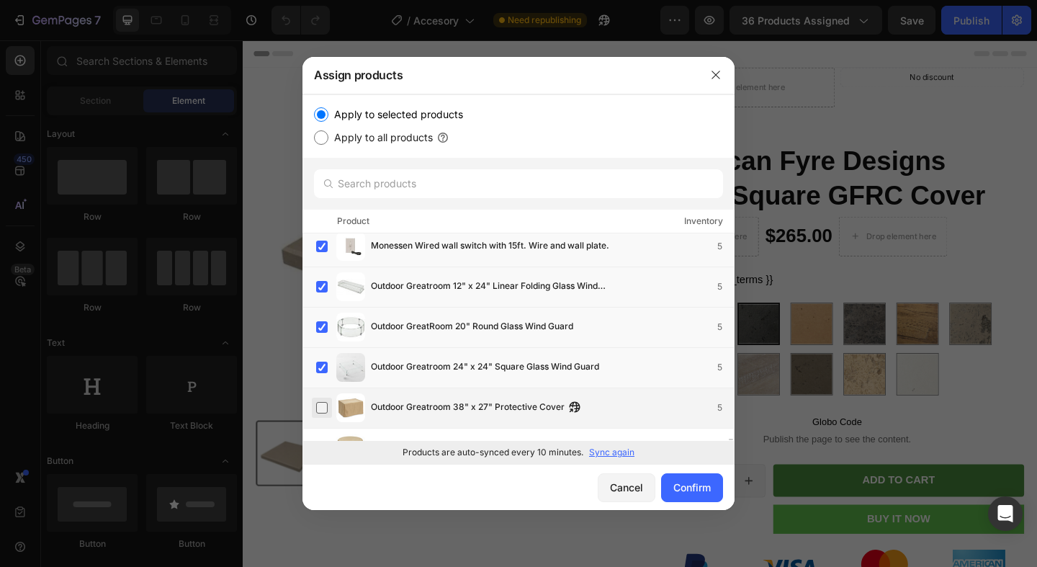
click at [323, 402] on label at bounding box center [322, 408] width 12 height 12
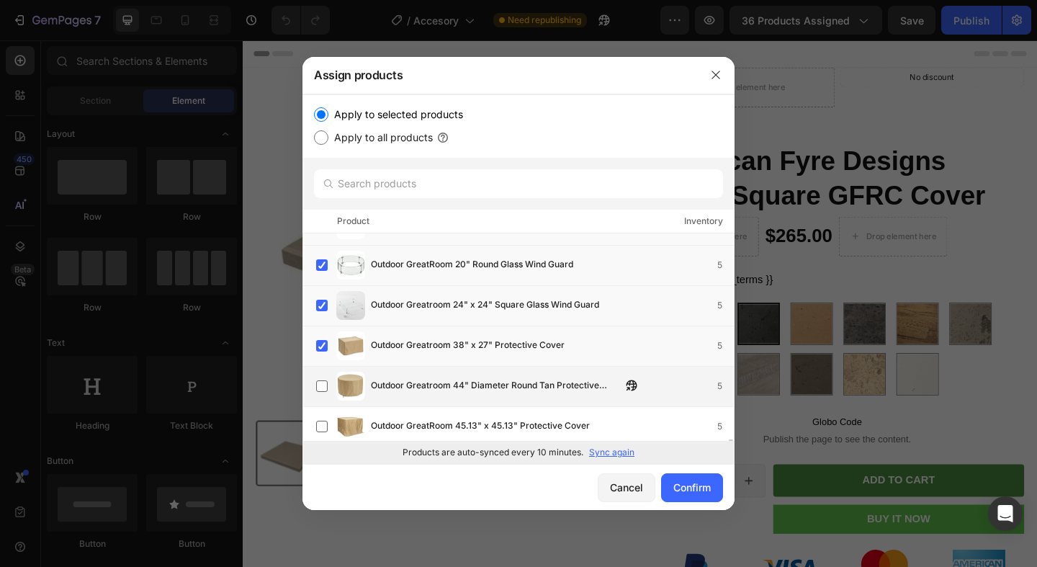
click at [321, 401] on div "Outdoor Greatroom 44" Diameter Round Tan Protective Cover 5" at bounding box center [519, 387] width 432 height 40
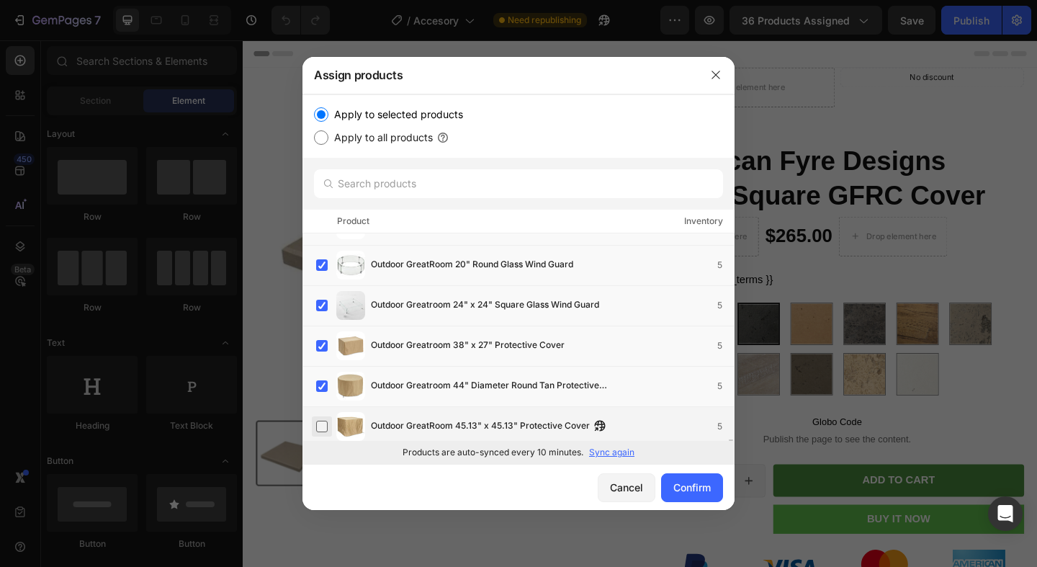
click at [328, 421] on label at bounding box center [322, 427] width 12 height 12
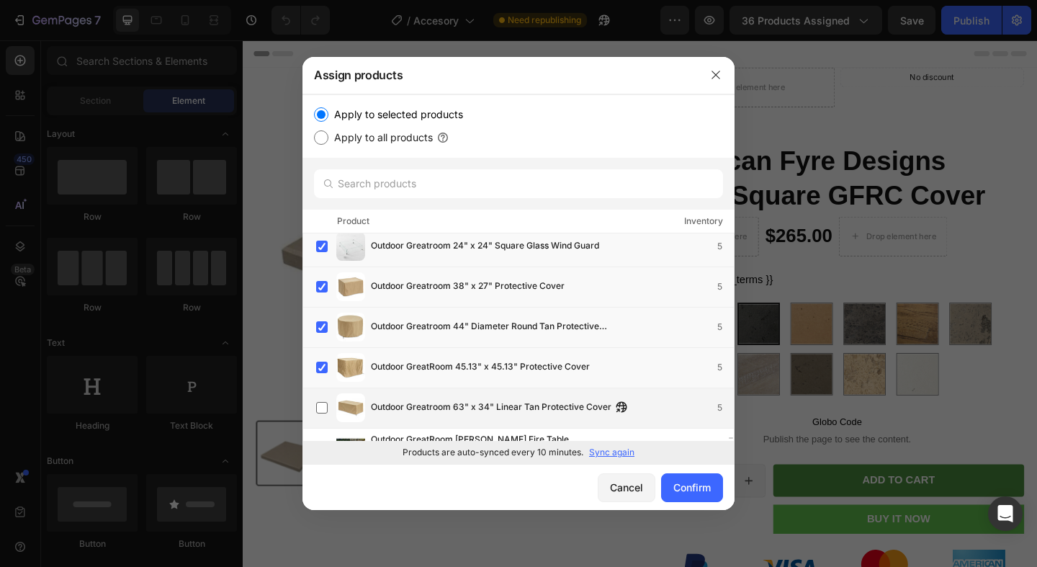
scroll to position [27984, 0]
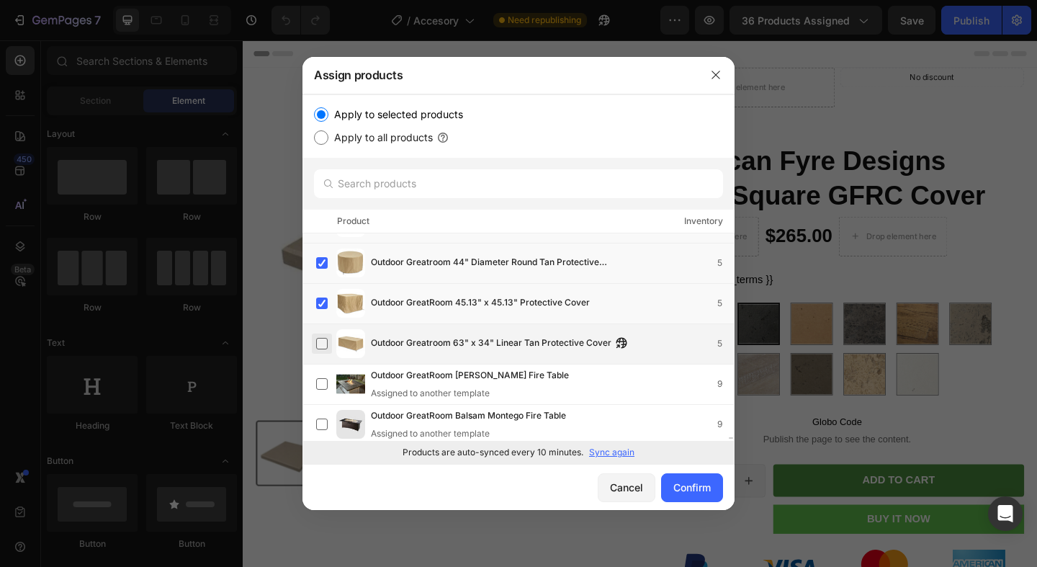
click at [323, 344] on label at bounding box center [322, 344] width 12 height 12
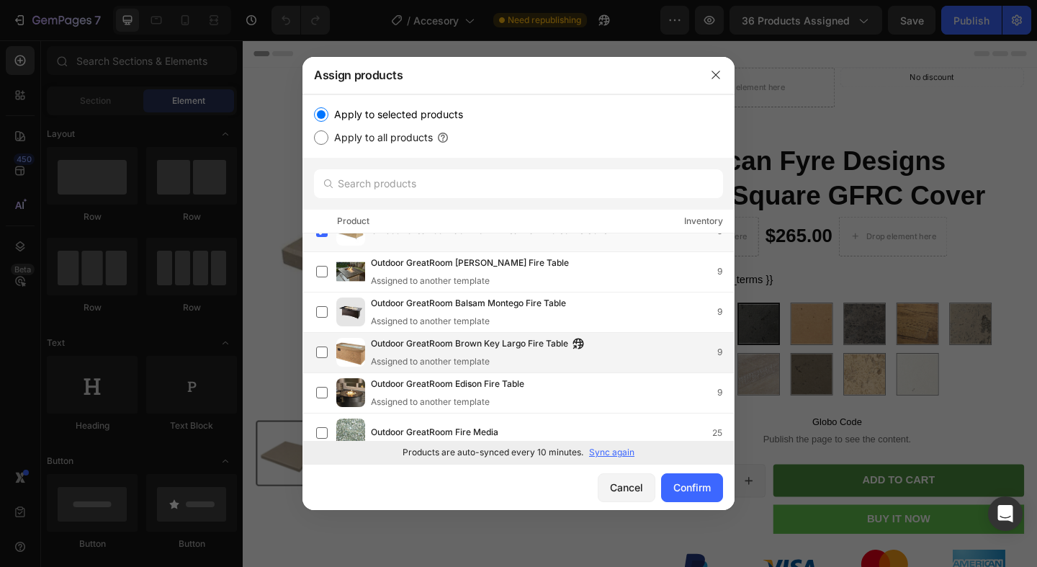
scroll to position [28135, 0]
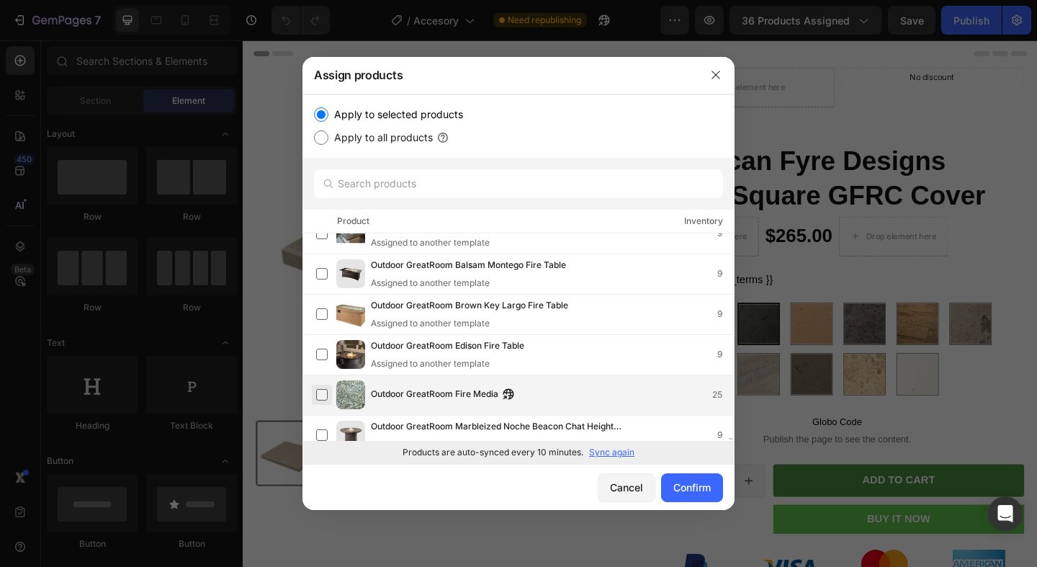
click at [326, 390] on label at bounding box center [322, 395] width 12 height 12
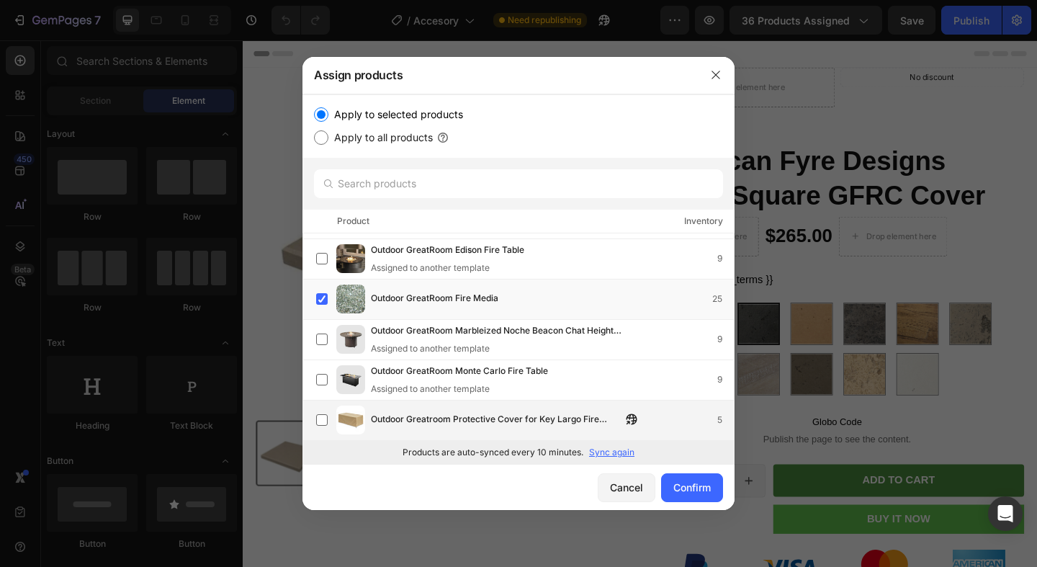
scroll to position [28262, 0]
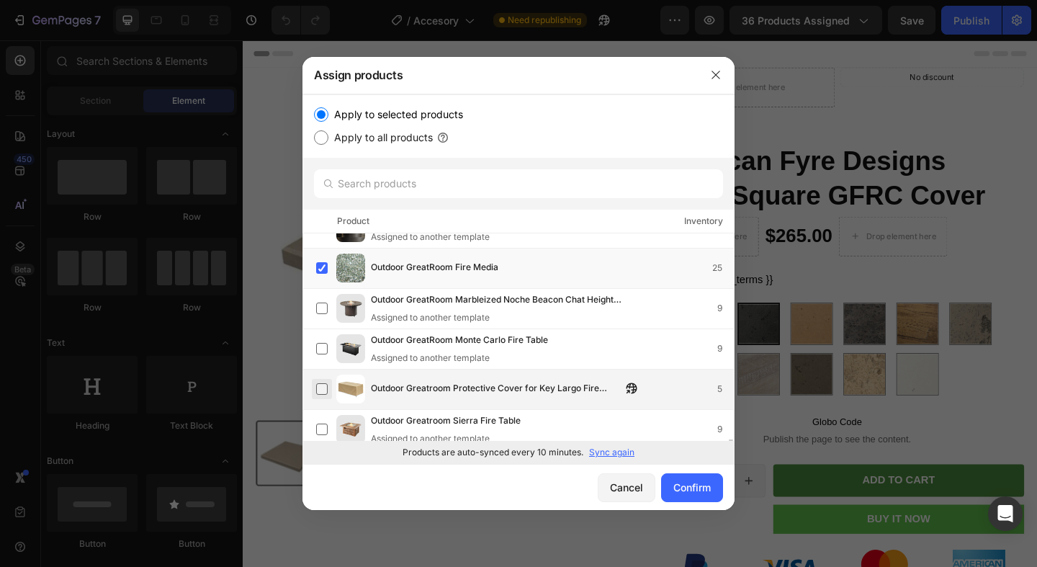
click at [322, 385] on label at bounding box center [322, 389] width 12 height 12
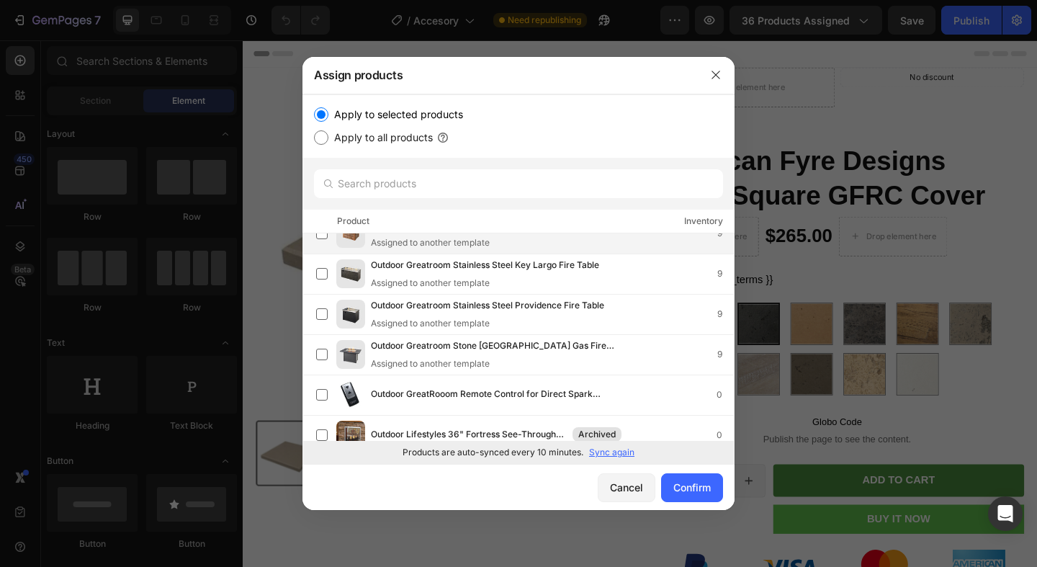
scroll to position [28483, 0]
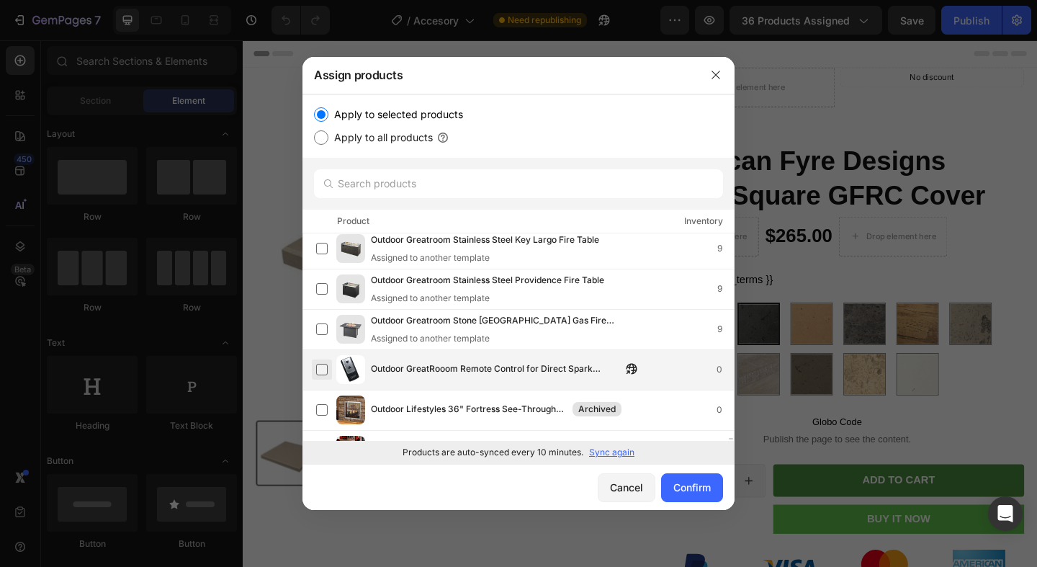
click at [316, 375] on label at bounding box center [322, 370] width 12 height 12
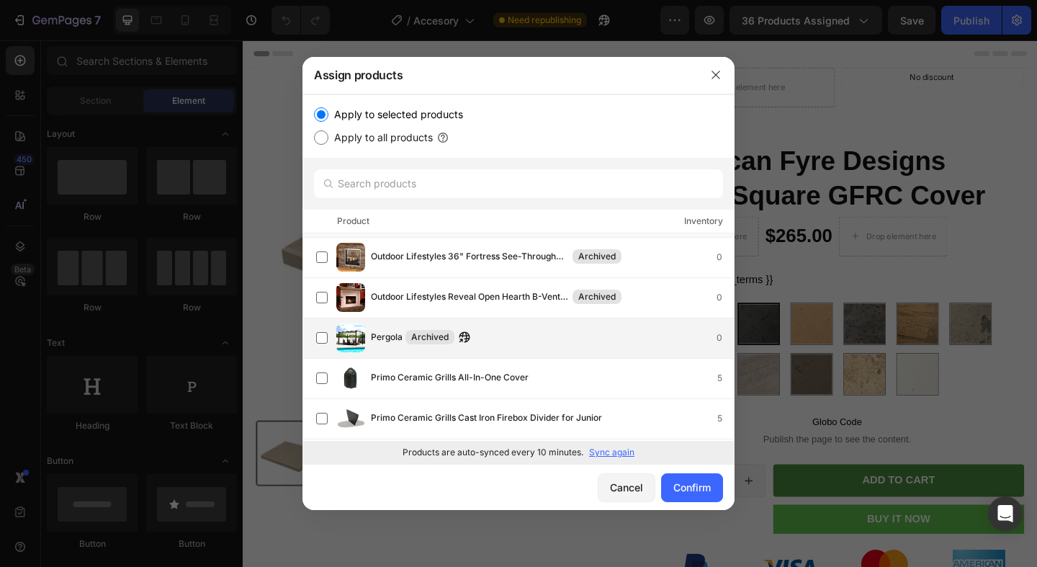
scroll to position [28644, 0]
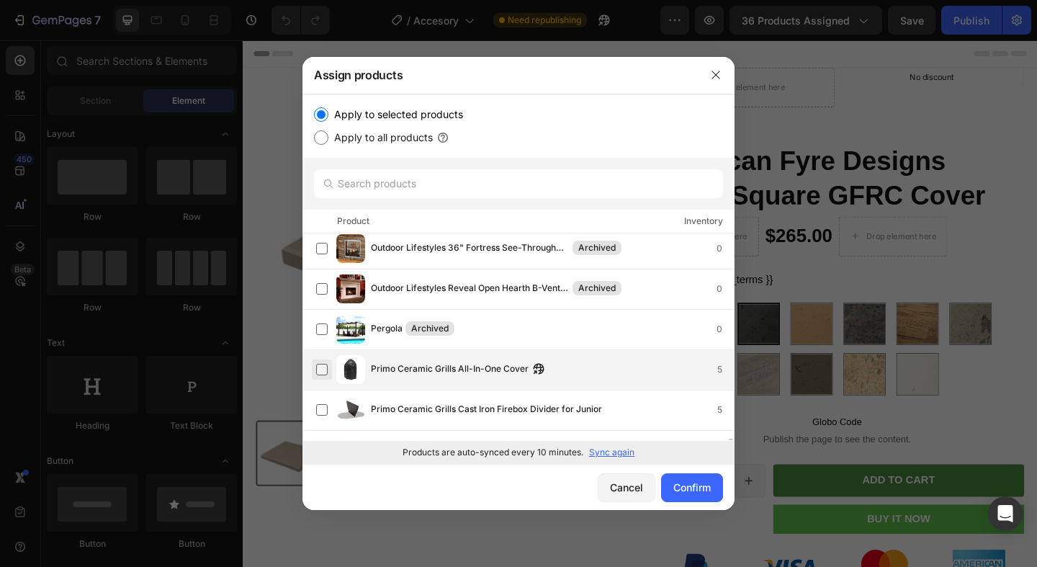
click at [321, 366] on label at bounding box center [322, 370] width 12 height 12
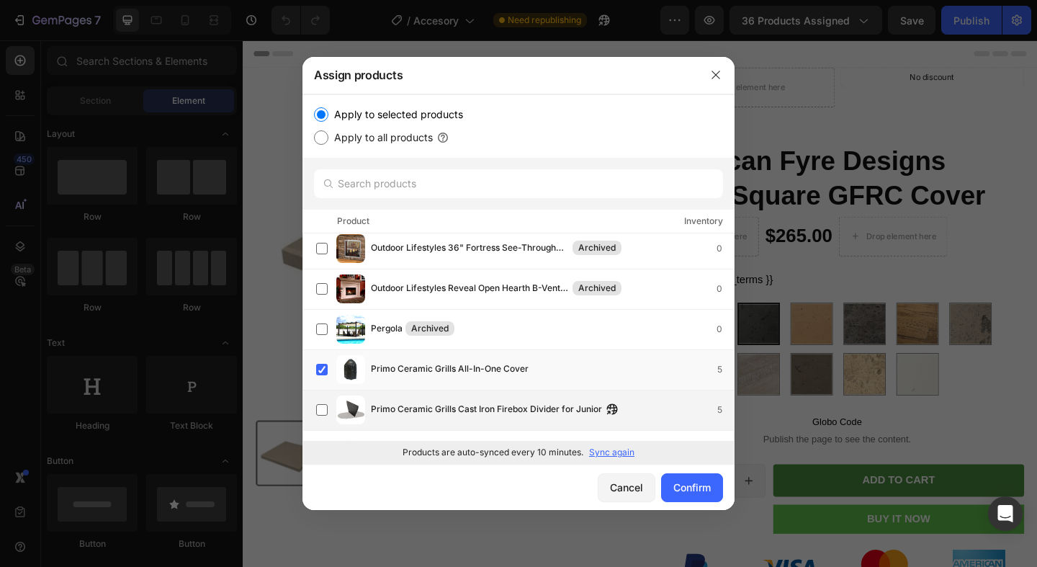
scroll to position [28666, 0]
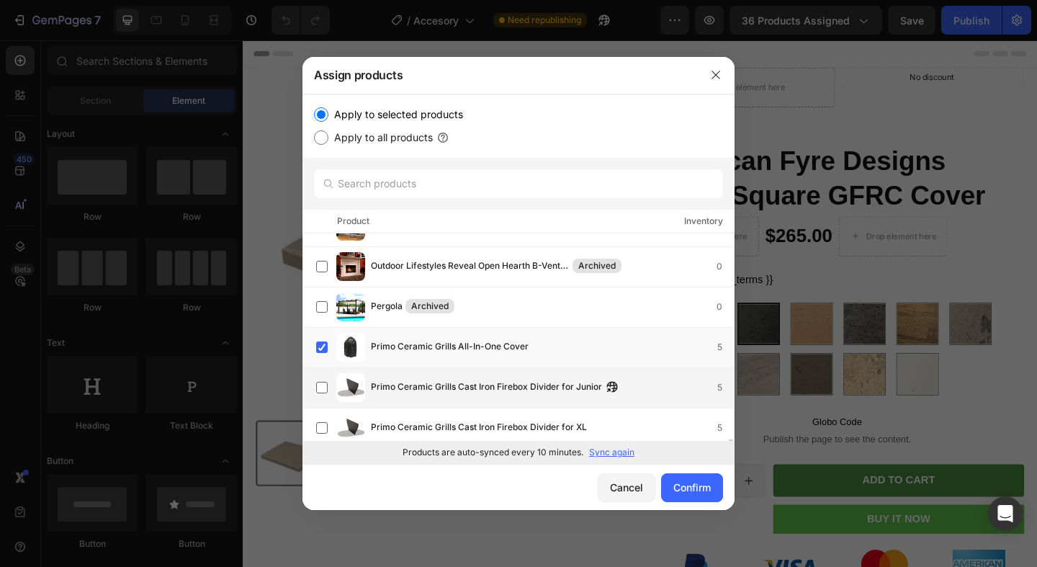
click at [321, 375] on div "Primo Ceramic Grills Cast Iron Firebox Divider for Junior 5" at bounding box center [525, 387] width 418 height 29
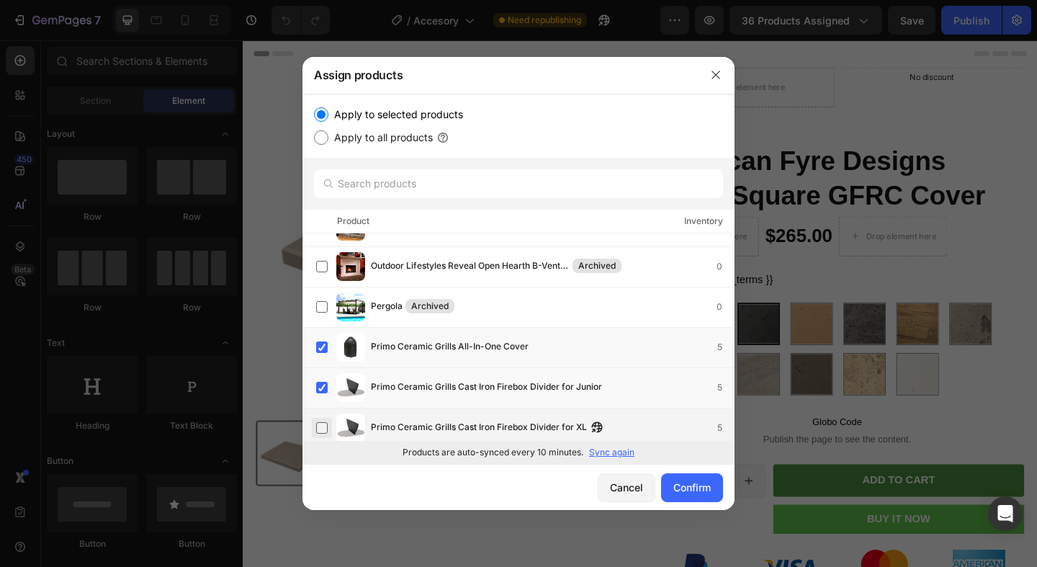
scroll to position [28709, 0]
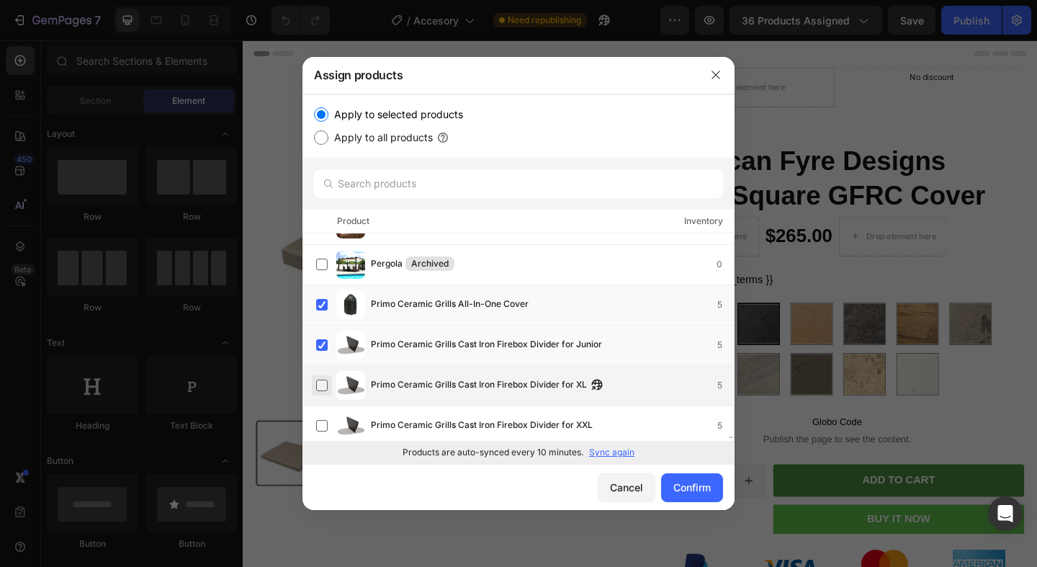
click at [321, 385] on label at bounding box center [322, 386] width 12 height 12
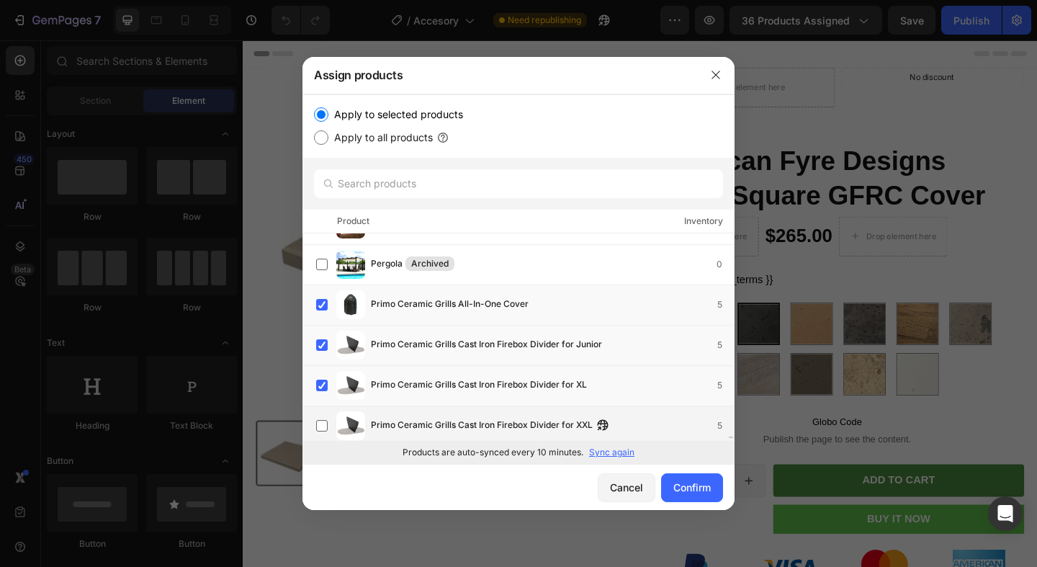
click at [321, 413] on div "Primo Ceramic Grills Cast Iron Firebox Divider for XXL 5" at bounding box center [525, 425] width 418 height 29
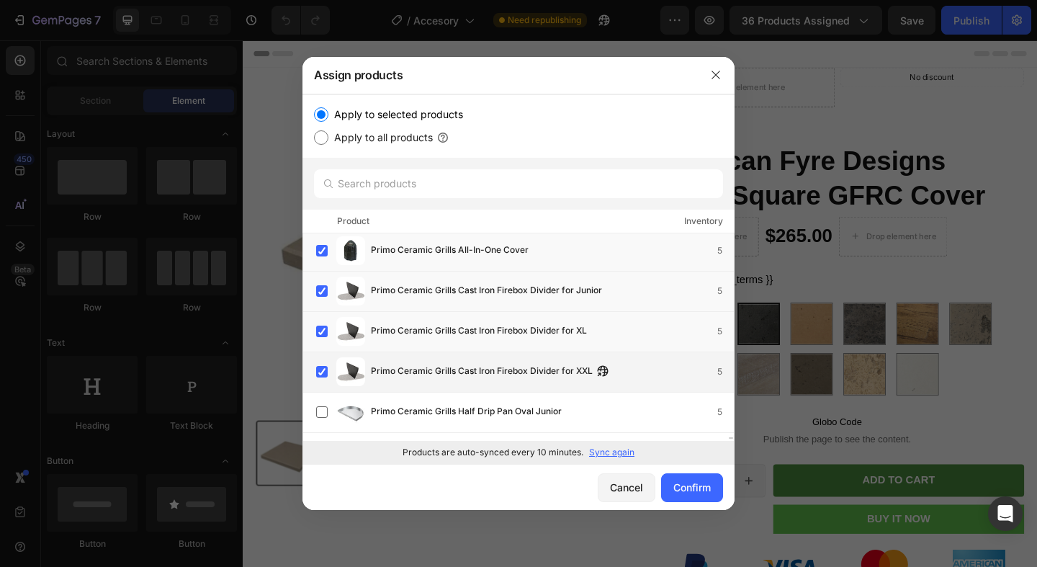
click at [321, 413] on label at bounding box center [322, 412] width 12 height 12
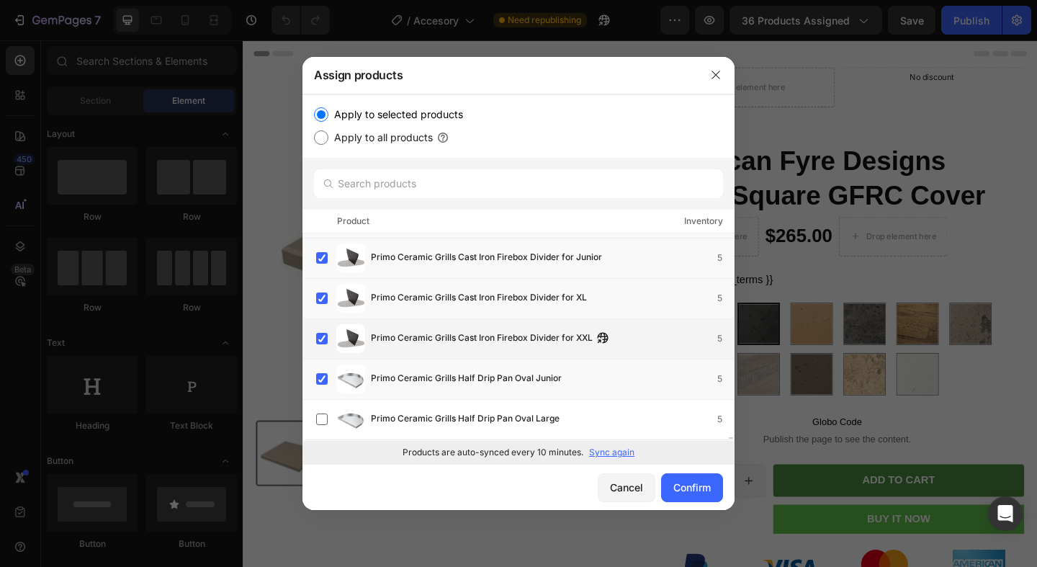
scroll to position [28818, 0]
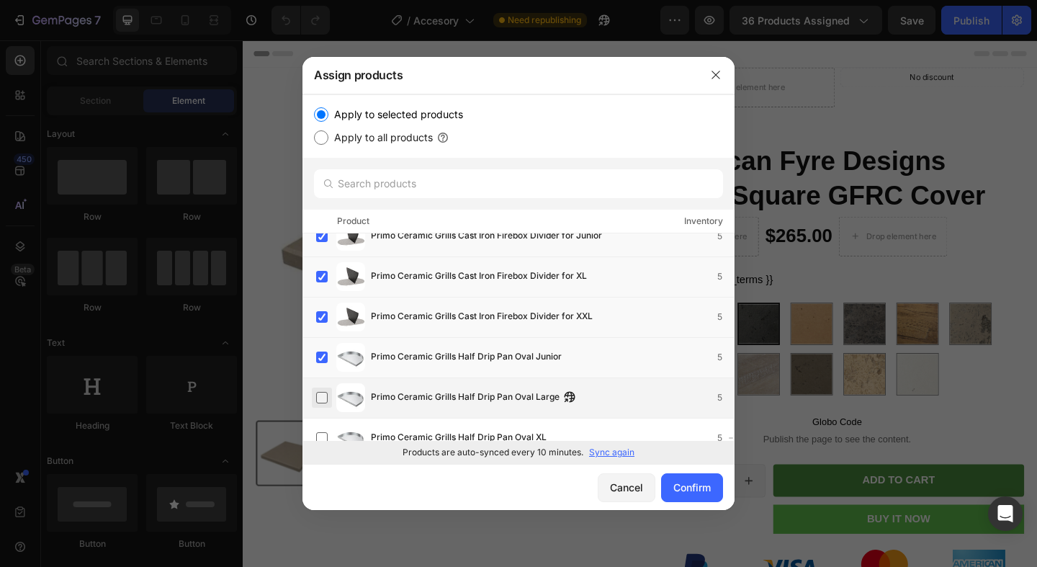
click at [321, 400] on label at bounding box center [322, 398] width 12 height 12
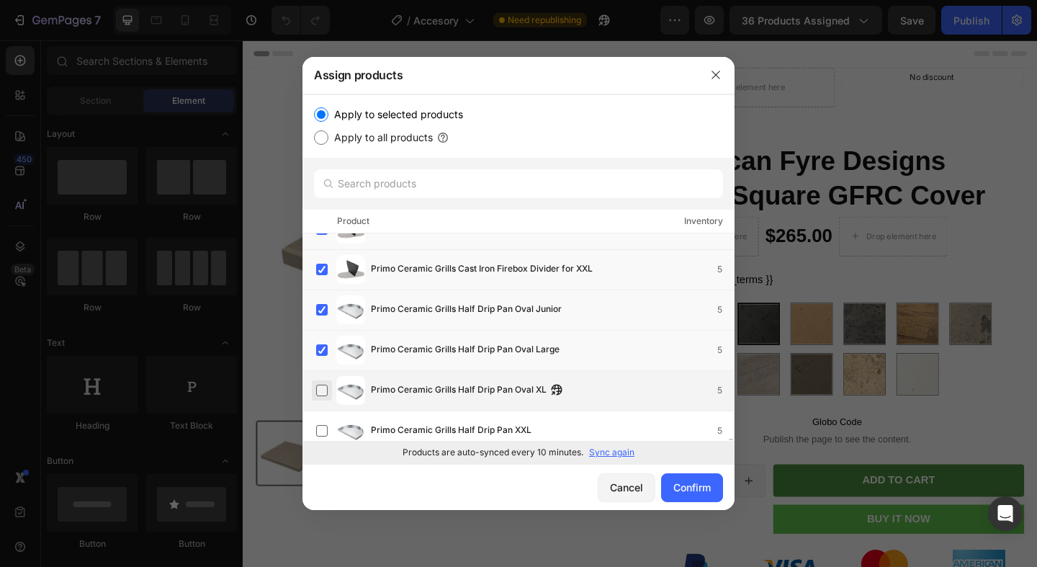
scroll to position [28866, 0]
click at [322, 395] on label at bounding box center [322, 390] width 12 height 12
click at [321, 427] on label at bounding box center [322, 430] width 12 height 12
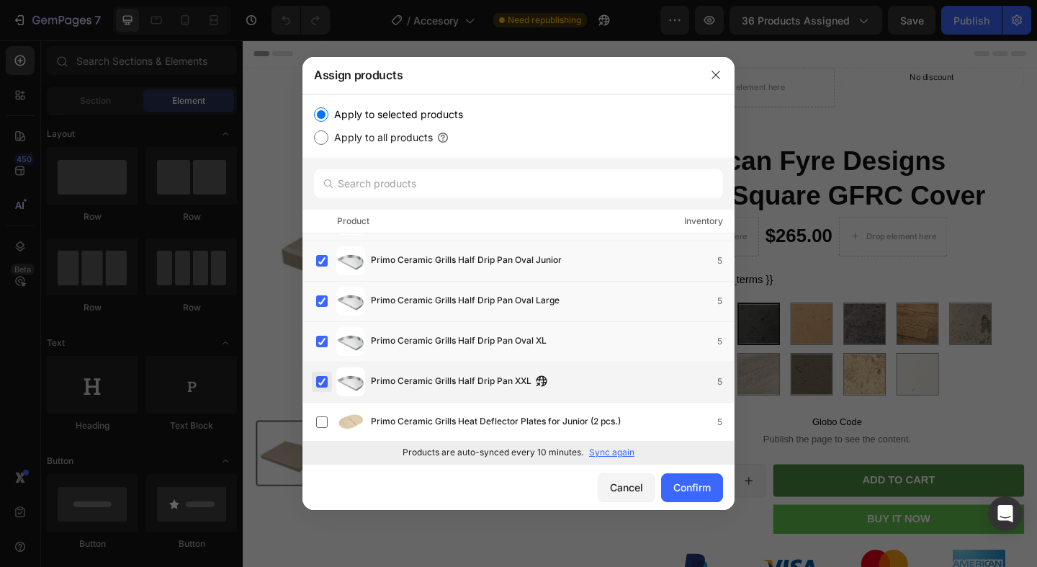
scroll to position [28957, 0]
click at [321, 385] on label at bounding box center [322, 380] width 12 height 12
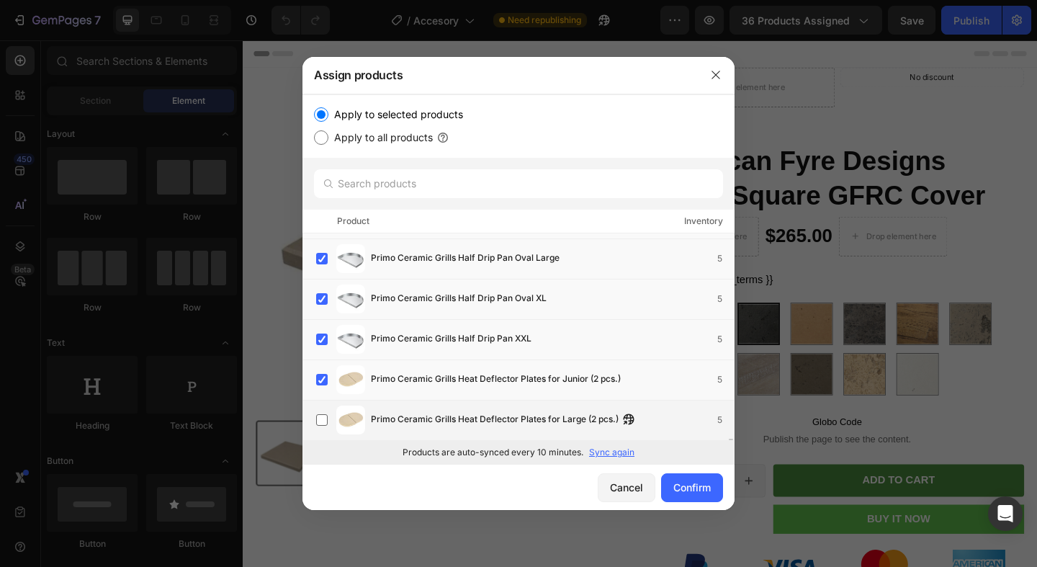
click at [319, 407] on div "Primo Ceramic Grills Heat Deflector Plates for Large (2 pcs.) 5" at bounding box center [525, 420] width 418 height 29
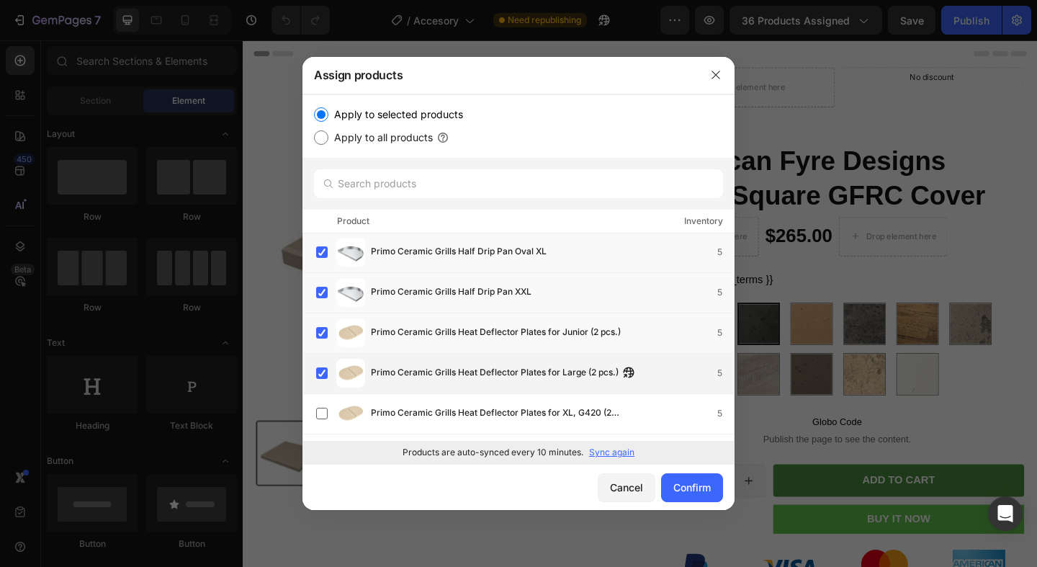
scroll to position [29055, 0]
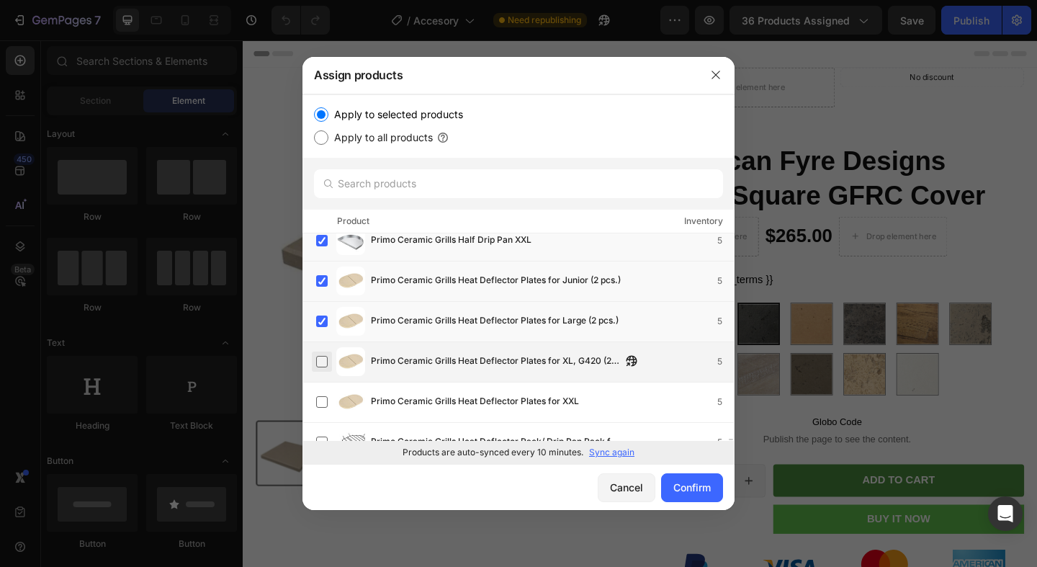
click at [321, 357] on label at bounding box center [322, 362] width 12 height 12
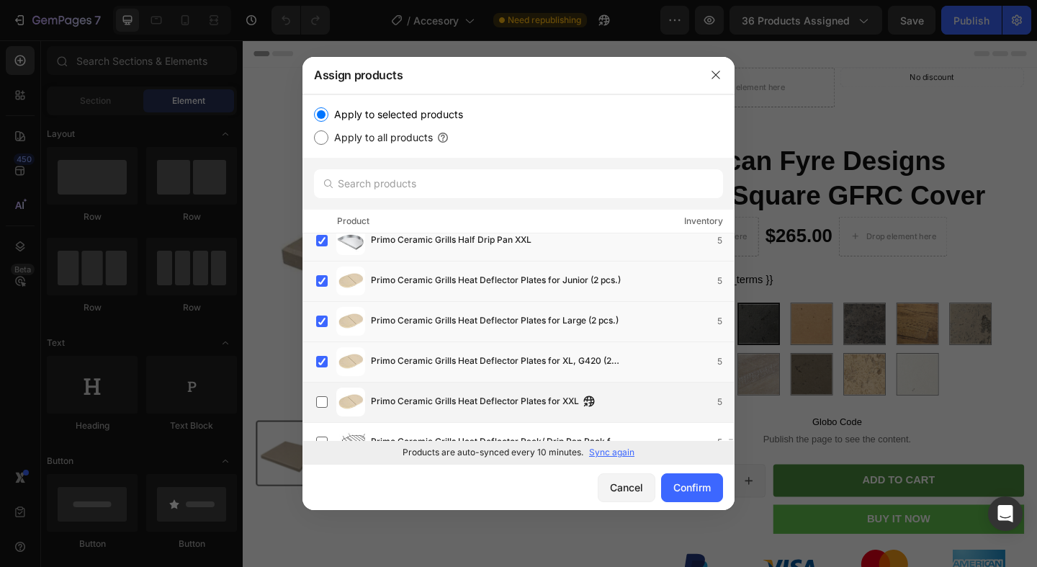
click at [324, 389] on div "Primo Ceramic Grills Heat Deflector Plates for XXL 5" at bounding box center [525, 402] width 418 height 29
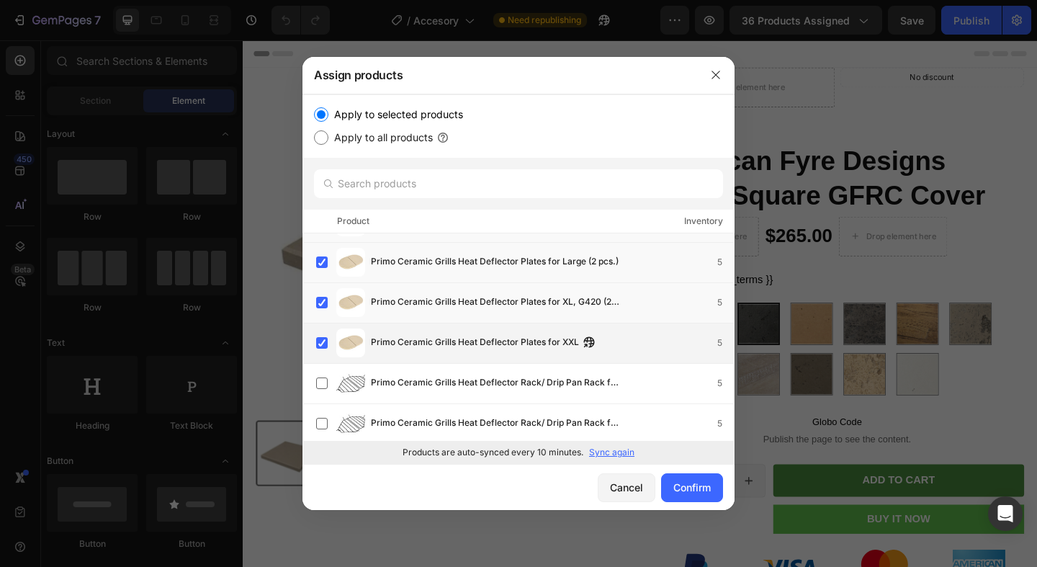
scroll to position [29197, 0]
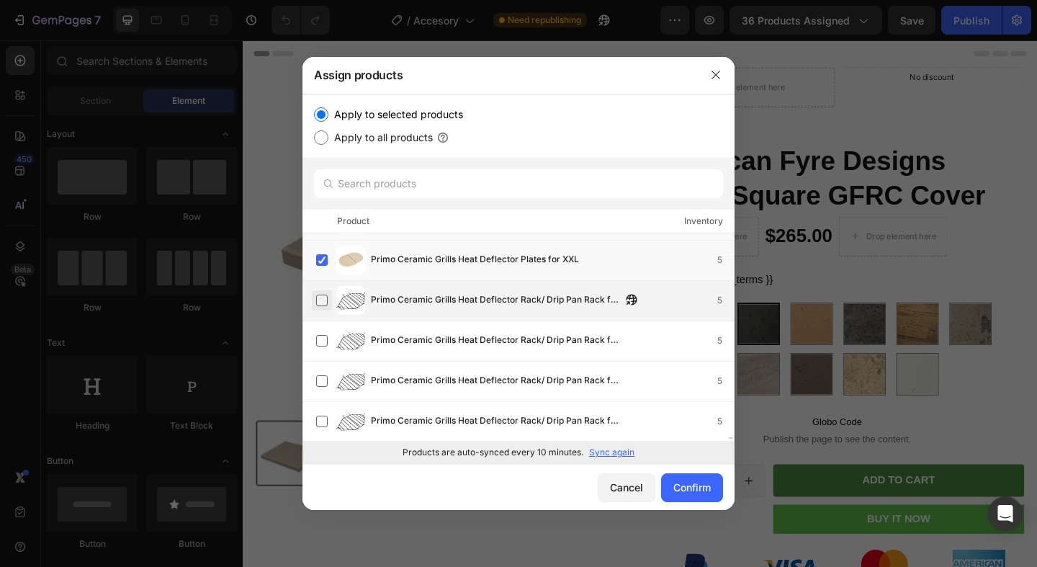
click at [318, 305] on label at bounding box center [322, 301] width 12 height 12
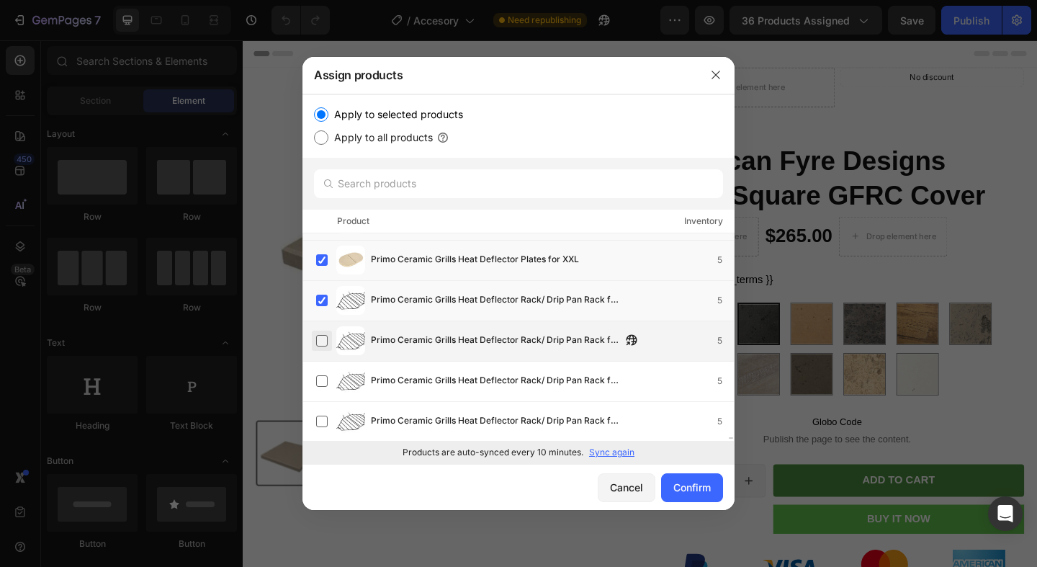
click at [318, 341] on label at bounding box center [322, 341] width 12 height 12
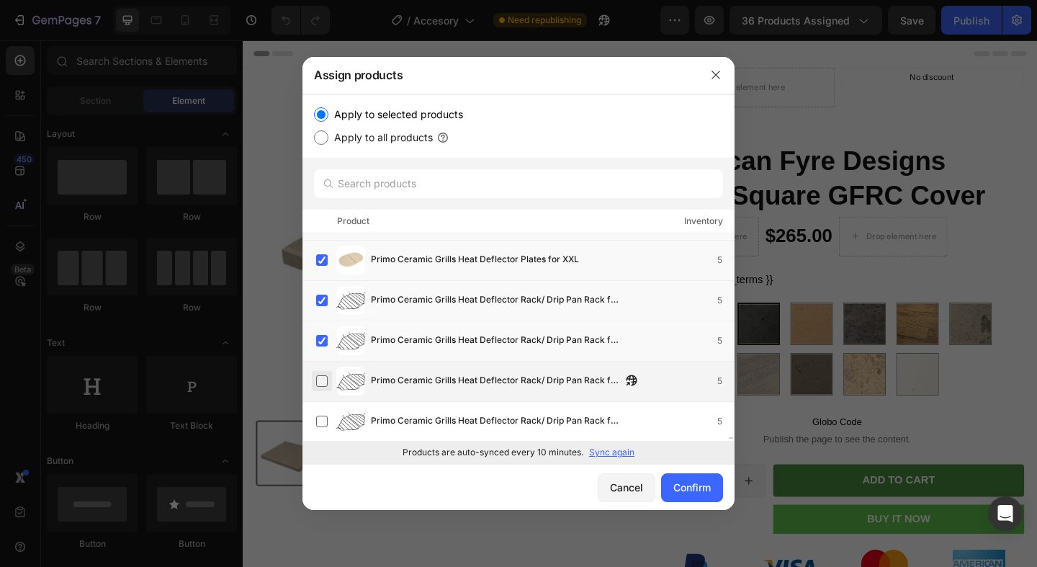
click at [318, 375] on label at bounding box center [322, 381] width 12 height 12
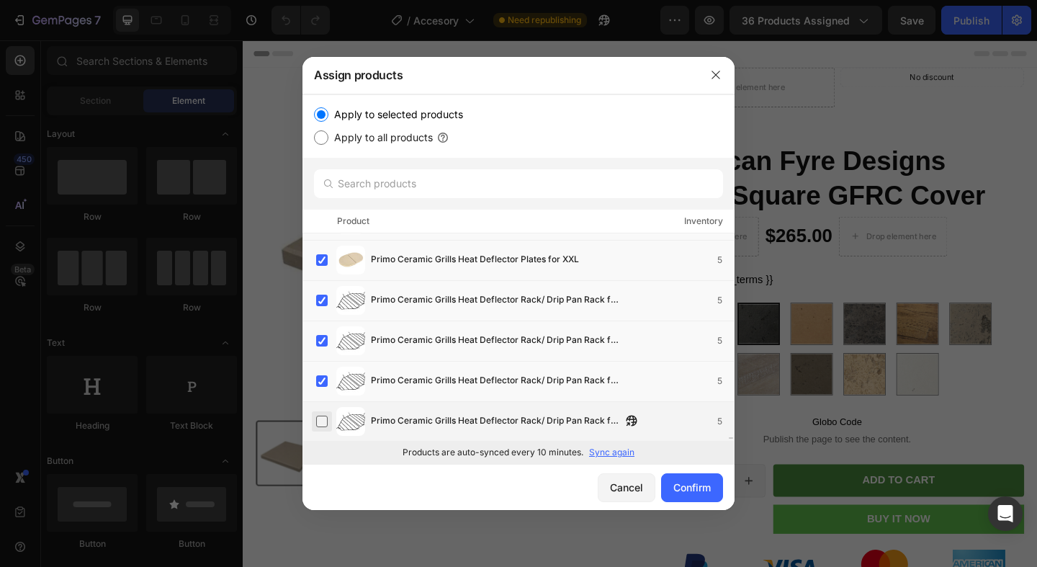
click at [316, 419] on label at bounding box center [322, 422] width 12 height 12
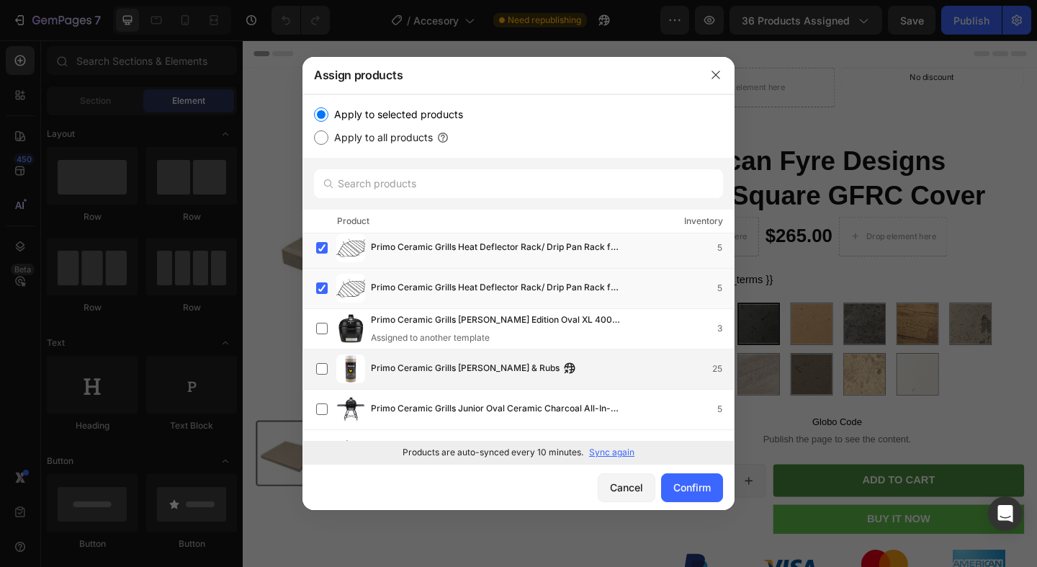
scroll to position [29345, 0]
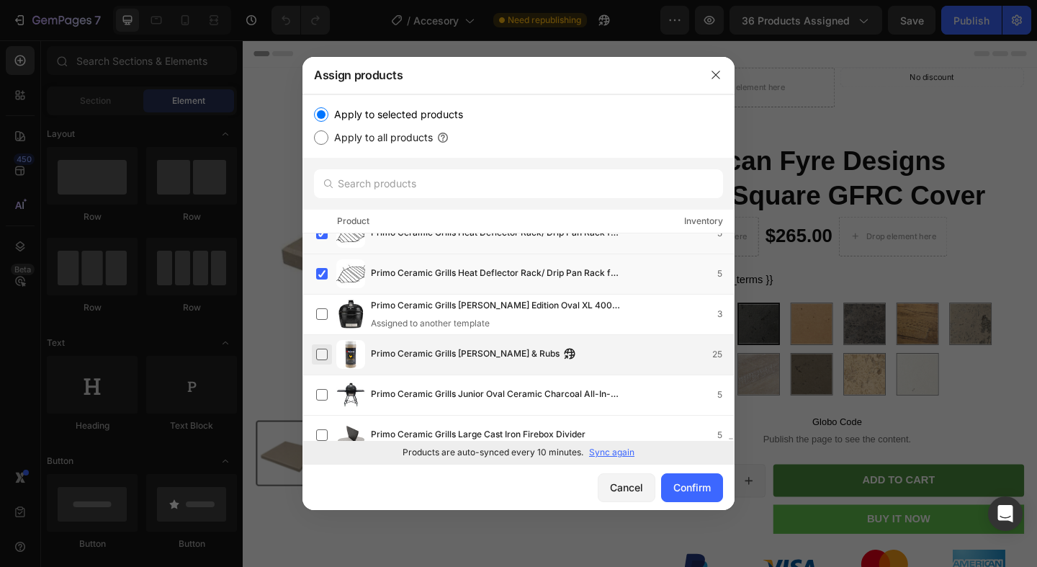
click at [328, 358] on label at bounding box center [322, 355] width 12 height 12
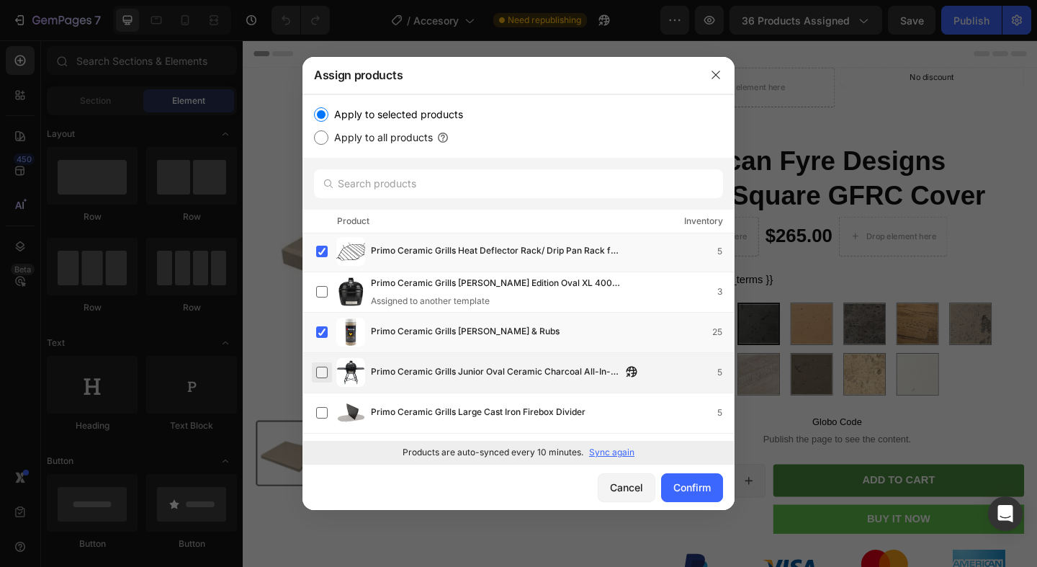
scroll to position [29410, 0]
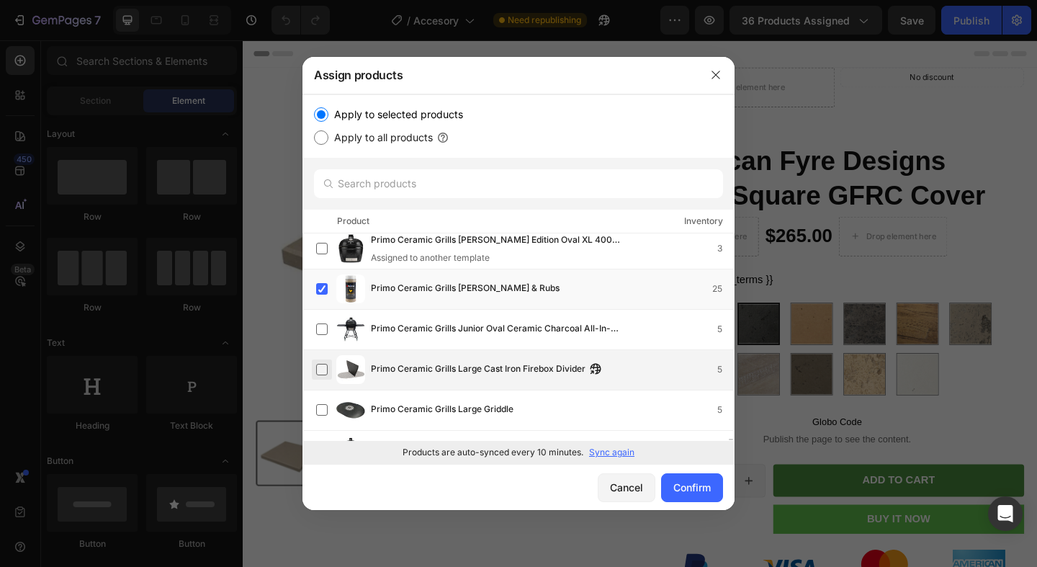
click at [316, 370] on label at bounding box center [322, 370] width 12 height 12
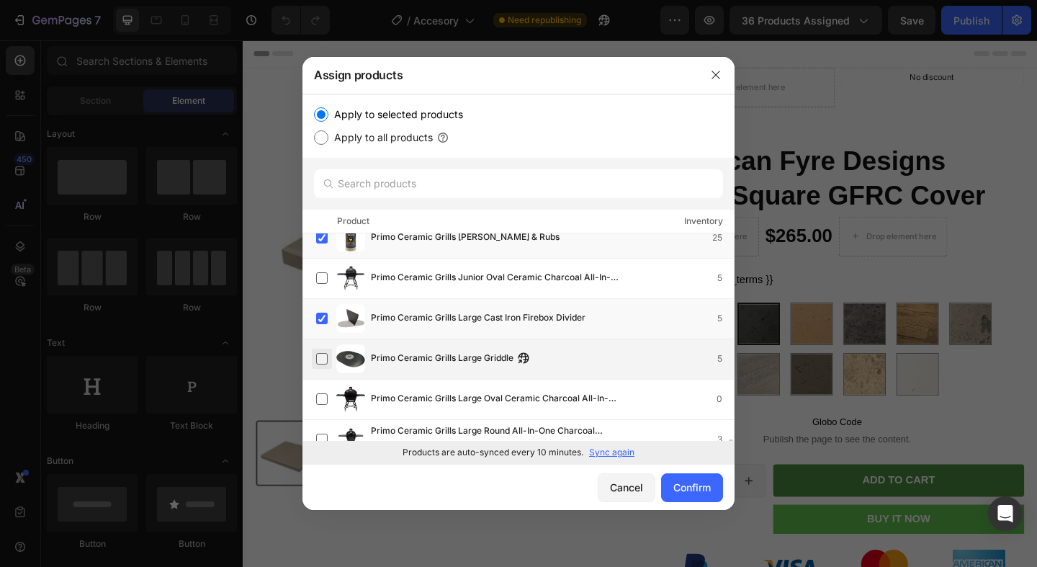
click at [318, 359] on label at bounding box center [322, 359] width 12 height 12
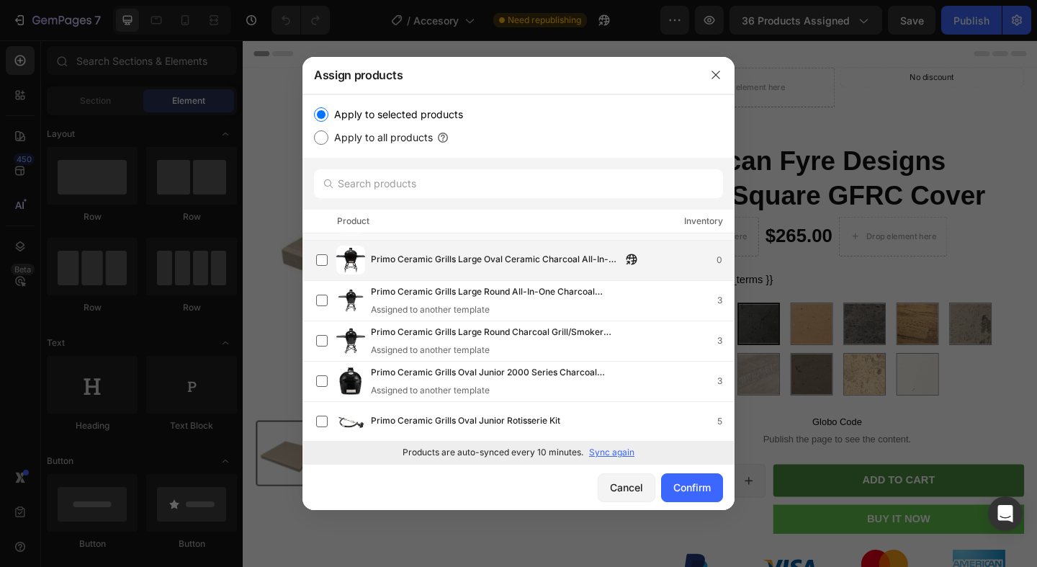
scroll to position [29646, 0]
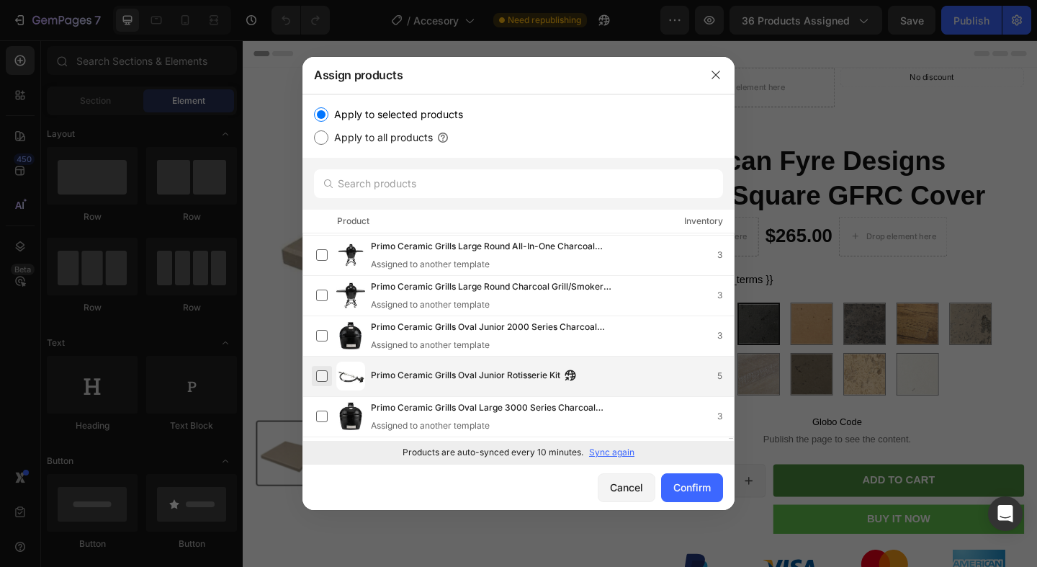
click at [328, 378] on label at bounding box center [322, 376] width 12 height 12
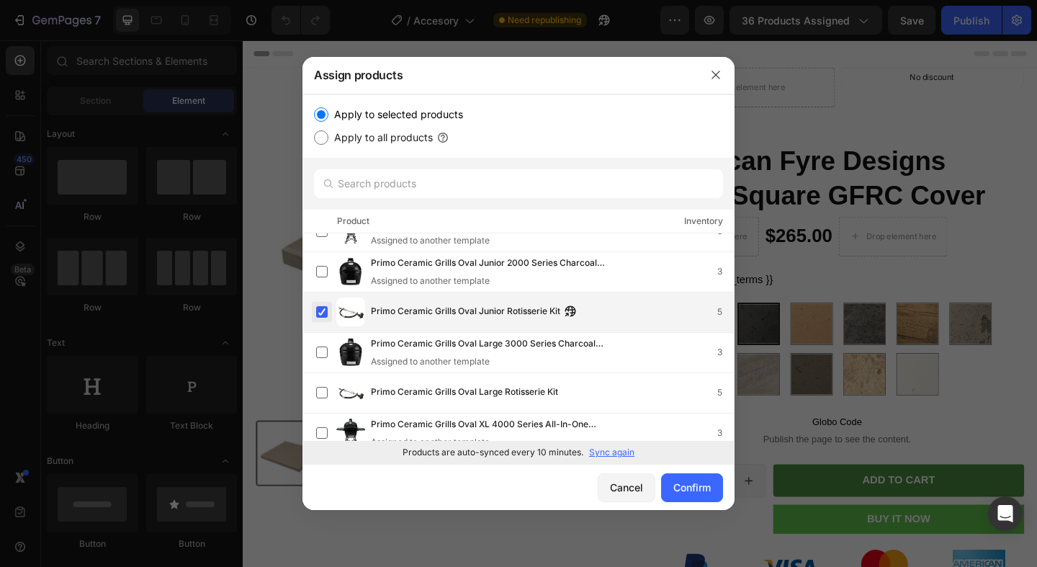
scroll to position [29732, 0]
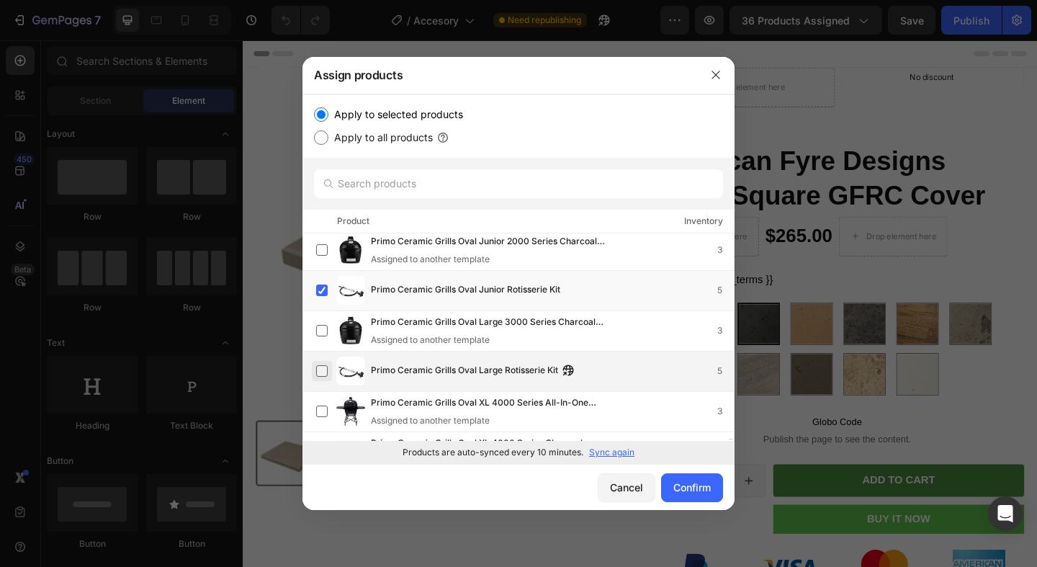
click at [322, 375] on label at bounding box center [322, 371] width 12 height 12
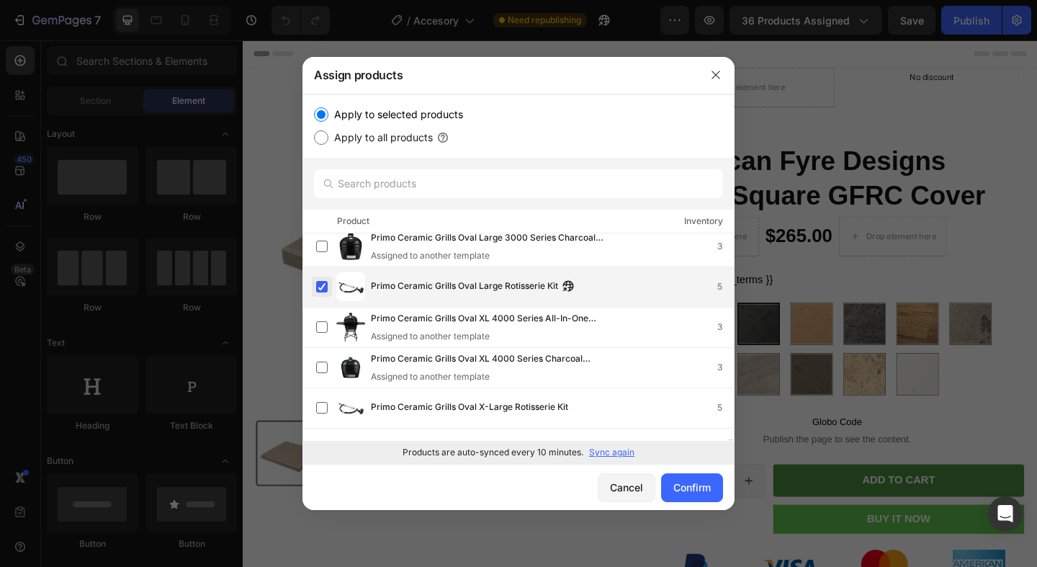
scroll to position [29822, 0]
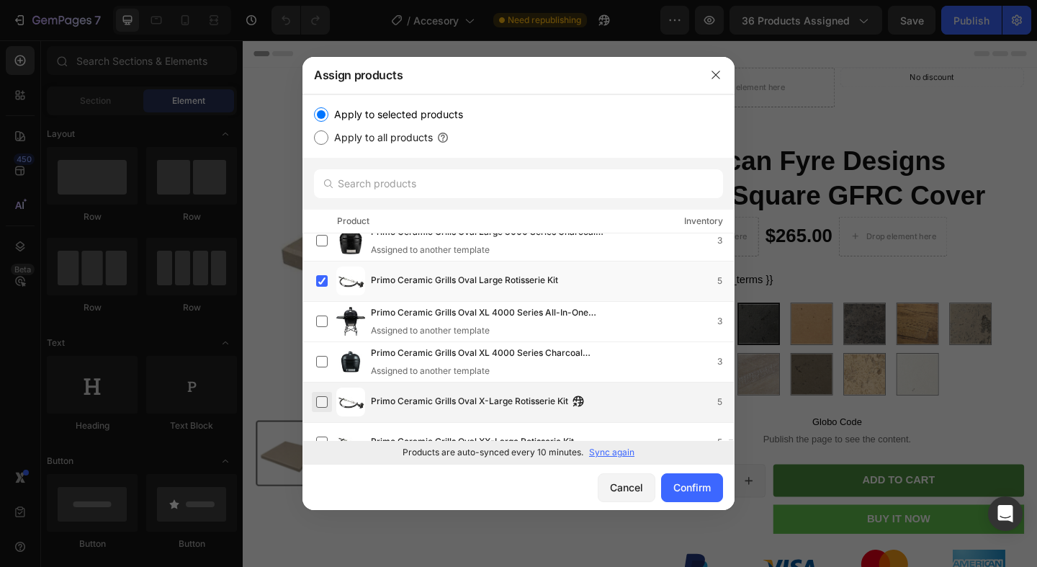
click at [325, 408] on label at bounding box center [322, 402] width 12 height 12
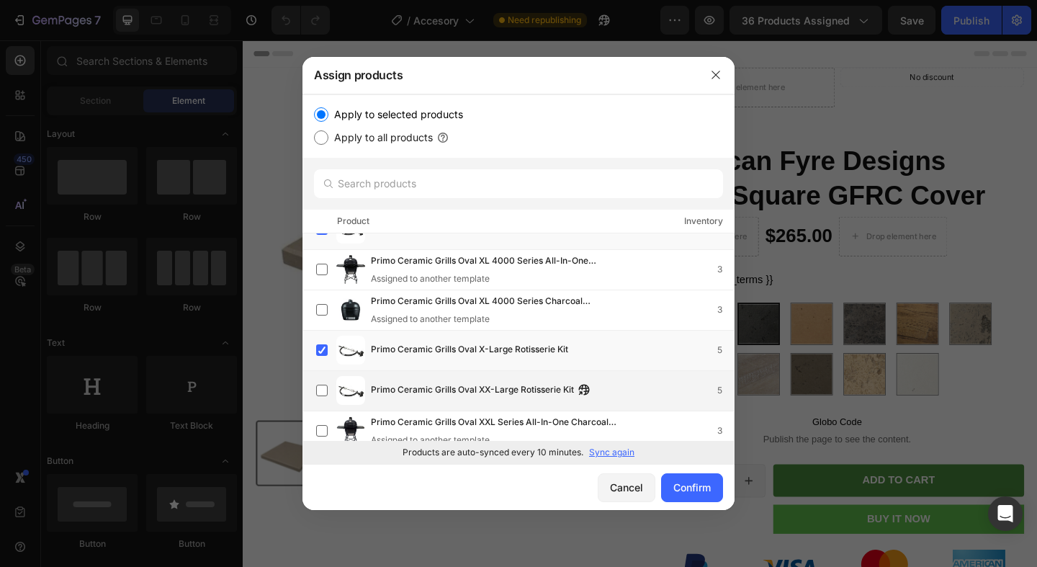
scroll to position [29921, 0]
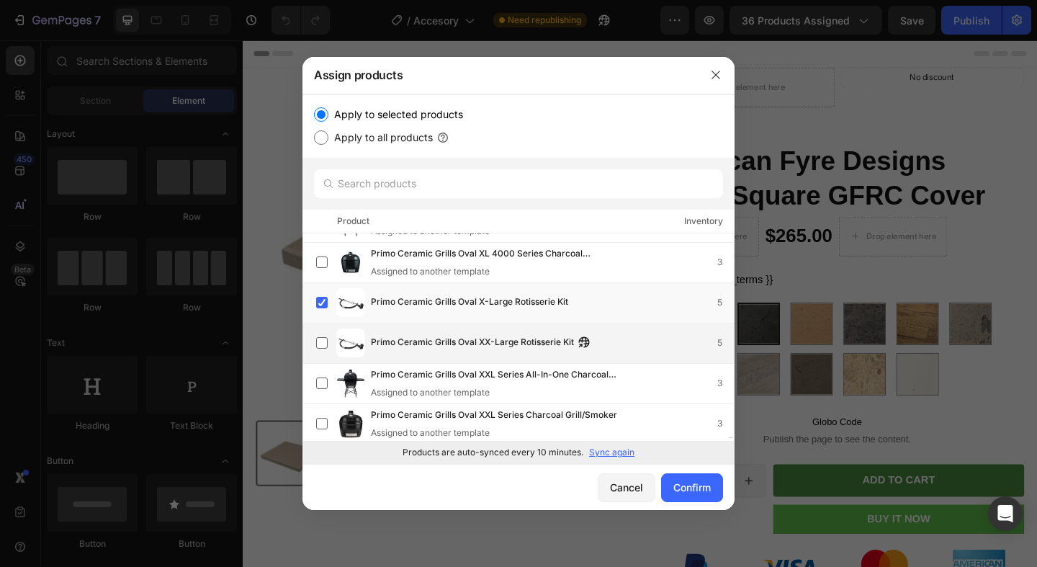
click at [316, 359] on div "Primo Ceramic Grills Oval XX-Large Rotisserie Kit 5" at bounding box center [519, 343] width 432 height 40
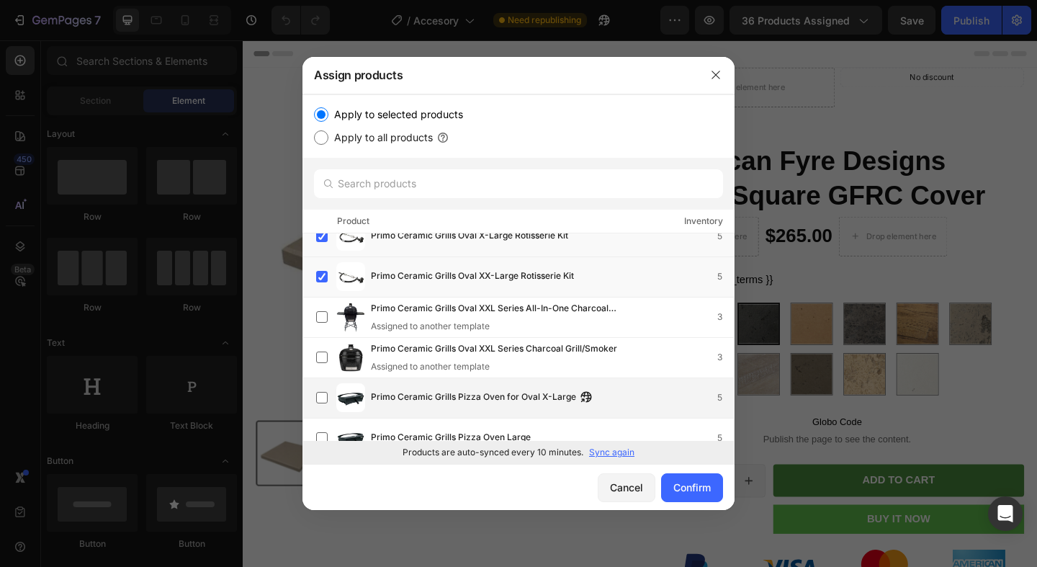
scroll to position [30010, 0]
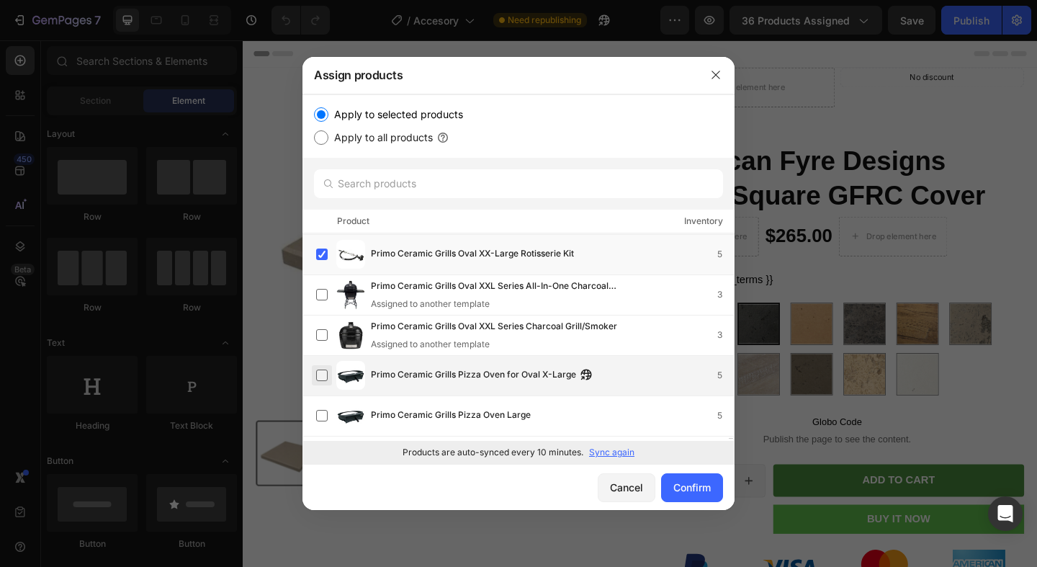
click at [328, 381] on label at bounding box center [322, 376] width 12 height 12
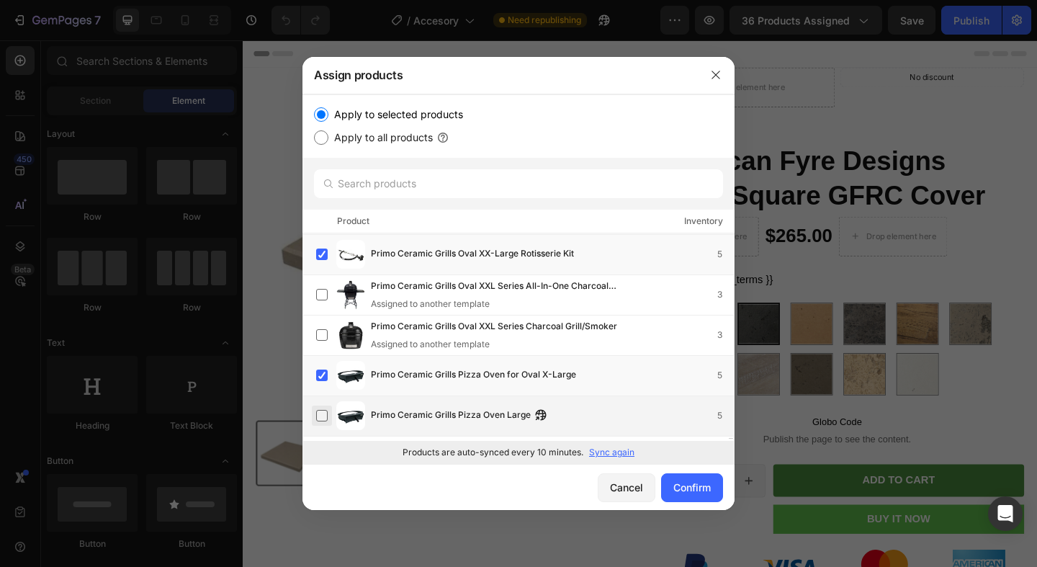
click at [325, 412] on label at bounding box center [322, 416] width 12 height 12
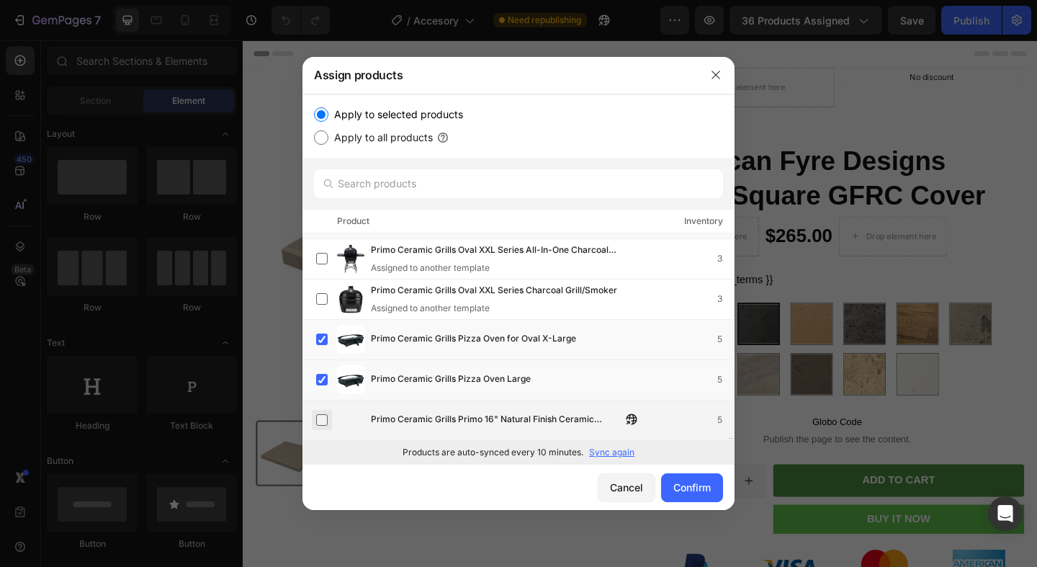
click at [328, 419] on label at bounding box center [322, 420] width 12 height 12
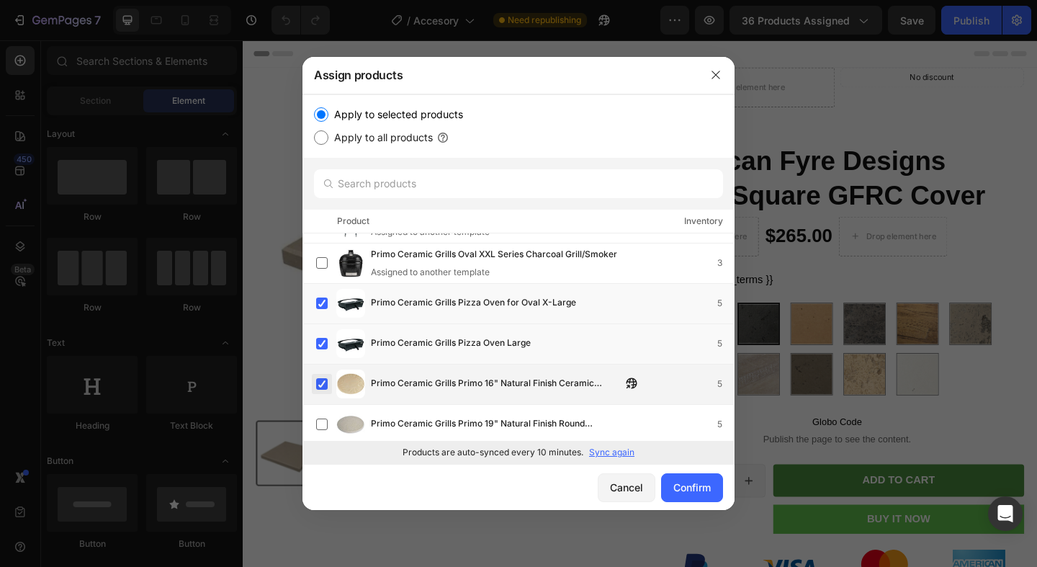
scroll to position [30115, 0]
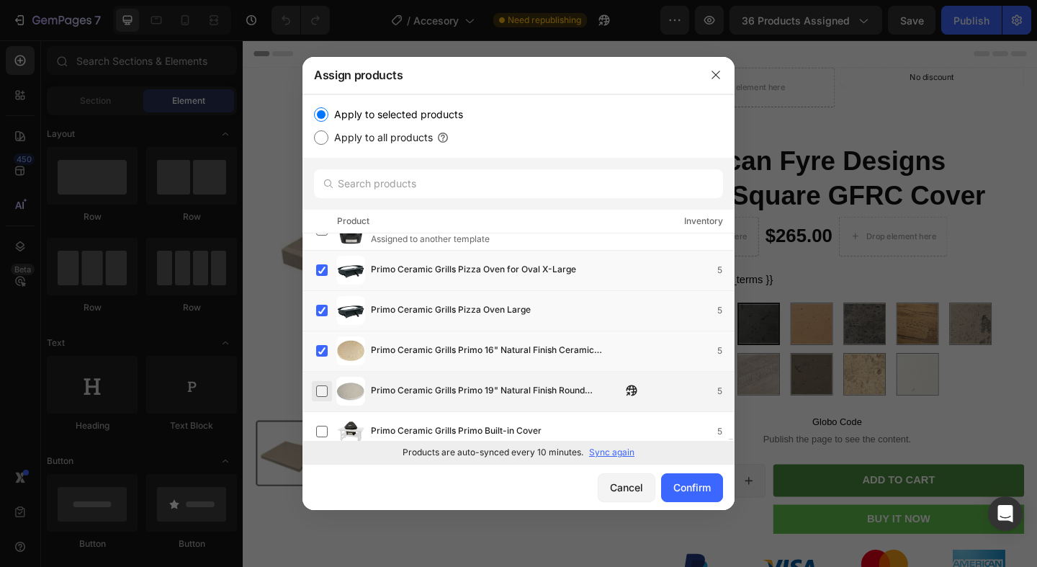
click at [325, 395] on label at bounding box center [322, 391] width 12 height 12
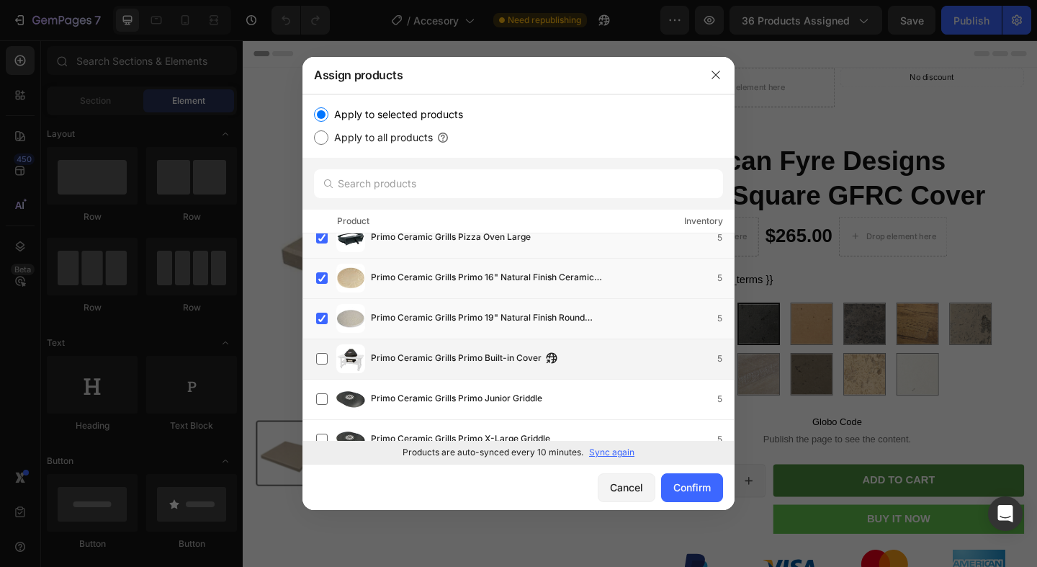
scroll to position [30198, 0]
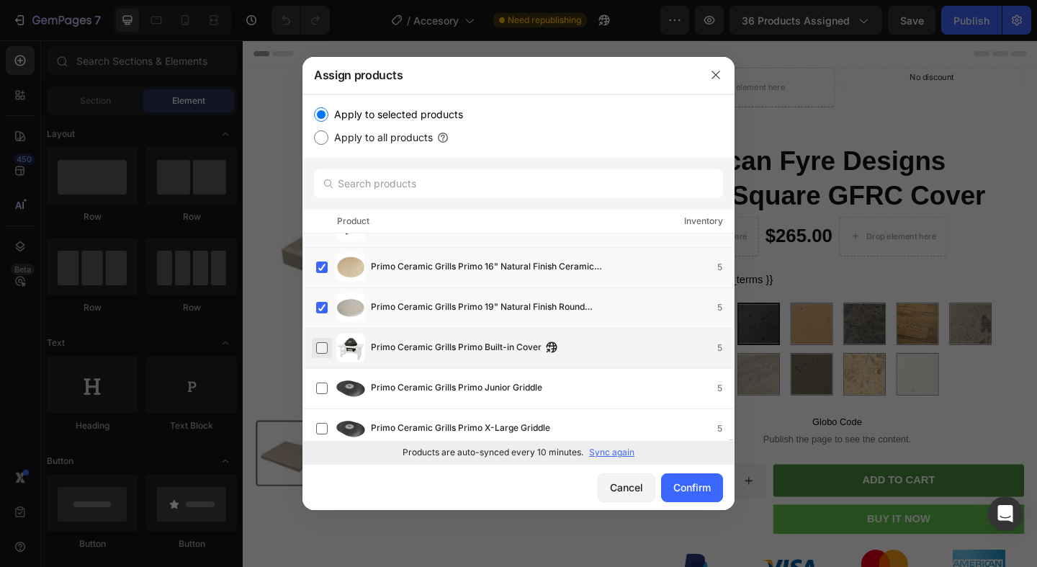
click at [316, 344] on label at bounding box center [322, 348] width 12 height 12
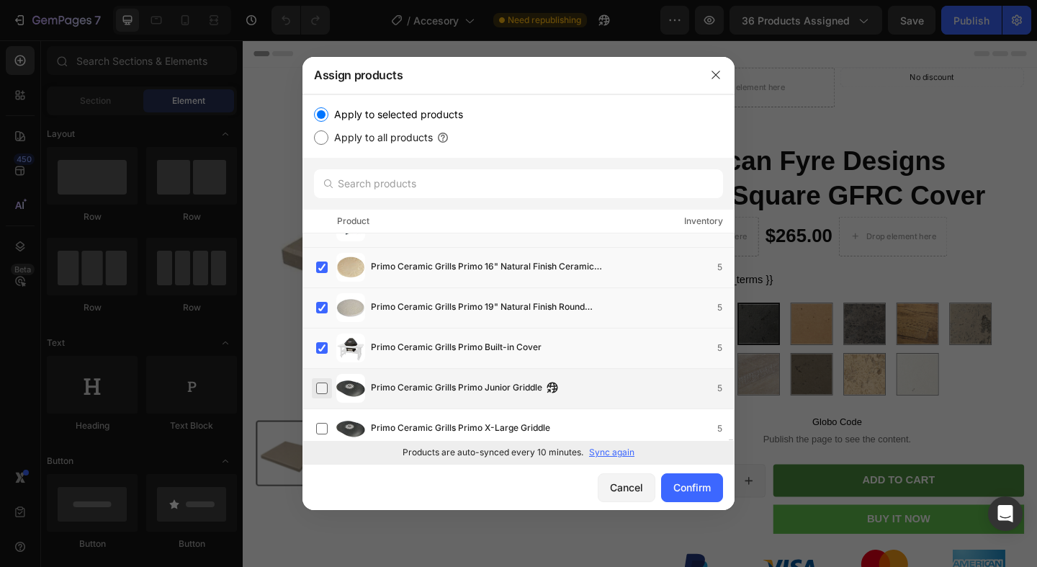
click at [323, 382] on label at bounding box center [322, 388] width 12 height 12
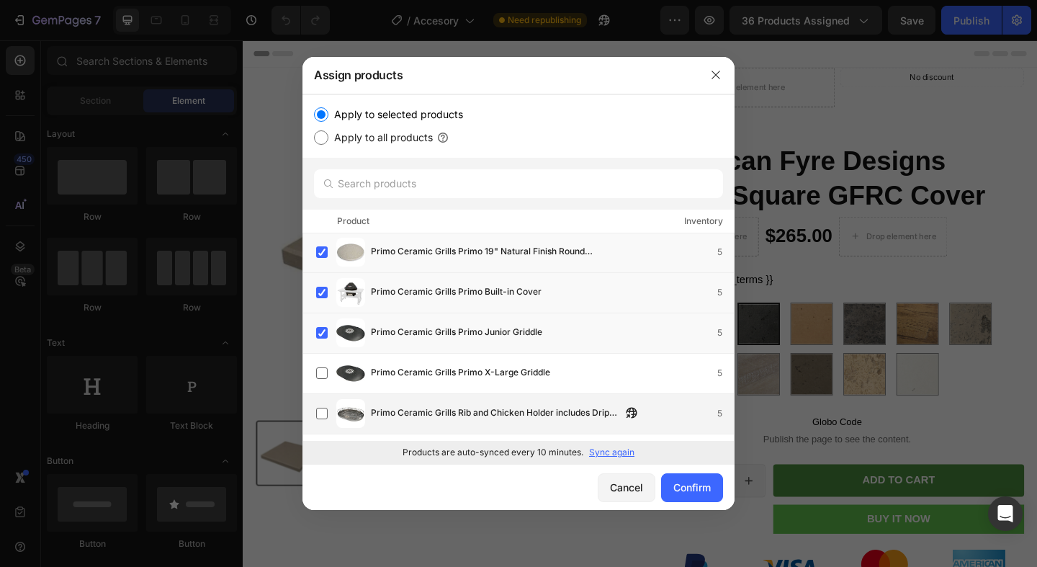
scroll to position [30268, 0]
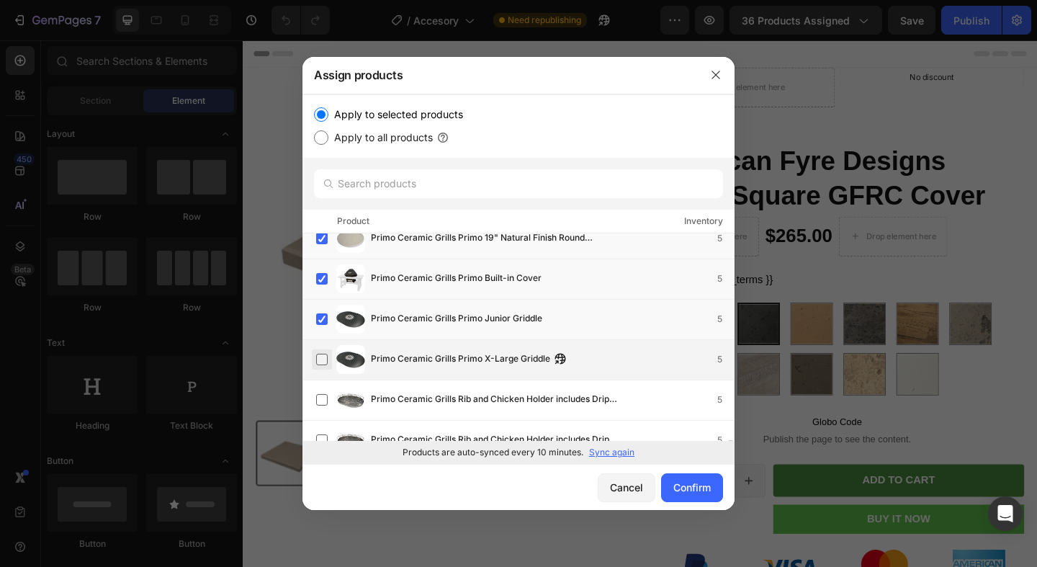
click at [323, 358] on label at bounding box center [322, 360] width 12 height 12
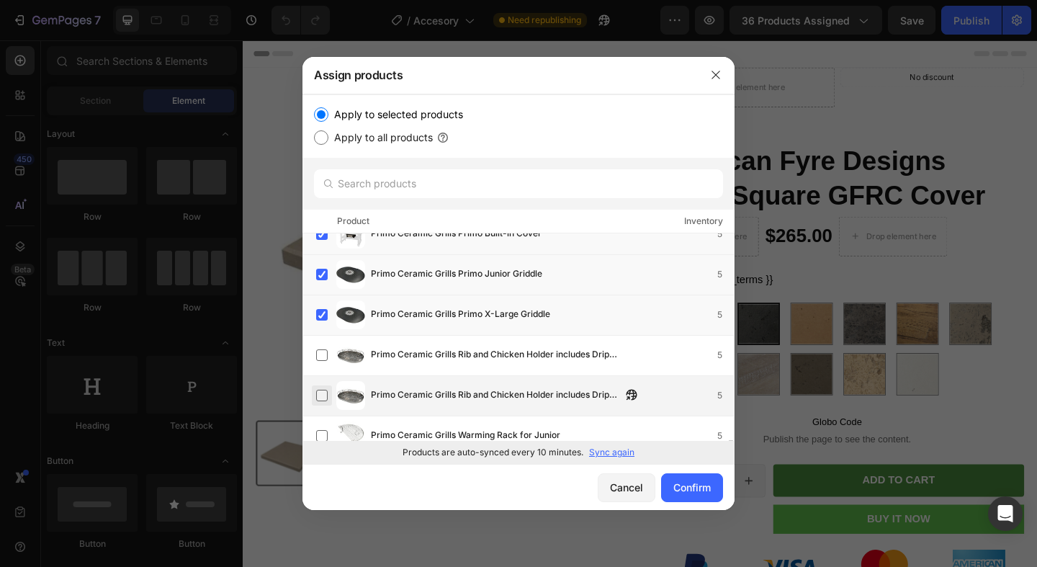
click at [323, 350] on label at bounding box center [322, 355] width 12 height 12
click at [323, 390] on label at bounding box center [322, 396] width 12 height 12
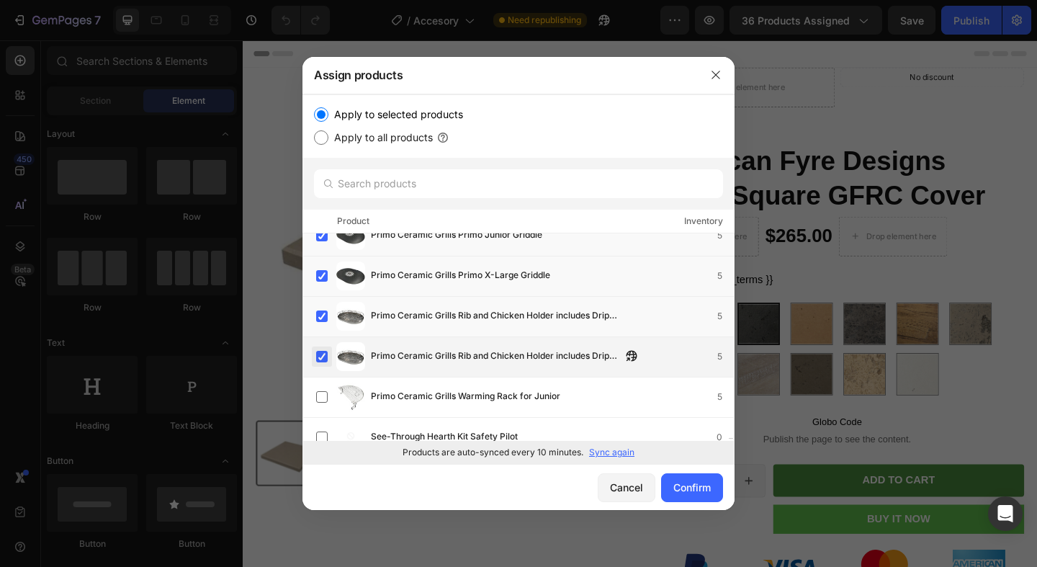
click at [323, 385] on div "Primo Ceramic Grills Warming Rack for Junior 5" at bounding box center [525, 396] width 418 height 29
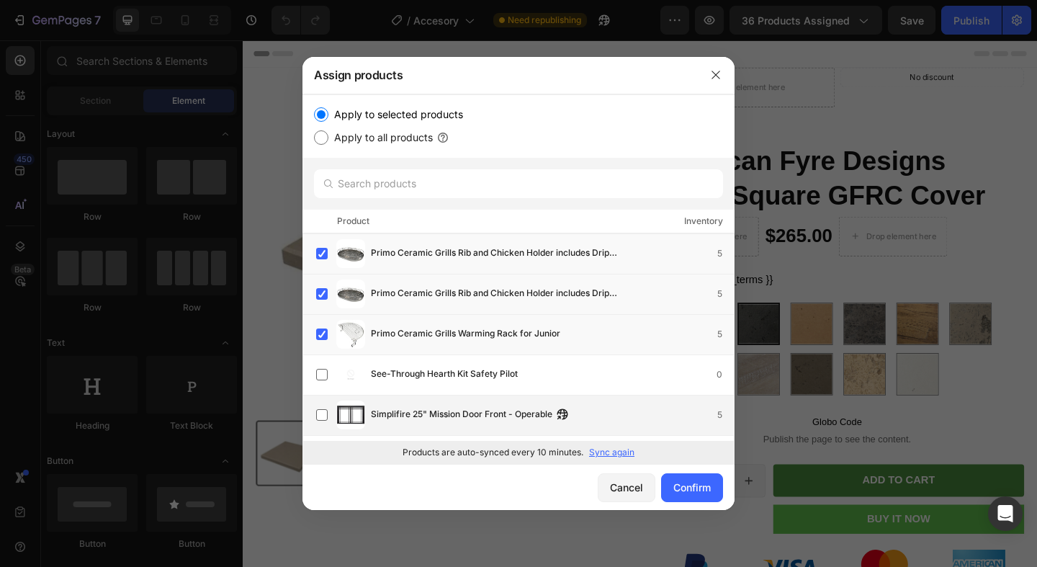
scroll to position [30430, 0]
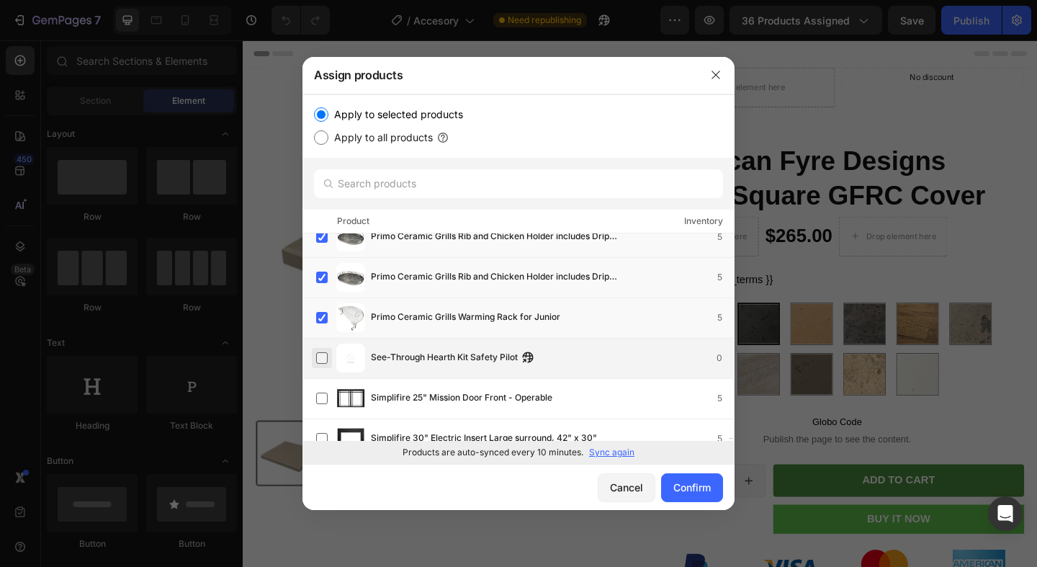
click at [319, 362] on label at bounding box center [322, 358] width 12 height 12
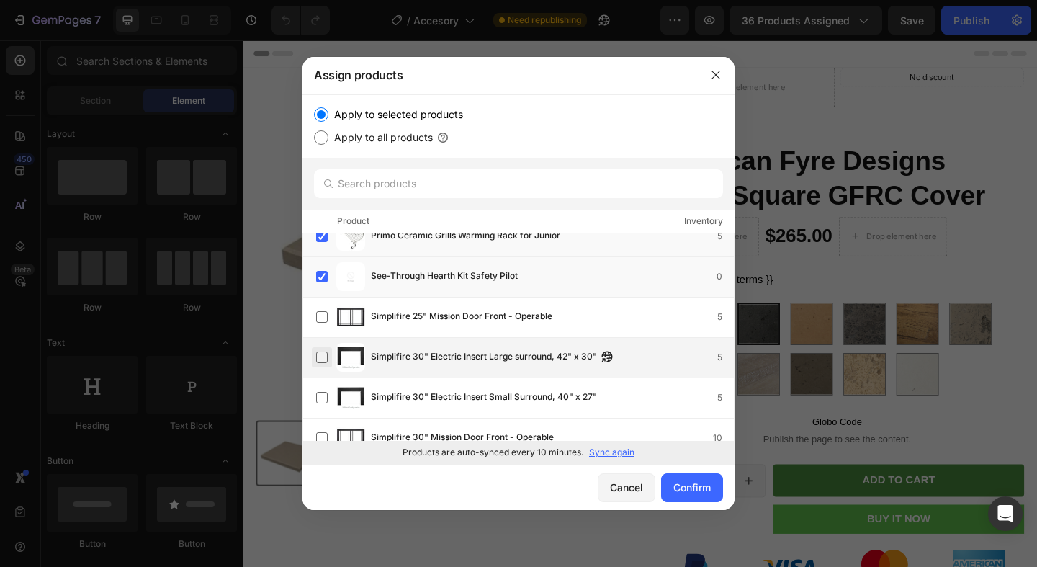
scroll to position [30530, 0]
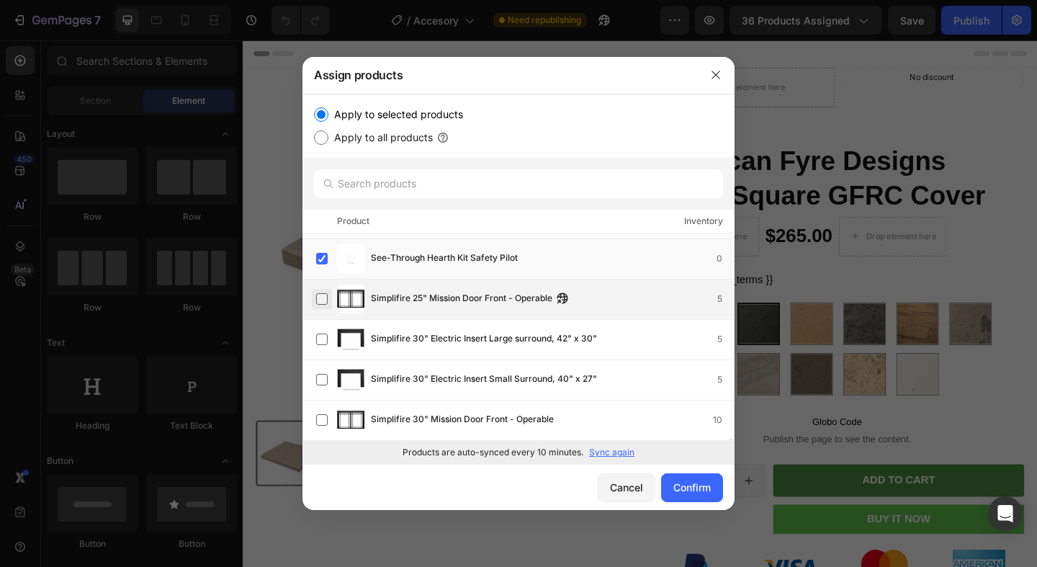
click at [323, 295] on label at bounding box center [322, 299] width 12 height 12
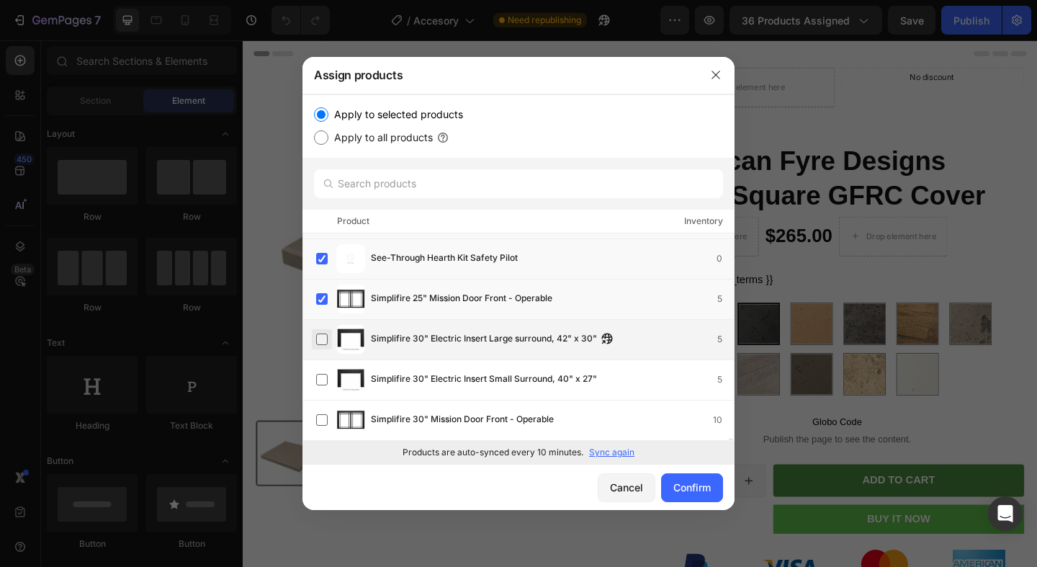
click at [321, 334] on label at bounding box center [322, 340] width 12 height 12
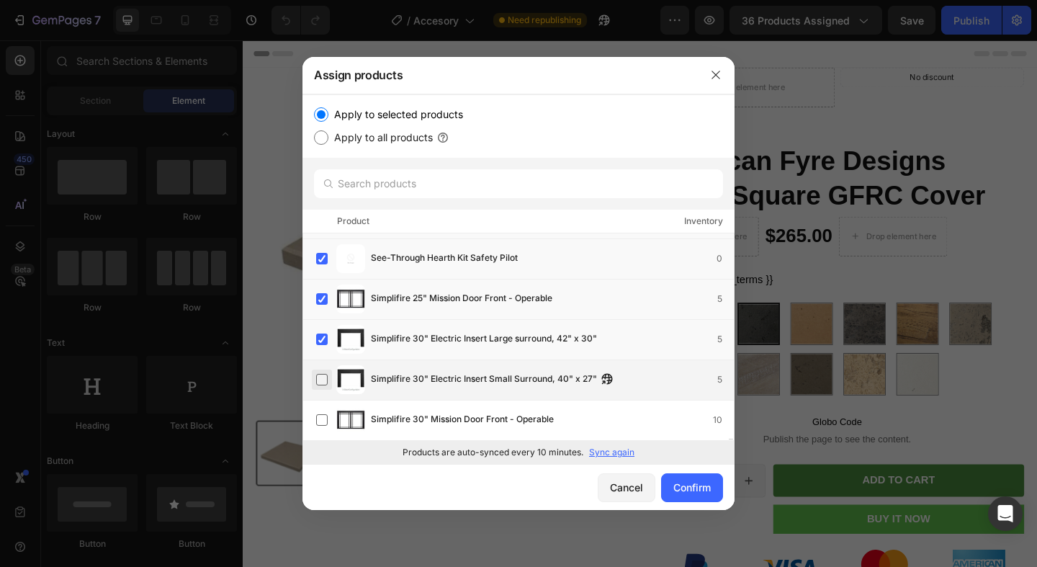
click at [323, 374] on label at bounding box center [322, 380] width 12 height 12
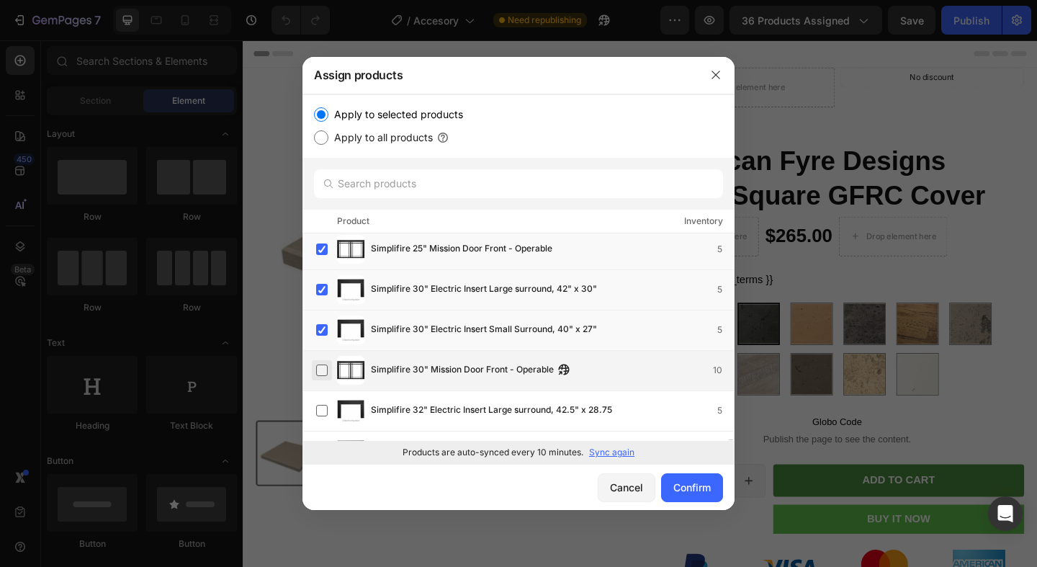
click at [323, 372] on label at bounding box center [322, 370] width 12 height 12
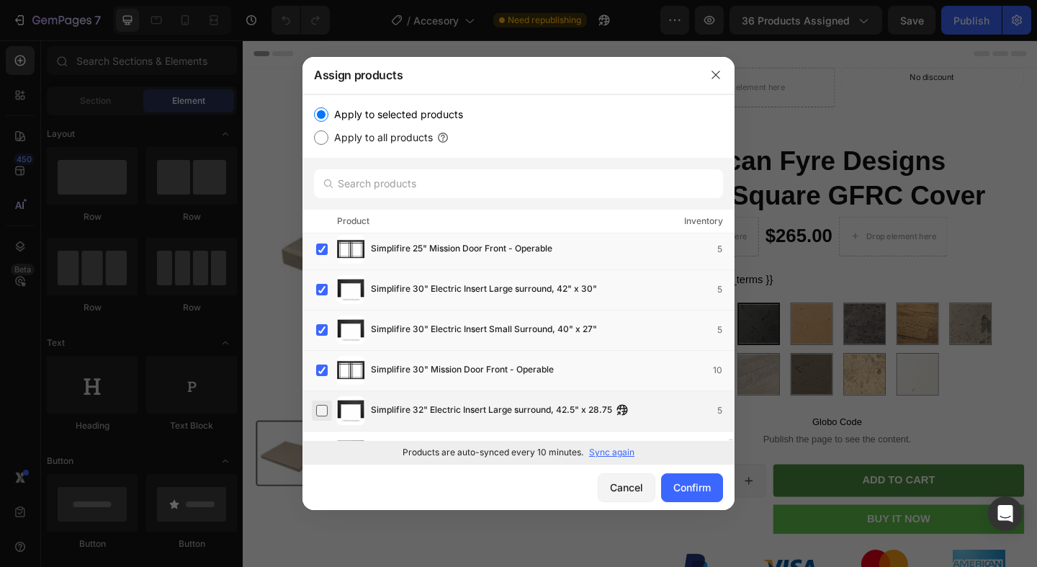
click at [323, 405] on label at bounding box center [322, 411] width 12 height 12
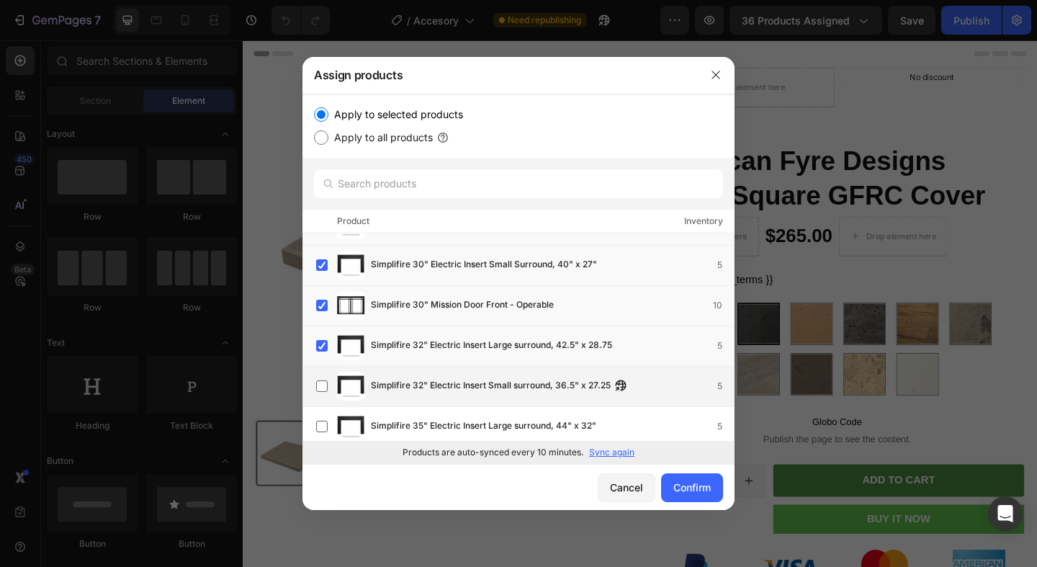
scroll to position [30665, 0]
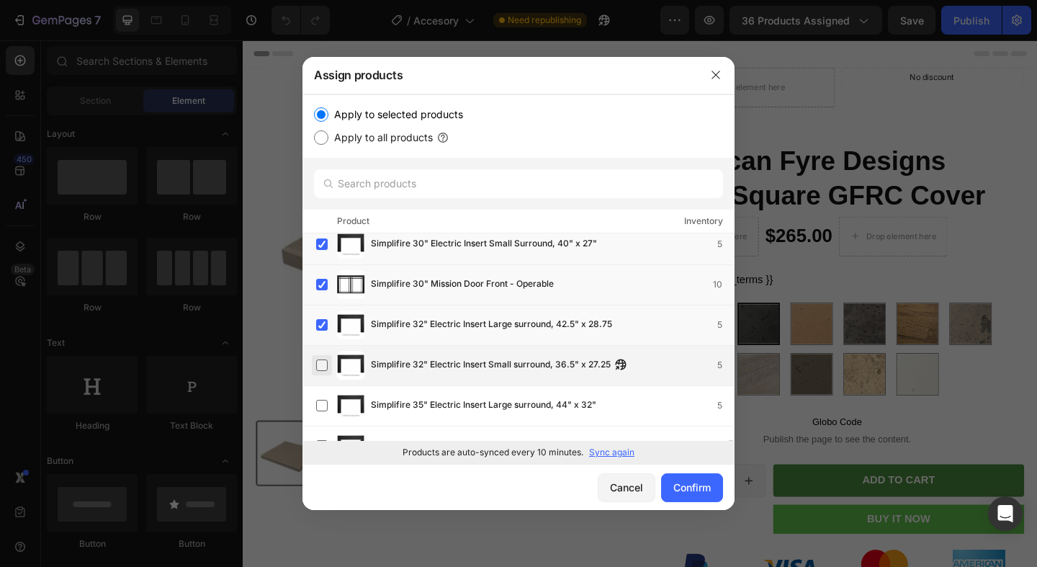
click at [322, 362] on label at bounding box center [322, 365] width 12 height 12
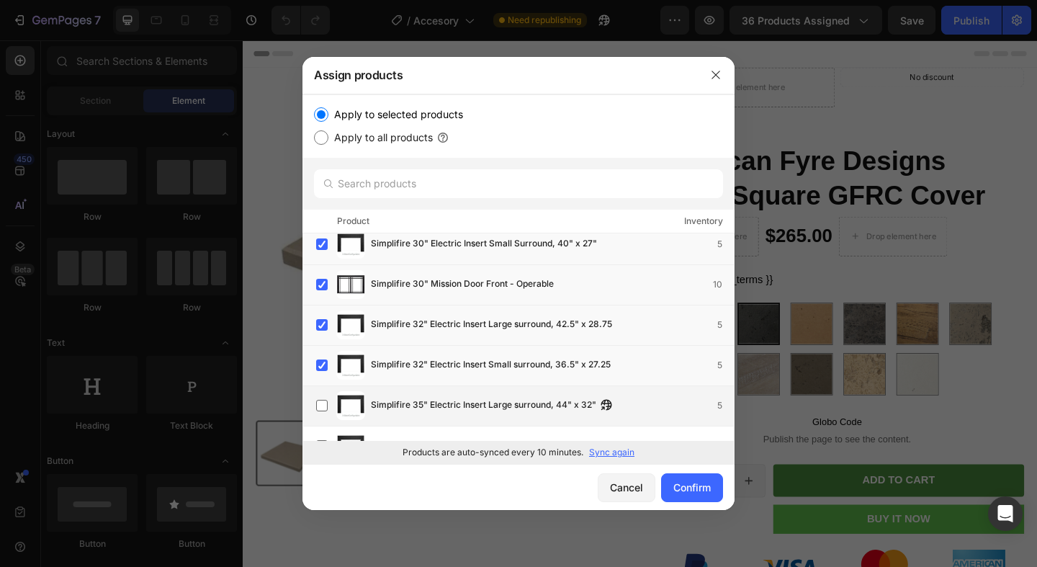
scroll to position [30693, 0]
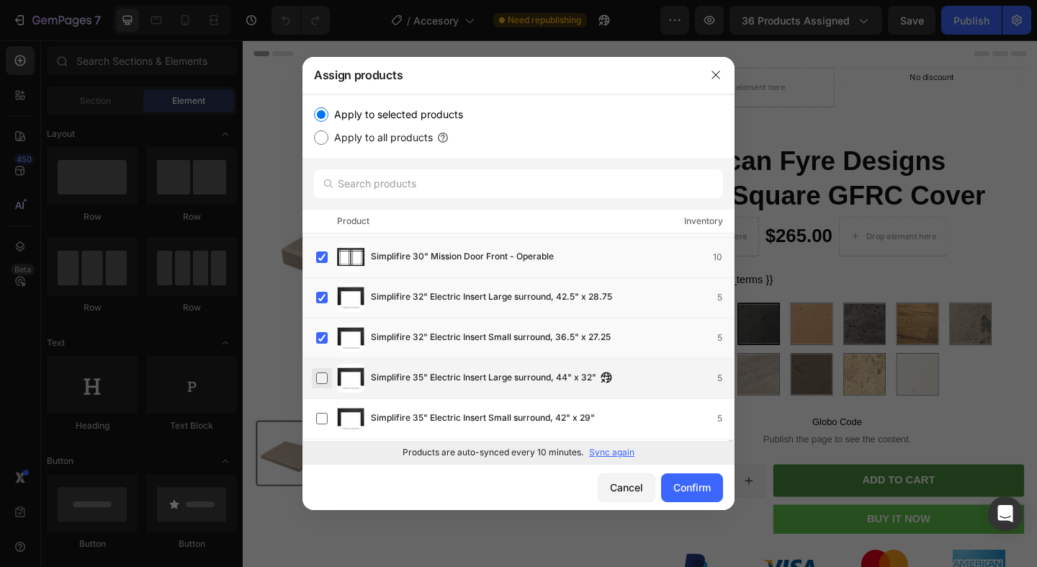
click at [320, 377] on label at bounding box center [322, 378] width 12 height 12
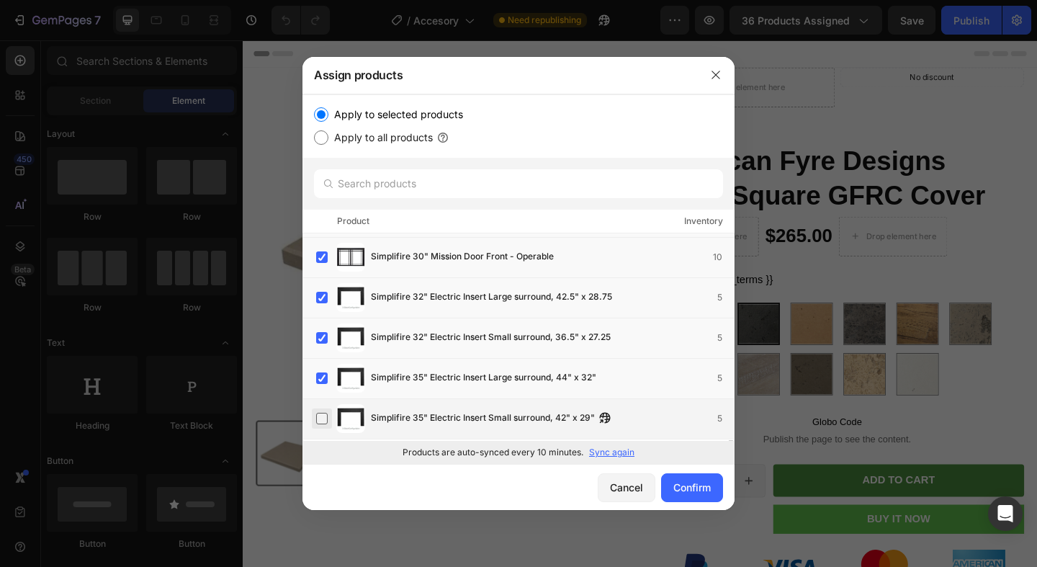
click at [320, 413] on label at bounding box center [322, 419] width 12 height 12
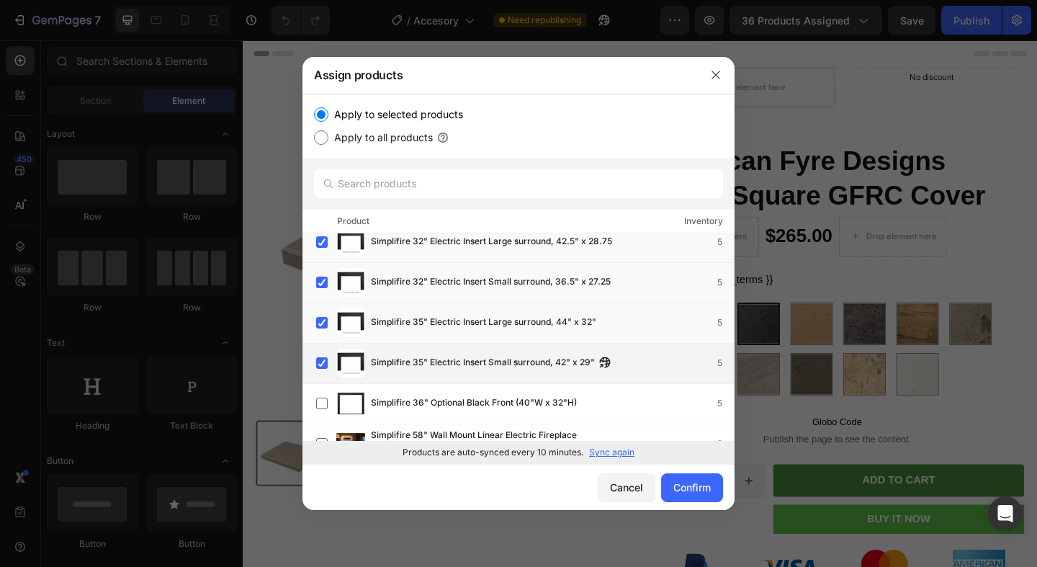
scroll to position [30778, 0]
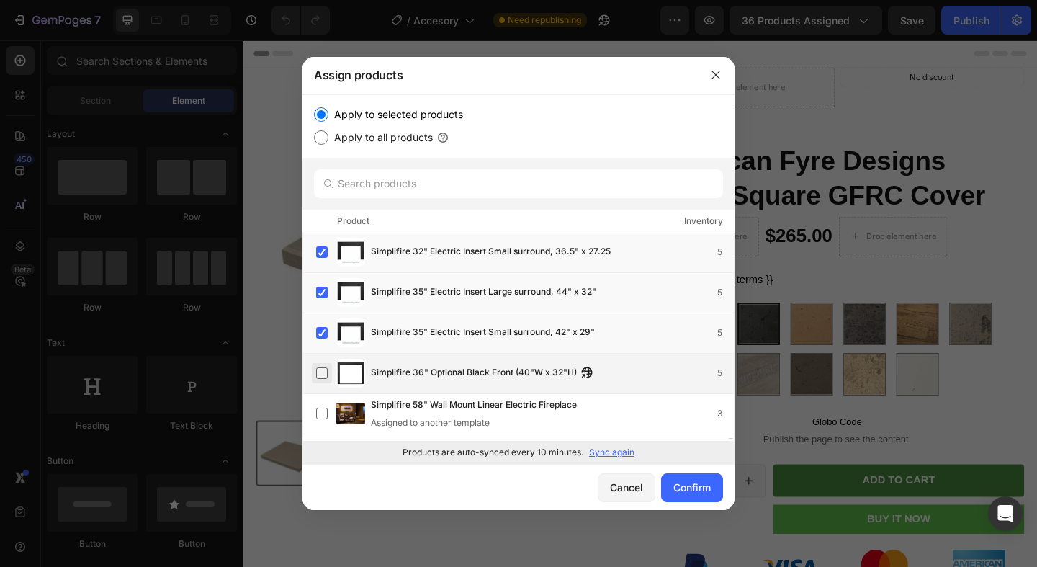
click at [326, 372] on label at bounding box center [322, 373] width 12 height 12
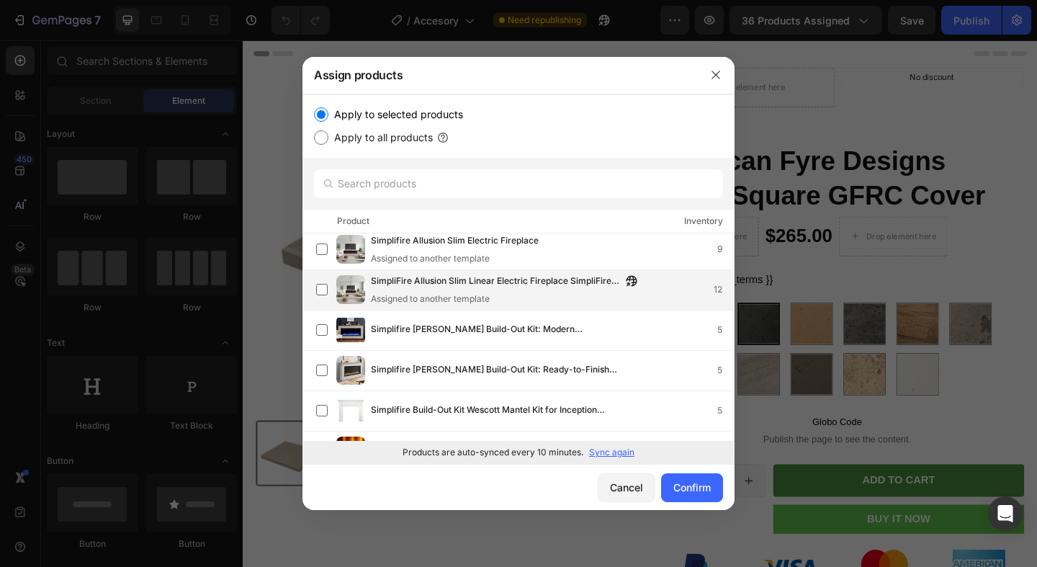
scroll to position [31089, 0]
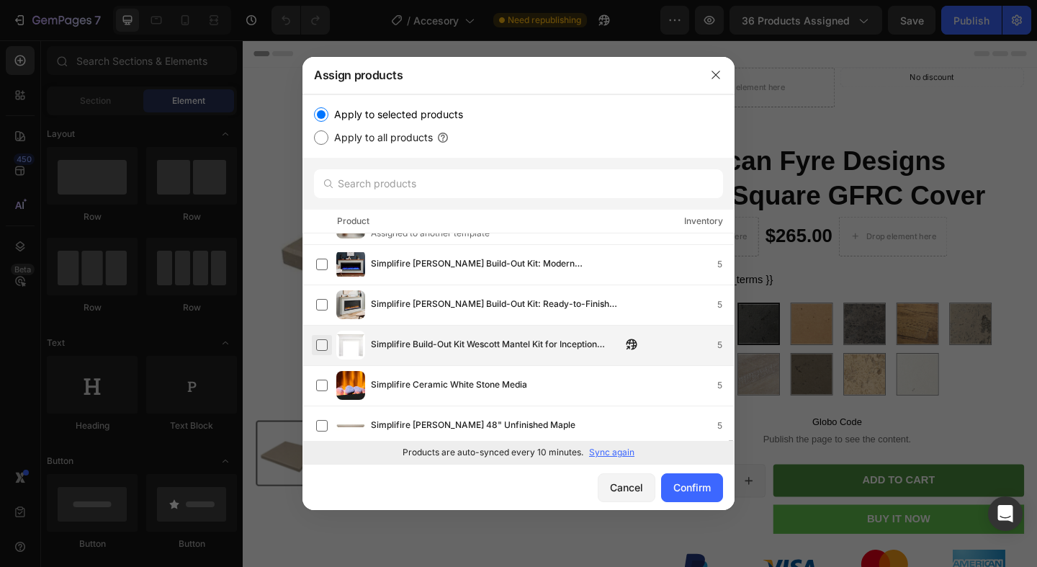
click at [323, 339] on label at bounding box center [322, 345] width 12 height 12
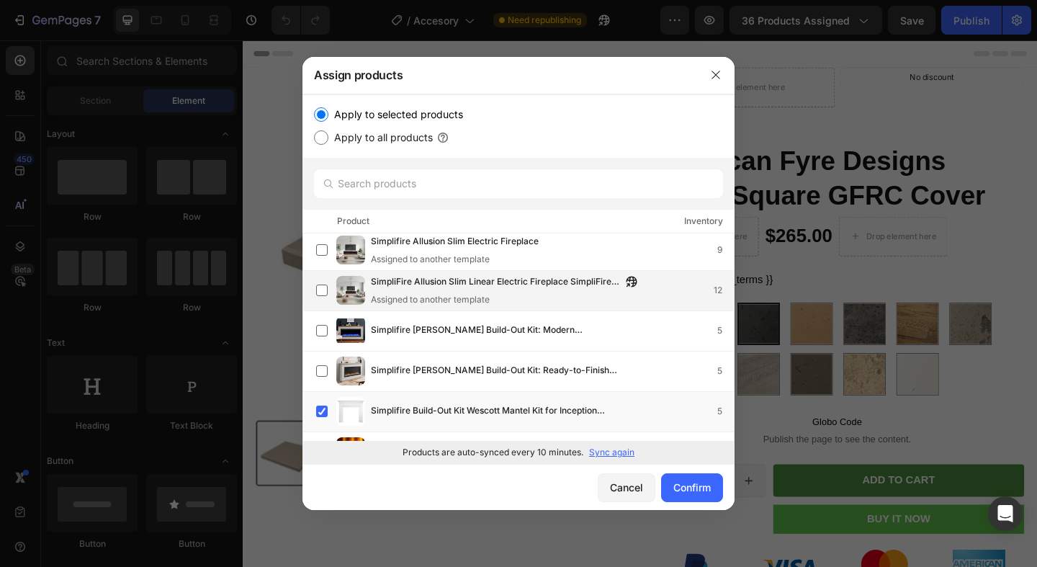
scroll to position [31052, 0]
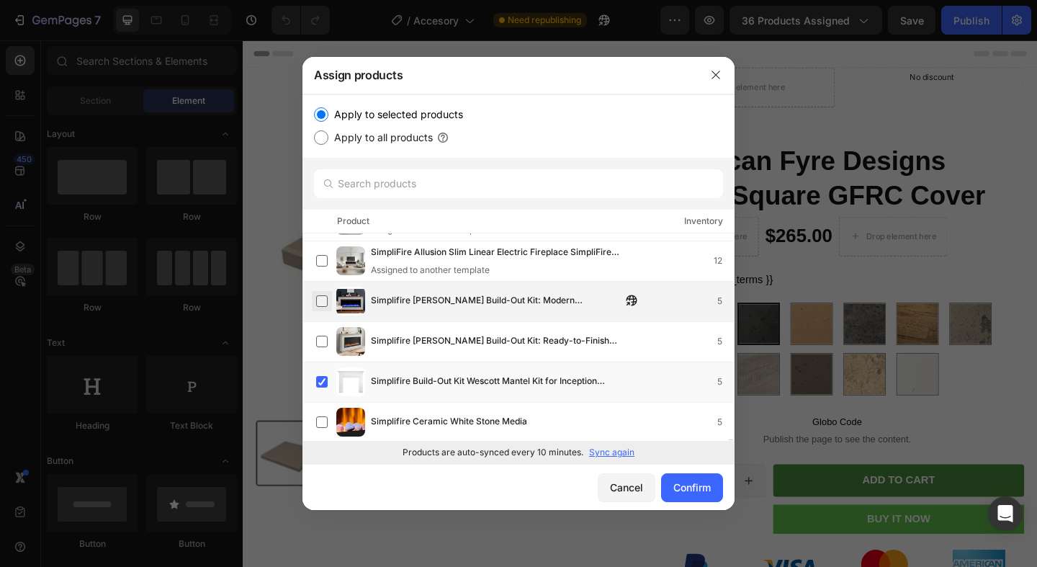
click at [323, 299] on label at bounding box center [322, 301] width 12 height 12
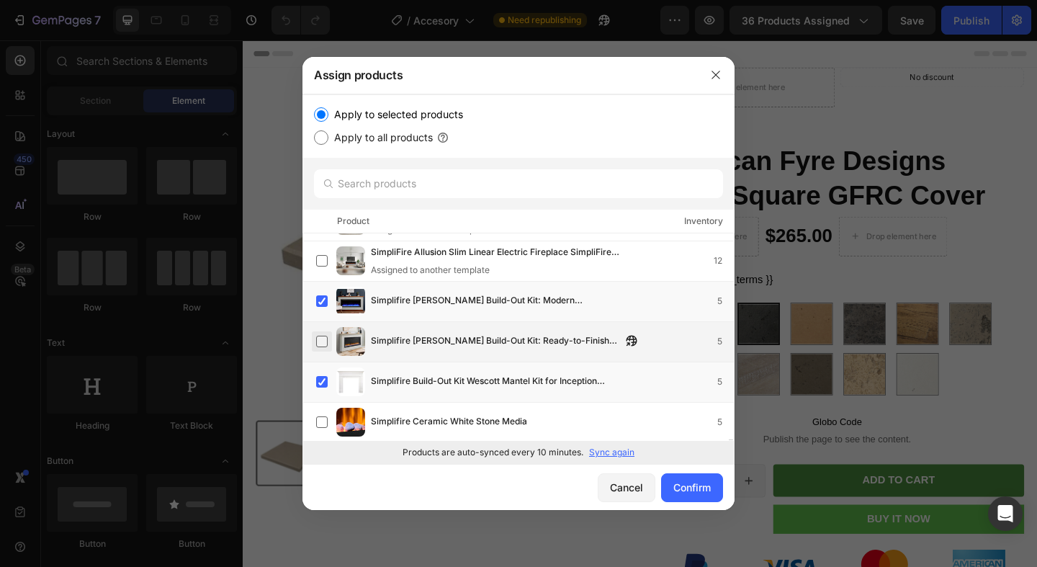
click at [321, 342] on label at bounding box center [322, 342] width 12 height 12
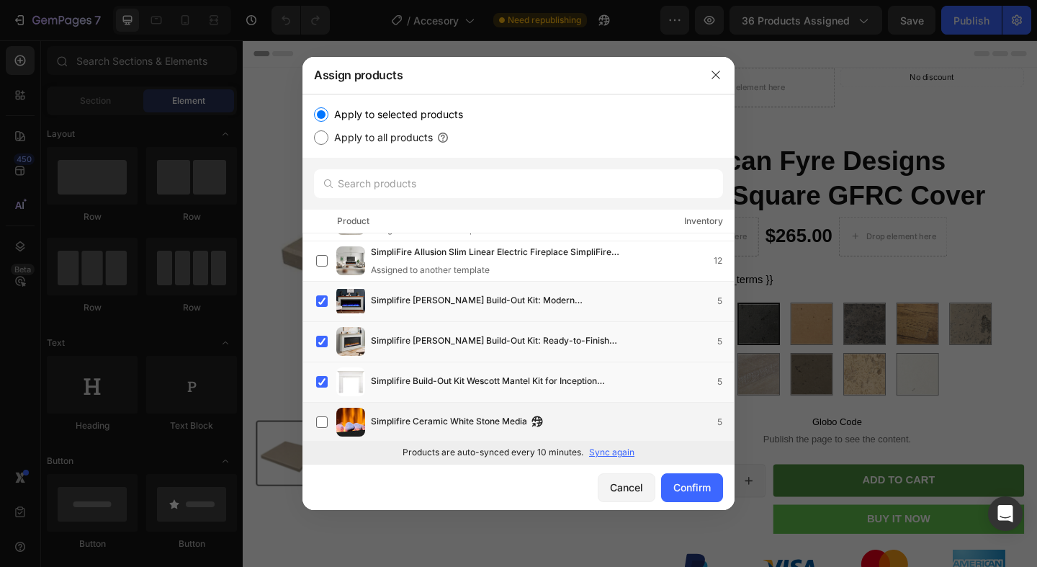
scroll to position [31123, 0]
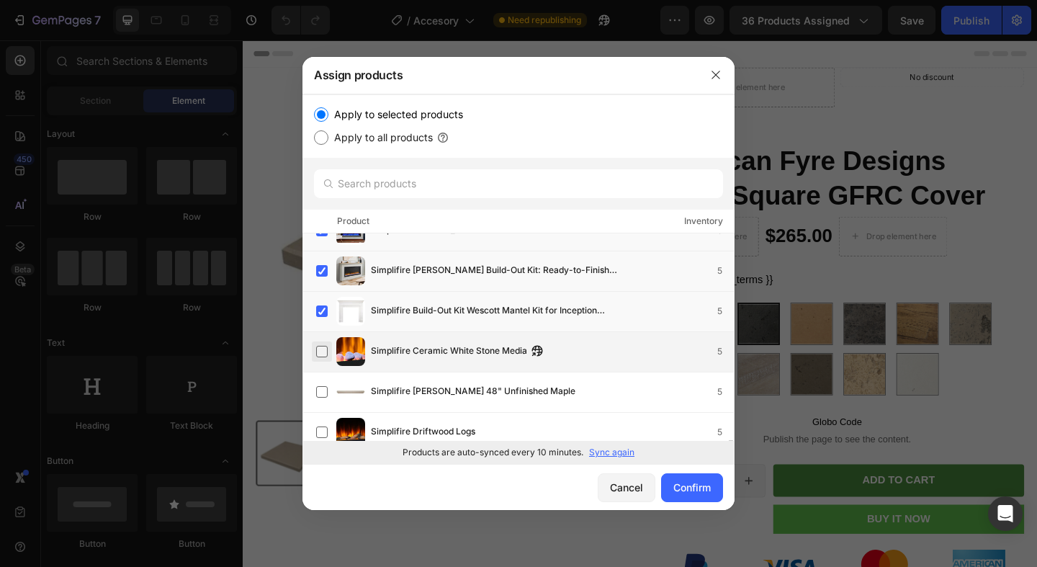
click at [319, 367] on div "Simplifire Ceramic White Stone Media 5" at bounding box center [519, 352] width 432 height 40
click at [324, 349] on label at bounding box center [322, 352] width 12 height 12
click at [326, 349] on label at bounding box center [322, 352] width 12 height 12
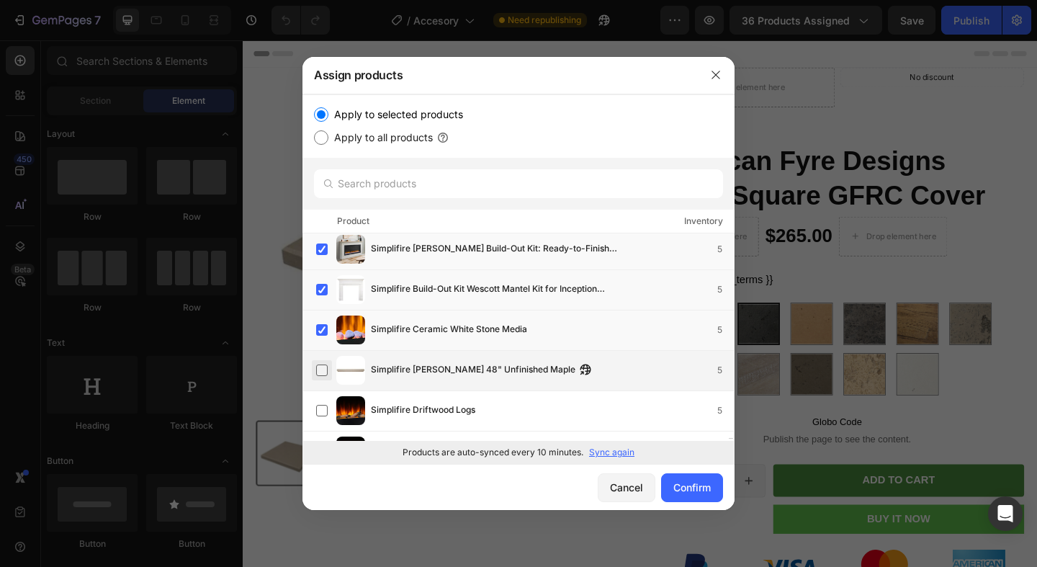
click at [323, 364] on label at bounding box center [322, 370] width 12 height 12
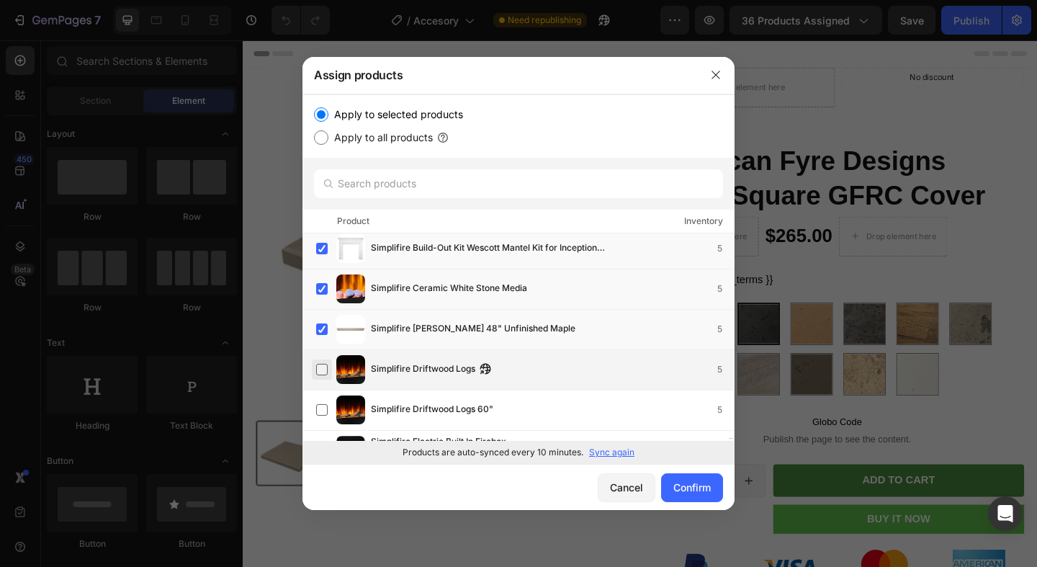
click at [325, 372] on label at bounding box center [322, 370] width 12 height 12
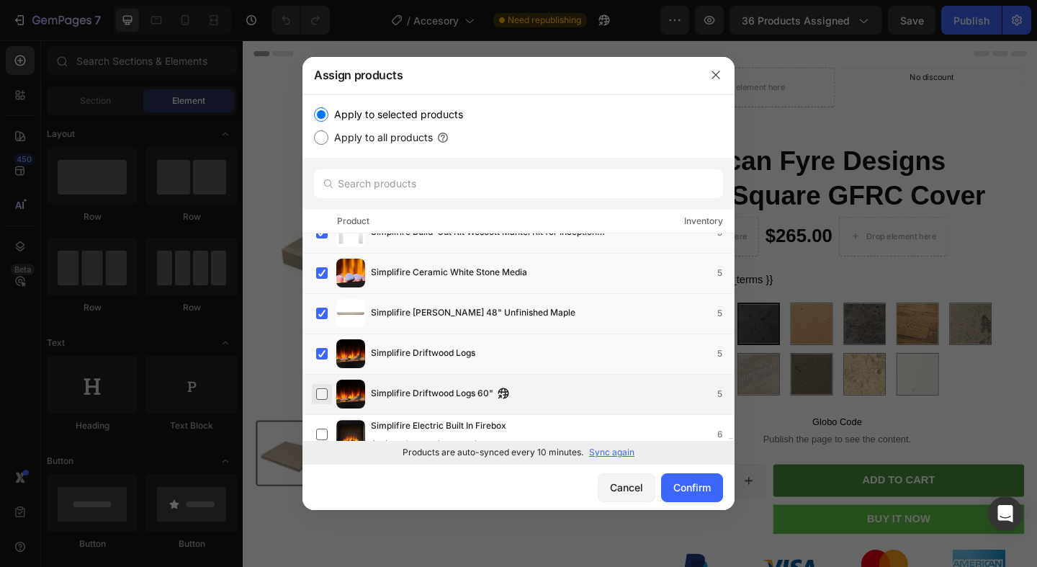
click at [324, 388] on label at bounding box center [322, 394] width 12 height 12
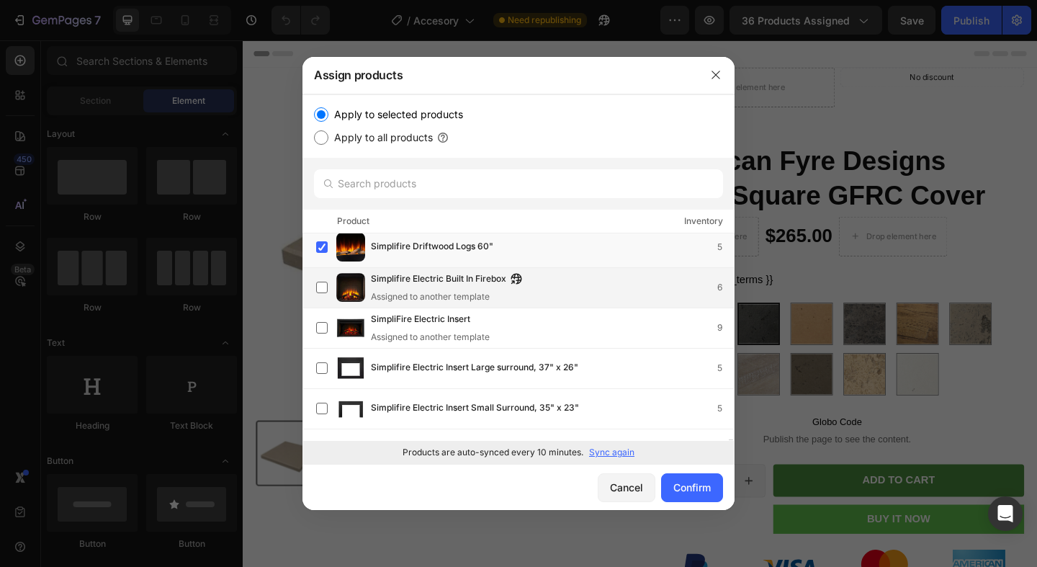
scroll to position [31359, 0]
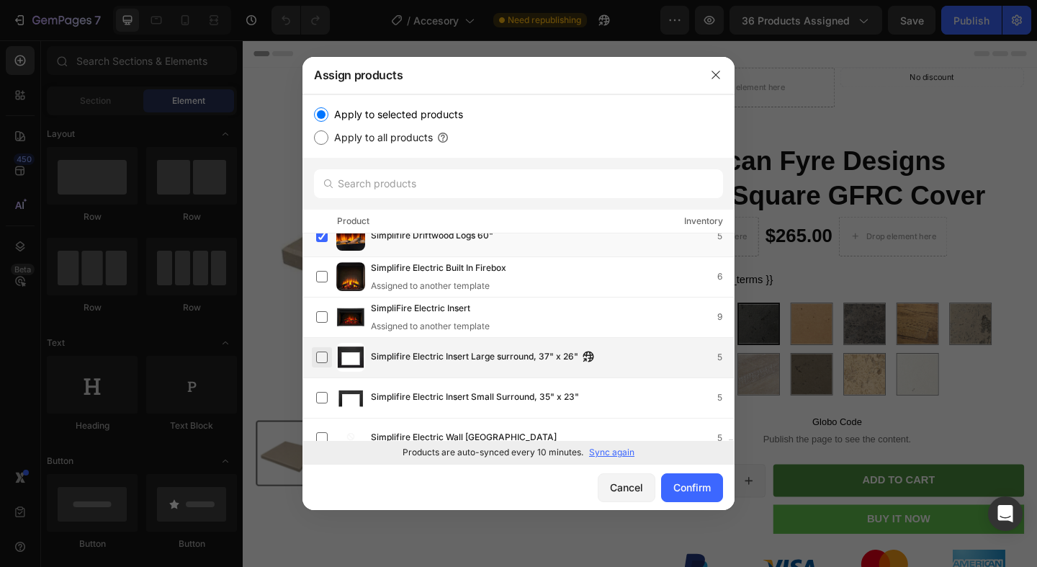
click at [326, 354] on label at bounding box center [322, 358] width 12 height 12
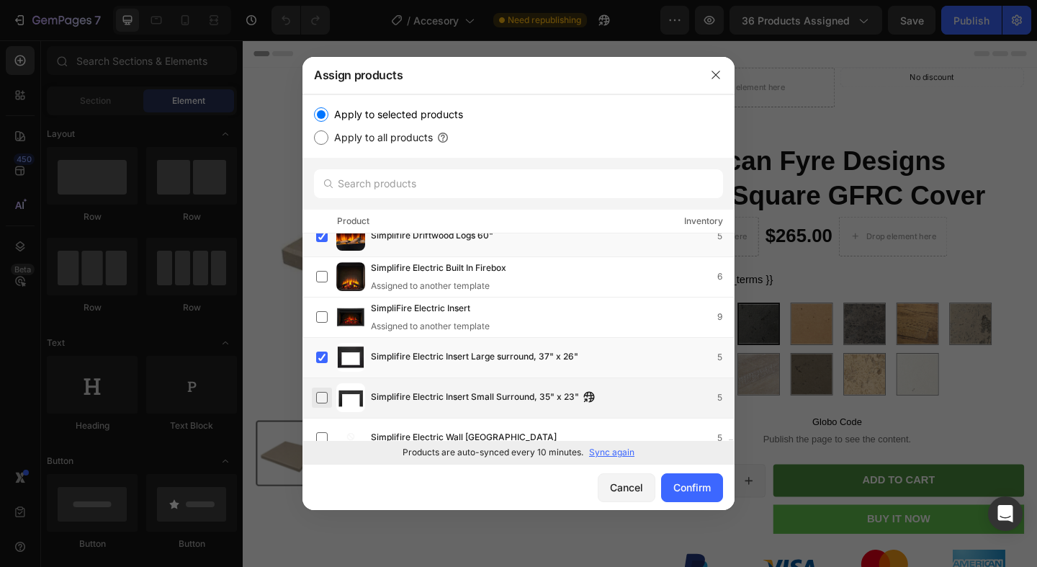
click at [321, 395] on label at bounding box center [322, 398] width 12 height 12
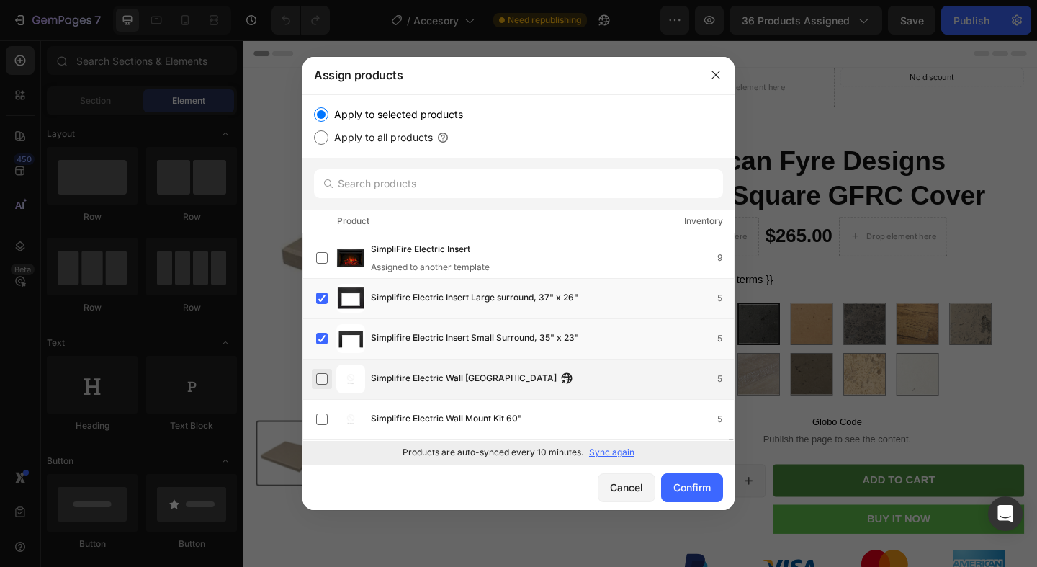
click at [323, 378] on label at bounding box center [322, 379] width 12 height 12
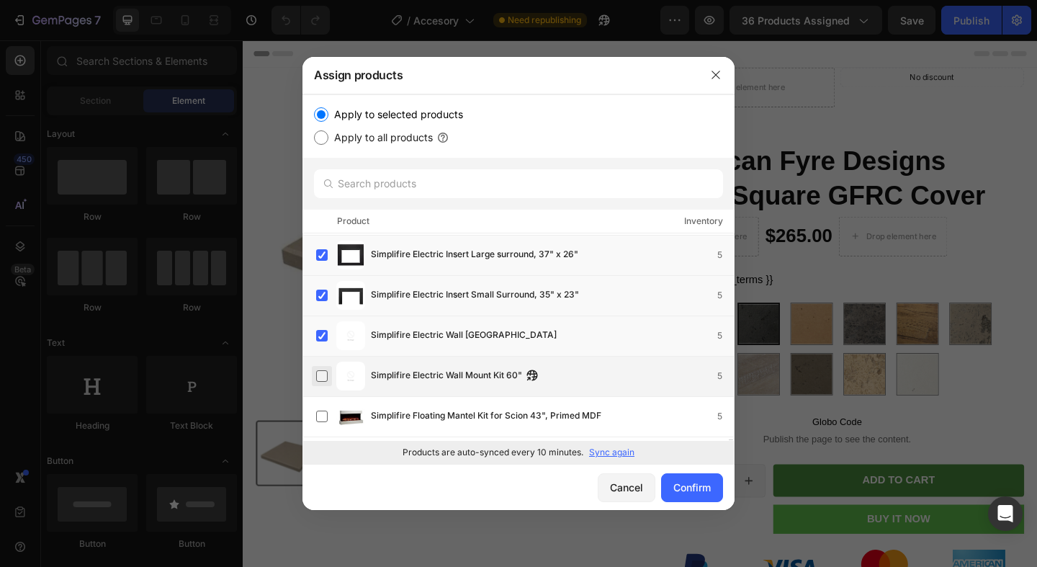
click at [323, 370] on label at bounding box center [322, 376] width 12 height 12
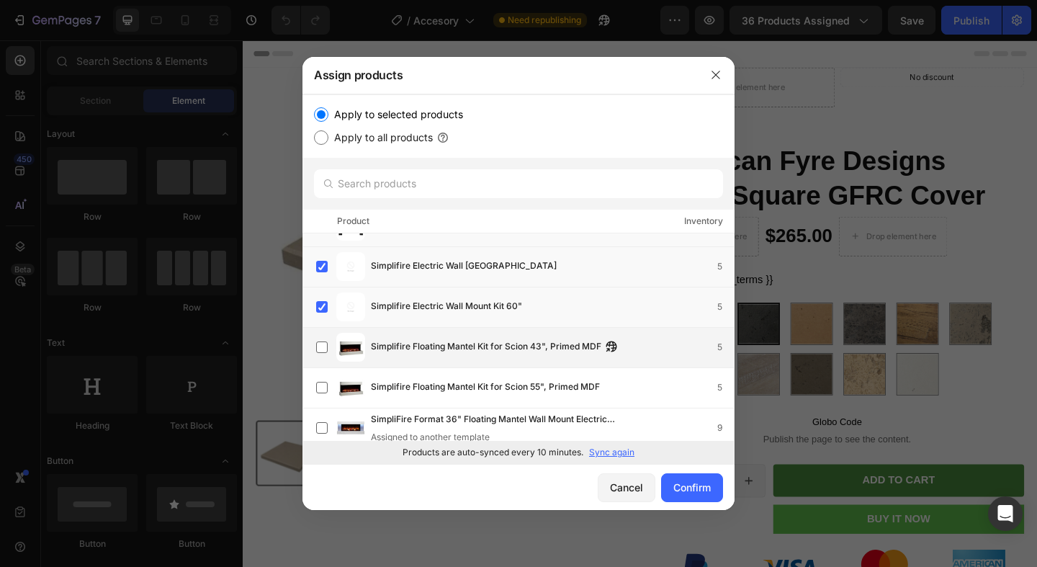
scroll to position [31568, 0]
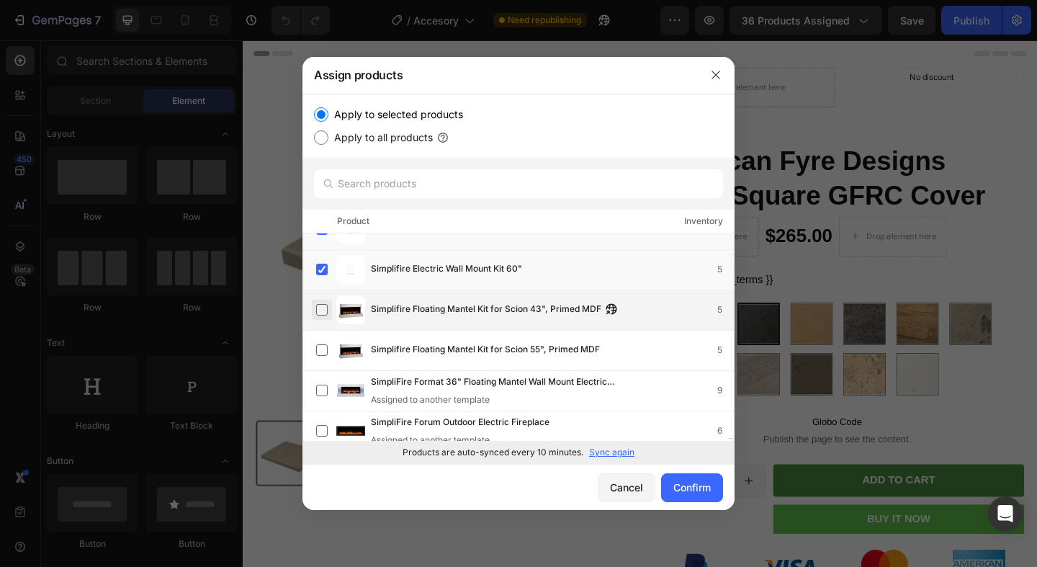
click at [327, 306] on label at bounding box center [322, 310] width 12 height 12
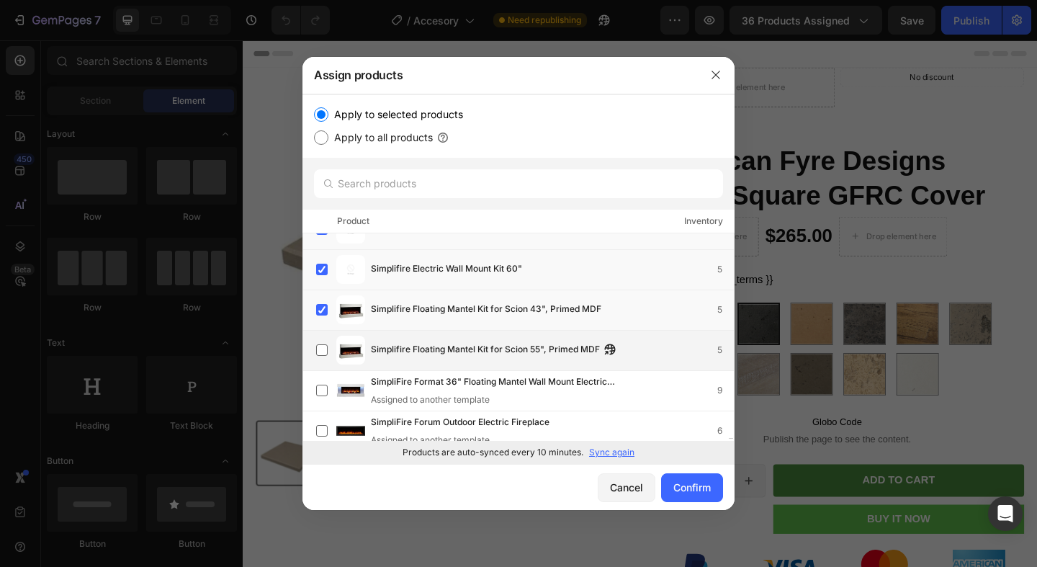
click at [333, 348] on div "Simplifire Floating Mantel Kit for Scion 55", Primed MDF 5" at bounding box center [525, 350] width 418 height 29
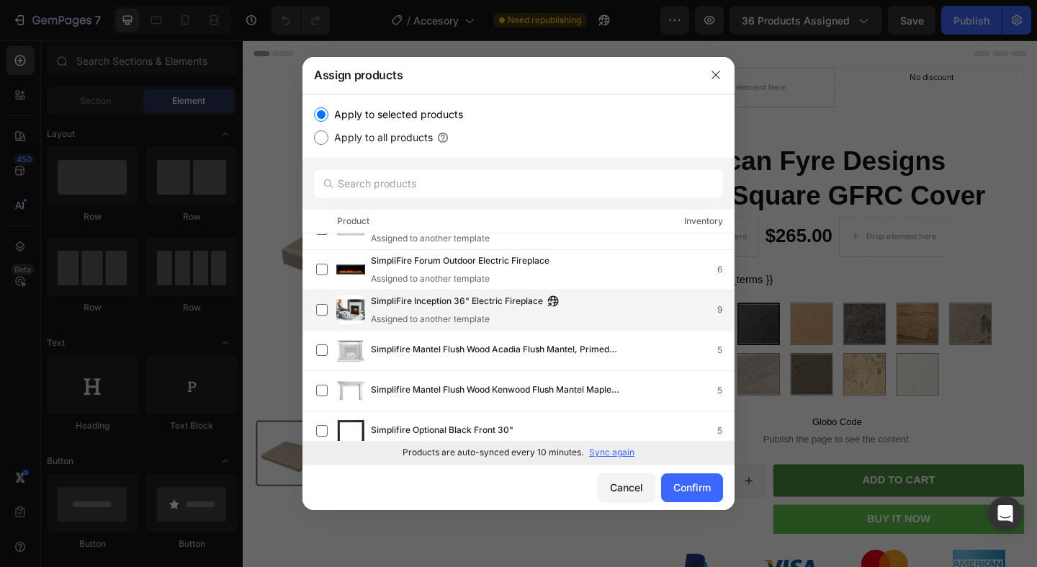
scroll to position [31766, 0]
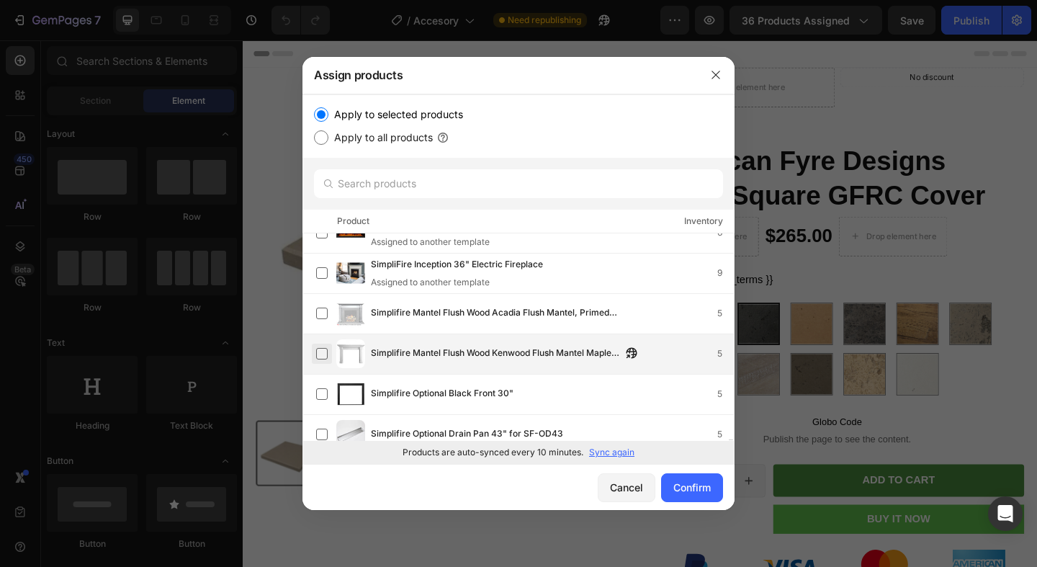
click at [323, 350] on label at bounding box center [322, 354] width 12 height 12
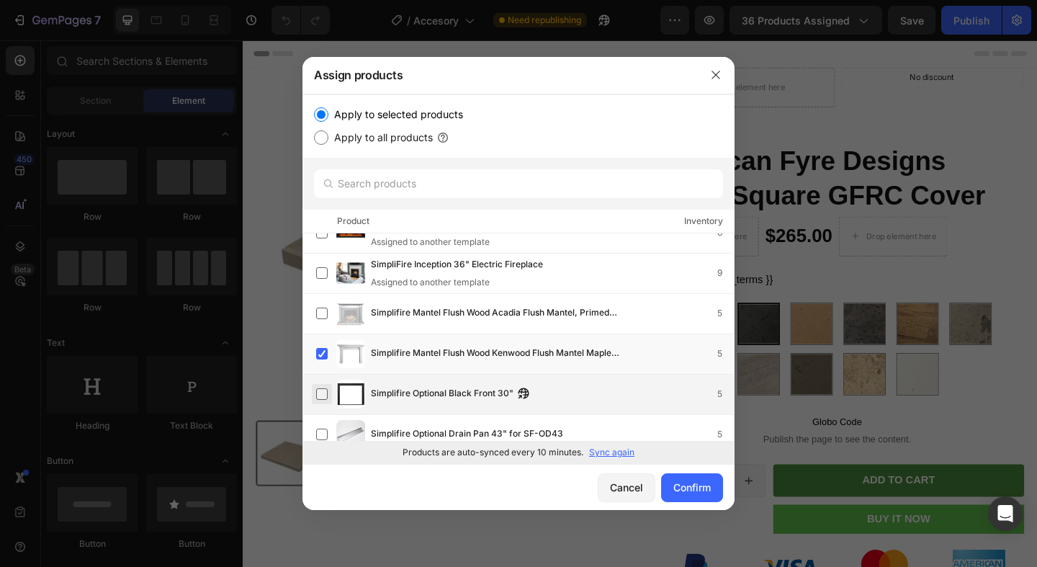
scroll to position [31796, 0]
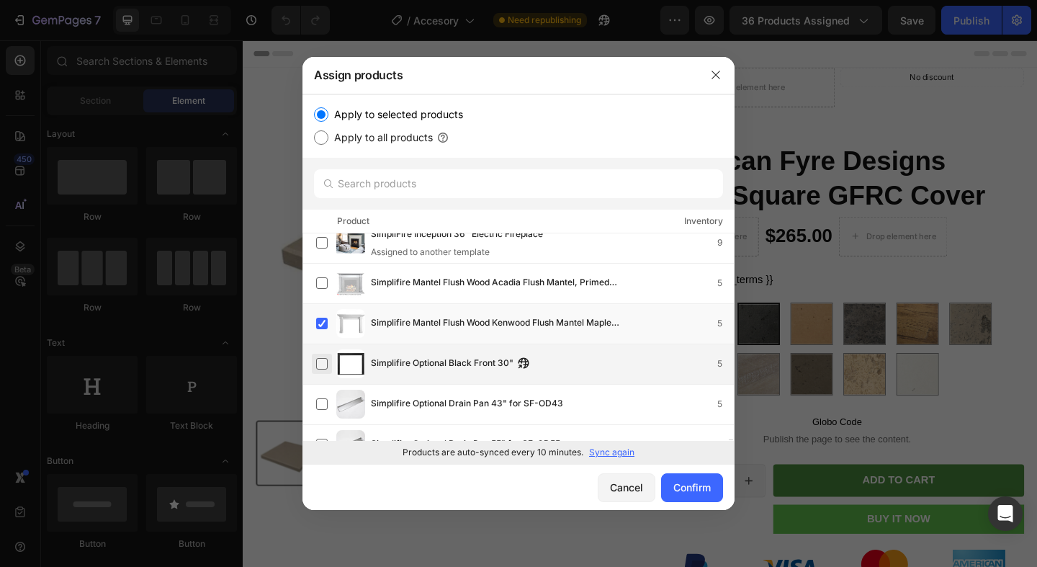
click at [322, 362] on label at bounding box center [322, 364] width 12 height 12
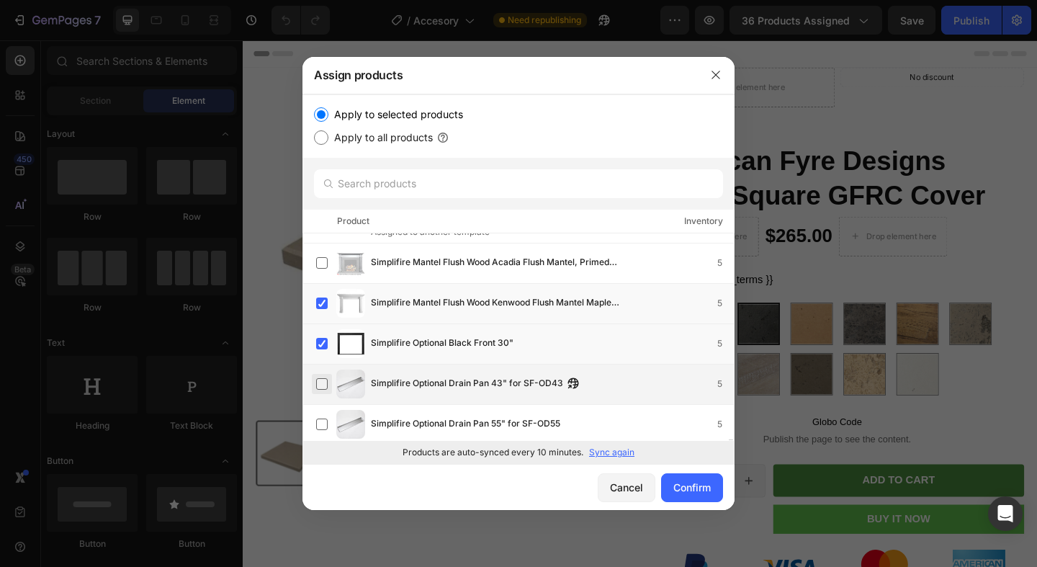
click at [327, 385] on label at bounding box center [322, 384] width 12 height 12
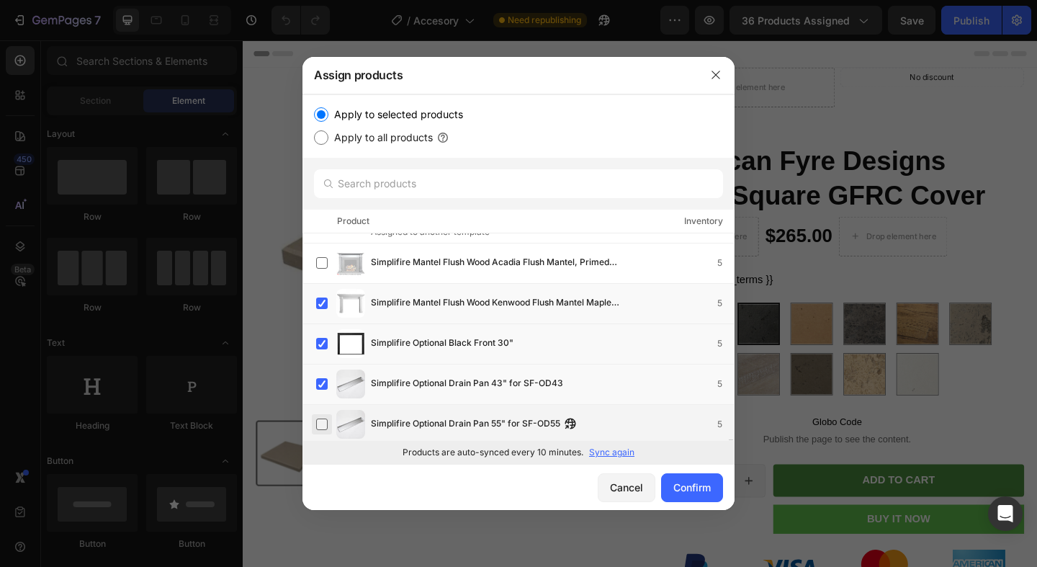
click at [326, 419] on label at bounding box center [322, 425] width 12 height 12
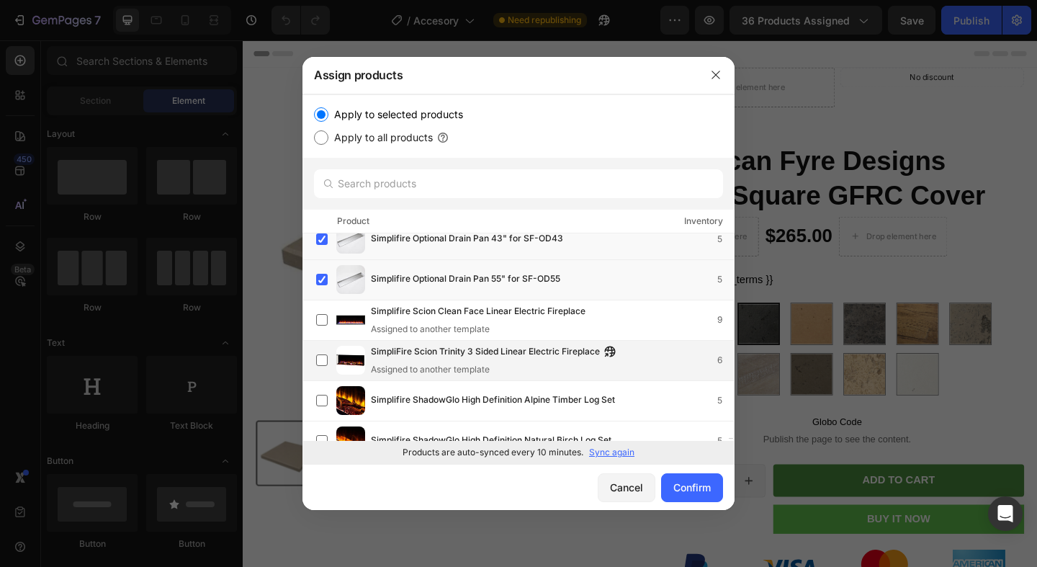
scroll to position [31974, 0]
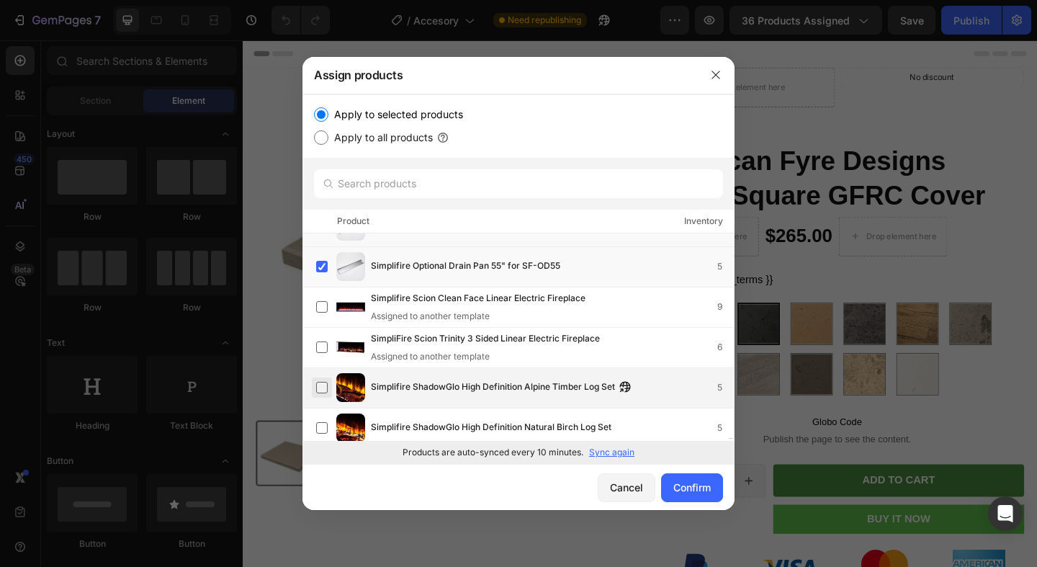
click at [321, 390] on label at bounding box center [322, 388] width 12 height 12
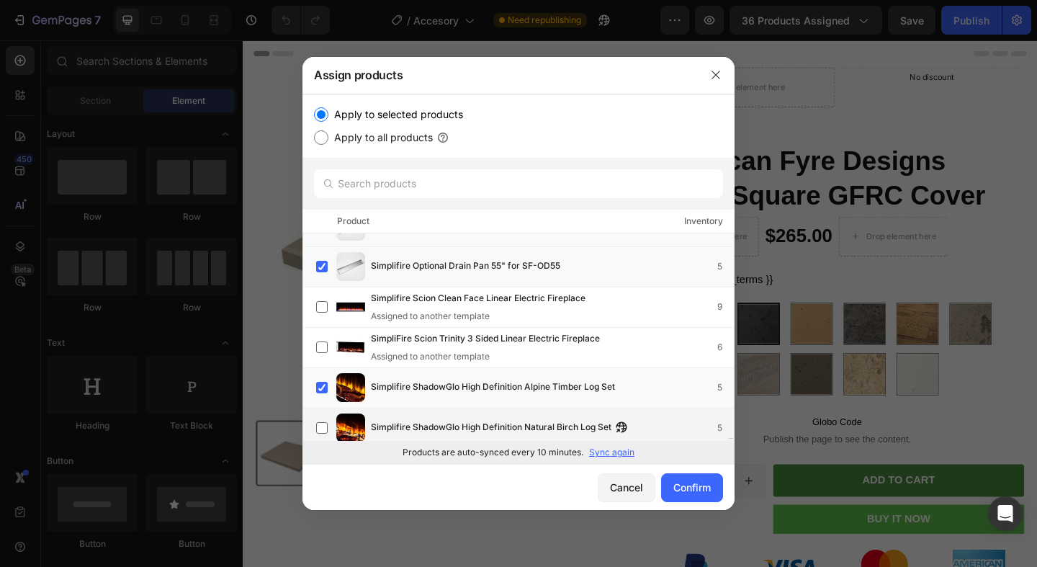
click at [321, 415] on div "Simplifire ShadowGlo High Definition Natural Birch Log Set 5" at bounding box center [525, 427] width 418 height 29
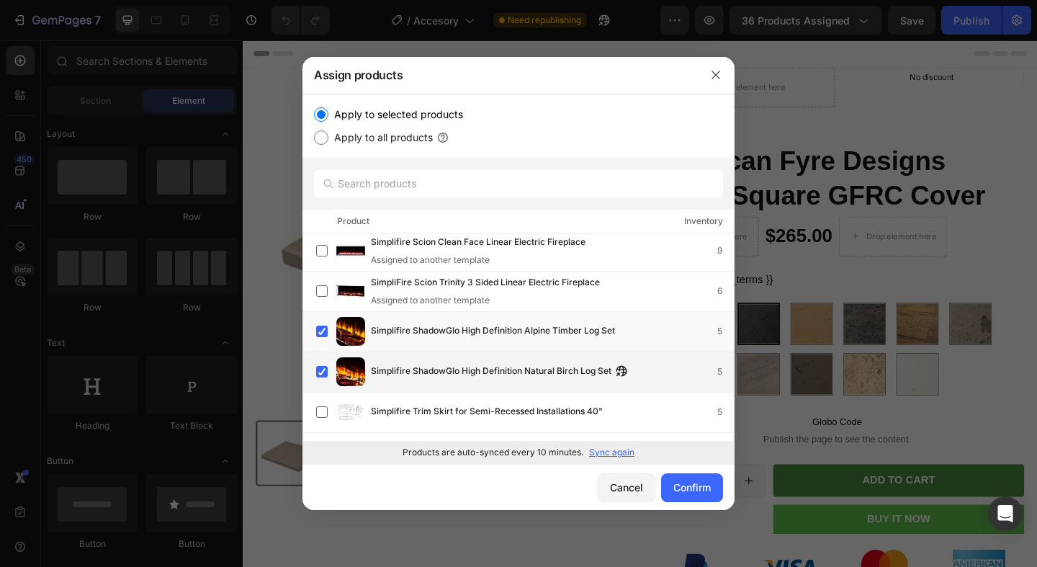
scroll to position [32071, 0]
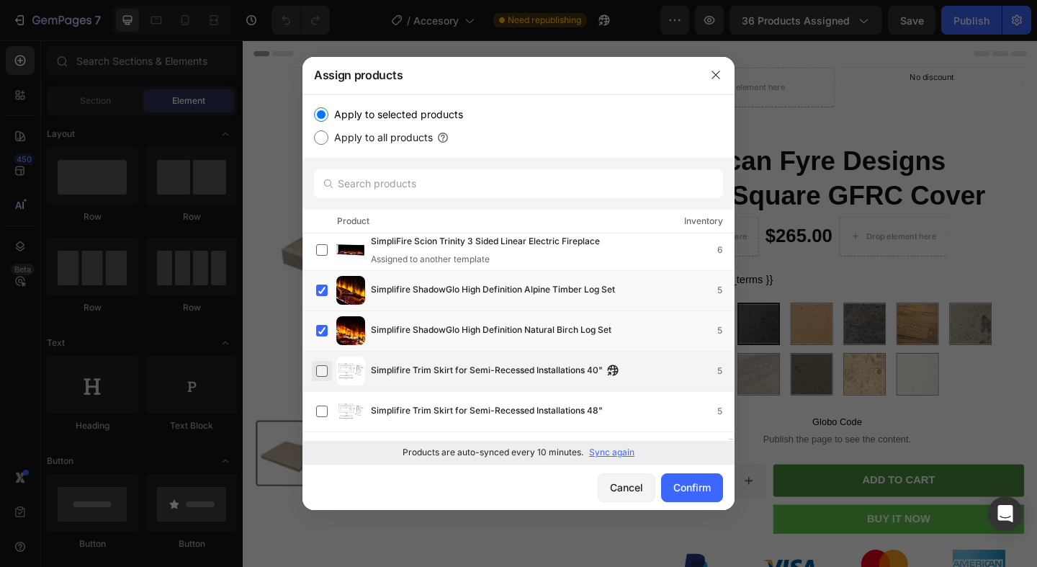
click at [316, 370] on label at bounding box center [322, 371] width 12 height 12
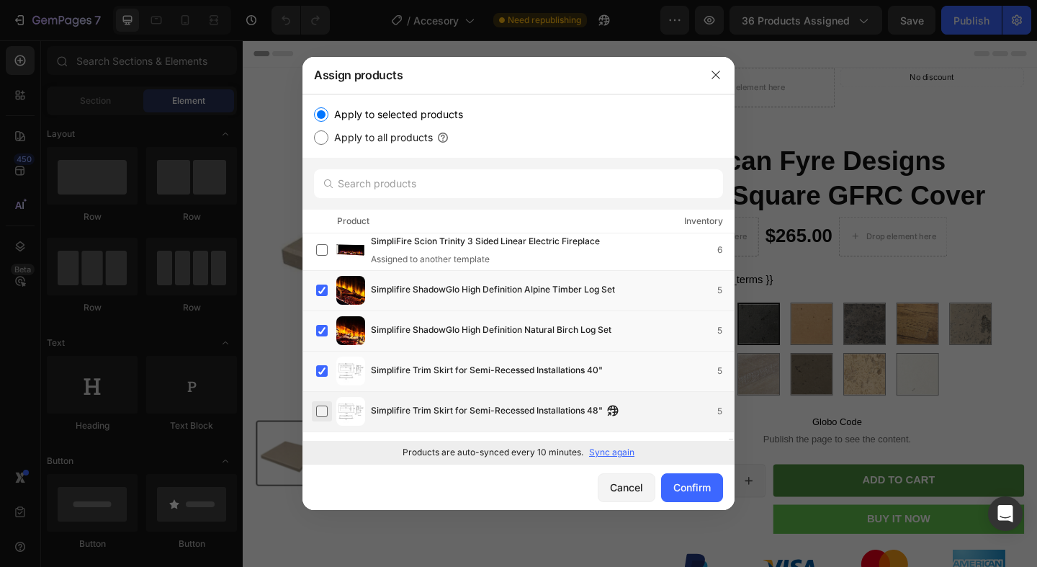
click at [325, 406] on label at bounding box center [322, 412] width 12 height 12
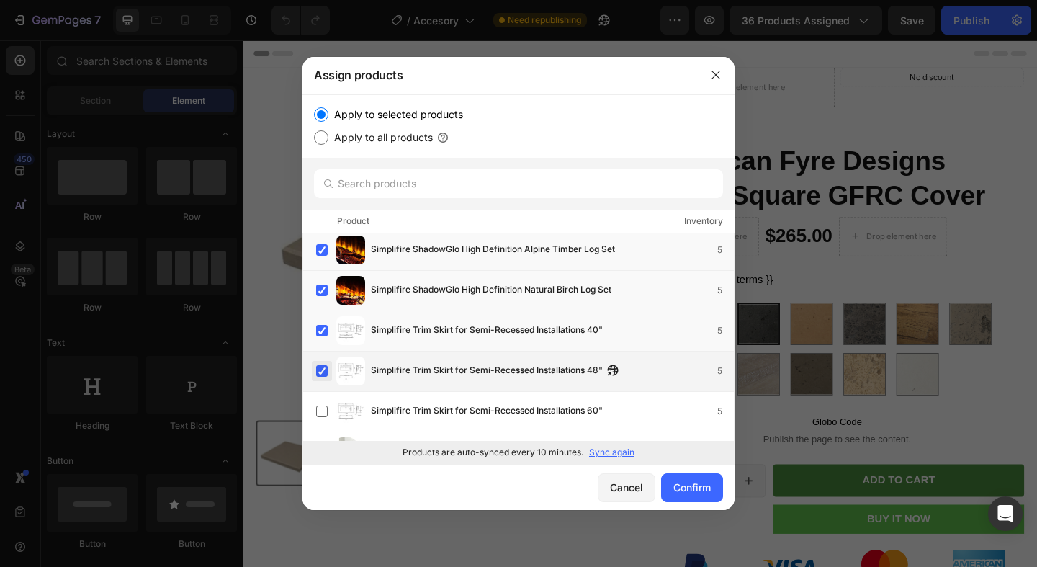
scroll to position [32146, 0]
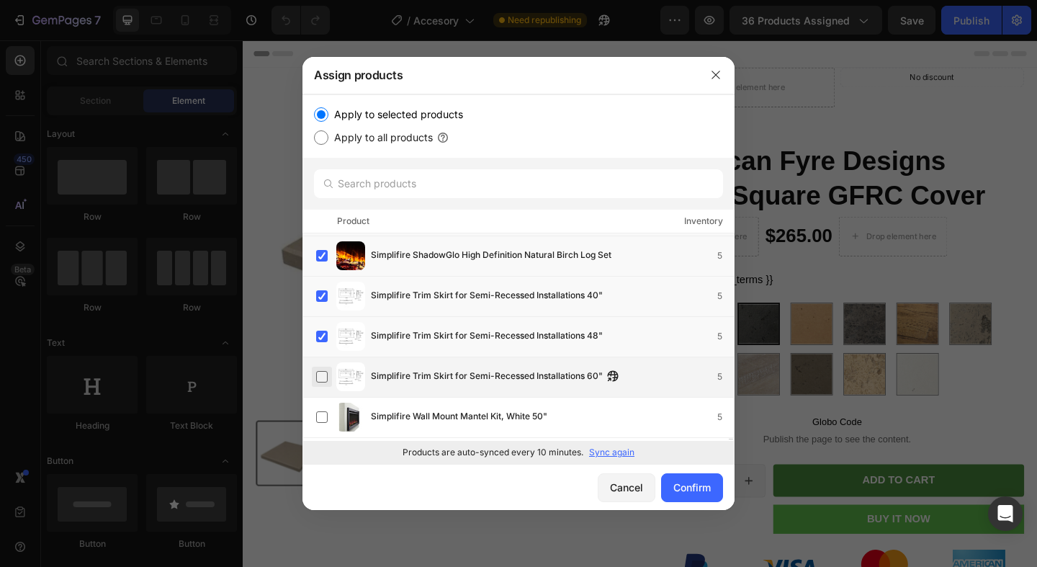
click at [325, 380] on label at bounding box center [322, 377] width 12 height 12
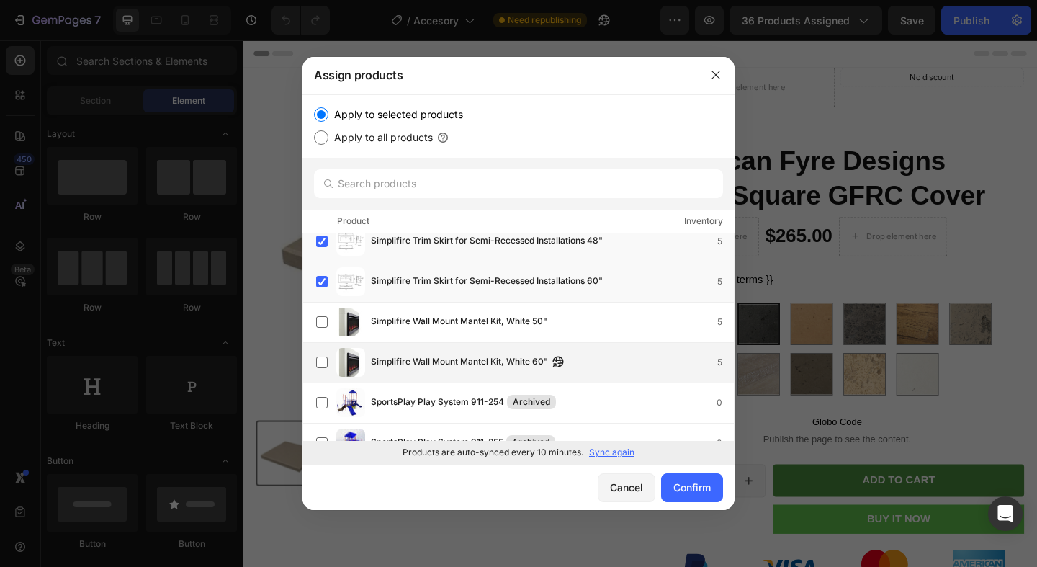
scroll to position [32264, 0]
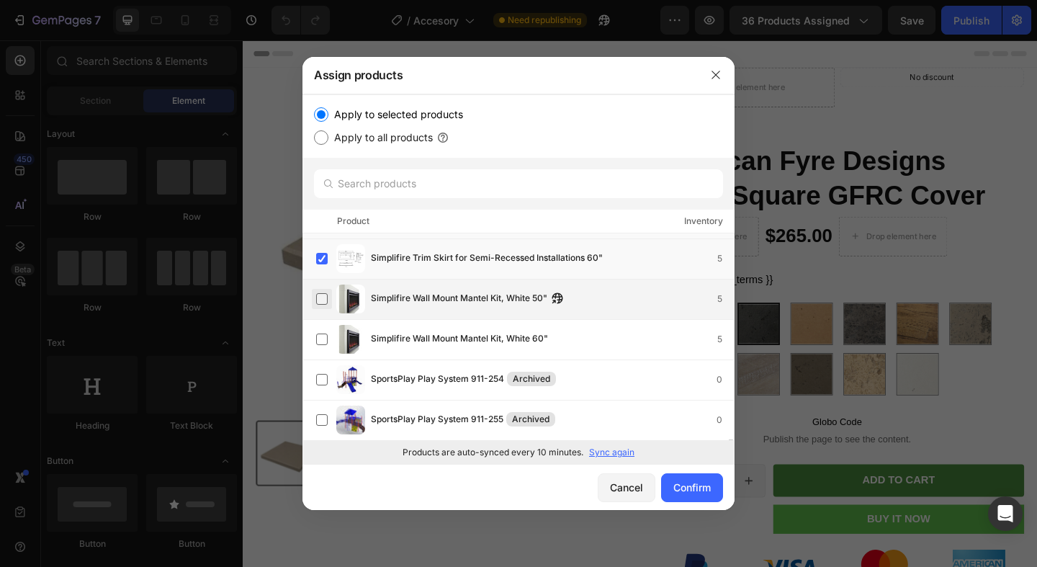
click at [328, 293] on label at bounding box center [322, 299] width 12 height 12
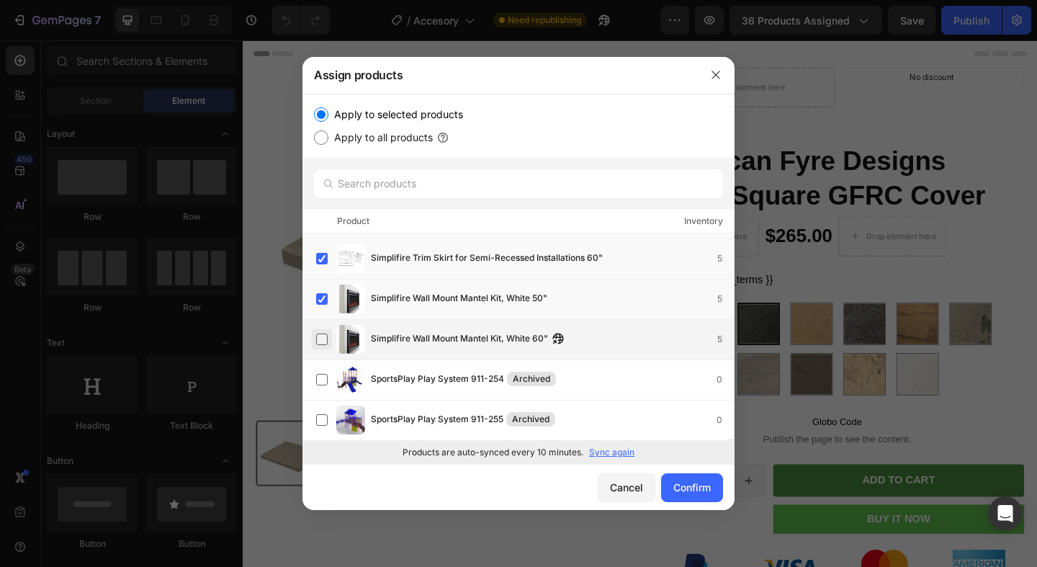
click at [326, 339] on label at bounding box center [322, 340] width 12 height 12
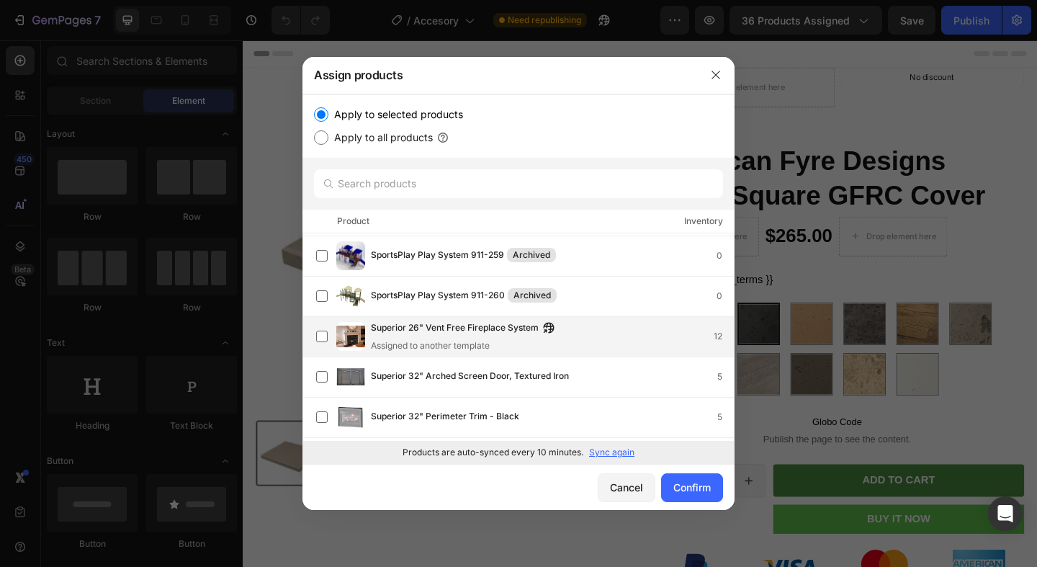
scroll to position [32609, 0]
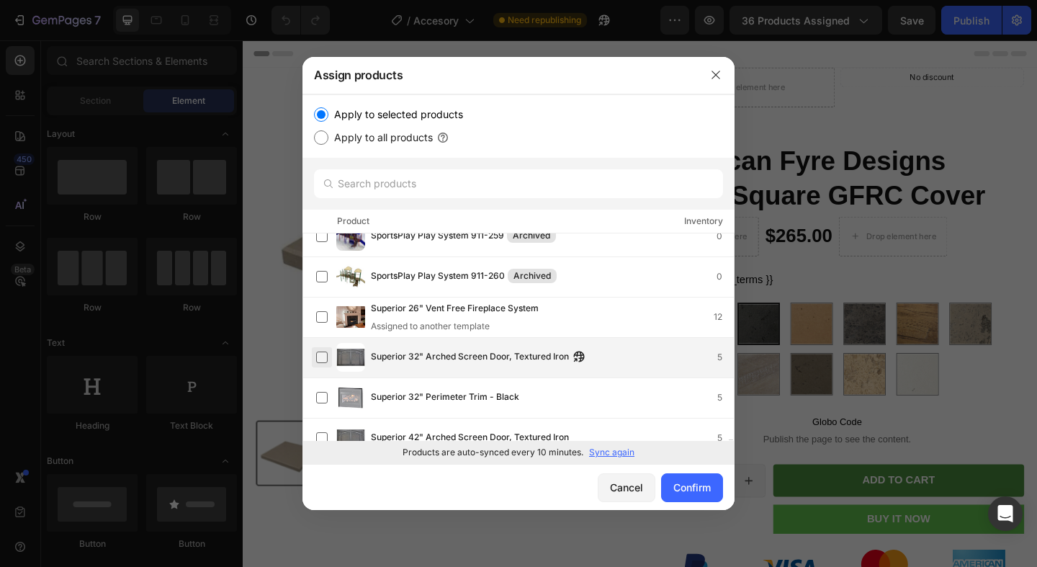
click at [328, 359] on label at bounding box center [322, 358] width 12 height 12
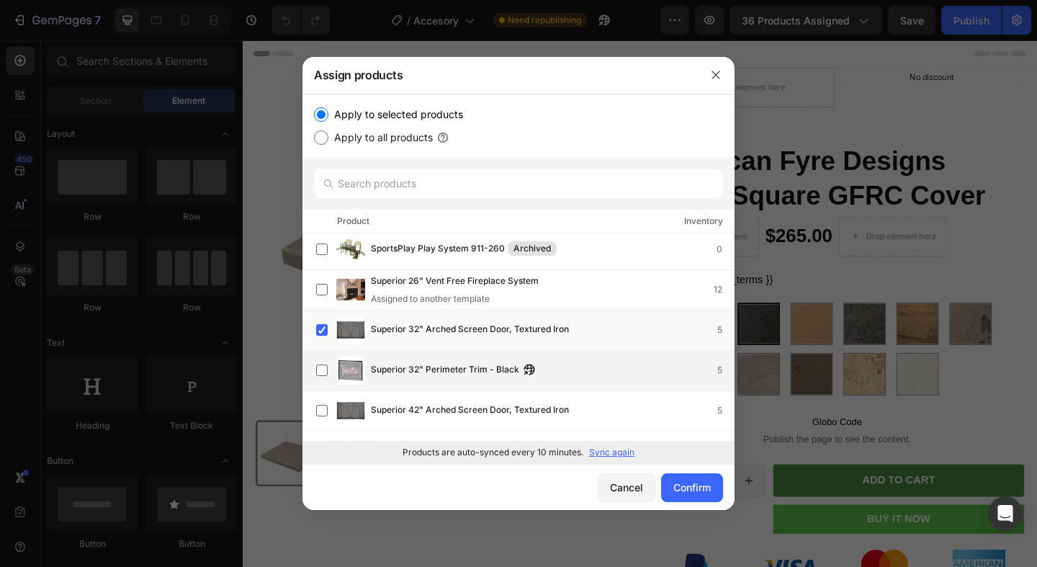
scroll to position [32678, 0]
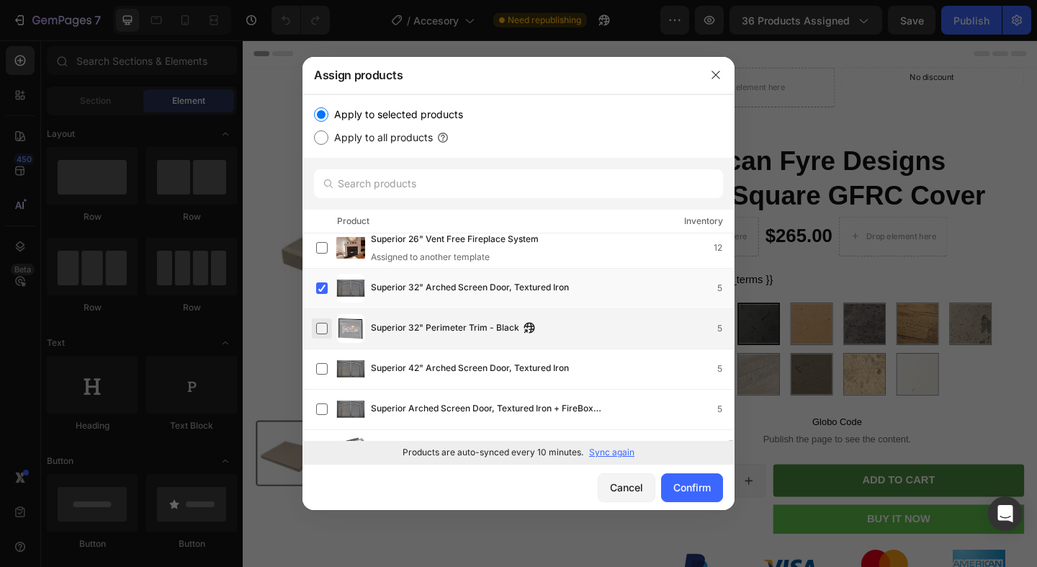
click at [323, 328] on label at bounding box center [322, 329] width 12 height 12
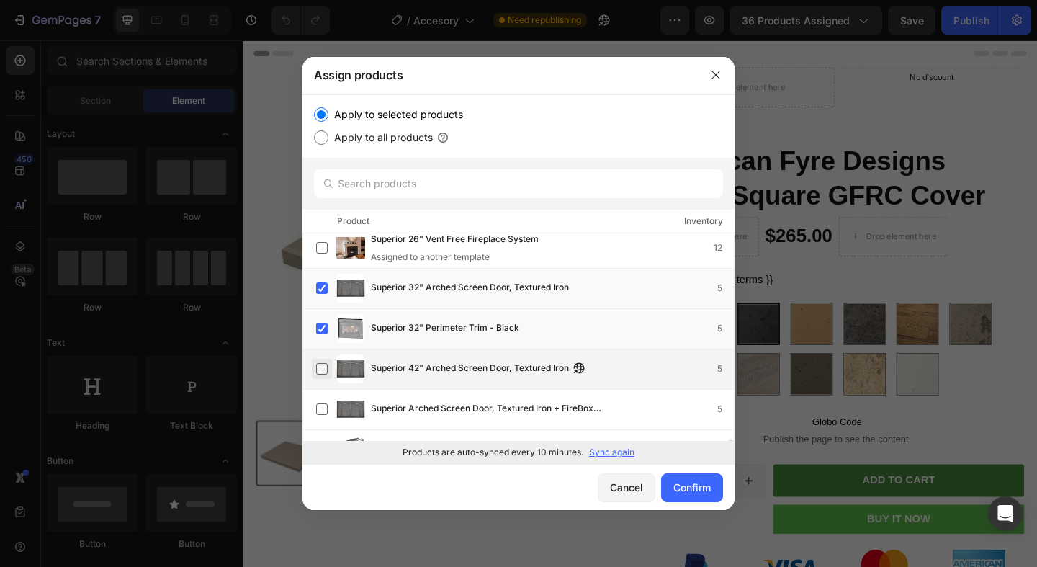
click at [323, 367] on label at bounding box center [322, 369] width 12 height 12
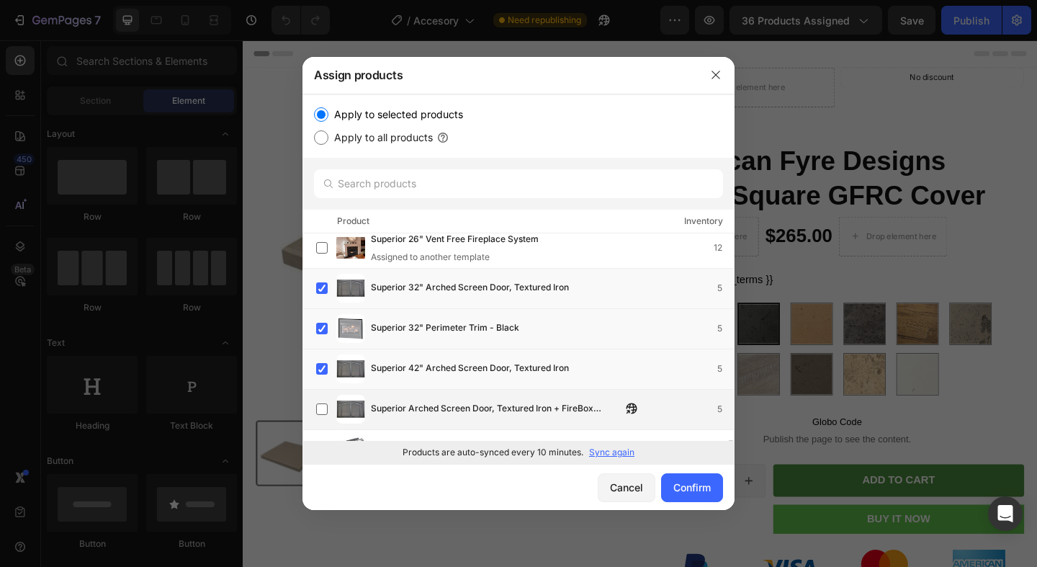
click at [317, 398] on div "Superior Arched Screen Door, Textured Iron + FireBox Canopy 5" at bounding box center [525, 409] width 418 height 29
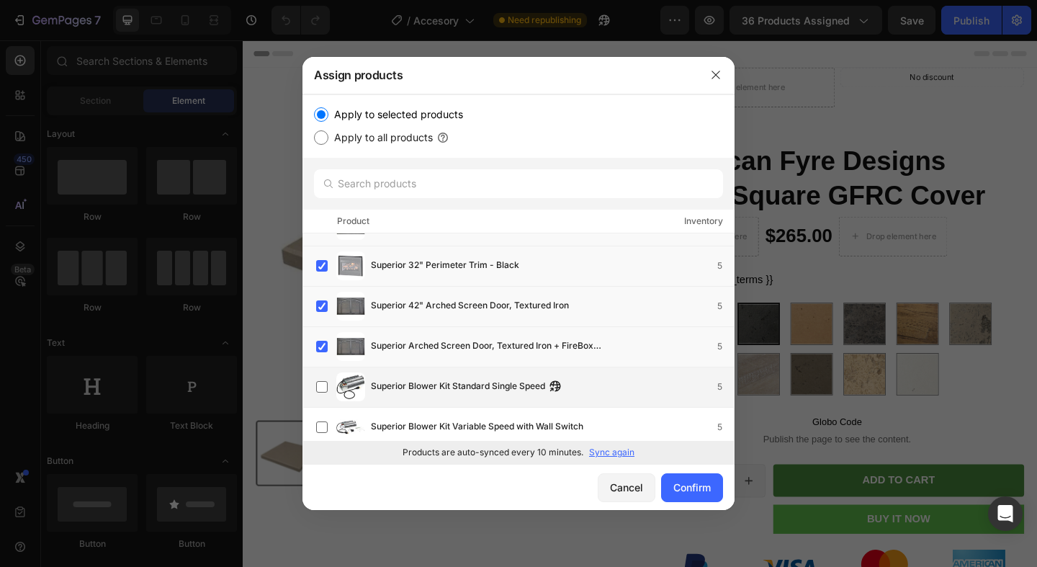
scroll to position [32776, 0]
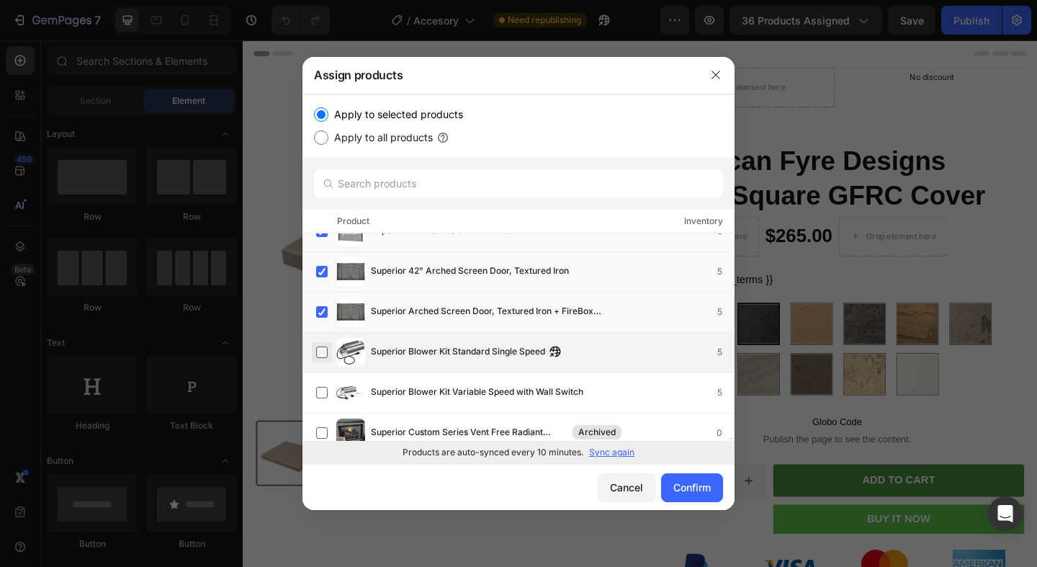
click at [321, 357] on label at bounding box center [322, 352] width 12 height 12
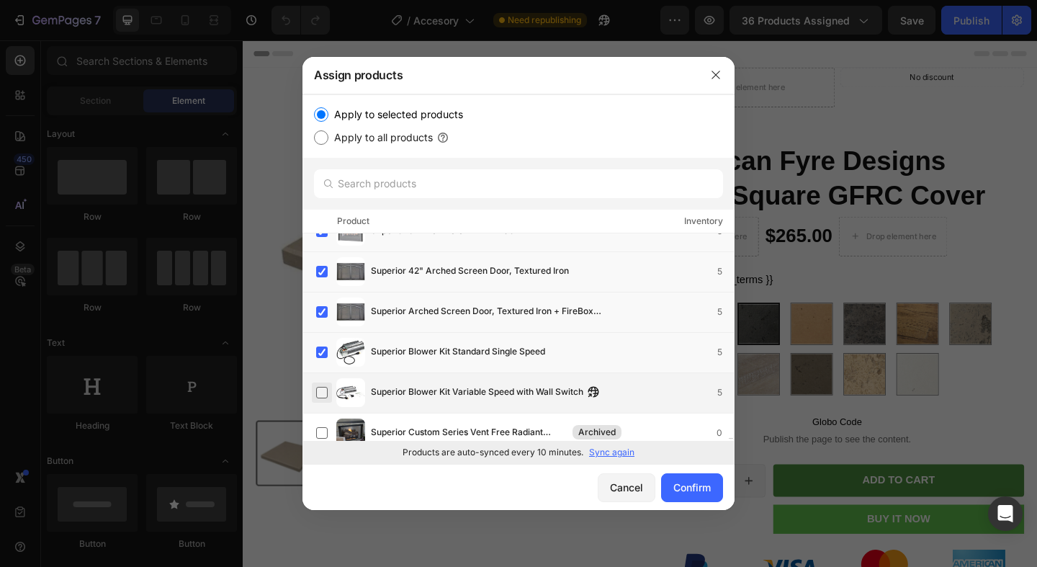
click at [321, 387] on label at bounding box center [322, 393] width 12 height 12
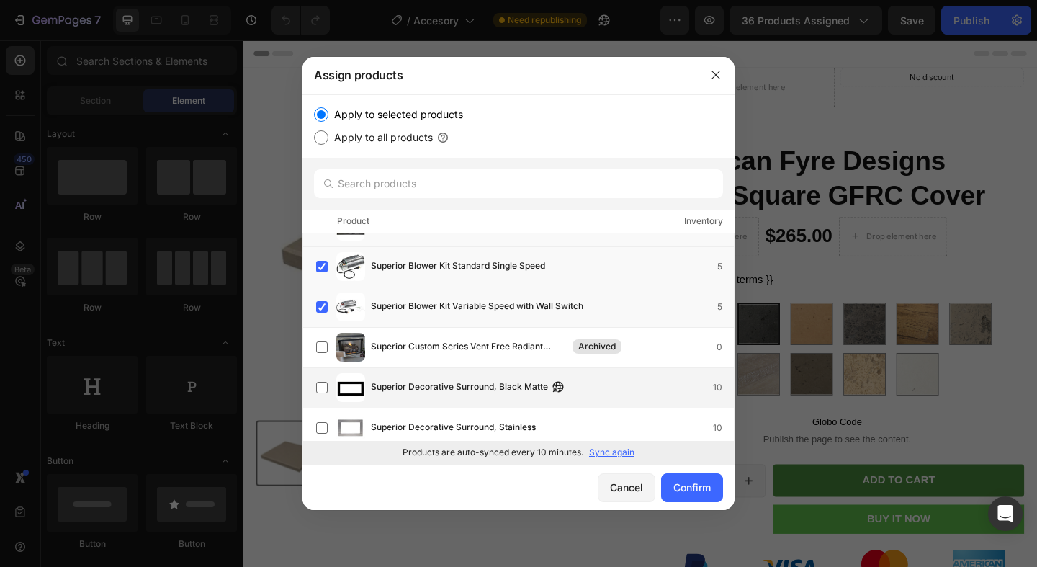
scroll to position [32879, 0]
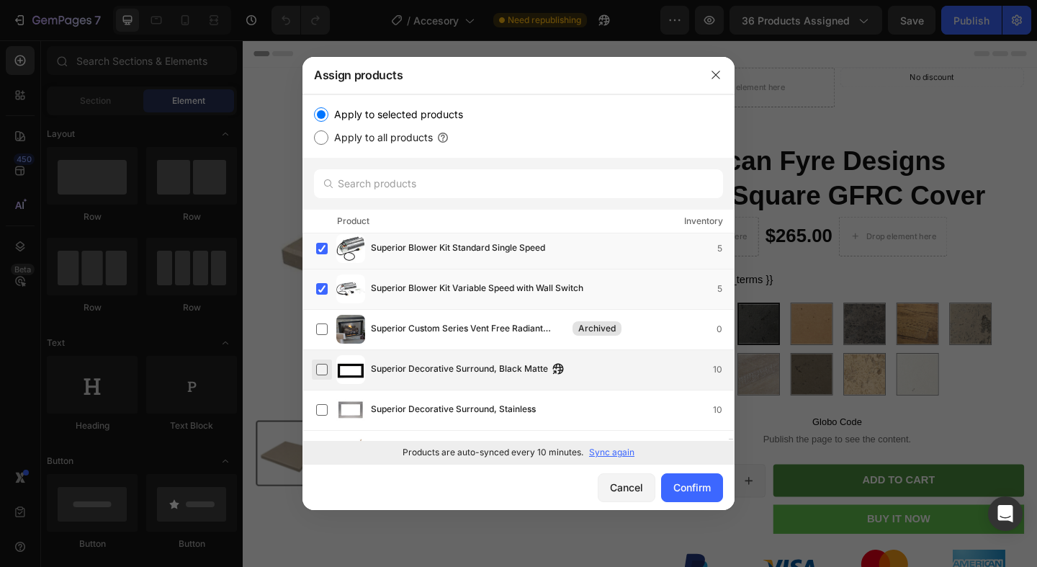
click at [323, 367] on label at bounding box center [322, 370] width 12 height 12
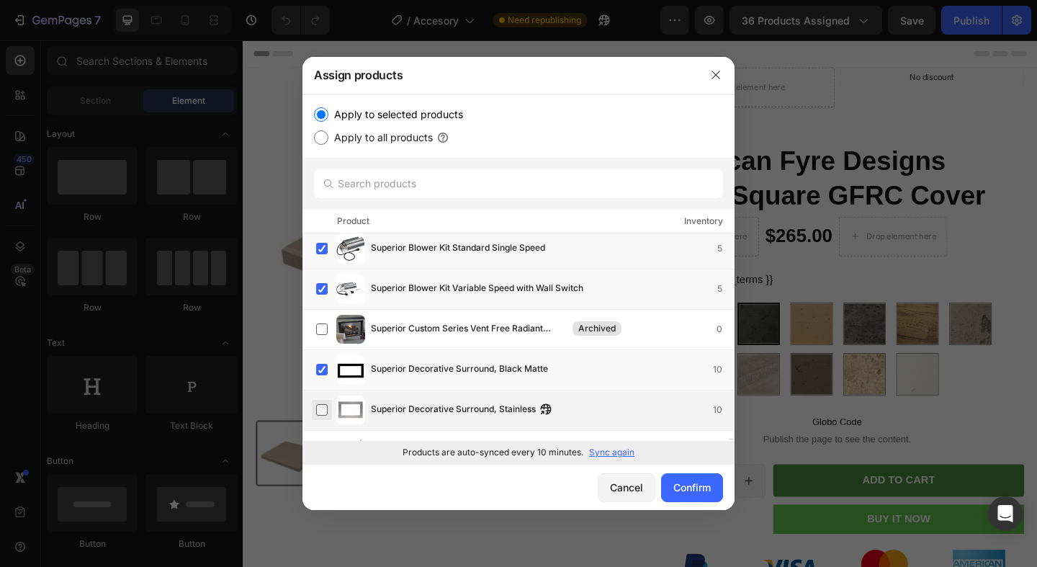
click at [320, 405] on label at bounding box center [322, 410] width 12 height 12
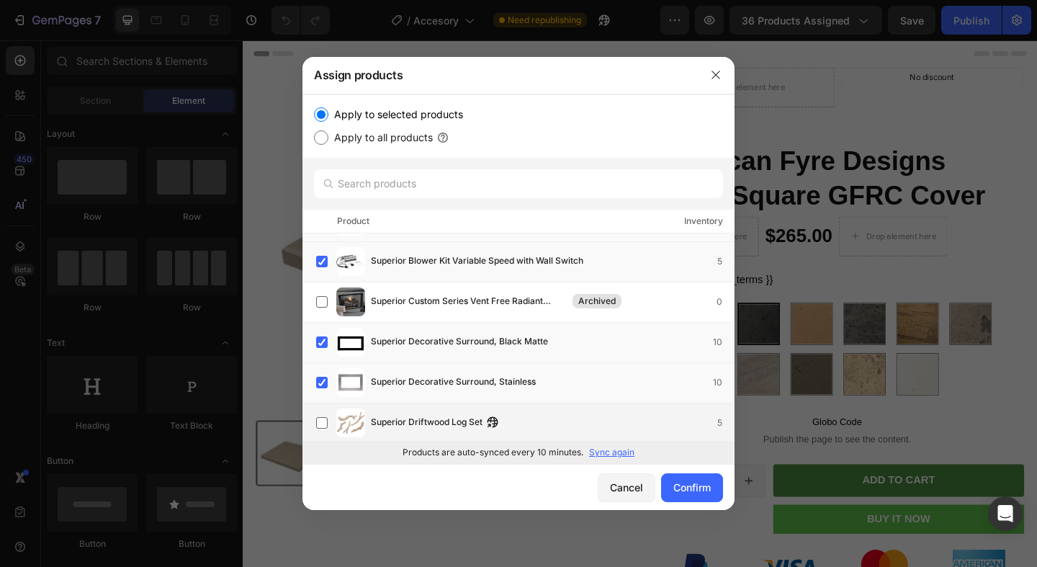
scroll to position [32954, 0]
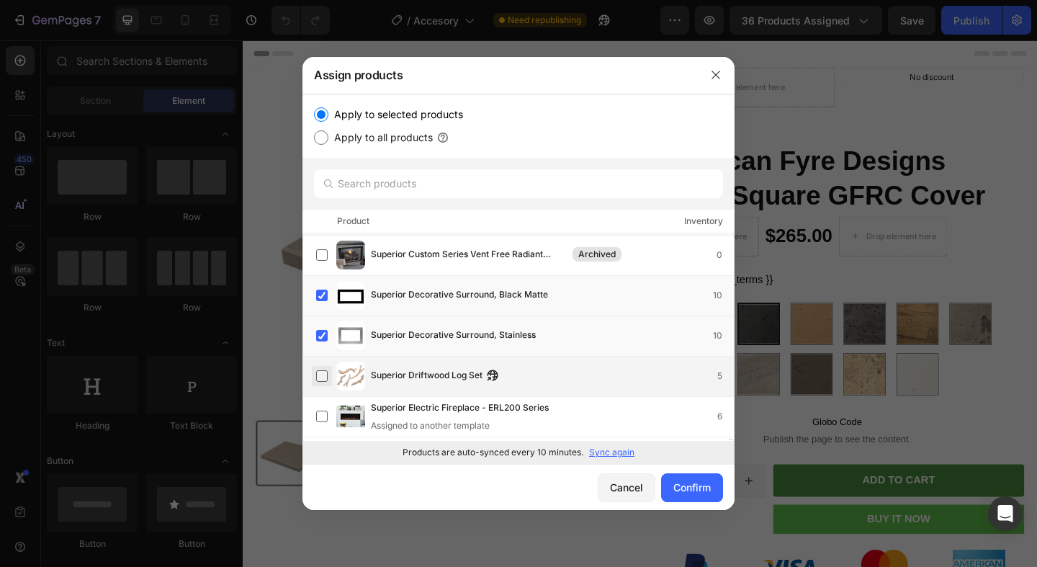
click at [323, 375] on label at bounding box center [322, 376] width 12 height 12
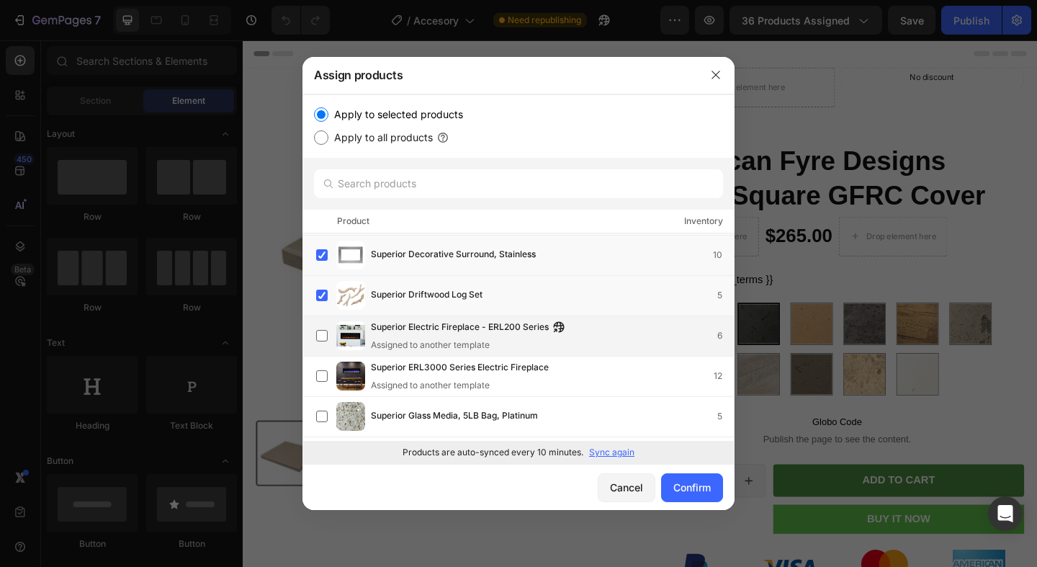
scroll to position [33062, 0]
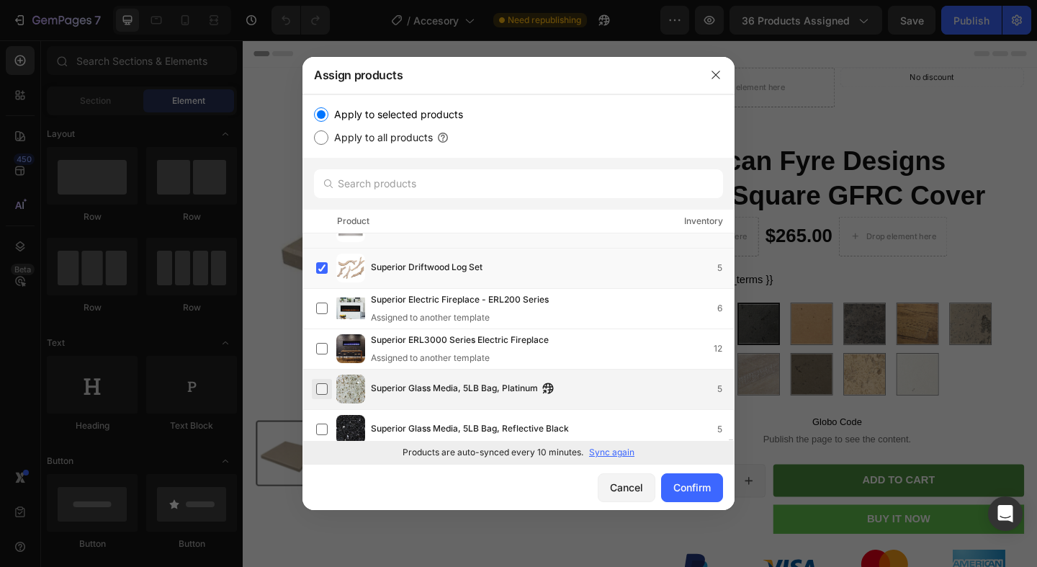
click at [323, 383] on label at bounding box center [322, 389] width 12 height 12
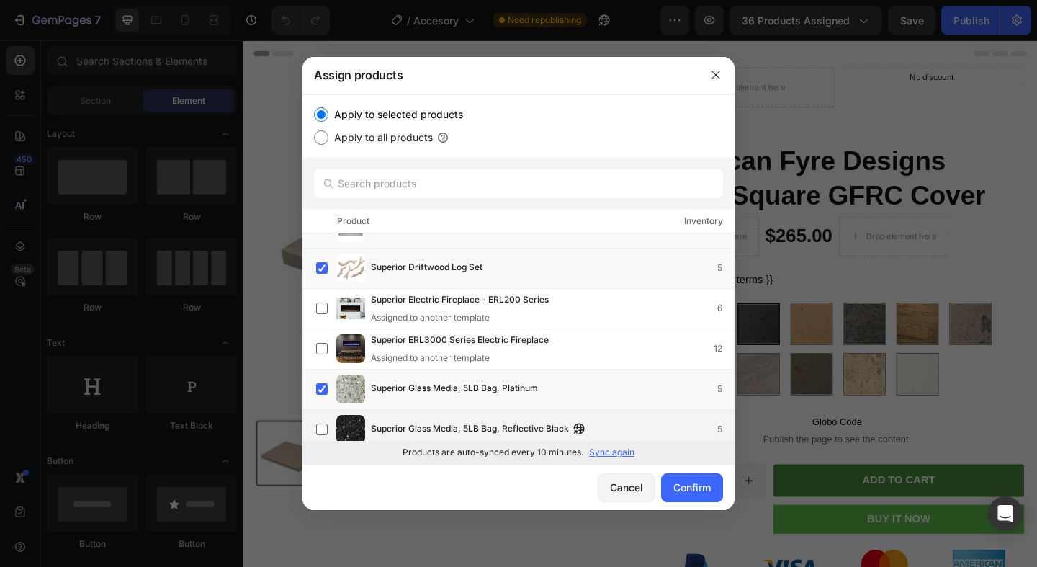
scroll to position [33082, 0]
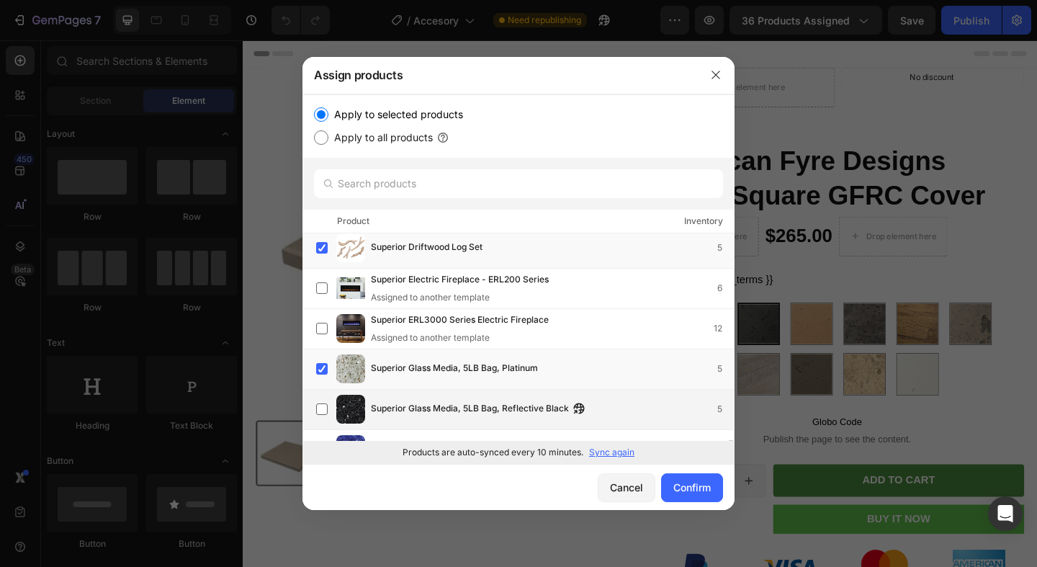
click at [322, 395] on div "Superior Glass Media, 5LB Bag, Reflective Black 5" at bounding box center [525, 409] width 418 height 29
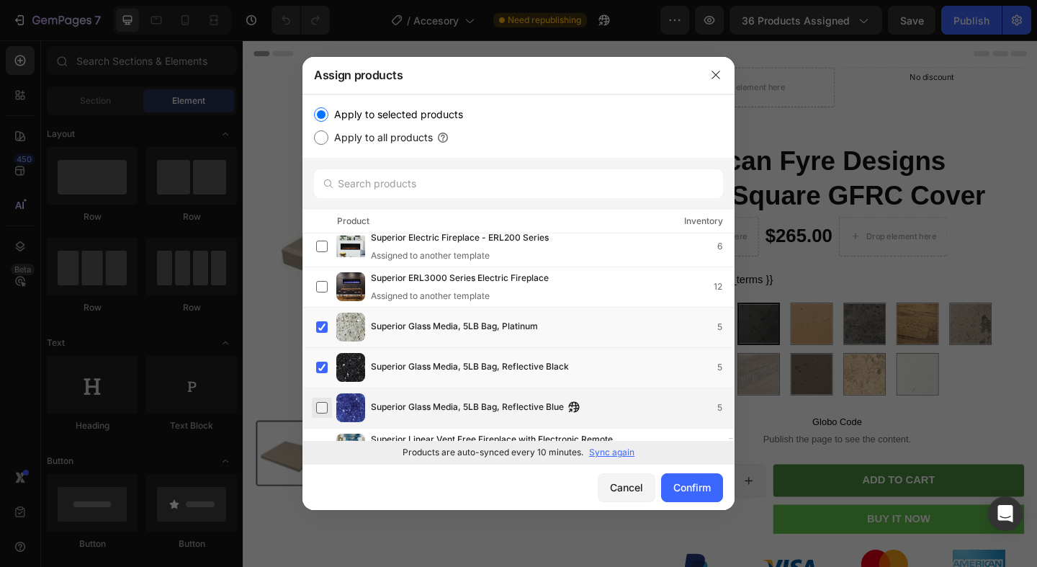
click at [321, 407] on label at bounding box center [322, 408] width 12 height 12
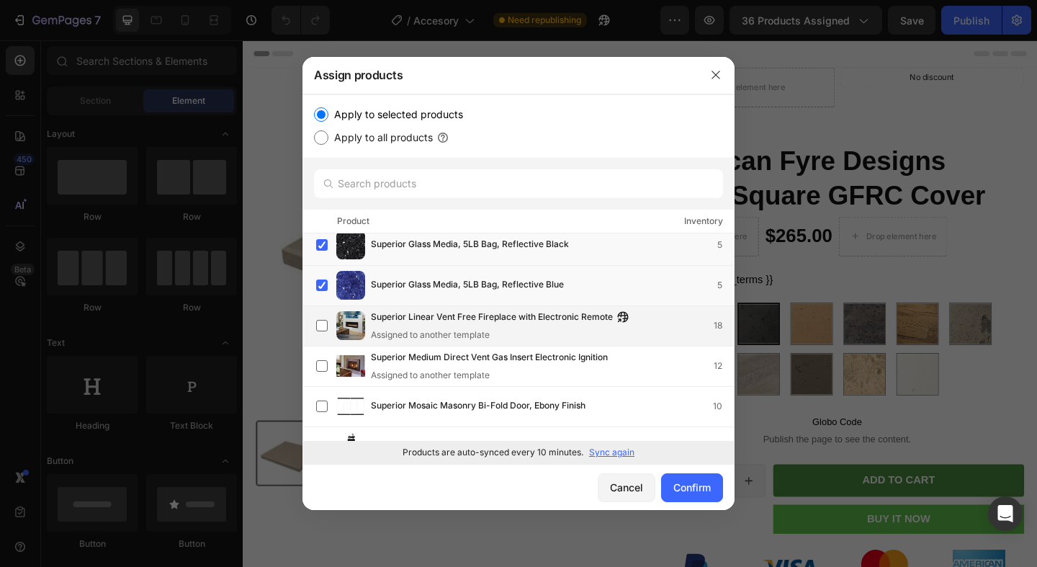
scroll to position [33263, 0]
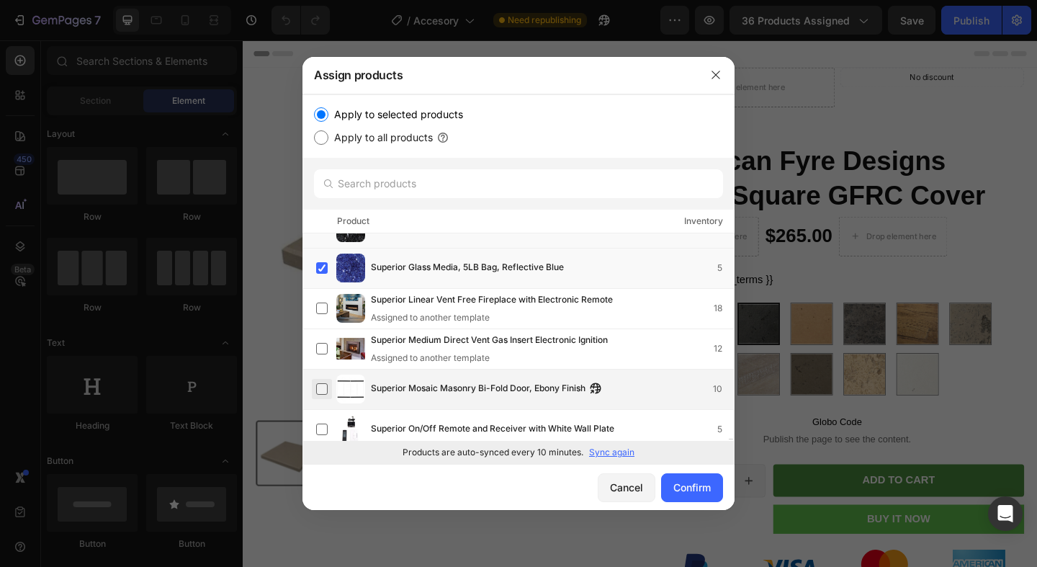
click at [318, 388] on label at bounding box center [322, 389] width 12 height 12
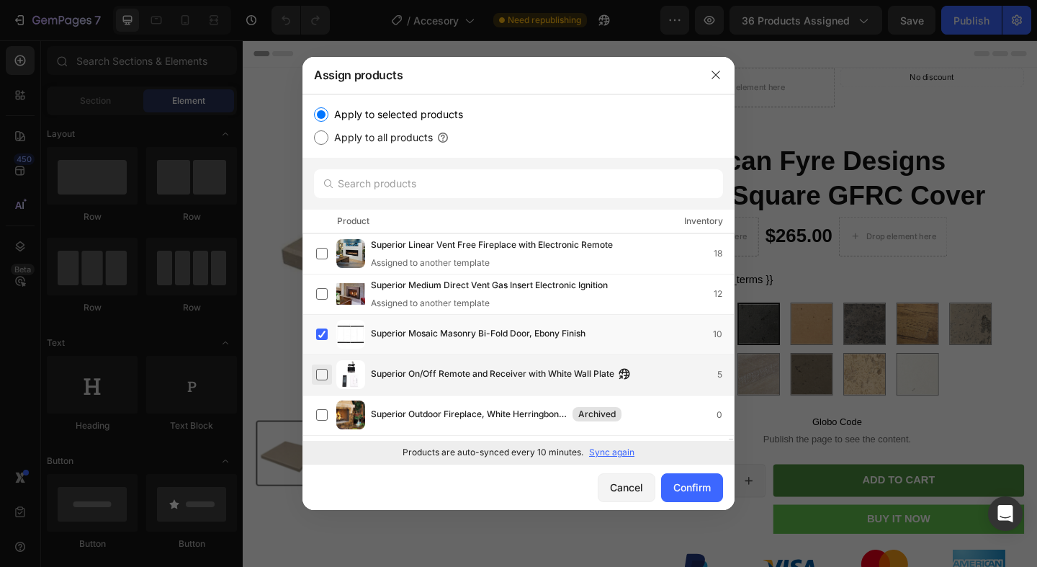
click at [323, 372] on label at bounding box center [322, 375] width 12 height 12
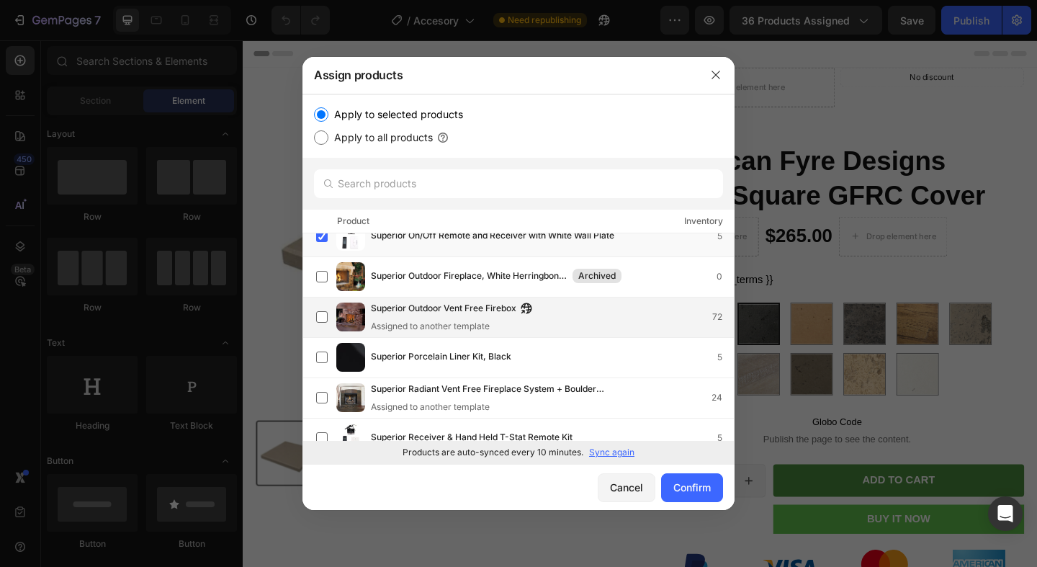
scroll to position [33472, 0]
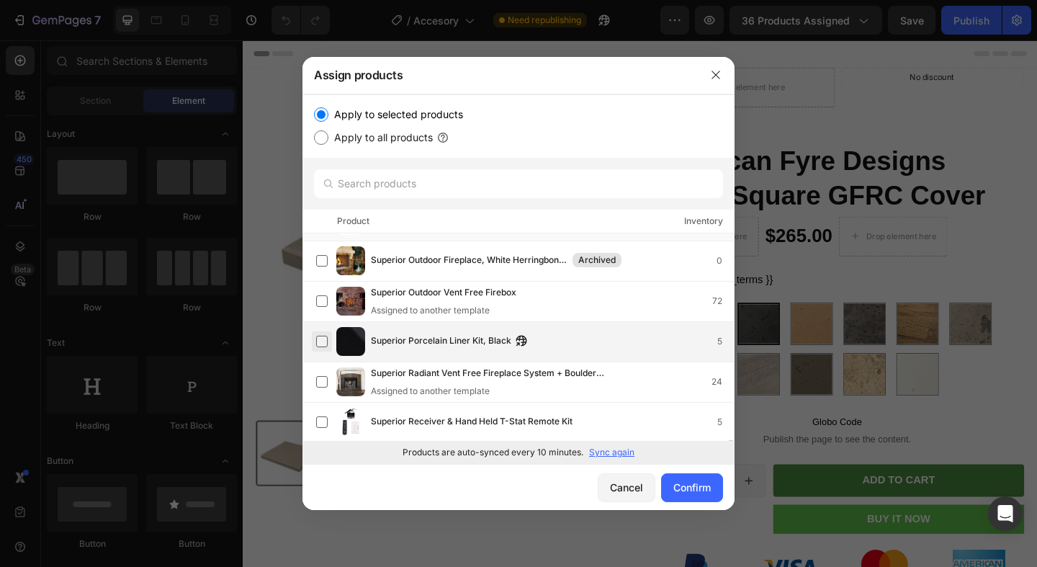
click at [325, 343] on label at bounding box center [322, 342] width 12 height 12
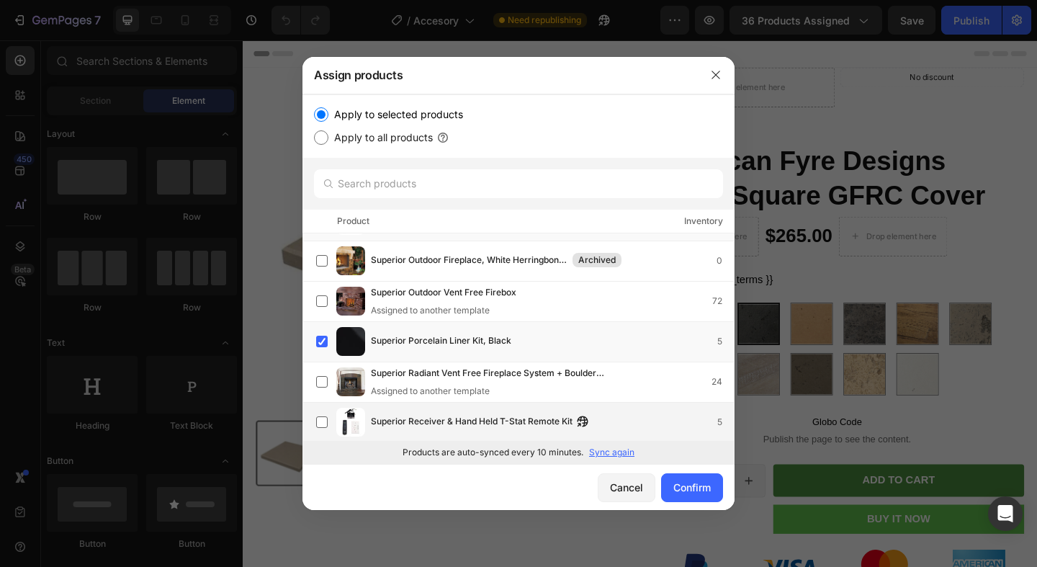
scroll to position [33487, 0]
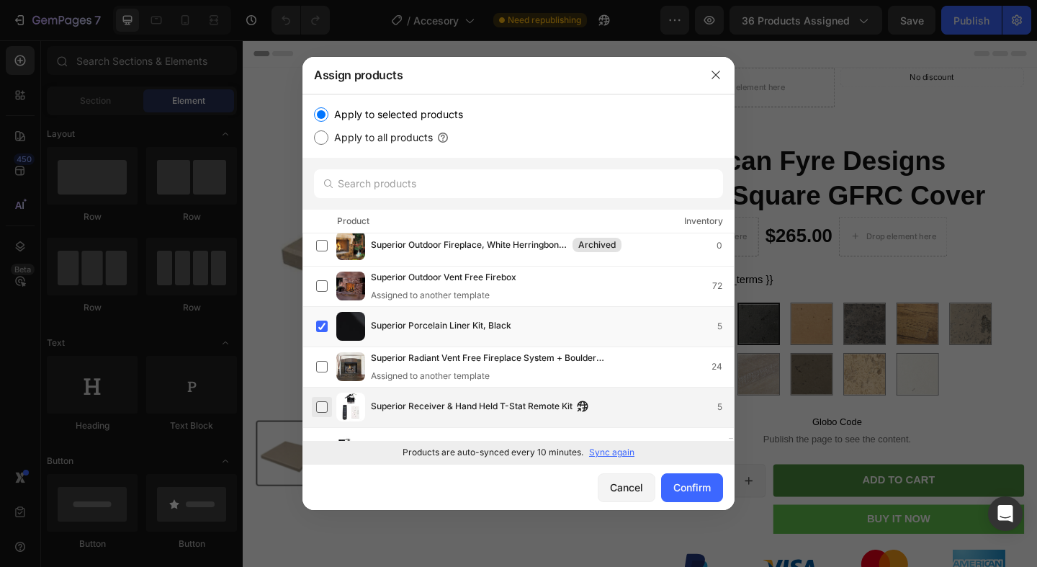
click at [323, 404] on label at bounding box center [322, 407] width 12 height 12
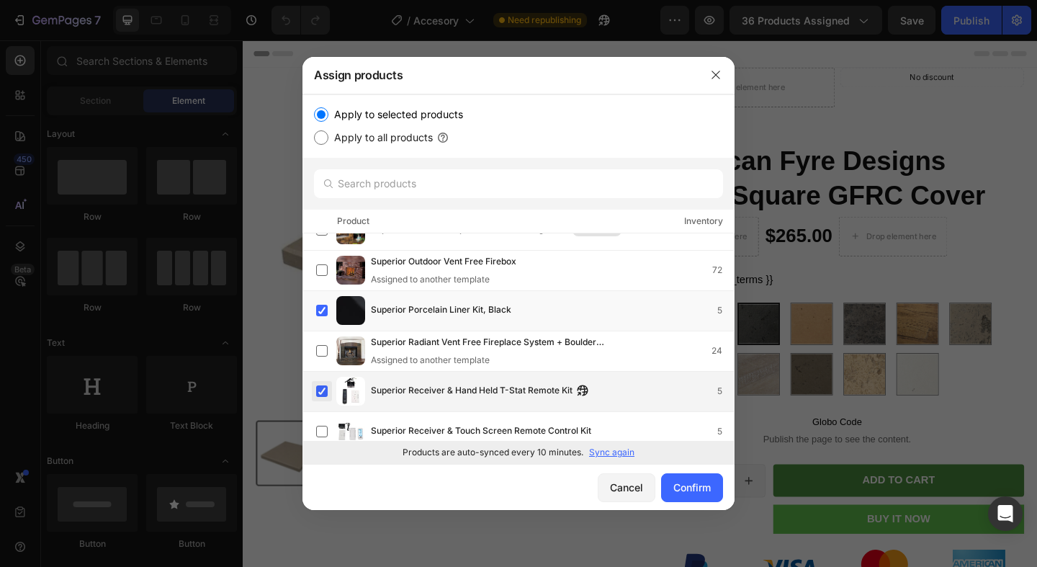
scroll to position [33544, 0]
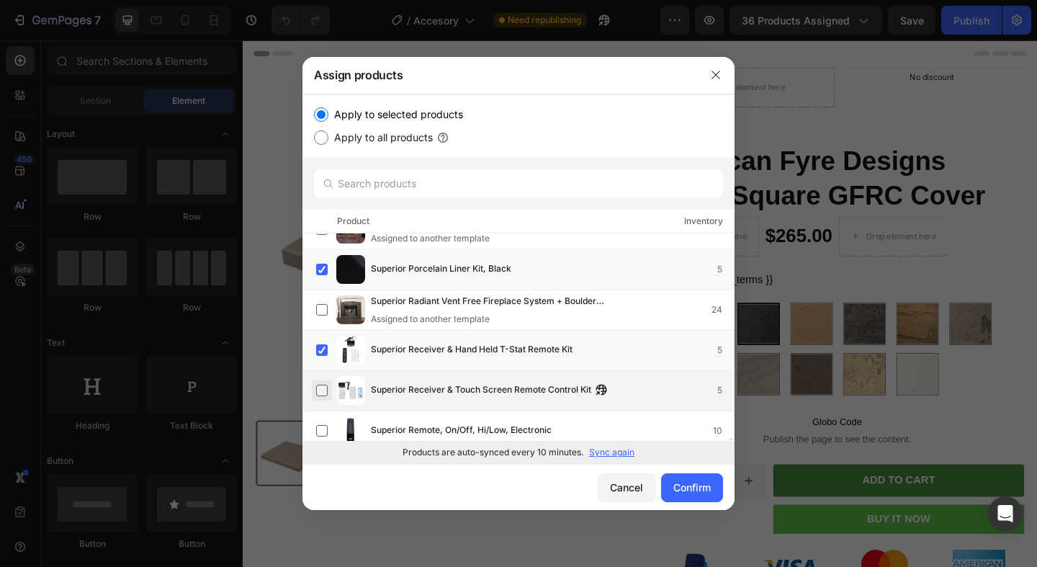
click at [319, 391] on label at bounding box center [322, 391] width 12 height 12
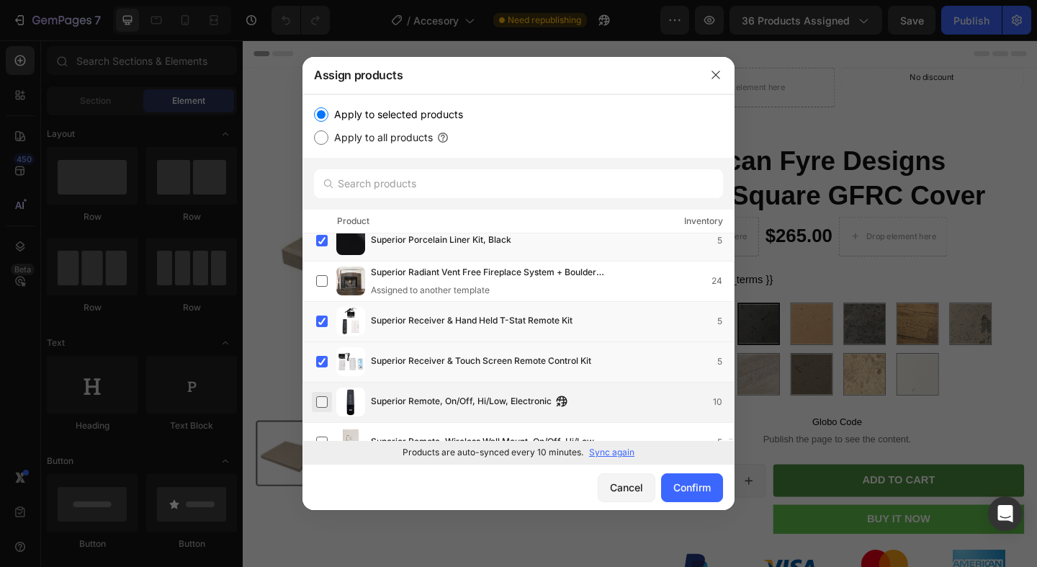
click at [328, 400] on label at bounding box center [322, 402] width 12 height 12
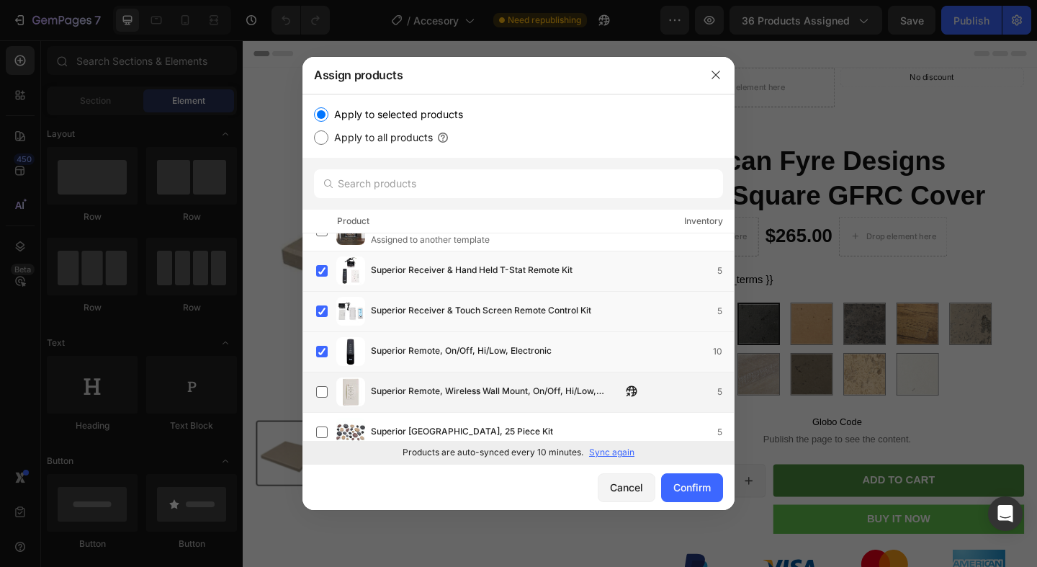
scroll to position [33644, 0]
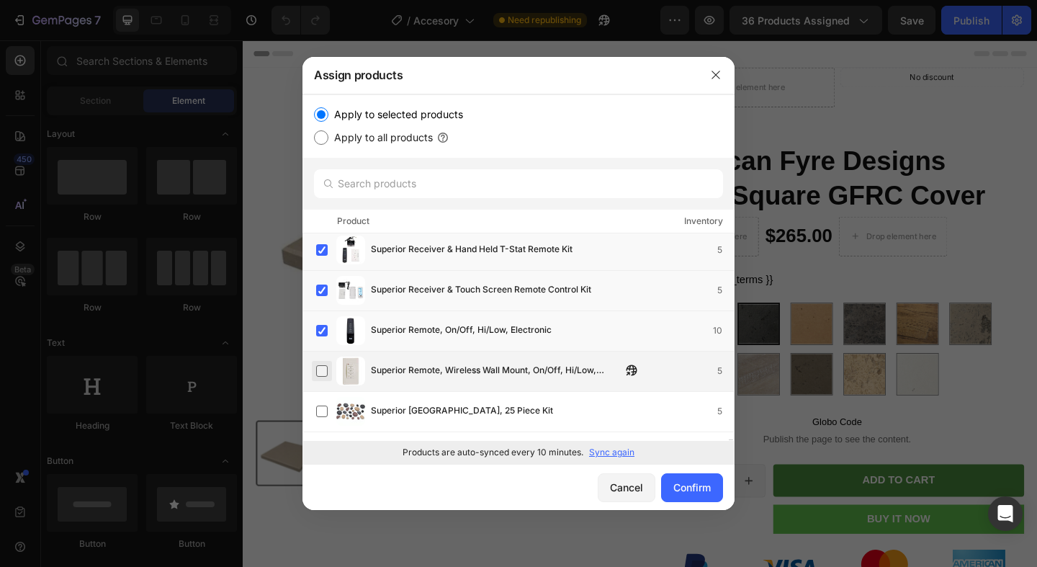
click at [323, 371] on label at bounding box center [322, 371] width 12 height 12
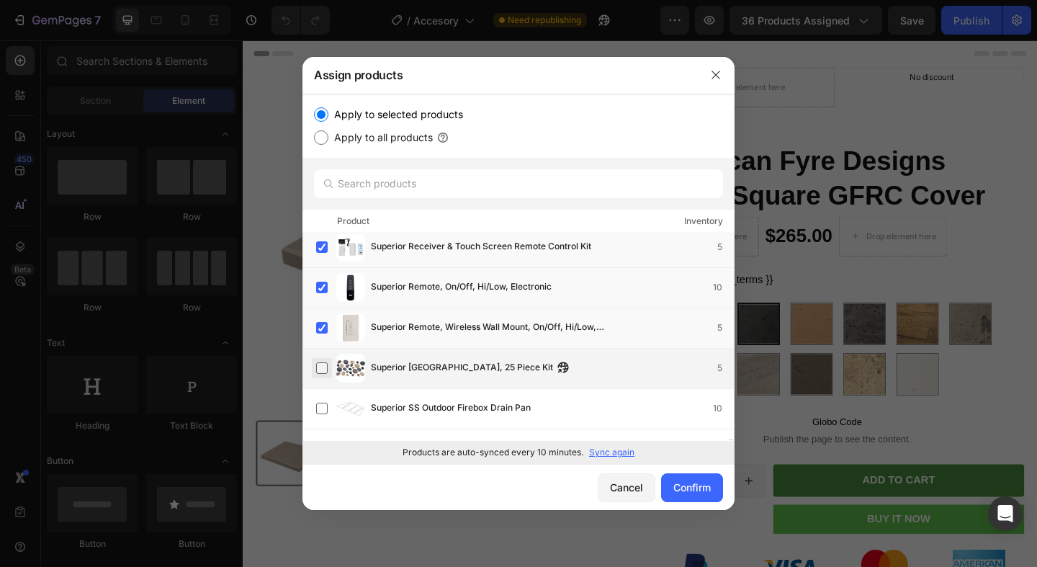
click at [322, 370] on label at bounding box center [322, 368] width 12 height 12
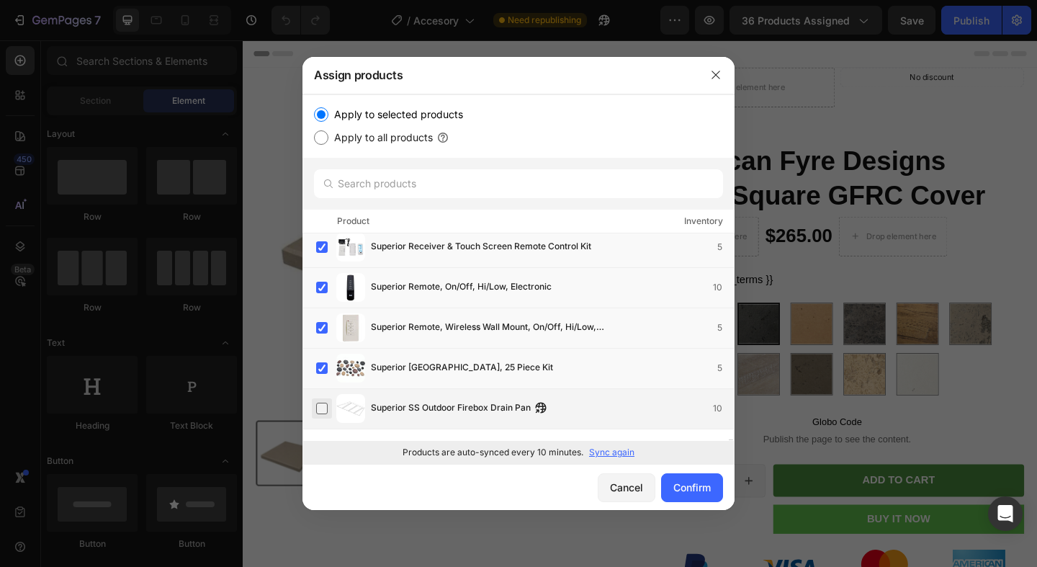
click at [322, 403] on label at bounding box center [322, 409] width 12 height 12
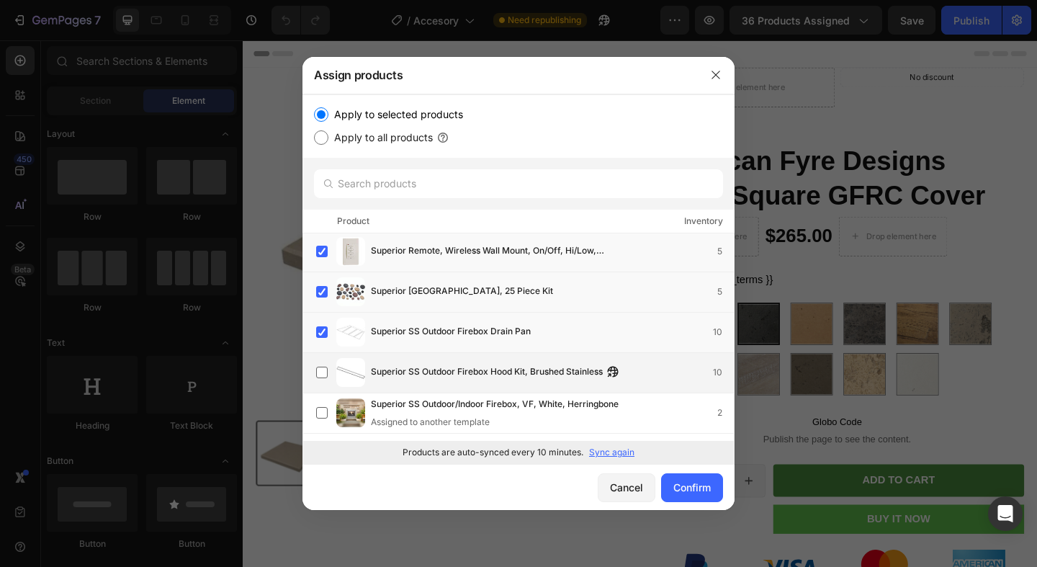
scroll to position [33788, 0]
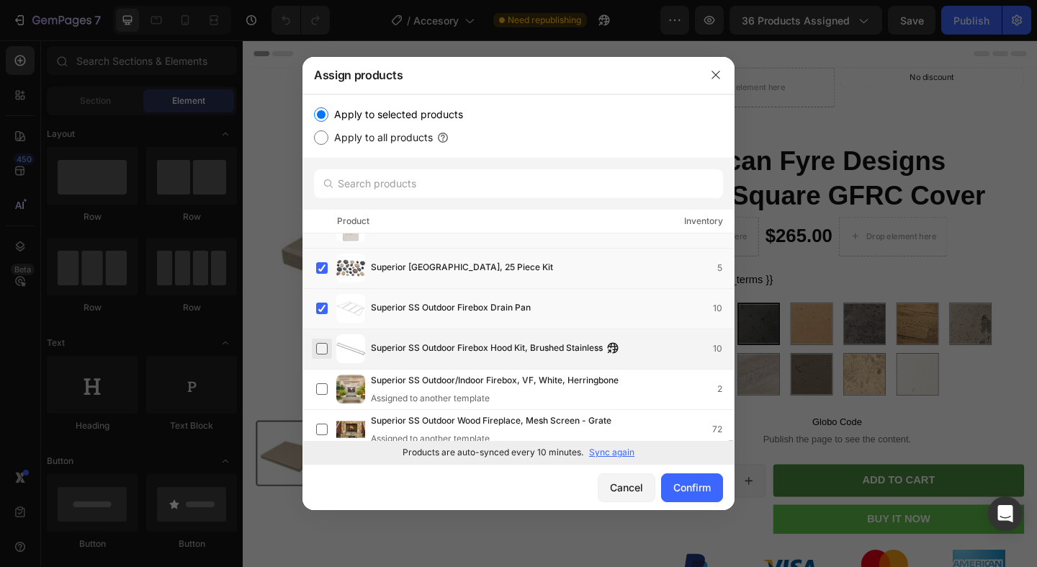
click at [318, 344] on label at bounding box center [322, 349] width 12 height 12
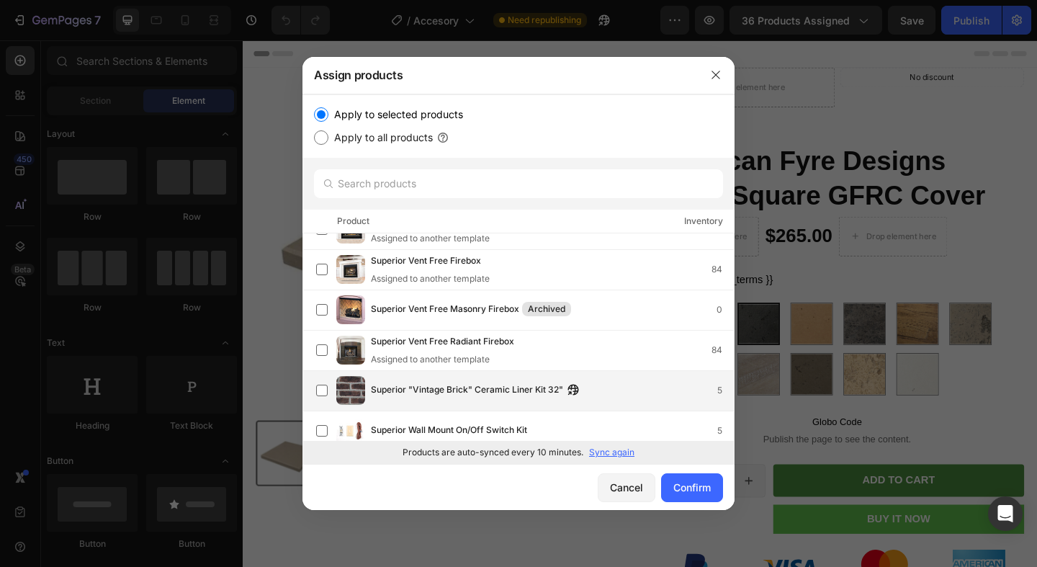
scroll to position [34085, 0]
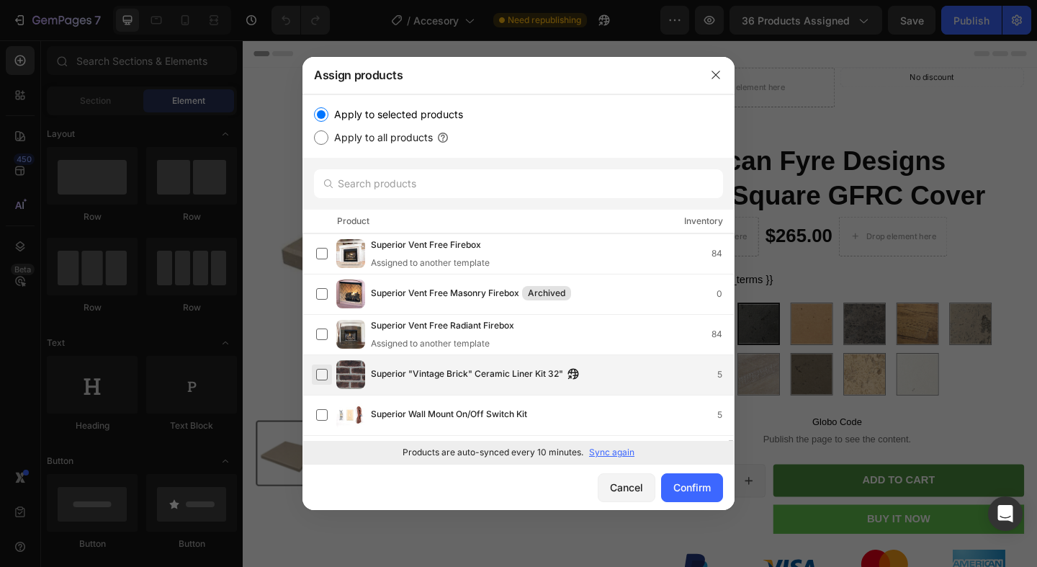
click at [326, 372] on label at bounding box center [322, 375] width 12 height 12
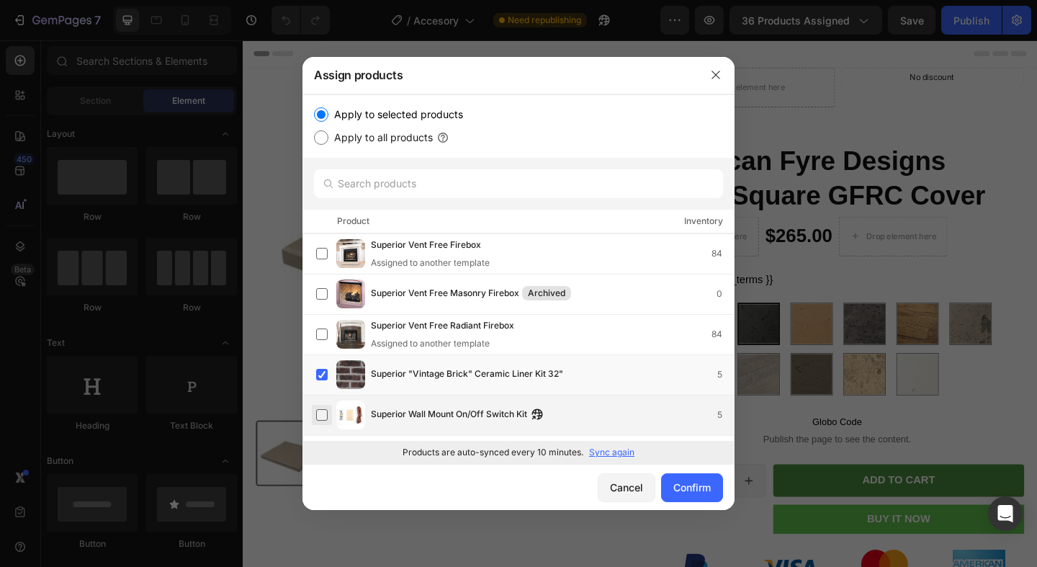
scroll to position [34110, 0]
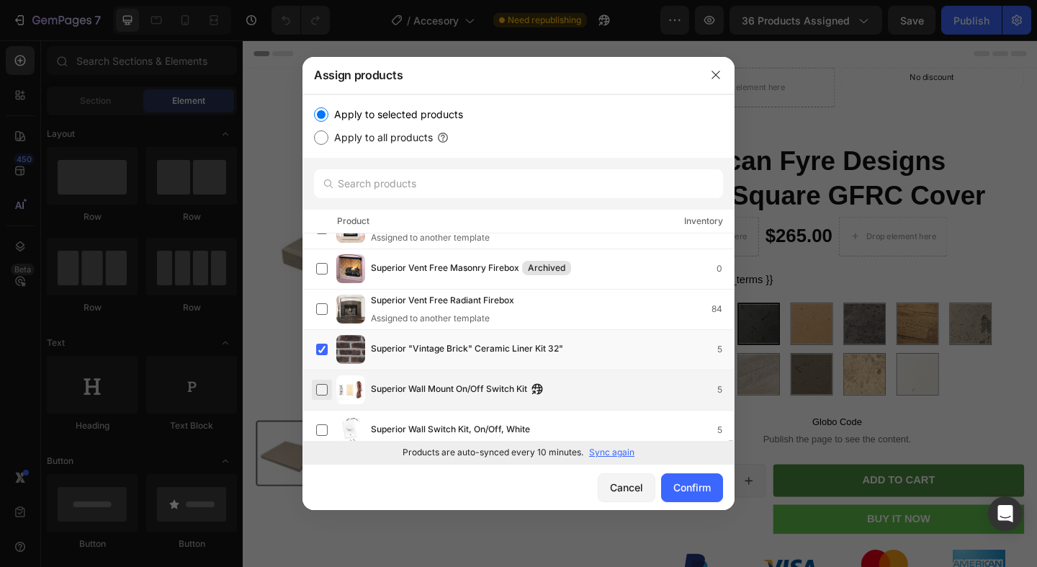
click at [325, 388] on label at bounding box center [322, 390] width 12 height 12
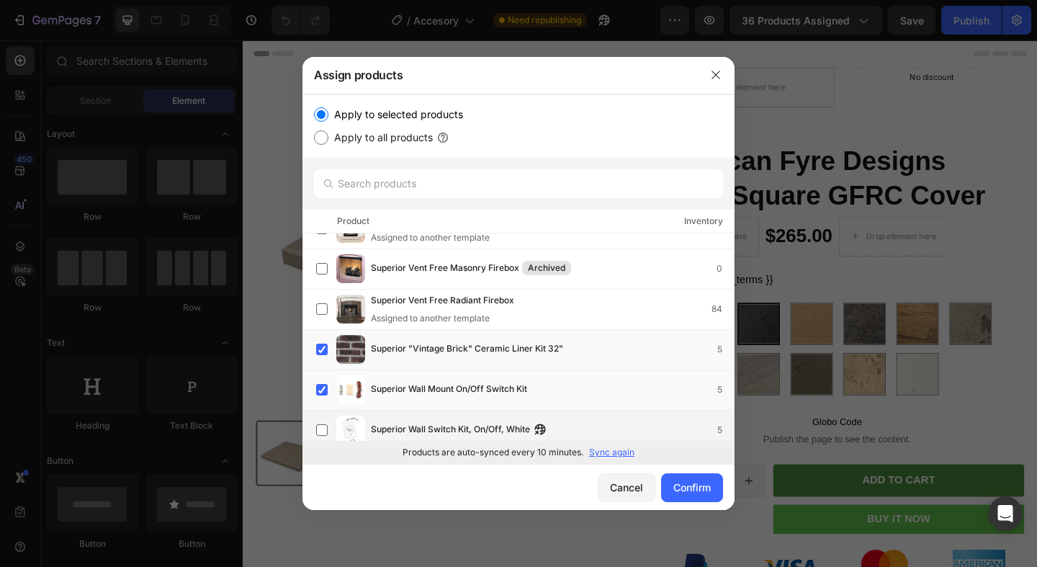
scroll to position [34156, 0]
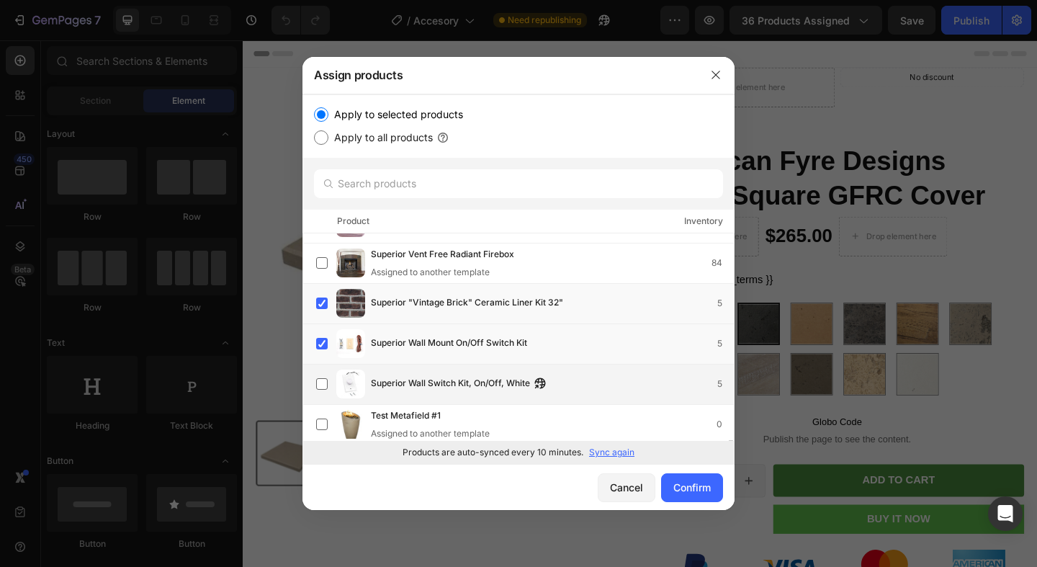
click at [320, 398] on div "Superior Wall Switch Kit, On/Off, White 5" at bounding box center [519, 384] width 432 height 40
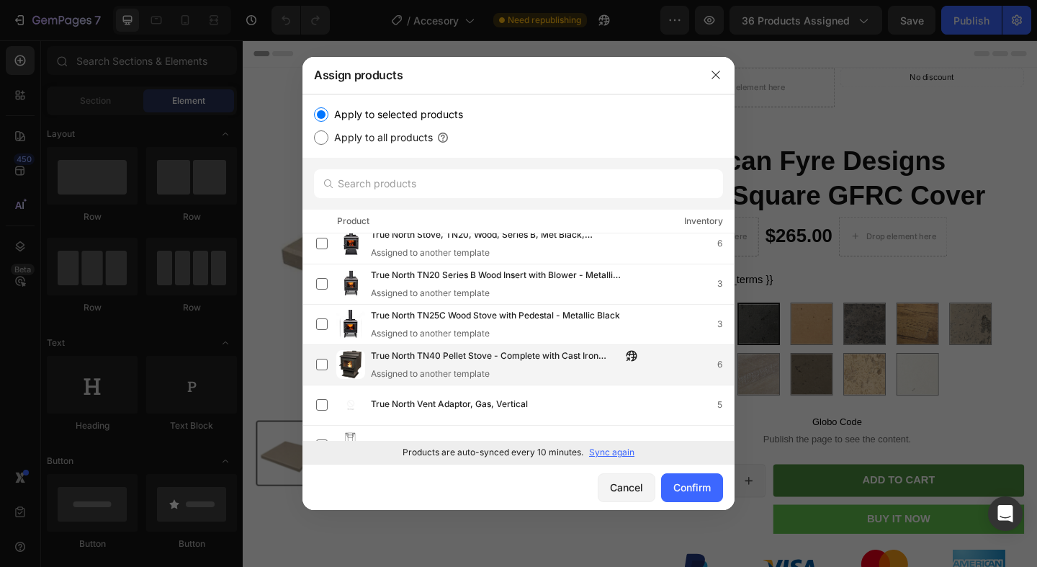
scroll to position [34610, 0]
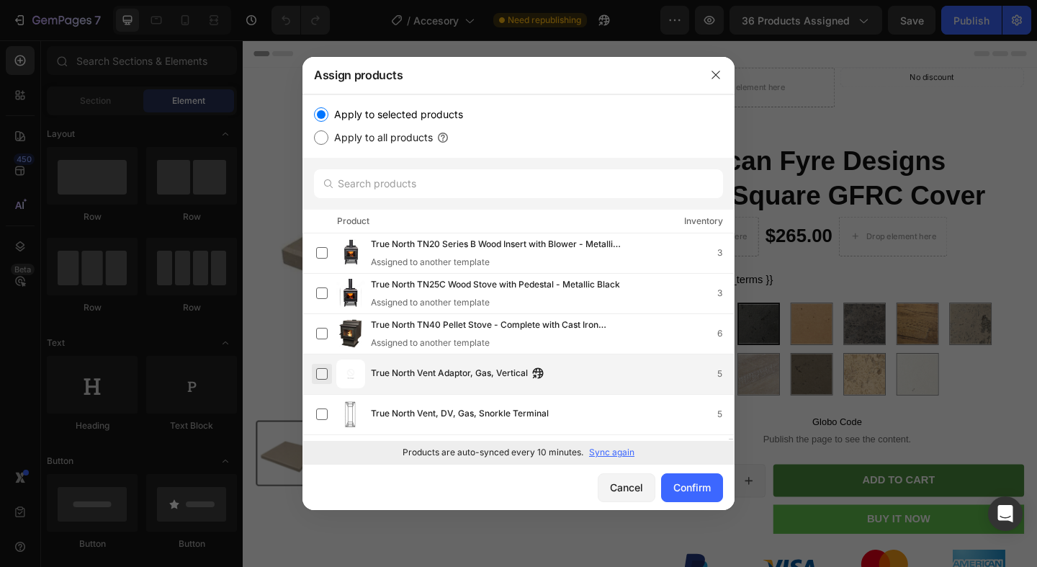
click at [318, 372] on label at bounding box center [322, 374] width 12 height 12
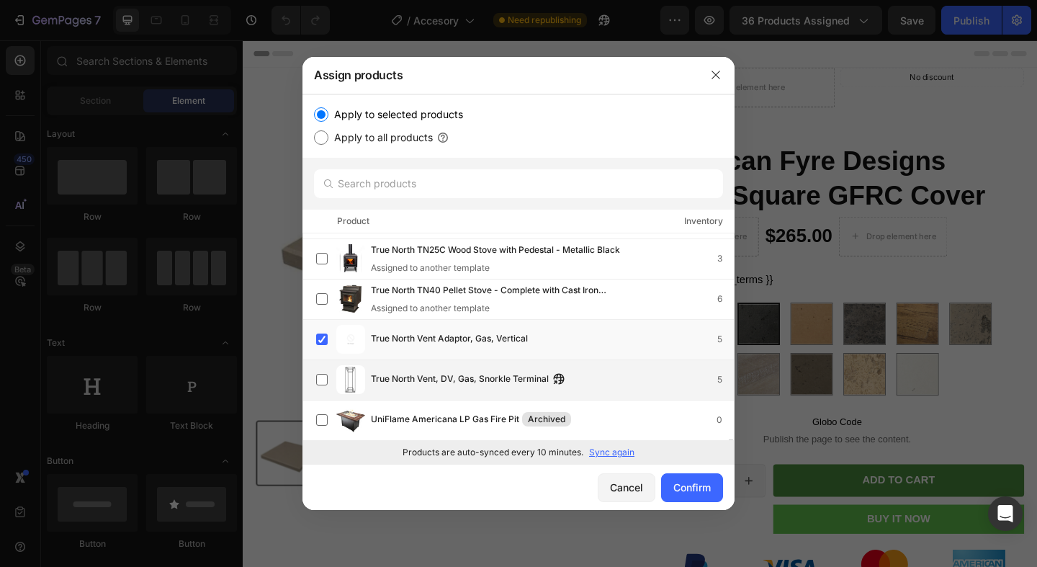
click at [317, 366] on div "True North Vent, DV, Gas, Snorkle Terminal 5" at bounding box center [525, 379] width 418 height 29
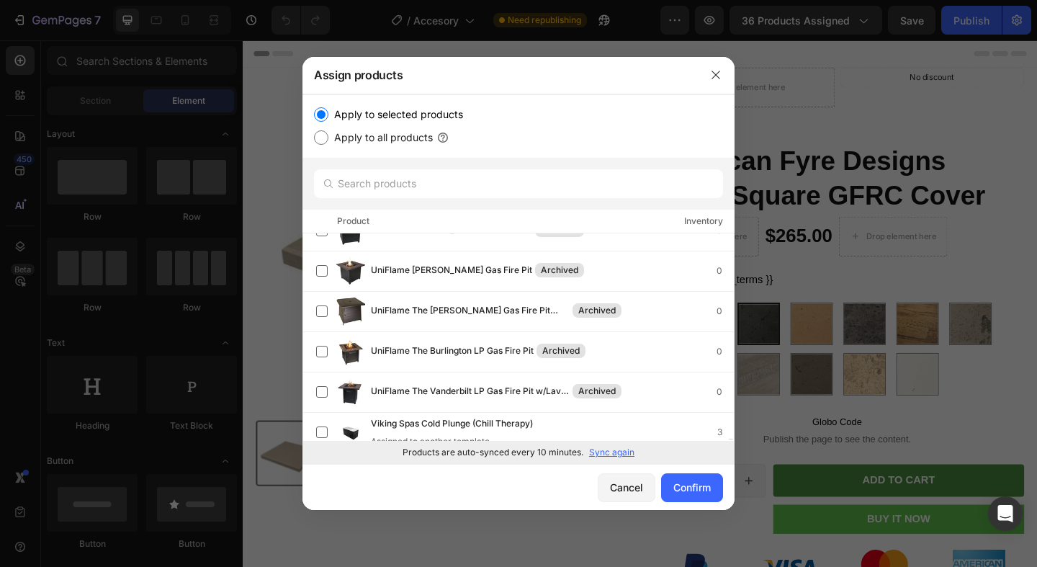
scroll to position [35332, 0]
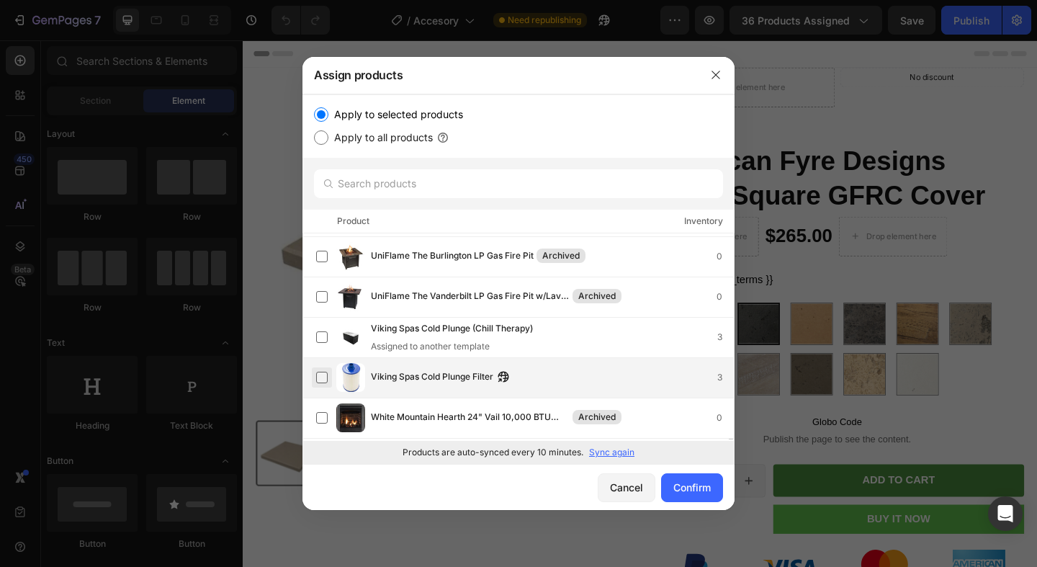
click at [328, 375] on label at bounding box center [322, 378] width 12 height 12
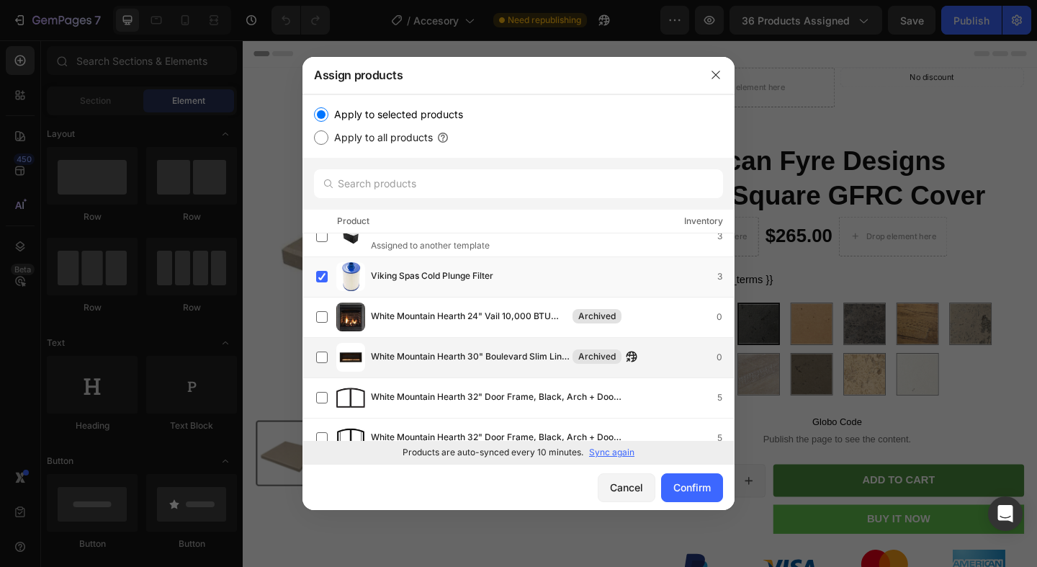
scroll to position [35480, 0]
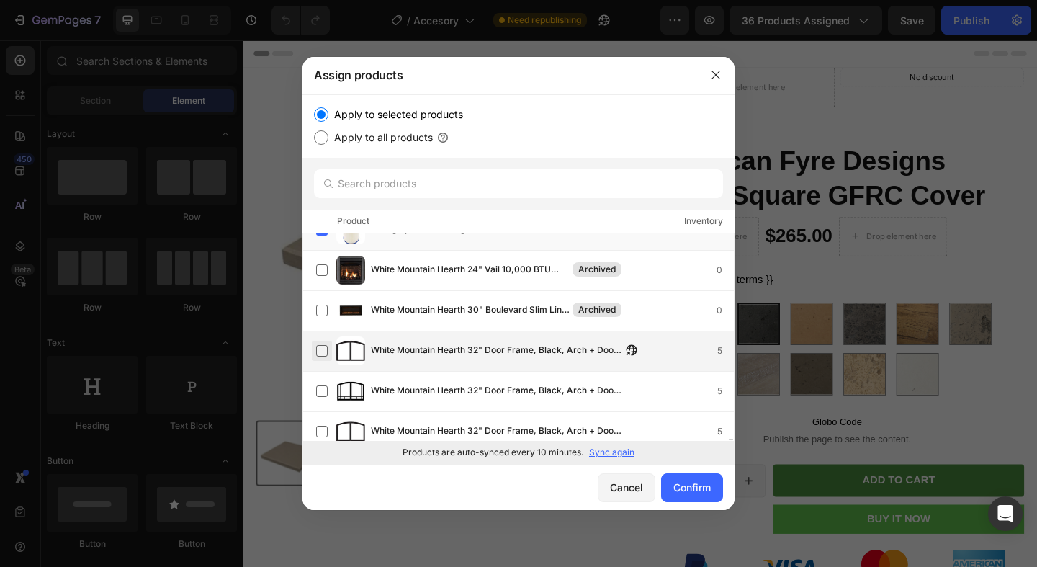
click at [323, 350] on label at bounding box center [322, 351] width 12 height 12
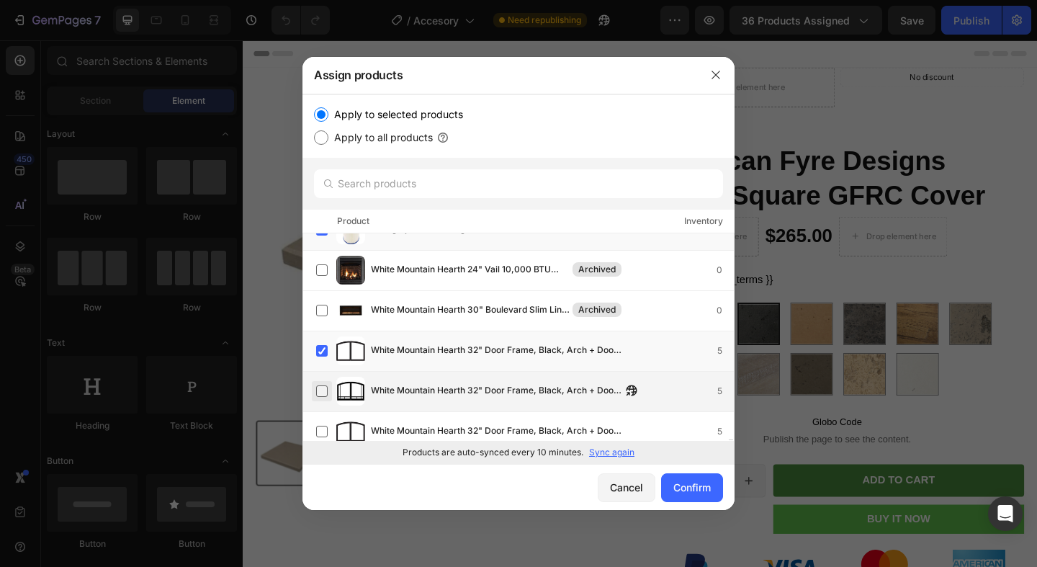
click at [321, 388] on label at bounding box center [322, 391] width 12 height 12
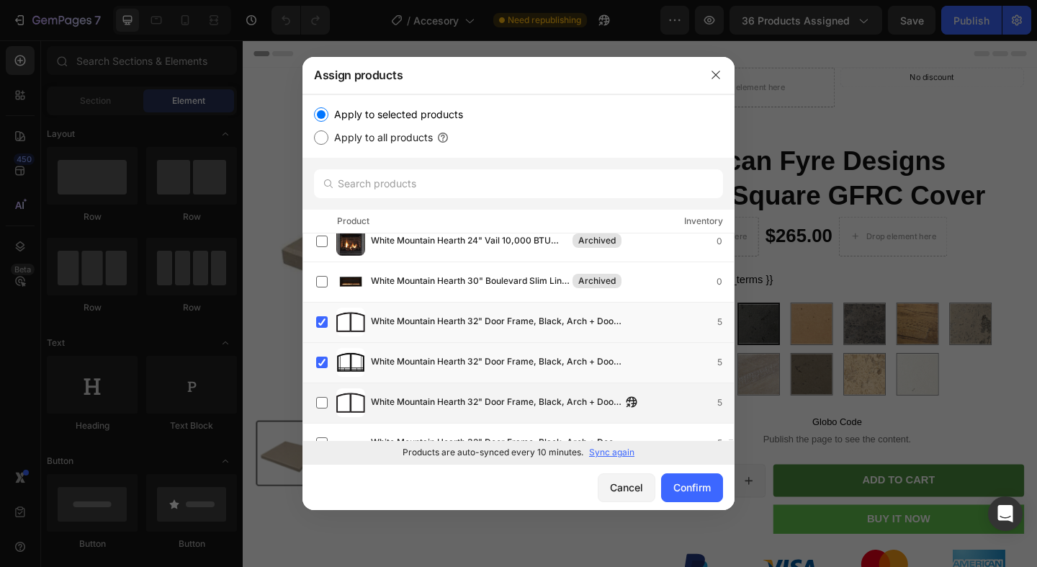
click at [321, 389] on div "White Mountain Hearth 32" Door Frame, Black, Arch + Door Set, 32S, Hammered Pew…" at bounding box center [525, 402] width 418 height 29
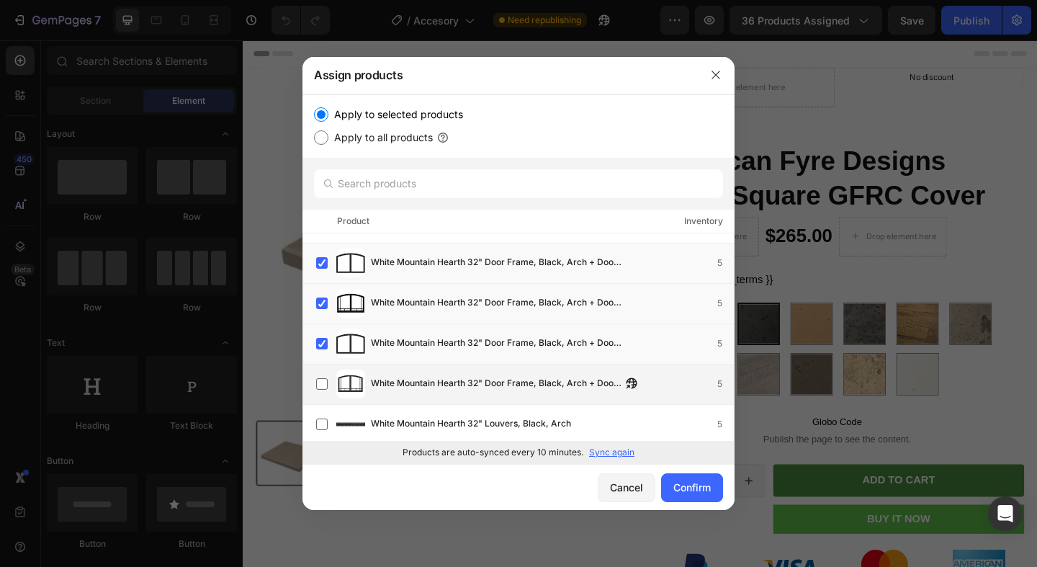
scroll to position [35591, 0]
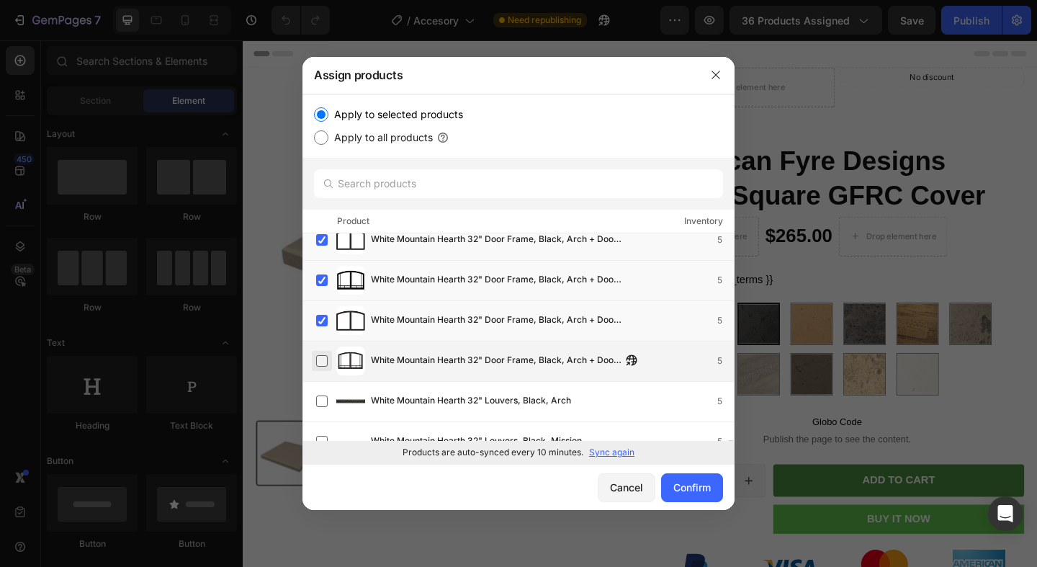
click at [325, 362] on label at bounding box center [322, 361] width 12 height 12
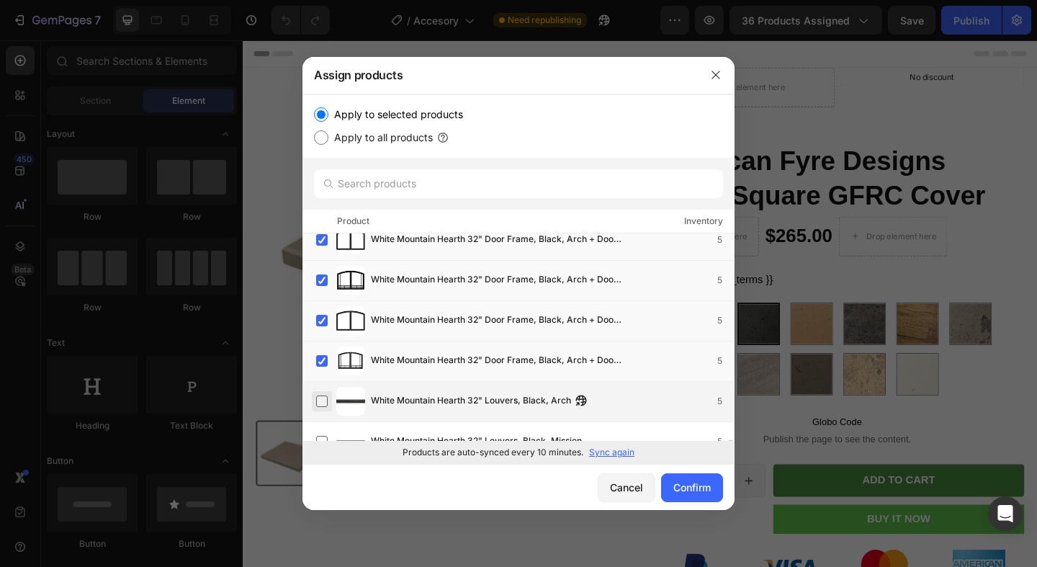
click at [323, 395] on label at bounding box center [322, 401] width 12 height 12
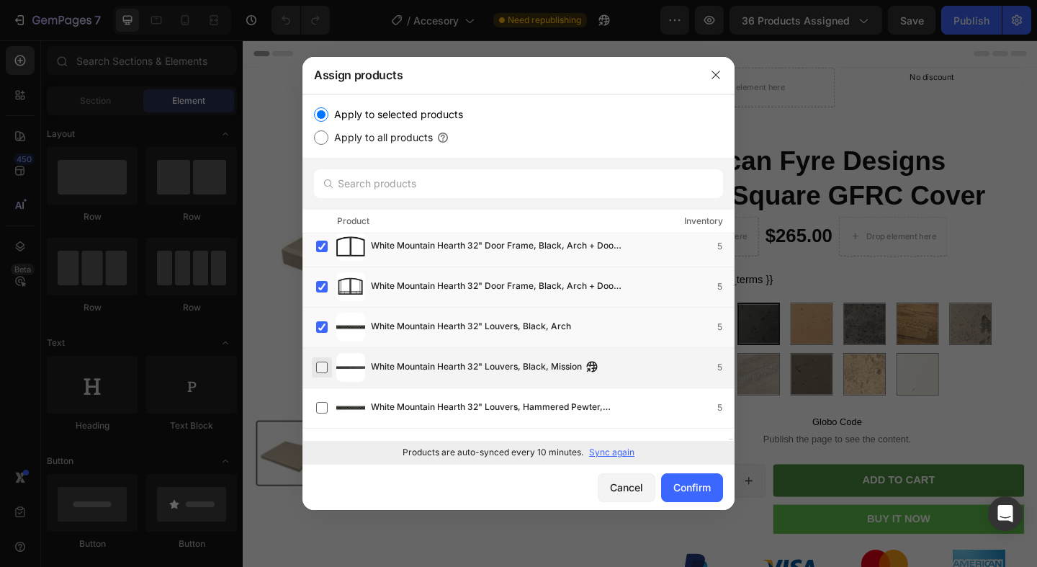
scroll to position [35680, 0]
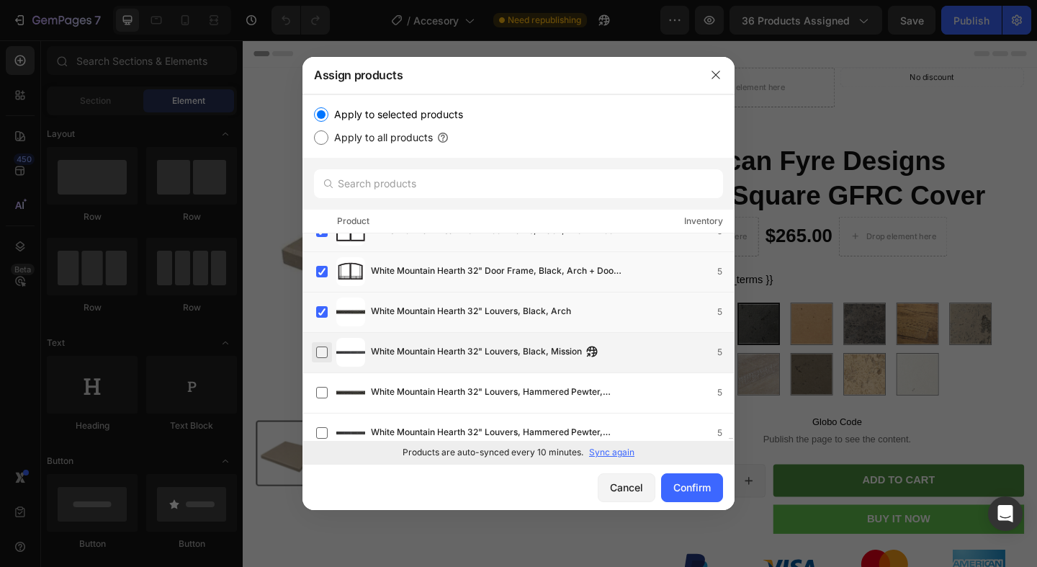
click at [322, 353] on label at bounding box center [322, 352] width 12 height 12
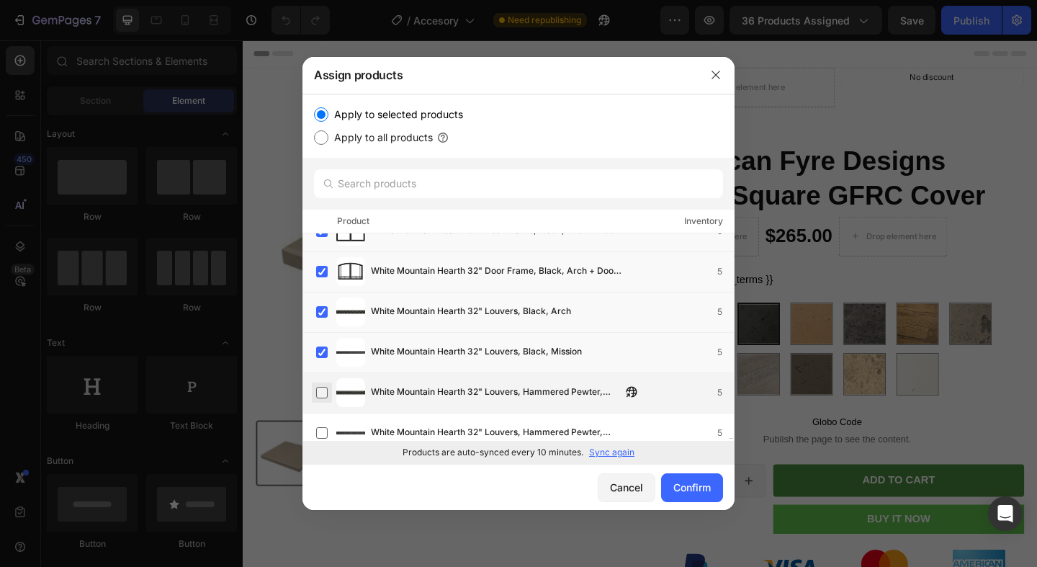
click at [320, 393] on label at bounding box center [322, 393] width 12 height 12
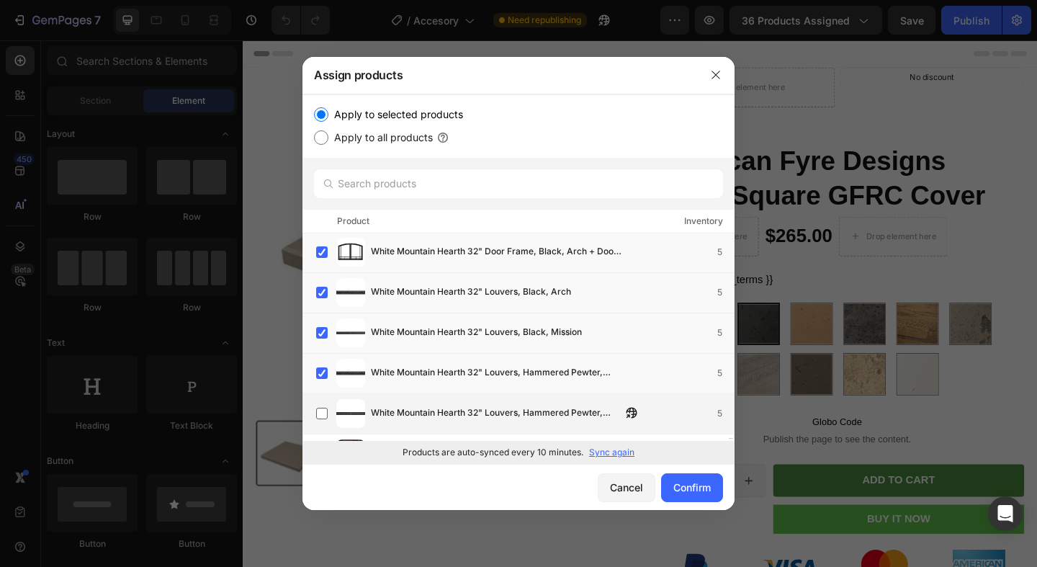
click at [321, 402] on div "White Mountain Hearth 32" Louvers, Hammered Pewter, Mission 5" at bounding box center [525, 413] width 418 height 29
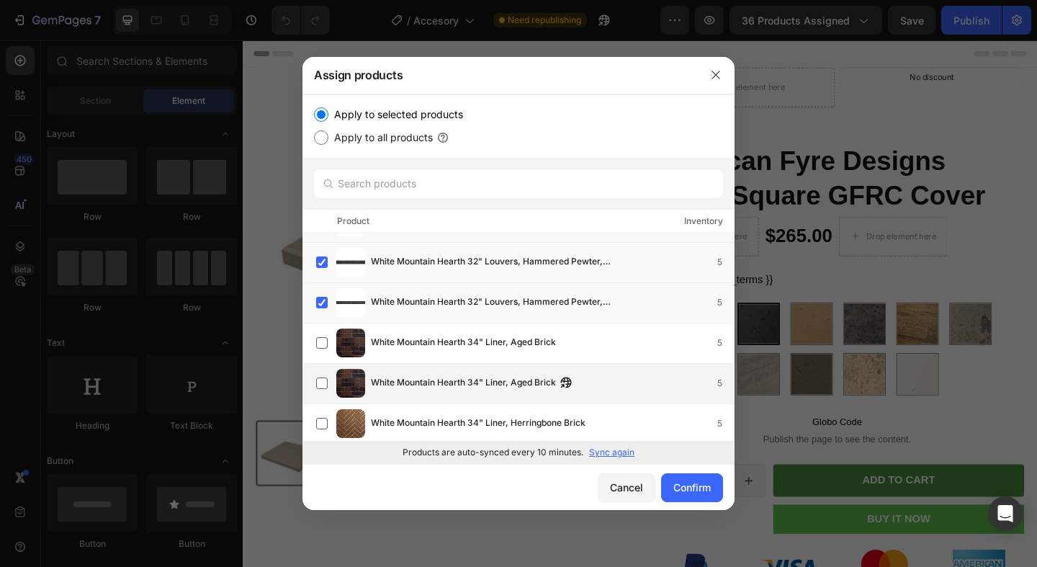
scroll to position [35850, 0]
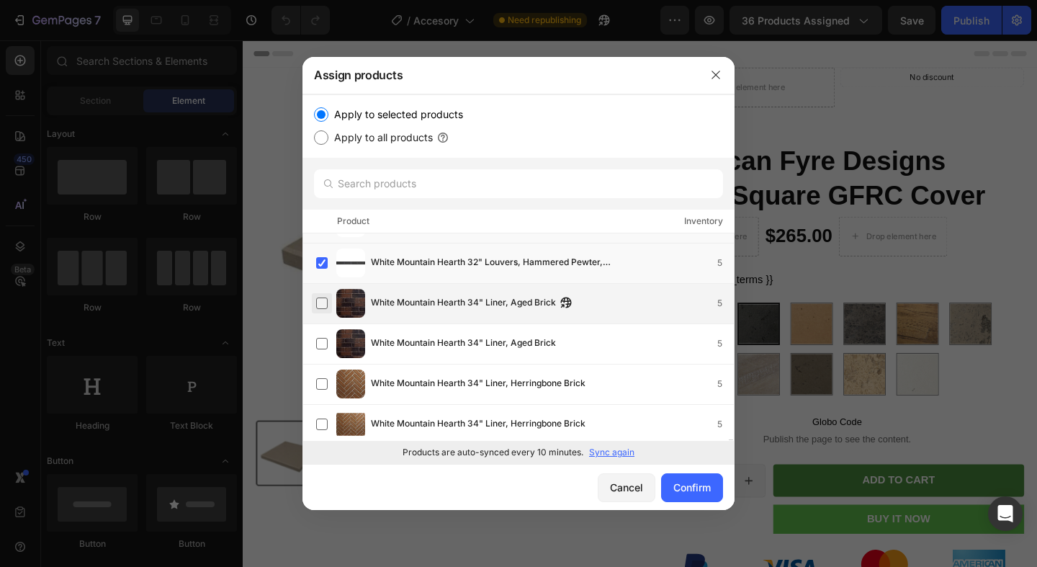
click at [322, 298] on label at bounding box center [322, 303] width 12 height 12
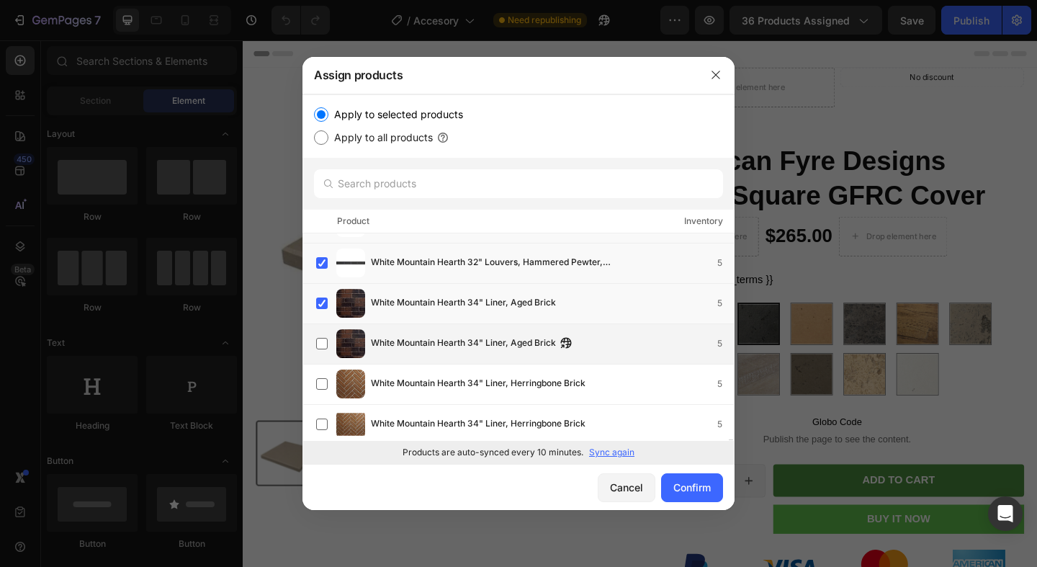
click at [318, 331] on div "White Mountain Hearth 34" Liner, Aged Brick 5" at bounding box center [525, 343] width 418 height 29
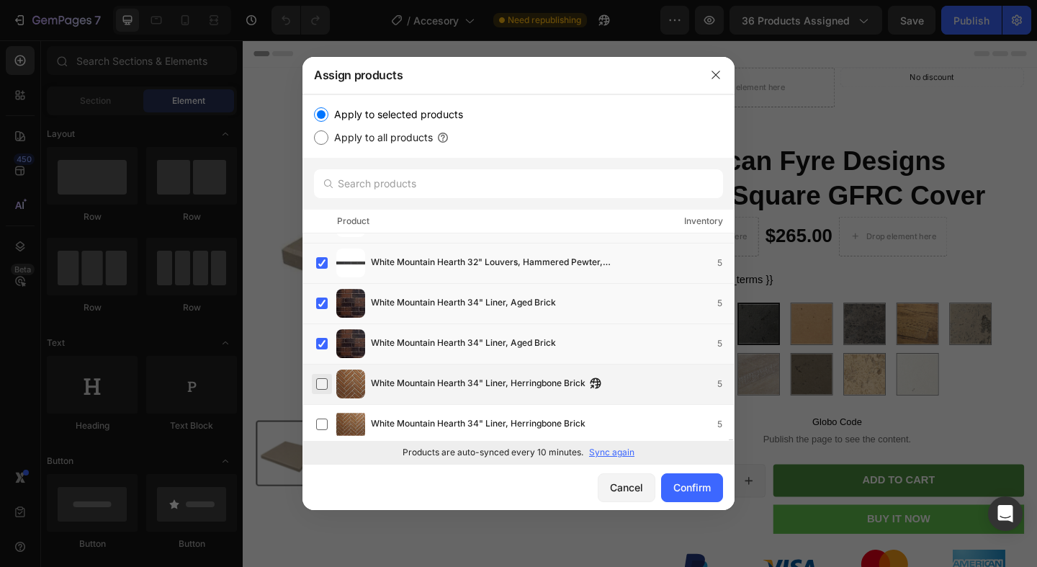
click at [321, 380] on label at bounding box center [322, 384] width 12 height 12
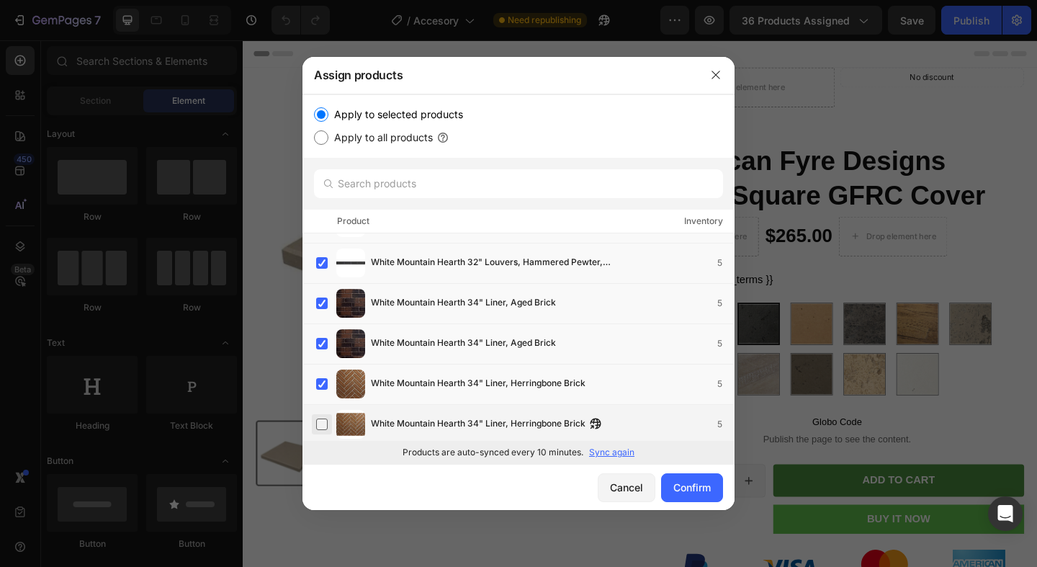
scroll to position [35901, 0]
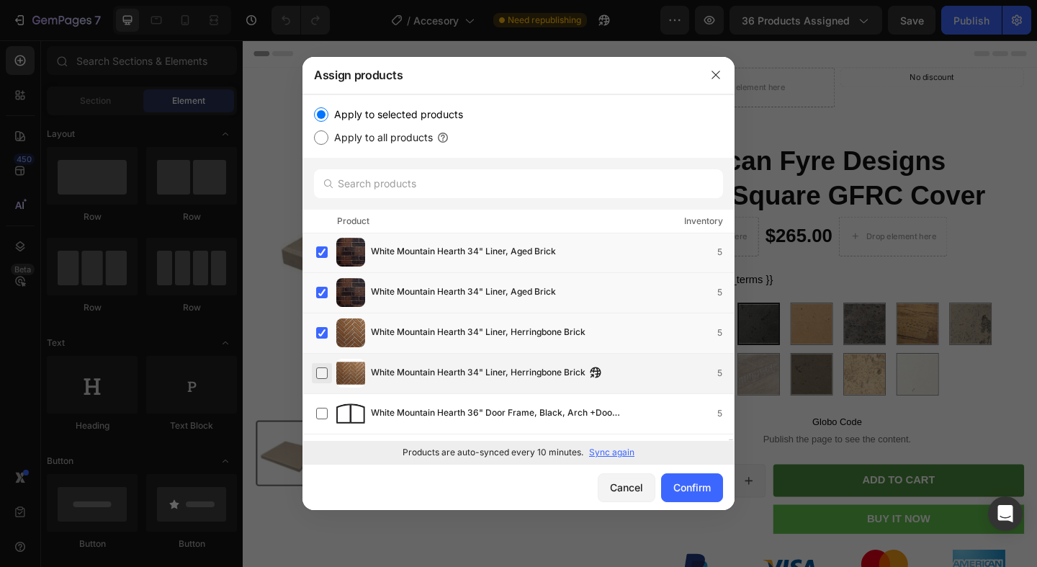
click at [321, 372] on label at bounding box center [322, 373] width 12 height 12
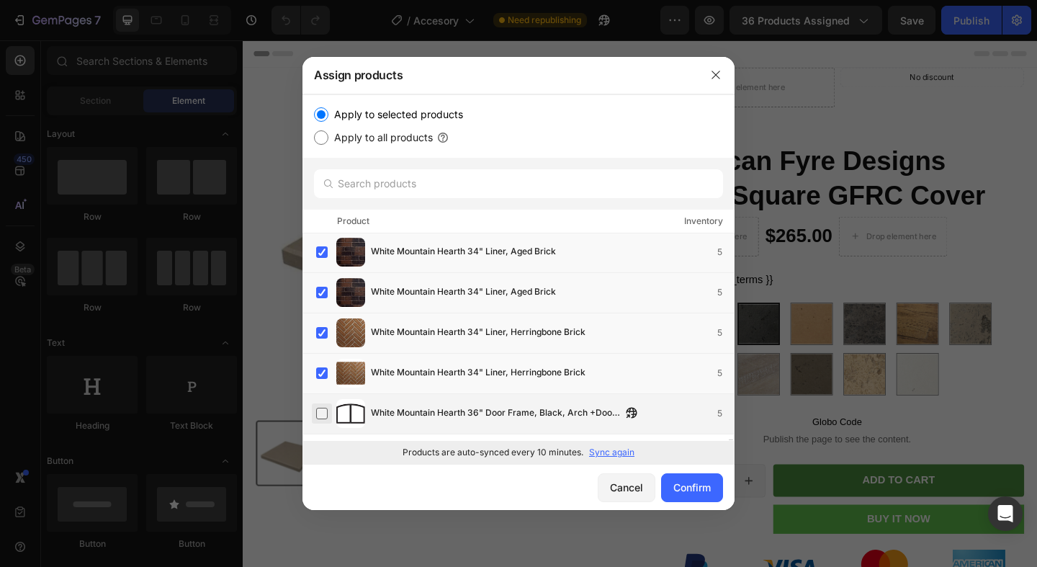
click at [325, 408] on label at bounding box center [322, 414] width 12 height 12
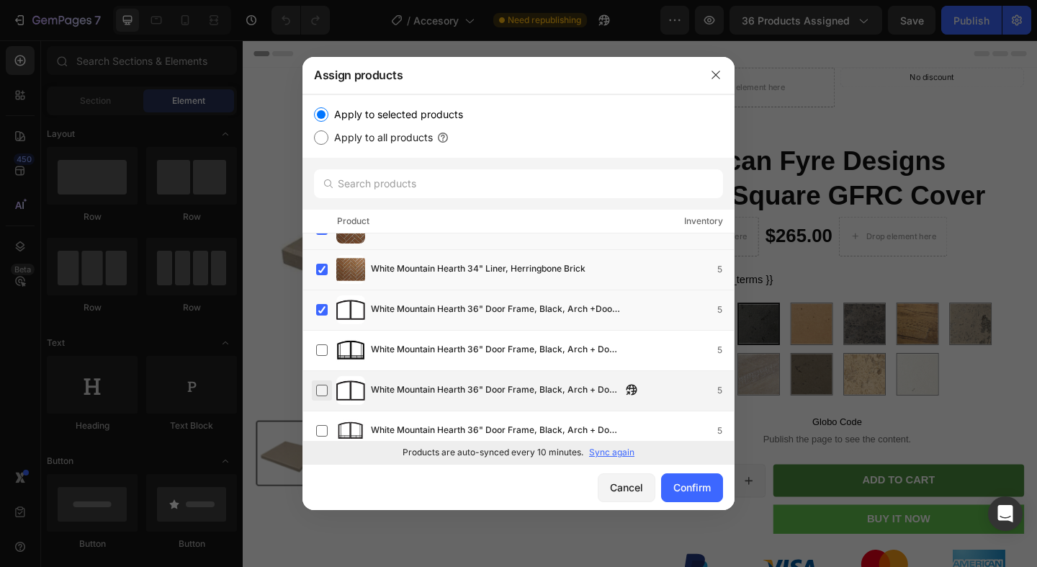
scroll to position [36021, 0]
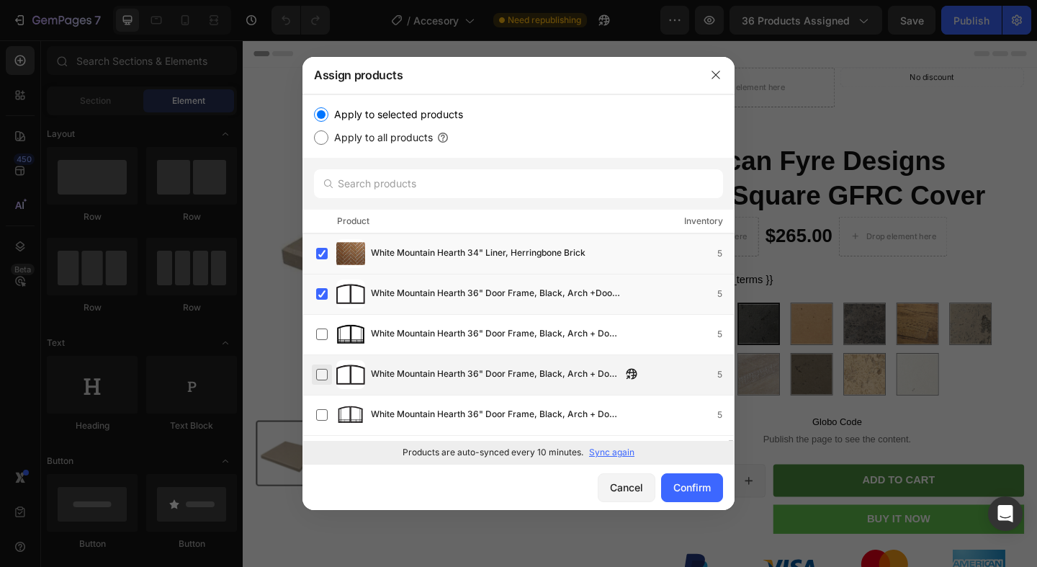
click at [326, 374] on label at bounding box center [322, 375] width 12 height 12
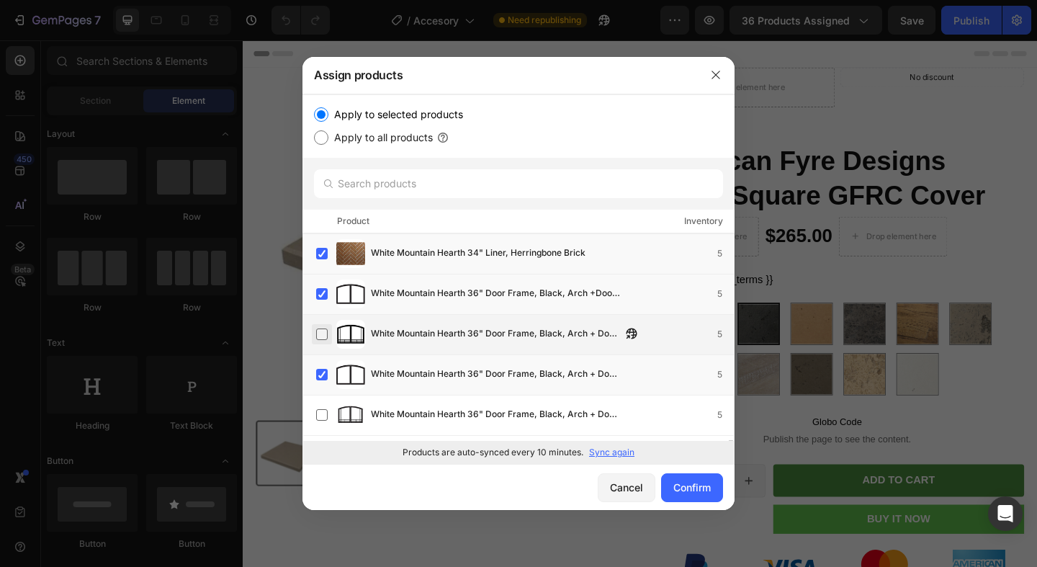
click at [319, 339] on label at bounding box center [322, 334] width 12 height 12
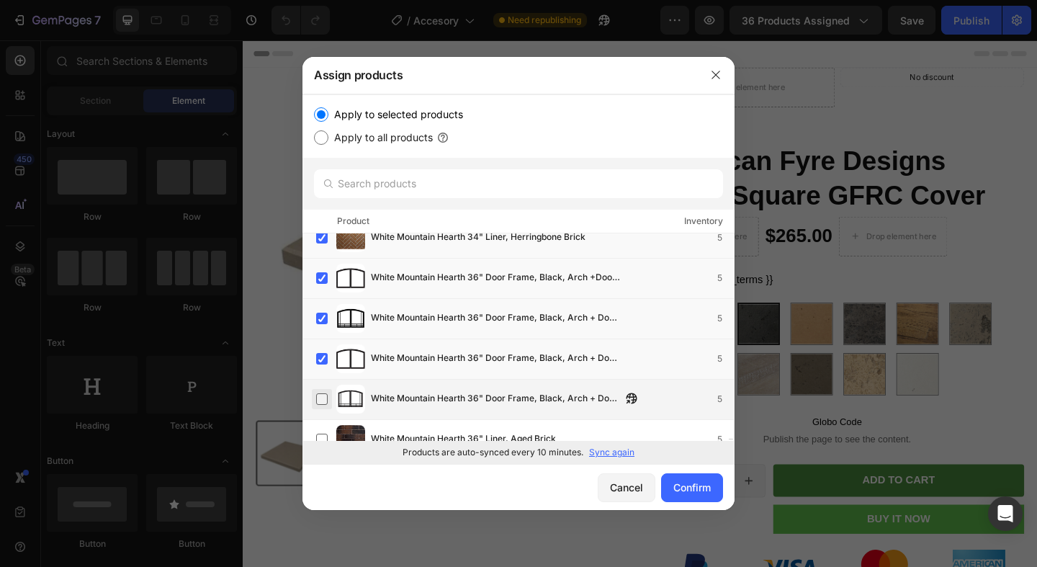
scroll to position [36052, 0]
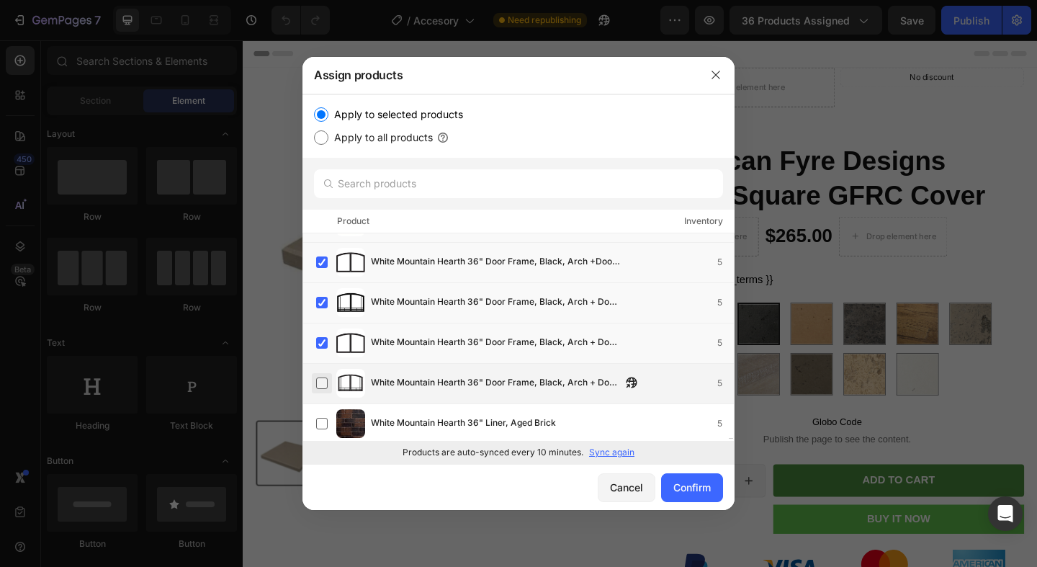
click at [322, 379] on label at bounding box center [322, 383] width 12 height 12
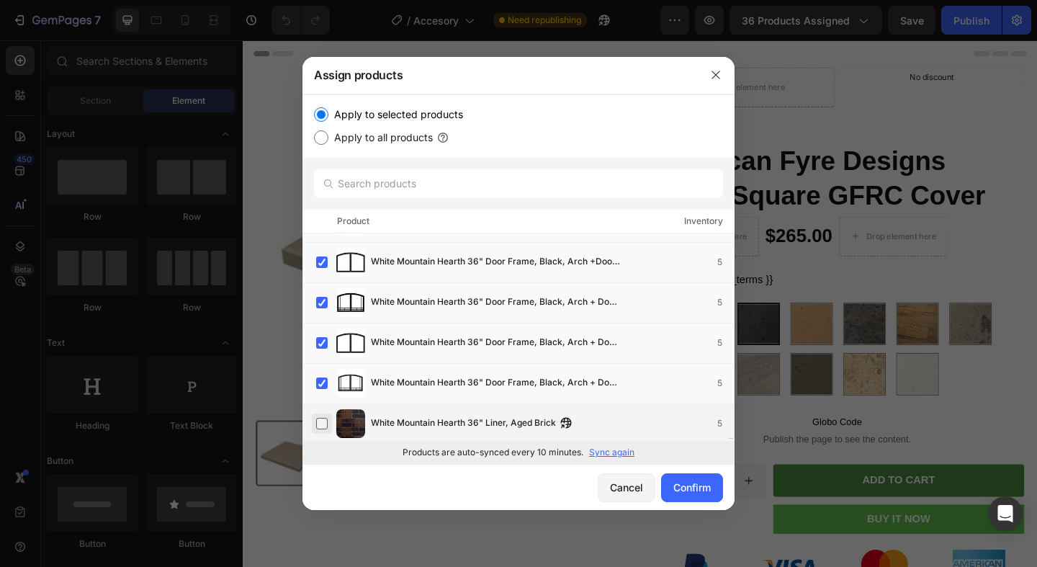
click at [321, 418] on label at bounding box center [322, 424] width 12 height 12
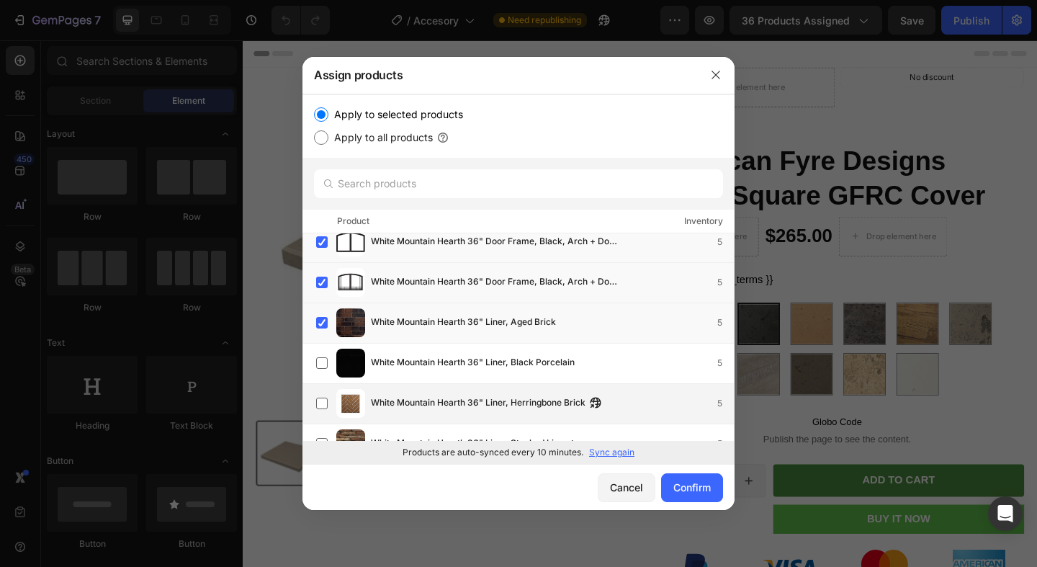
scroll to position [36178, 0]
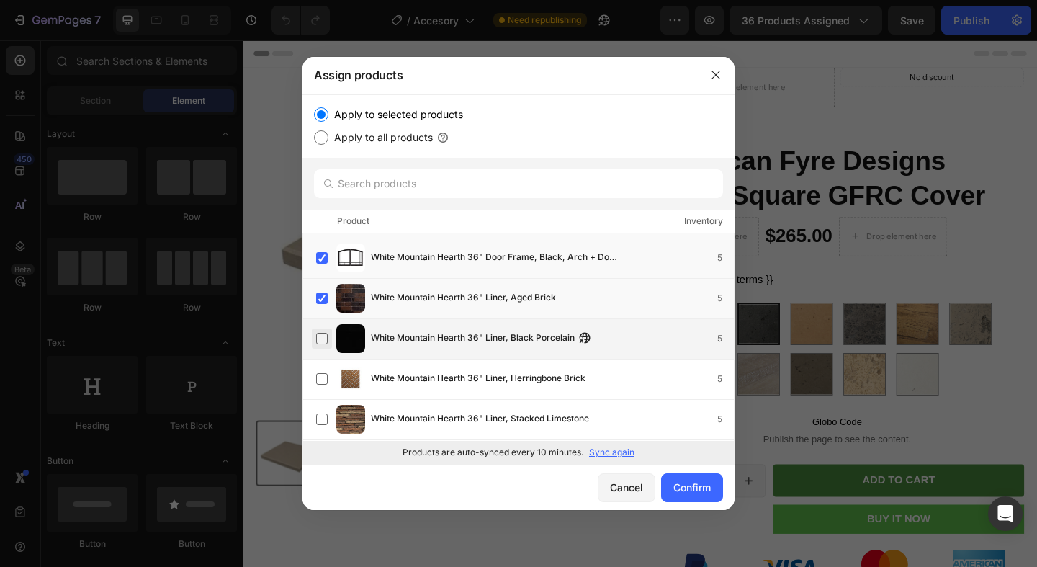
click at [318, 340] on label at bounding box center [322, 339] width 12 height 12
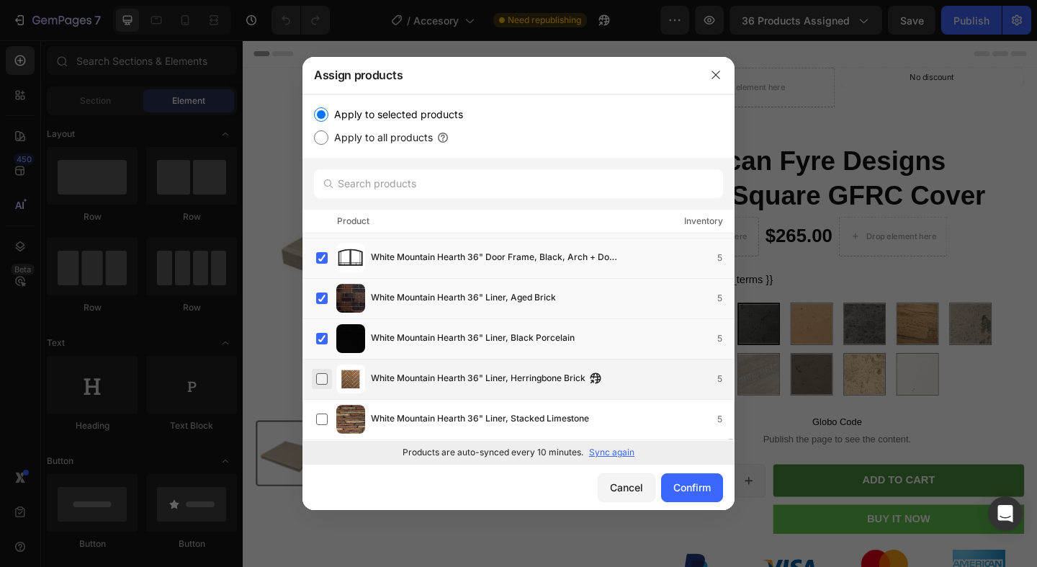
click at [318, 373] on label at bounding box center [322, 379] width 12 height 12
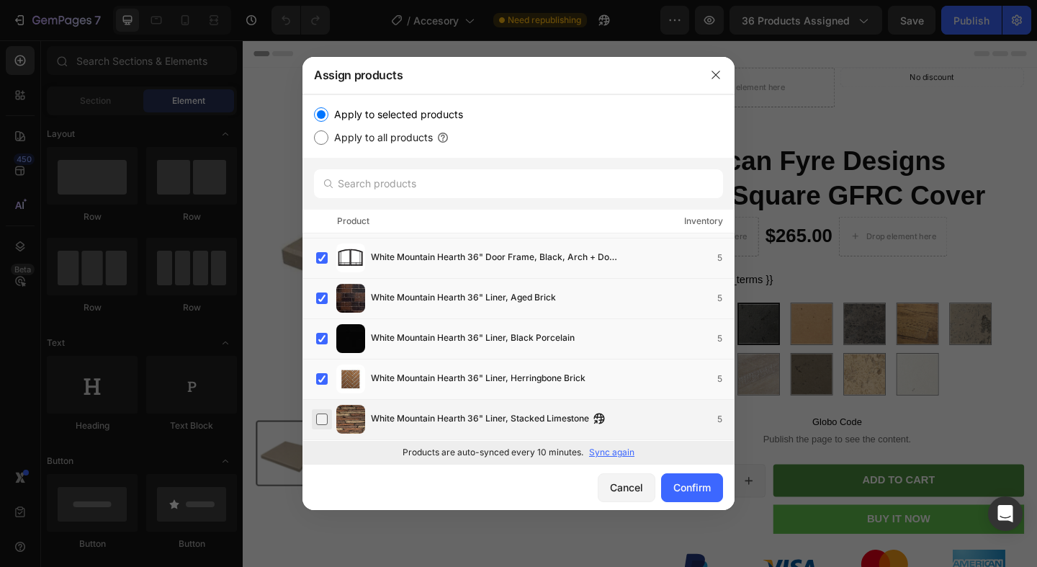
scroll to position [36218, 0]
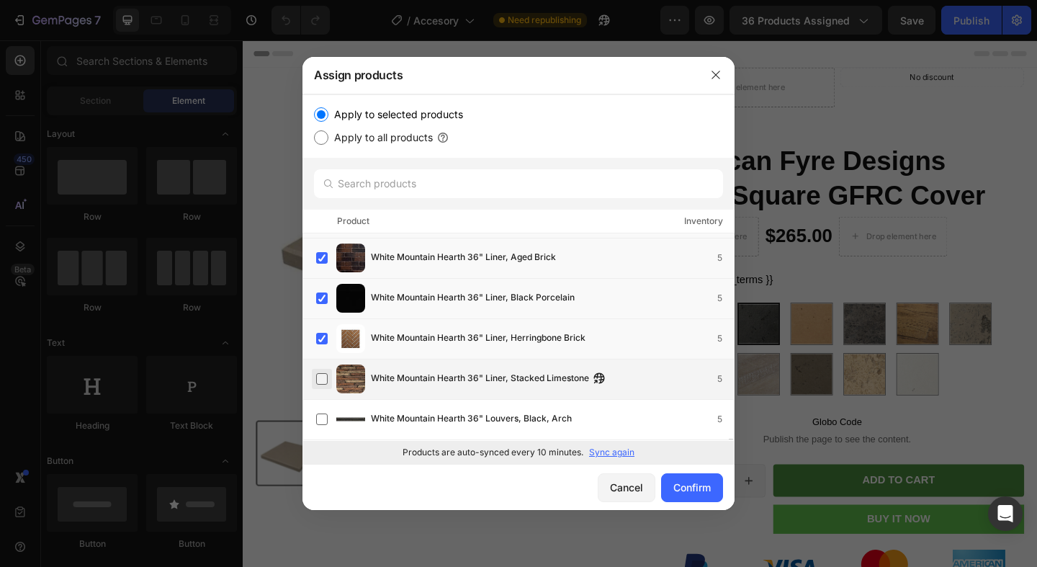
click at [318, 373] on label at bounding box center [322, 379] width 12 height 12
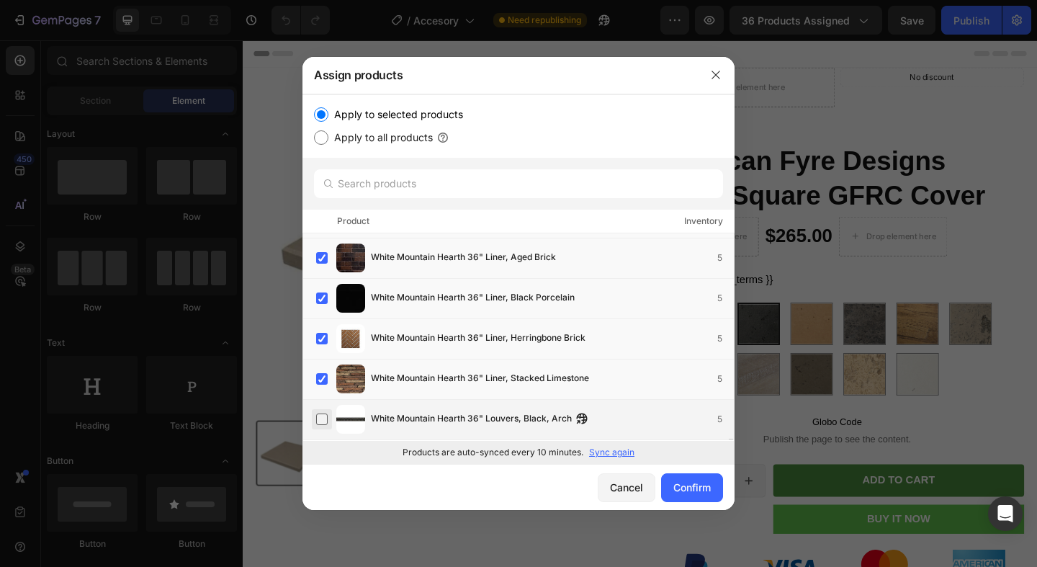
click at [324, 413] on label at bounding box center [322, 419] width 12 height 12
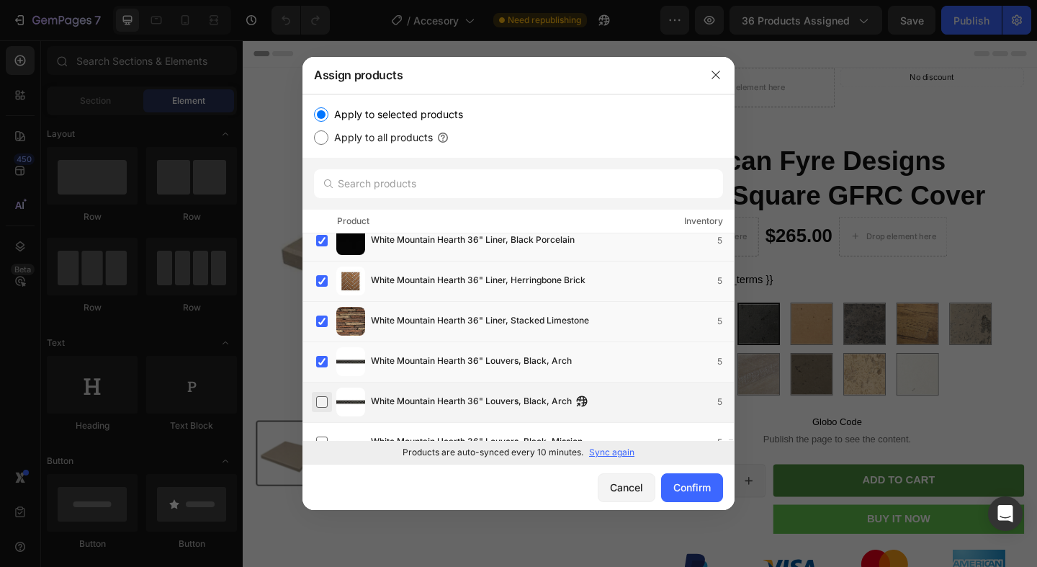
click at [325, 403] on label at bounding box center [322, 402] width 12 height 12
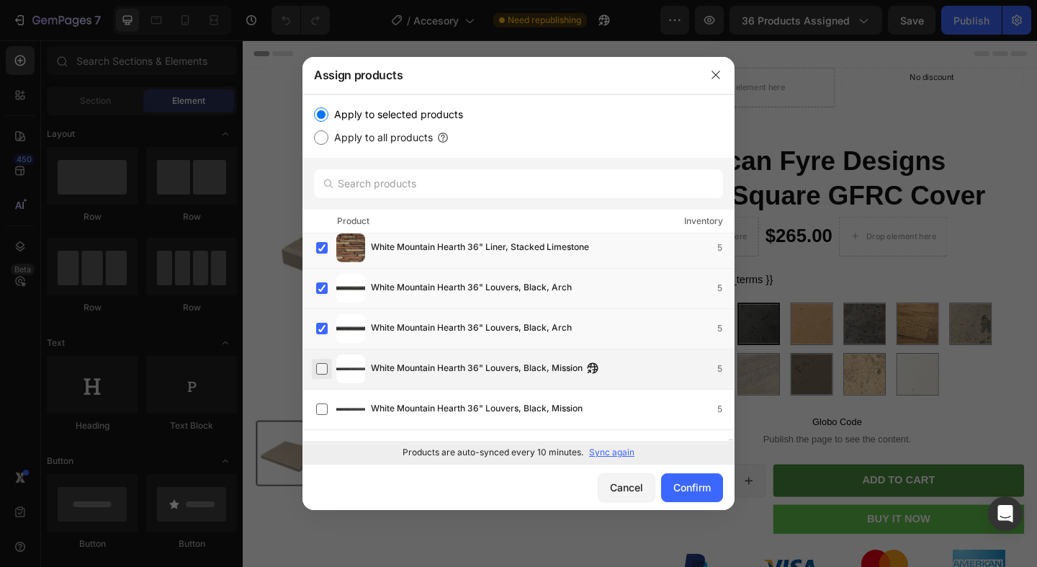
click at [326, 369] on label at bounding box center [322, 369] width 12 height 12
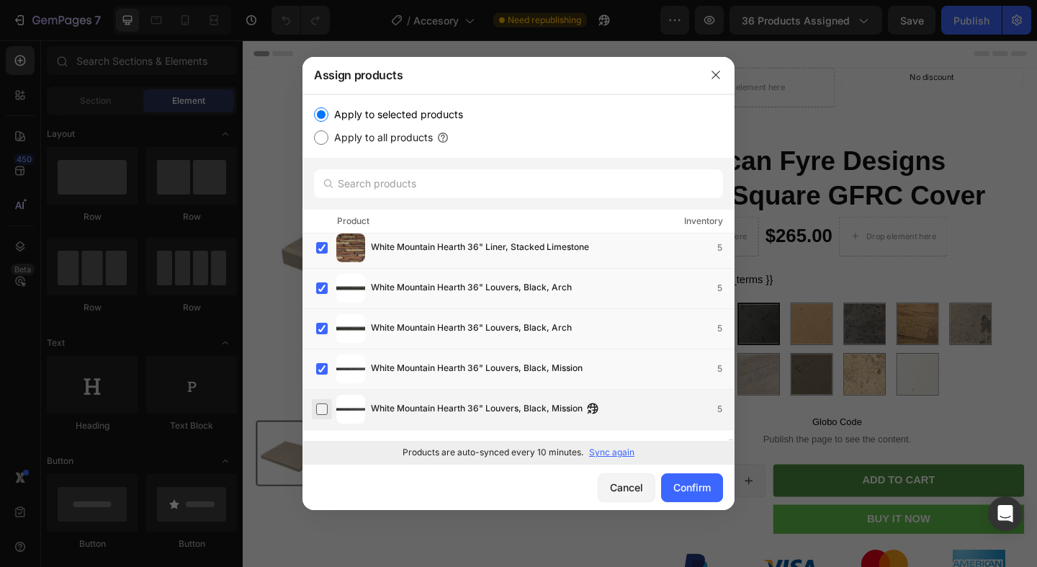
click at [319, 413] on label at bounding box center [322, 409] width 12 height 12
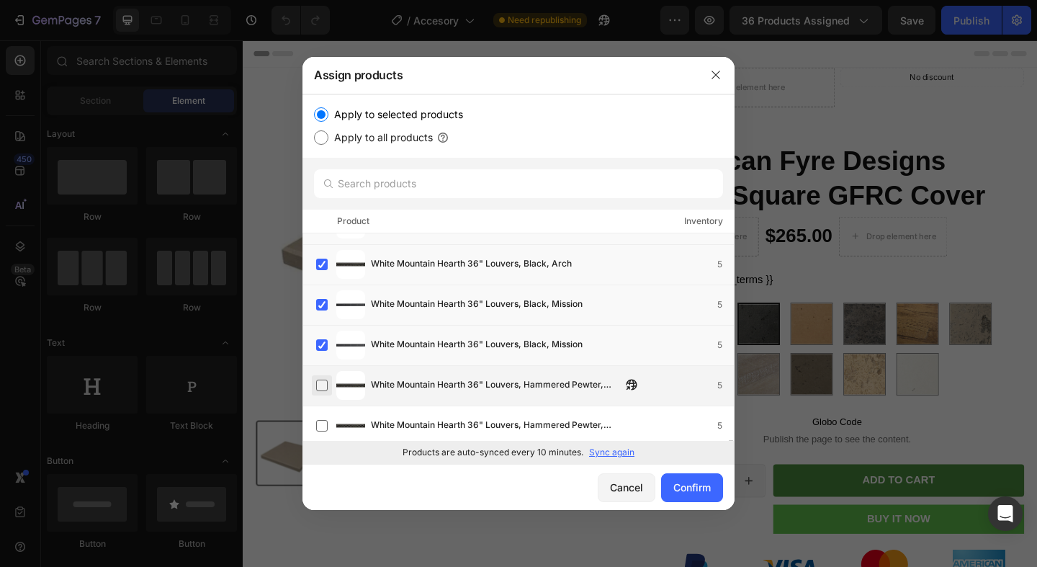
click at [324, 381] on label at bounding box center [322, 386] width 12 height 12
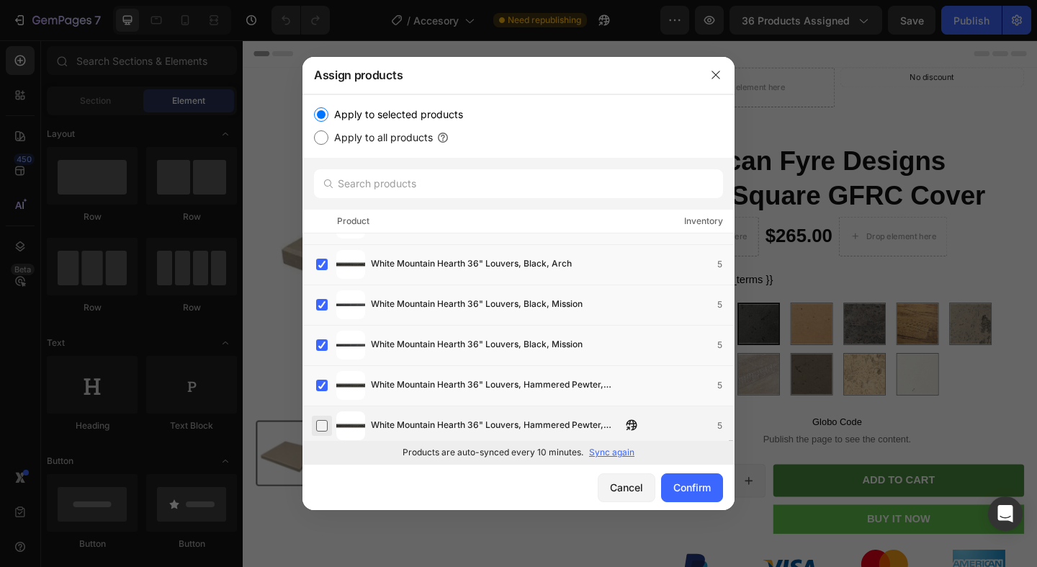
click at [326, 426] on label at bounding box center [322, 426] width 12 height 12
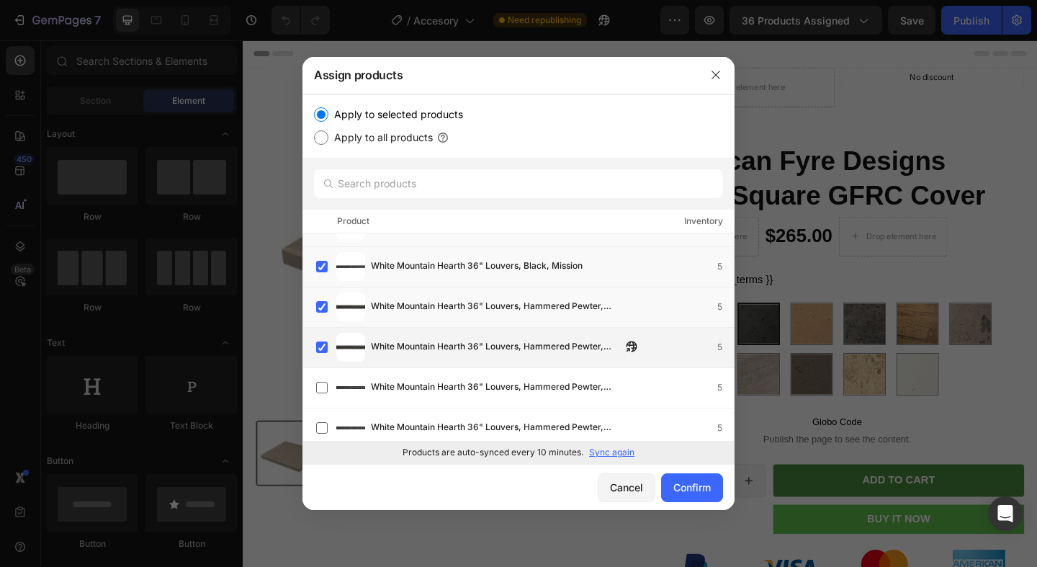
scroll to position [36531, 0]
click at [326, 344] on label at bounding box center [322, 349] width 12 height 12
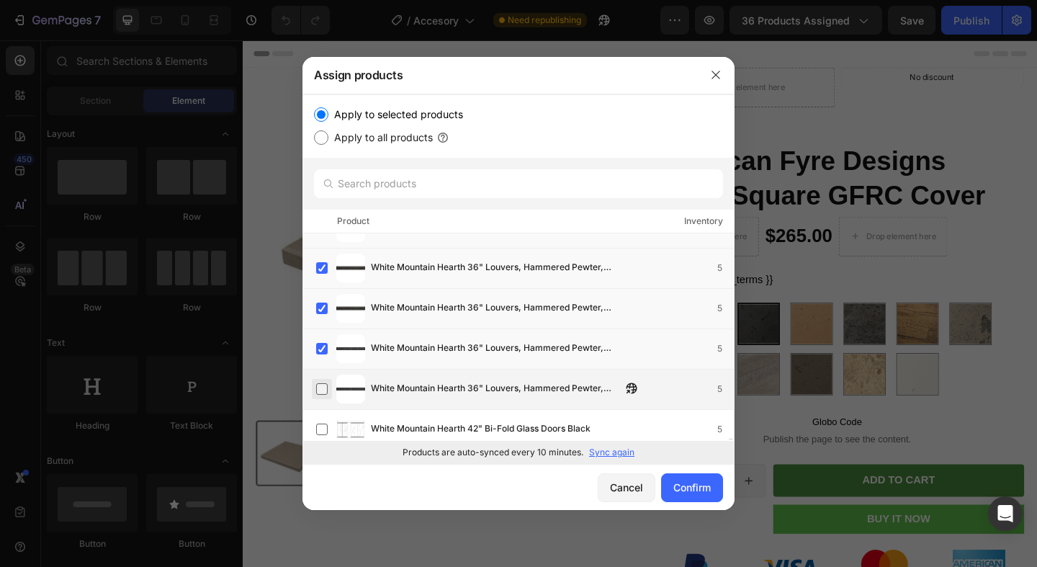
click at [320, 388] on label at bounding box center [322, 389] width 12 height 12
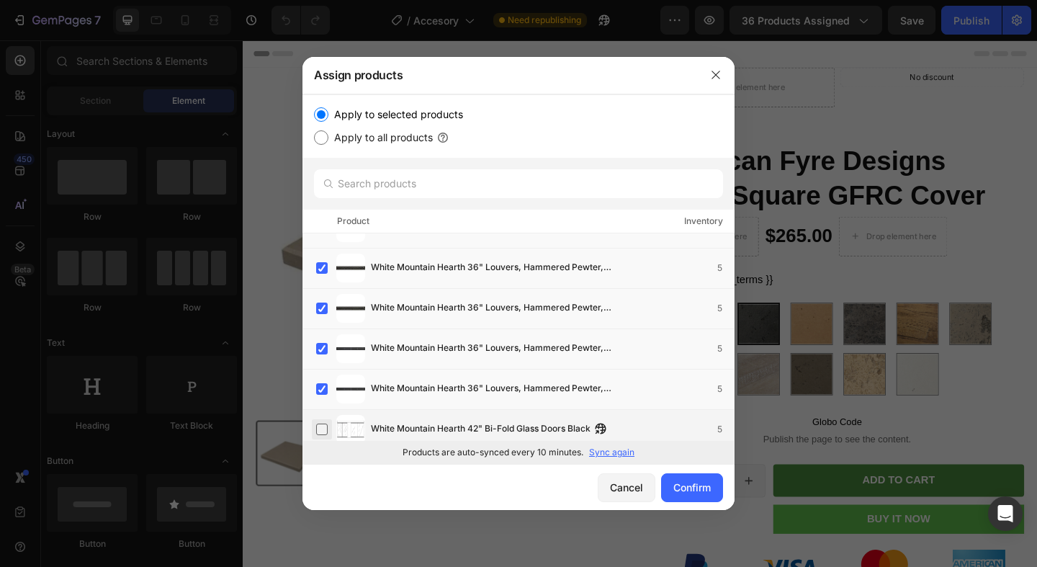
scroll to position [36558, 0]
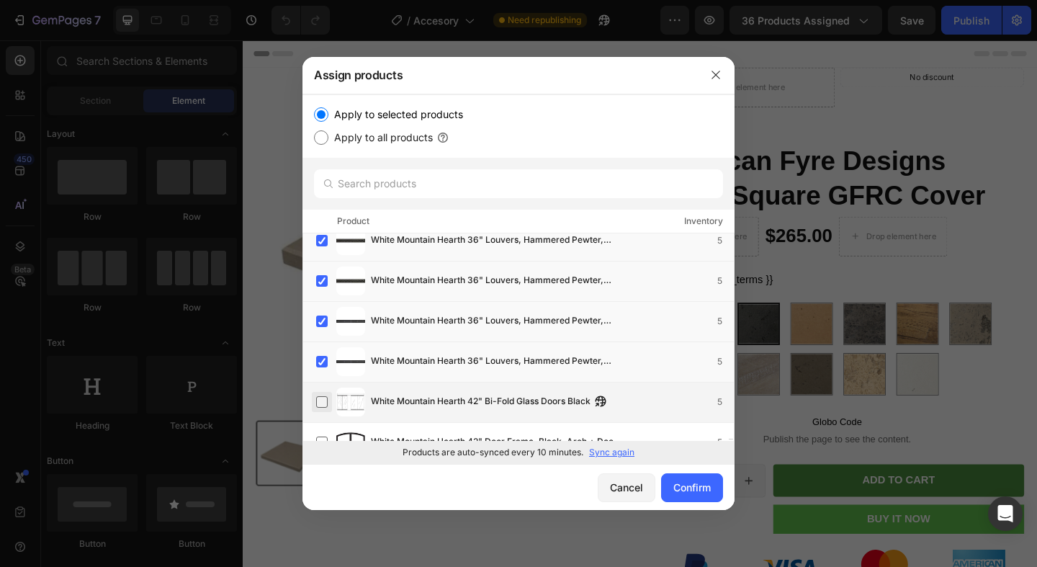
click at [319, 399] on label at bounding box center [322, 402] width 12 height 12
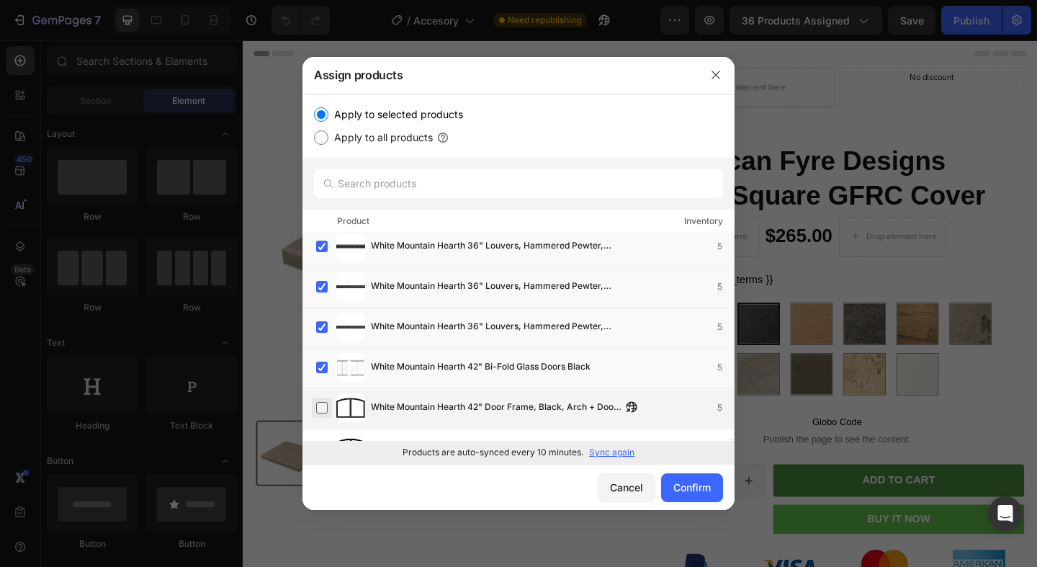
click at [323, 410] on label at bounding box center [322, 408] width 12 height 12
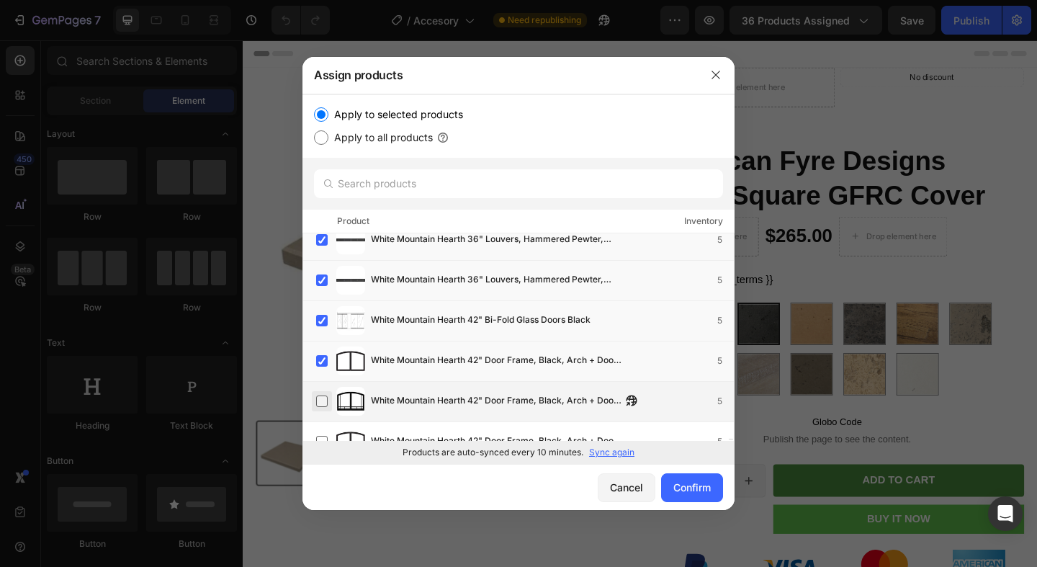
click at [325, 400] on label at bounding box center [322, 401] width 12 height 12
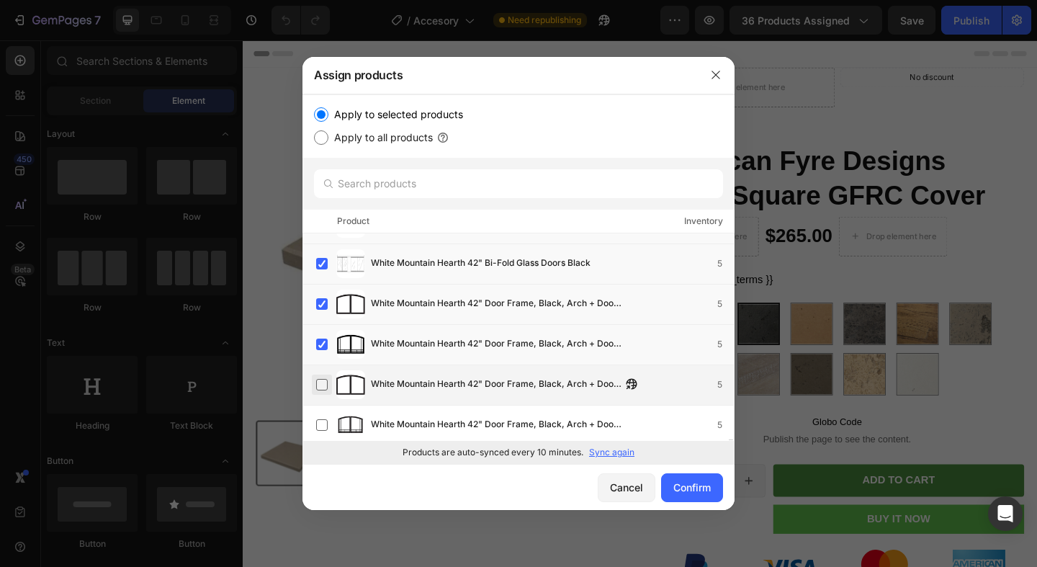
click at [326, 388] on label at bounding box center [322, 385] width 12 height 12
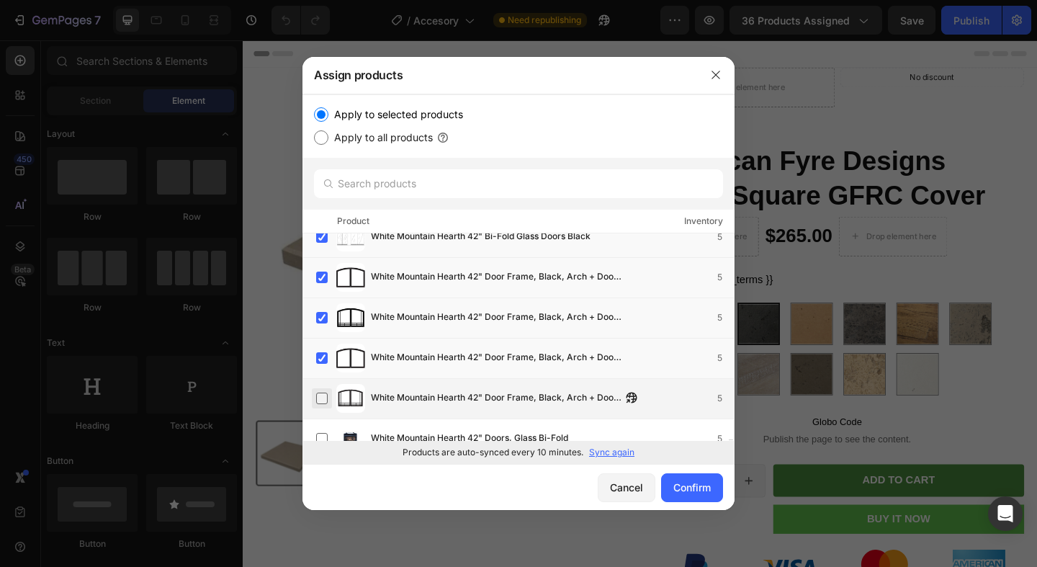
click at [326, 393] on label at bounding box center [322, 399] width 12 height 12
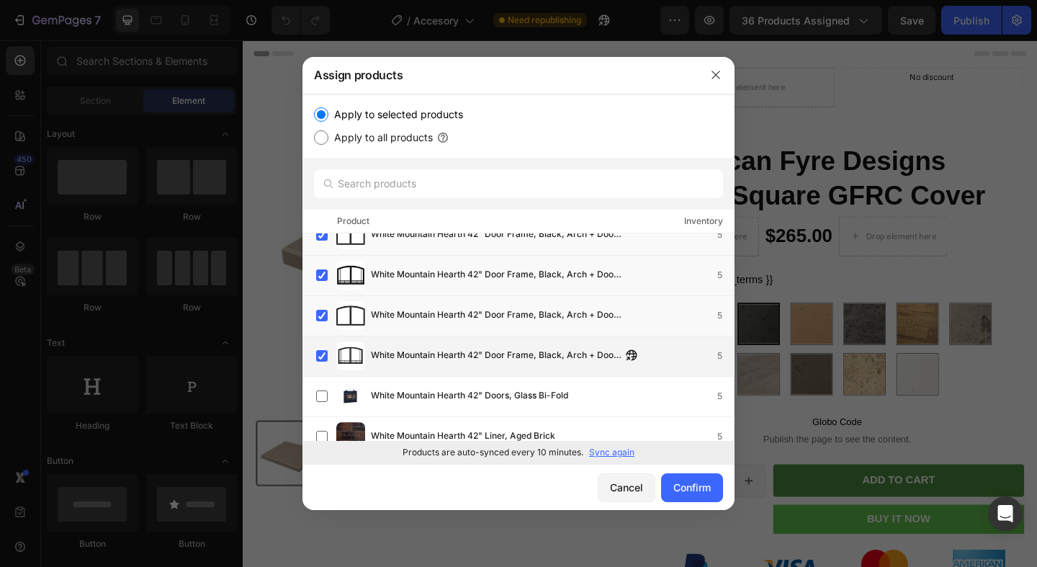
scroll to position [36793, 0]
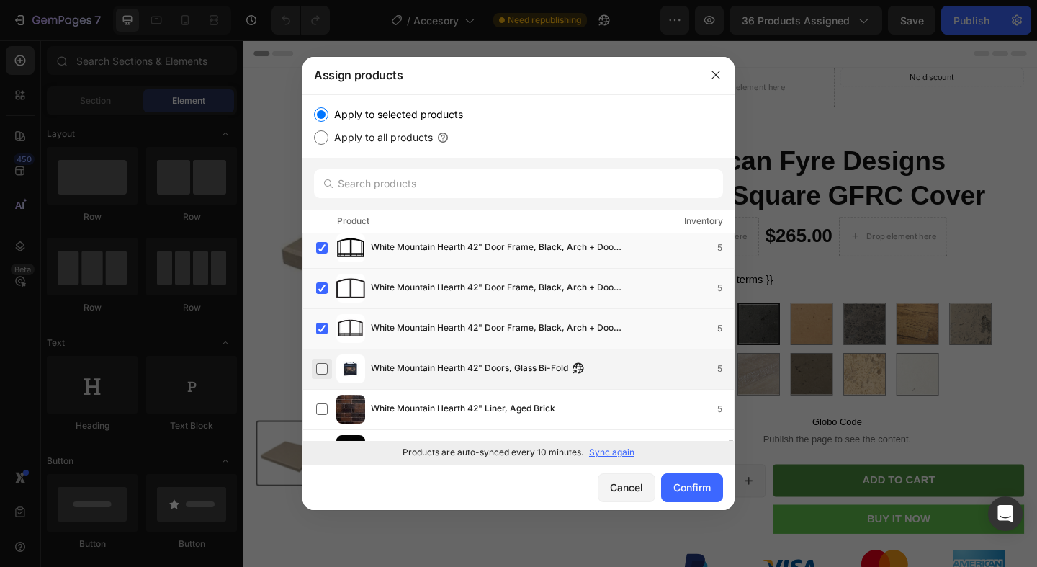
click at [323, 364] on label at bounding box center [322, 369] width 12 height 12
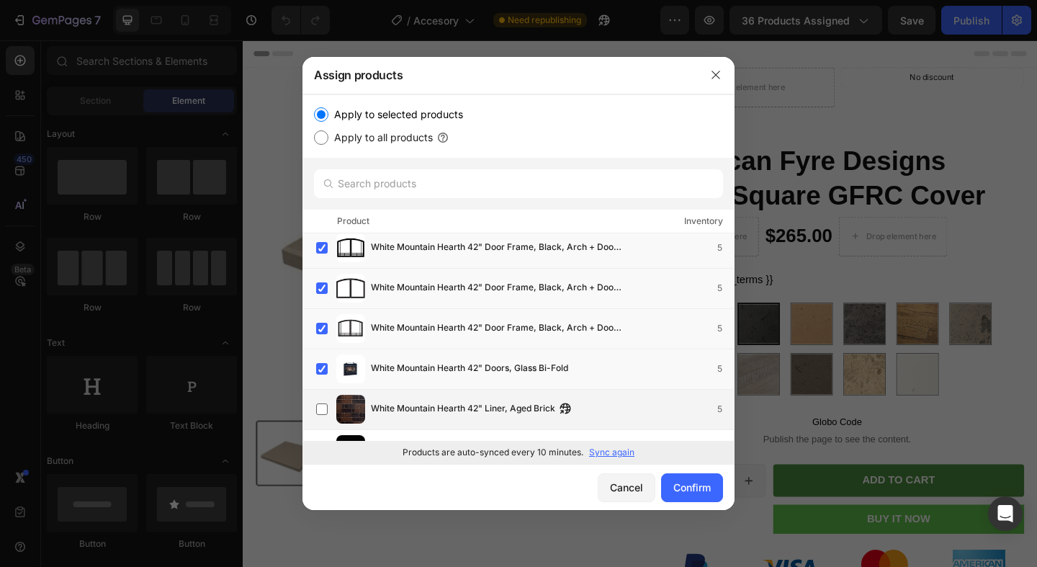
scroll to position [36846, 0]
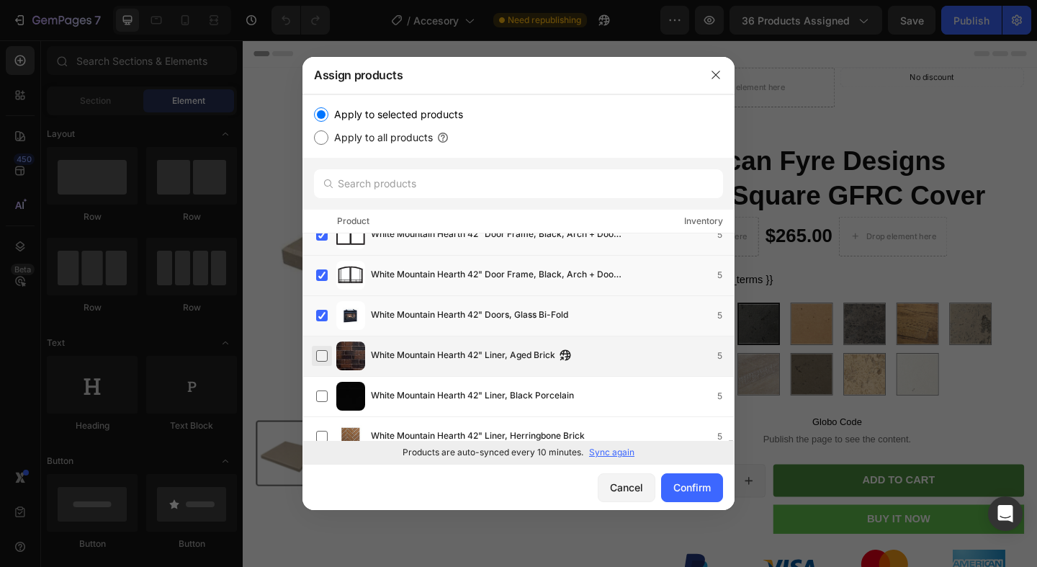
click at [322, 350] on label at bounding box center [322, 356] width 12 height 12
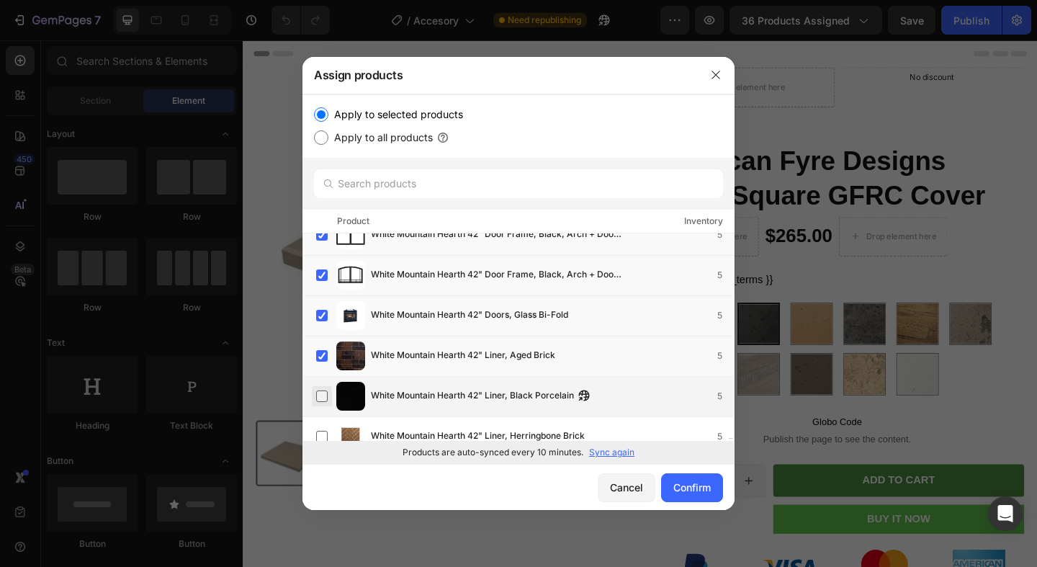
click at [321, 390] on label at bounding box center [322, 396] width 12 height 12
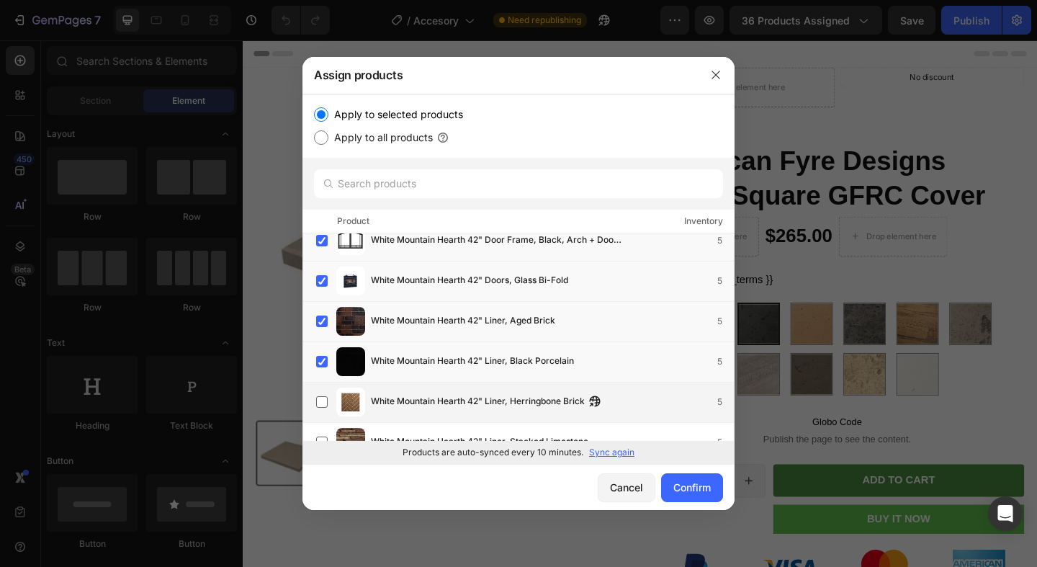
scroll to position [36933, 0]
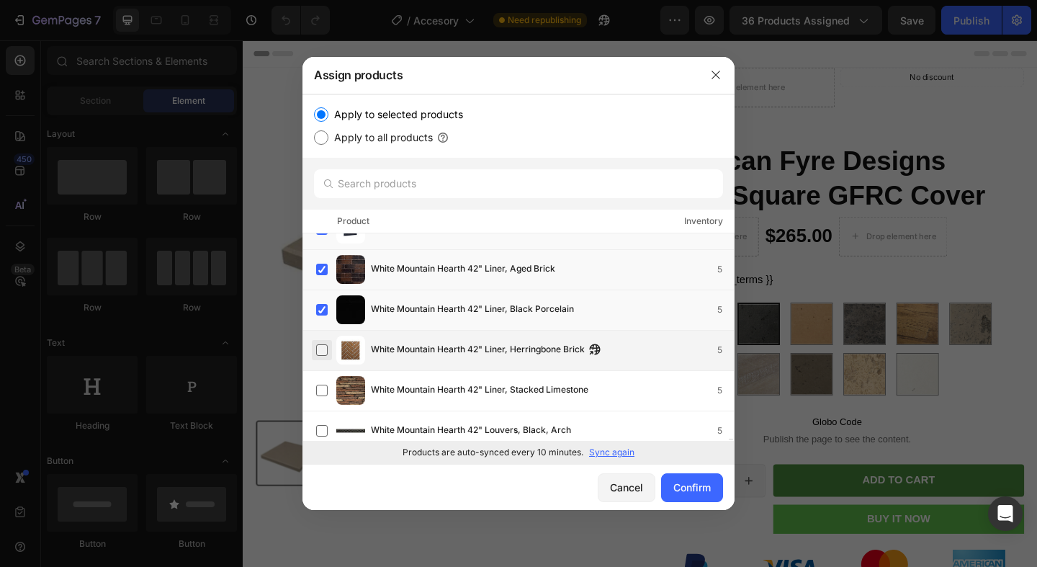
click at [328, 356] on label at bounding box center [322, 350] width 12 height 12
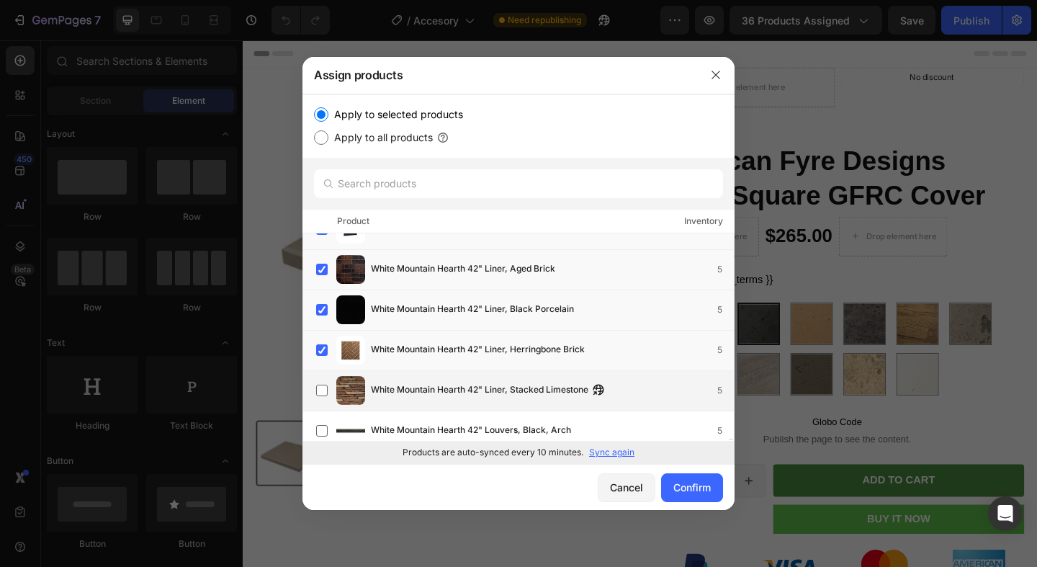
click at [327, 378] on div "White Mountain Hearth 42" Liner, Stacked Limestone 5" at bounding box center [525, 390] width 418 height 29
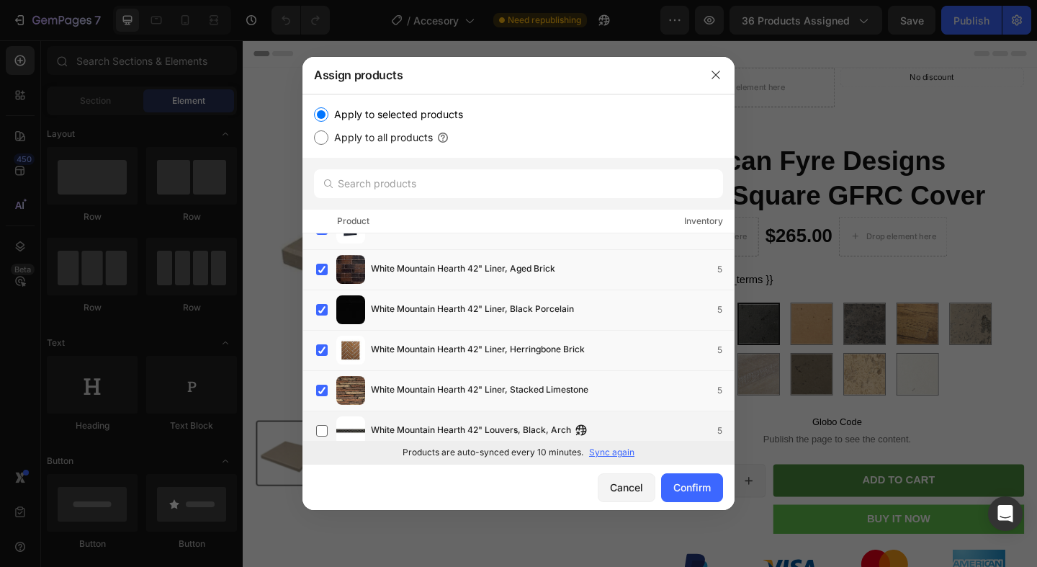
scroll to position [36994, 0]
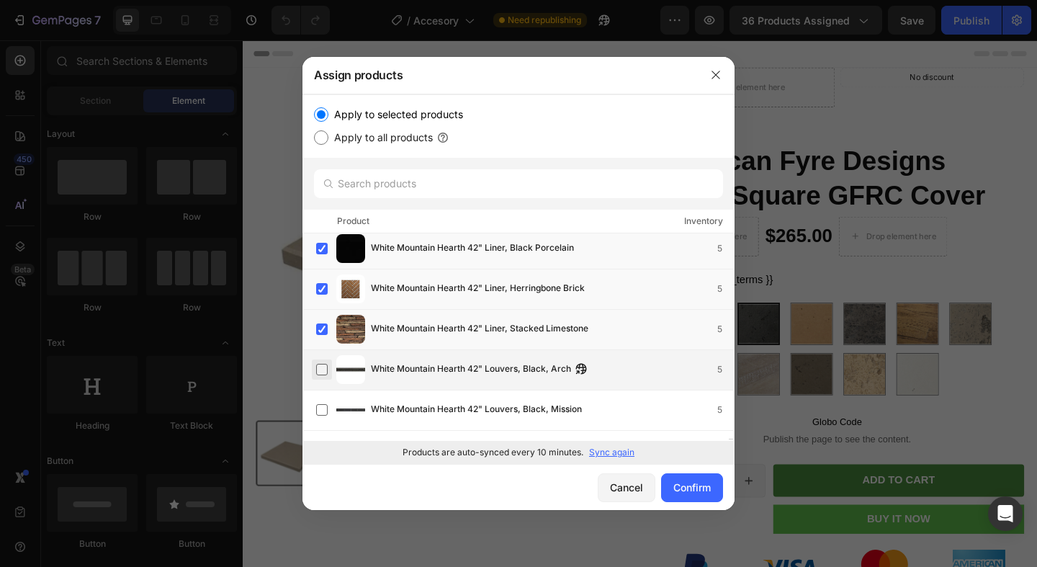
click at [323, 370] on label at bounding box center [322, 370] width 12 height 12
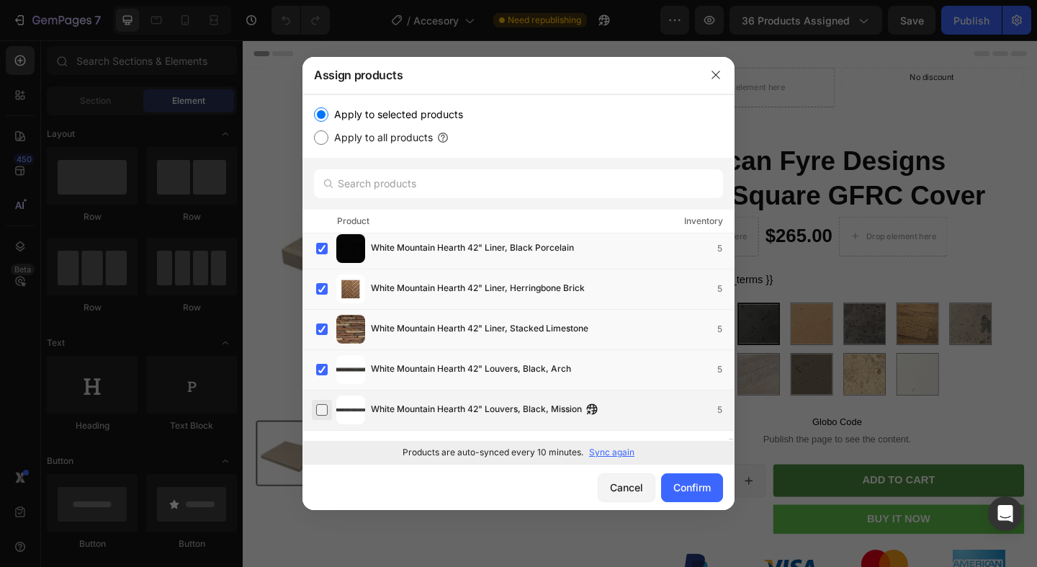
click at [323, 399] on div "White Mountain Hearth 42" Louvers, Black, Mission 5" at bounding box center [525, 409] width 418 height 29
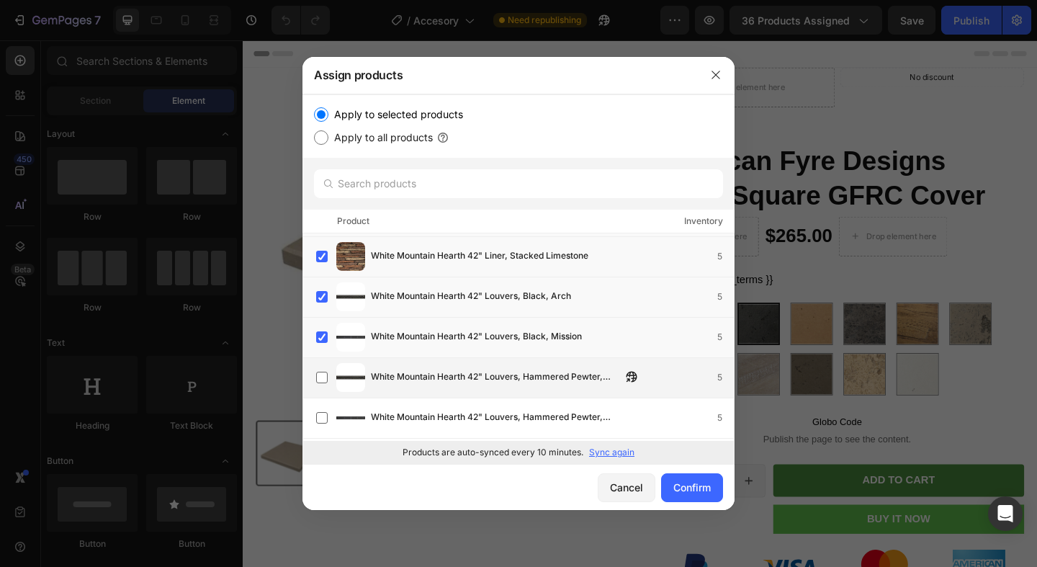
scroll to position [37099, 0]
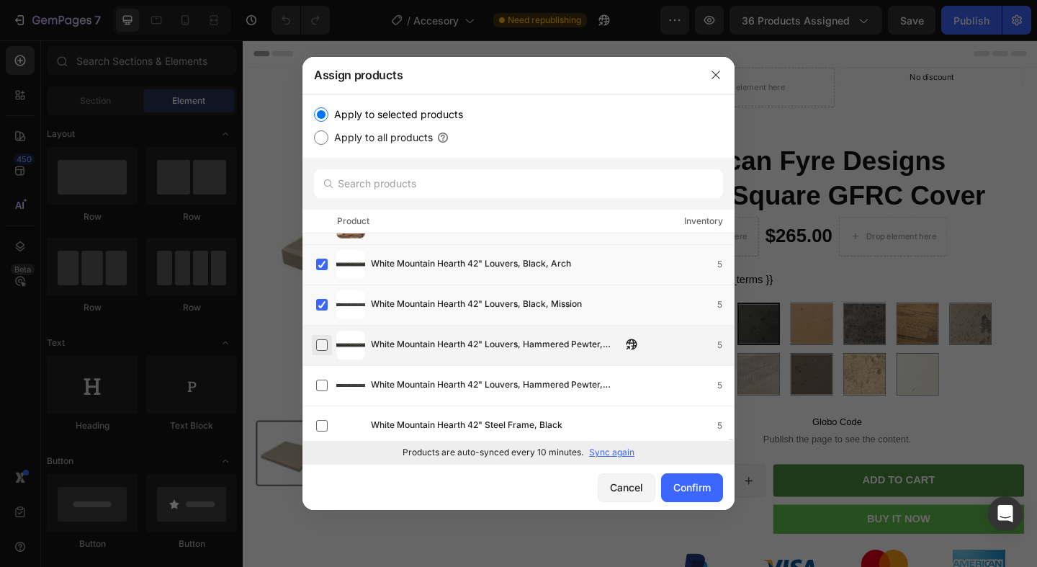
click at [321, 339] on label at bounding box center [322, 345] width 12 height 12
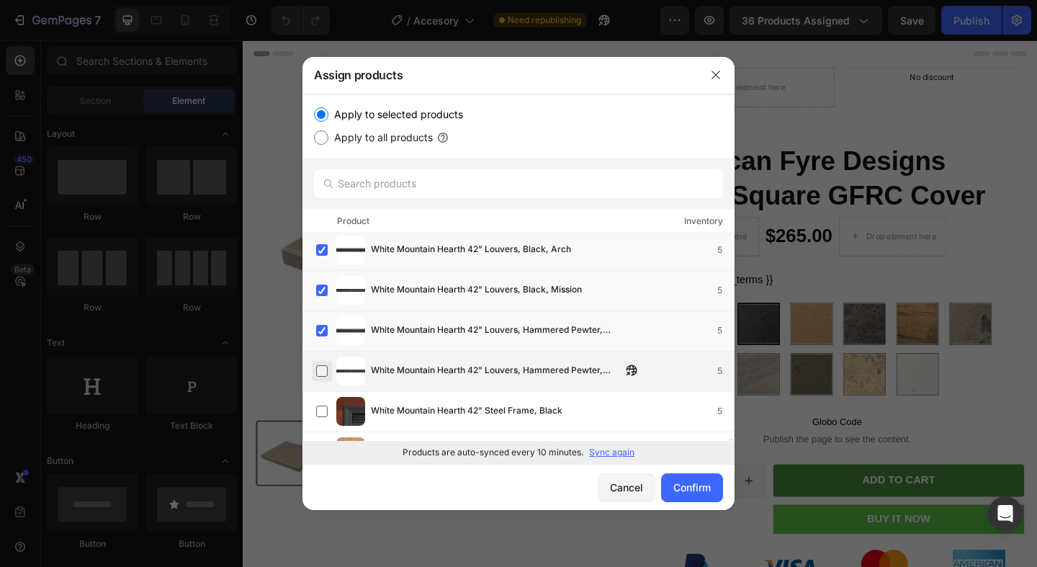
click at [318, 365] on label at bounding box center [322, 371] width 12 height 12
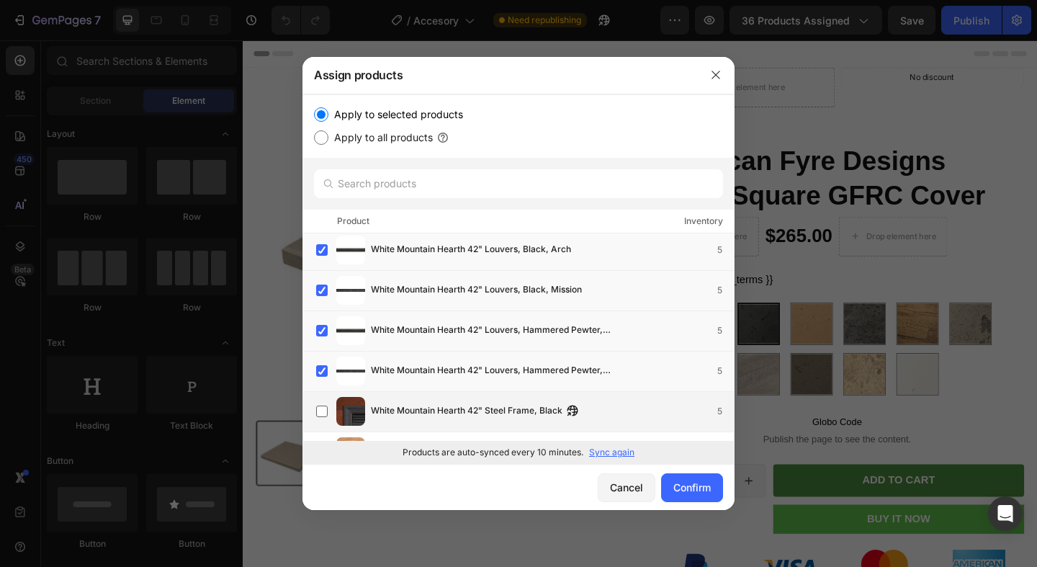
scroll to position [37139, 0]
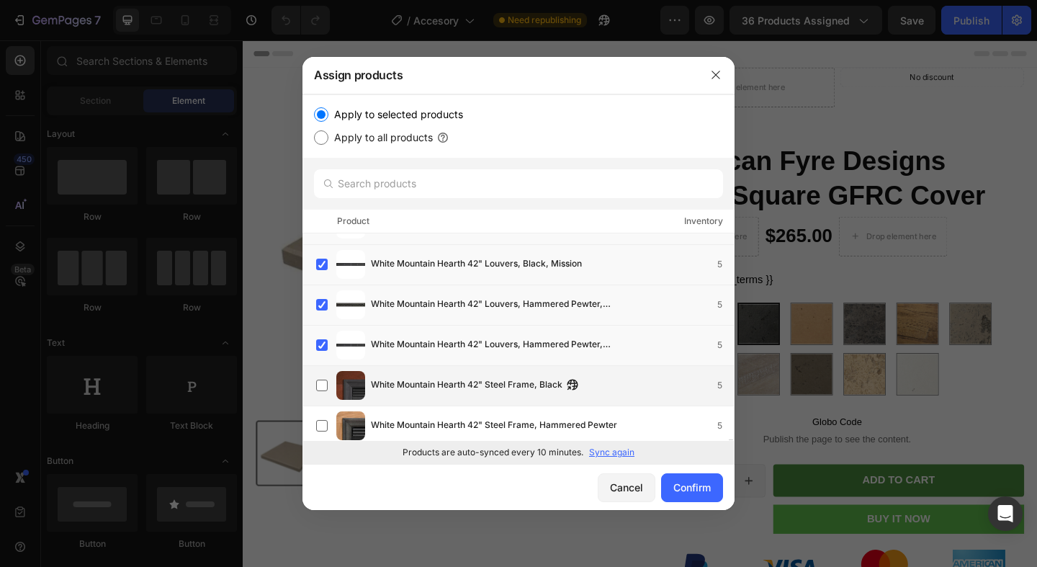
click at [317, 372] on div "White Mountain Hearth 42" Steel Frame, Black 5" at bounding box center [525, 385] width 418 height 29
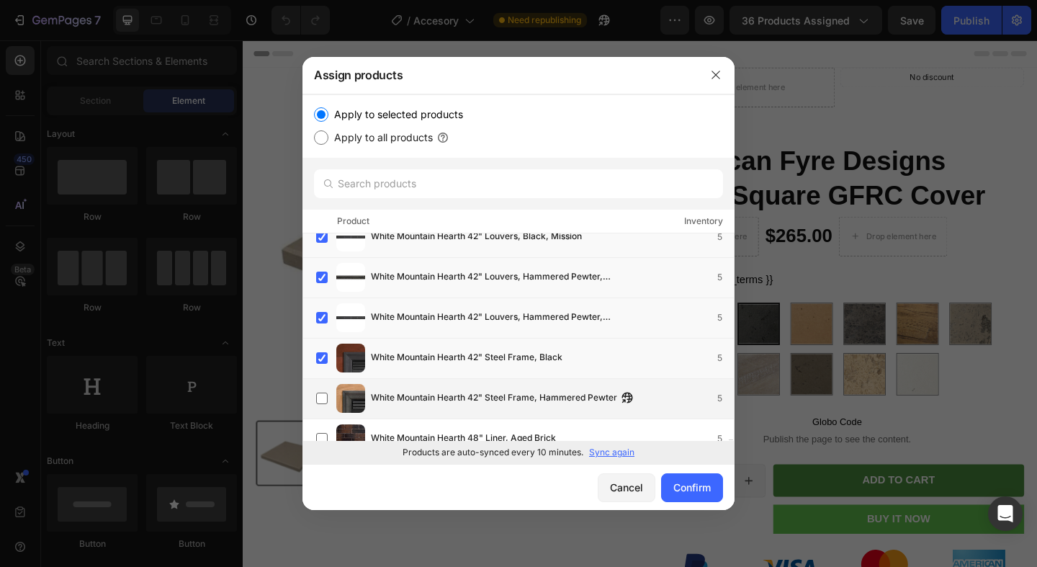
click at [320, 384] on div "White Mountain Hearth 42" Steel Frame, Hammered Pewter 5" at bounding box center [525, 398] width 418 height 29
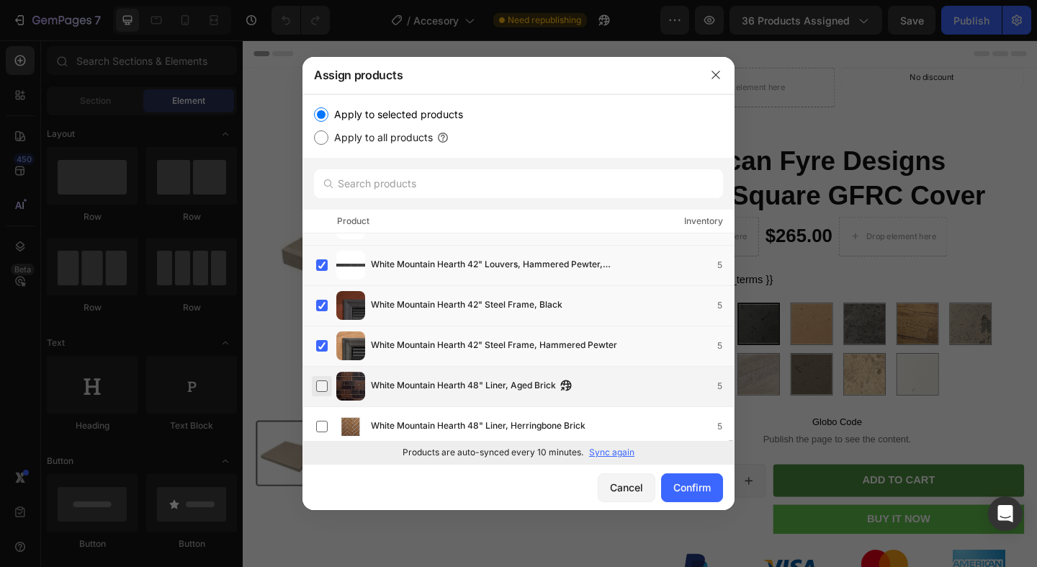
click at [321, 390] on label at bounding box center [322, 386] width 12 height 12
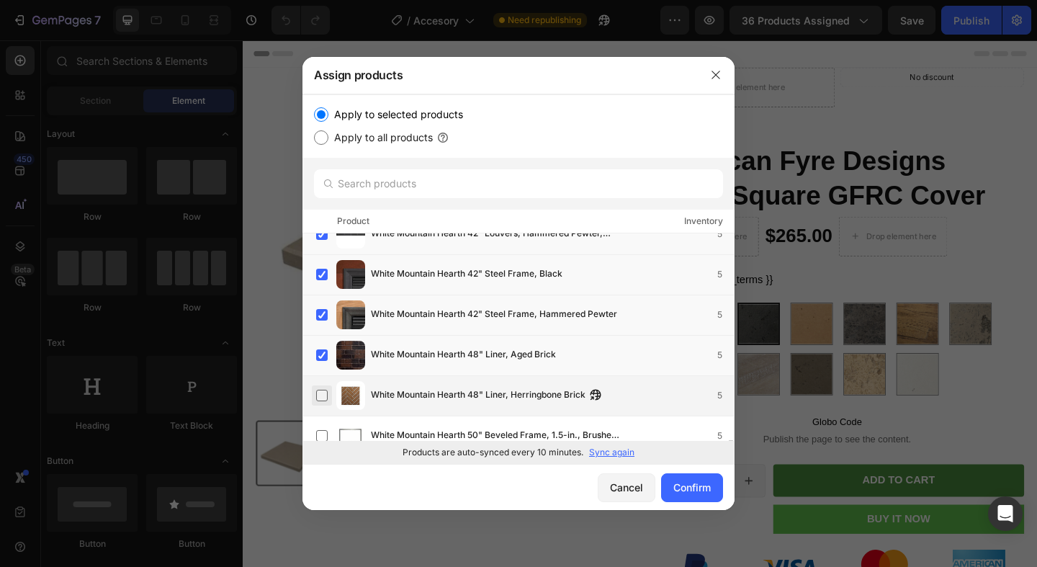
click at [321, 390] on label at bounding box center [322, 396] width 12 height 12
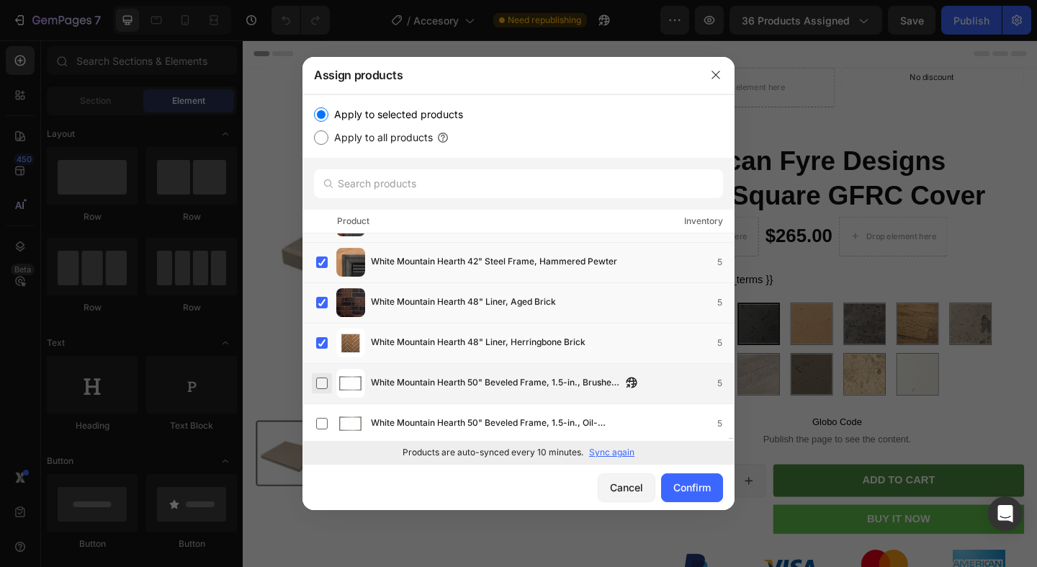
click at [321, 386] on label at bounding box center [322, 383] width 12 height 12
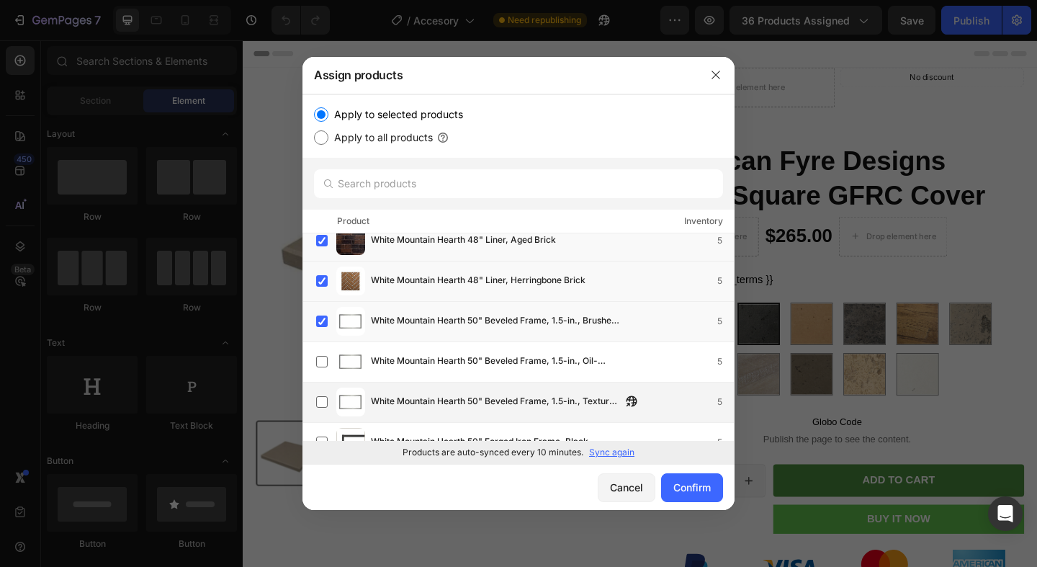
scroll to position [37379, 0]
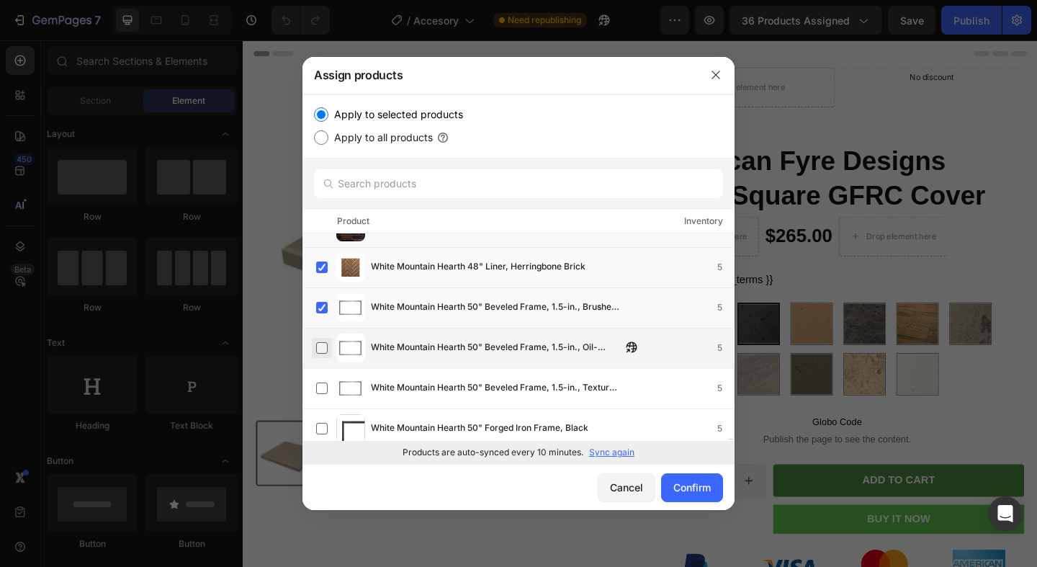
click at [326, 344] on label at bounding box center [322, 348] width 12 height 12
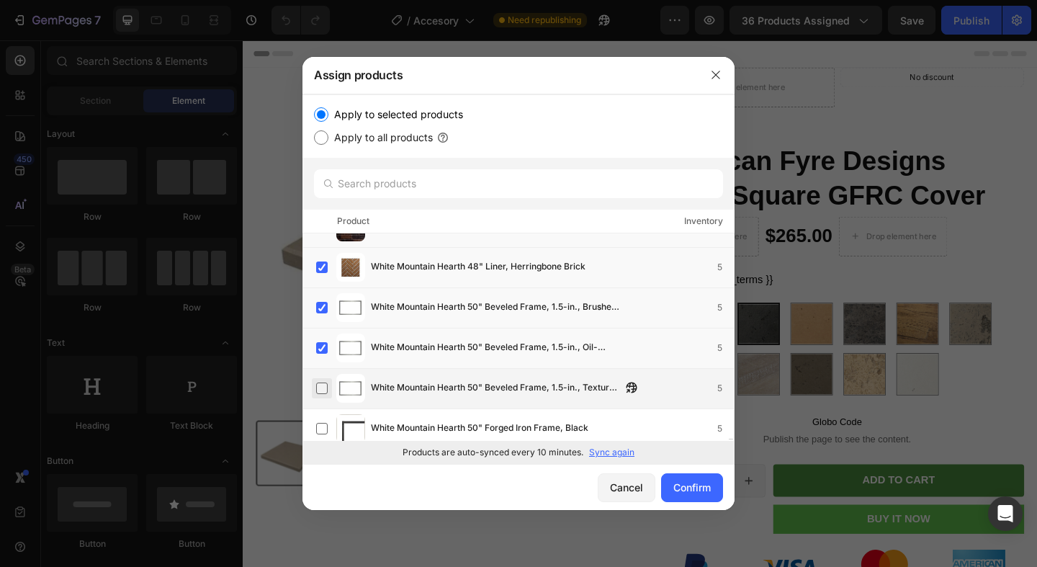
click at [326, 382] on label at bounding box center [322, 388] width 12 height 12
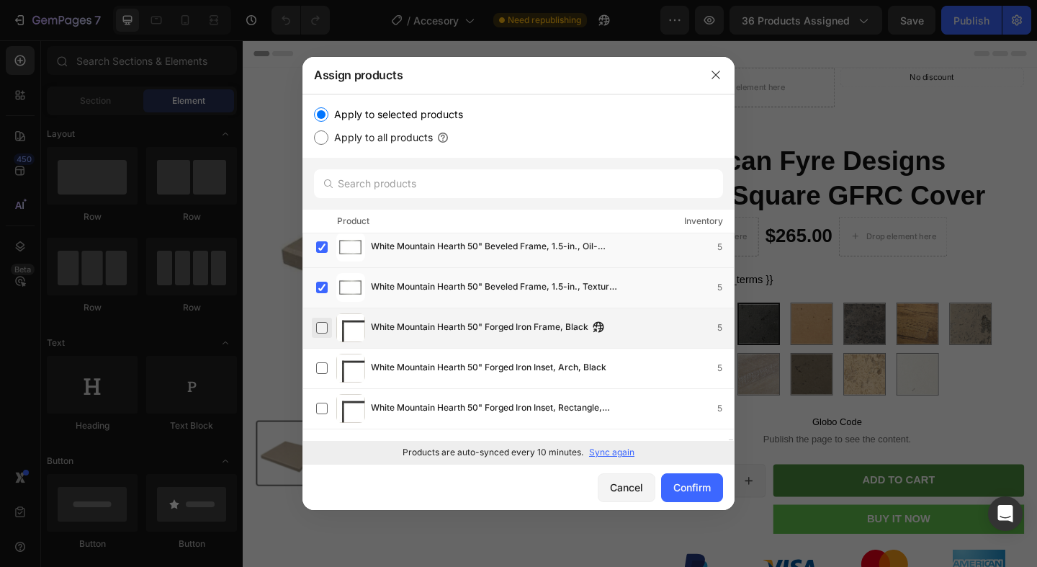
click at [324, 326] on label at bounding box center [322, 328] width 12 height 12
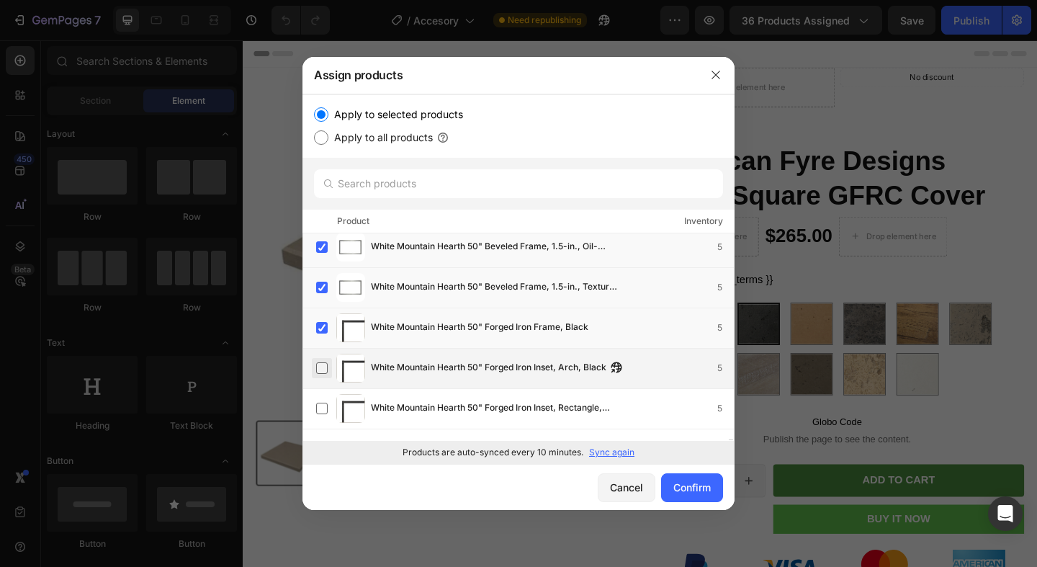
click at [322, 367] on label at bounding box center [322, 368] width 12 height 12
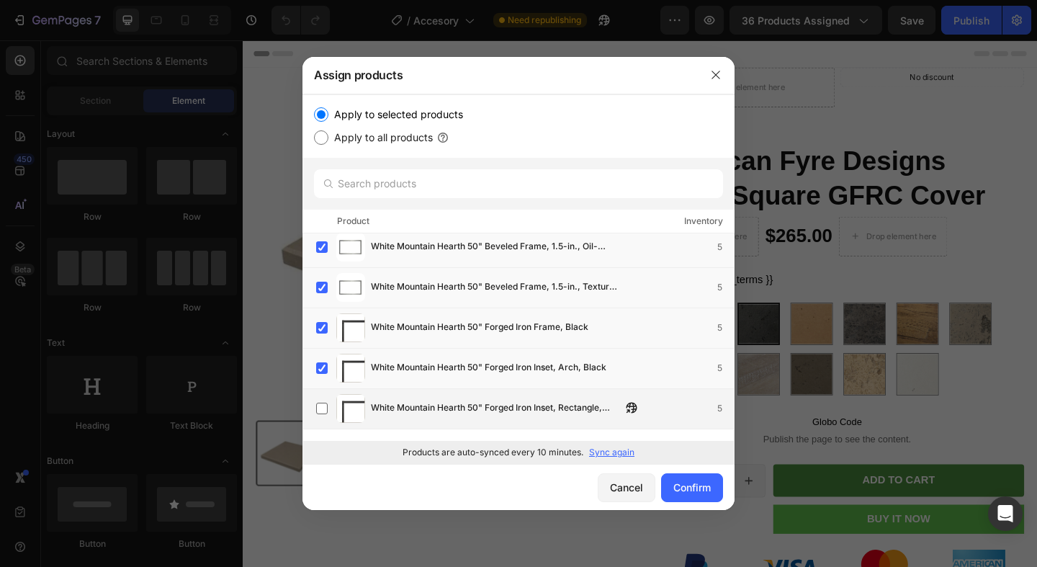
scroll to position [37536, 0]
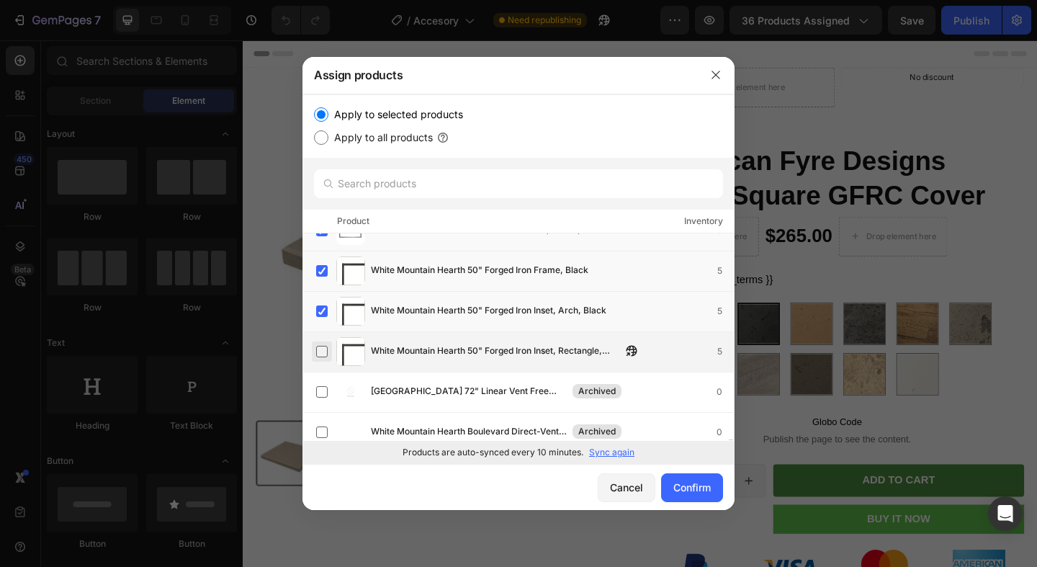
click at [324, 352] on label at bounding box center [322, 352] width 12 height 12
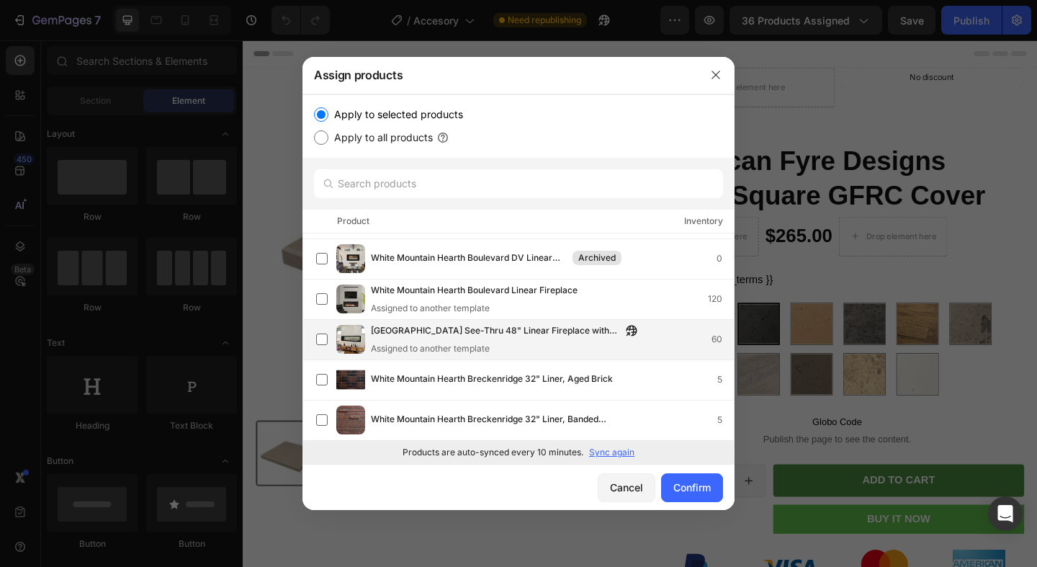
scroll to position [37817, 0]
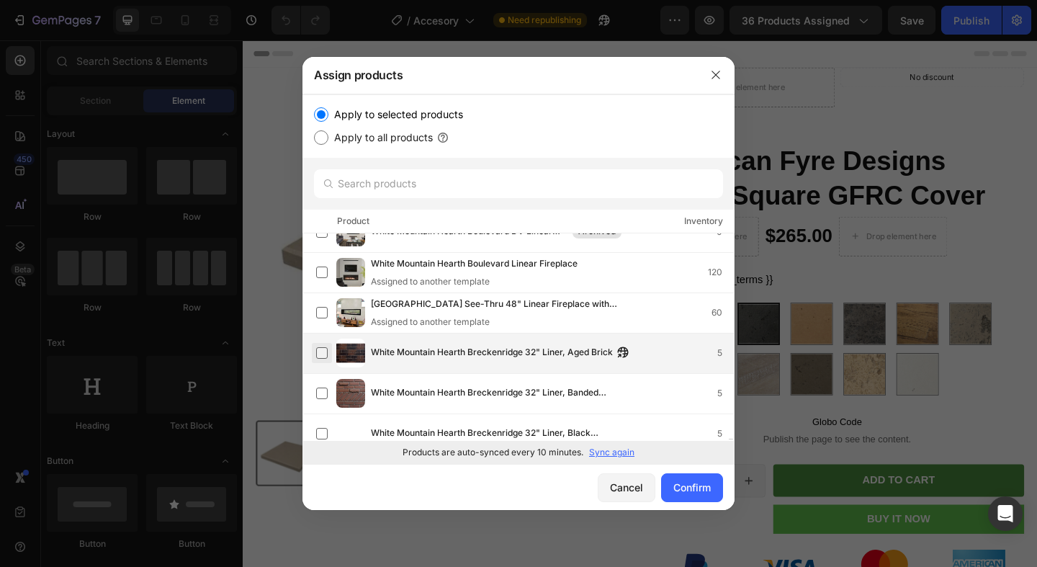
click at [326, 355] on label at bounding box center [322, 353] width 12 height 12
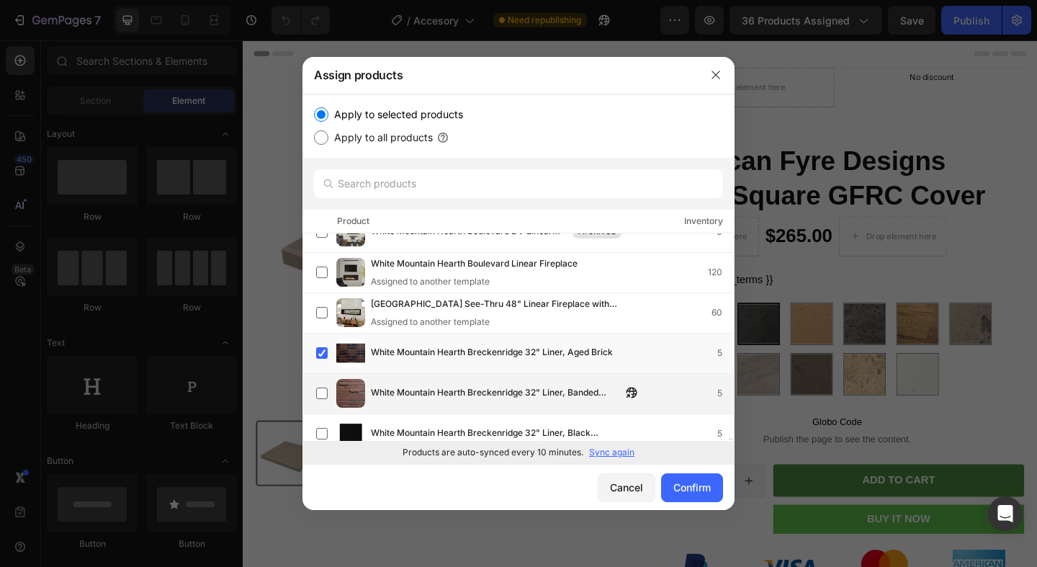
click at [324, 379] on div "White Mountain Hearth Breckenridge 32" Liner, Banded Brick 5" at bounding box center [525, 393] width 418 height 29
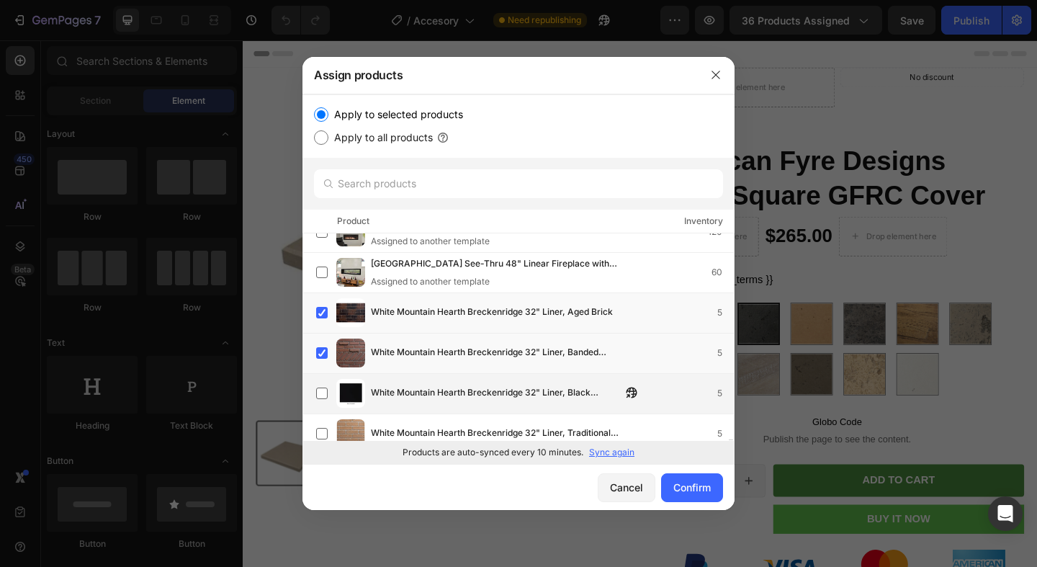
click at [319, 382] on div "White Mountain Hearth Breckenridge 32" Liner, Black Porcelain 5" at bounding box center [525, 393] width 418 height 29
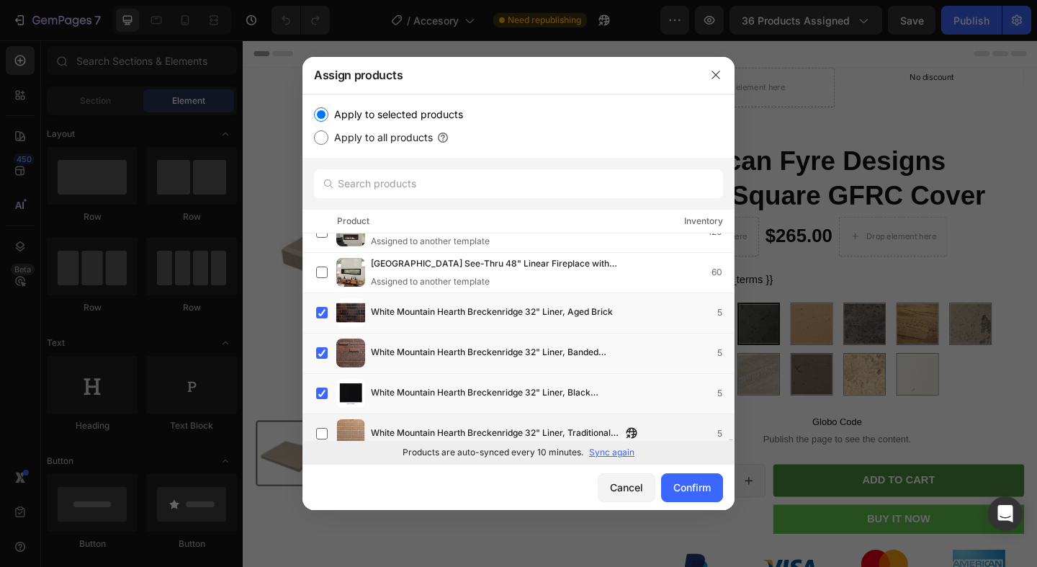
click at [319, 420] on div "White Mountain Hearth Breckenridge 32" Liner, Traditional Brick 5" at bounding box center [525, 433] width 418 height 29
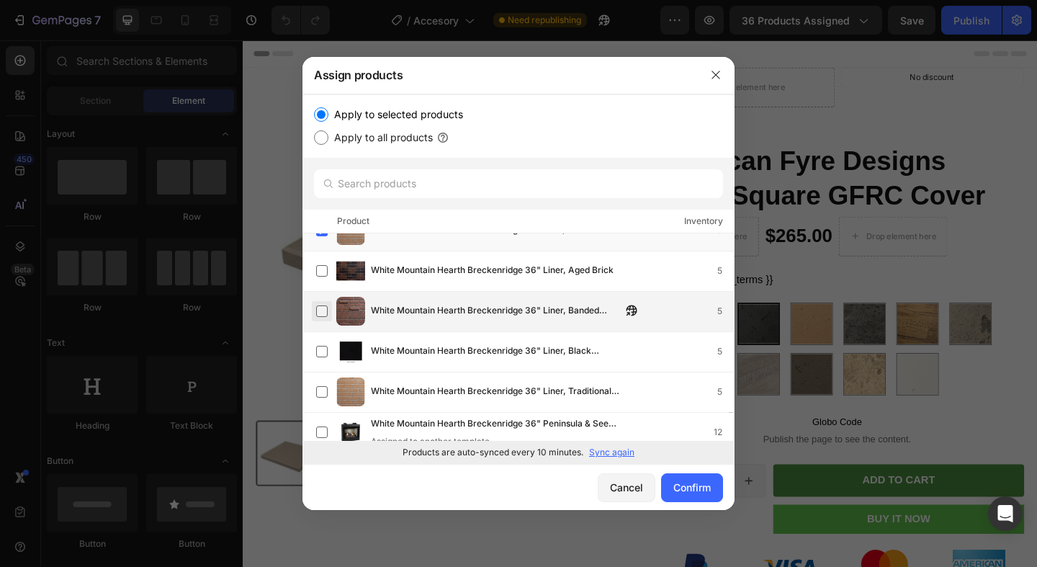
scroll to position [38035, 0]
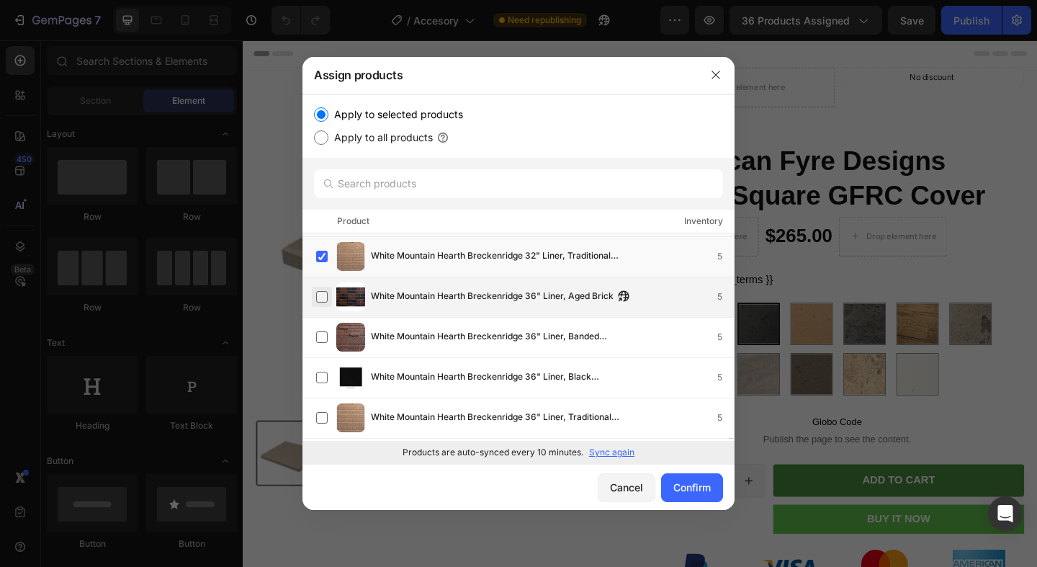
click at [326, 297] on label at bounding box center [322, 297] width 12 height 12
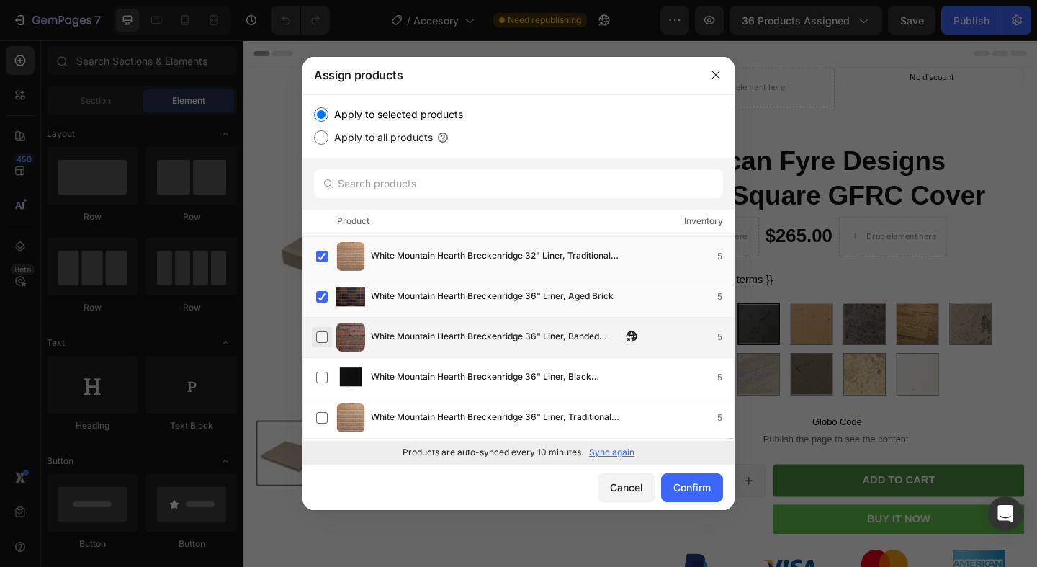
click at [326, 338] on label at bounding box center [322, 337] width 12 height 12
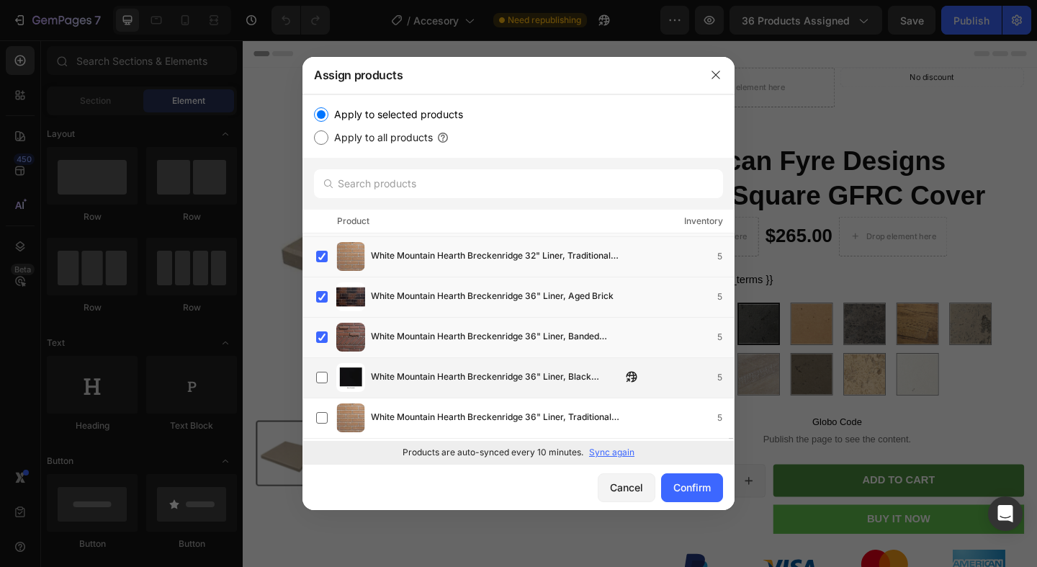
click at [326, 394] on div "White Mountain Hearth Breckenridge 36" Liner, Black Porcelain 5" at bounding box center [519, 378] width 432 height 40
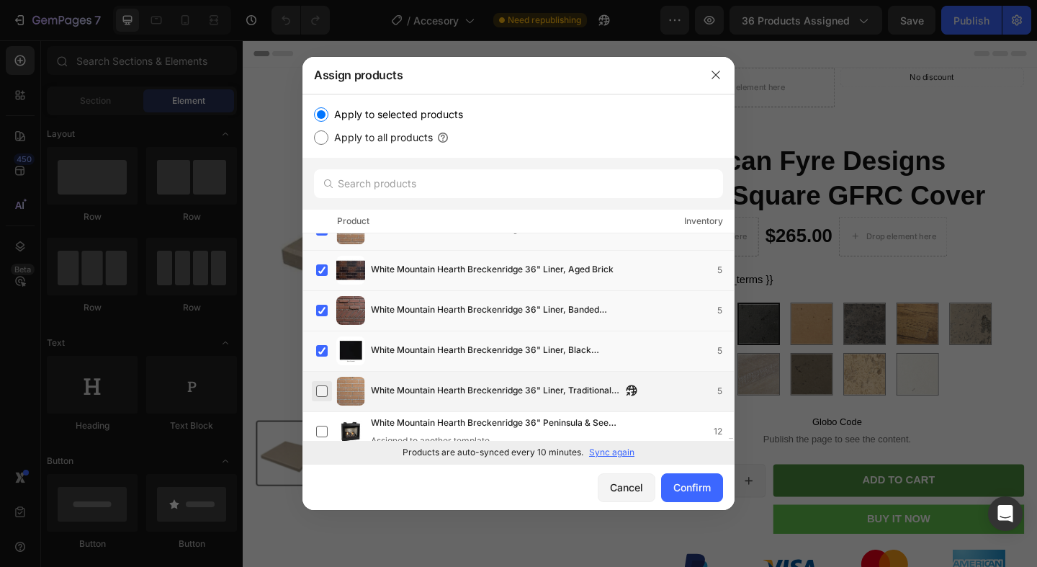
click at [326, 389] on label at bounding box center [322, 391] width 12 height 12
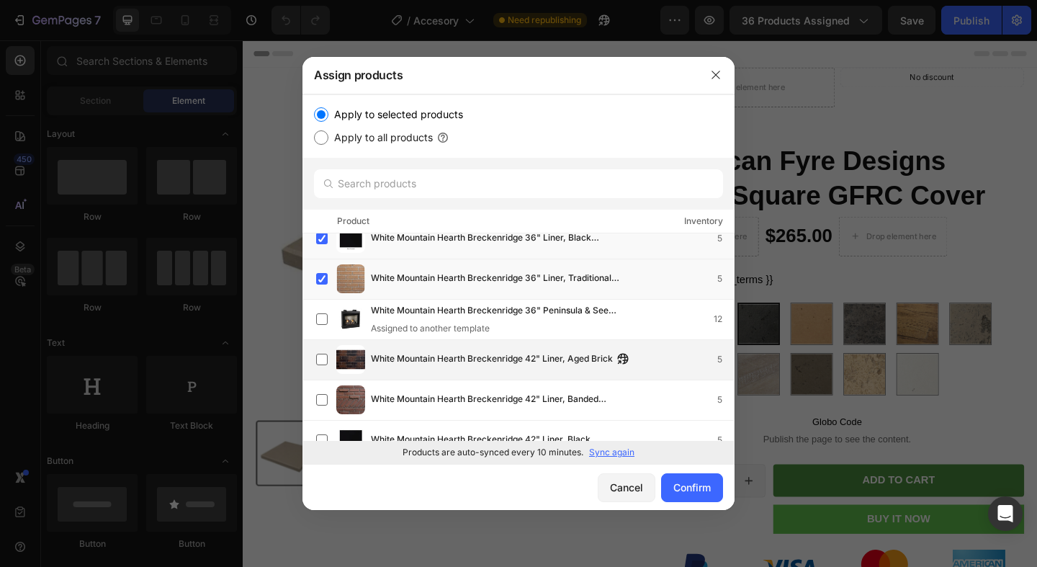
scroll to position [38189, 0]
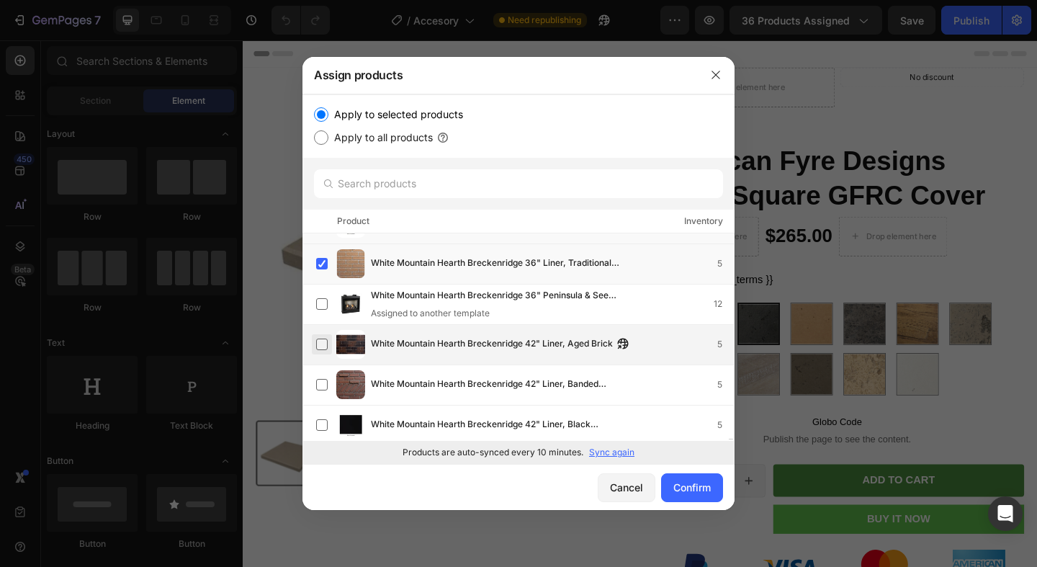
click at [316, 339] on label at bounding box center [322, 345] width 12 height 12
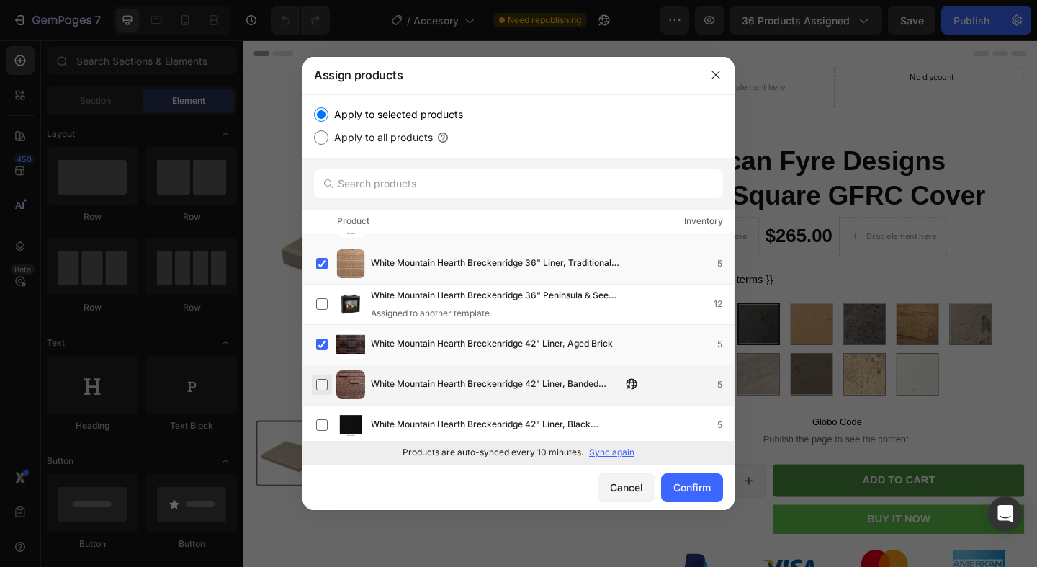
click at [321, 389] on label at bounding box center [322, 385] width 12 height 12
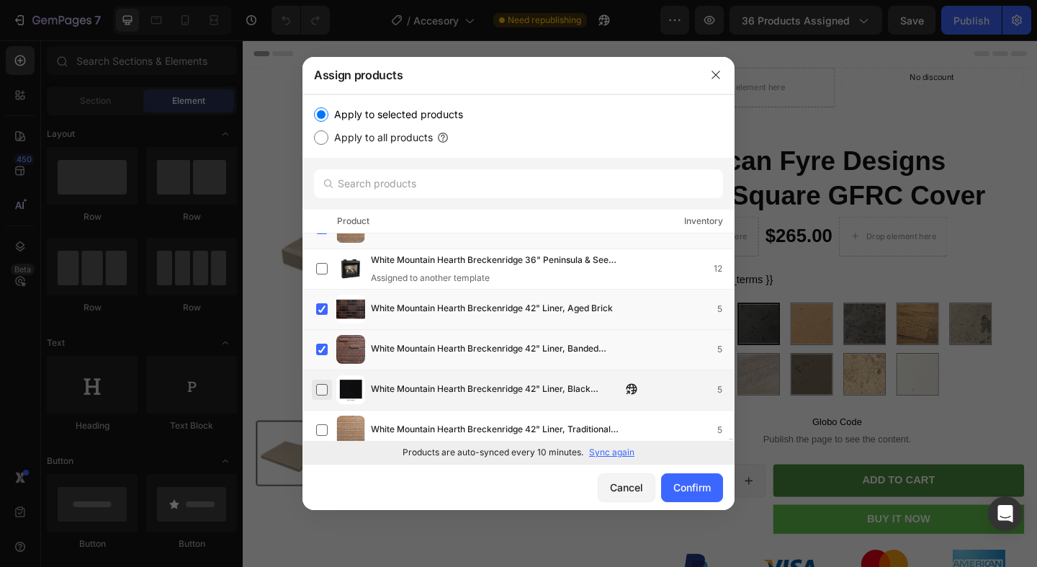
click at [321, 388] on label at bounding box center [322, 390] width 12 height 12
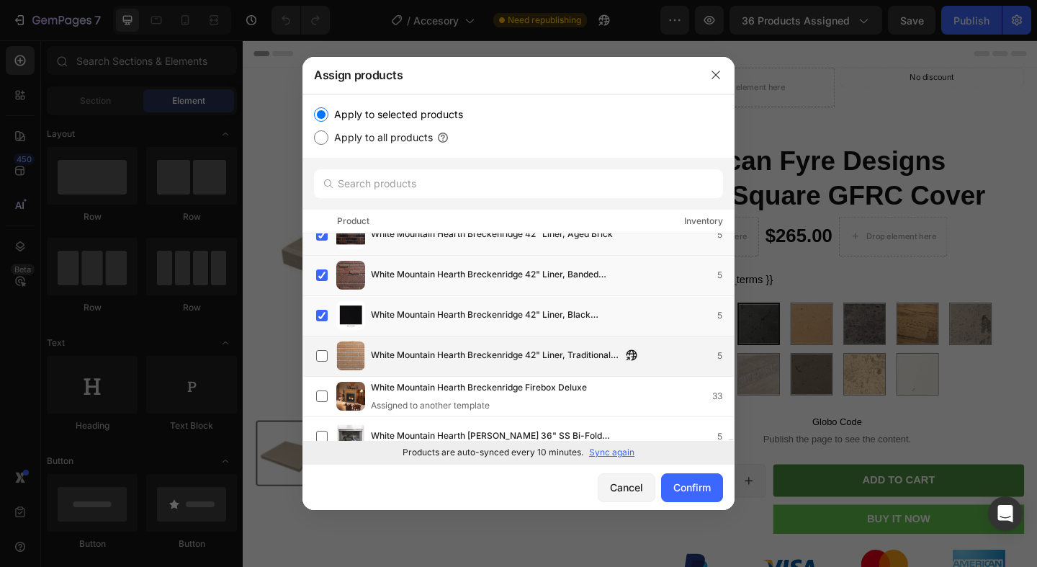
click at [325, 339] on div "White Mountain Hearth Breckenridge 42" Liner, Traditional Brick 5" at bounding box center [519, 356] width 432 height 40
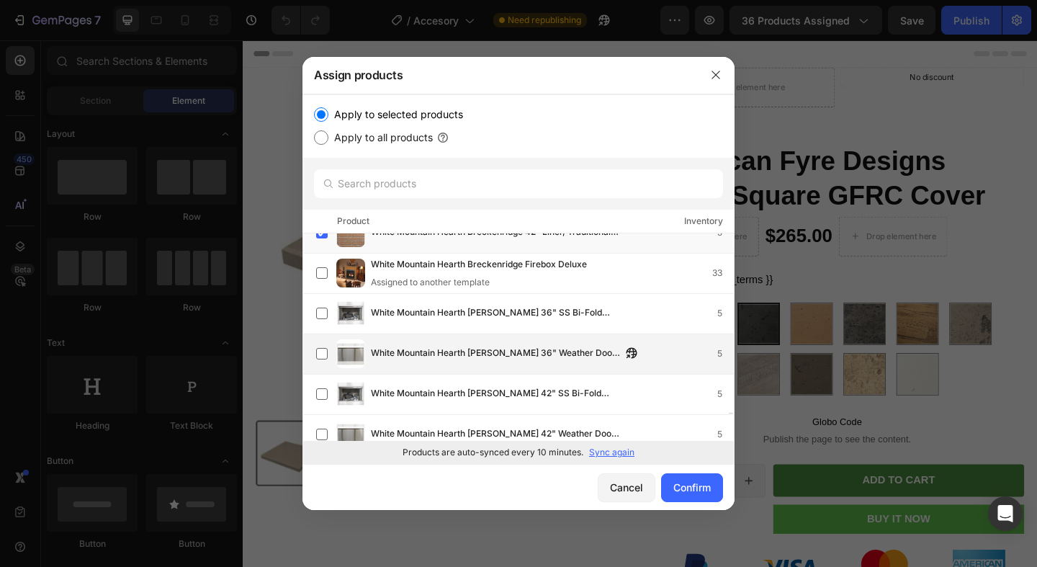
scroll to position [38396, 0]
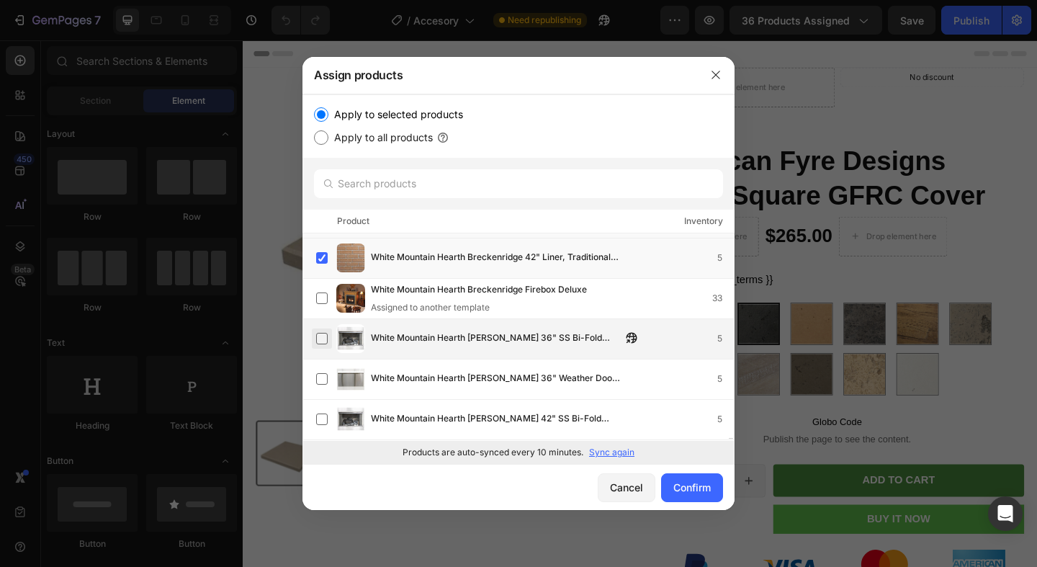
click at [321, 344] on label at bounding box center [322, 339] width 12 height 12
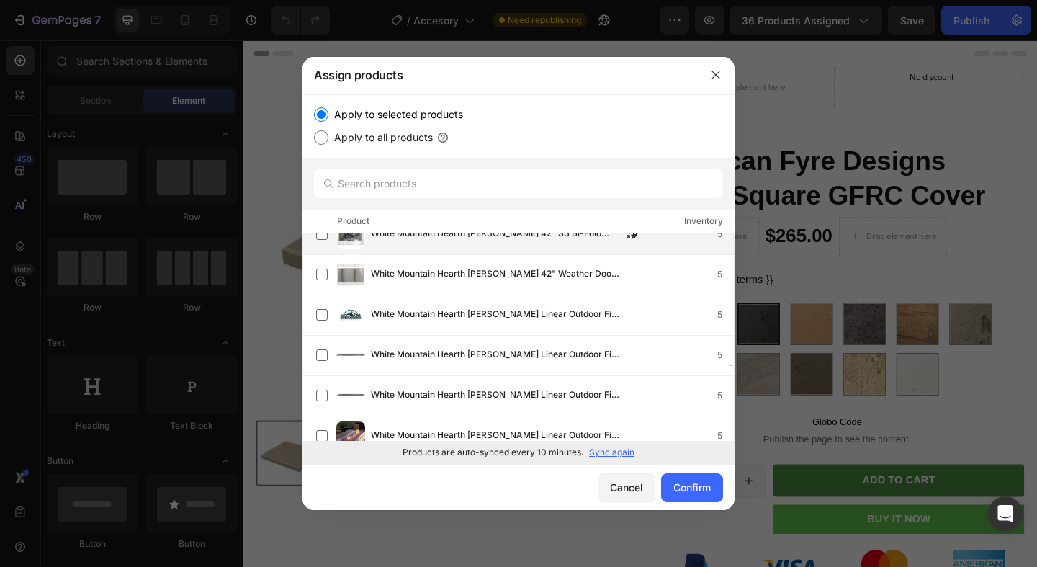
scroll to position [38476, 0]
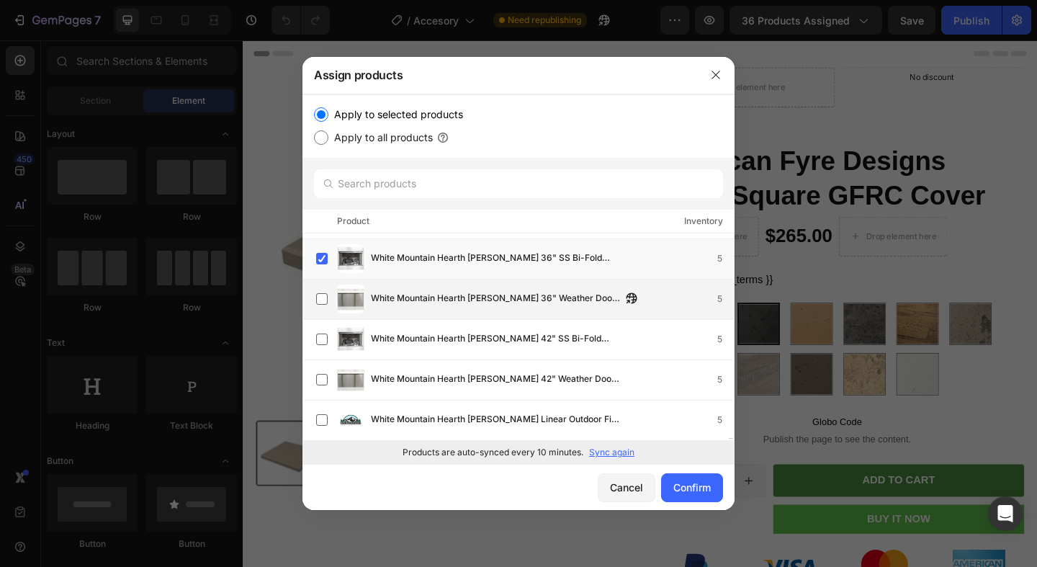
click at [429, 304] on span "White Mountain Hearth [PERSON_NAME] 36" Weather Door, 36-in., Stainless Steel" at bounding box center [496, 299] width 251 height 16
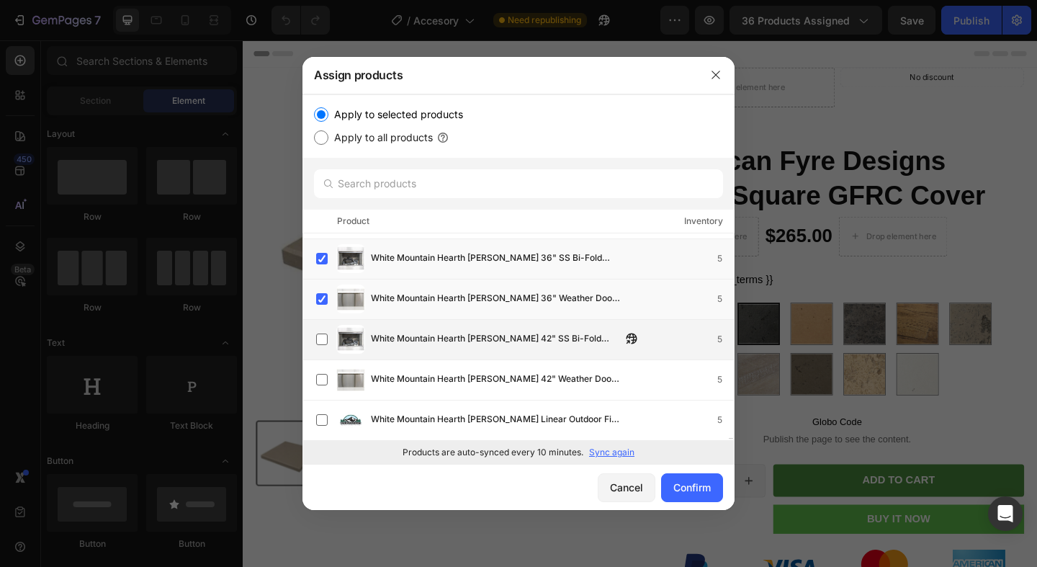
click at [403, 341] on span "White Mountain Hearth [PERSON_NAME] 42" SS Bi-Fold Glass Doors (Copy)" at bounding box center [496, 339] width 251 height 16
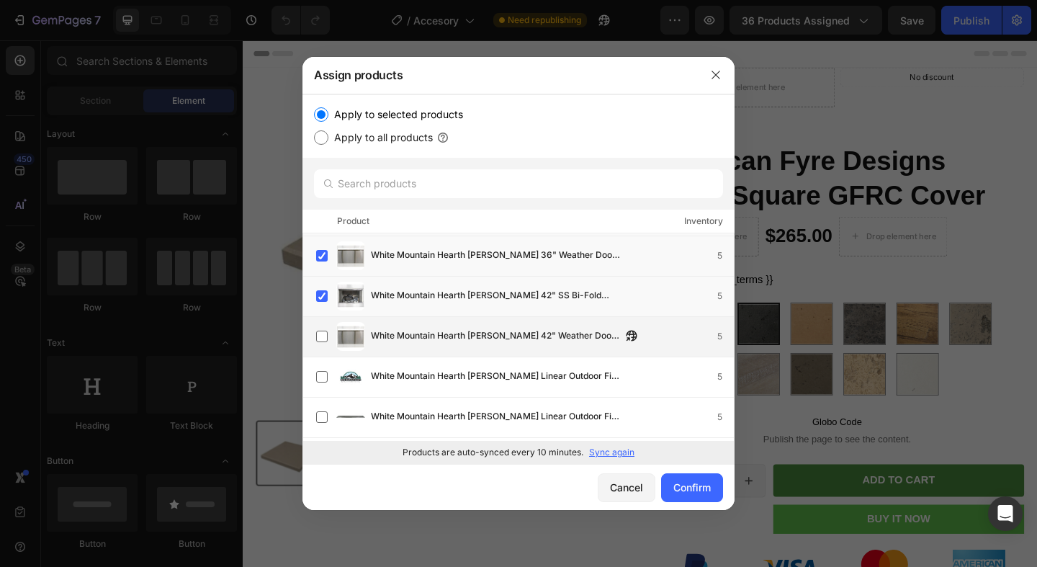
scroll to position [38535, 0]
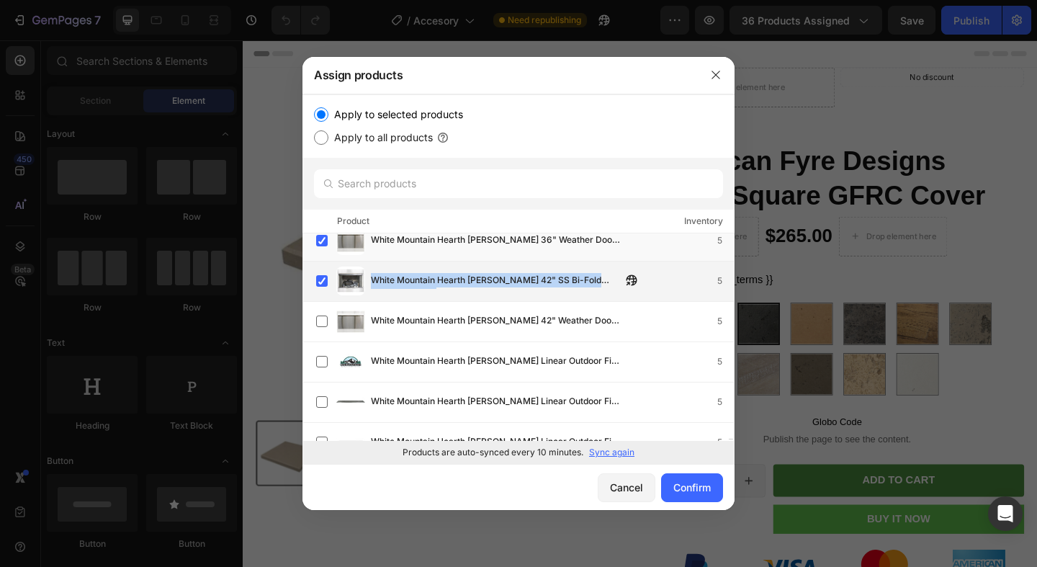
drag, startPoint x: 373, startPoint y: 279, endPoint x: 614, endPoint y: 290, distance: 241.6
click at [615, 290] on div "White Mountain Hearth [PERSON_NAME] 42" SS Bi-Fold Glass Doors (Copy) 5" at bounding box center [525, 281] width 418 height 29
copy span "White Mountain Hearth [PERSON_NAME] 42" SS Bi-Fold Glass Doors (Copy)"
click at [326, 286] on label at bounding box center [322, 281] width 12 height 12
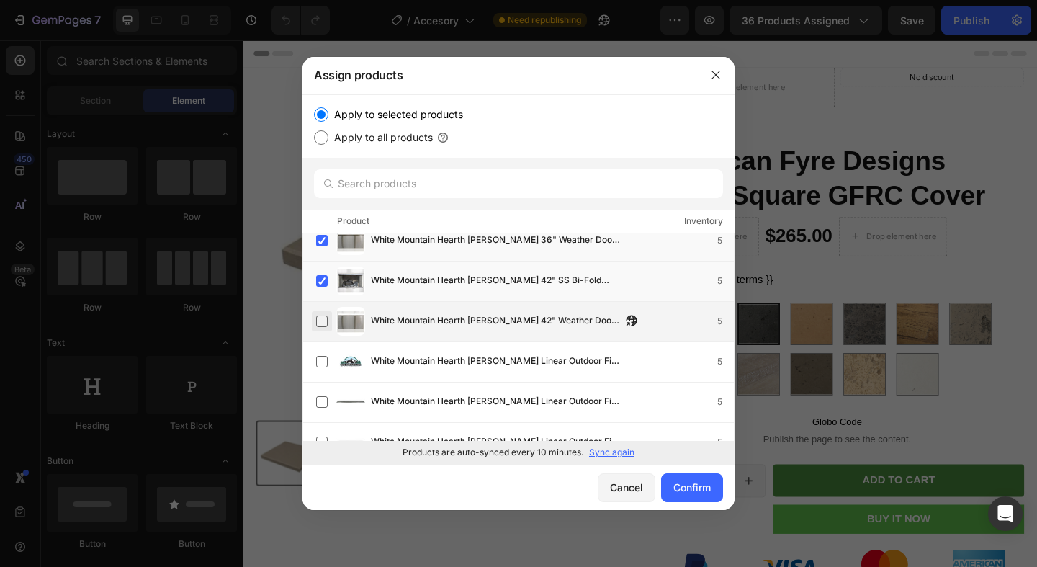
click at [321, 321] on label at bounding box center [322, 321] width 12 height 12
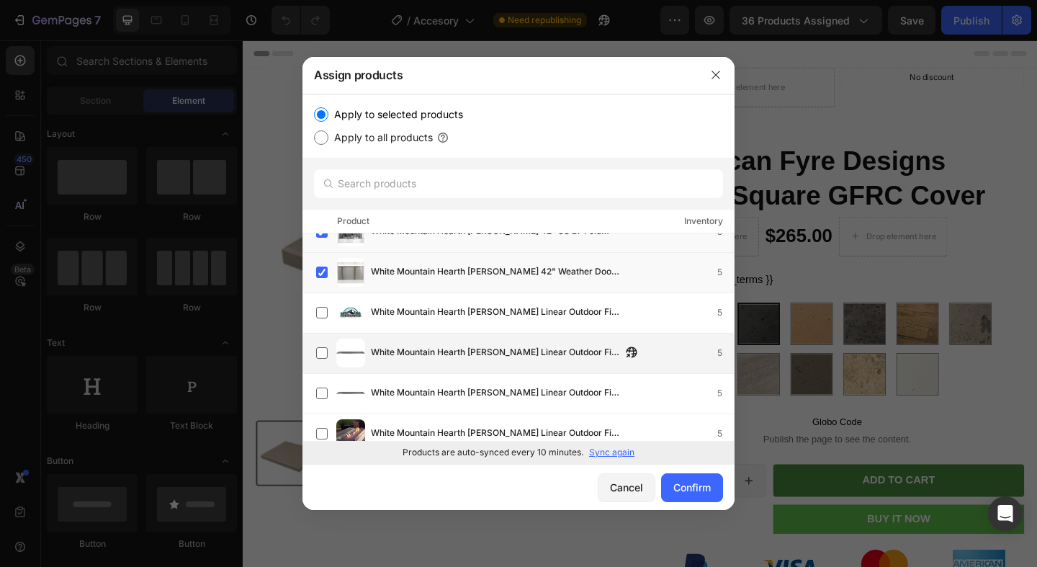
scroll to position [38593, 0]
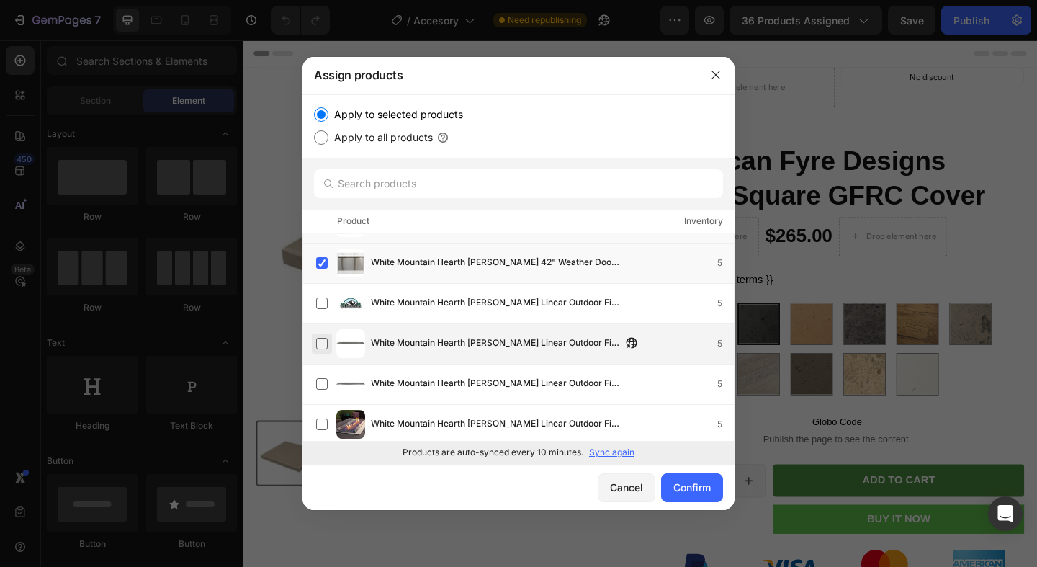
click at [326, 349] on label at bounding box center [322, 344] width 12 height 12
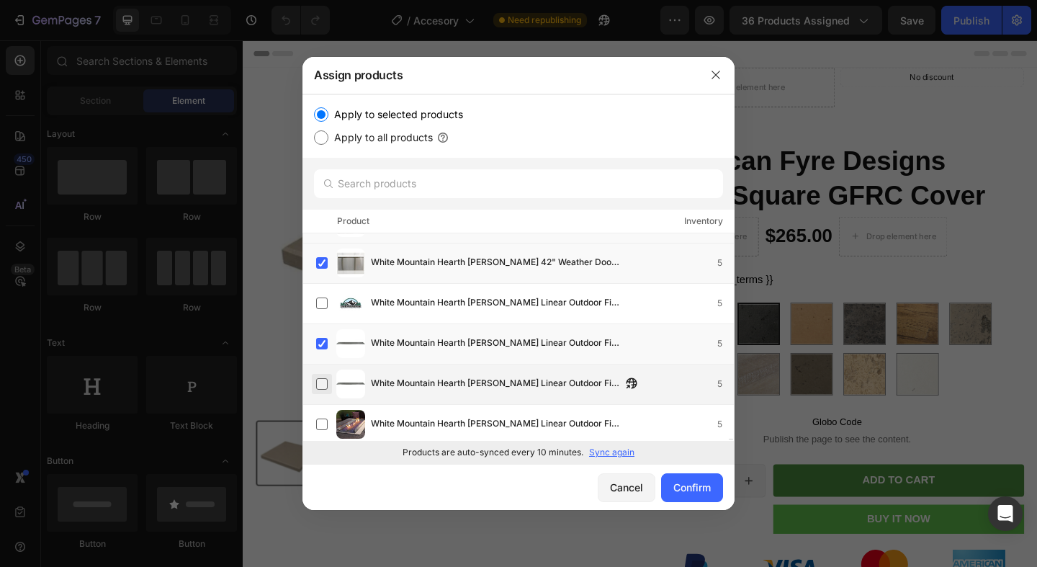
click at [325, 380] on label at bounding box center [322, 384] width 12 height 12
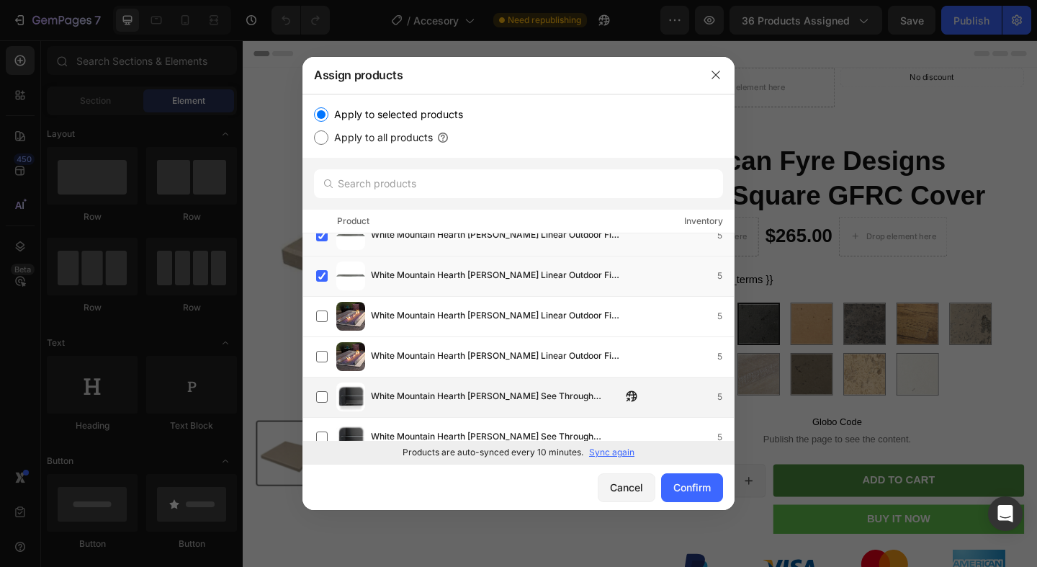
scroll to position [38721, 0]
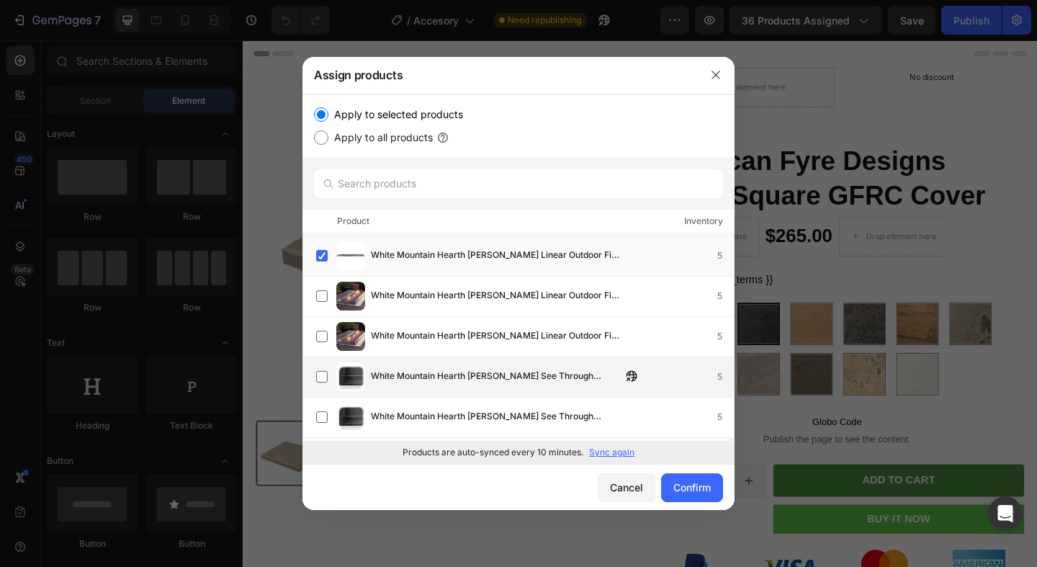
click at [326, 390] on div "White Mountain Hearth [PERSON_NAME] See Through Deflector Glass, 48-in. Linear 5" at bounding box center [525, 376] width 418 height 29
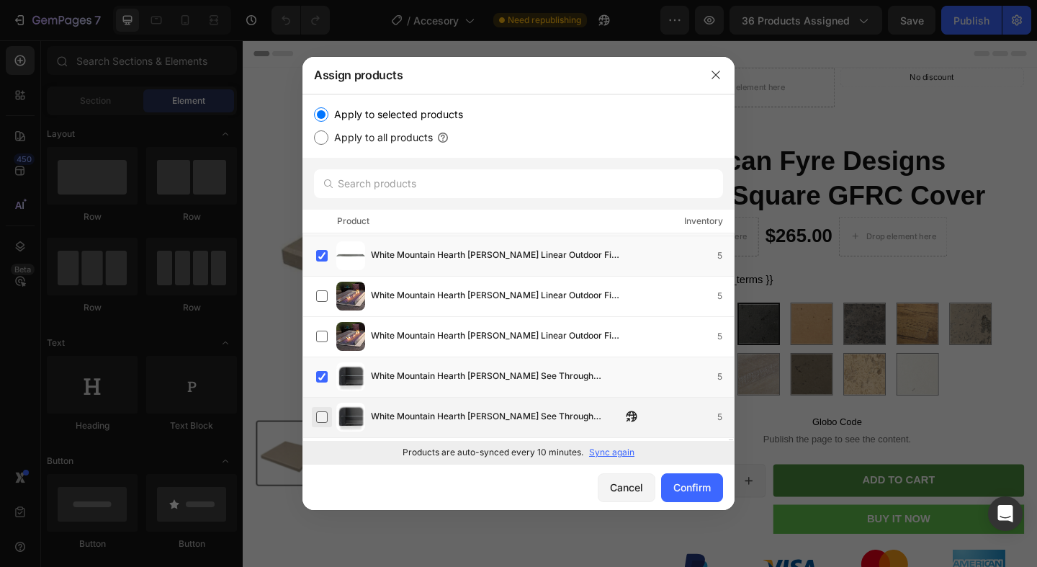
click at [322, 413] on label at bounding box center [322, 417] width 12 height 12
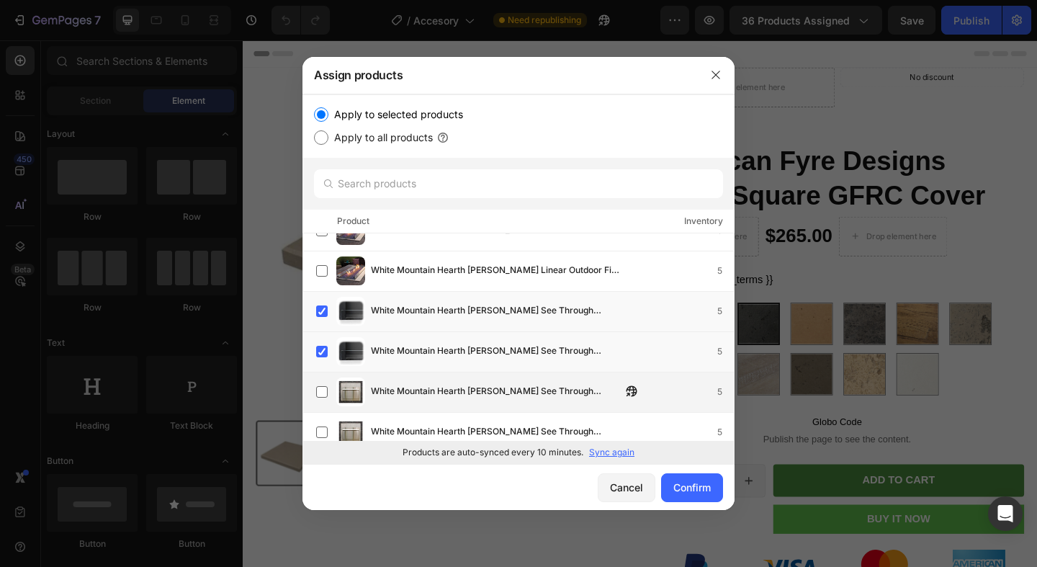
scroll to position [38849, 0]
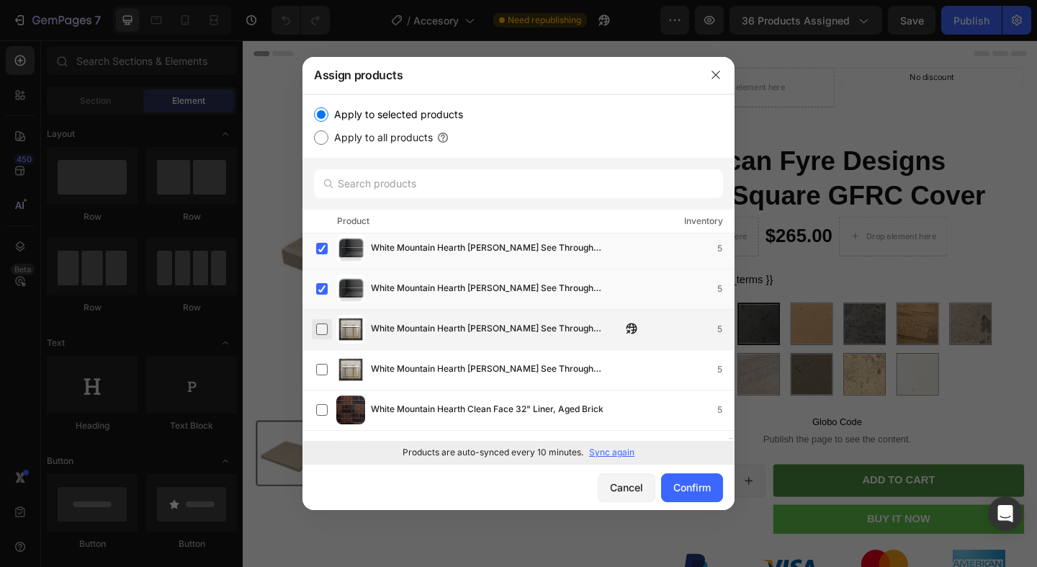
click at [328, 329] on label at bounding box center [322, 329] width 12 height 12
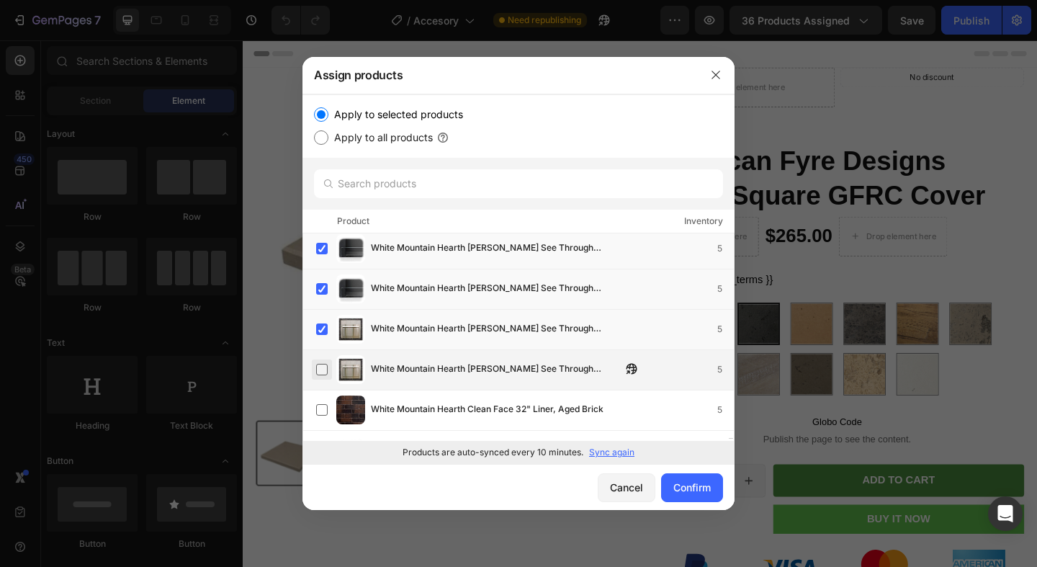
click at [328, 365] on label at bounding box center [322, 370] width 12 height 12
click at [326, 367] on label at bounding box center [322, 368] width 12 height 12
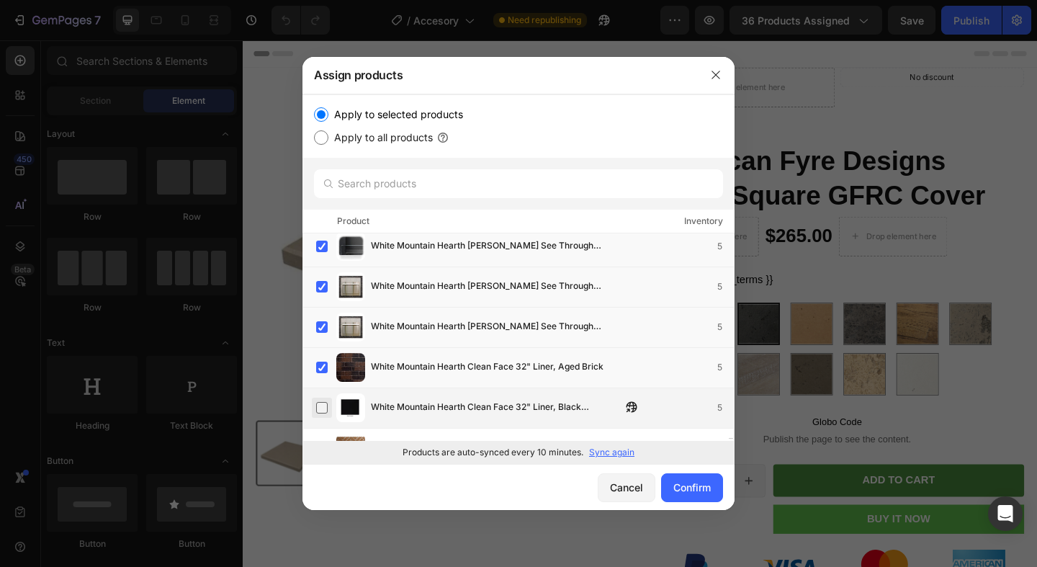
click at [326, 403] on label at bounding box center [322, 408] width 12 height 12
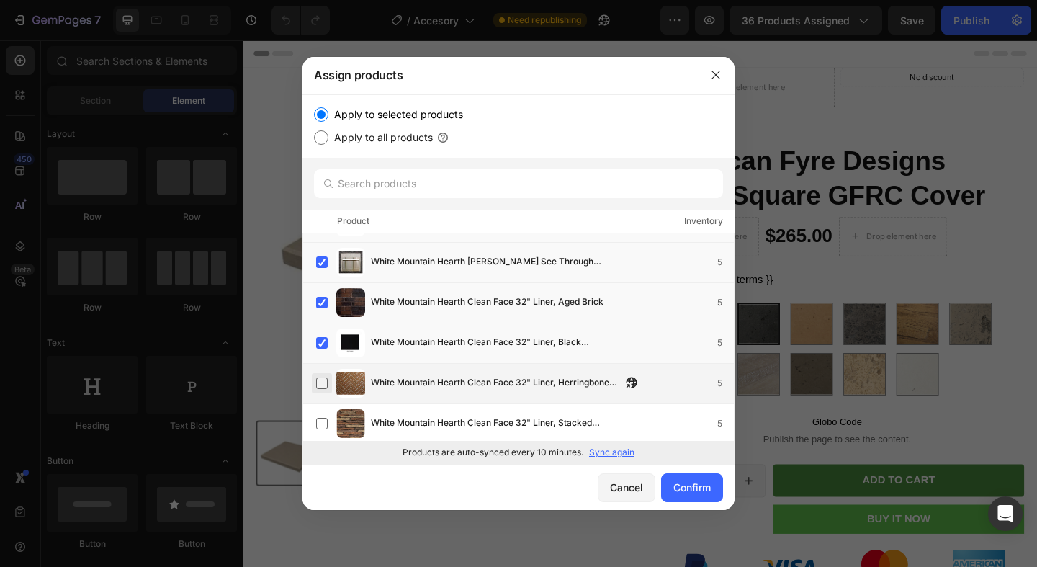
click at [323, 387] on label at bounding box center [322, 383] width 12 height 12
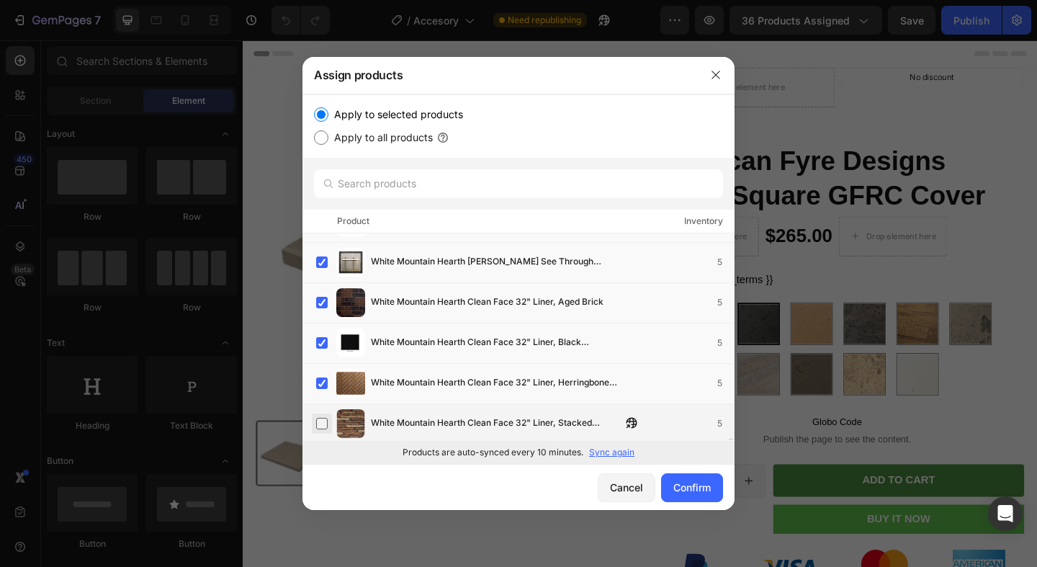
click at [323, 418] on label at bounding box center [322, 424] width 12 height 12
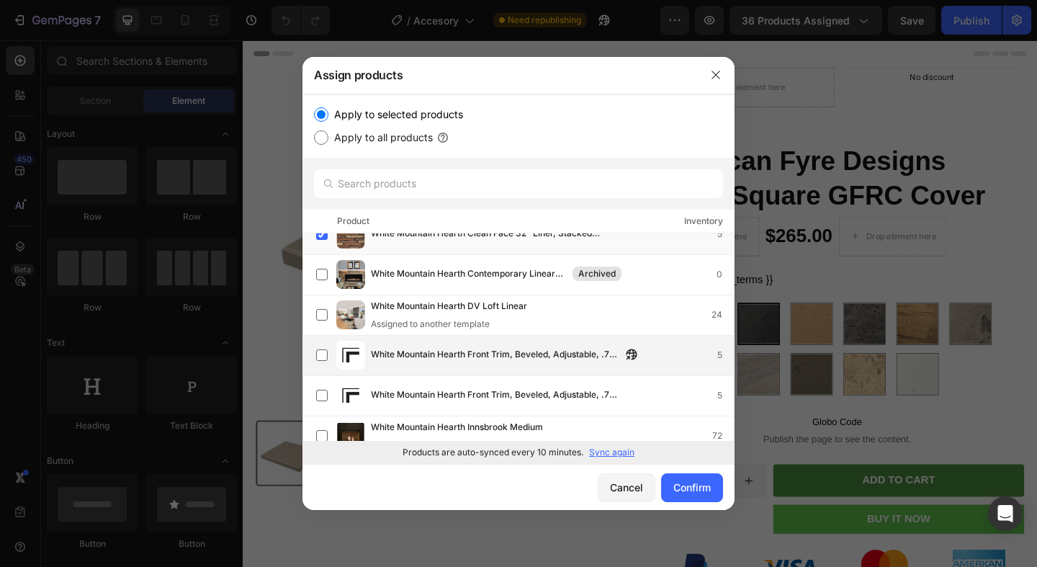
scroll to position [39158, 0]
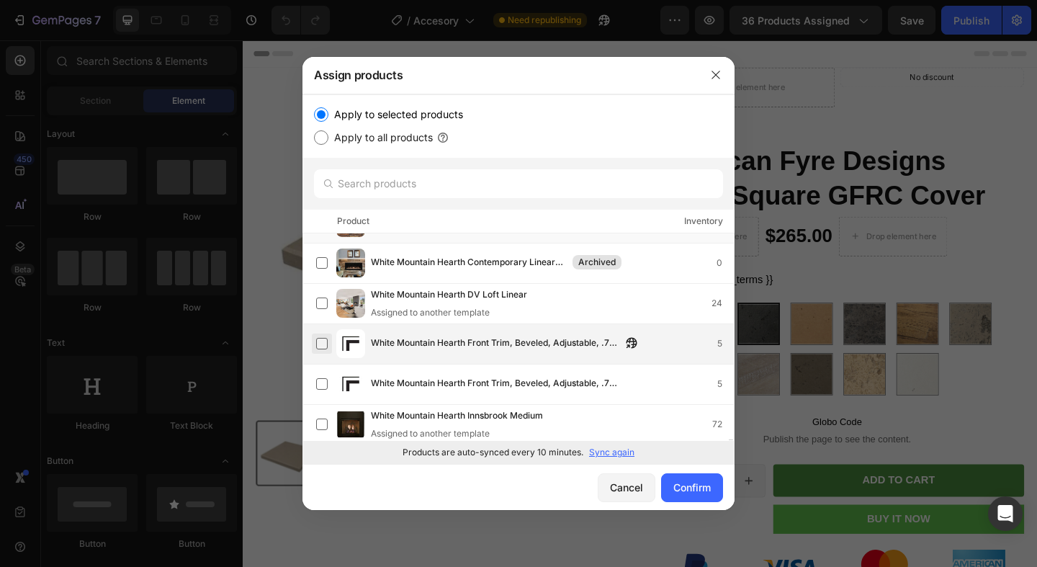
click at [325, 341] on label at bounding box center [322, 344] width 12 height 12
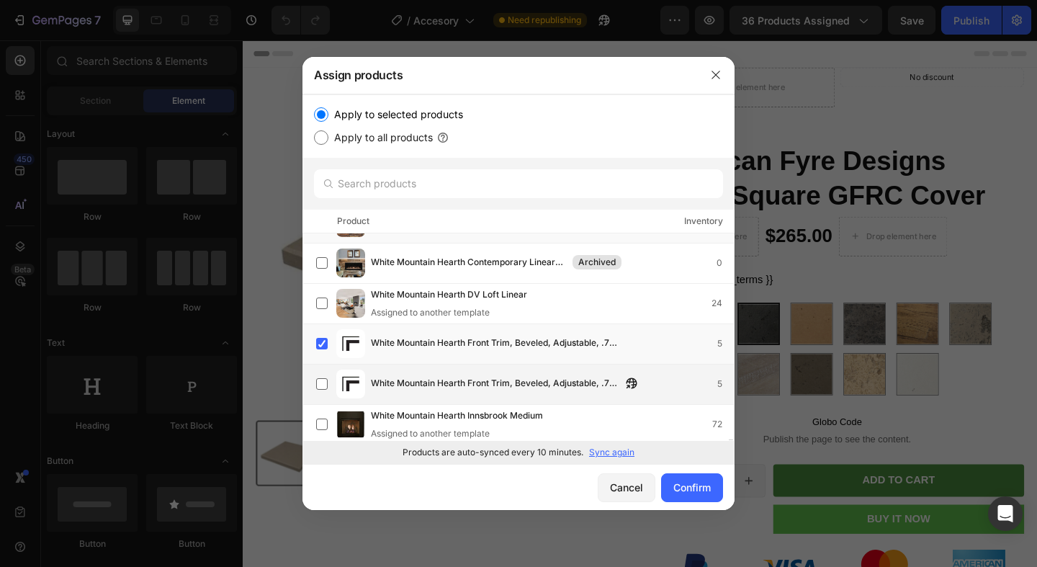
click at [322, 372] on div "White Mountain Hearth Front Trim, Beveled, Adjustable, .75-in., Black 46" 5" at bounding box center [525, 384] width 418 height 29
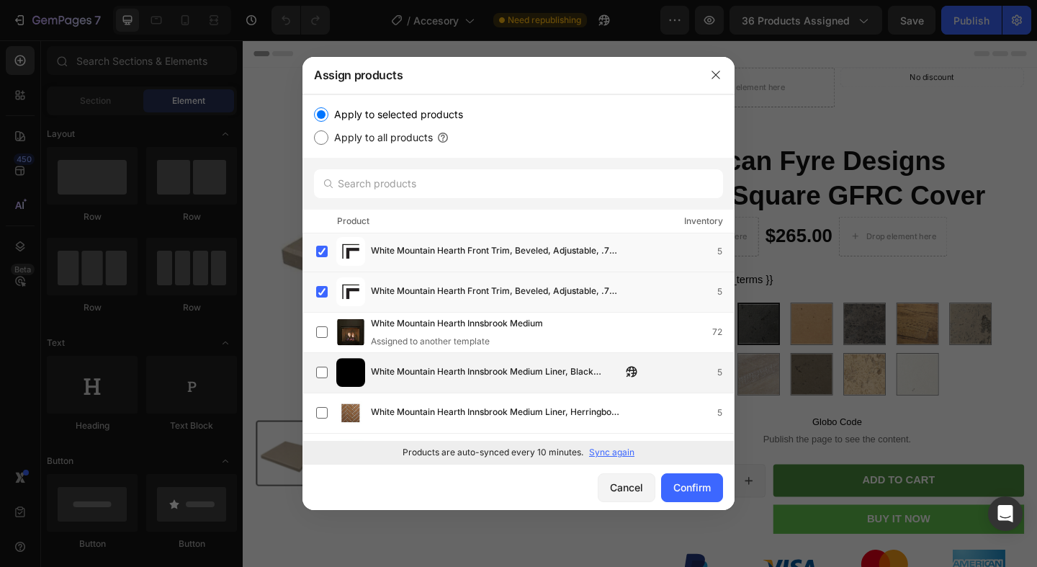
scroll to position [39276, 0]
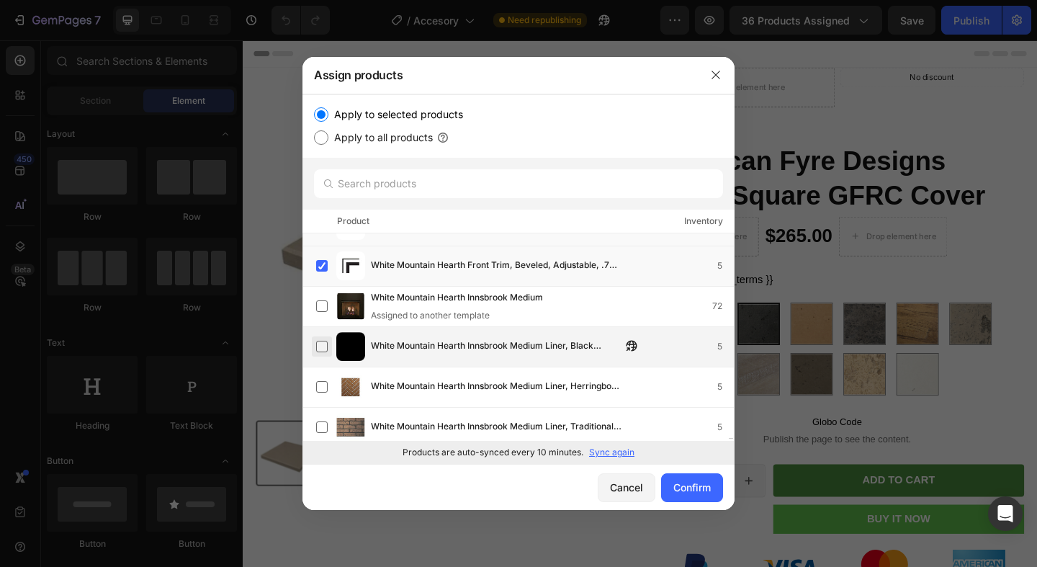
click at [323, 345] on label at bounding box center [322, 347] width 12 height 12
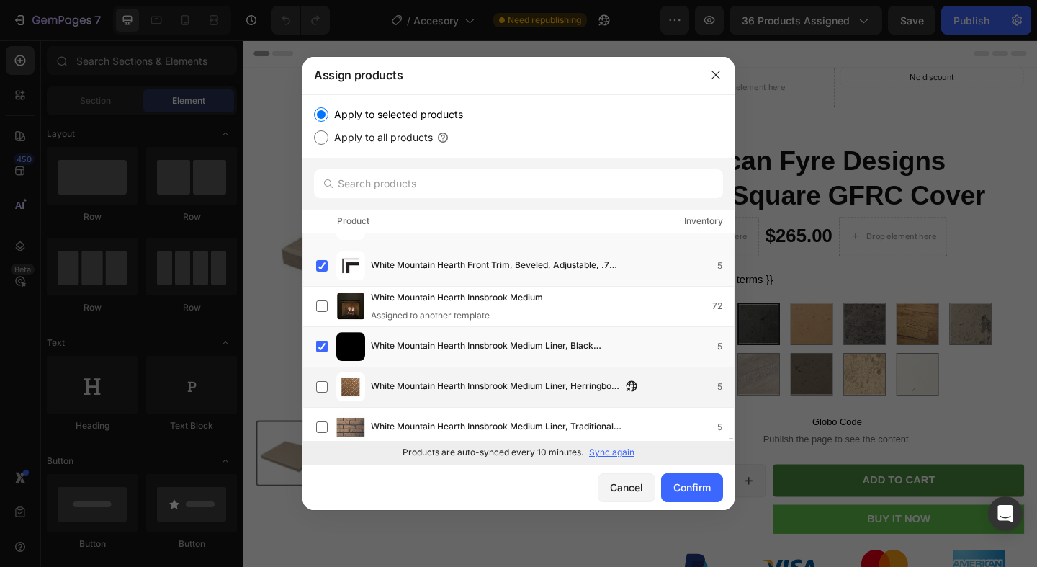
click at [323, 406] on div "White Mountain Hearth Innsbrook Medium Liner, Herringbone Brick 5" at bounding box center [519, 387] width 432 height 40
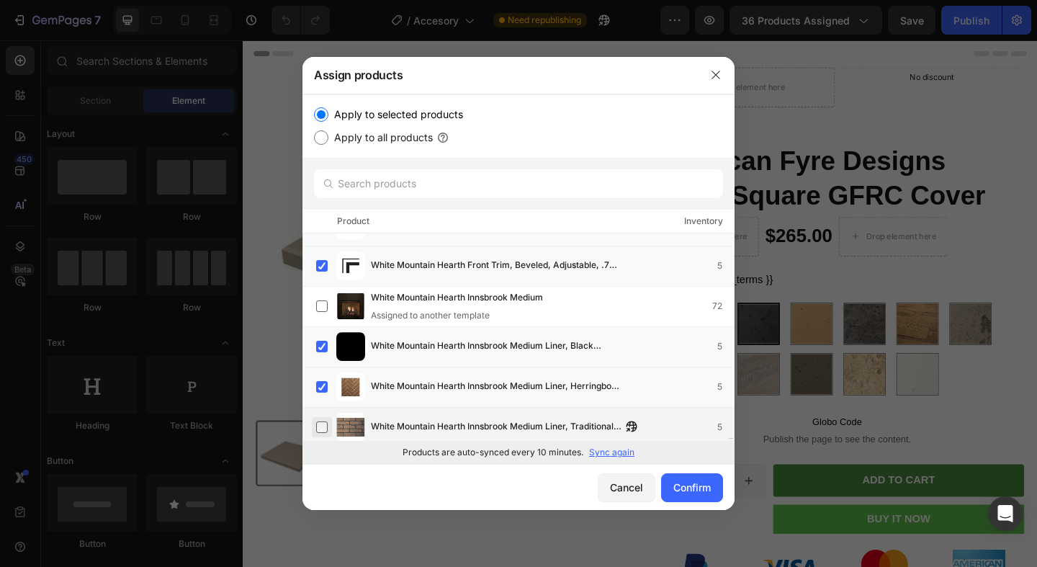
click at [323, 429] on label at bounding box center [322, 427] width 12 height 12
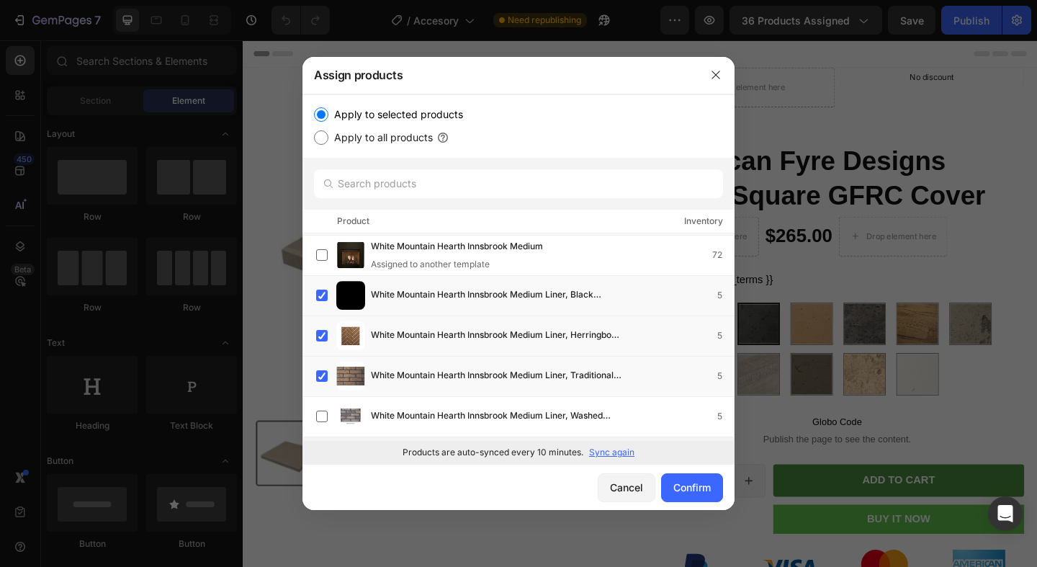
scroll to position [39403, 0]
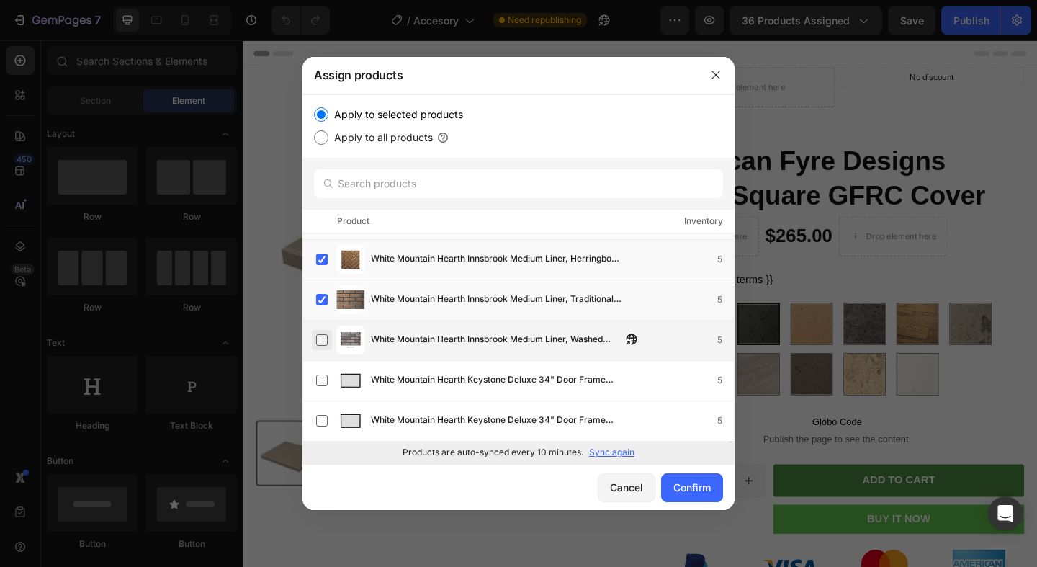
click at [323, 341] on label at bounding box center [322, 340] width 12 height 12
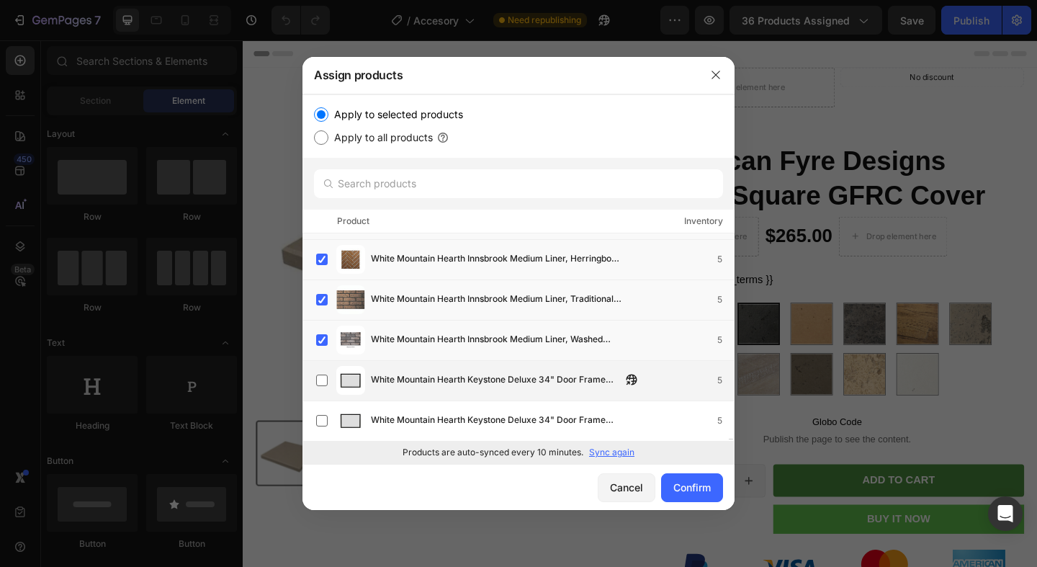
click at [322, 368] on div "White Mountain Hearth Keystone Deluxe 34" Door Frame with Barrier, Black 5" at bounding box center [525, 380] width 418 height 29
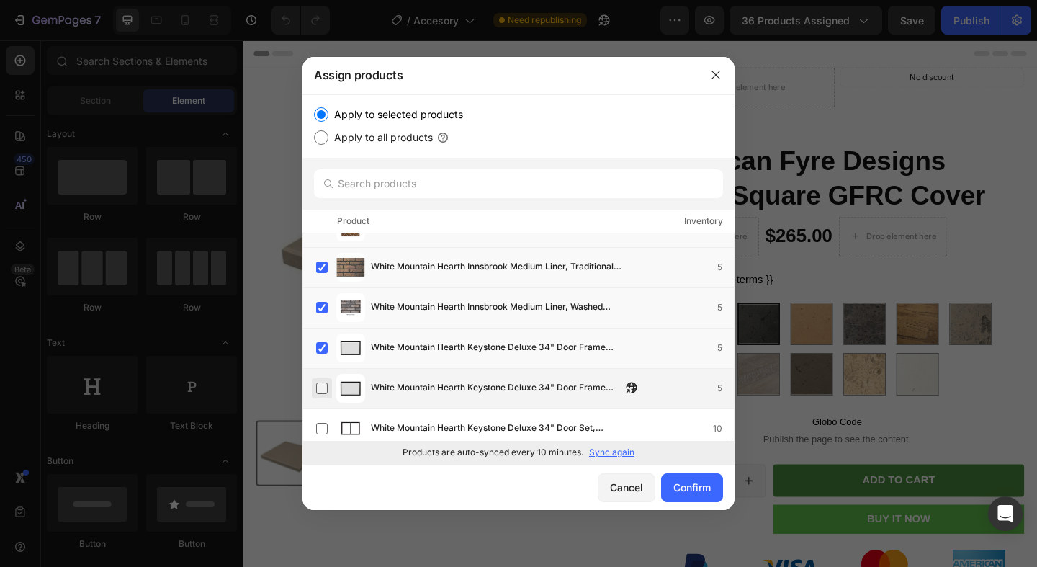
click at [323, 391] on label at bounding box center [322, 388] width 12 height 12
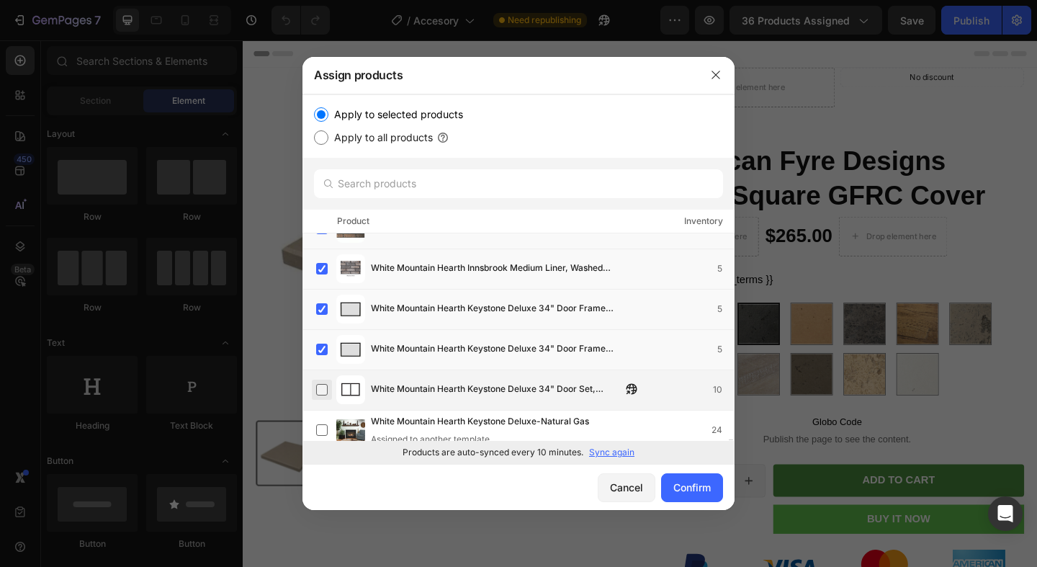
click at [322, 391] on label at bounding box center [322, 390] width 12 height 12
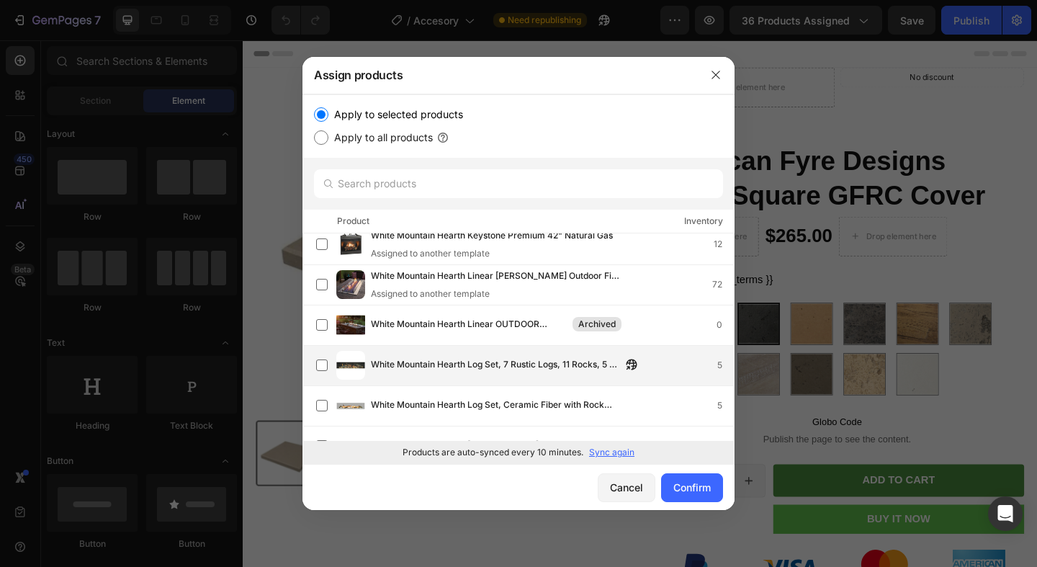
scroll to position [39709, 0]
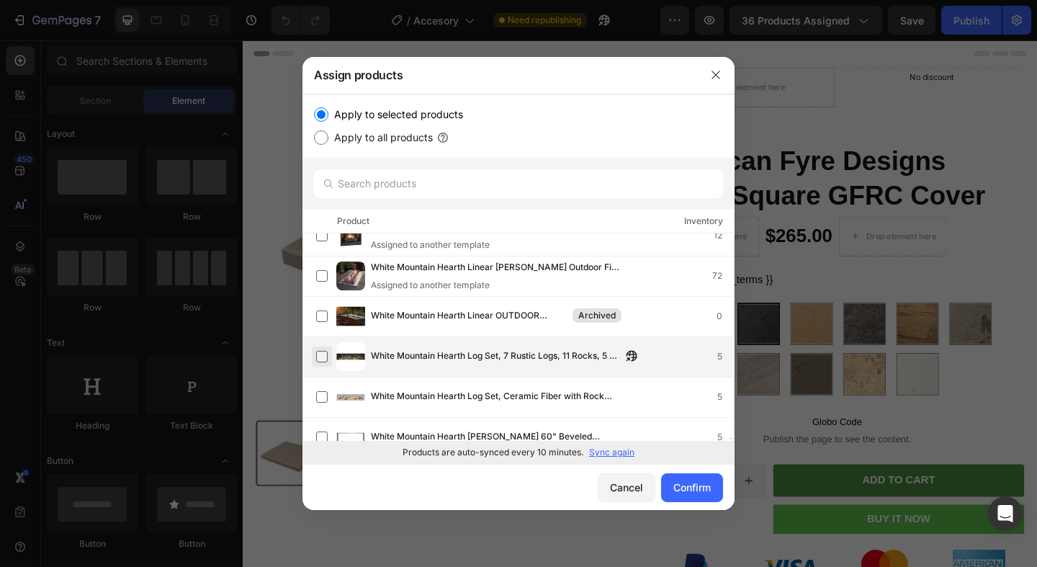
click at [323, 359] on label at bounding box center [322, 357] width 12 height 12
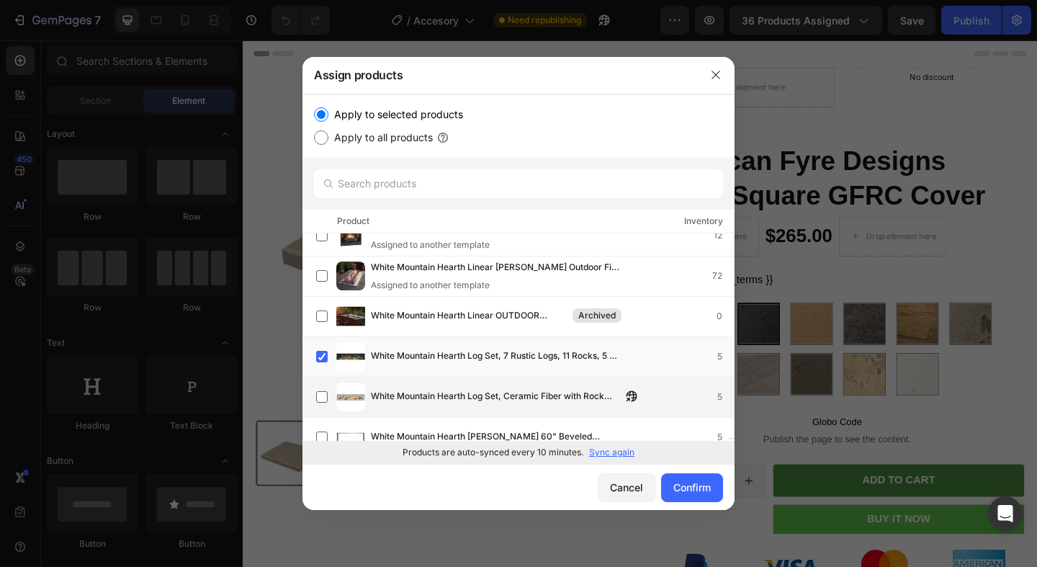
click at [323, 382] on div "White Mountain Hearth Log Set, Ceramic Fiber with Rock Set, 22-pc., Driftwood 5" at bounding box center [525, 396] width 418 height 29
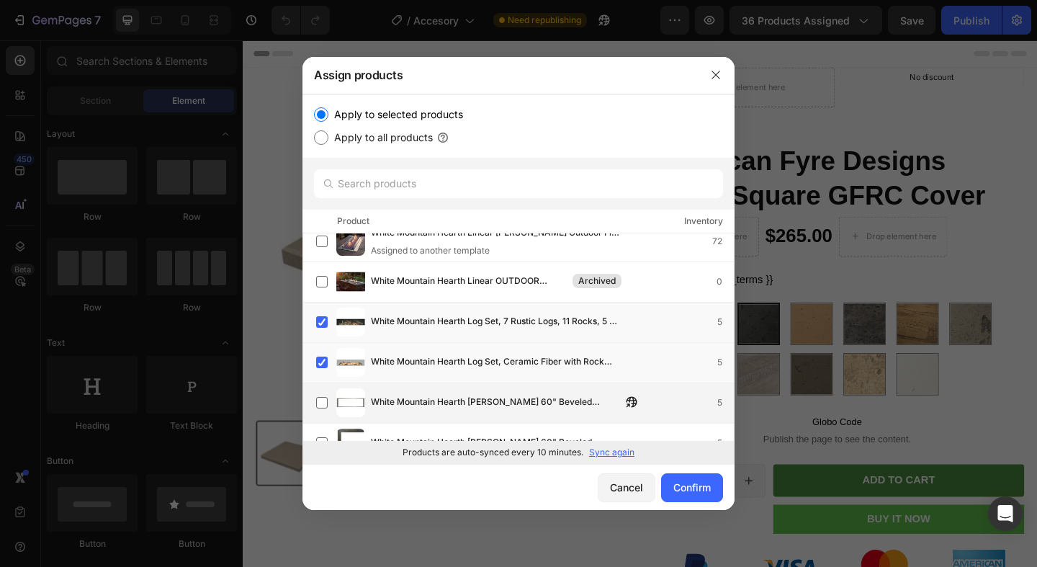
scroll to position [39770, 0]
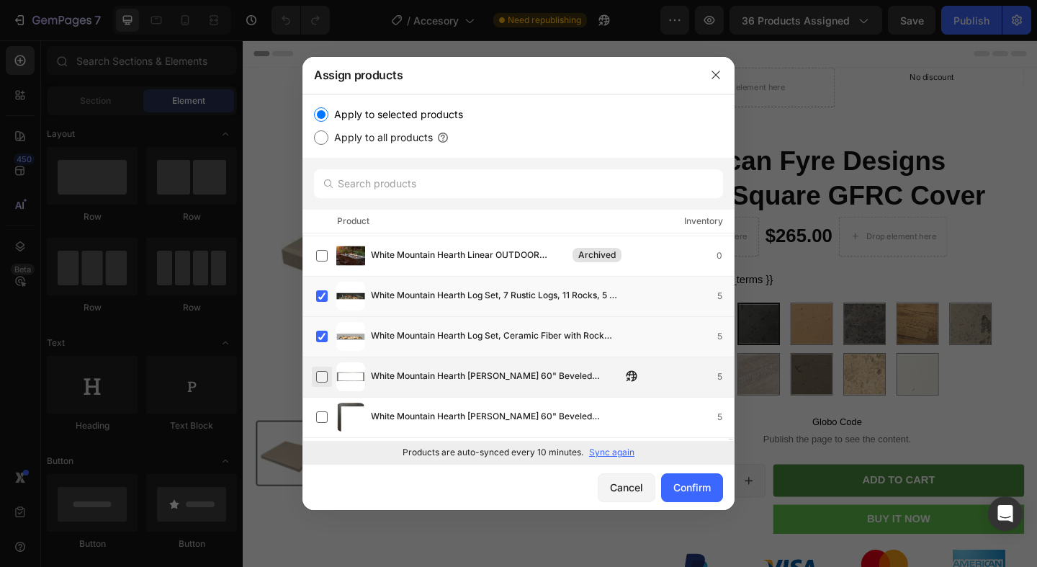
click at [328, 382] on label at bounding box center [322, 377] width 12 height 12
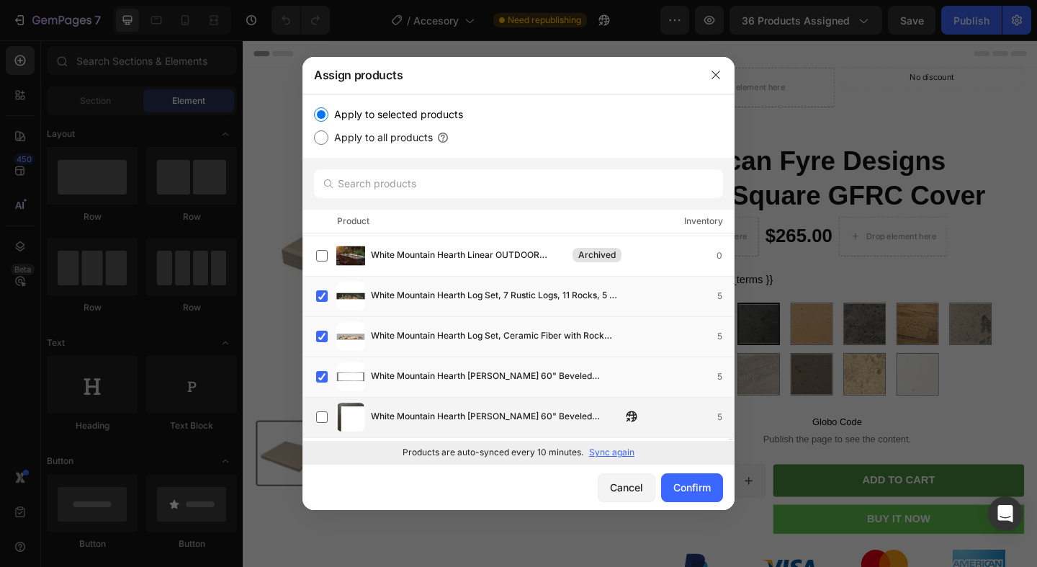
click at [326, 406] on div "White Mountain Hearth [PERSON_NAME] 60" Beveled Frame, 1.5-in., Oil-Rubbed Bron…" at bounding box center [525, 417] width 418 height 29
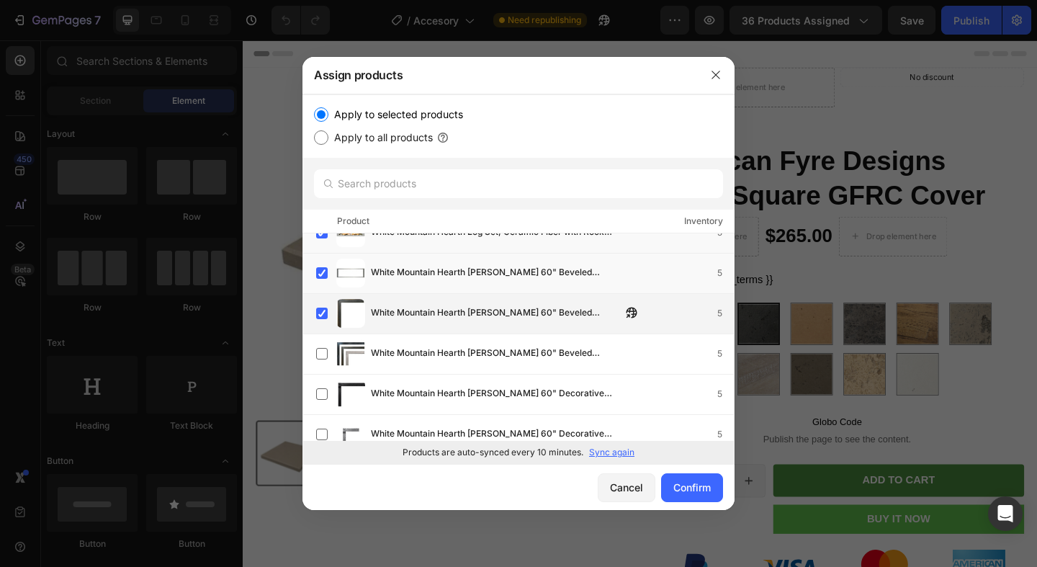
scroll to position [39896, 0]
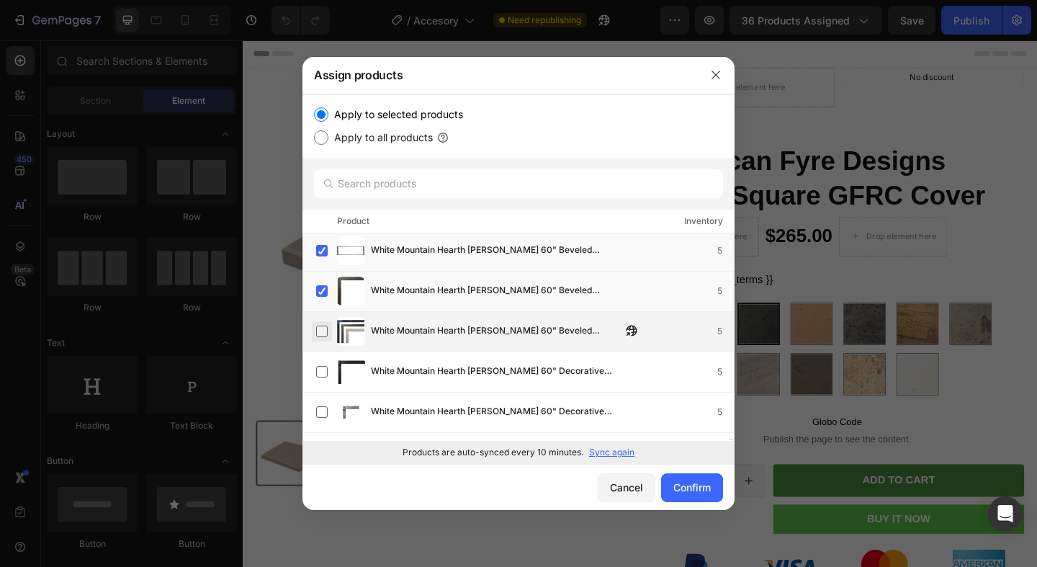
click at [323, 334] on label at bounding box center [322, 332] width 12 height 12
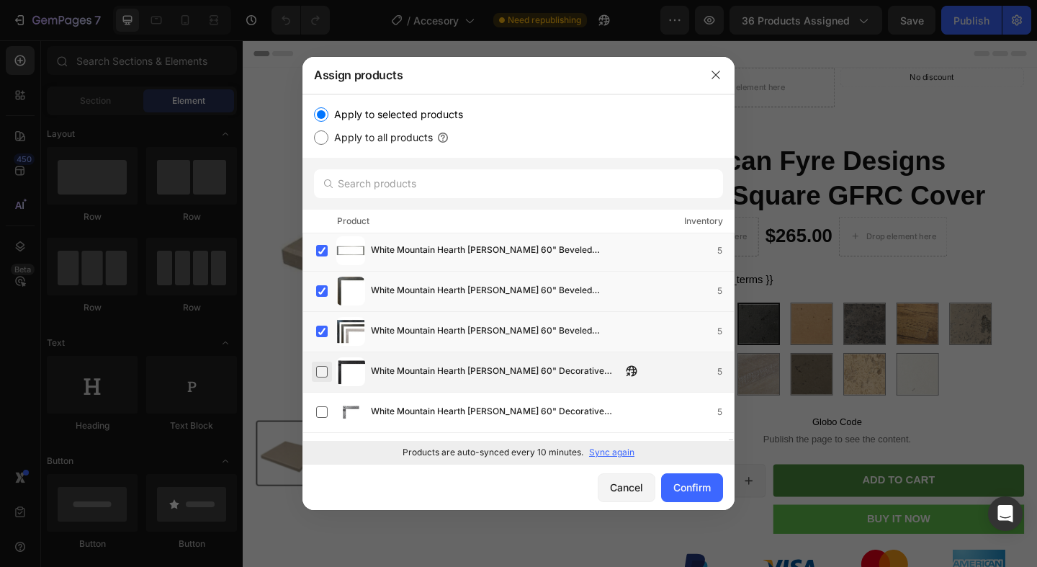
click at [323, 372] on label at bounding box center [322, 372] width 12 height 12
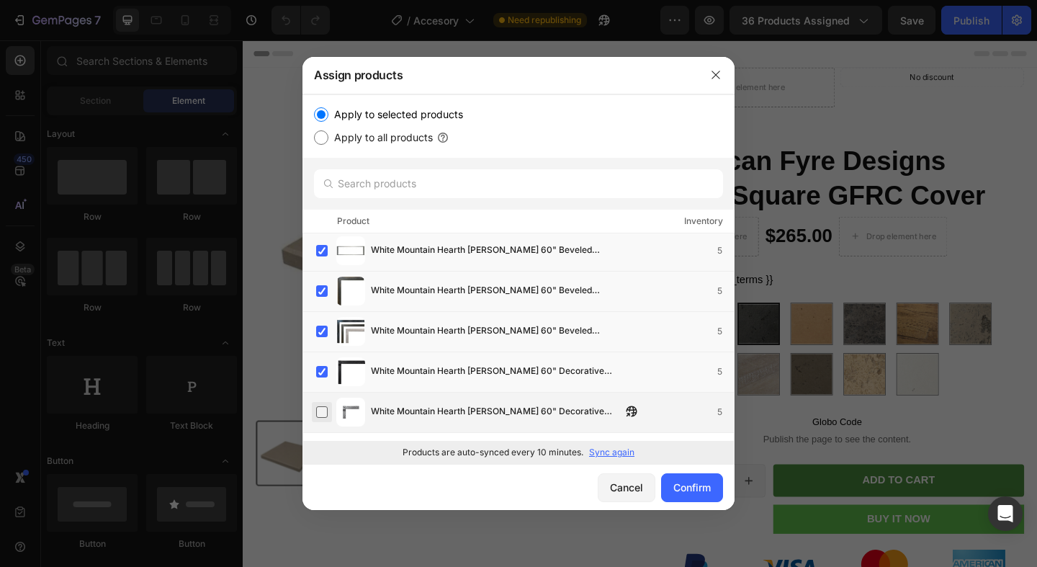
scroll to position [39931, 0]
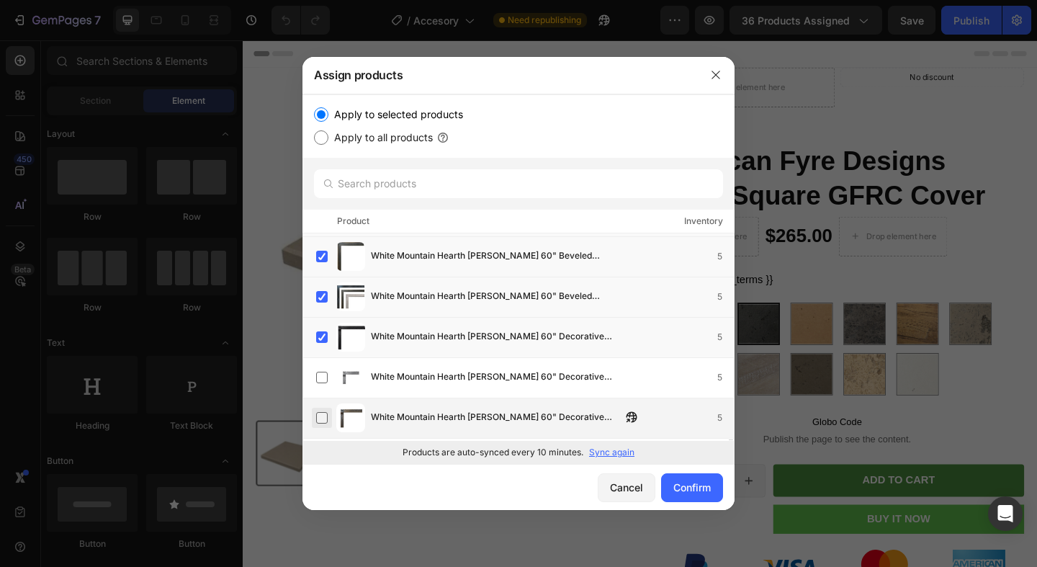
click at [322, 412] on label at bounding box center [322, 418] width 12 height 12
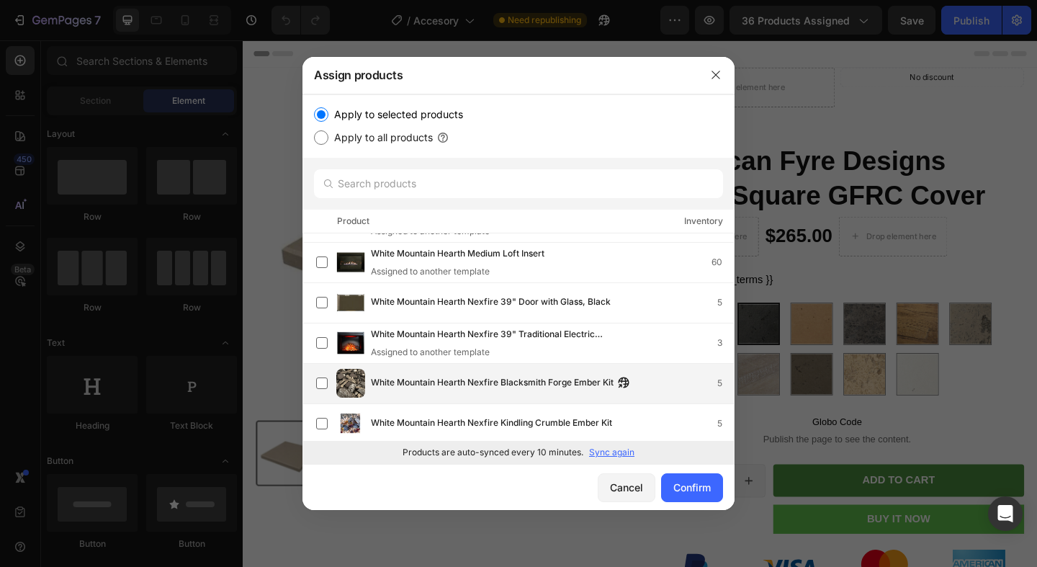
scroll to position [40185, 0]
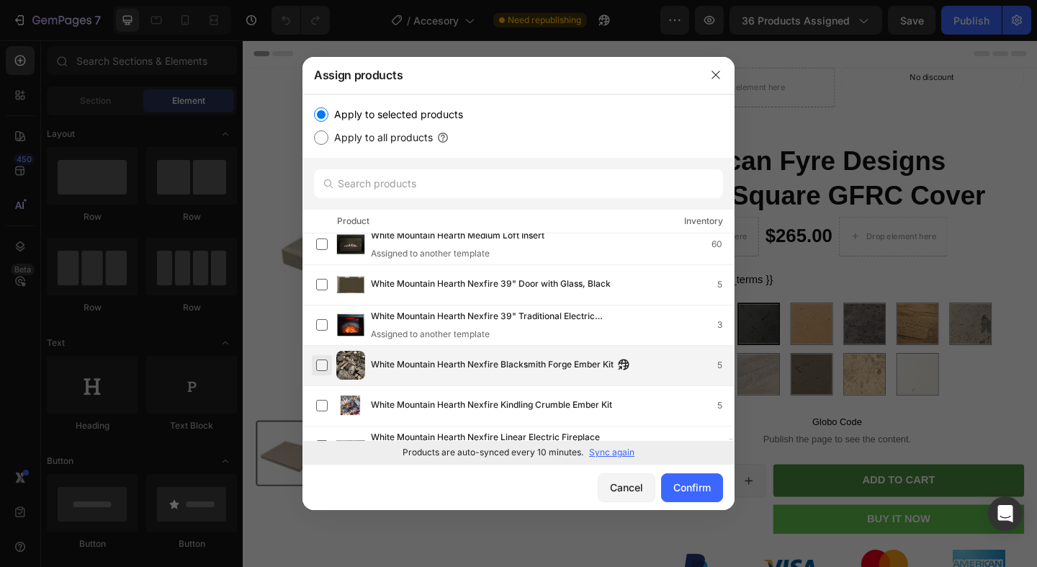
click at [322, 362] on label at bounding box center [322, 365] width 12 height 12
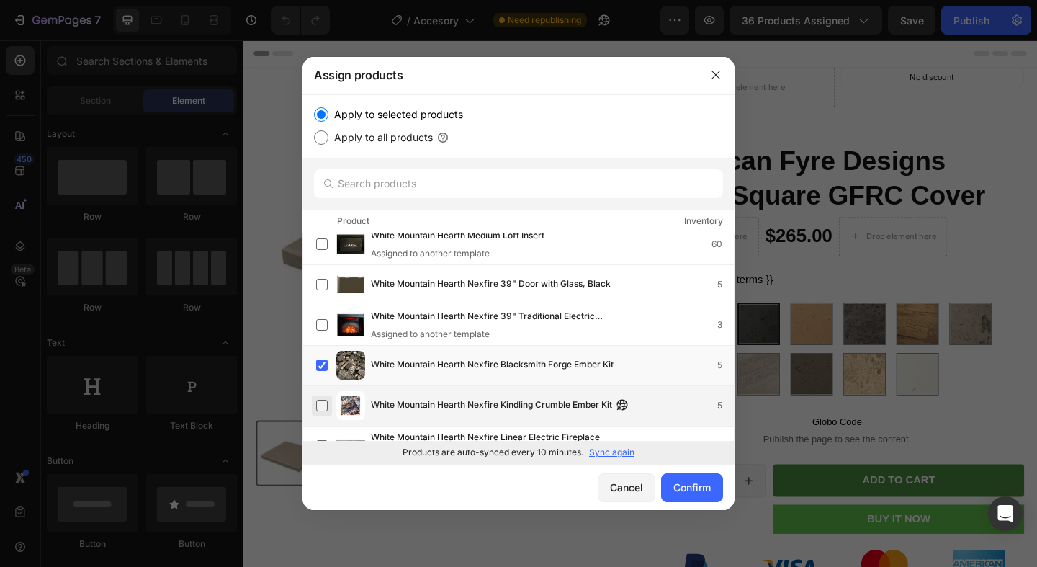
click at [323, 400] on label at bounding box center [322, 406] width 12 height 12
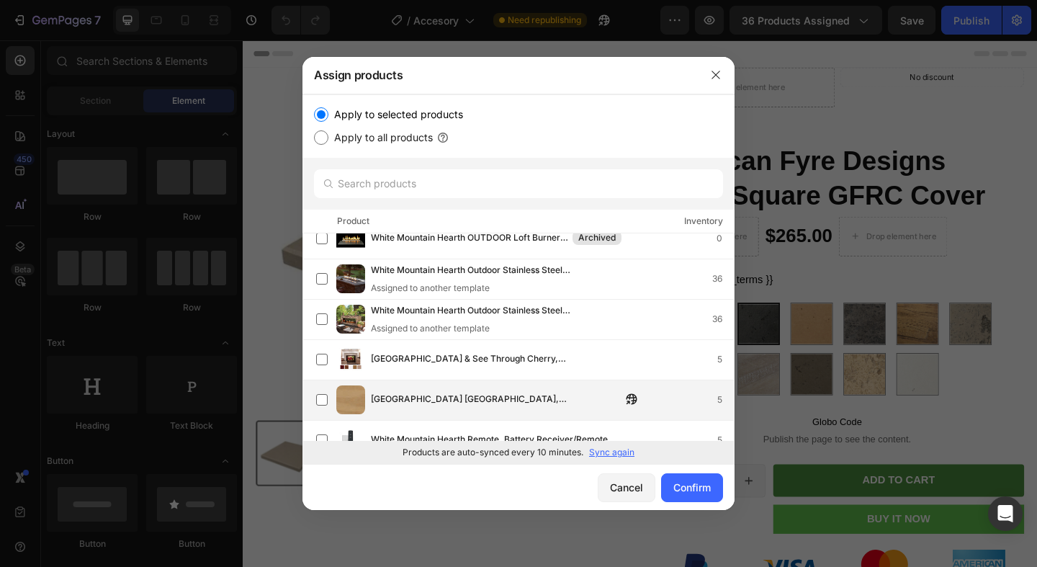
scroll to position [40484, 0]
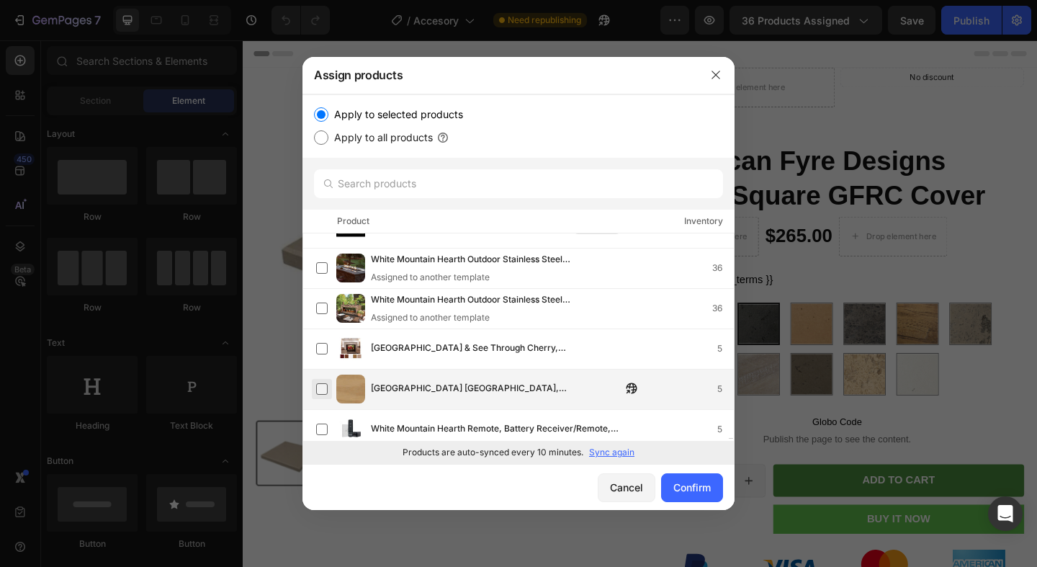
click at [323, 383] on label at bounding box center [322, 389] width 12 height 12
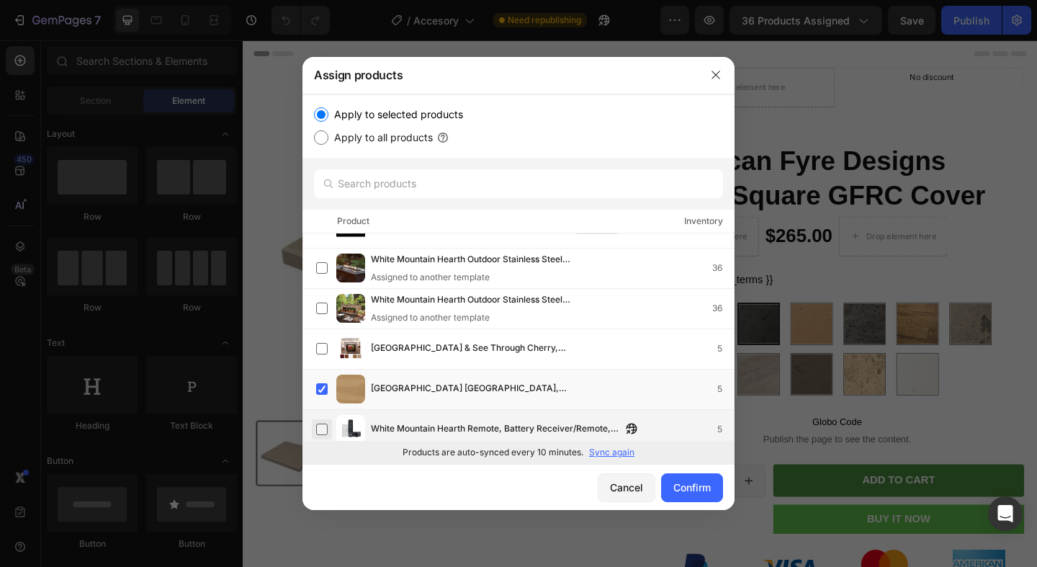
scroll to position [40532, 0]
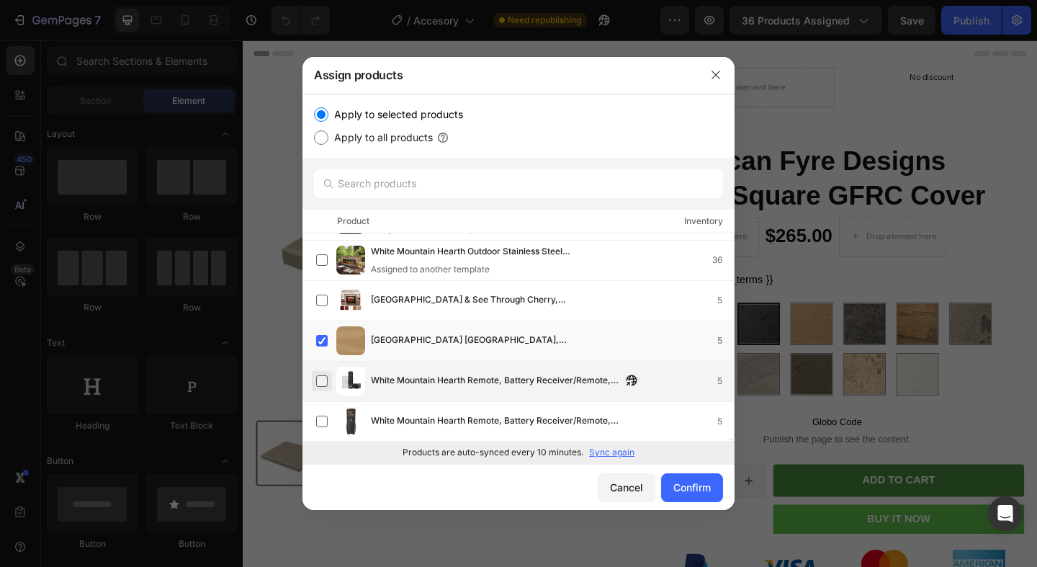
click at [322, 380] on label at bounding box center [322, 381] width 12 height 12
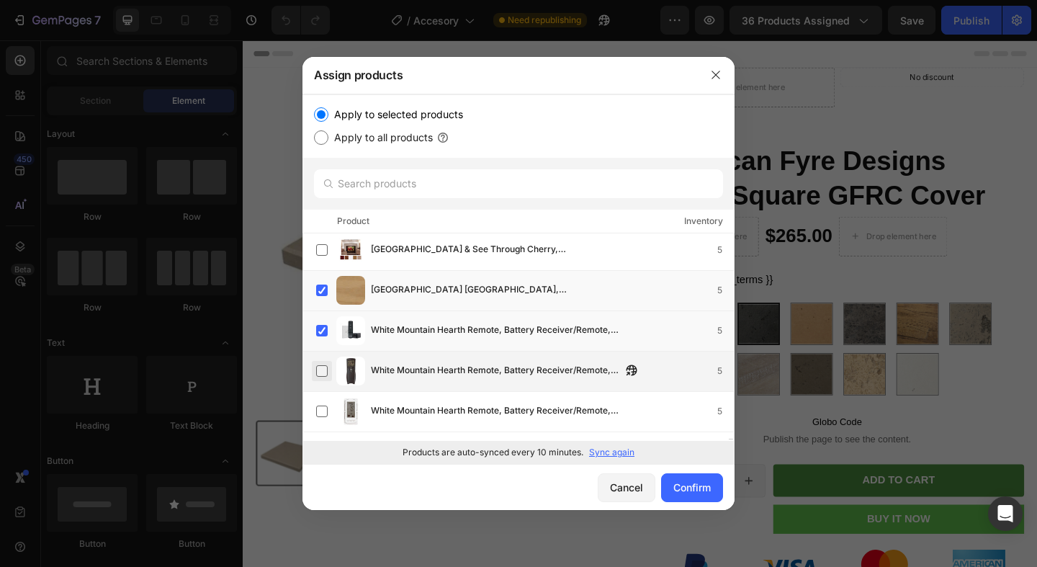
click at [323, 373] on label at bounding box center [322, 371] width 12 height 12
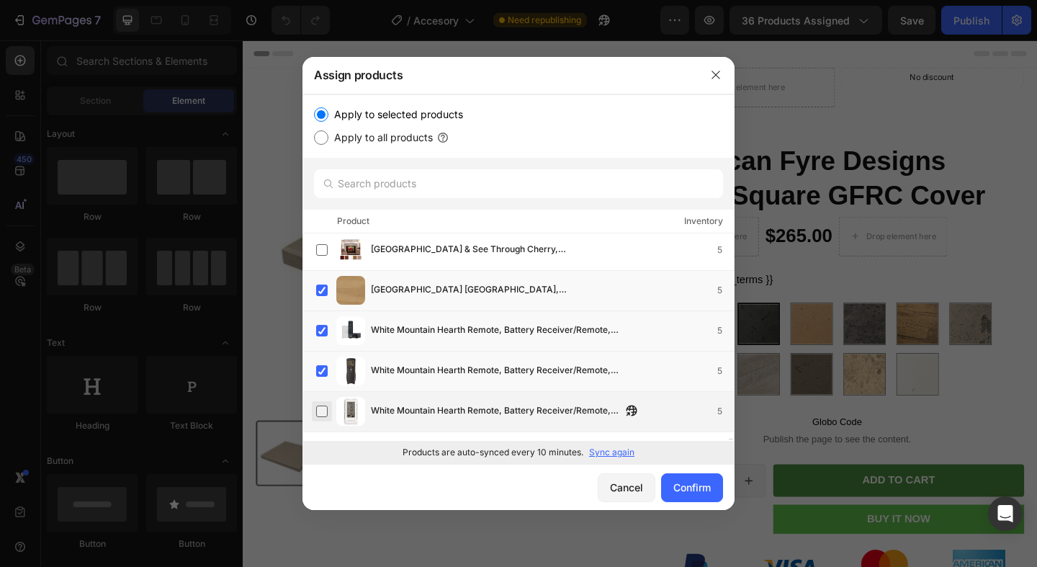
click at [317, 406] on label at bounding box center [322, 412] width 12 height 12
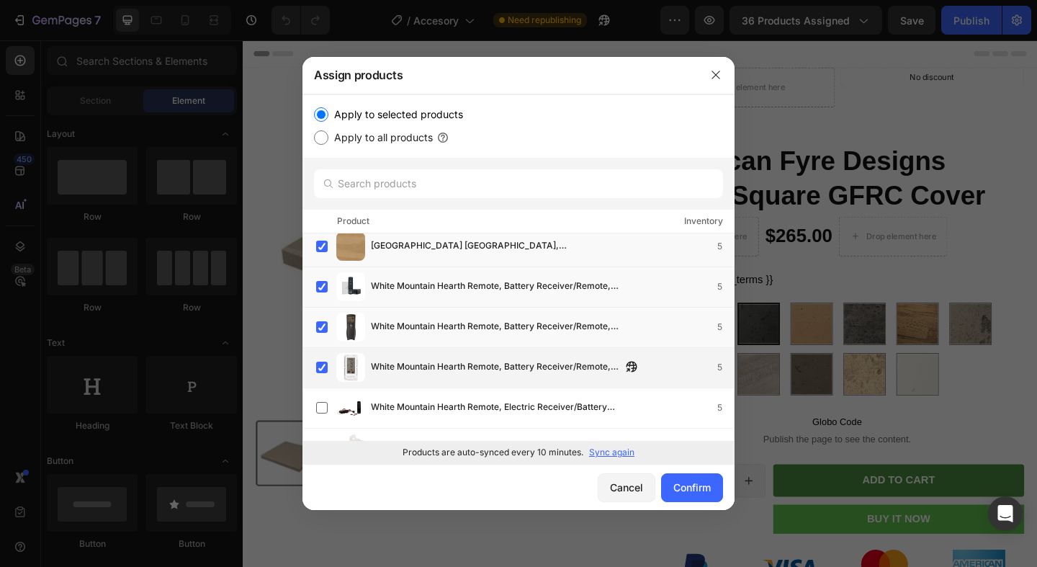
scroll to position [40664, 0]
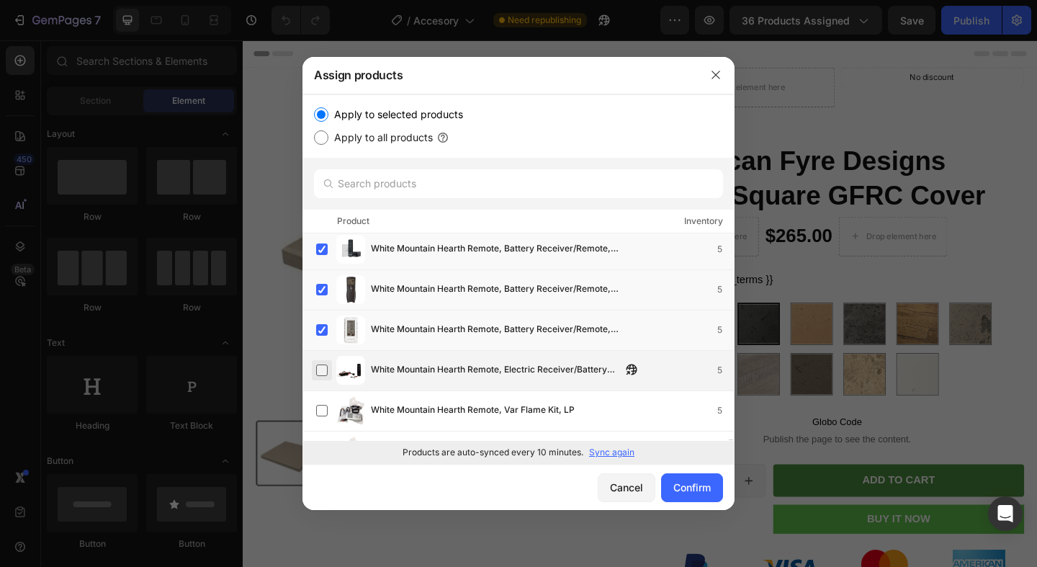
click at [322, 364] on label at bounding box center [322, 370] width 12 height 12
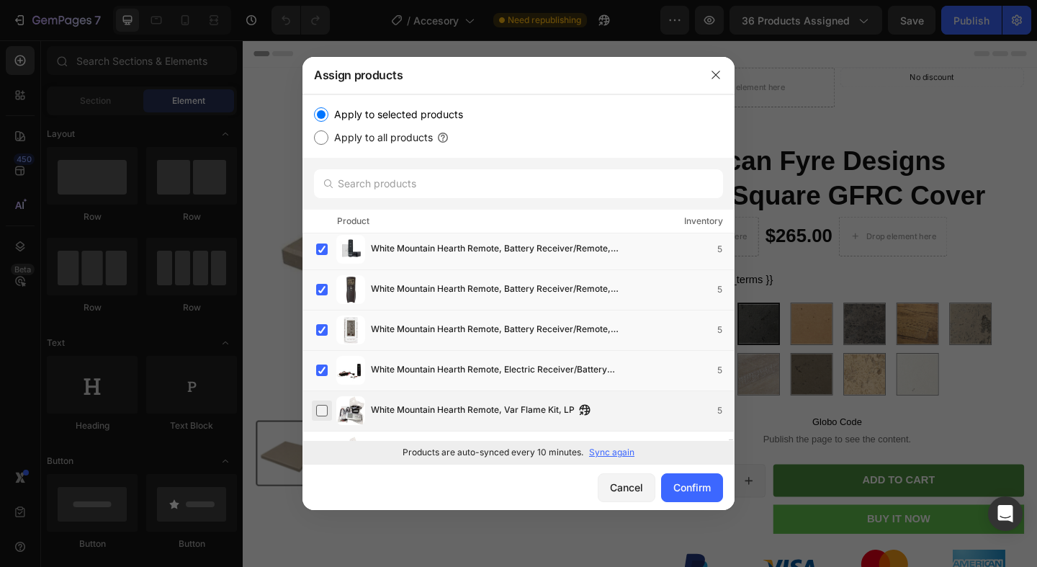
click at [321, 406] on label at bounding box center [322, 411] width 12 height 12
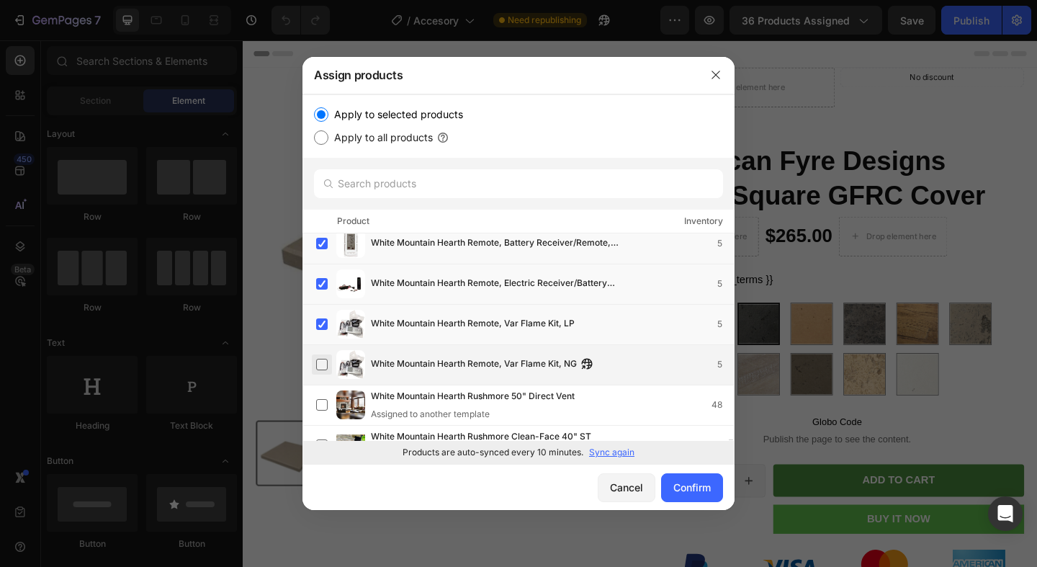
click at [326, 365] on label at bounding box center [322, 365] width 12 height 12
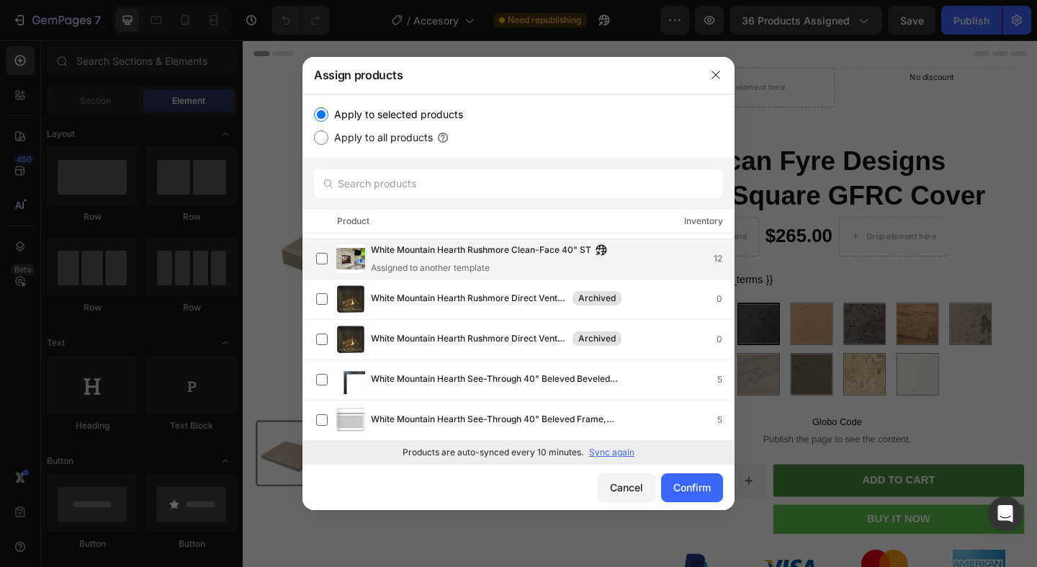
scroll to position [40967, 0]
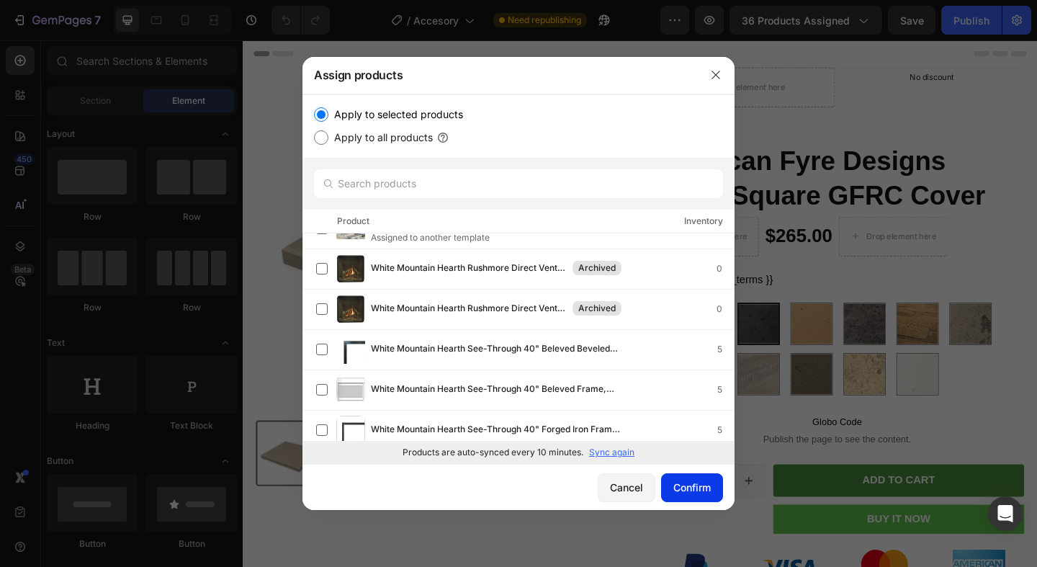
click at [702, 490] on div "Confirm" at bounding box center [691, 487] width 37 height 15
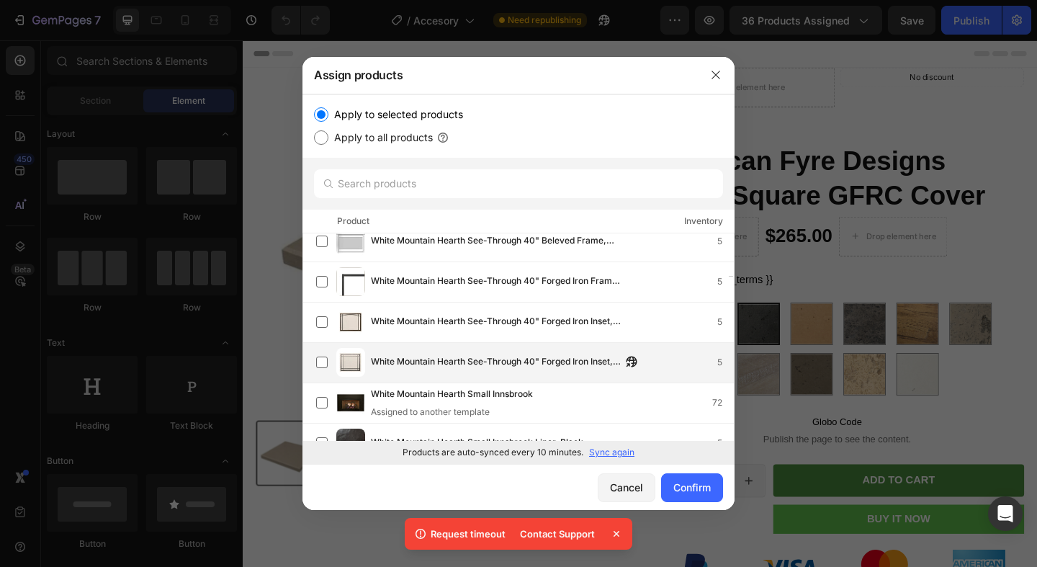
scroll to position [41022, 0]
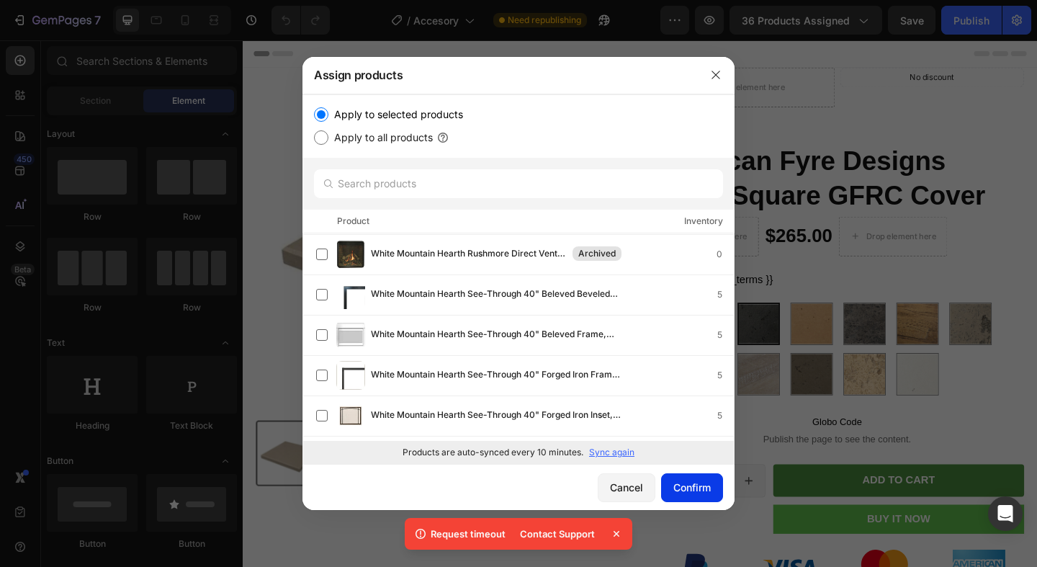
click at [677, 483] on div "Confirm" at bounding box center [691, 487] width 37 height 15
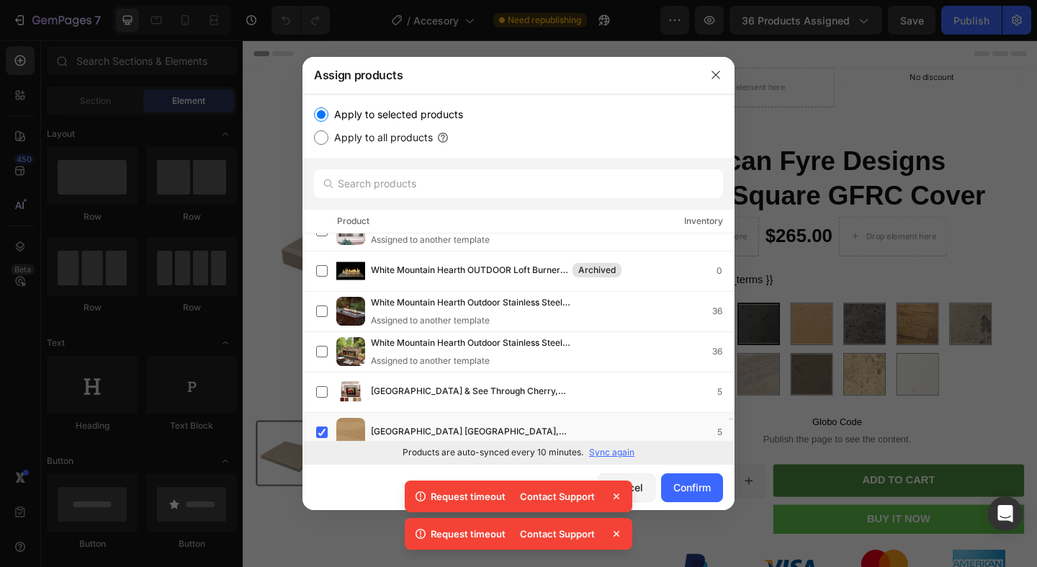
scroll to position [40420, 0]
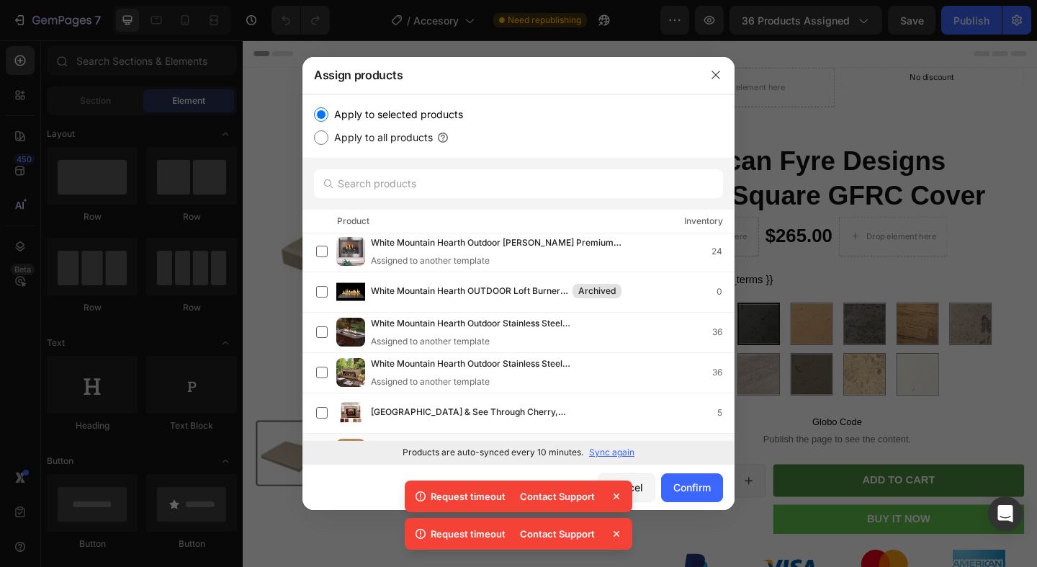
click at [619, 495] on icon at bounding box center [616, 496] width 14 height 14
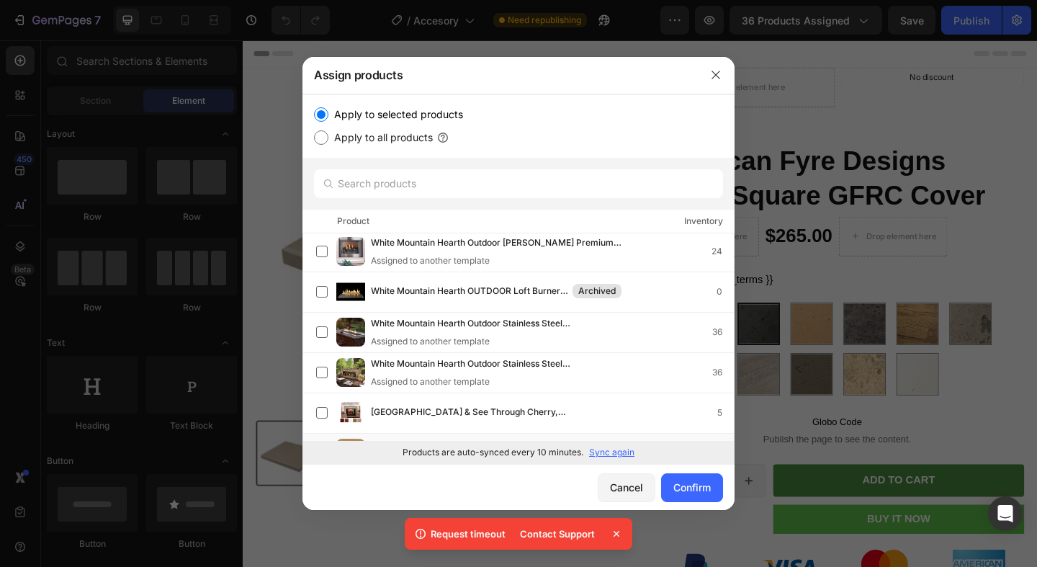
click at [614, 495] on button "Cancel" at bounding box center [627, 487] width 58 height 29
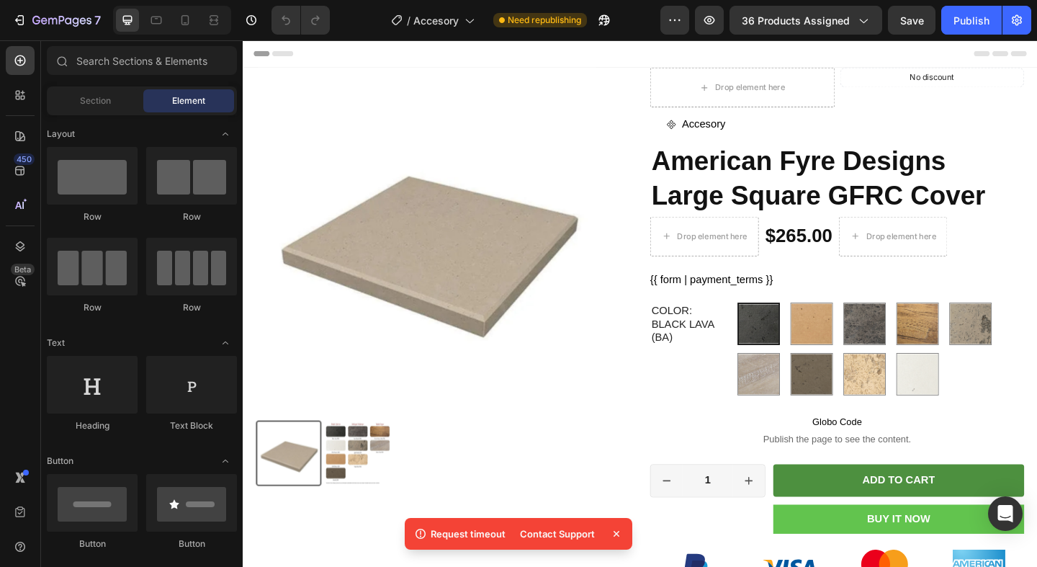
click at [618, 516] on div "Request timeout Contact Support" at bounding box center [518, 536] width 233 height 49
click at [813, 27] on button "36 products assigned" at bounding box center [806, 20] width 153 height 29
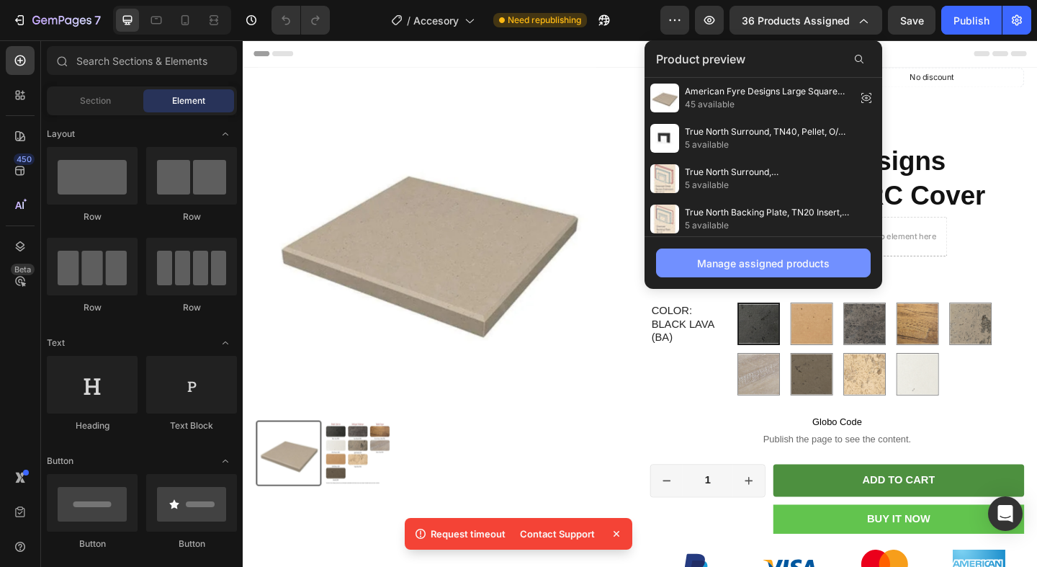
click at [746, 252] on button "Manage assigned products" at bounding box center [763, 263] width 215 height 29
